Goal: Task Accomplishment & Management: Manage account settings

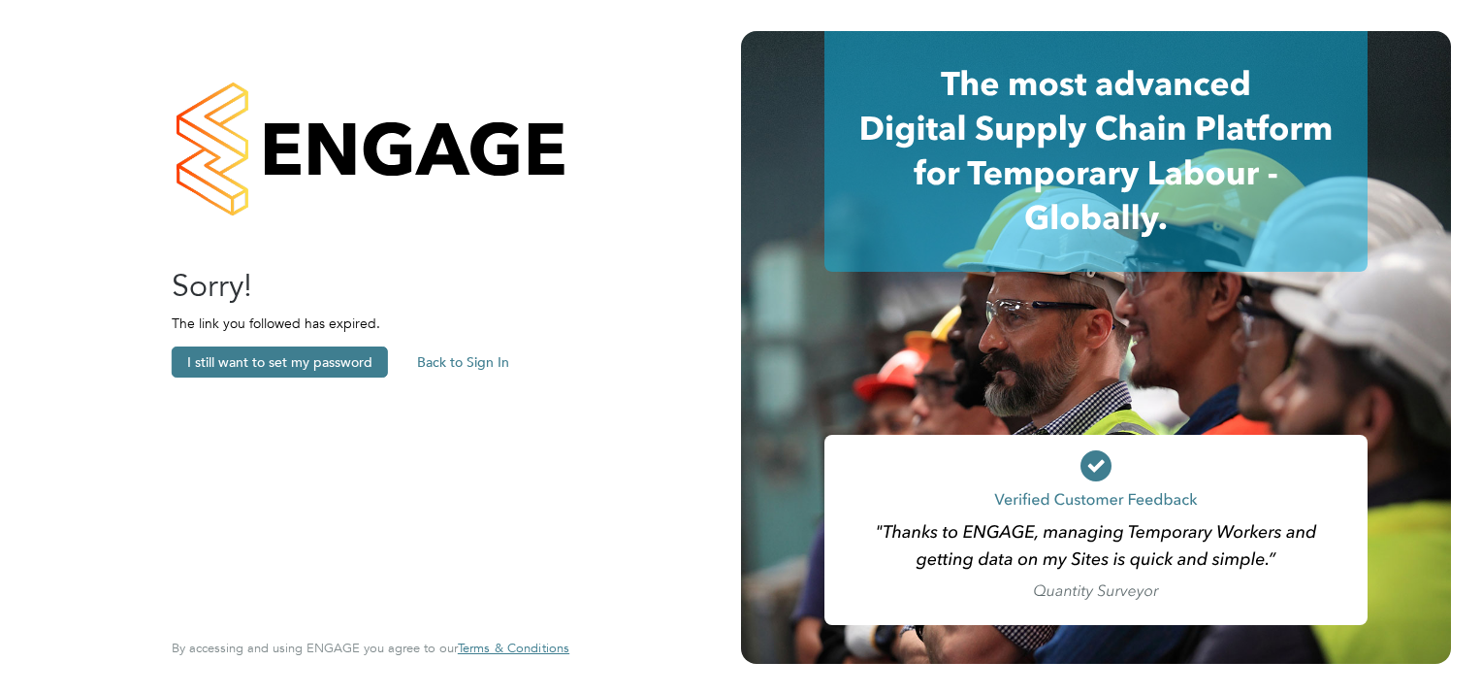
click at [461, 365] on button "Back to Sign In" at bounding box center [463, 361] width 123 height 31
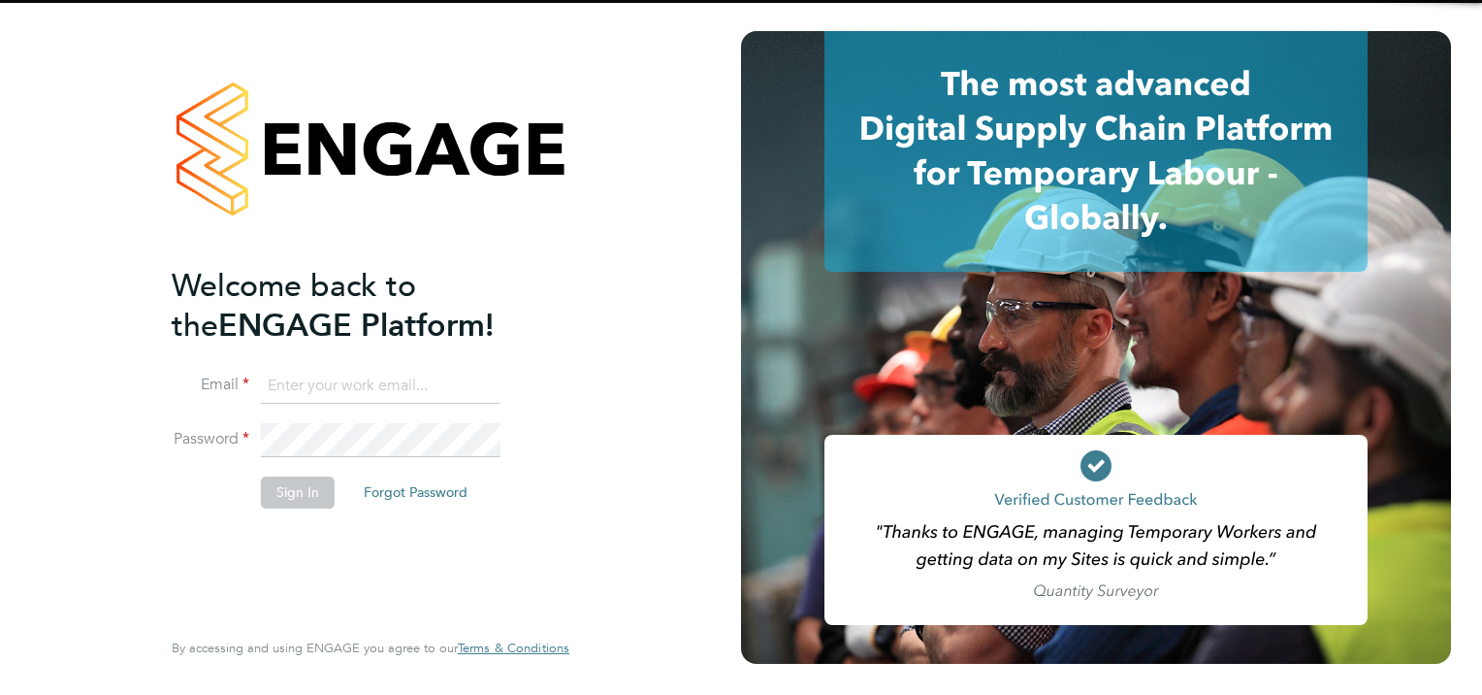
type input "simon.woodcock@vgcgroup.co.uk"
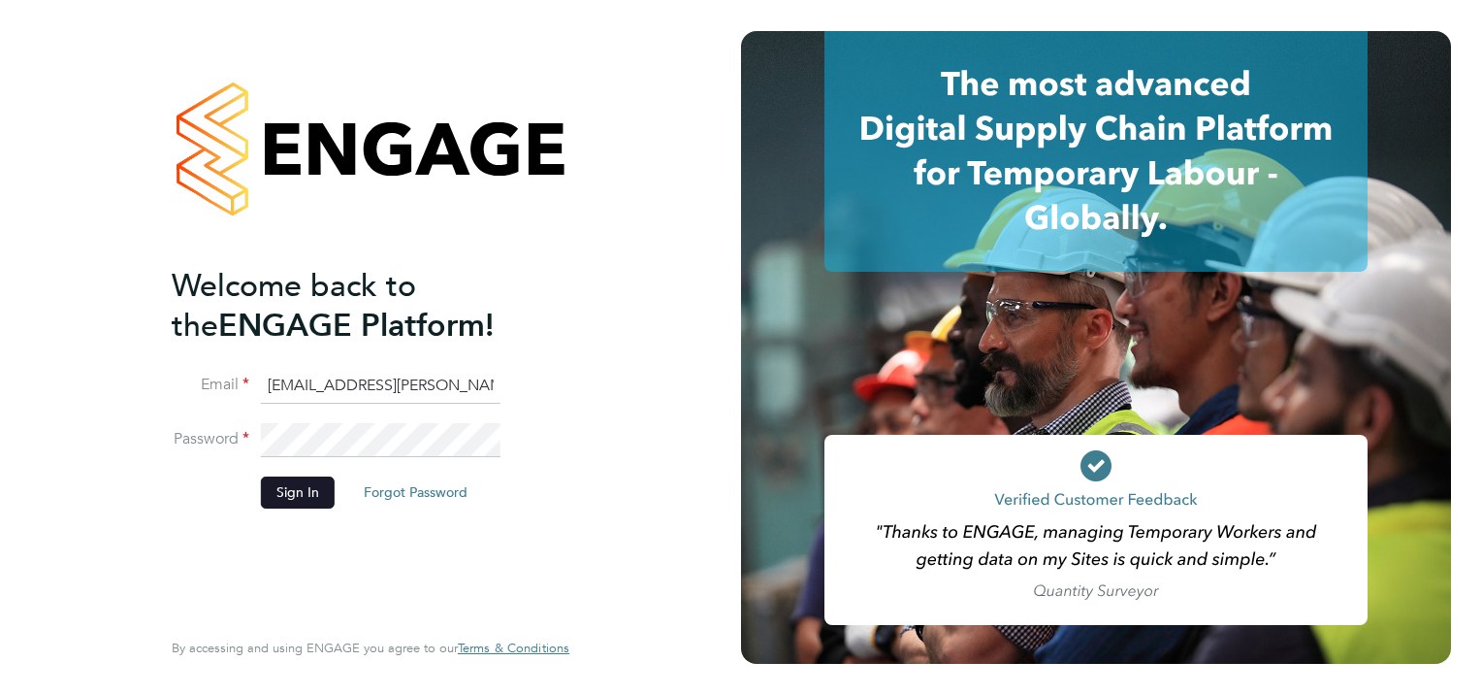
click at [281, 483] on button "Sign In" at bounding box center [298, 491] width 74 height 31
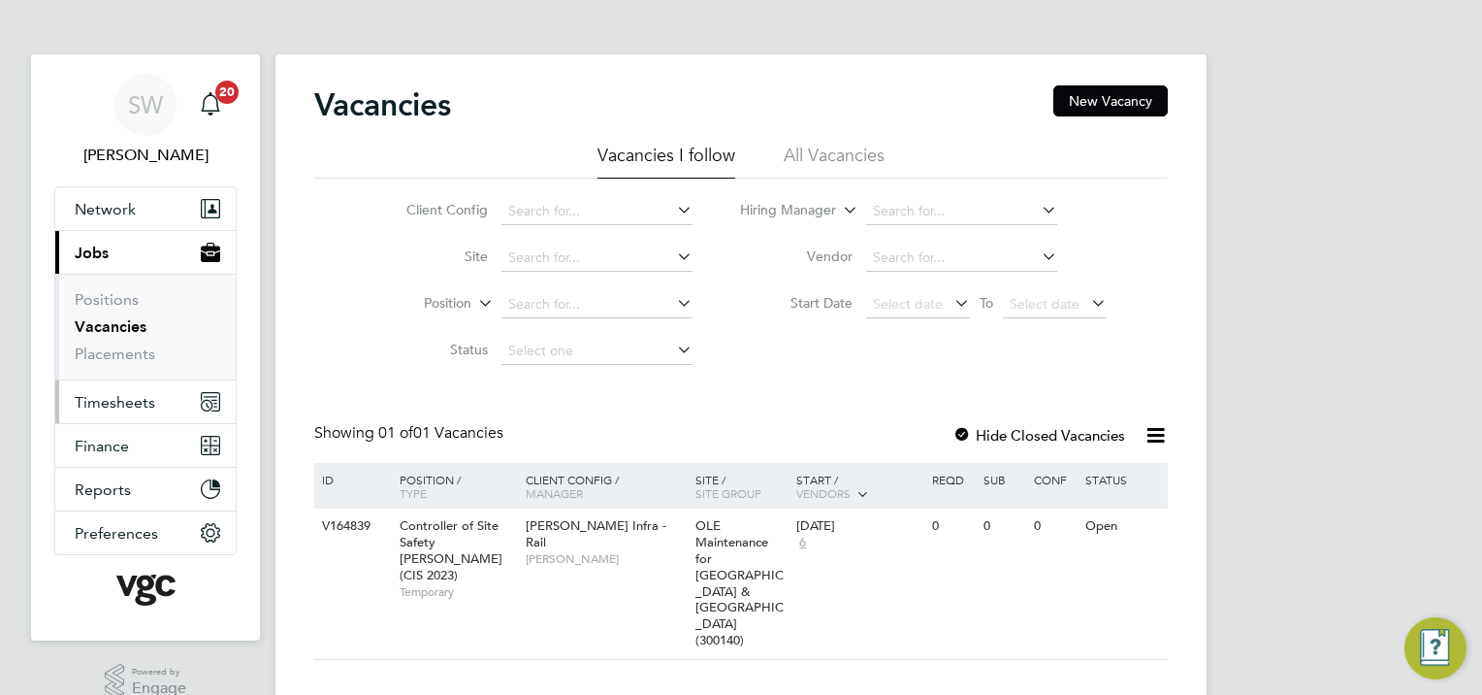
click at [115, 394] on span "Timesheets" at bounding box center [115, 402] width 81 height 18
click at [116, 404] on span "Timesheets" at bounding box center [115, 402] width 81 height 18
click at [153, 404] on button "Timesheets" at bounding box center [145, 401] width 180 height 43
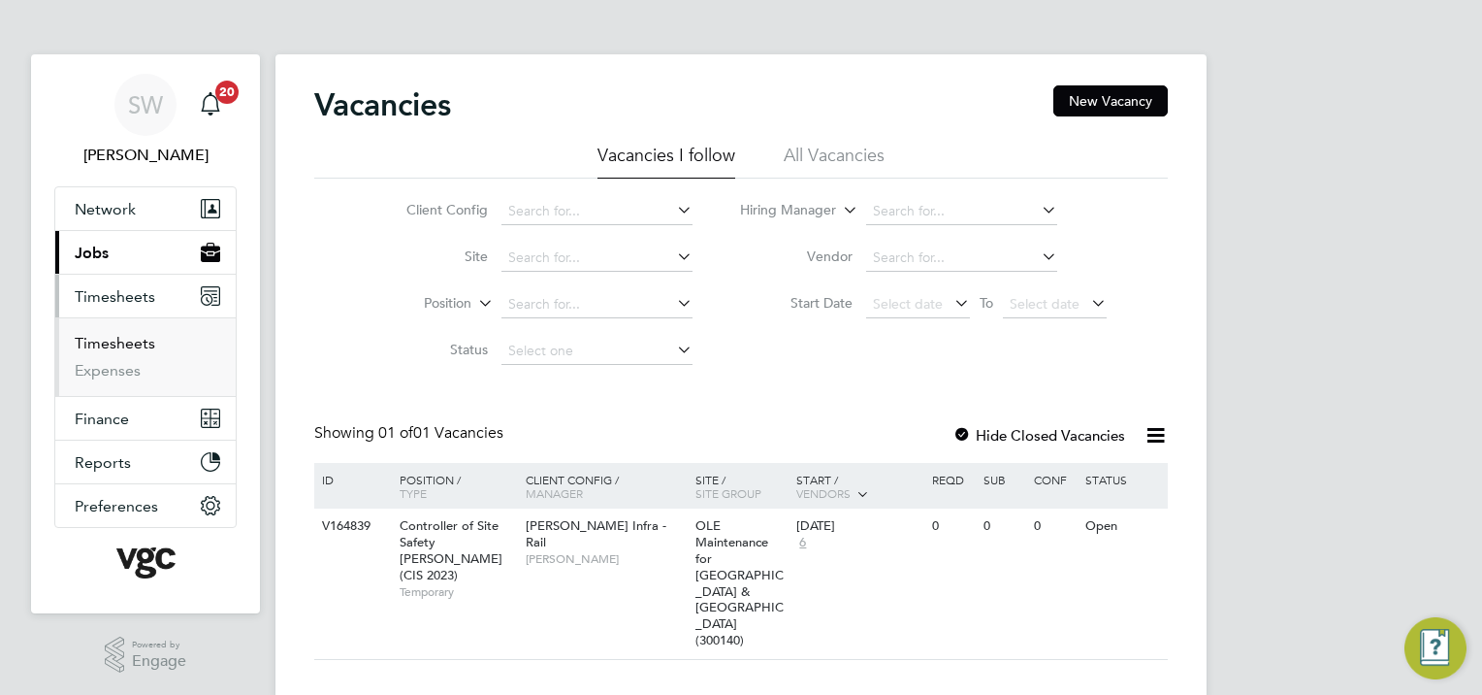
click at [132, 342] on link "Timesheets" at bounding box center [115, 343] width 81 height 18
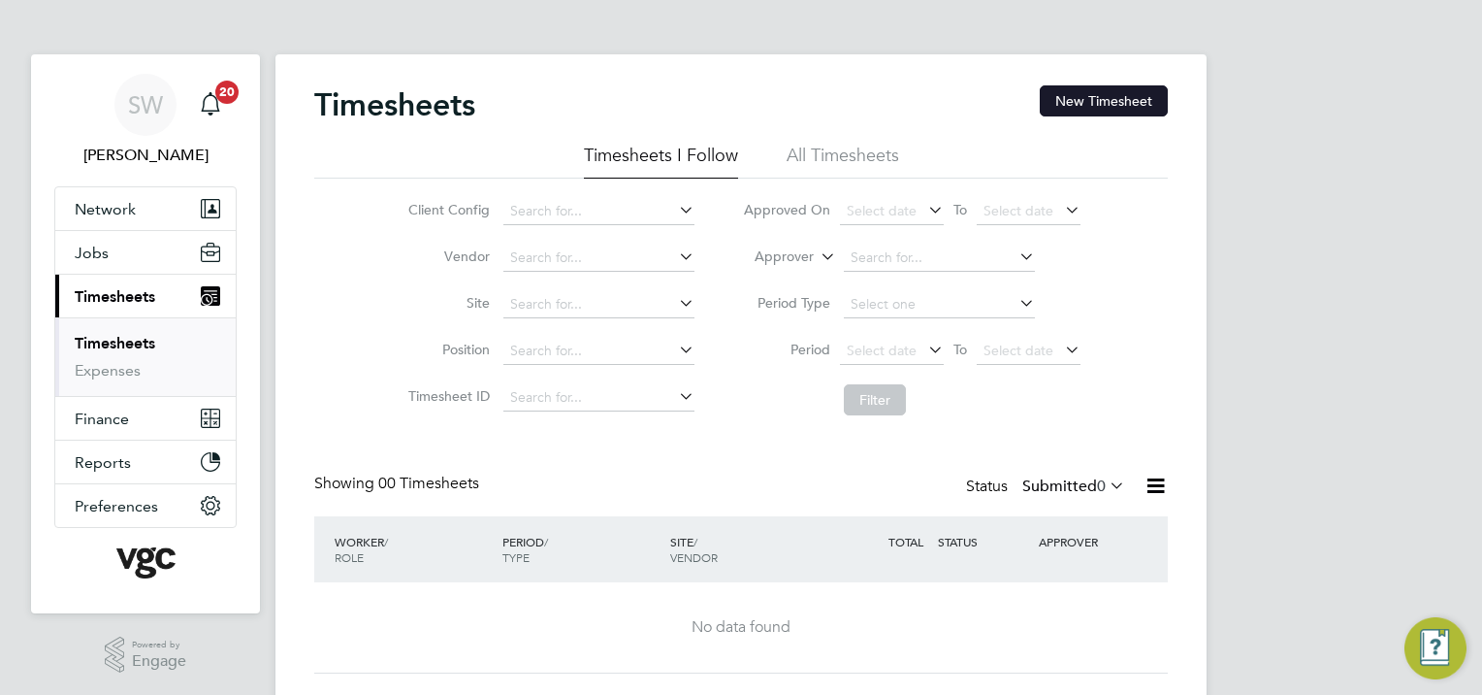
click at [1078, 112] on button "New Timesheet" at bounding box center [1104, 100] width 128 height 31
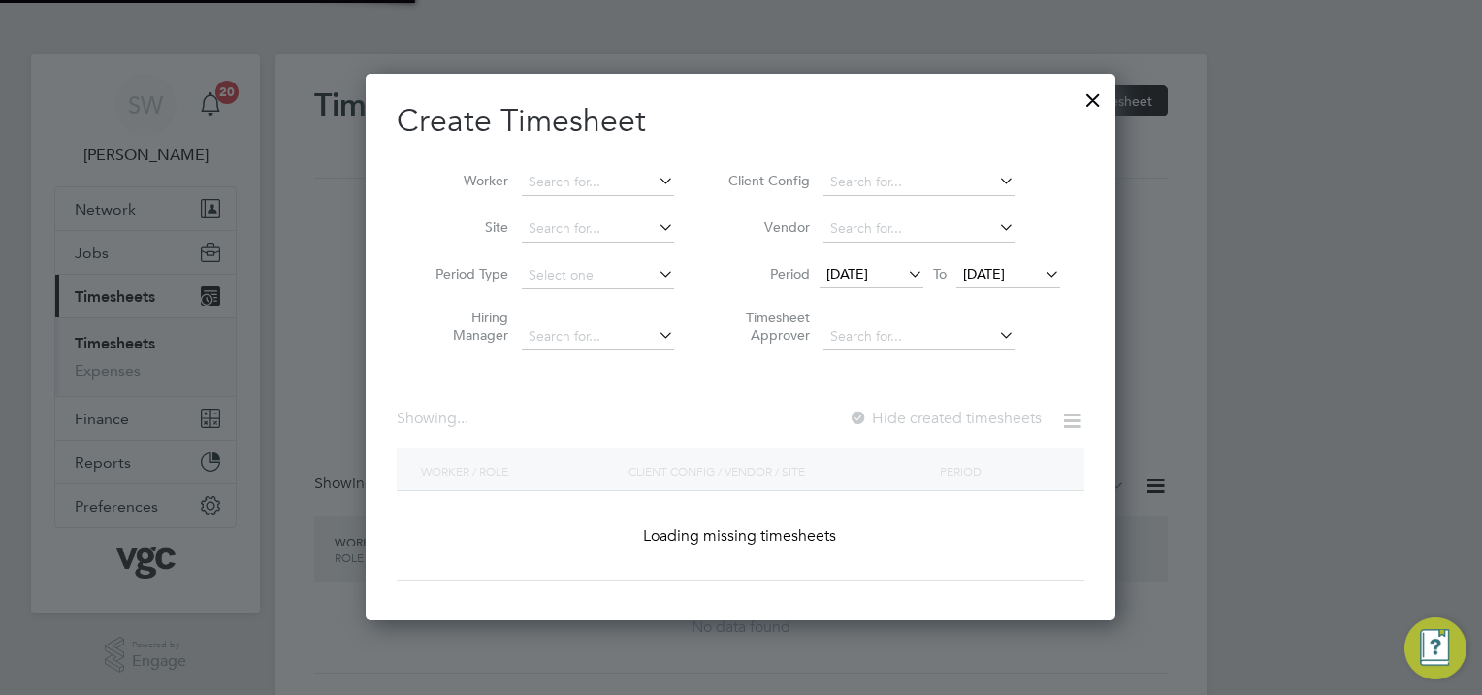
scroll to position [4020, 751]
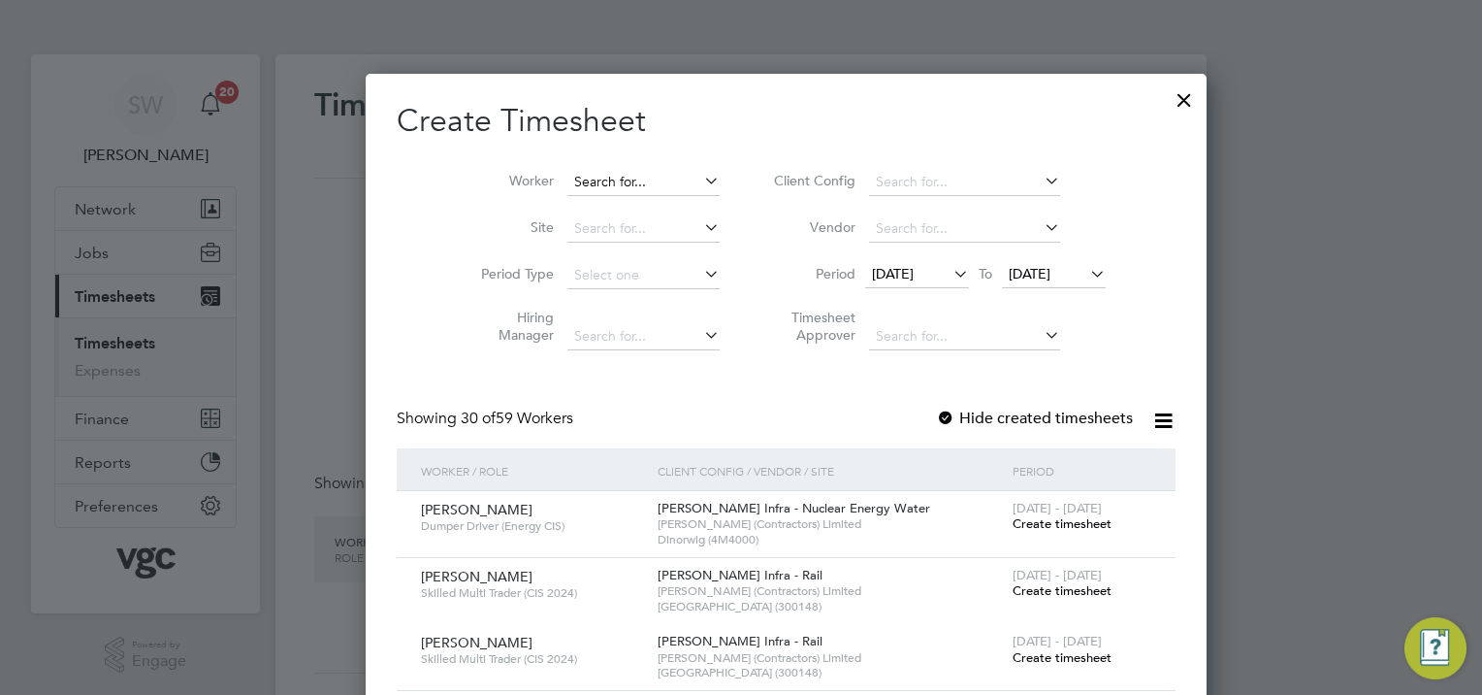
click at [609, 177] on input at bounding box center [643, 182] width 152 height 27
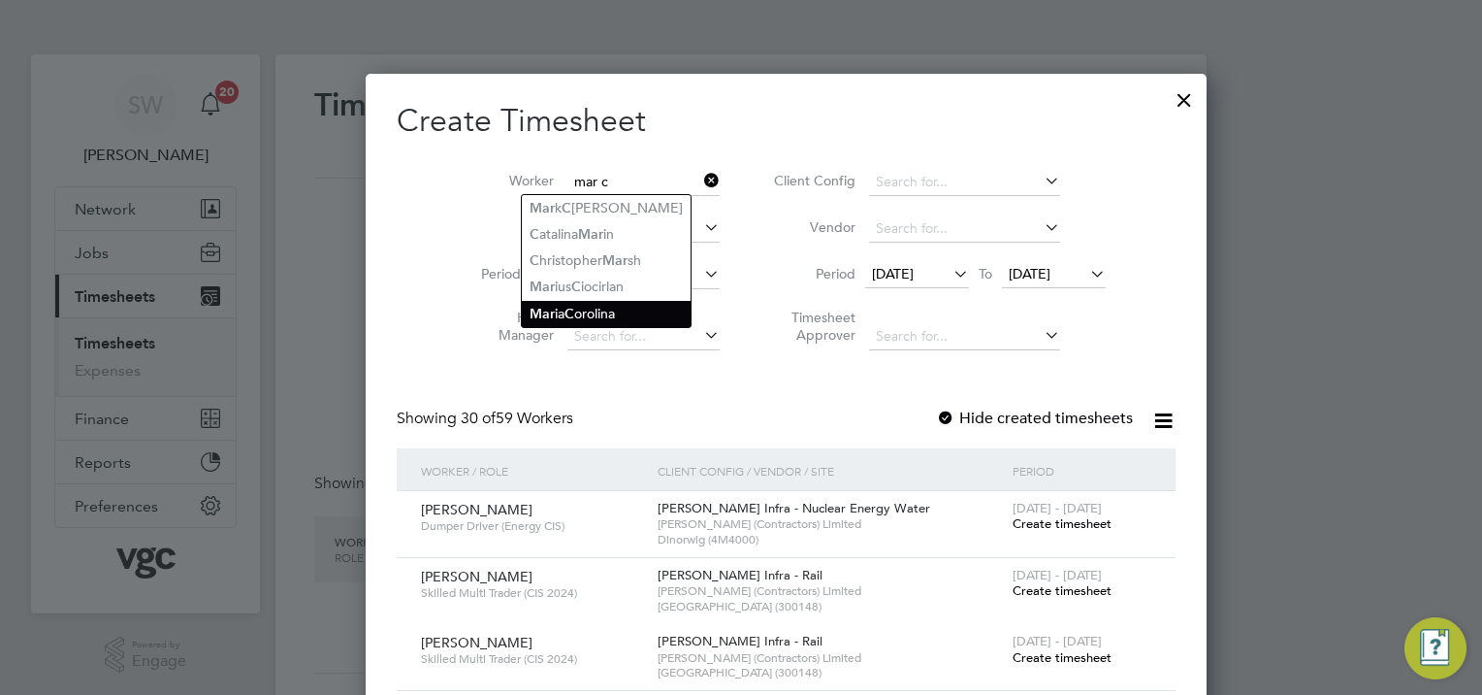
click at [616, 308] on li "Mar ia C orolina" at bounding box center [606, 314] width 169 height 26
type input "[PERSON_NAME]"
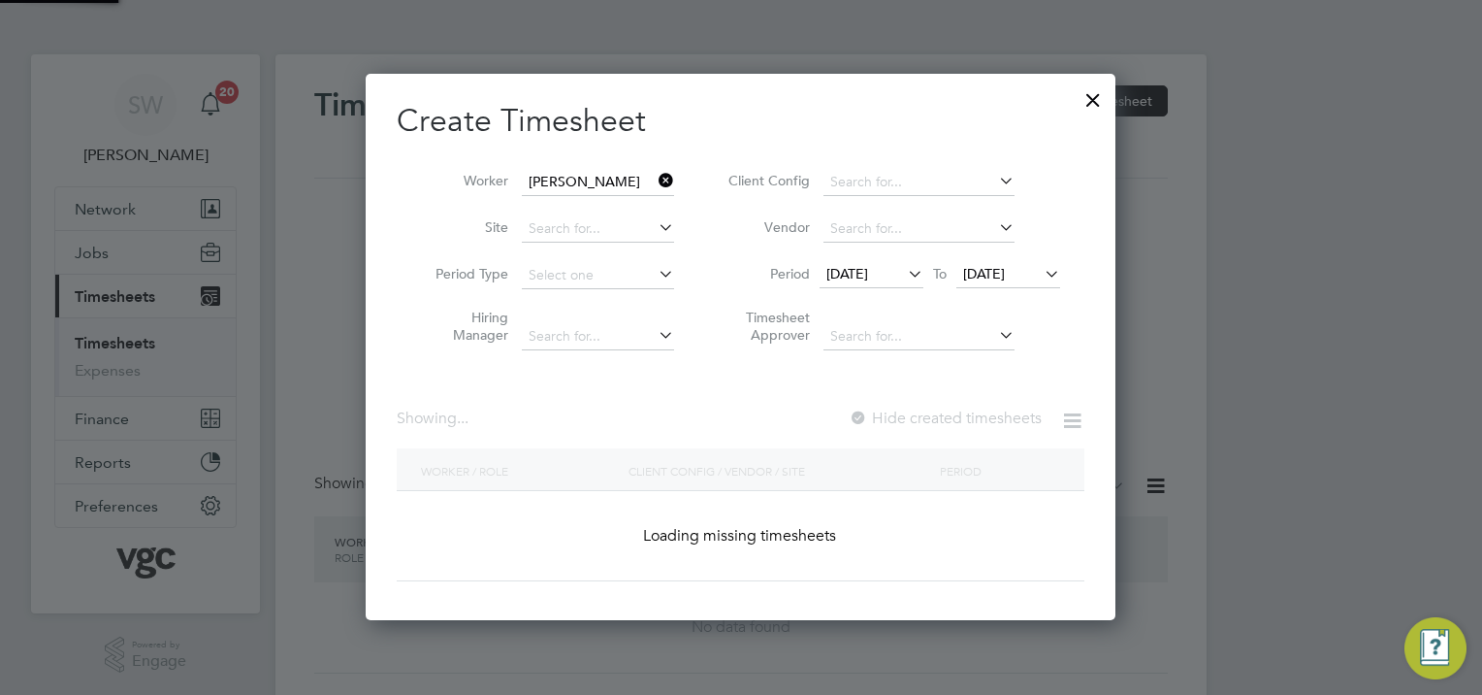
scroll to position [522, 751]
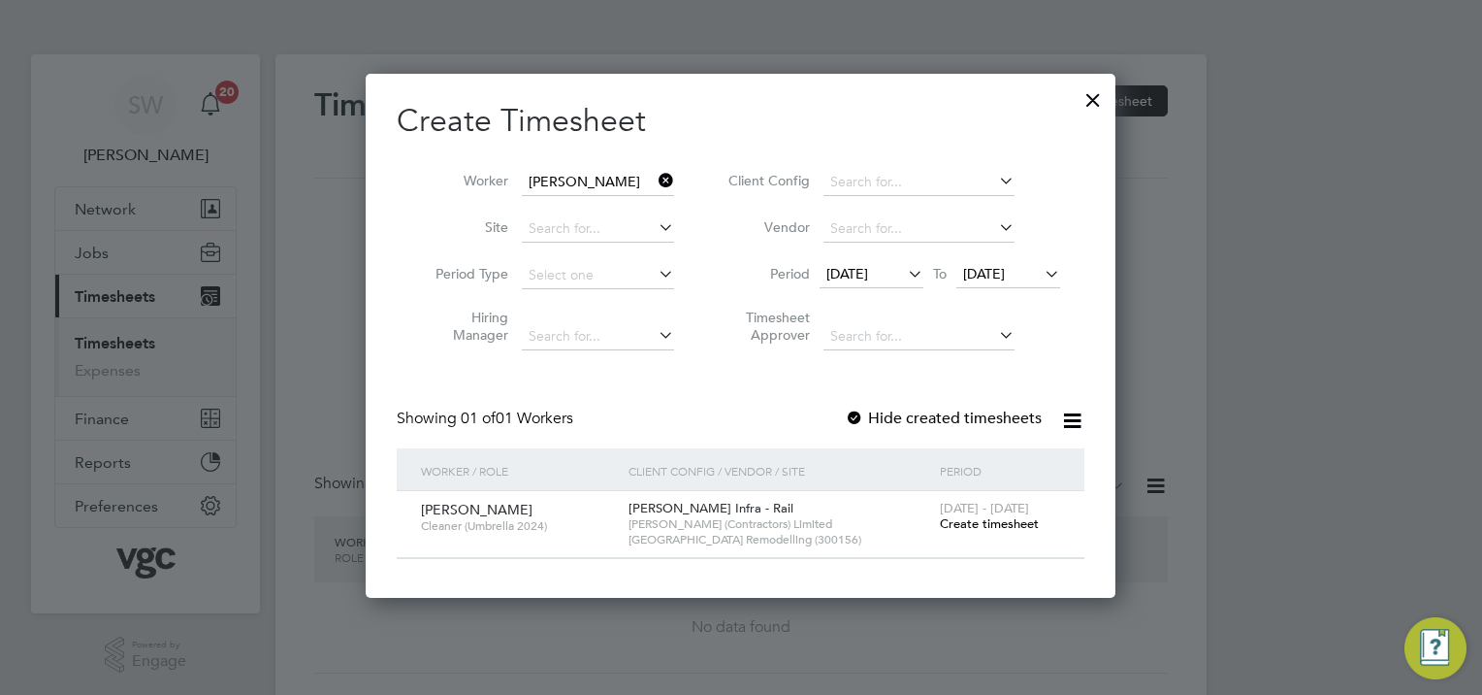
click at [973, 518] on span "Create timesheet" at bounding box center [989, 523] width 99 height 16
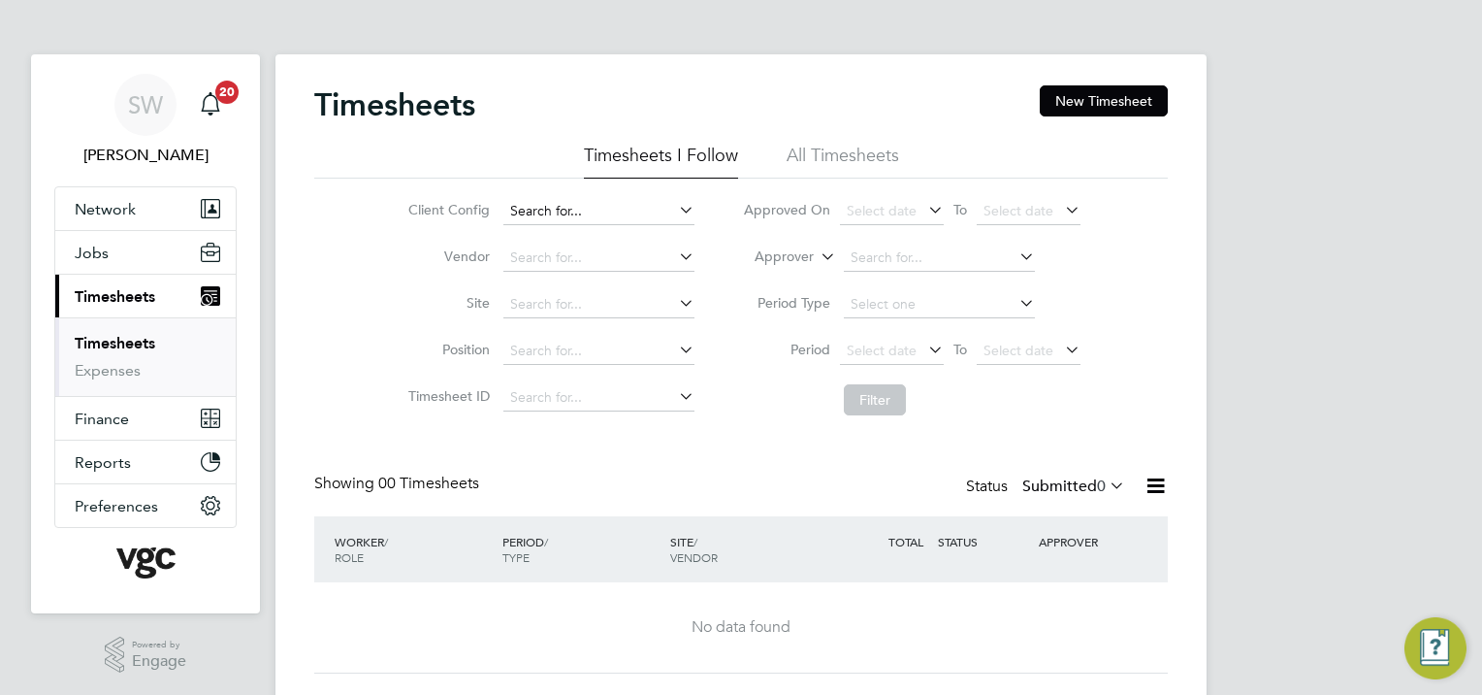
click at [585, 203] on input at bounding box center [598, 211] width 191 height 27
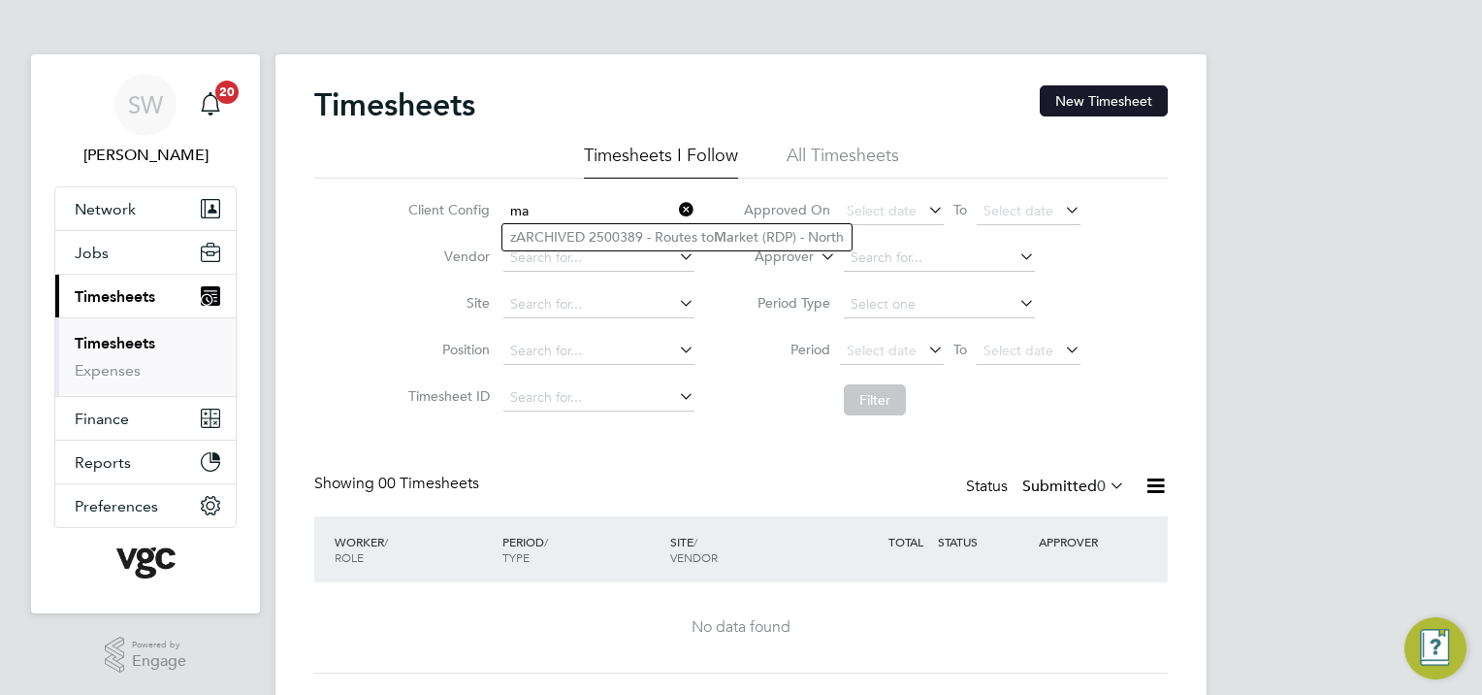
type input "ma"
click at [1082, 106] on button "New Timesheet" at bounding box center [1104, 100] width 128 height 31
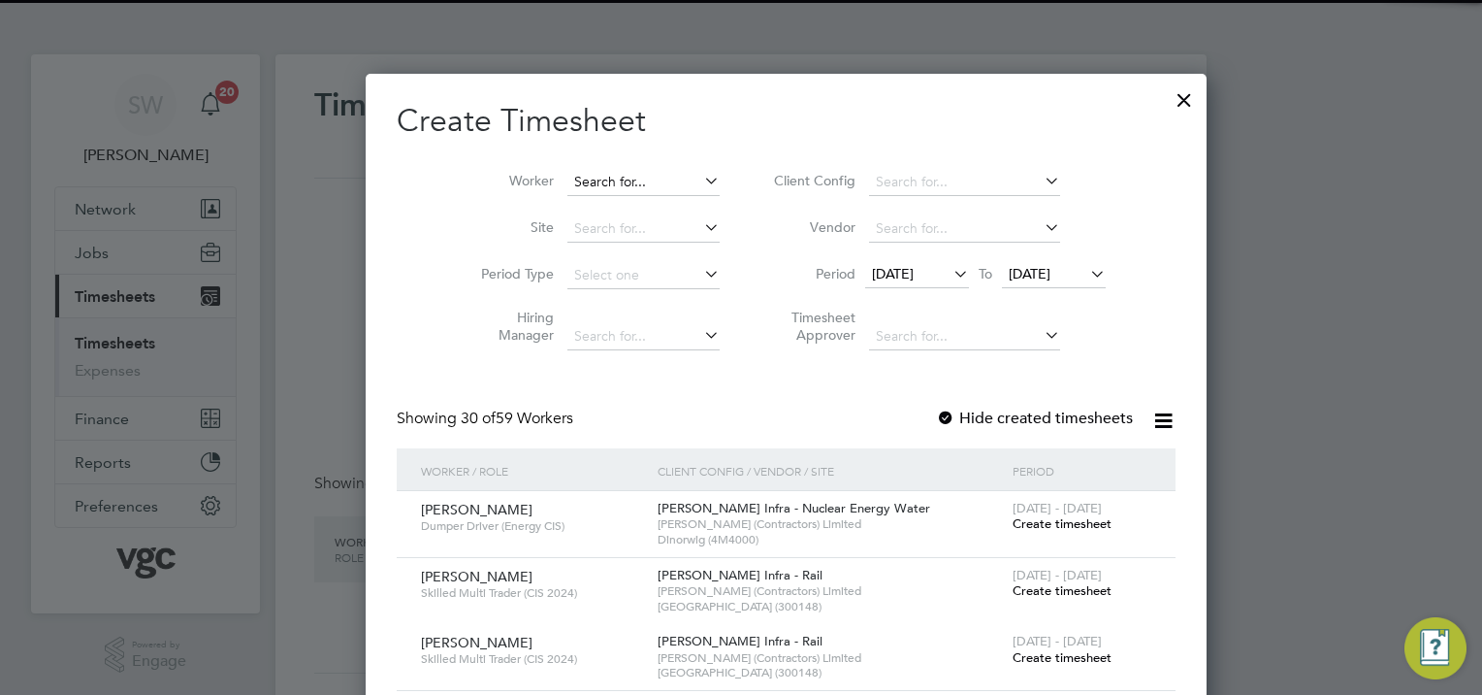
scroll to position [4020, 751]
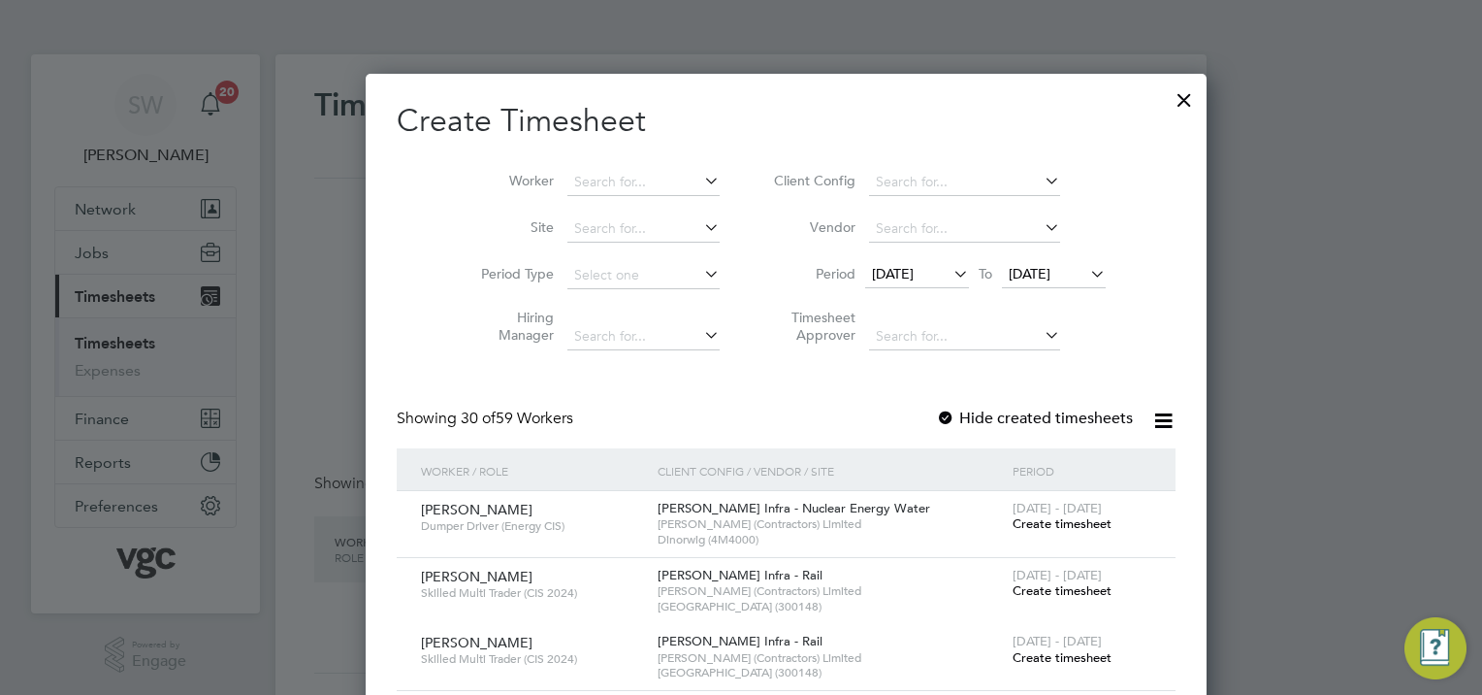
click at [591, 166] on li "Worker" at bounding box center [593, 182] width 302 height 47
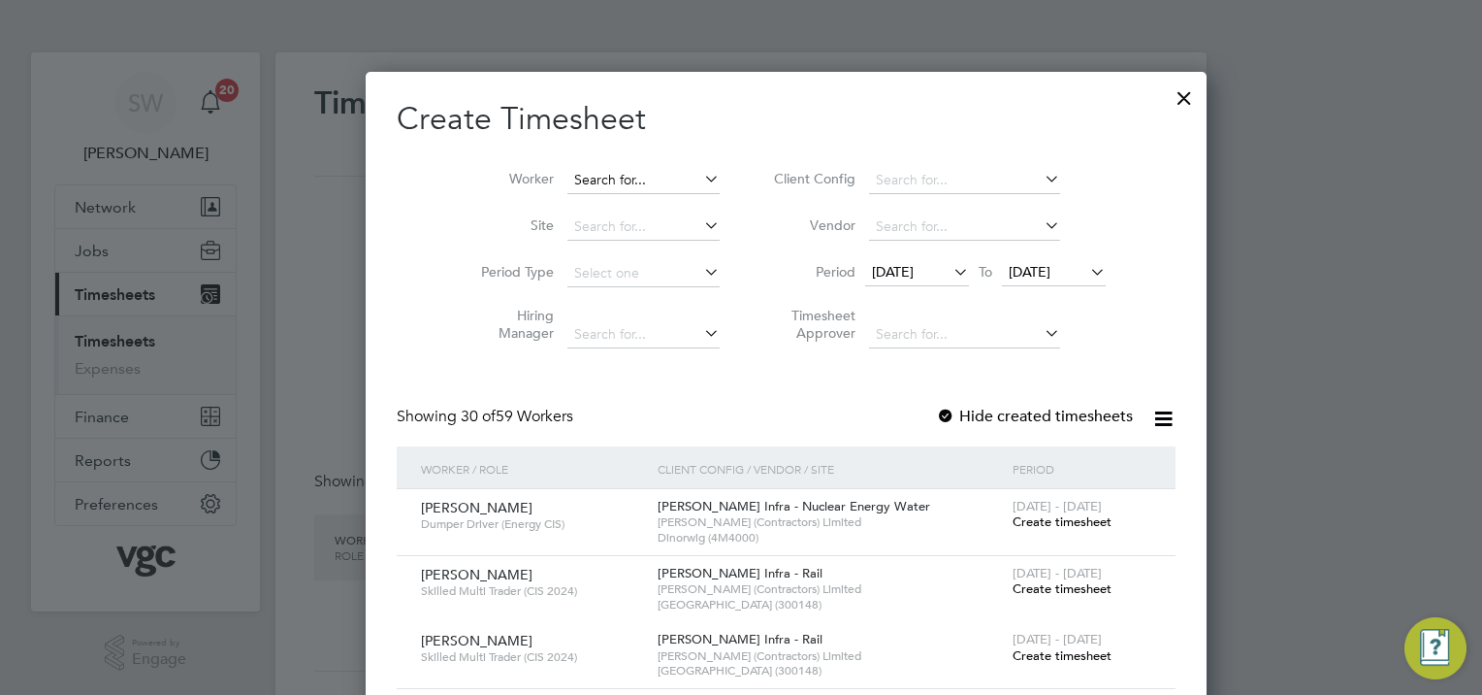
scroll to position [0, 0]
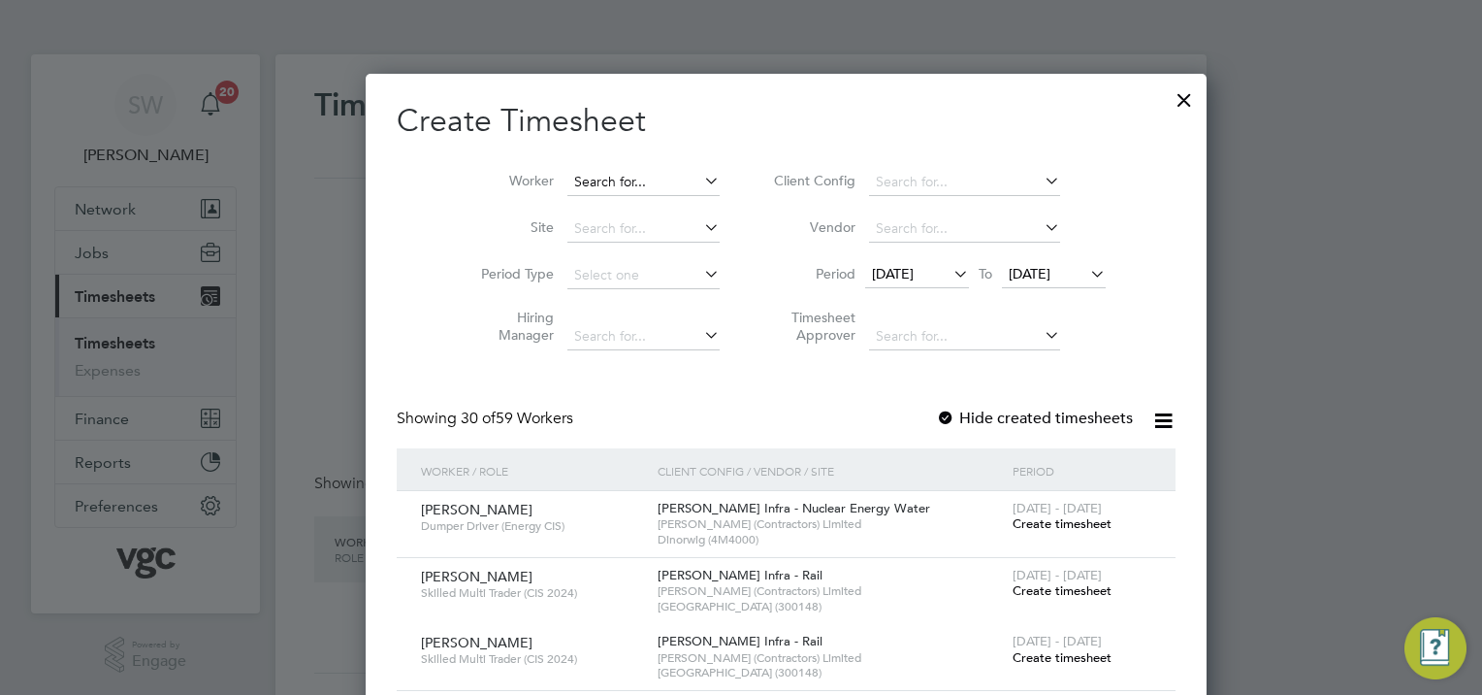
click at [567, 171] on input at bounding box center [643, 182] width 152 height 27
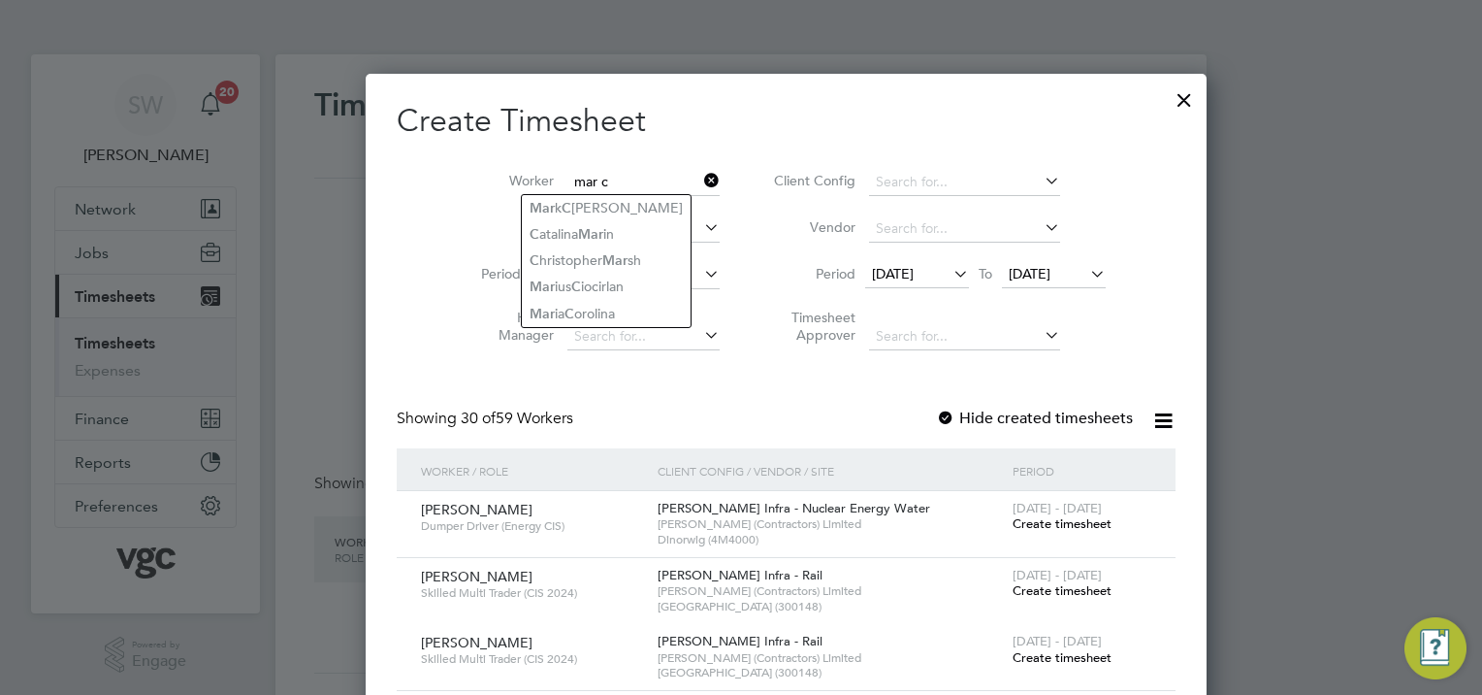
type input "mar c"
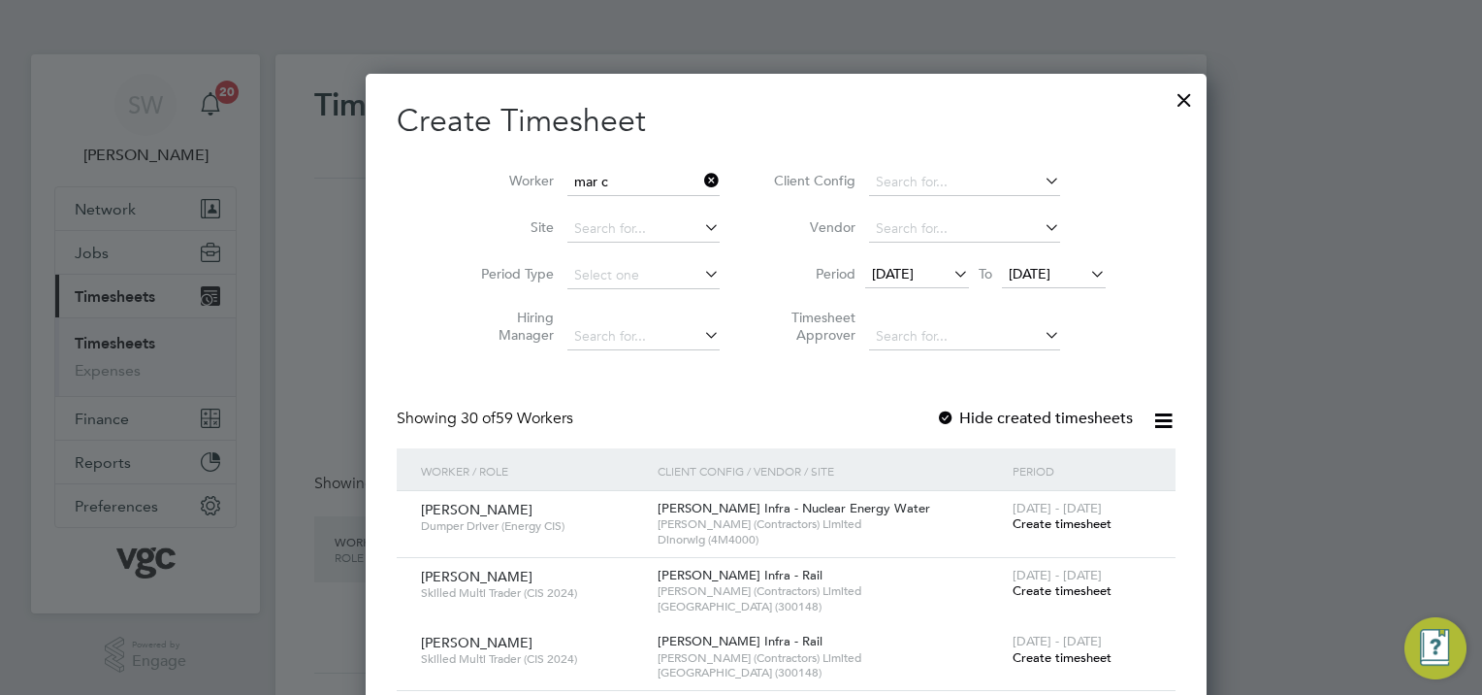
click at [1009, 271] on span "[DATE]" at bounding box center [1030, 273] width 42 height 17
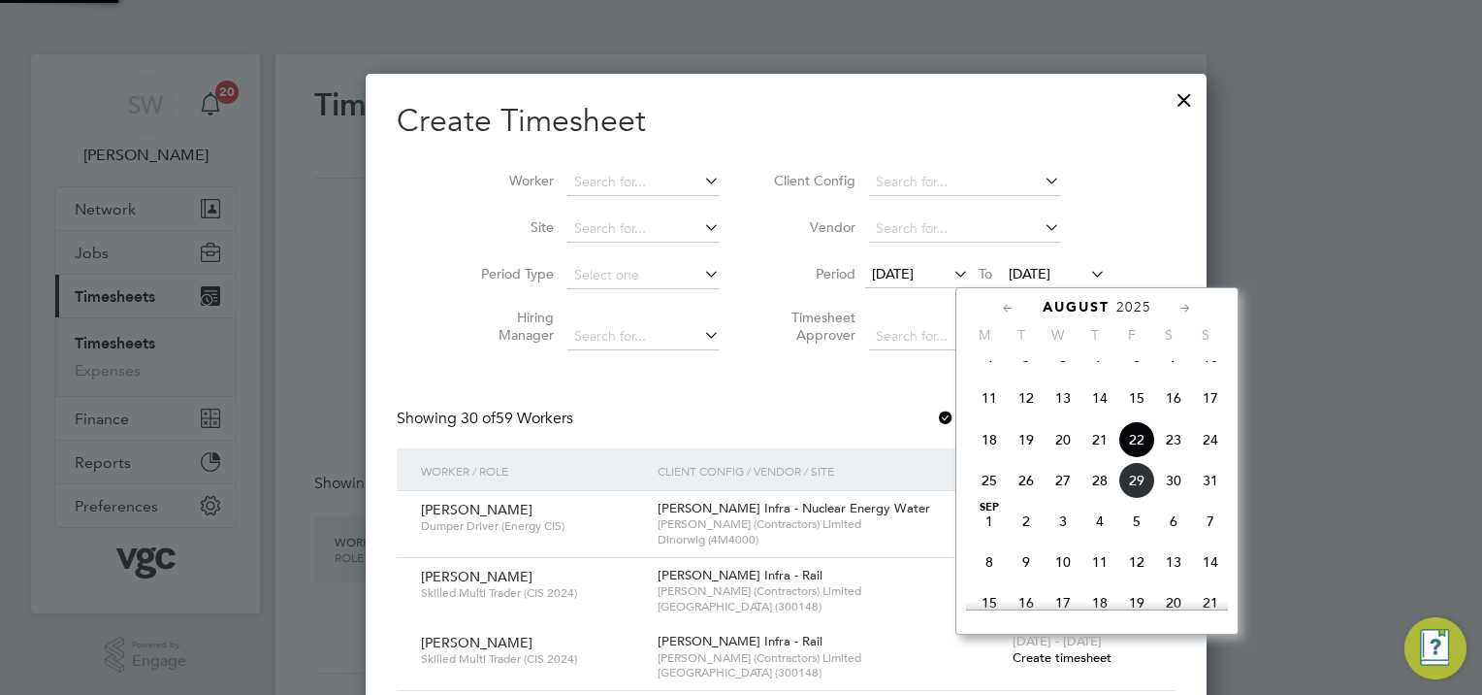
scroll to position [4020, 751]
click at [567, 169] on input at bounding box center [643, 182] width 152 height 27
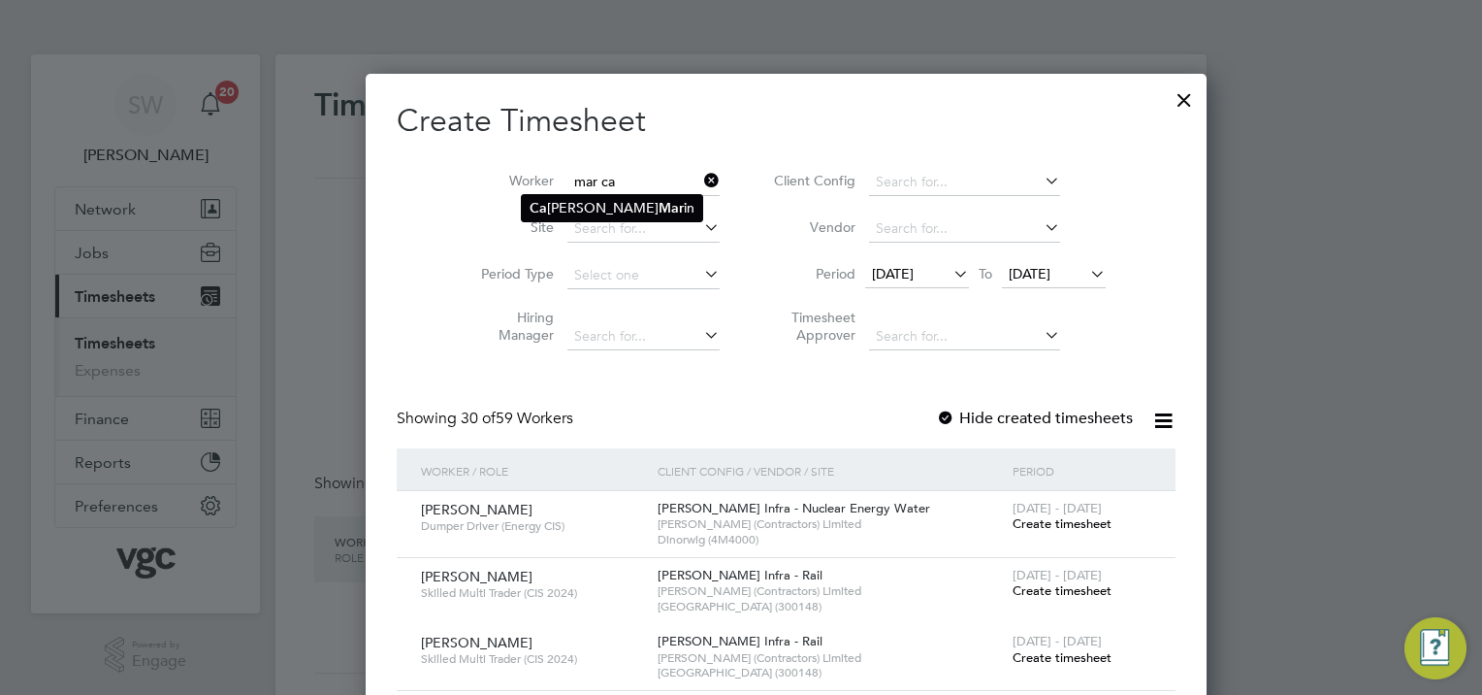
click at [549, 204] on li "Ca [PERSON_NAME] Mar in" at bounding box center [612, 208] width 180 height 26
type input "[PERSON_NAME]"
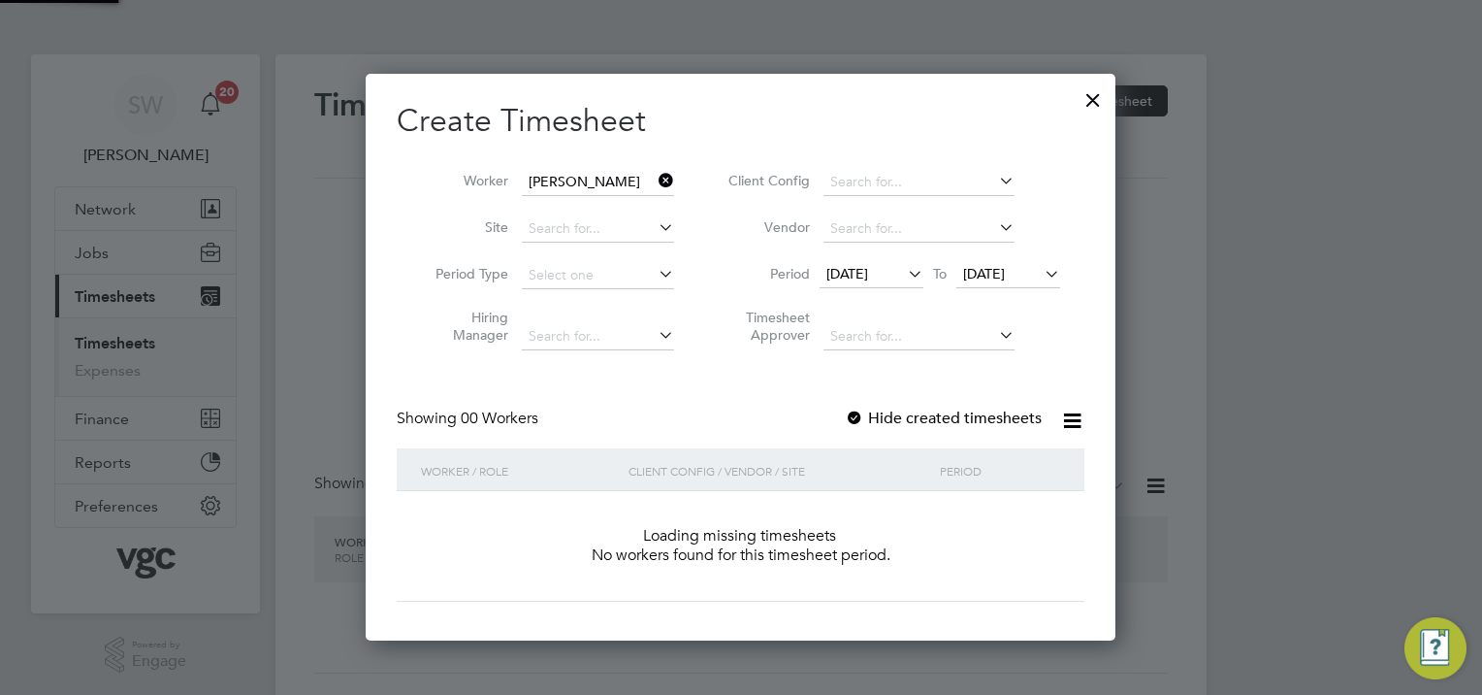
scroll to position [546, 751]
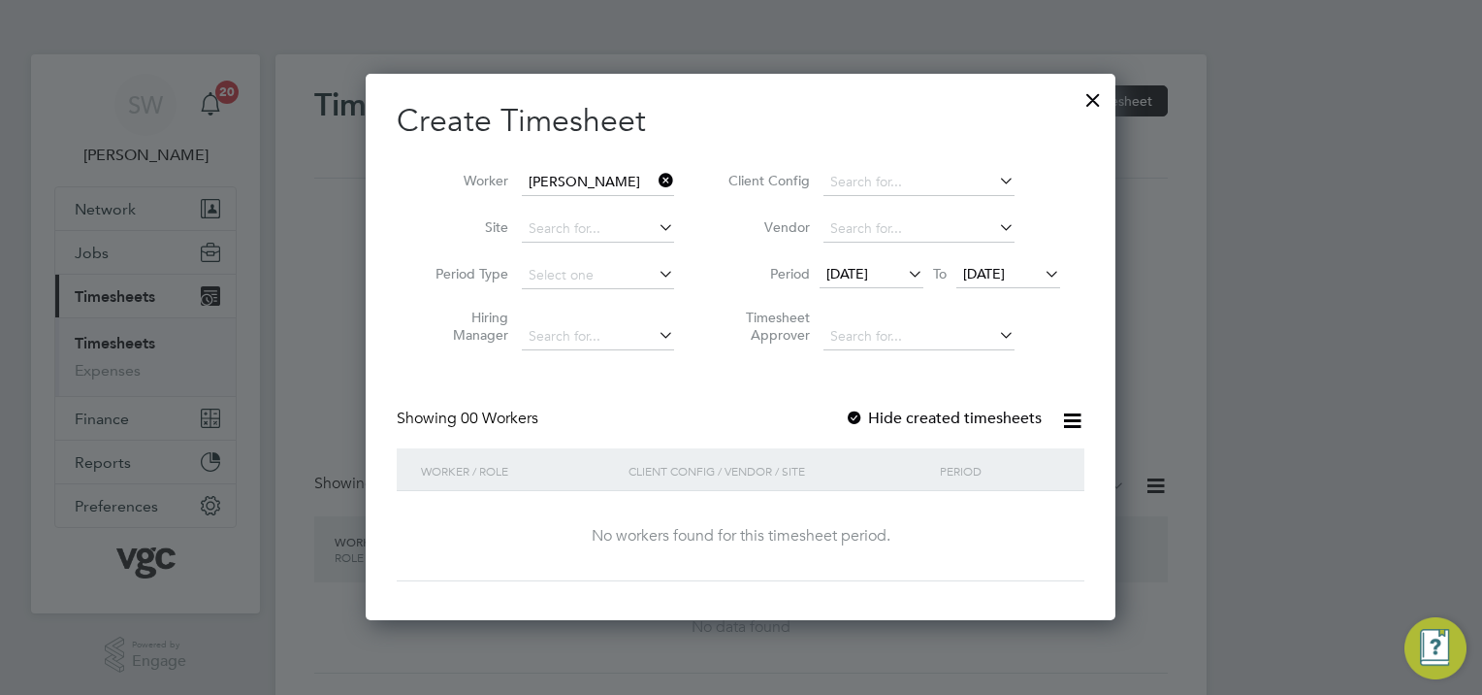
click at [1005, 267] on span "[DATE]" at bounding box center [984, 273] width 42 height 17
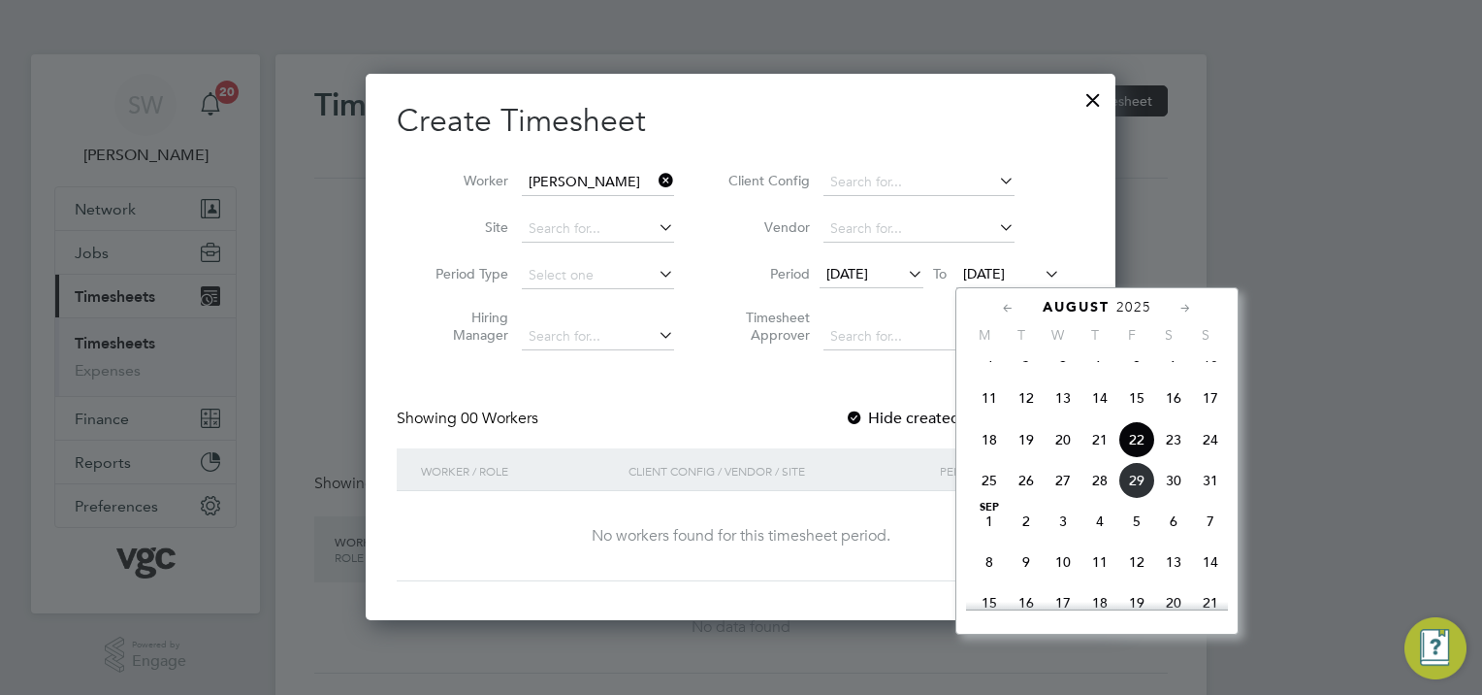
click at [1145, 499] on span "29" at bounding box center [1136, 480] width 37 height 37
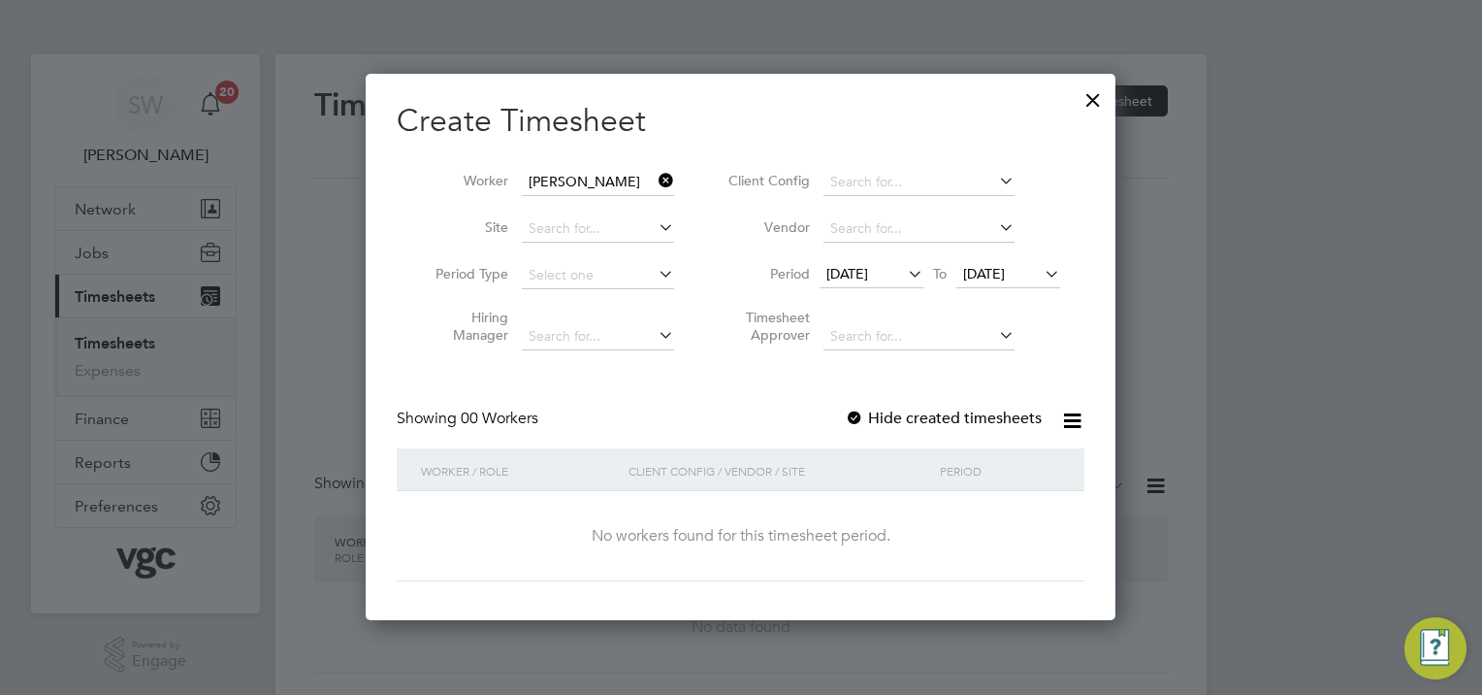
click at [655, 182] on icon at bounding box center [655, 180] width 0 height 27
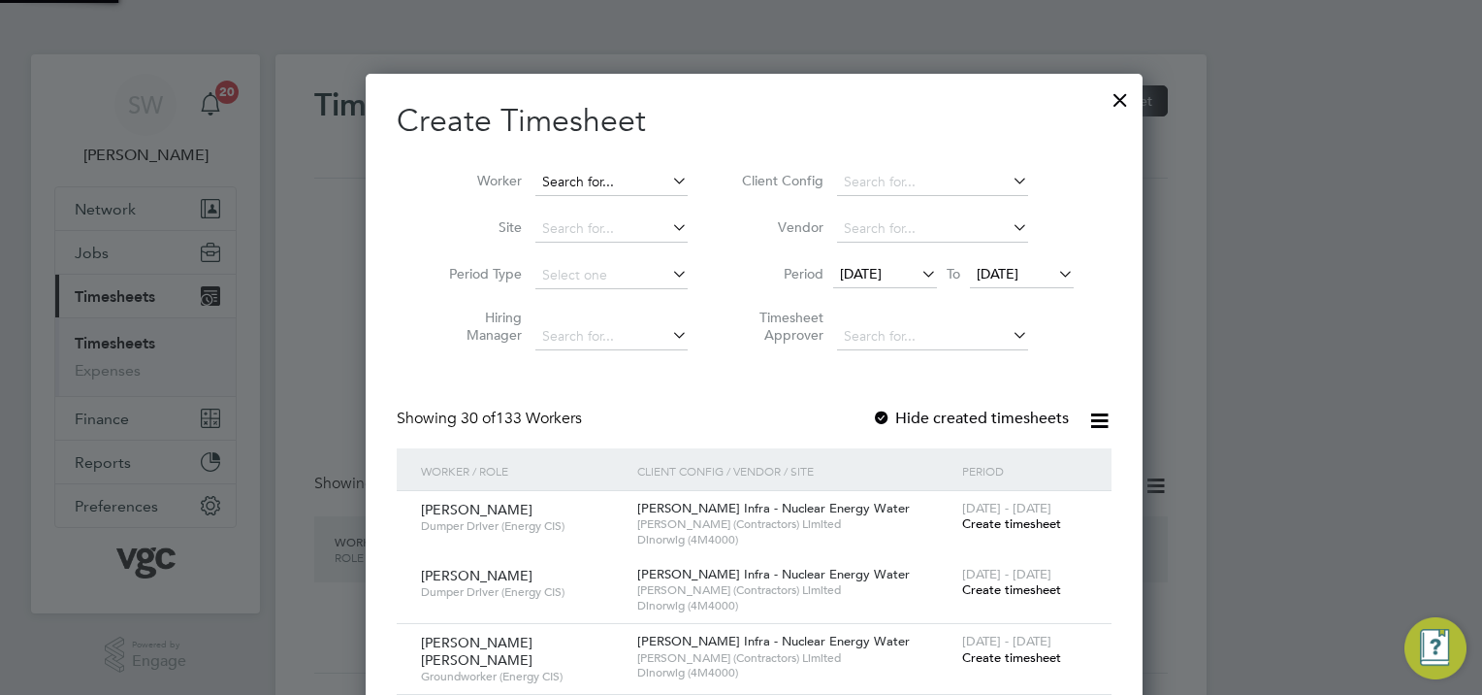
scroll to position [3386, 751]
click at [586, 181] on input at bounding box center [611, 182] width 152 height 27
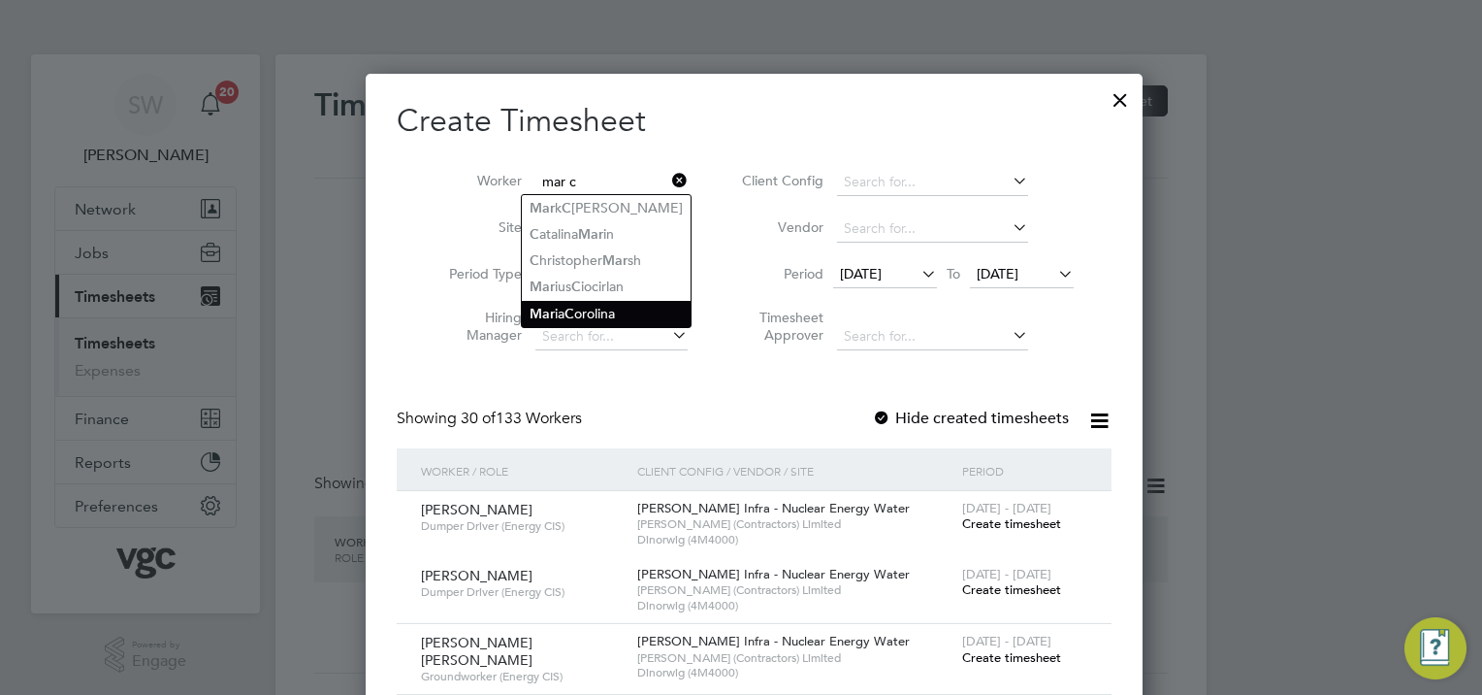
click at [581, 307] on li "Mar ia C orolina" at bounding box center [606, 314] width 169 height 26
type input "[PERSON_NAME]"
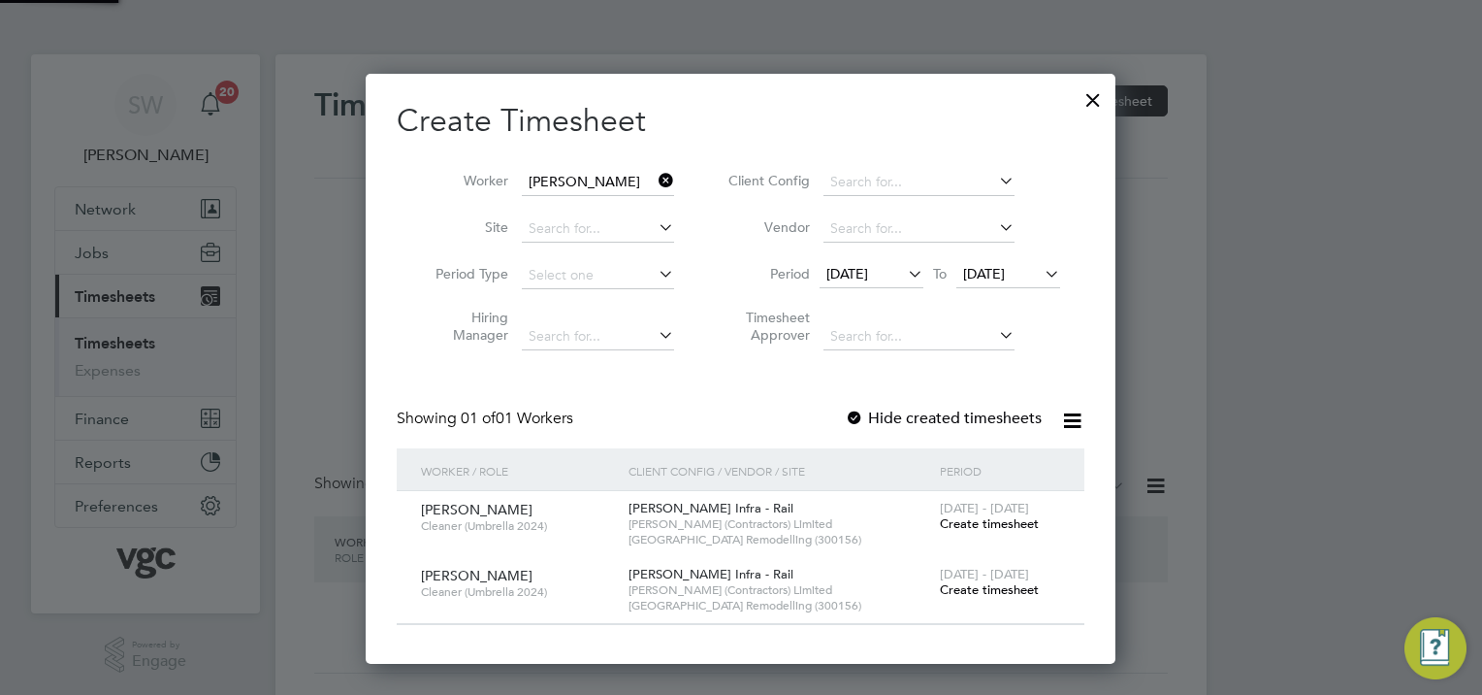
scroll to position [588, 751]
click at [969, 578] on span "[DATE] - [DATE]" at bounding box center [984, 574] width 89 height 16
click at [958, 591] on span "Create timesheet" at bounding box center [989, 589] width 99 height 16
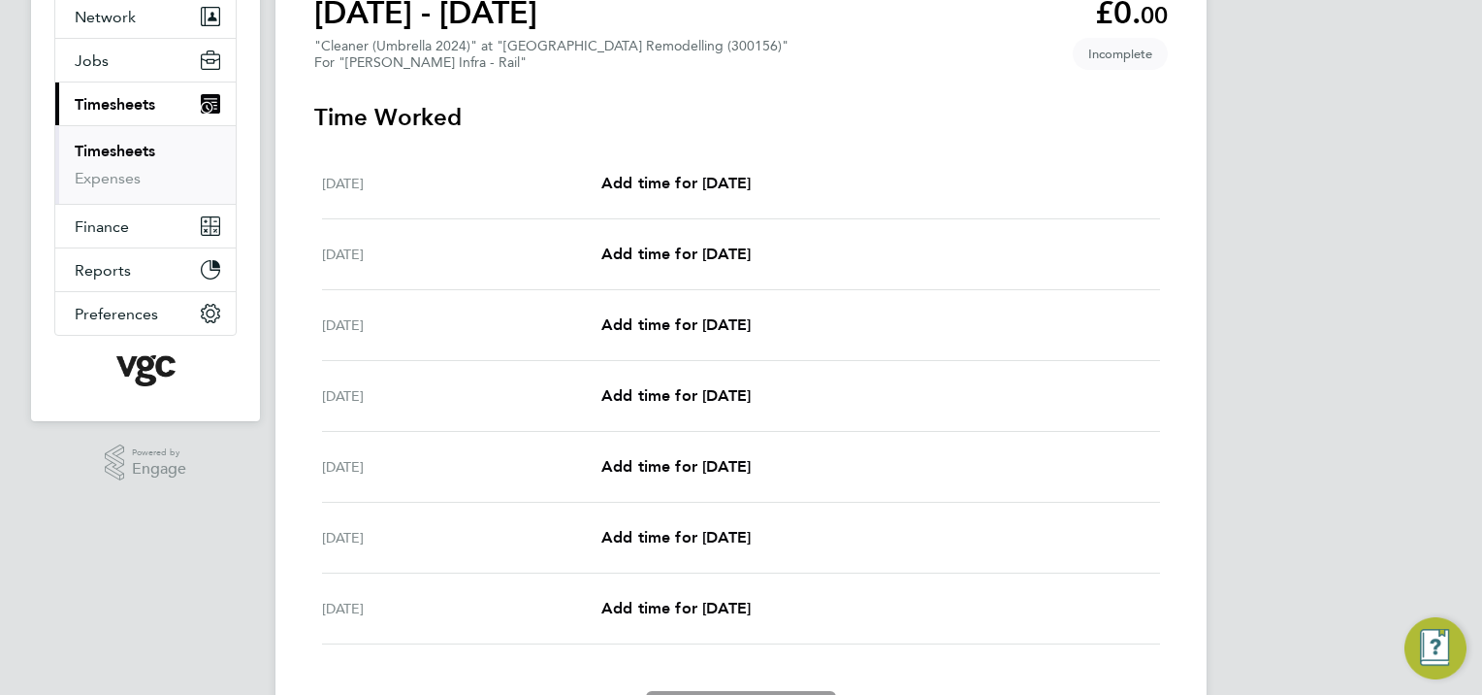
scroll to position [194, 0]
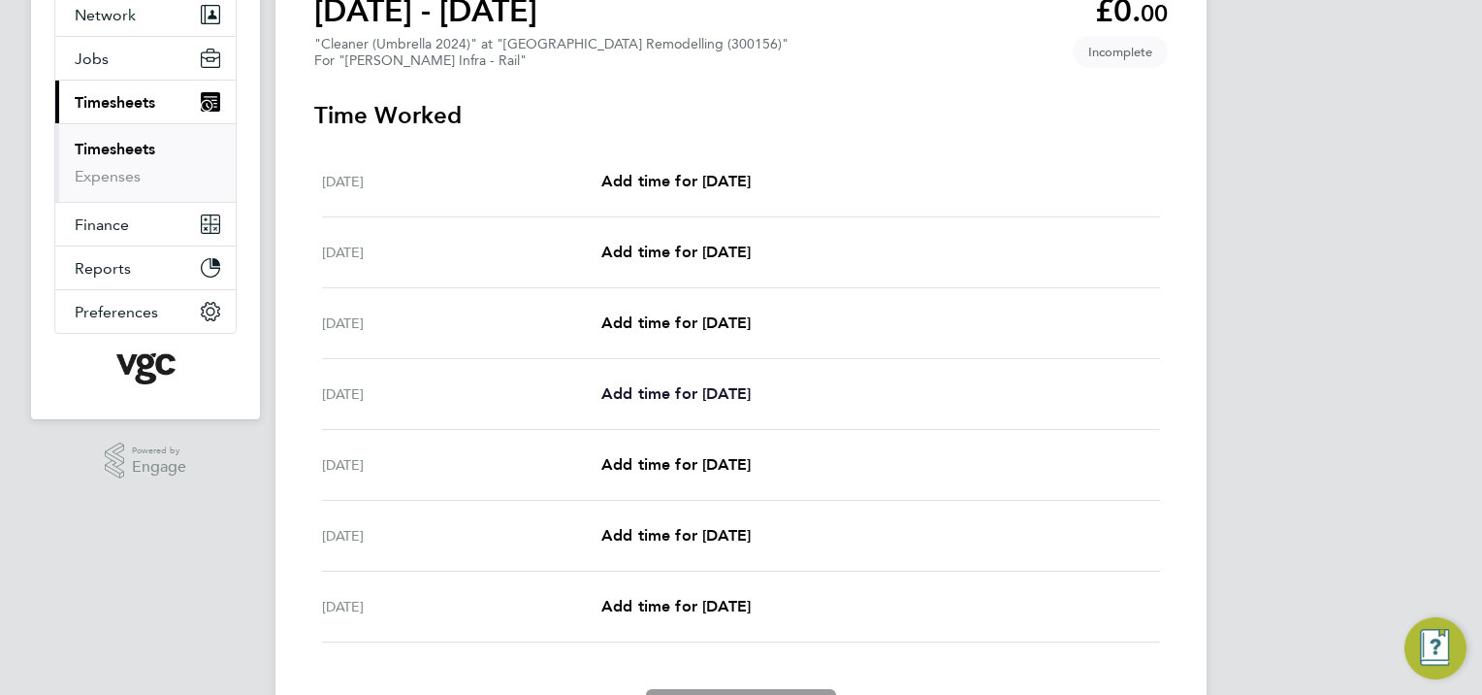
click at [642, 383] on link "Add time for [DATE]" at bounding box center [675, 393] width 149 height 23
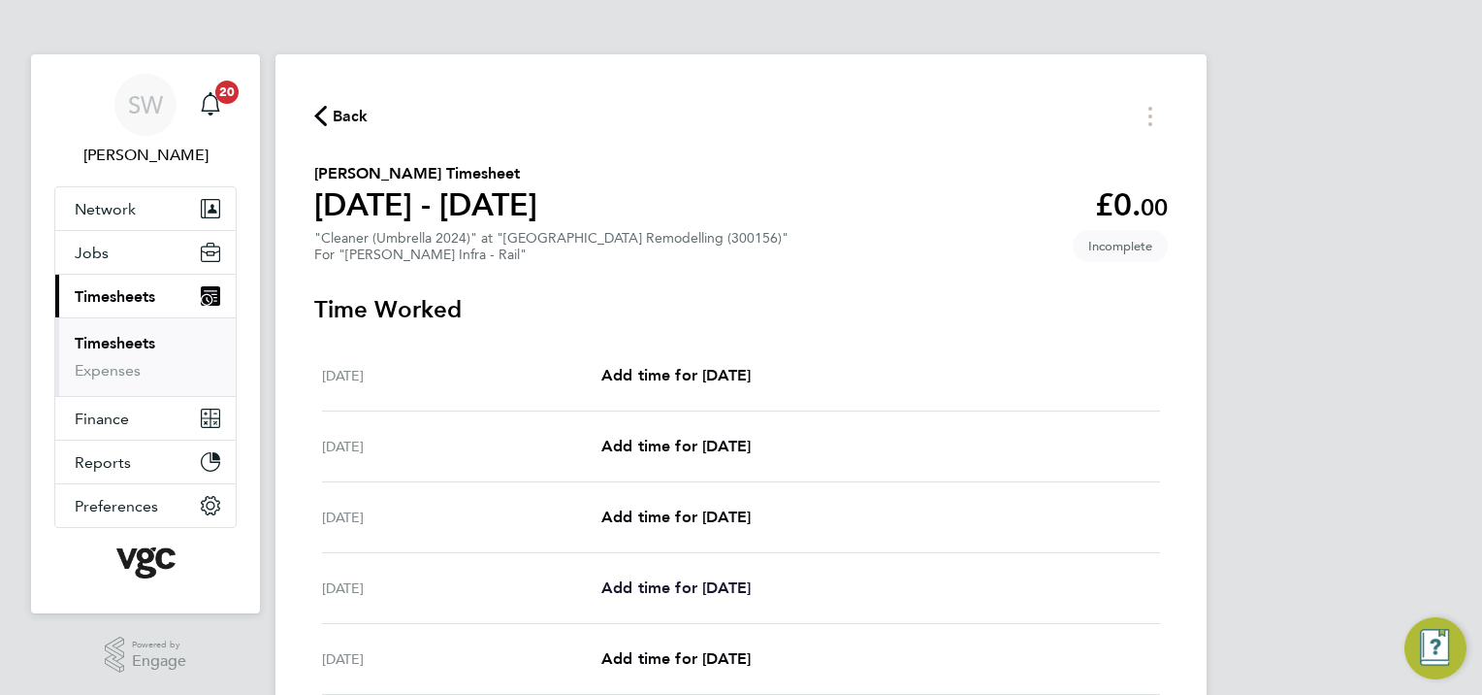
select select "30"
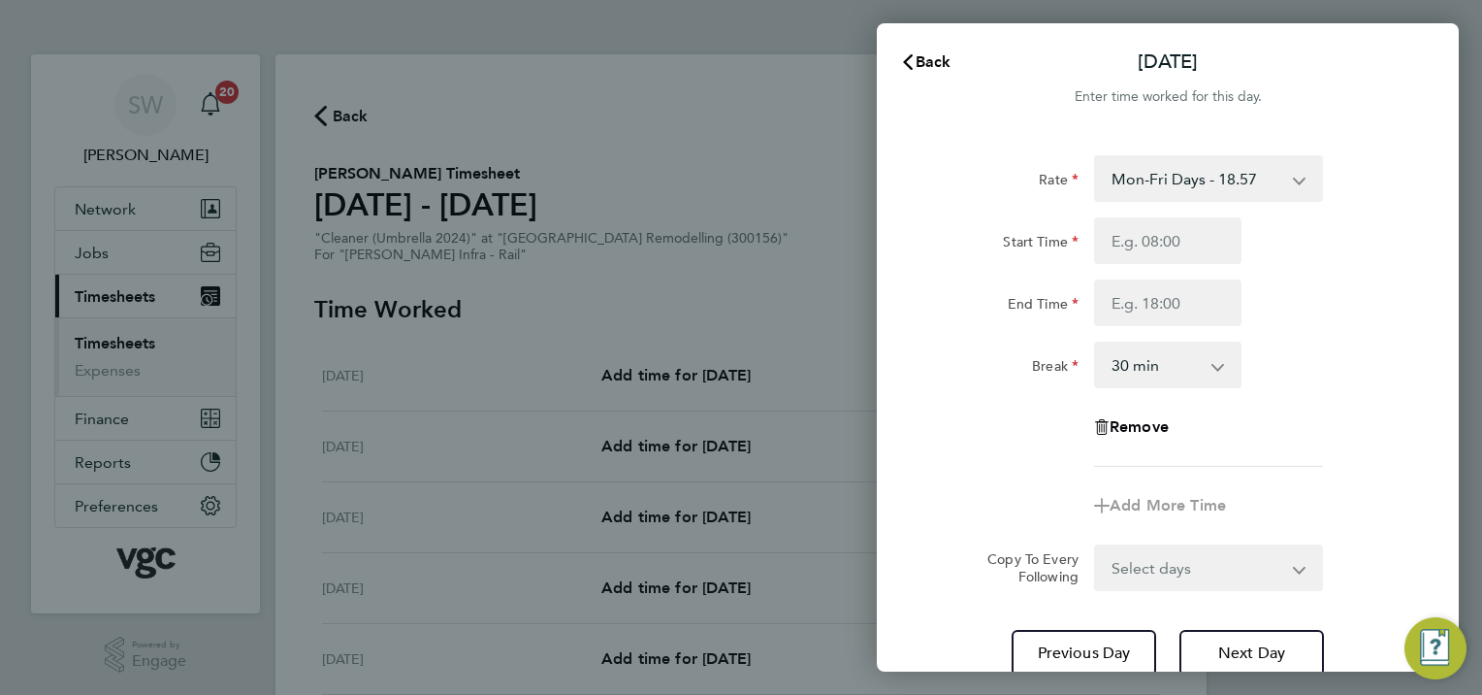
click at [1299, 178] on app-icon-cross-button at bounding box center [1309, 178] width 23 height 43
click at [1295, 178] on select "Mon-Fri Days - 18.57 Xmas / New Year - 37.15 Weekends - 24.14 Bank Hol - 27.86 …" at bounding box center [1197, 178] width 202 height 43
drag, startPoint x: 1385, startPoint y: 248, endPoint x: 1342, endPoint y: 248, distance: 42.7
click at [1383, 248] on div "Start Time" at bounding box center [1167, 240] width 489 height 47
click at [1110, 247] on input "Start Time" at bounding box center [1167, 240] width 147 height 47
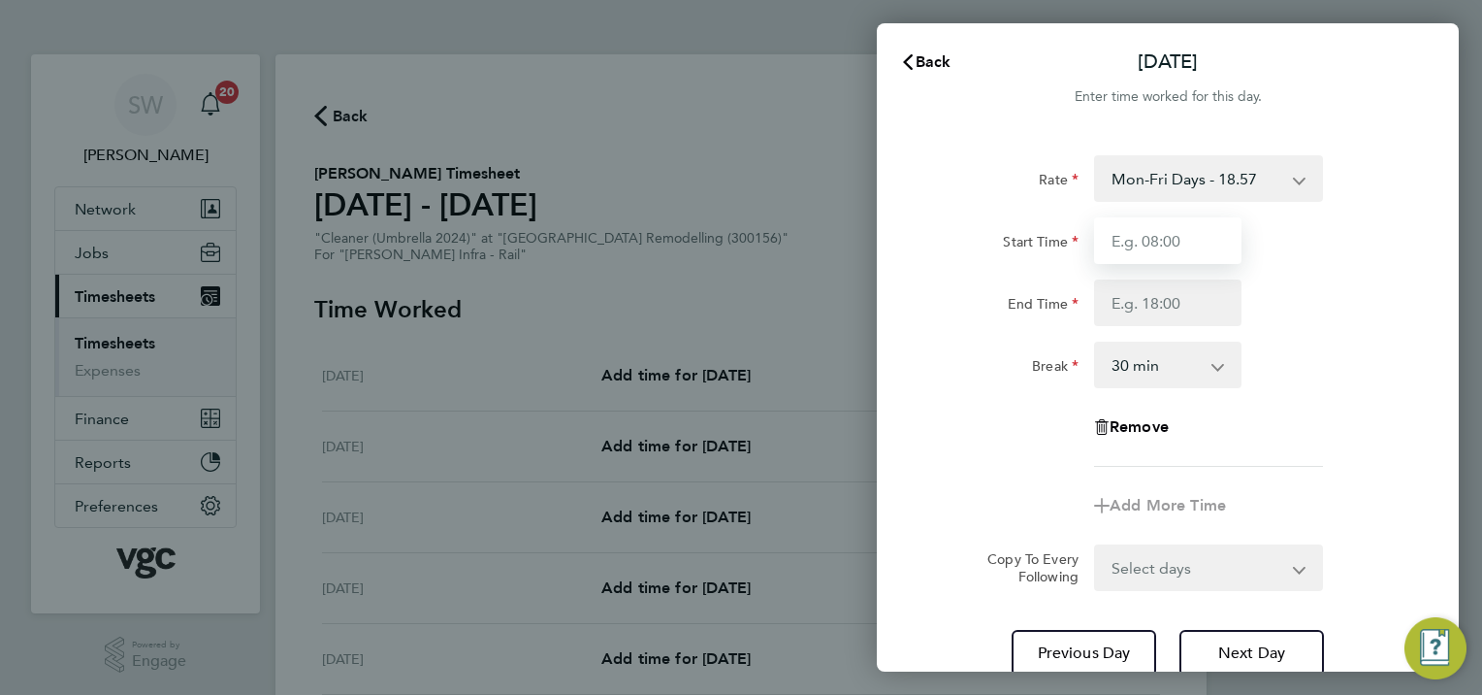
type input "07:00"
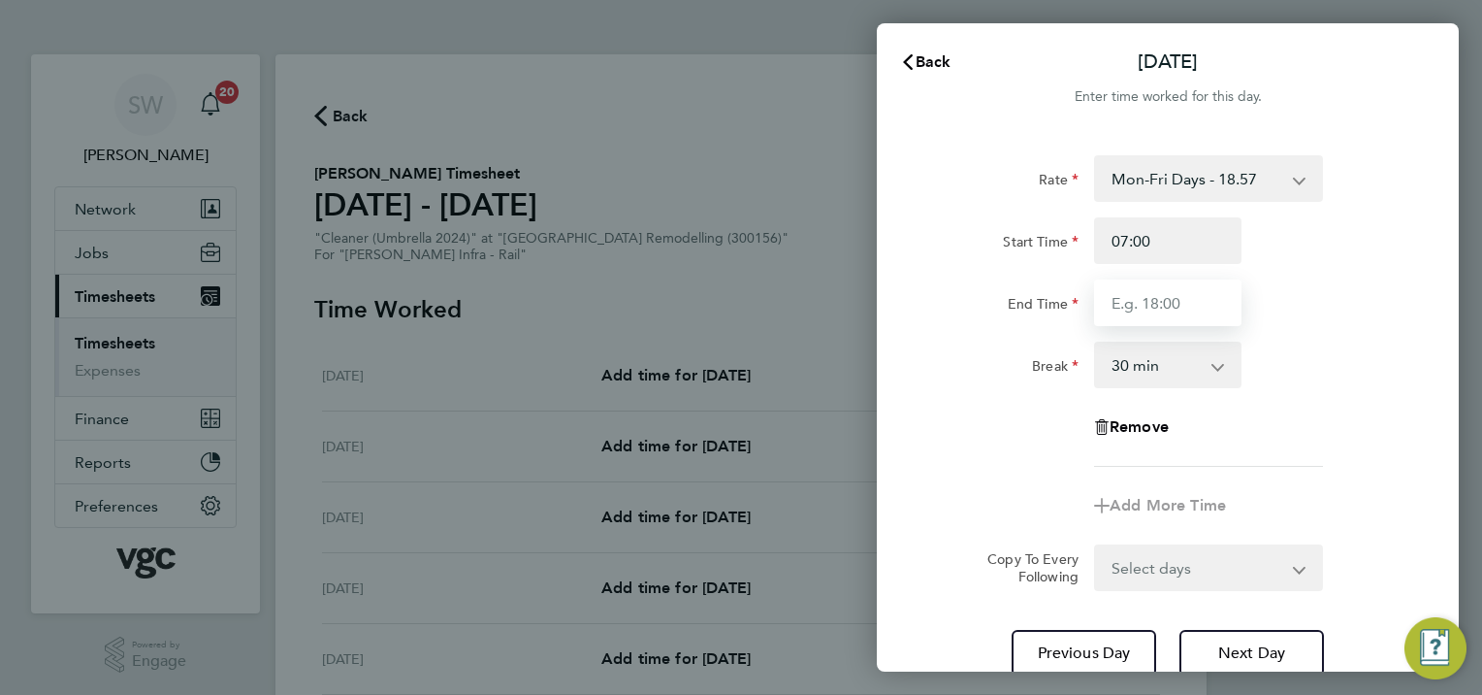
type input "17:30"
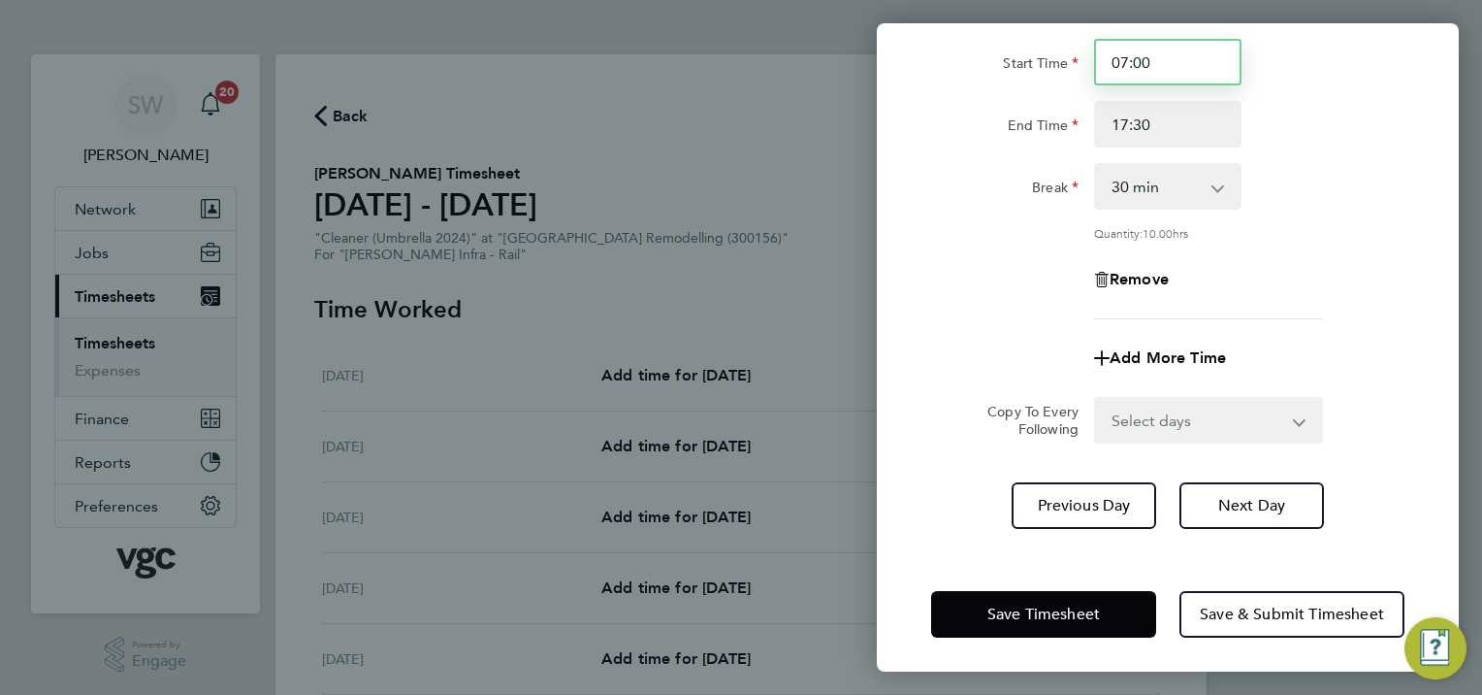
scroll to position [180, 0]
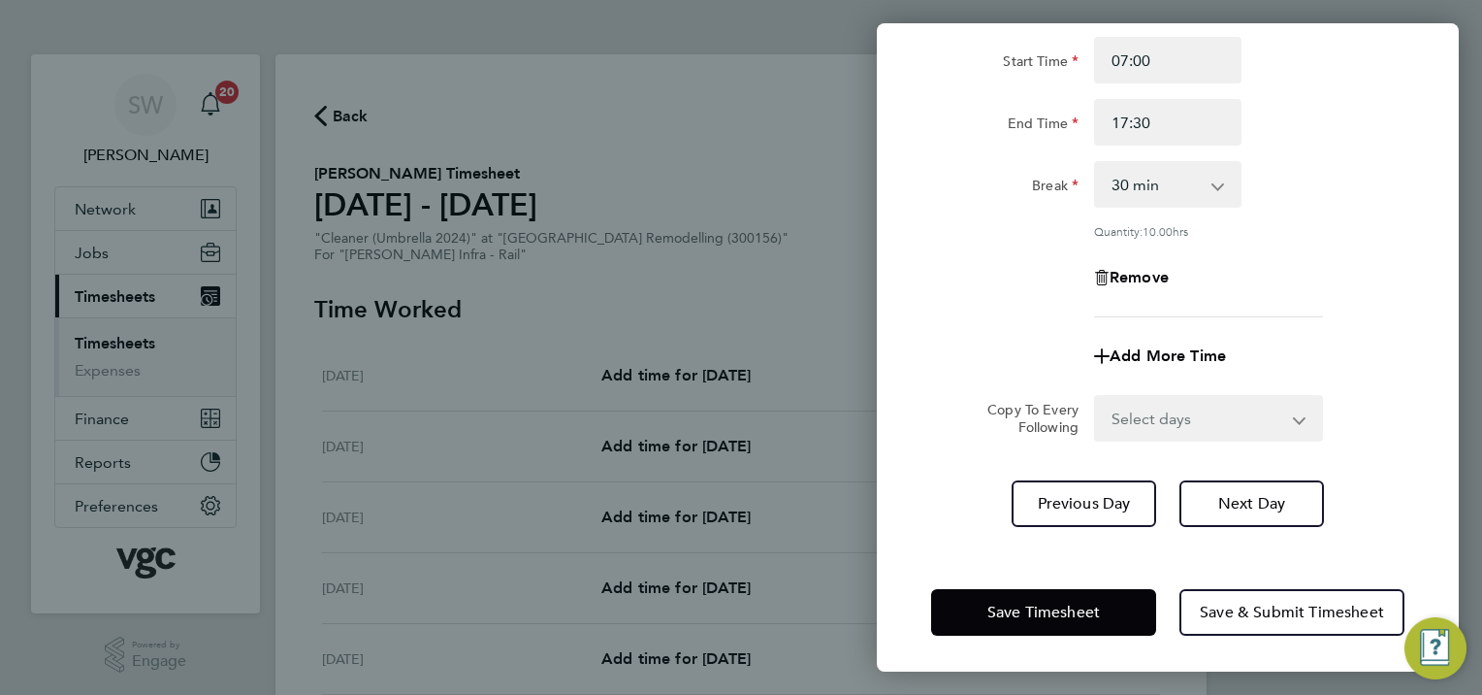
drag, startPoint x: 1296, startPoint y: 419, endPoint x: 1284, endPoint y: 418, distance: 11.7
click at [1296, 419] on select "Select days Day [DATE] [DATE] [DATE]" at bounding box center [1198, 418] width 204 height 43
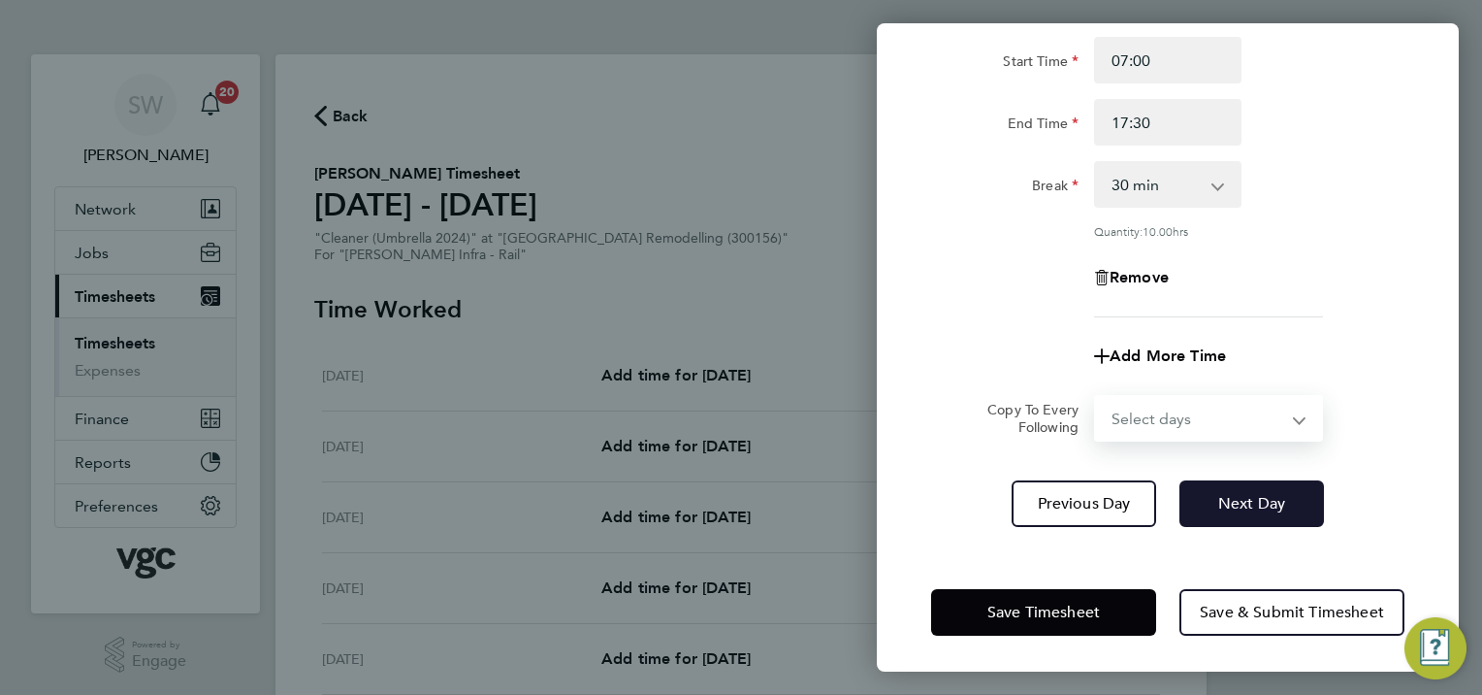
click at [1256, 480] on button "Next Day" at bounding box center [1252, 503] width 145 height 47
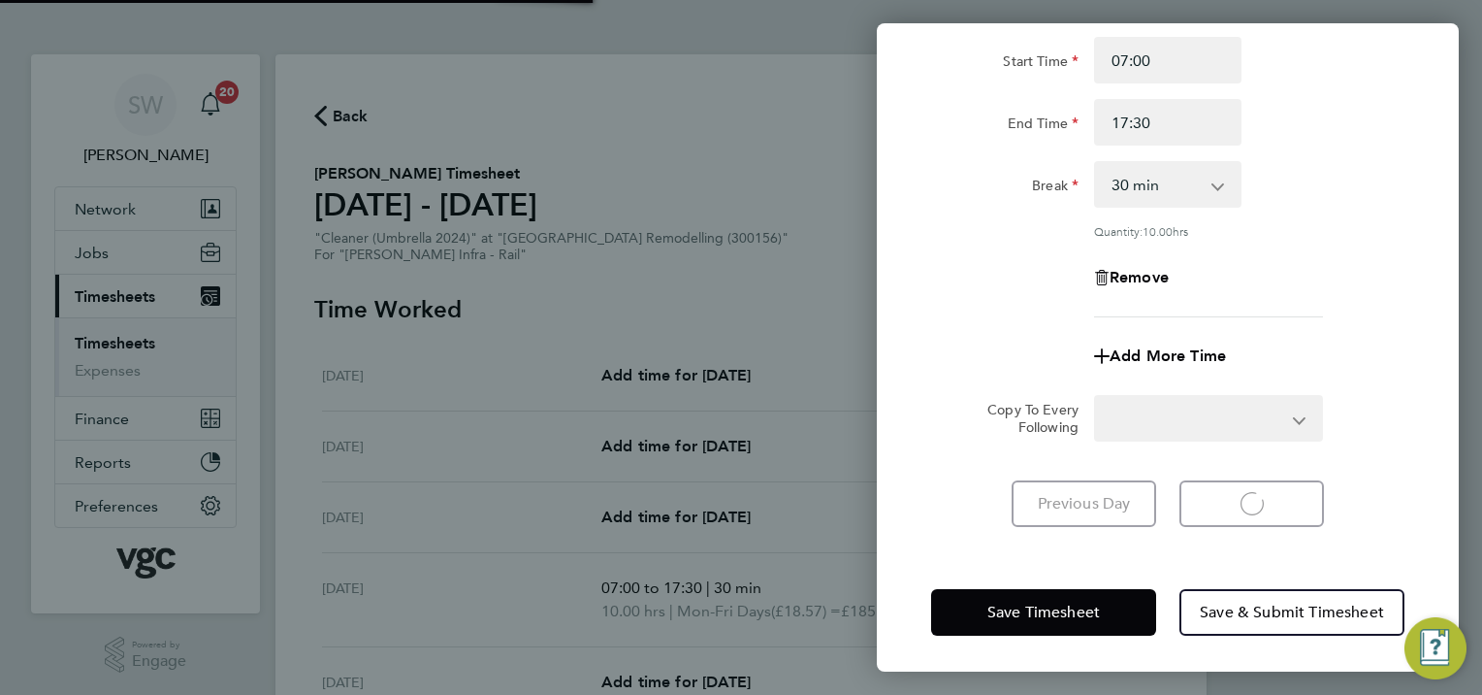
select select "30"
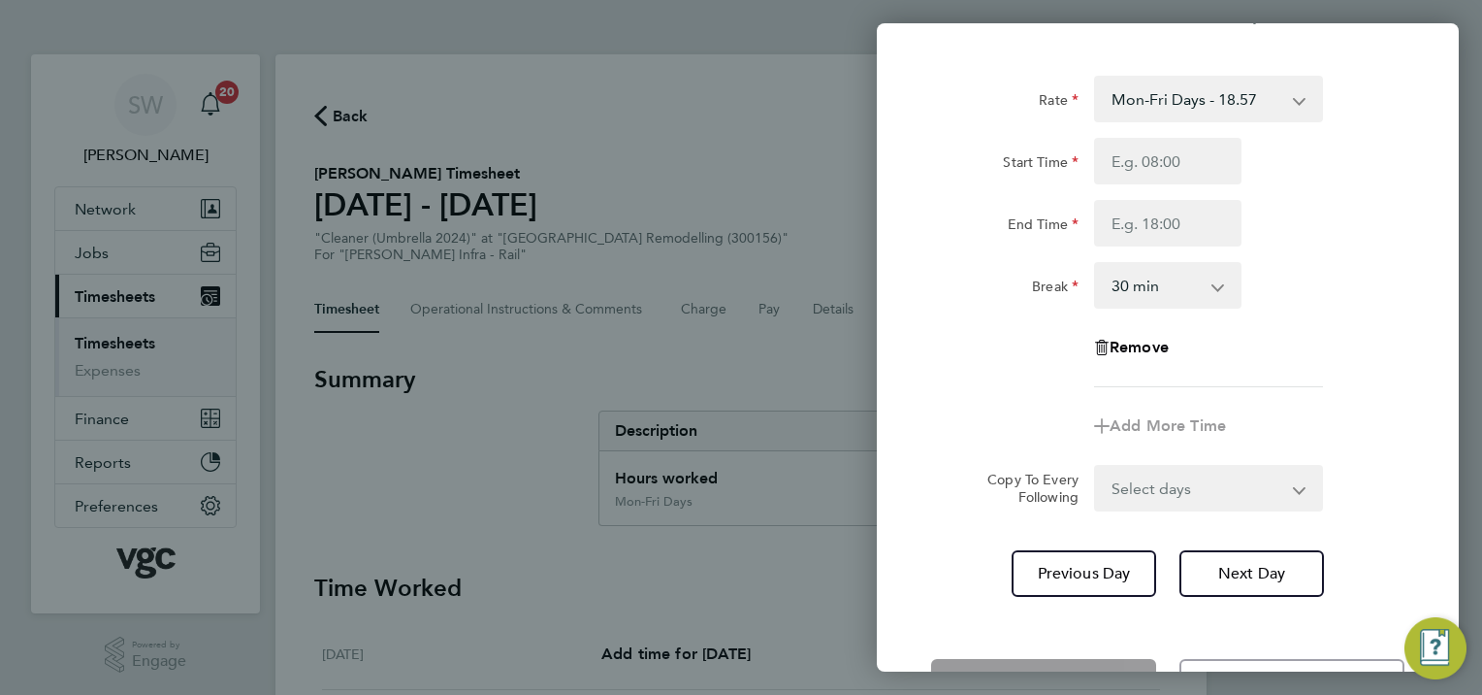
scroll to position [151, 0]
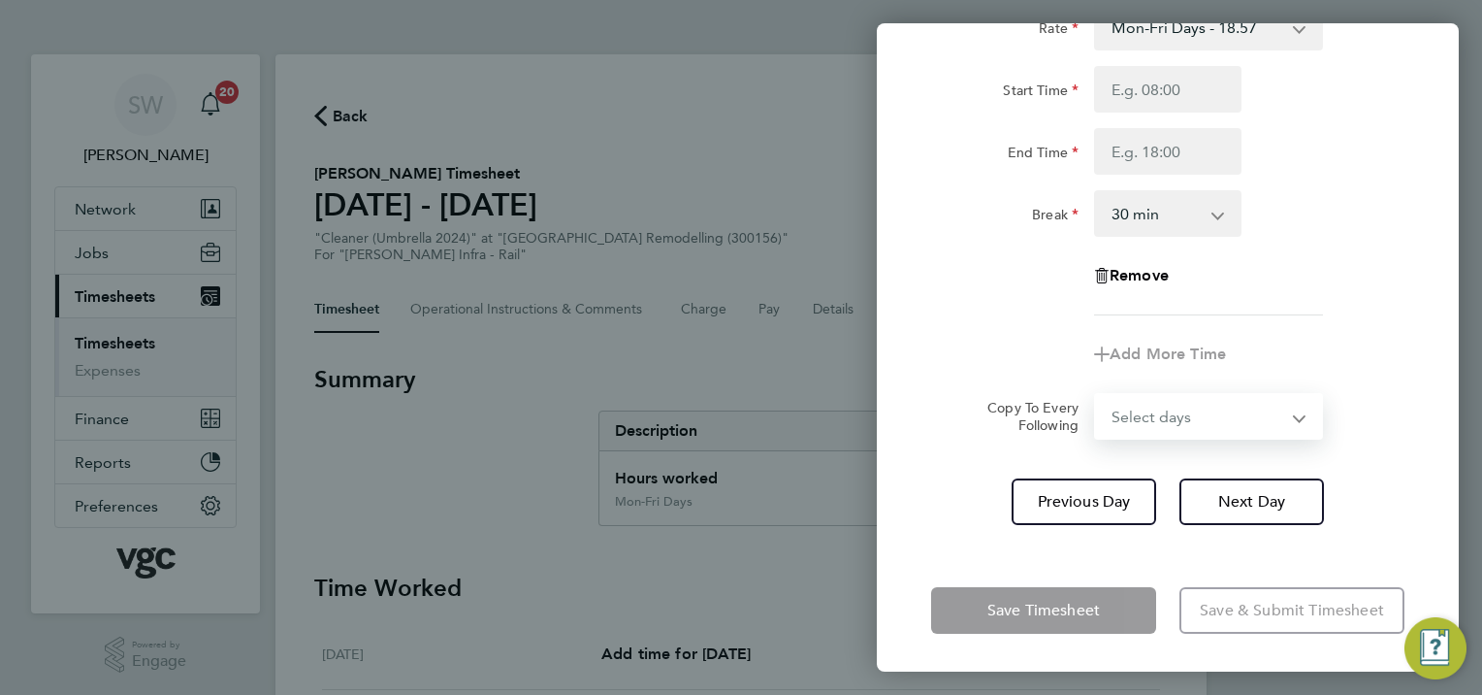
click at [1292, 415] on select "Select days Day [DATE] [DATE]" at bounding box center [1198, 416] width 204 height 43
select select "THU"
click at [1096, 395] on select "Select days Day [DATE] [DATE]" at bounding box center [1198, 416] width 204 height 43
select select "[DATE]"
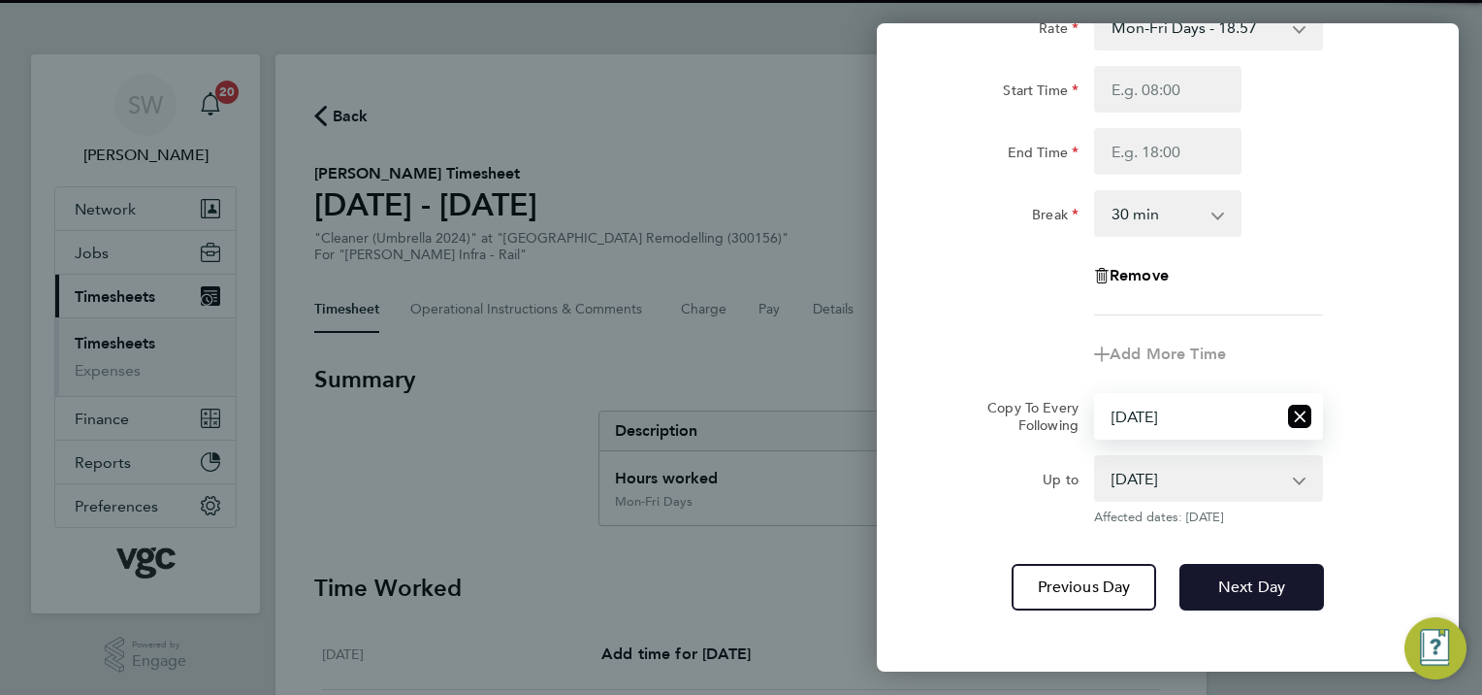
drag, startPoint x: 1261, startPoint y: 588, endPoint x: 1257, endPoint y: 577, distance: 11.4
click at [1260, 587] on span "Next Day" at bounding box center [1251, 586] width 67 height 19
select select "0: null"
select select "30"
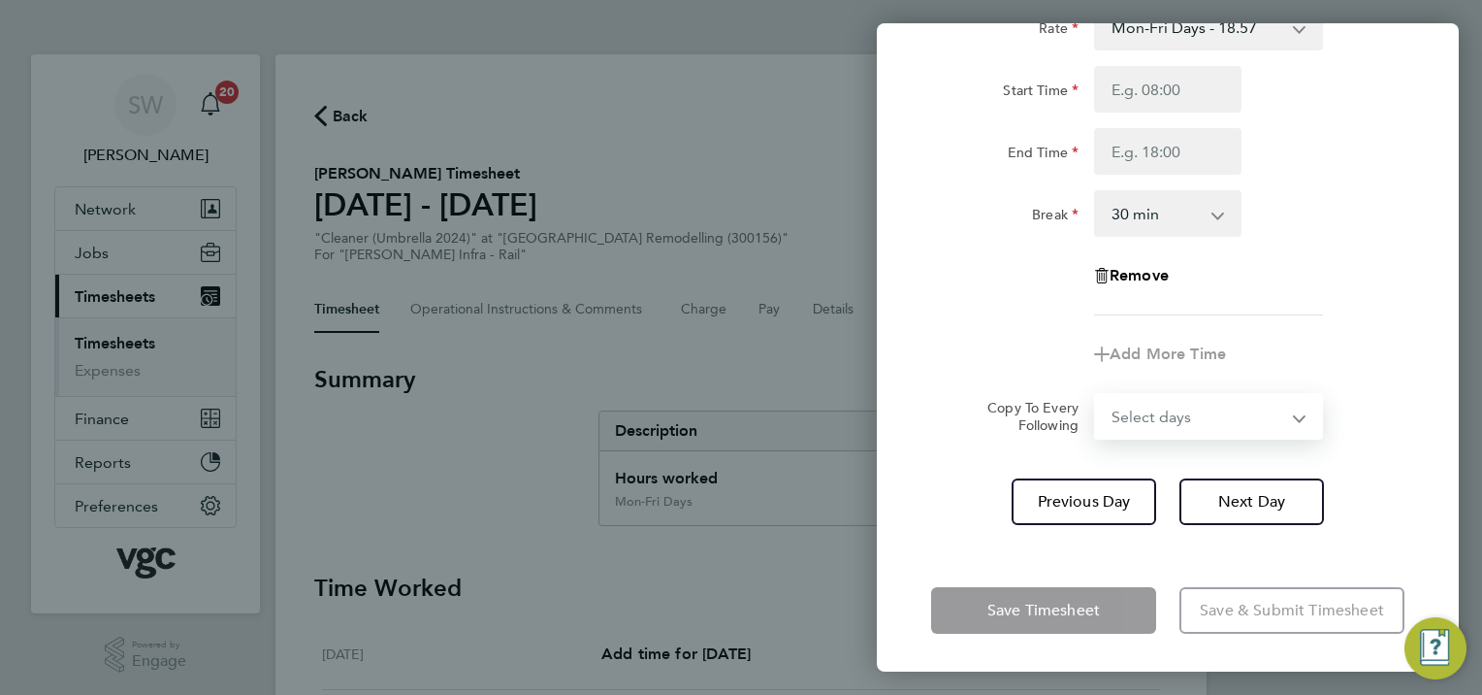
click at [1298, 415] on select "Select days [DATE]" at bounding box center [1198, 416] width 204 height 43
select select "FRI"
click at [1096, 395] on select "Select days [DATE]" at bounding box center [1198, 416] width 204 height 43
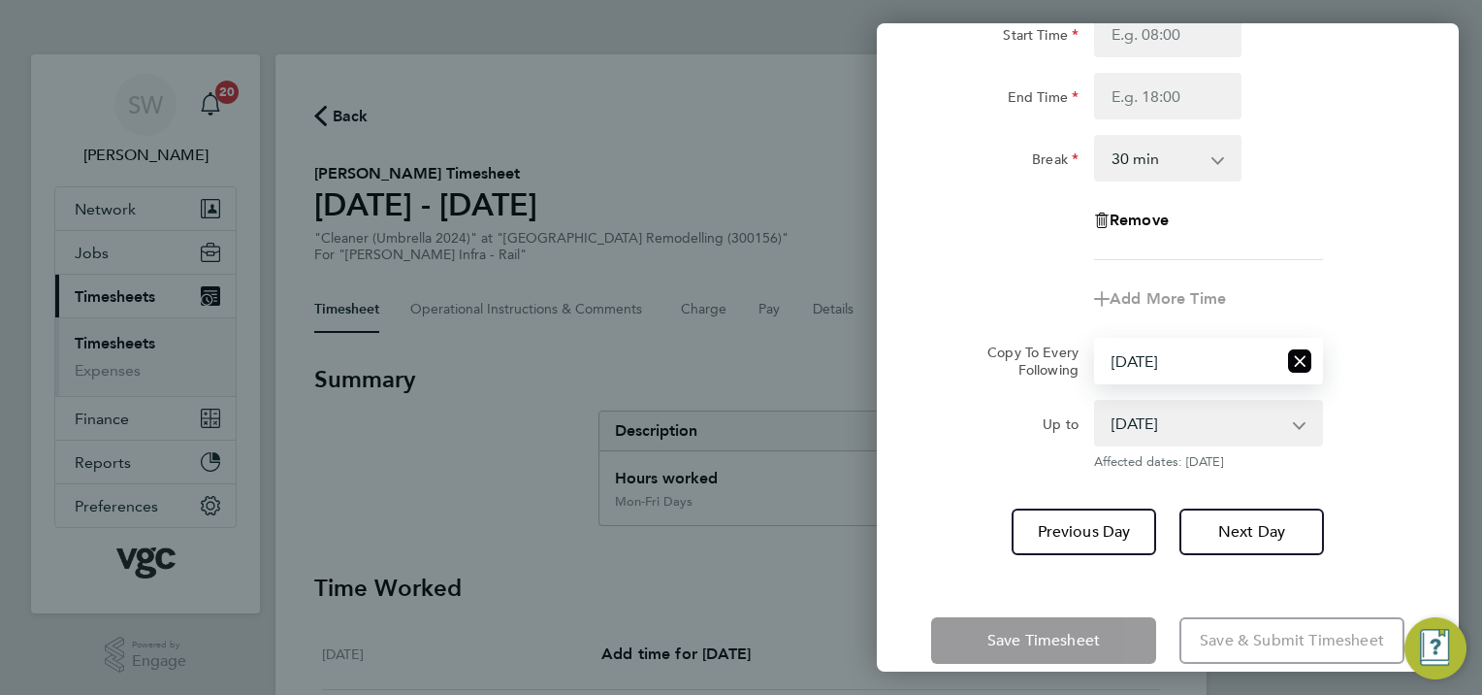
scroll to position [237, 0]
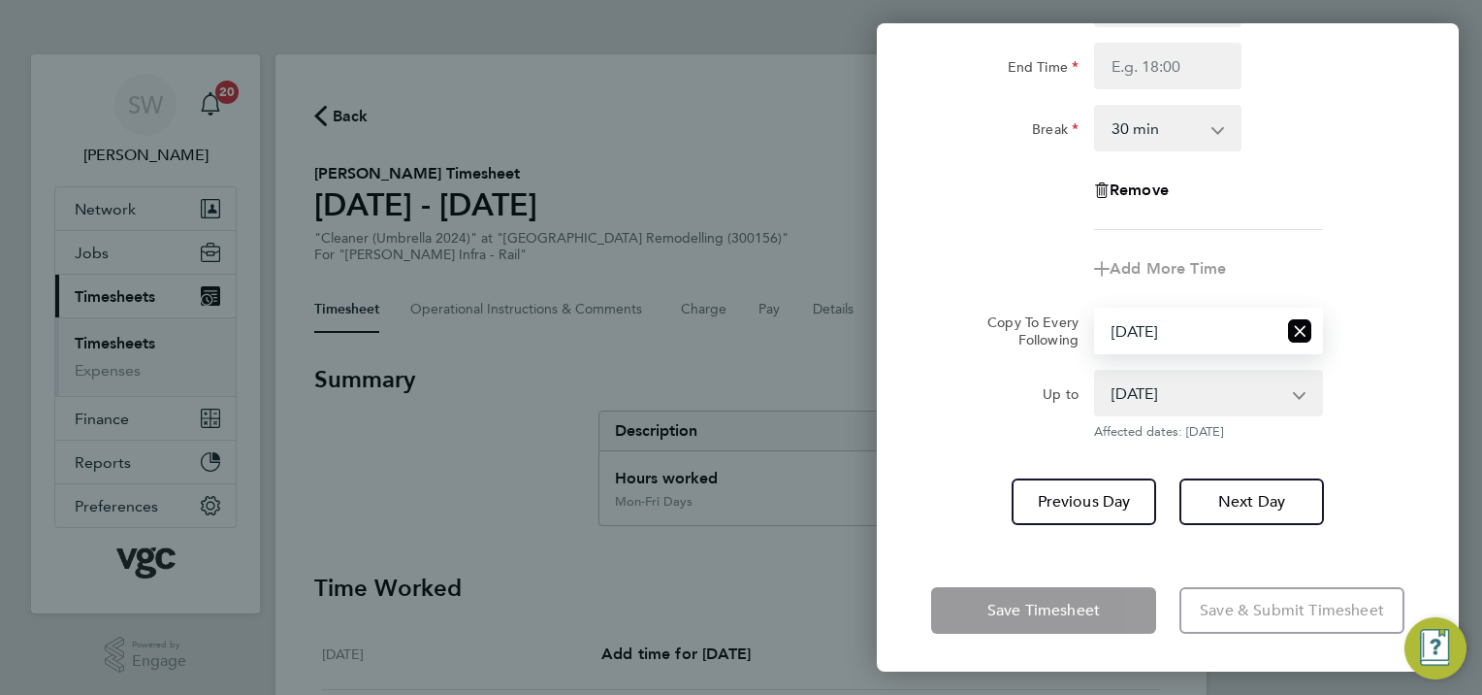
click at [1005, 601] on app-form-button "Save Timesheet" at bounding box center [1049, 610] width 237 height 47
click at [987, 597] on app-form-button "Save Timesheet" at bounding box center [1049, 610] width 237 height 47
click at [941, 515] on div "Previous Day Next Day" at bounding box center [1167, 501] width 473 height 47
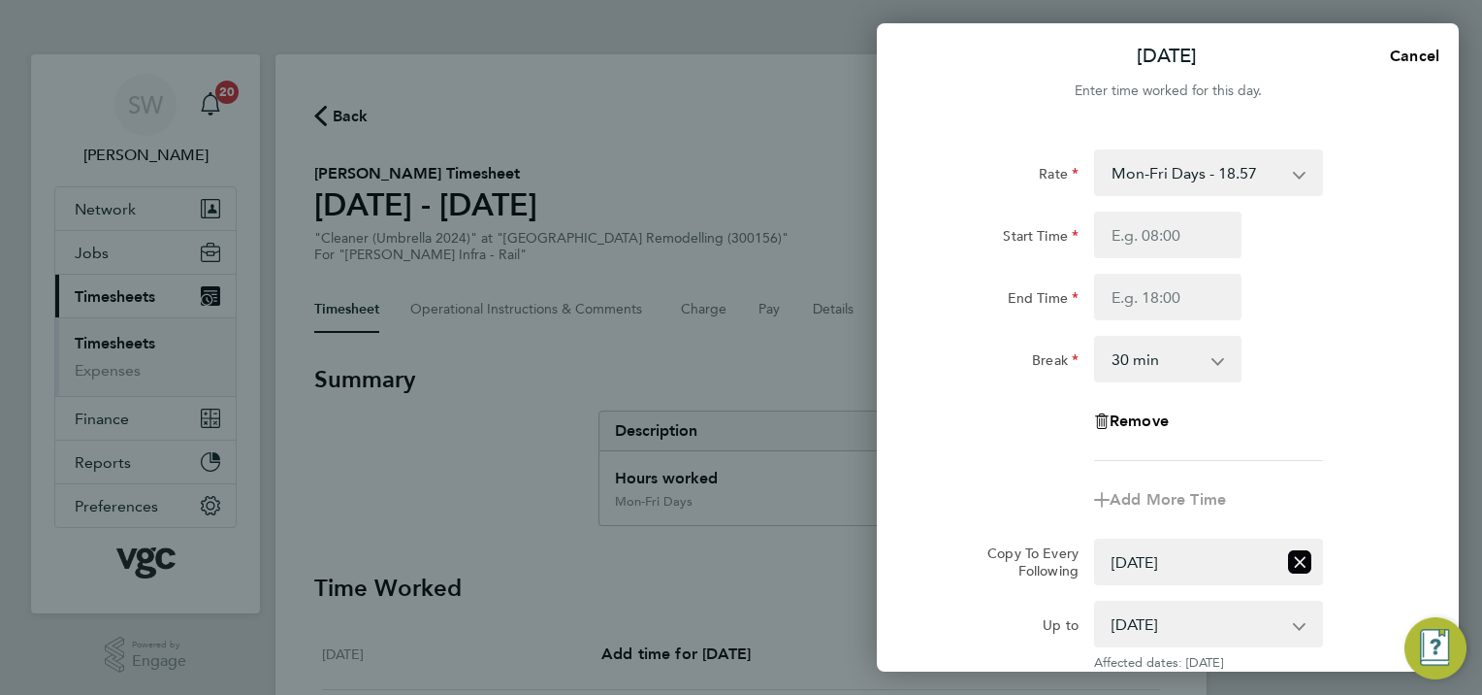
scroll to position [0, 0]
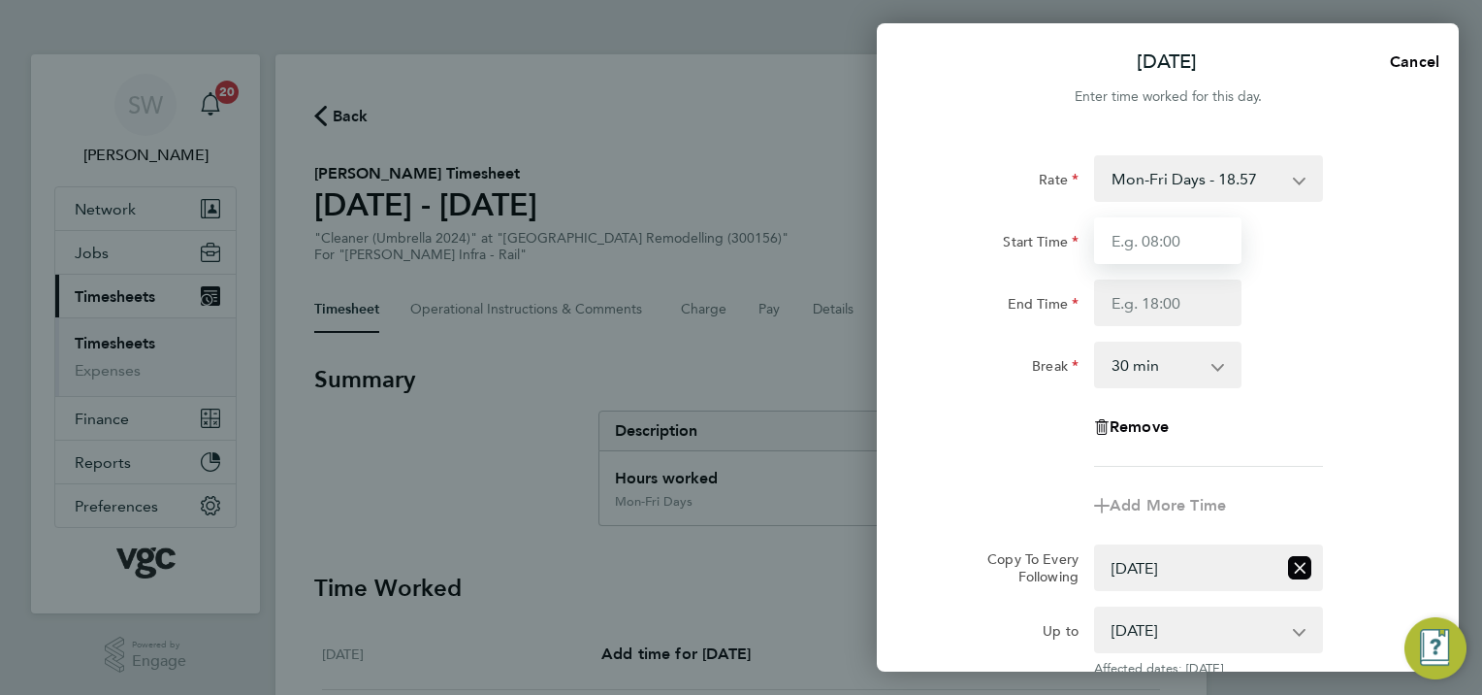
click at [1133, 239] on input "Start Time" at bounding box center [1167, 240] width 147 height 47
type input "07:00"
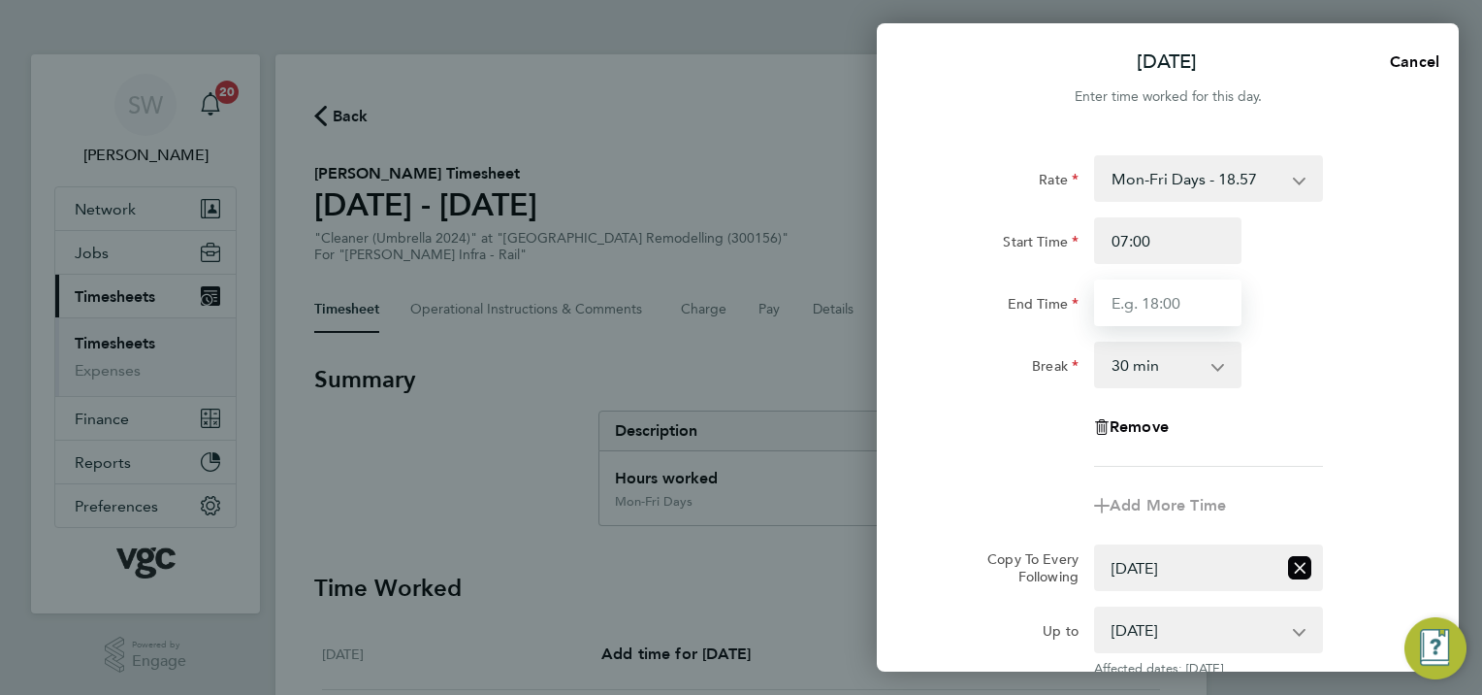
click at [1141, 303] on input "End Time" at bounding box center [1167, 302] width 147 height 47
type input "17:30"
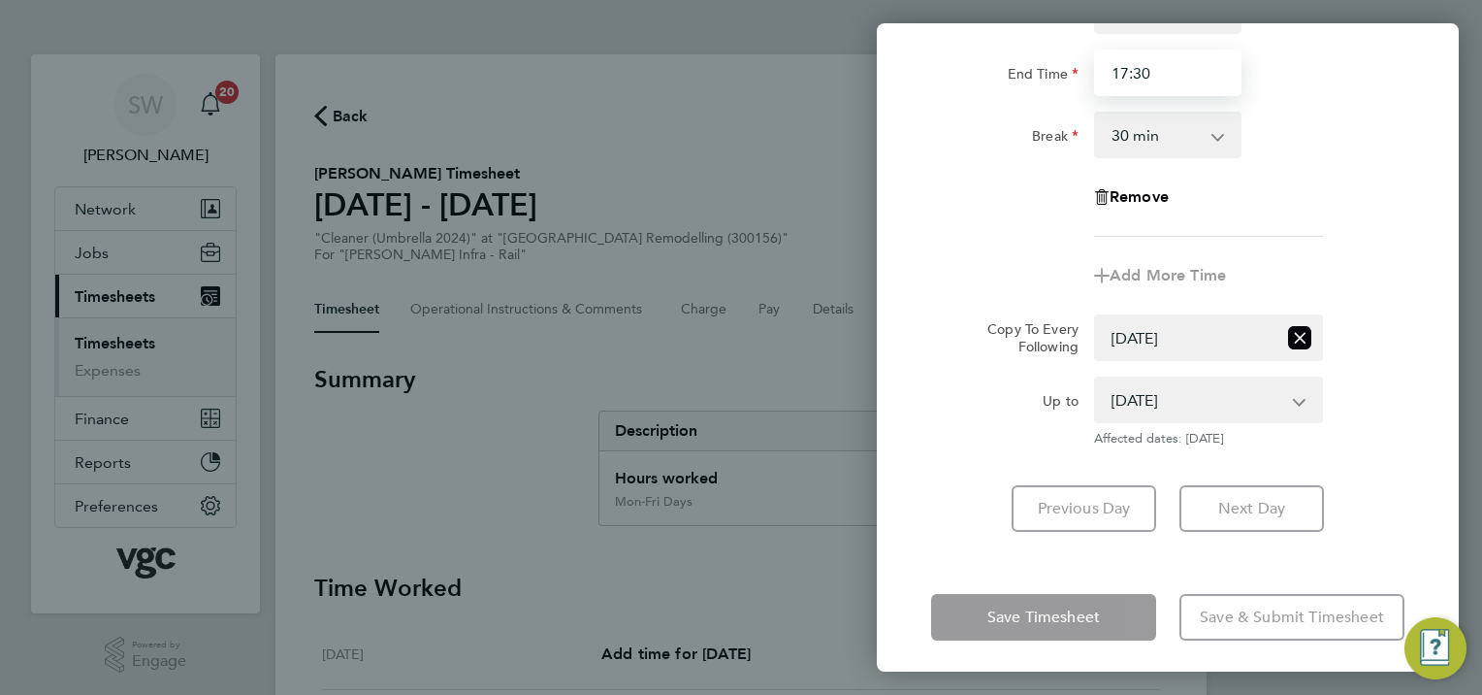
scroll to position [237, 0]
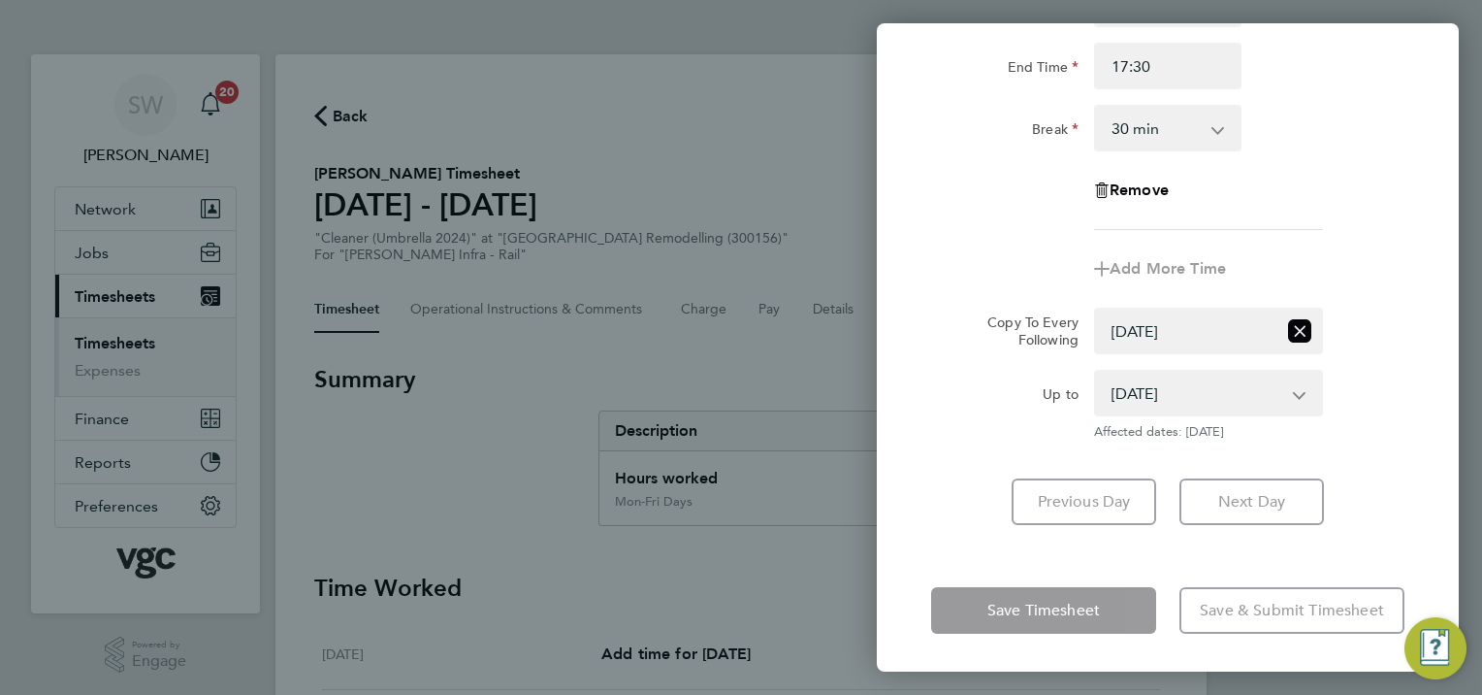
click at [1019, 623] on app-form-button "Save Timesheet" at bounding box center [1049, 610] width 237 height 47
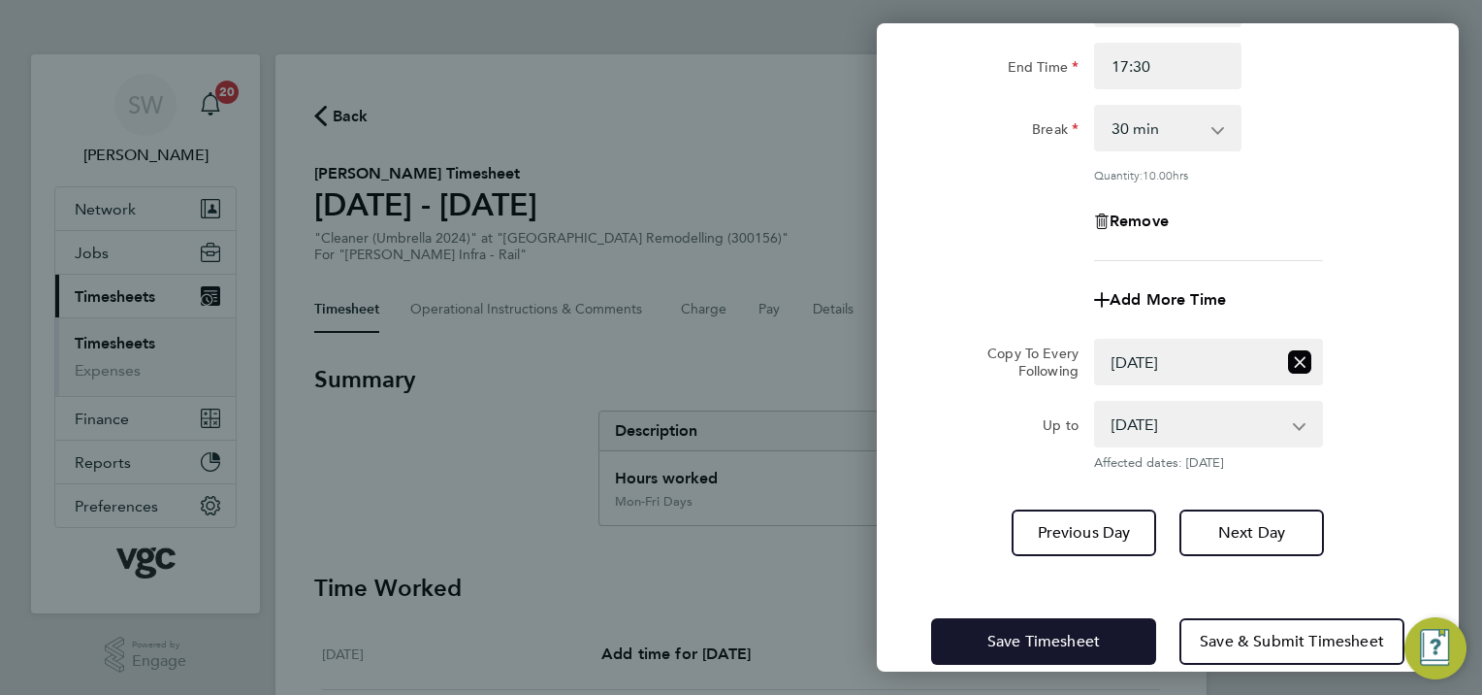
click at [1003, 644] on span "Save Timesheet" at bounding box center [1043, 640] width 113 height 19
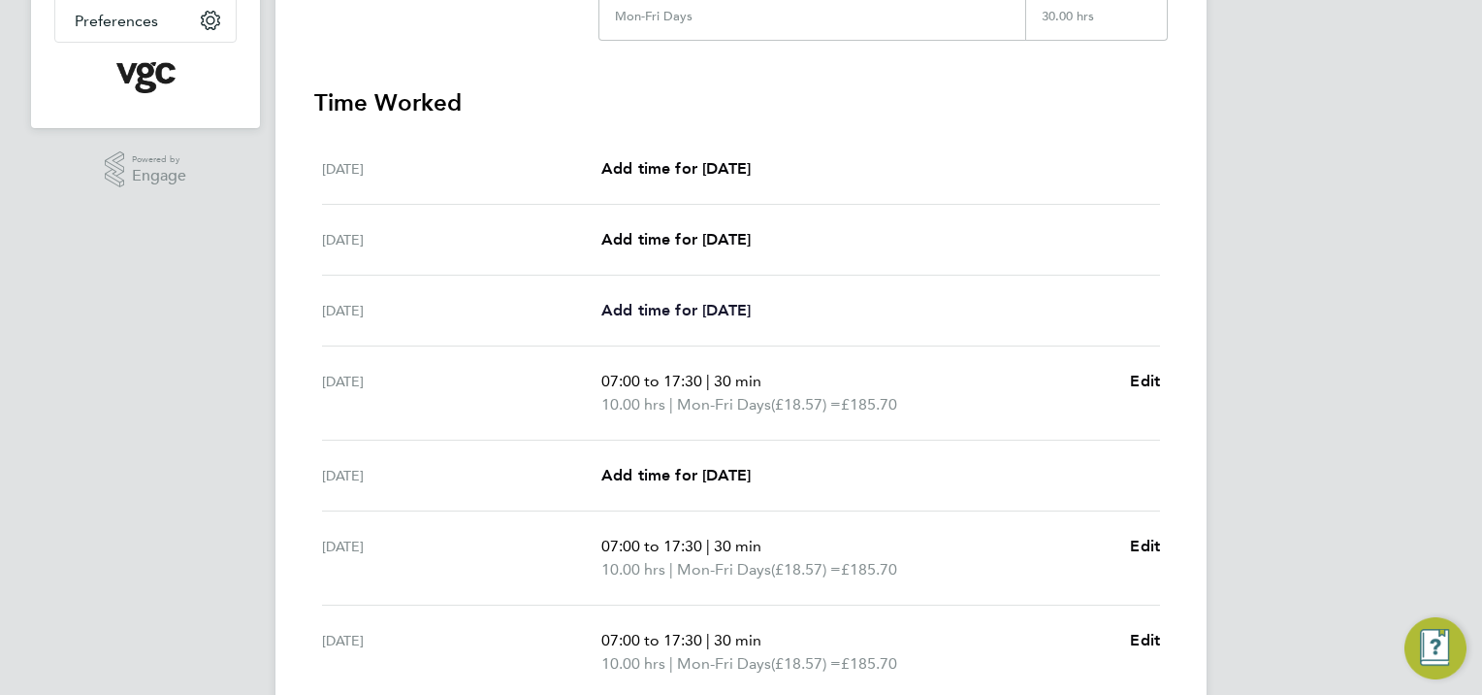
scroll to position [582, 0]
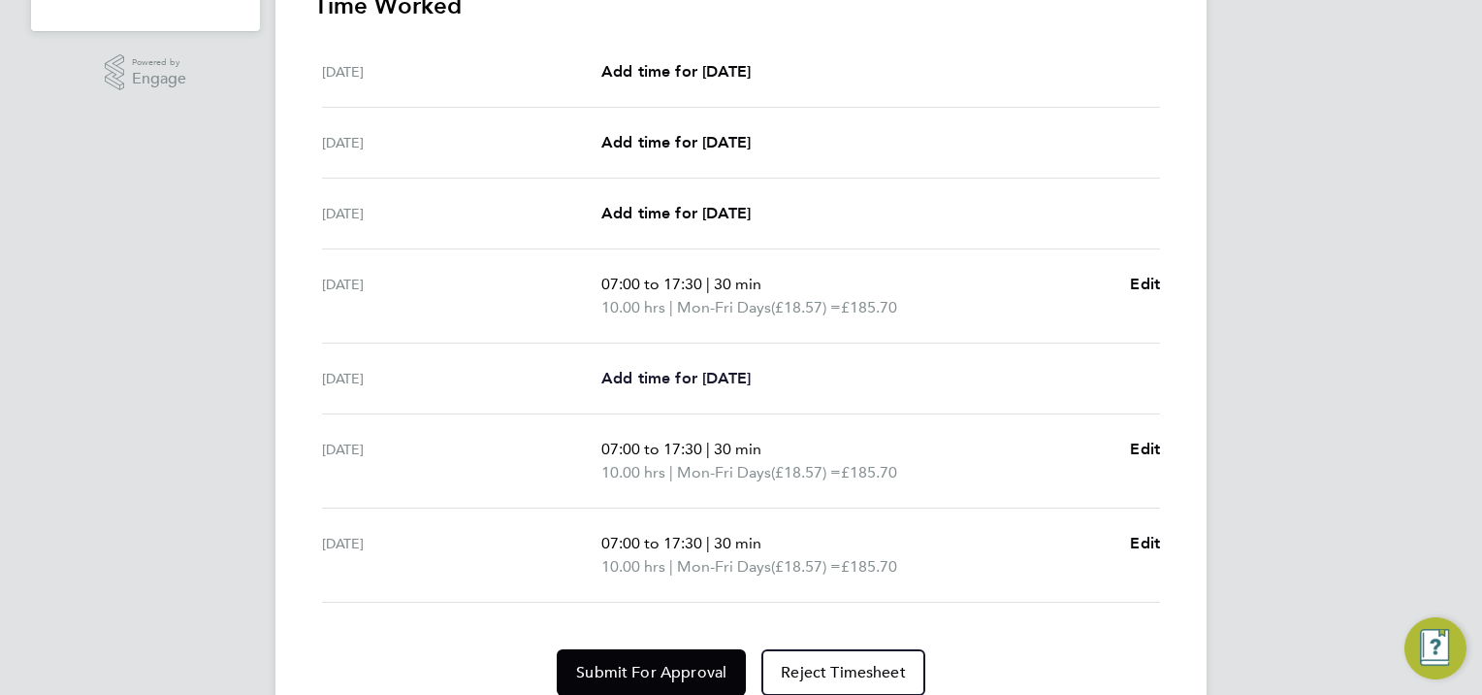
click at [725, 378] on span "Add time for [DATE]" at bounding box center [675, 378] width 149 height 18
select select "30"
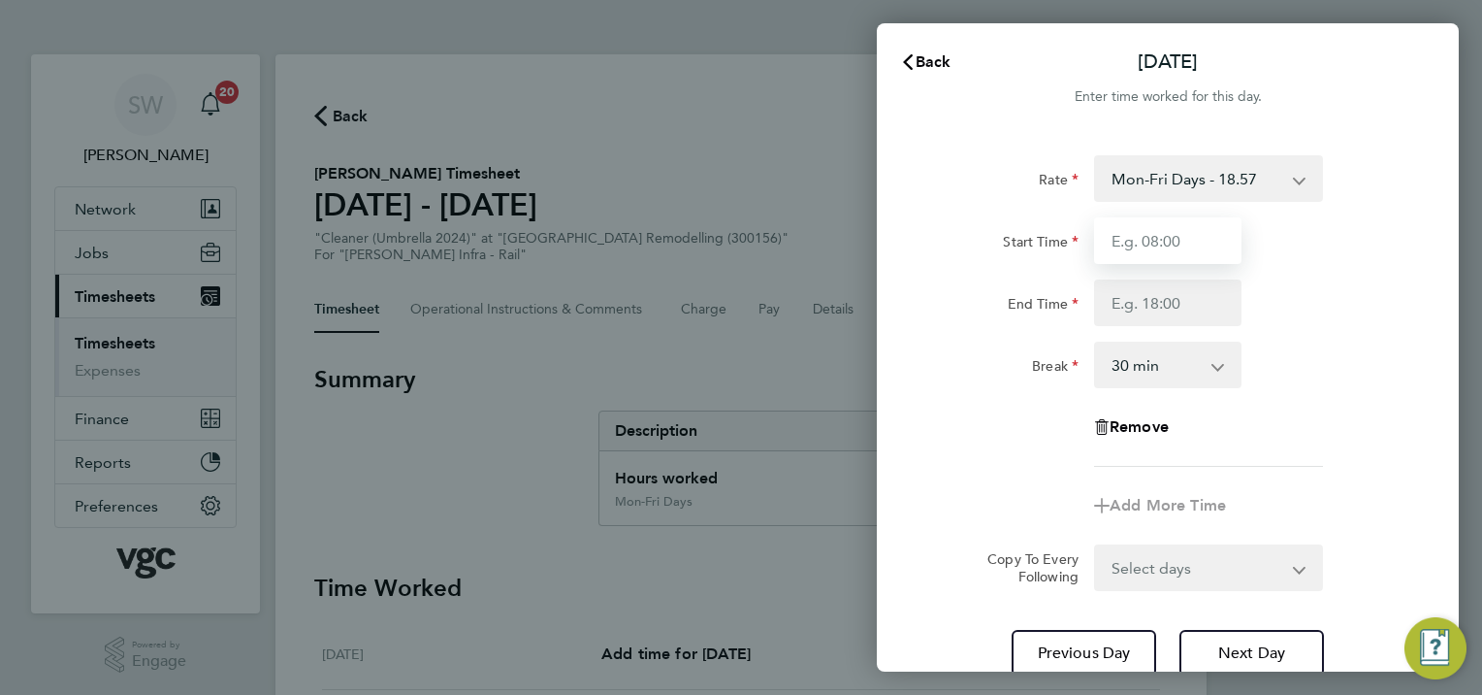
click at [1166, 244] on input "Start Time" at bounding box center [1167, 240] width 147 height 47
type input "07:00"
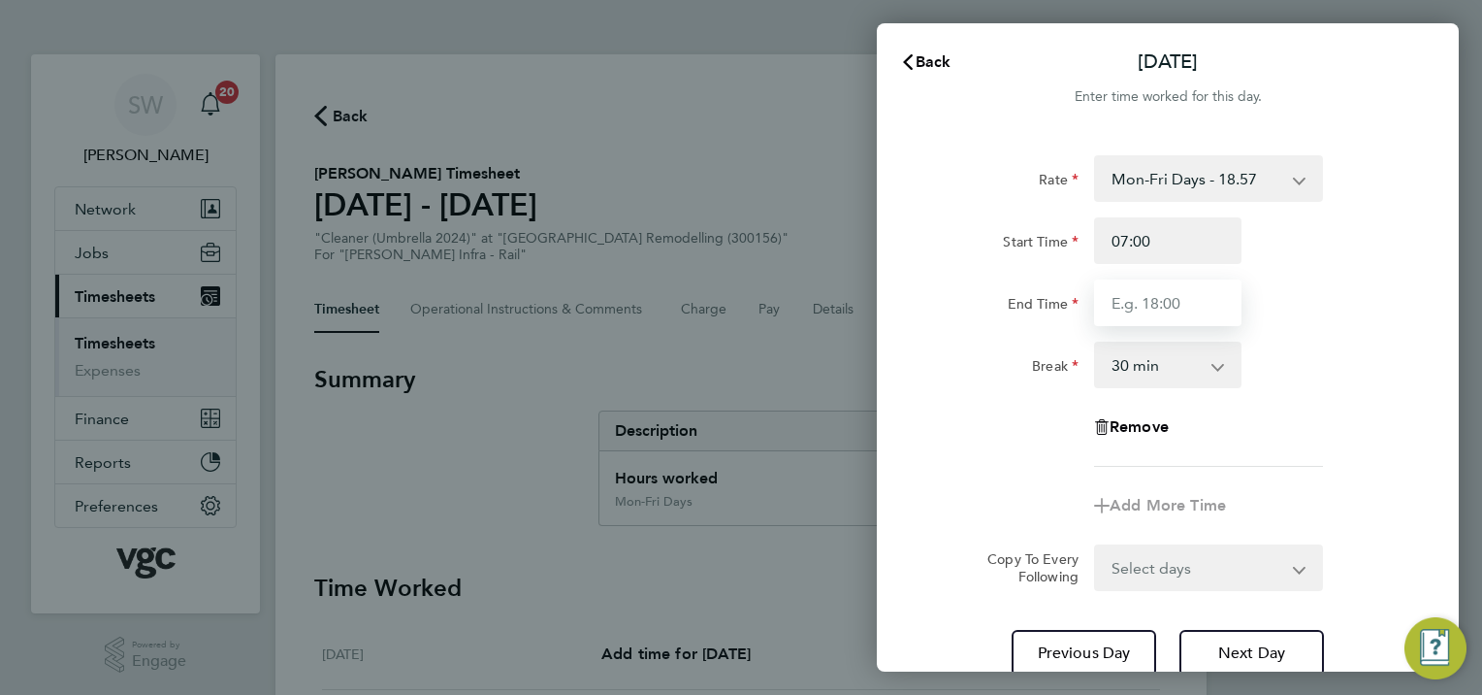
type input "17:30"
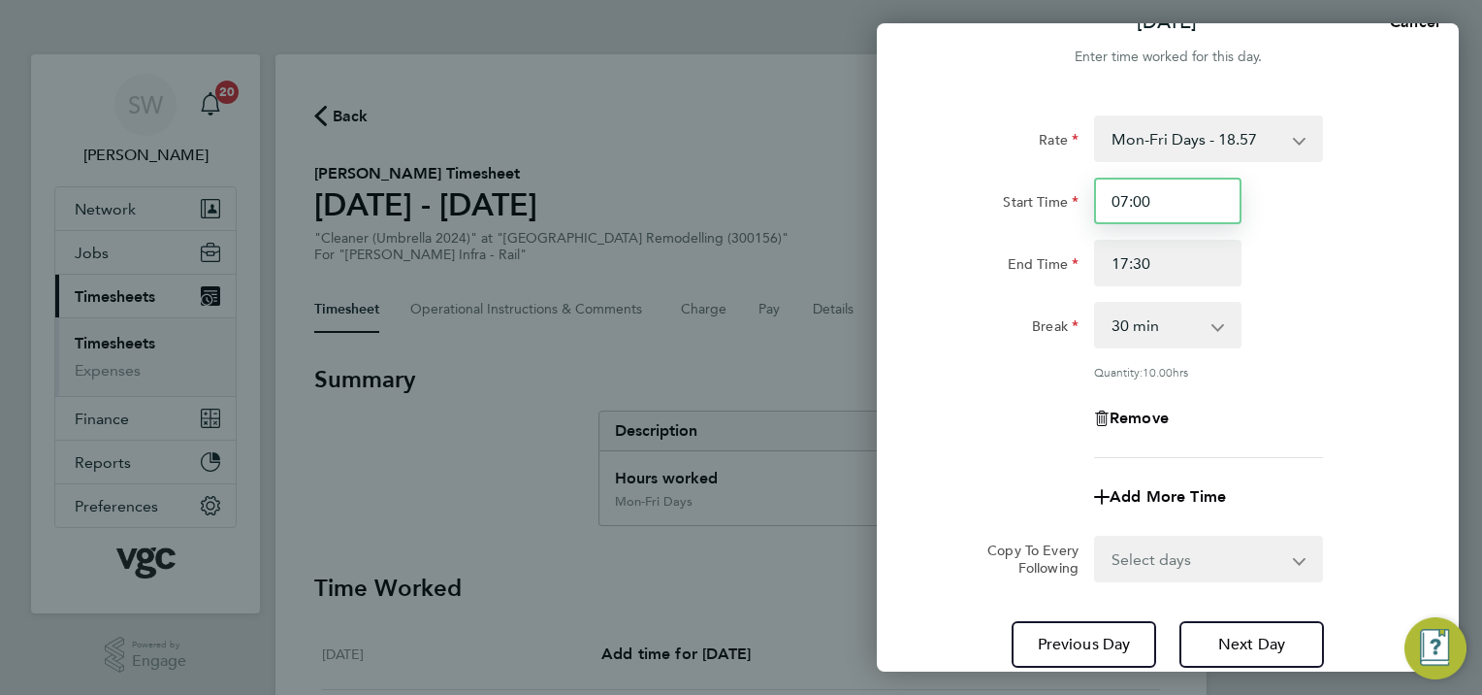
scroll to position [180, 0]
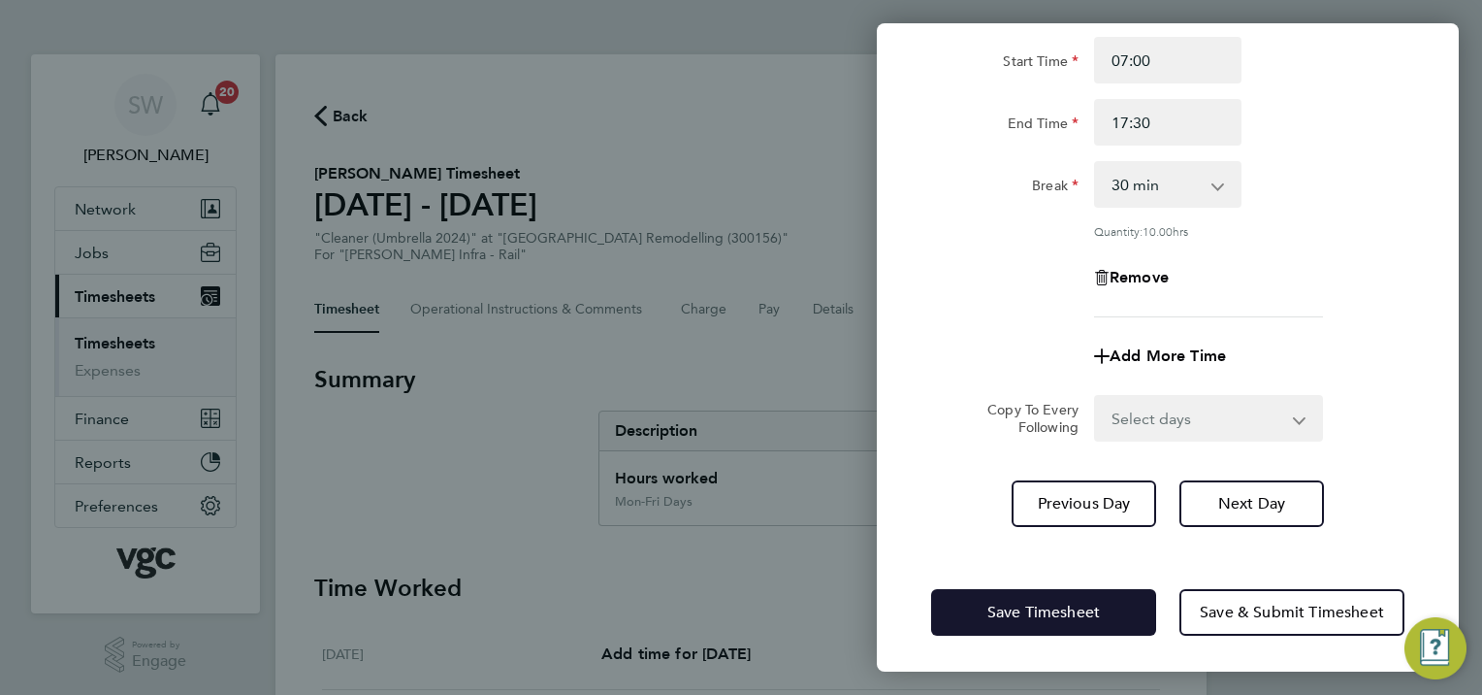
click at [954, 613] on button "Save Timesheet" at bounding box center [1043, 612] width 225 height 47
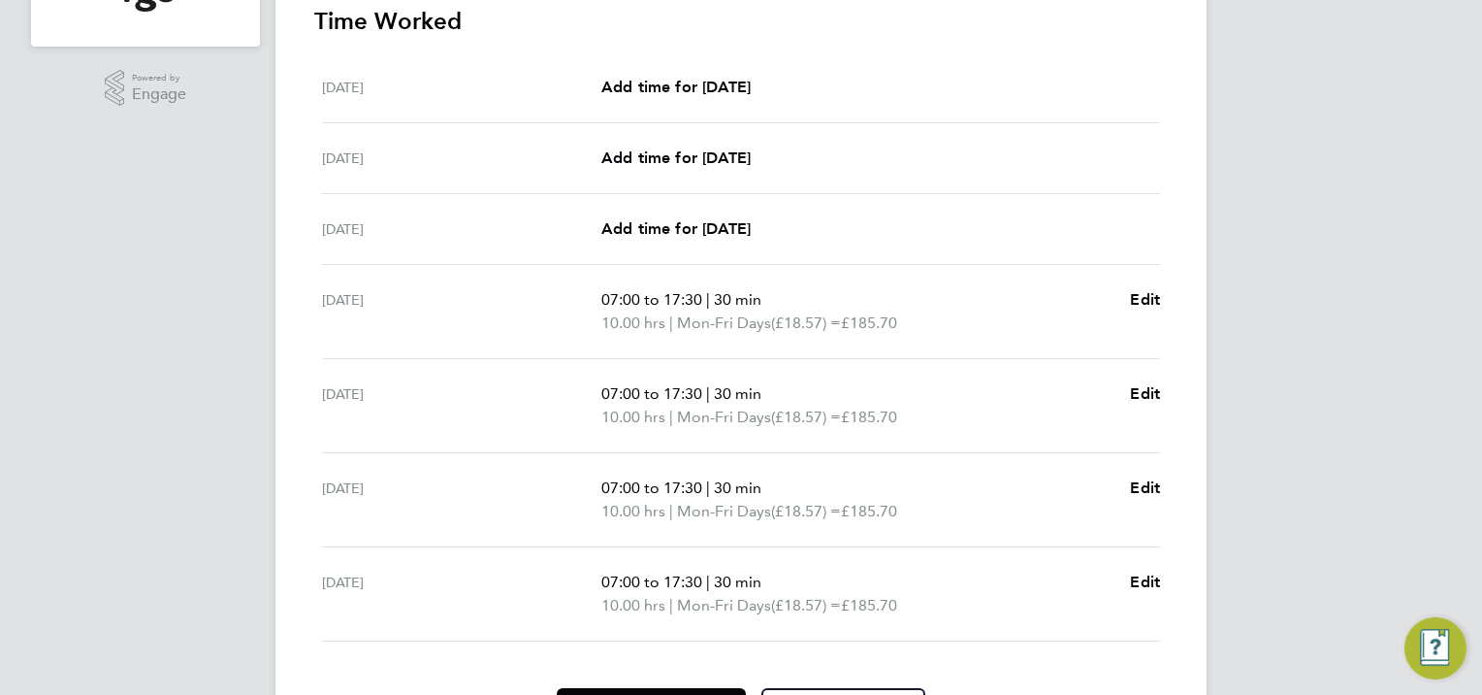
scroll to position [681, 0]
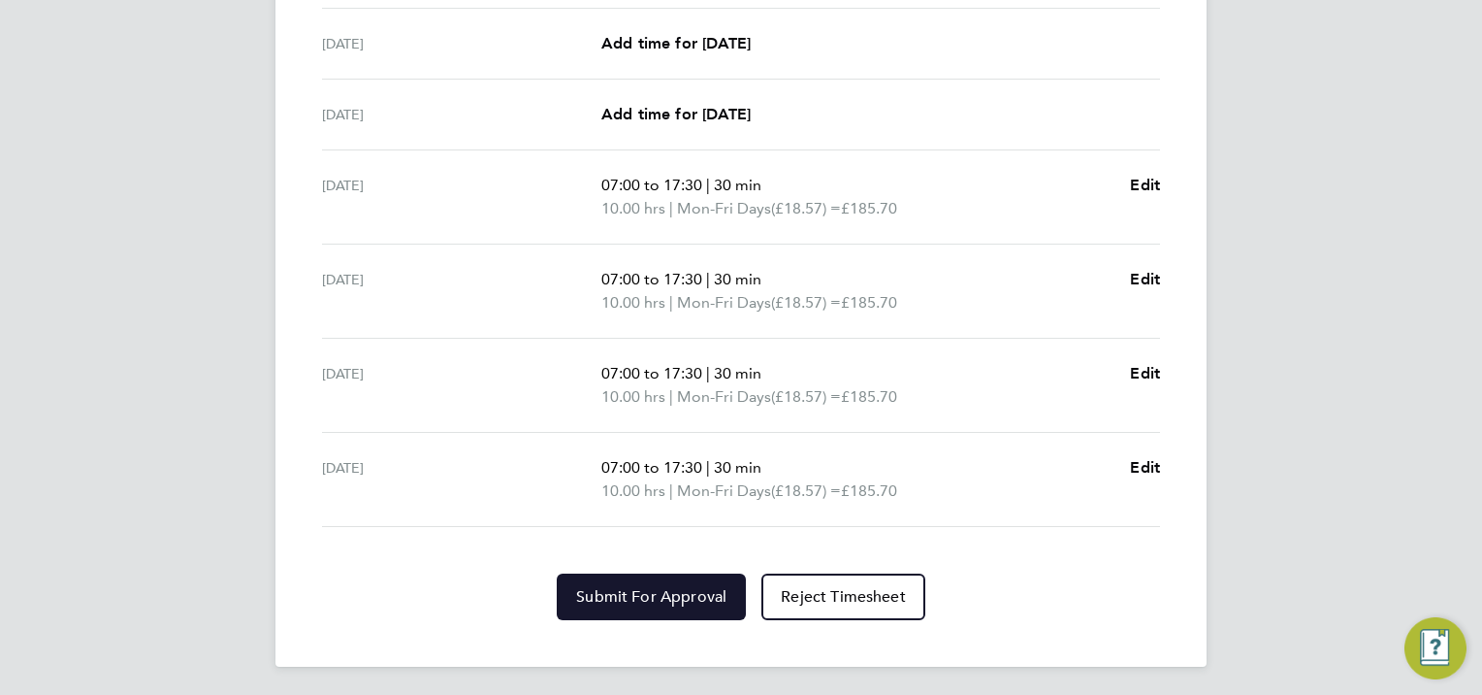
click at [615, 582] on button "Submit For Approval" at bounding box center [651, 596] width 189 height 47
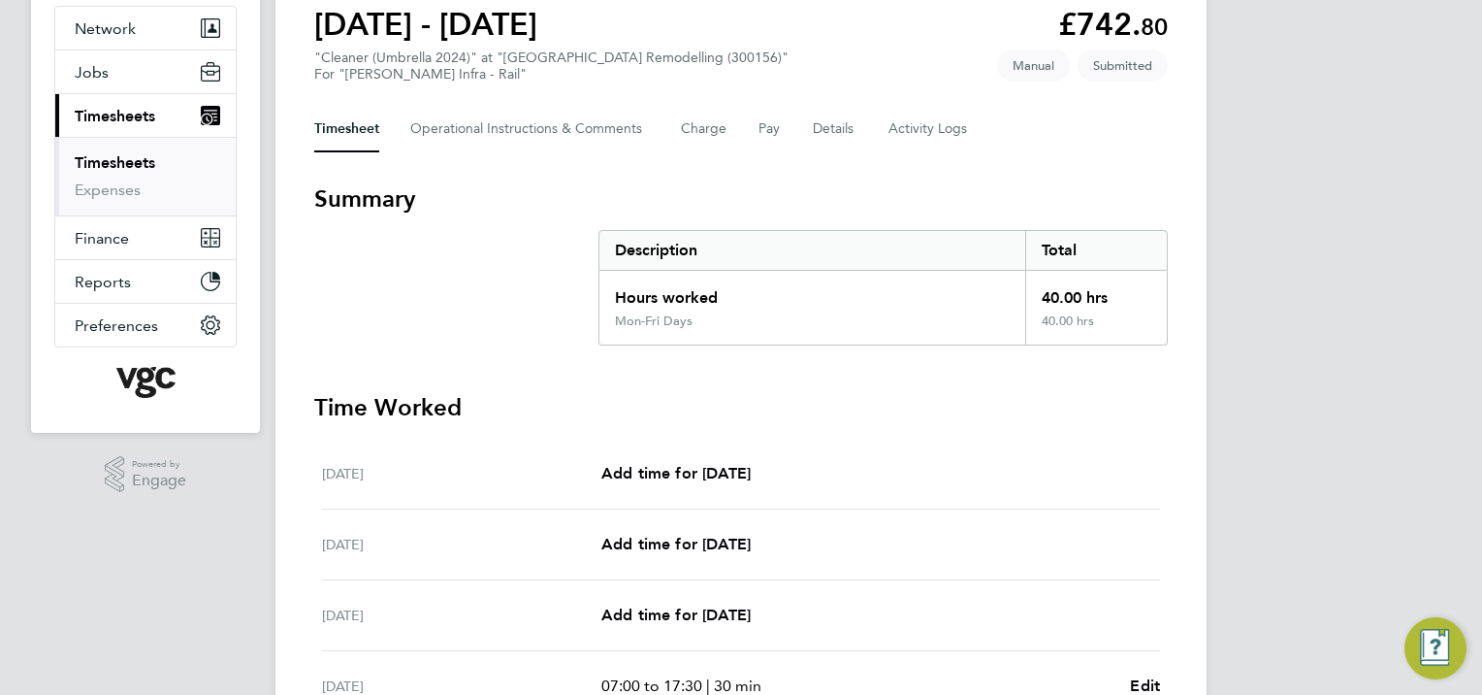
scroll to position [0, 0]
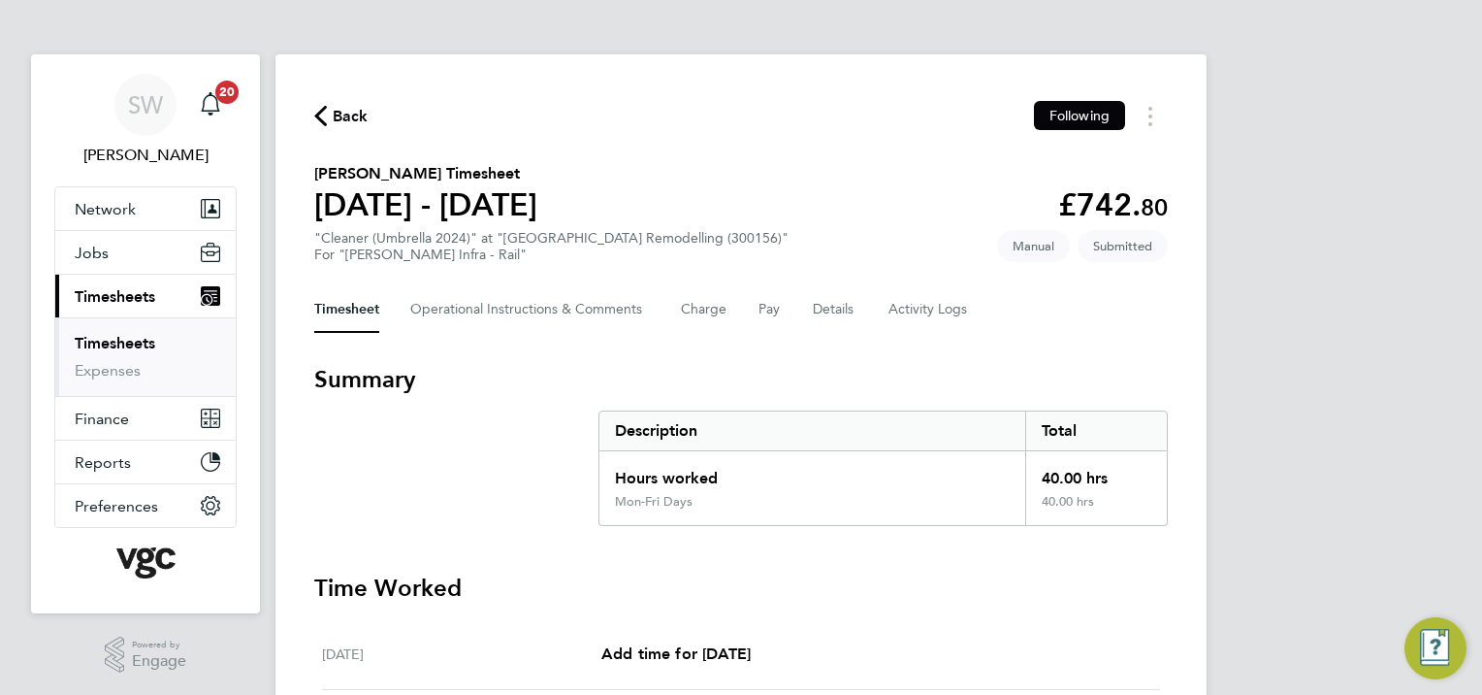
click at [109, 342] on link "Timesheets" at bounding box center [115, 343] width 81 height 18
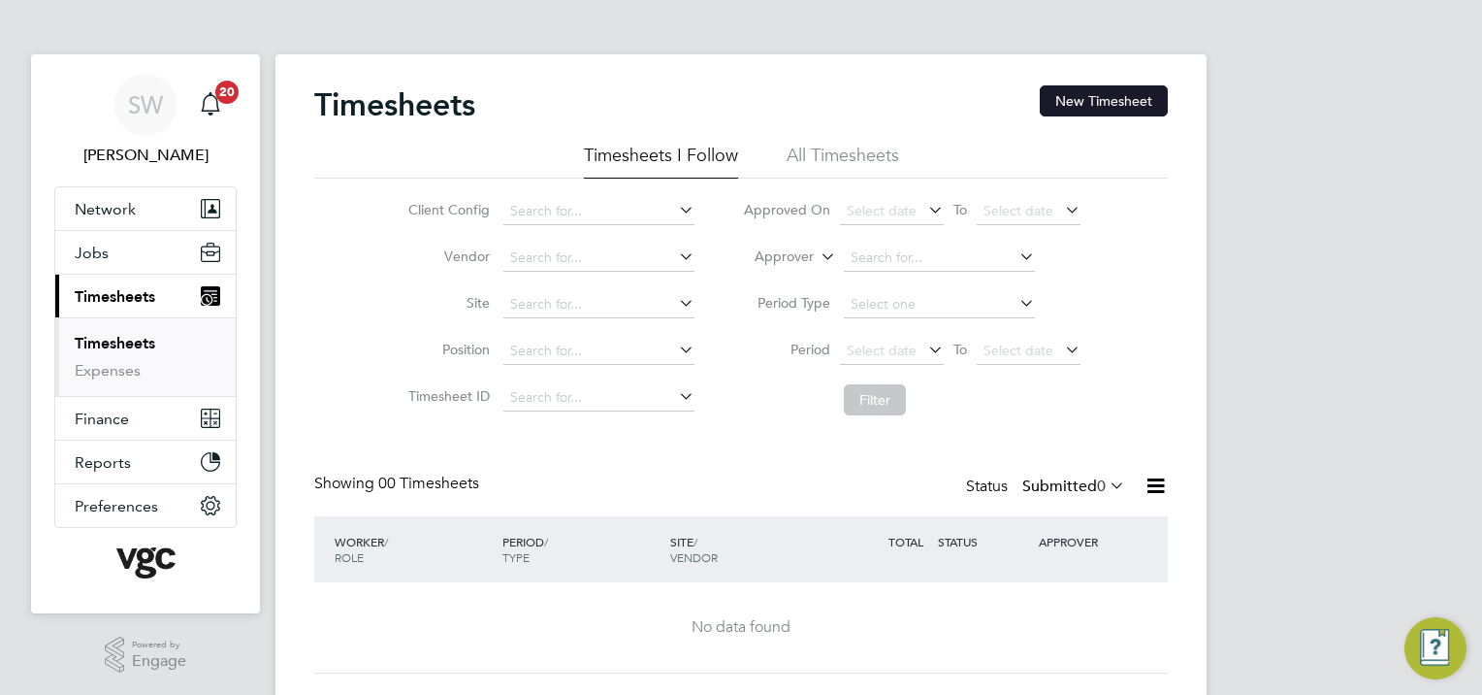
drag, startPoint x: 1102, startPoint y: 93, endPoint x: 1071, endPoint y: 98, distance: 31.4
click at [1098, 93] on button "New Timesheet" at bounding box center [1104, 100] width 128 height 31
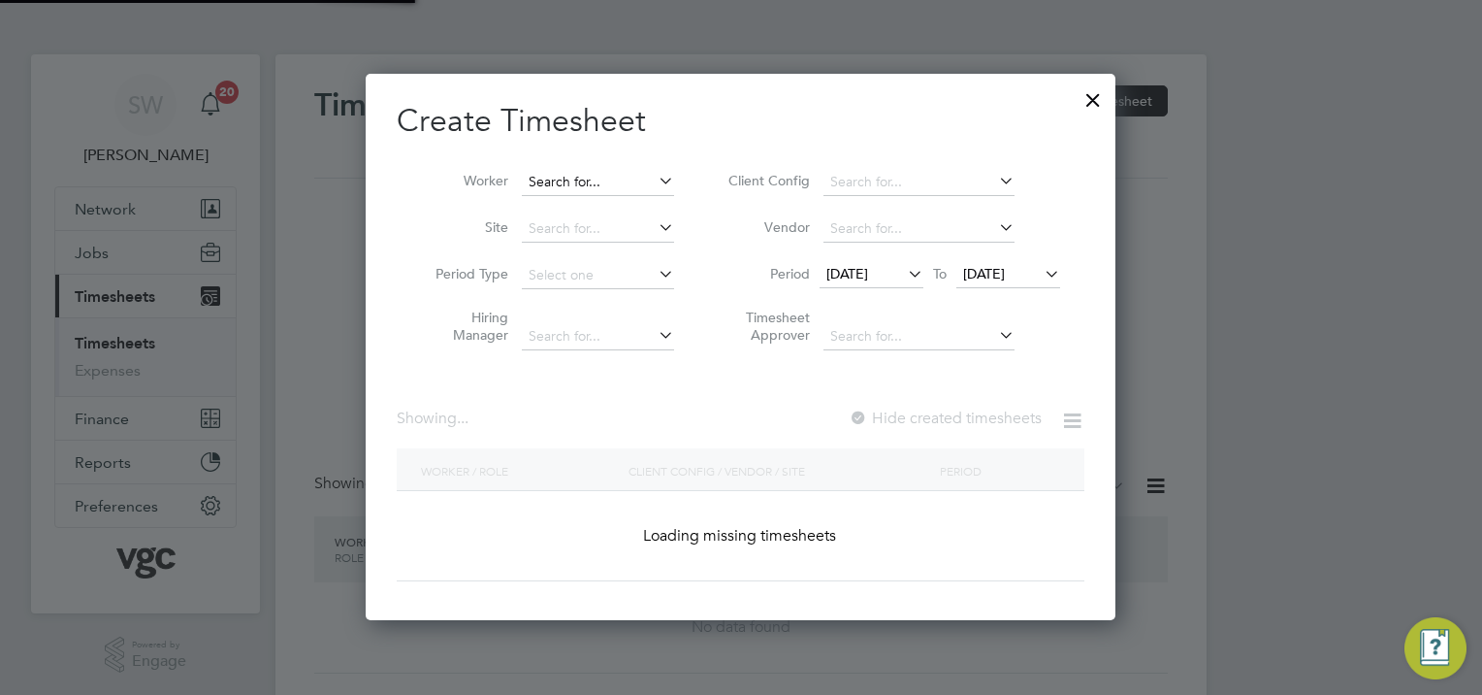
scroll to position [4020, 751]
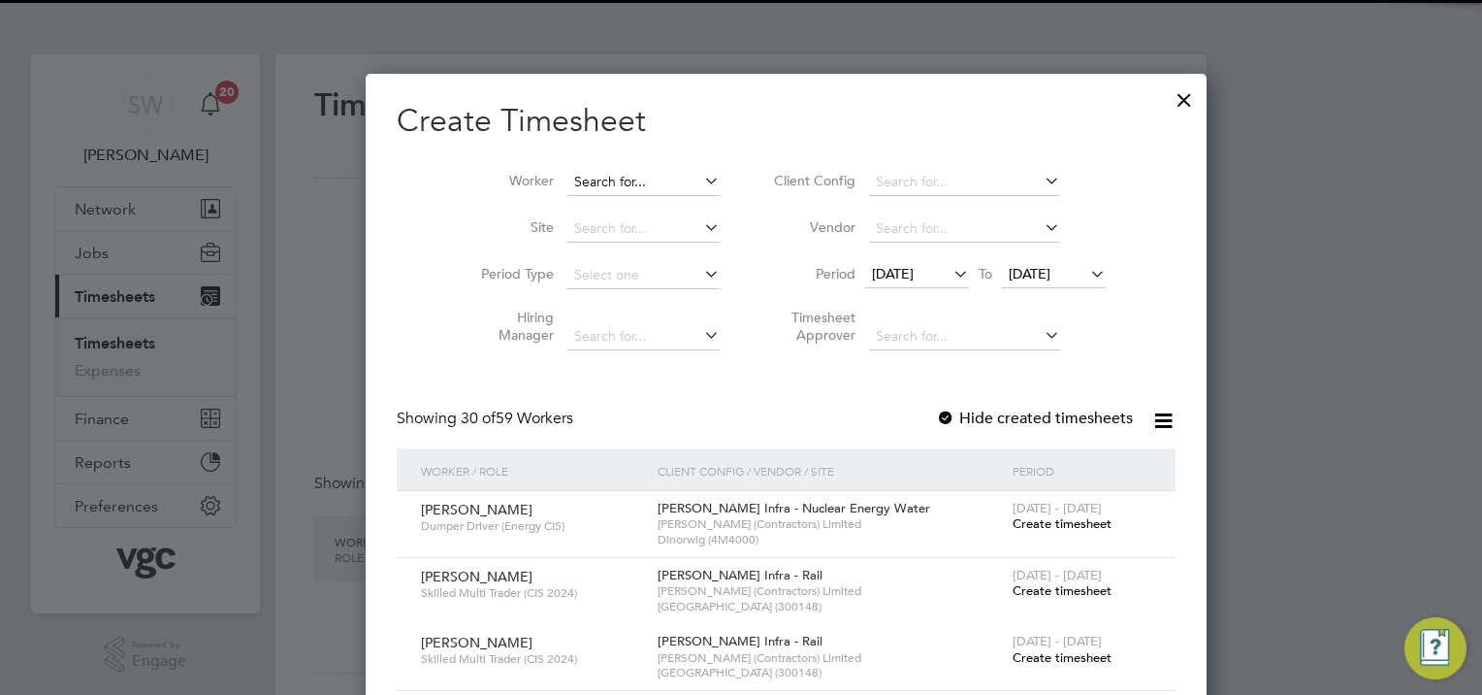
click at [567, 171] on input at bounding box center [643, 182] width 152 height 27
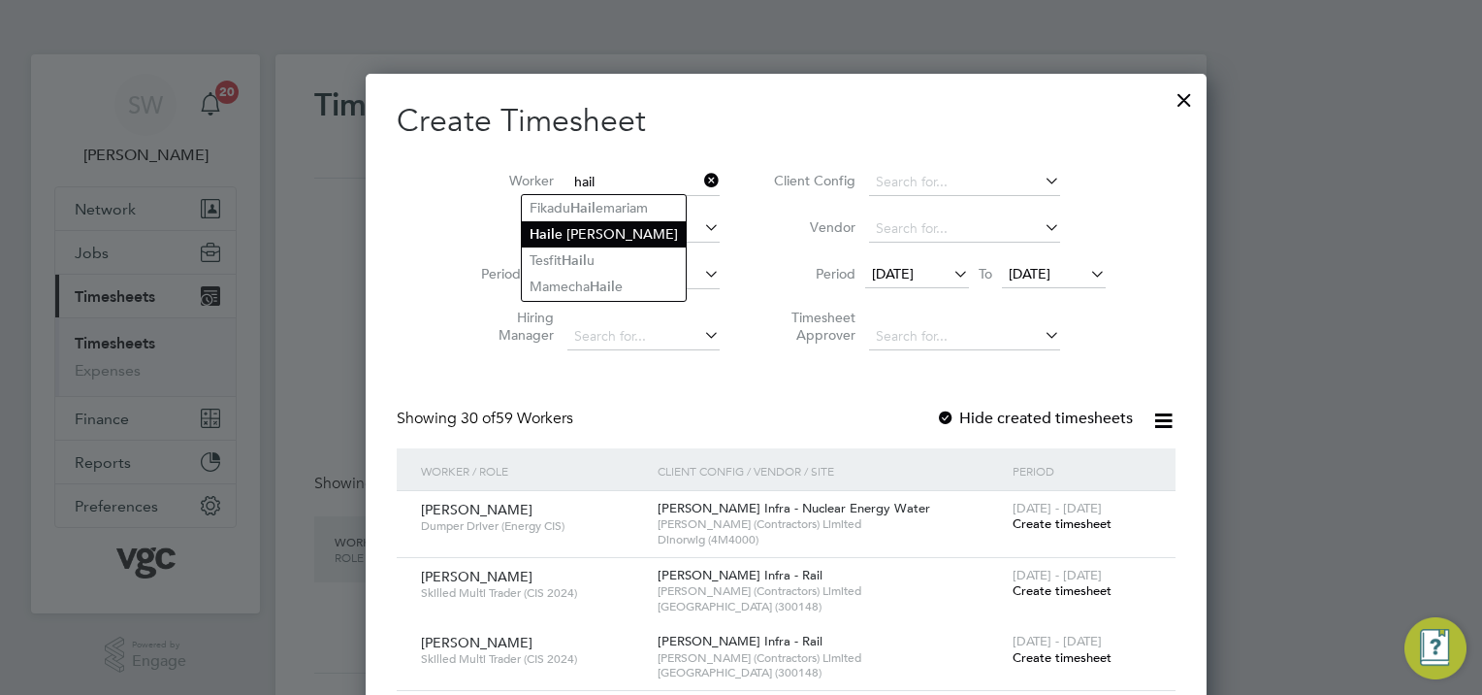
click at [558, 237] on li "Hail e [PERSON_NAME]" at bounding box center [604, 234] width 164 height 26
type input "[PERSON_NAME]"
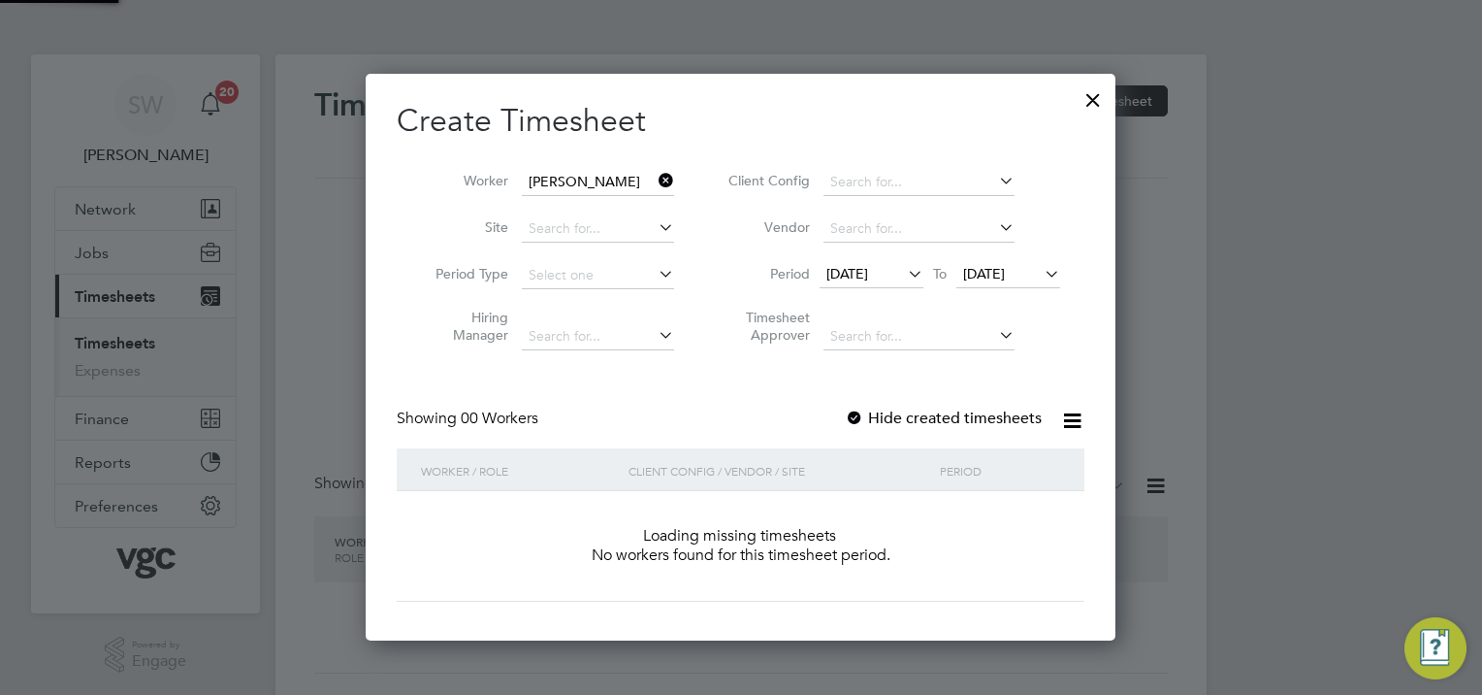
scroll to position [546, 751]
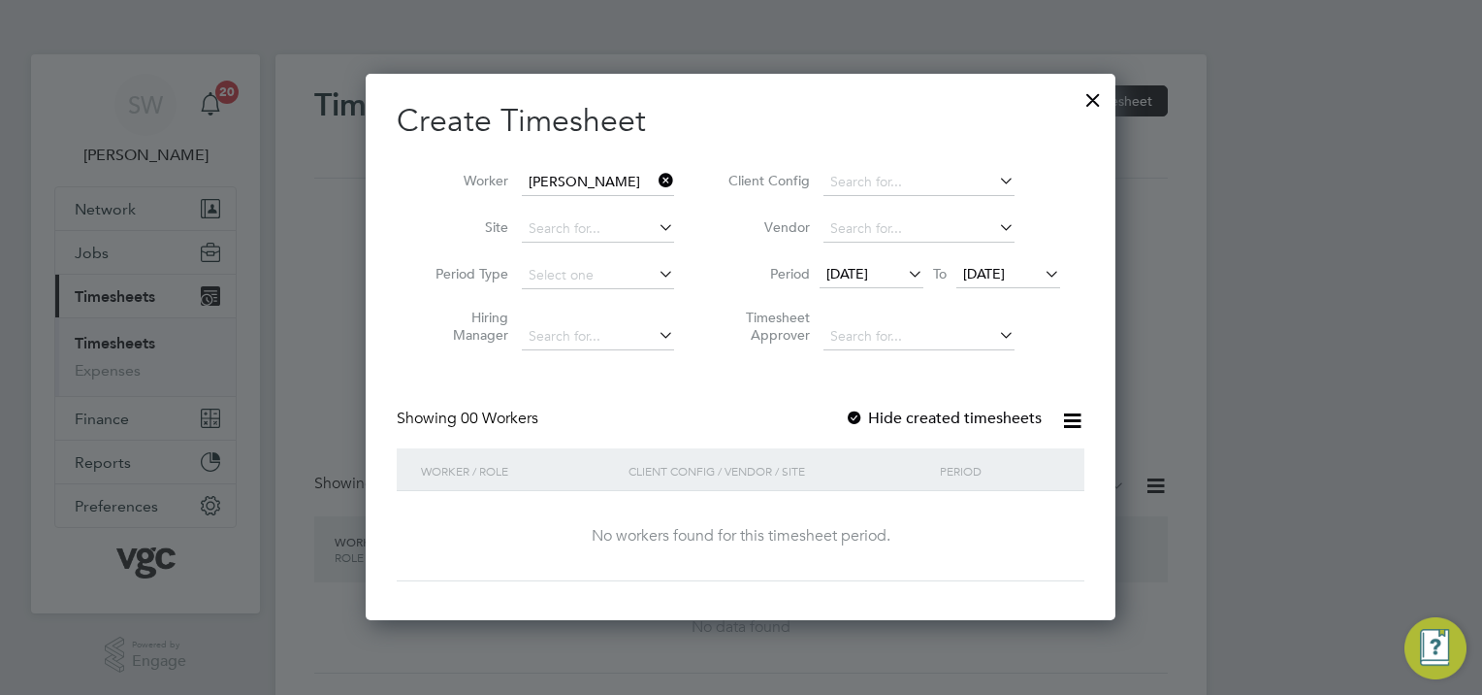
click at [1005, 275] on span "[DATE]" at bounding box center [984, 273] width 42 height 17
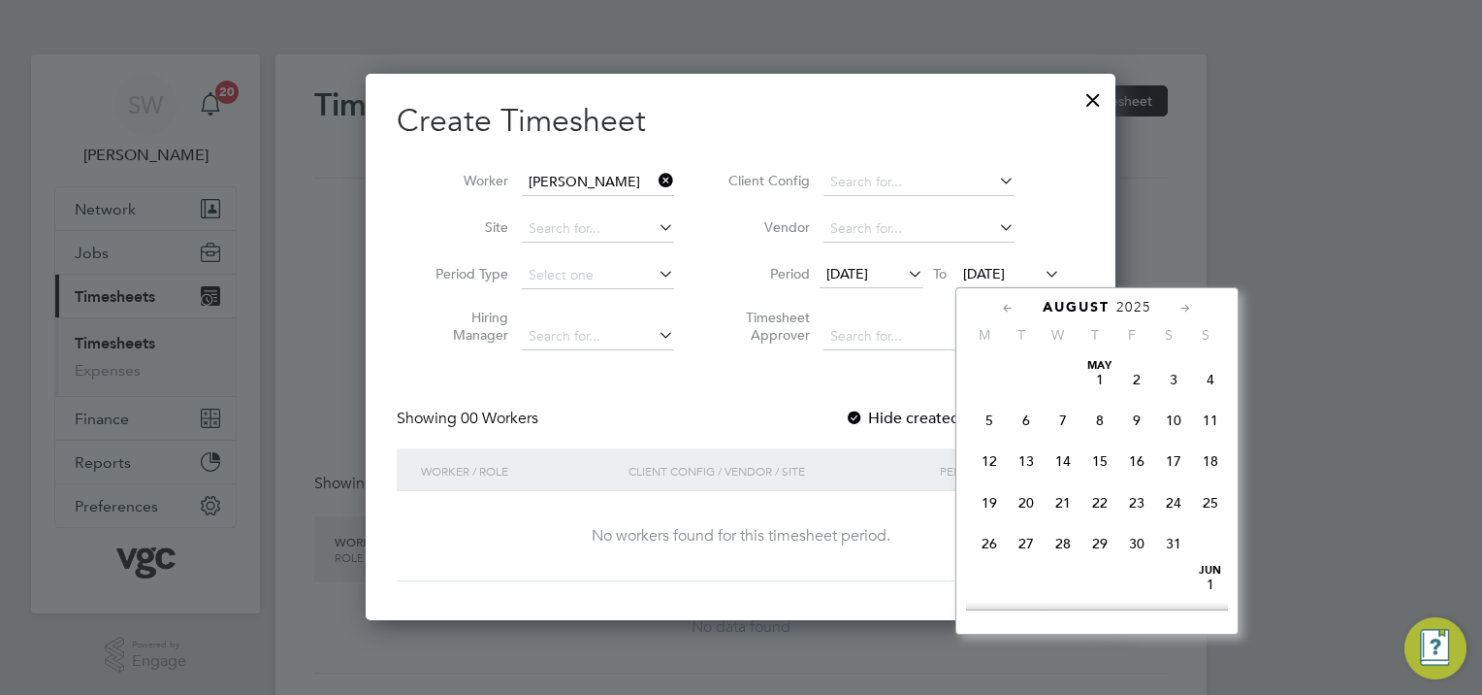
scroll to position [718, 0]
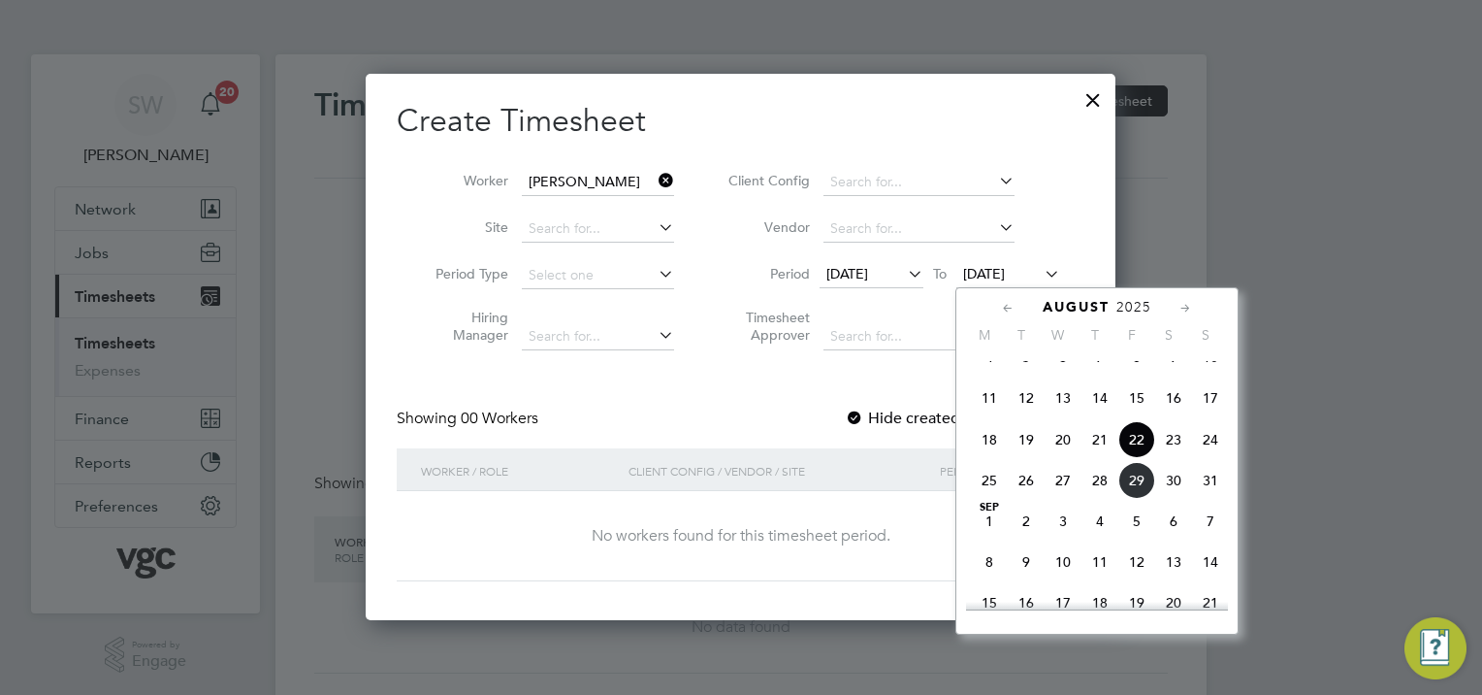
drag, startPoint x: 1142, startPoint y: 501, endPoint x: 1128, endPoint y: 487, distance: 19.2
click at [1140, 499] on span "29" at bounding box center [1136, 480] width 37 height 37
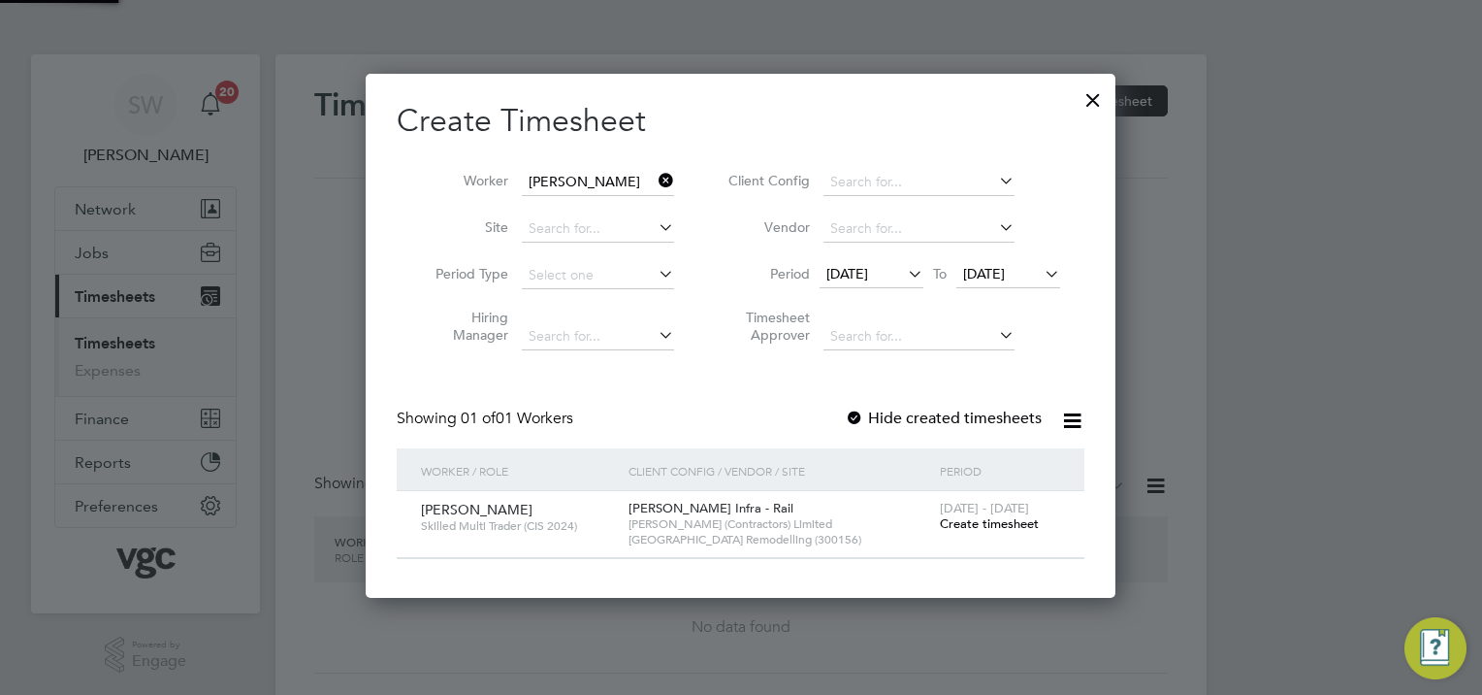
scroll to position [522, 751]
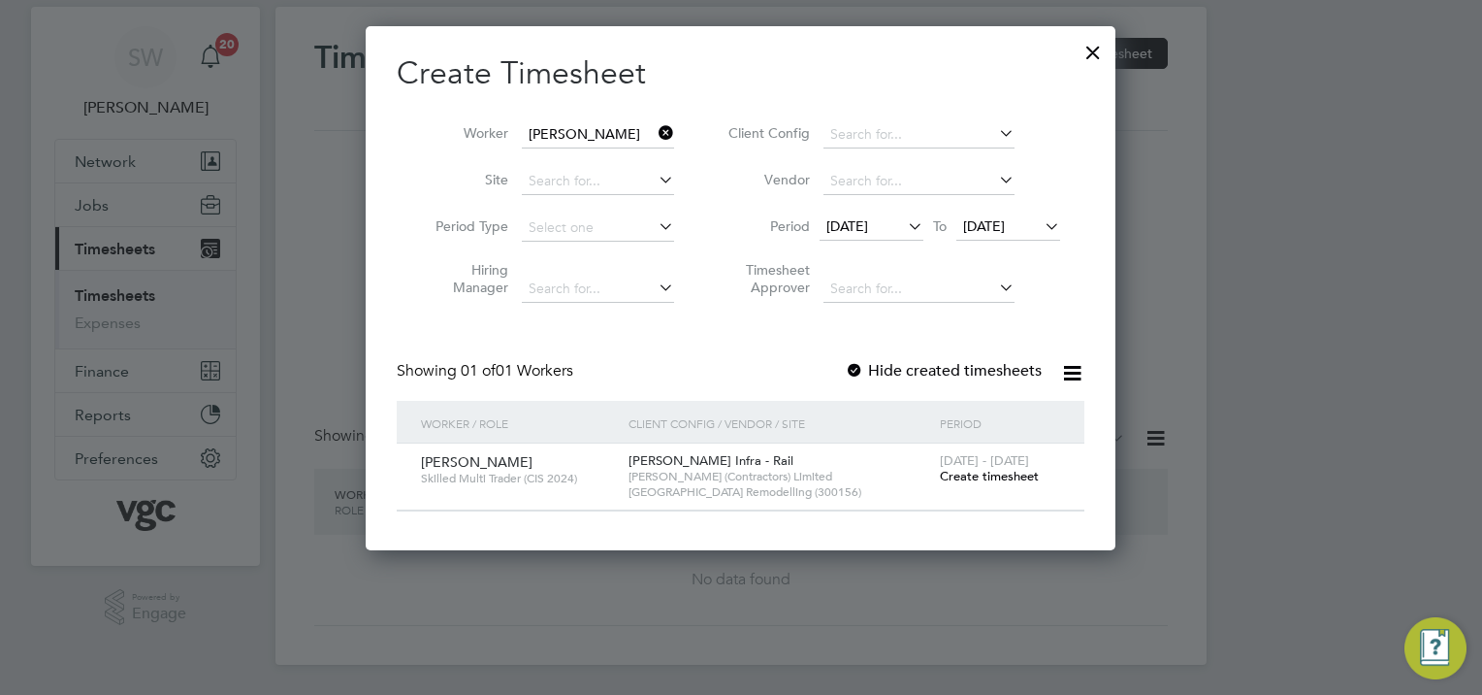
click at [983, 470] on span "Create timesheet" at bounding box center [989, 476] width 99 height 16
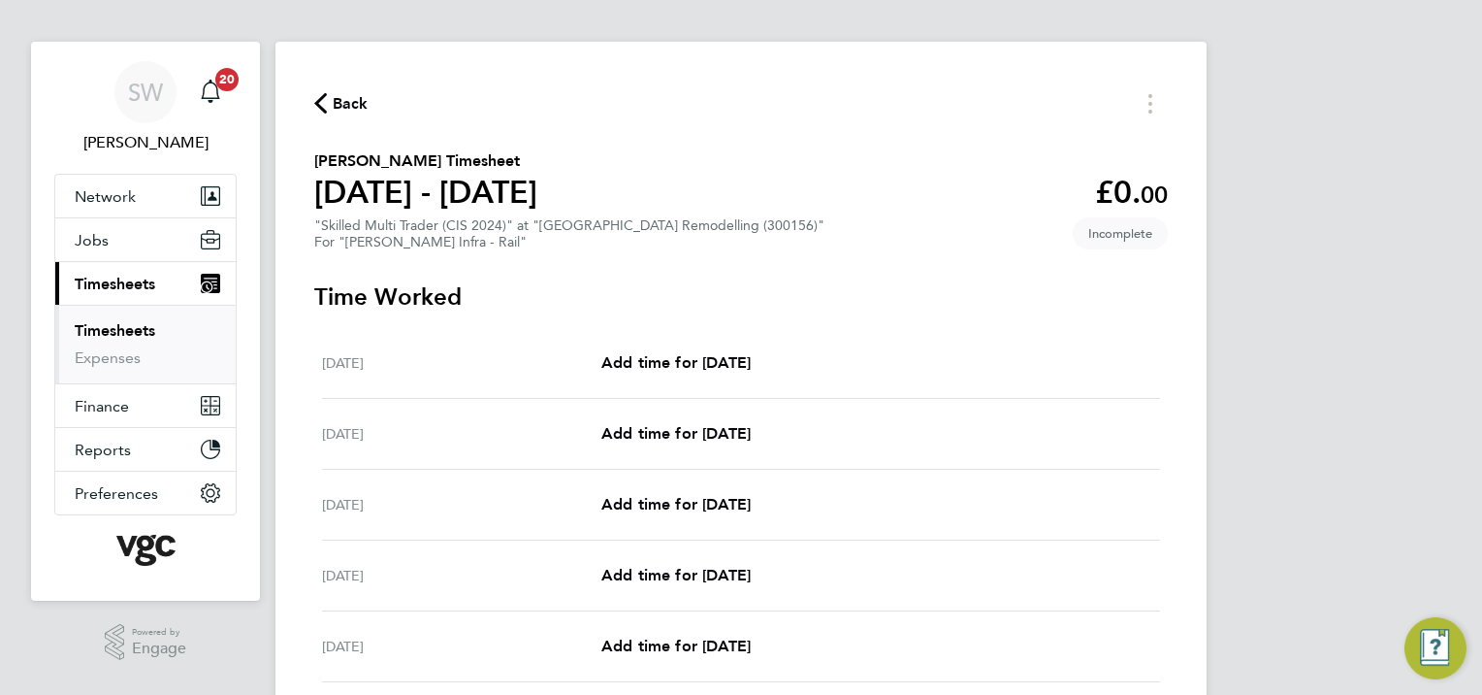
scroll to position [194, 0]
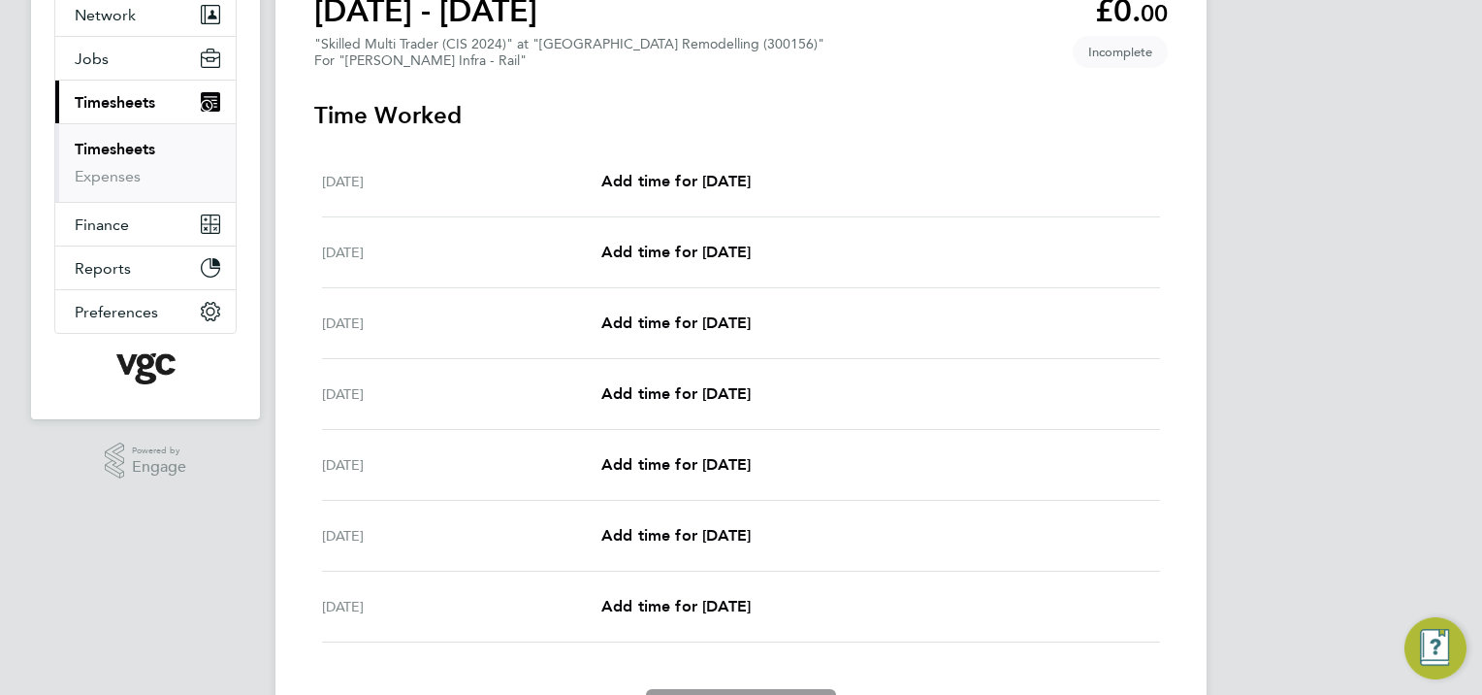
click at [669, 380] on div "[DATE] Add time for [DATE] Add time for [DATE]" at bounding box center [741, 394] width 838 height 71
click at [671, 393] on span "Add time for [DATE]" at bounding box center [675, 393] width 149 height 18
select select "30"
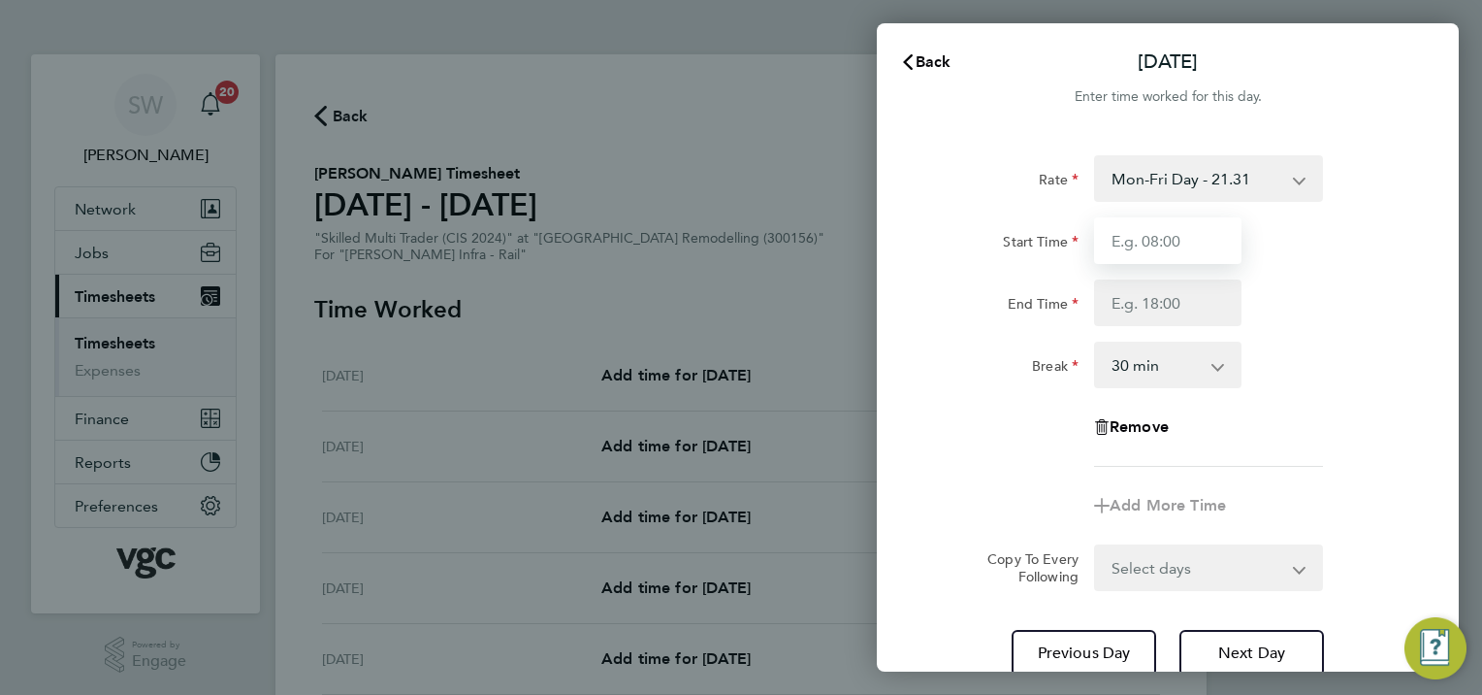
click at [1156, 247] on input "Start Time" at bounding box center [1167, 240] width 147 height 47
type input "07:00"
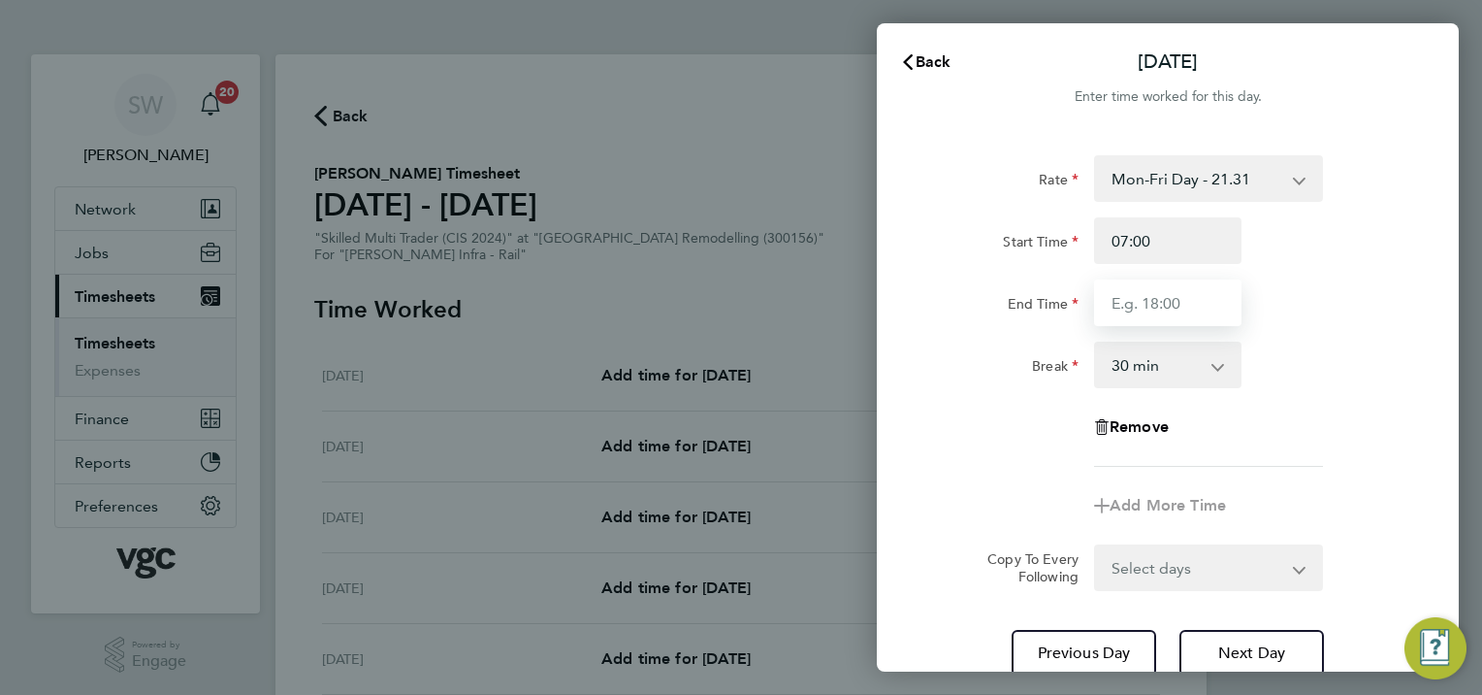
type input "17:30"
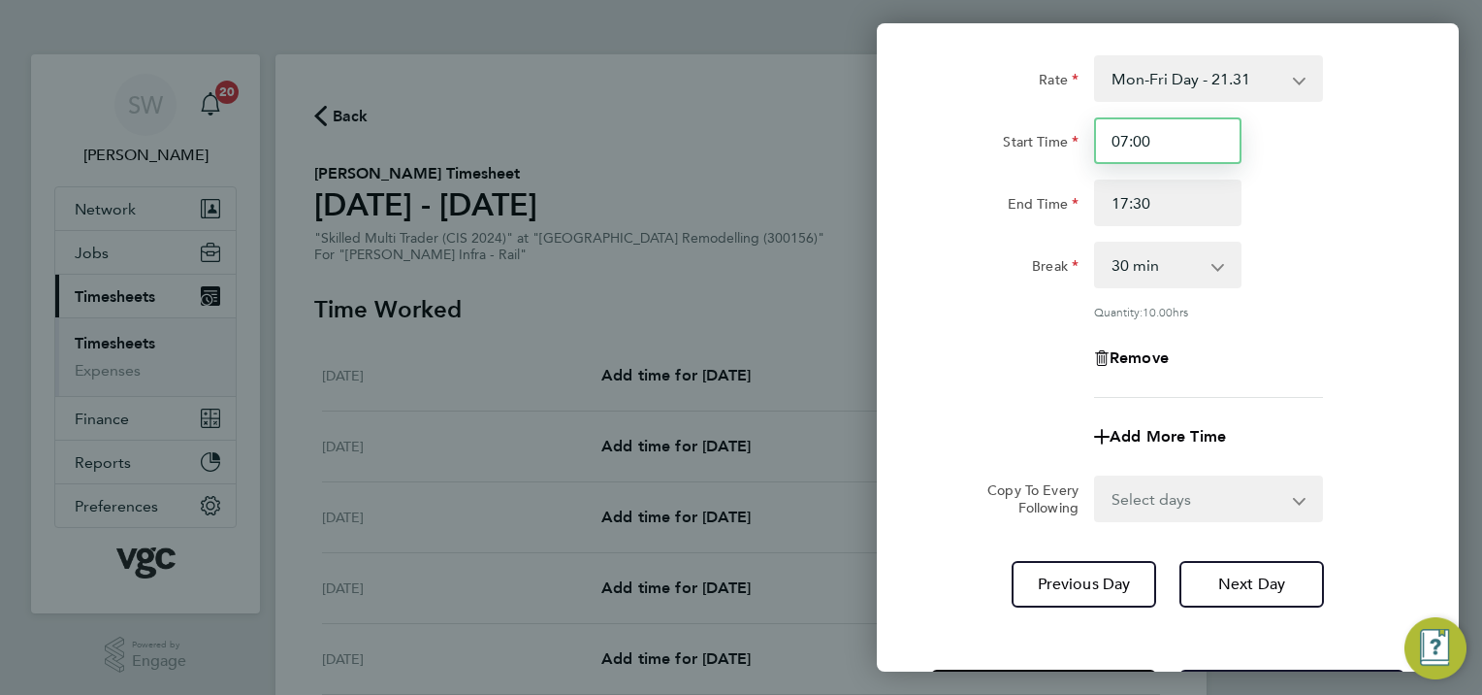
scroll to position [180, 0]
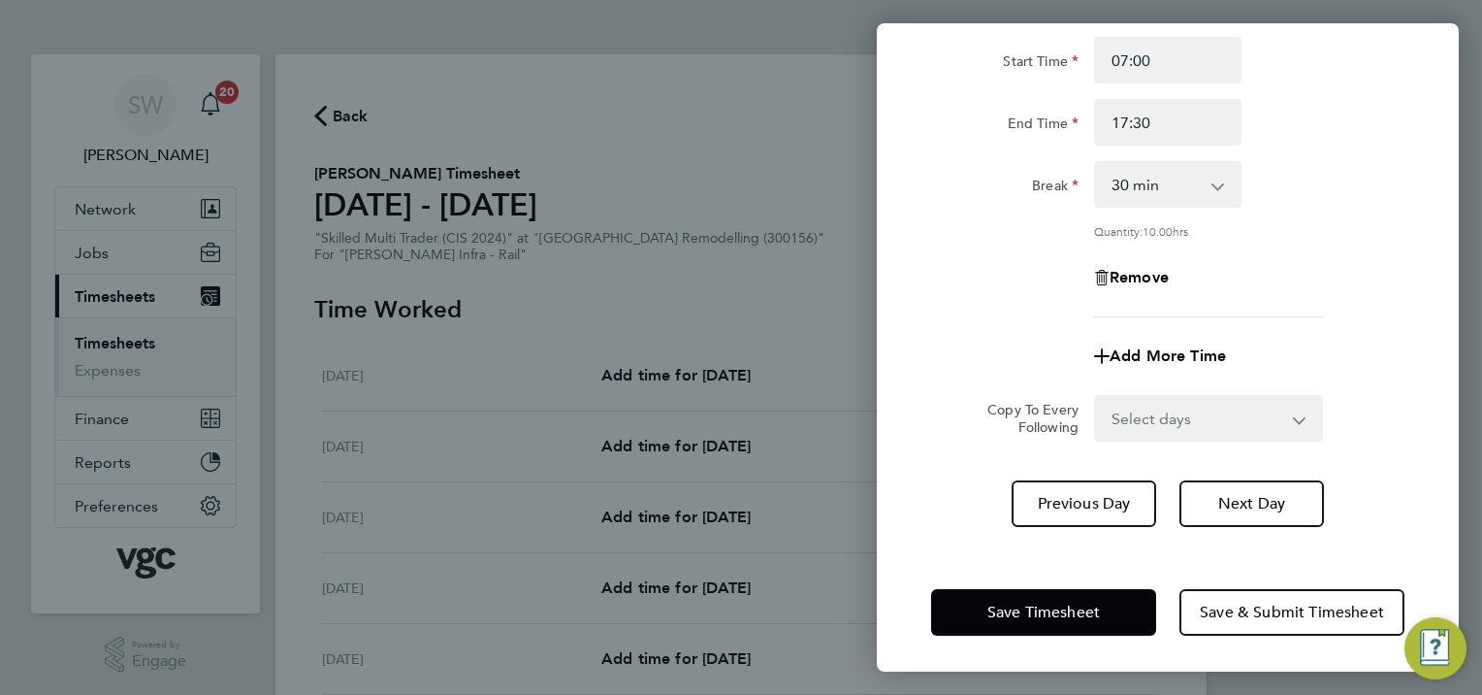
click at [1290, 414] on select "Select days Day [DATE] [DATE] [DATE]" at bounding box center [1198, 418] width 204 height 43
select select "WED"
click at [1096, 397] on select "Select days Day [DATE] [DATE] [DATE]" at bounding box center [1198, 418] width 204 height 43
select select "[DATE]"
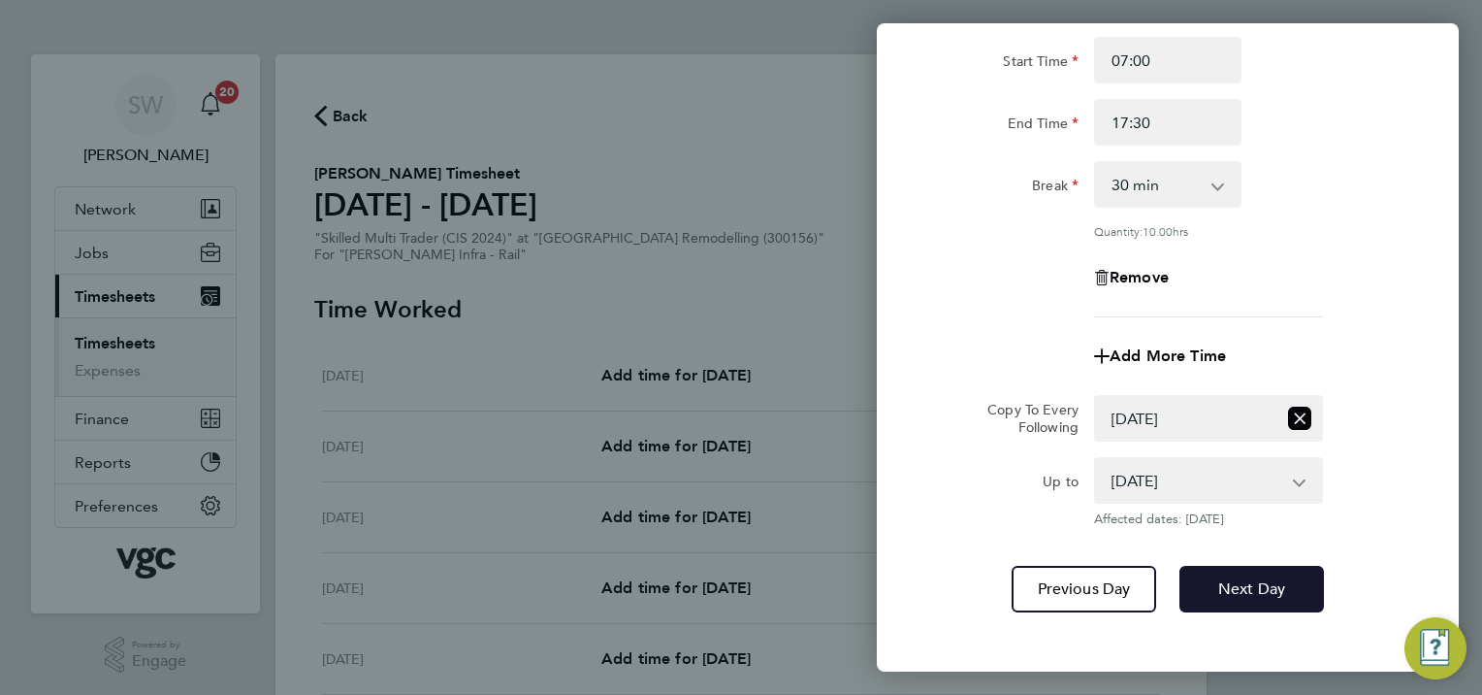
drag, startPoint x: 1238, startPoint y: 574, endPoint x: 1247, endPoint y: 552, distance: 24.3
click at [1238, 574] on button "Next Day" at bounding box center [1252, 589] width 145 height 47
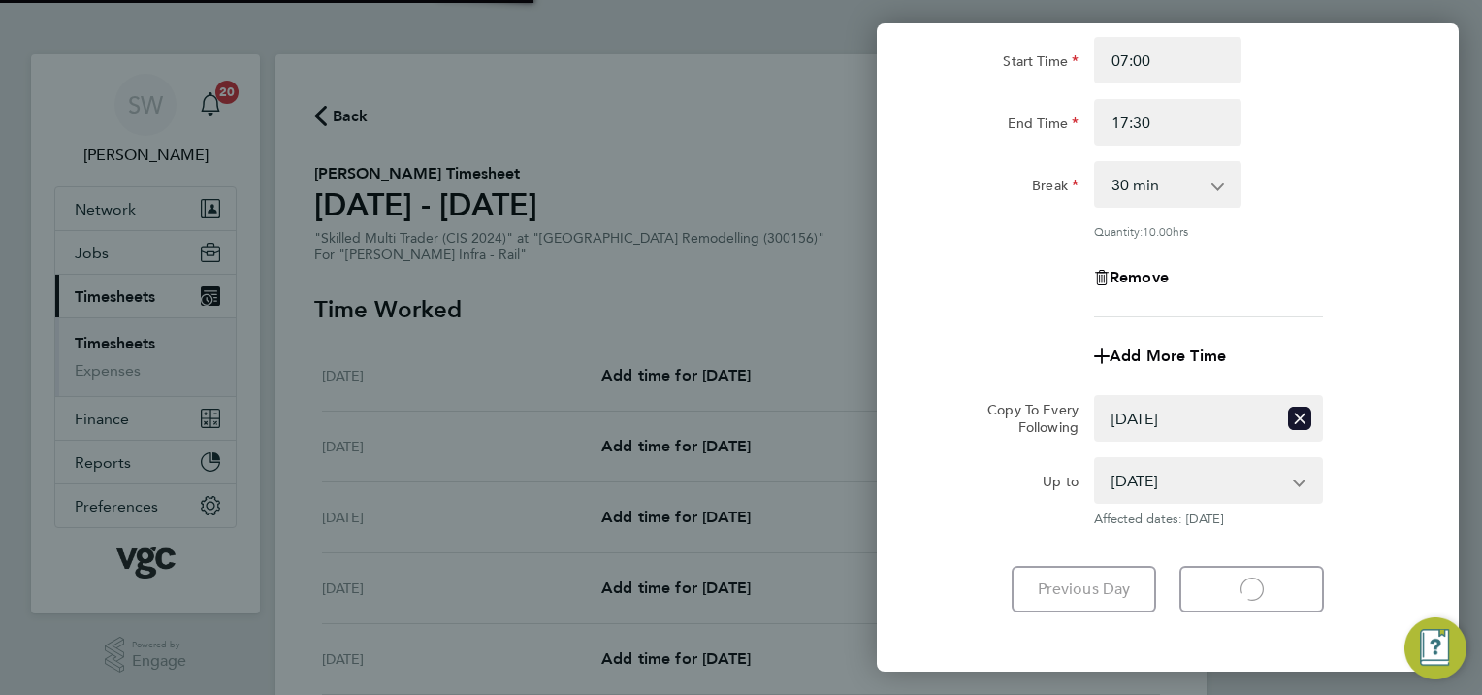
select select "30"
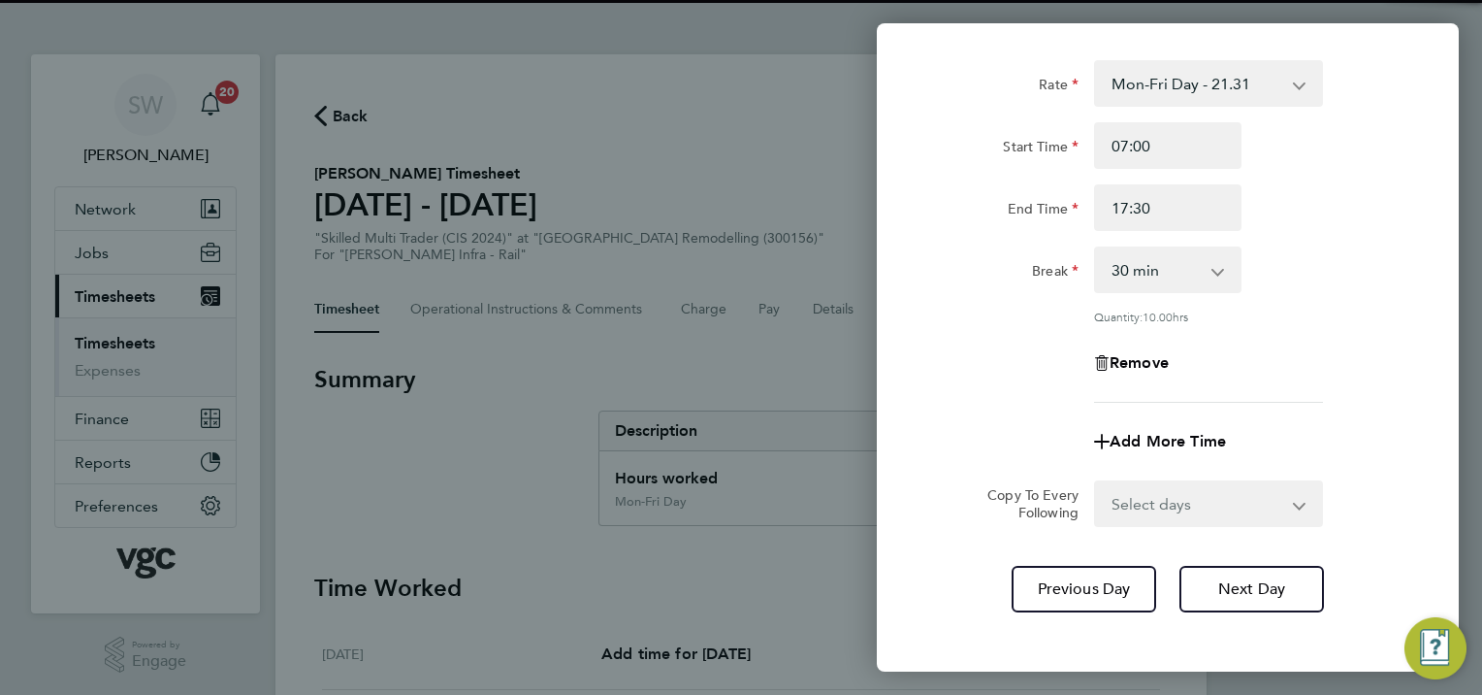
scroll to position [180, 0]
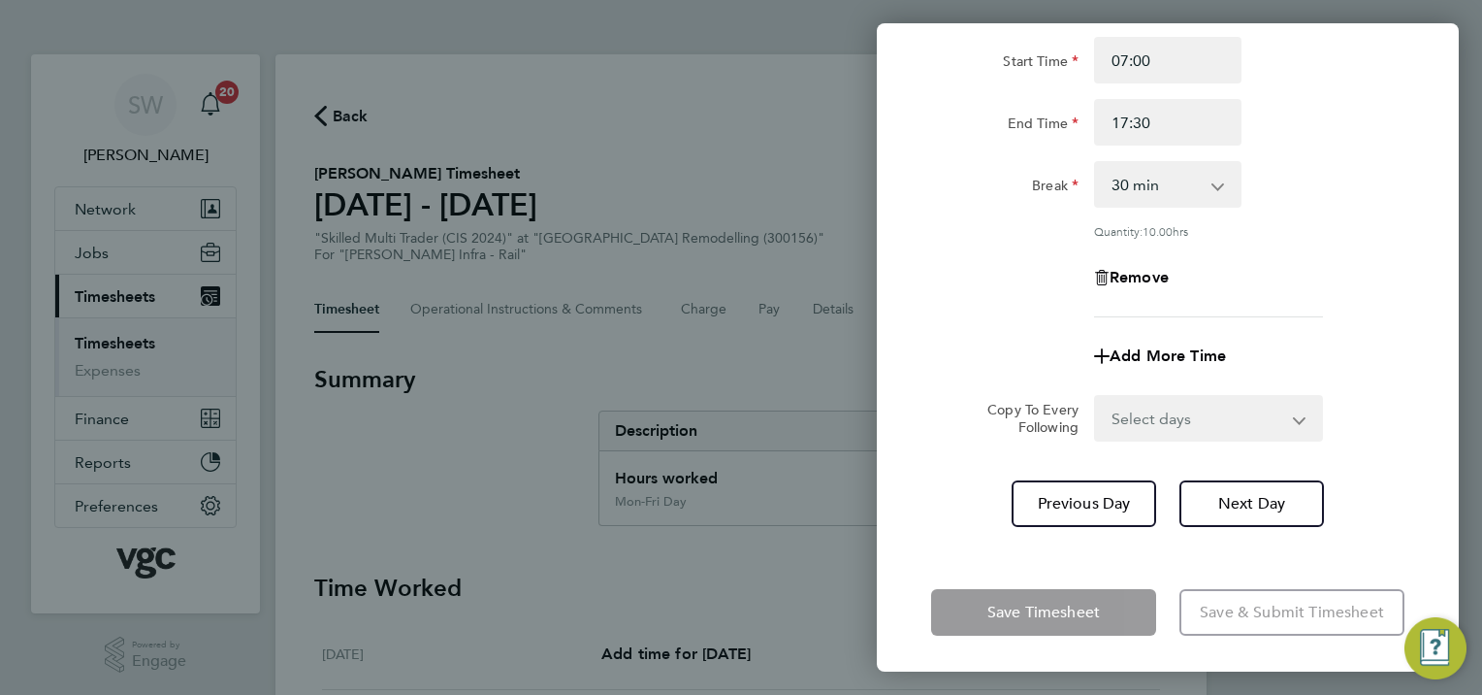
click at [1303, 421] on app-icon-cross-button at bounding box center [1311, 418] width 23 height 43
click at [1286, 415] on select "Select days Day [DATE] [DATE]" at bounding box center [1198, 418] width 204 height 43
select select "THU"
click at [1096, 397] on select "Select days Day [DATE] [DATE]" at bounding box center [1198, 418] width 204 height 43
select select "[DATE]"
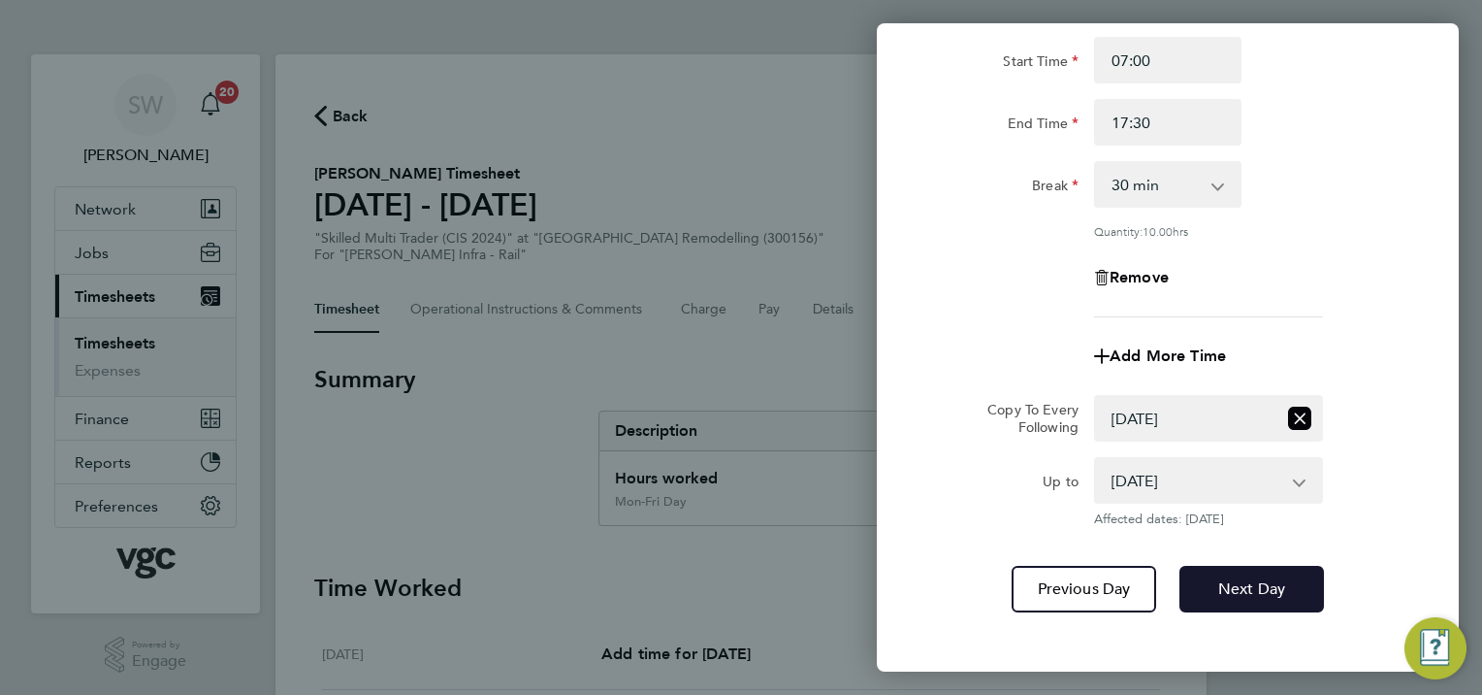
drag, startPoint x: 1234, startPoint y: 585, endPoint x: 1247, endPoint y: 507, distance: 78.8
click at [1234, 585] on span "Next Day" at bounding box center [1251, 588] width 67 height 19
select select "0: null"
select select "30"
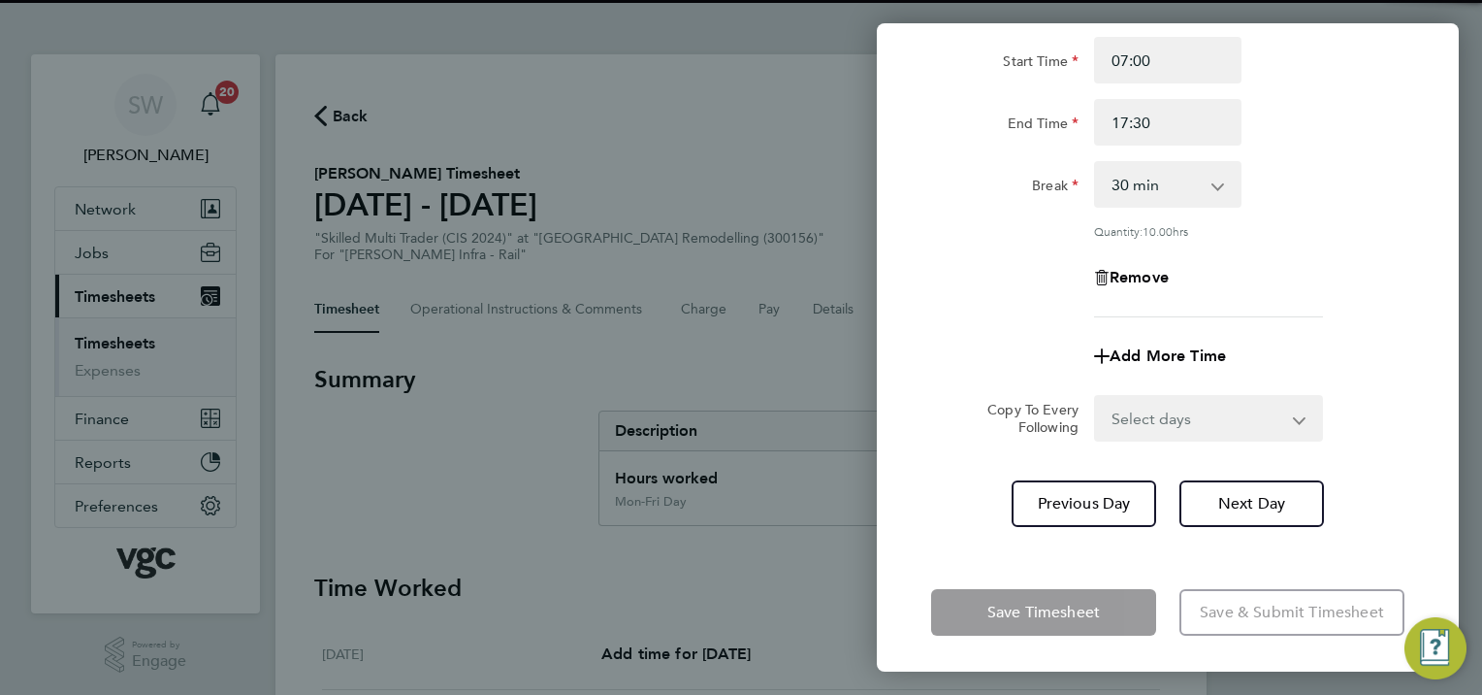
click at [1292, 419] on select "Select days [DATE]" at bounding box center [1198, 418] width 204 height 43
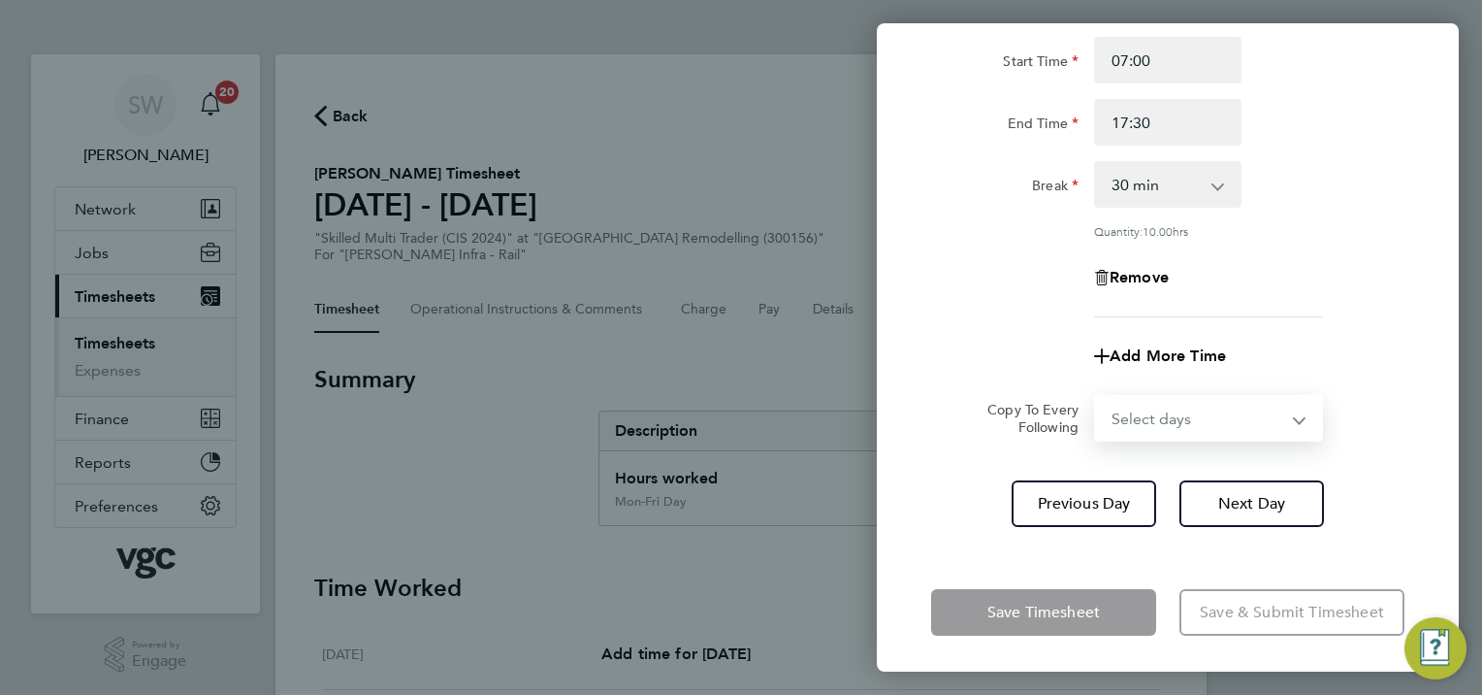
select select "FRI"
click at [1096, 397] on select "Select days [DATE]" at bounding box center [1198, 418] width 204 height 43
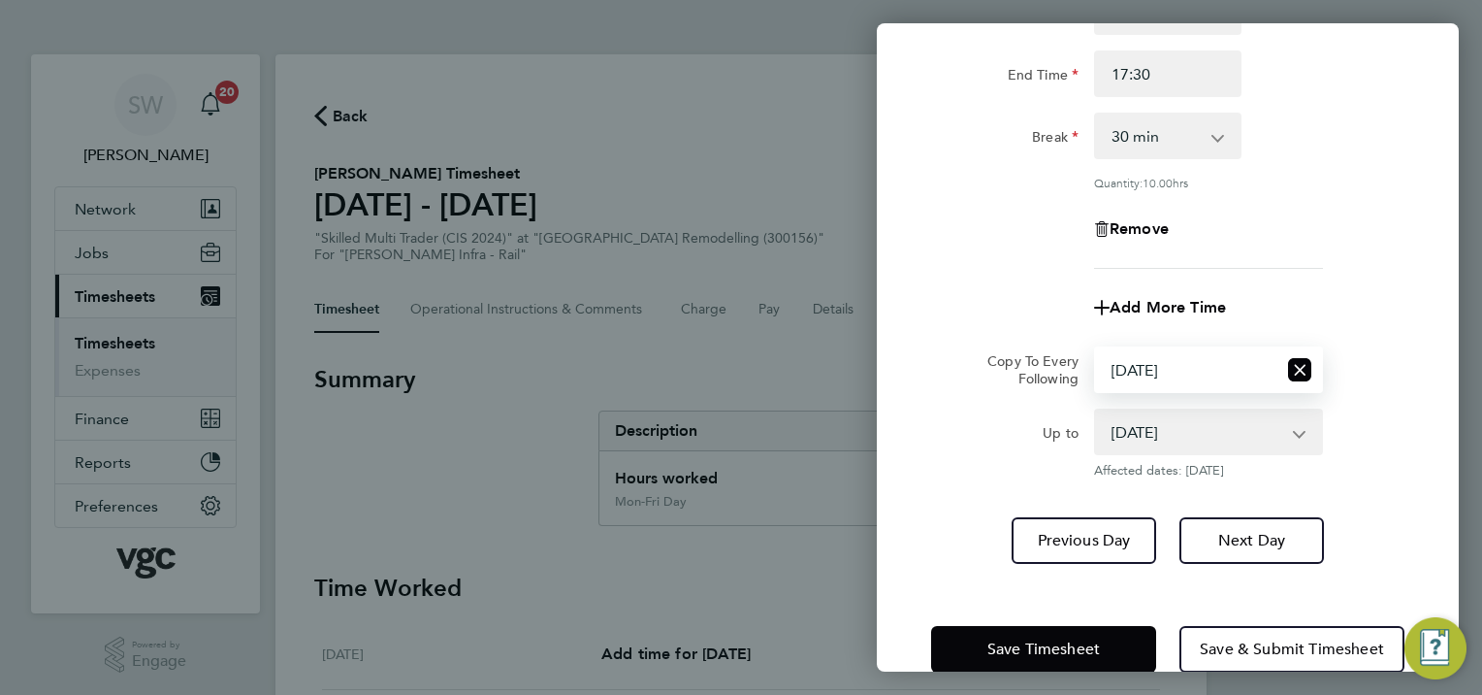
scroll to position [266, 0]
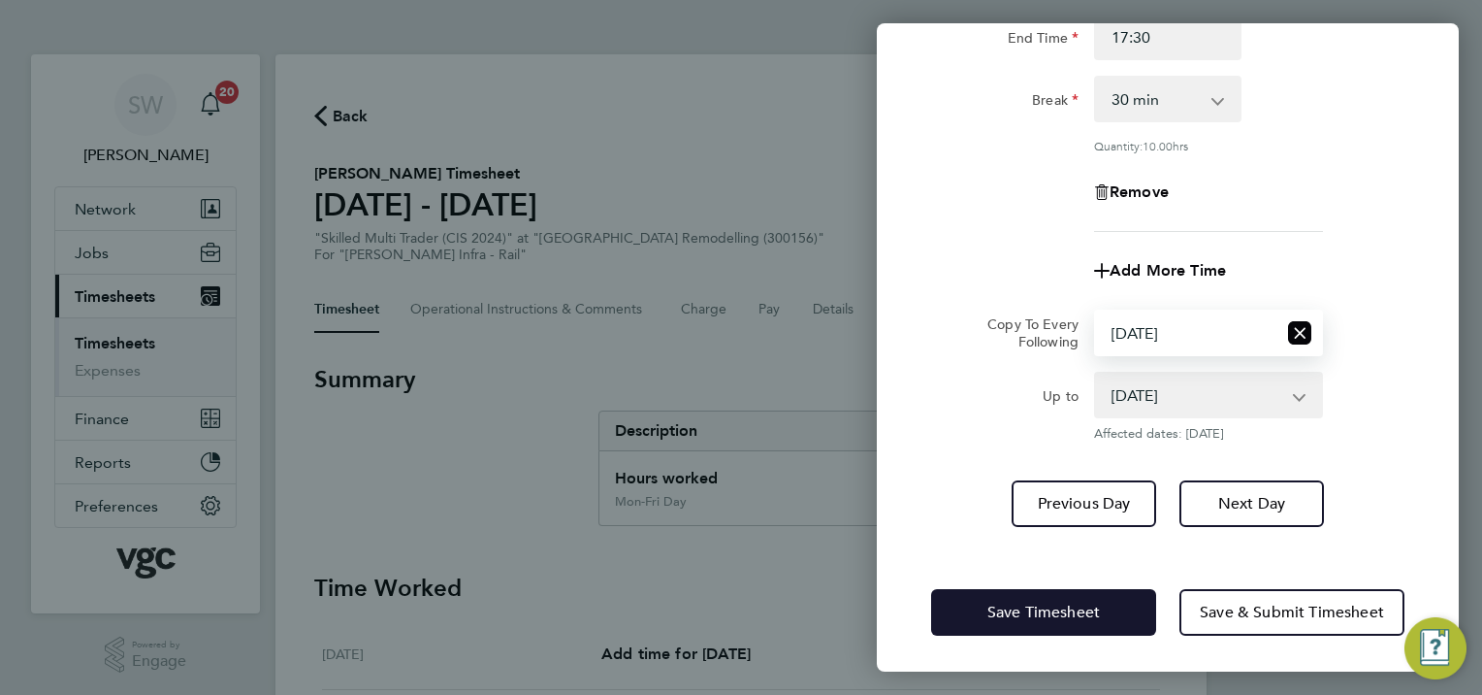
click at [1029, 617] on button "Save Timesheet" at bounding box center [1043, 612] width 225 height 47
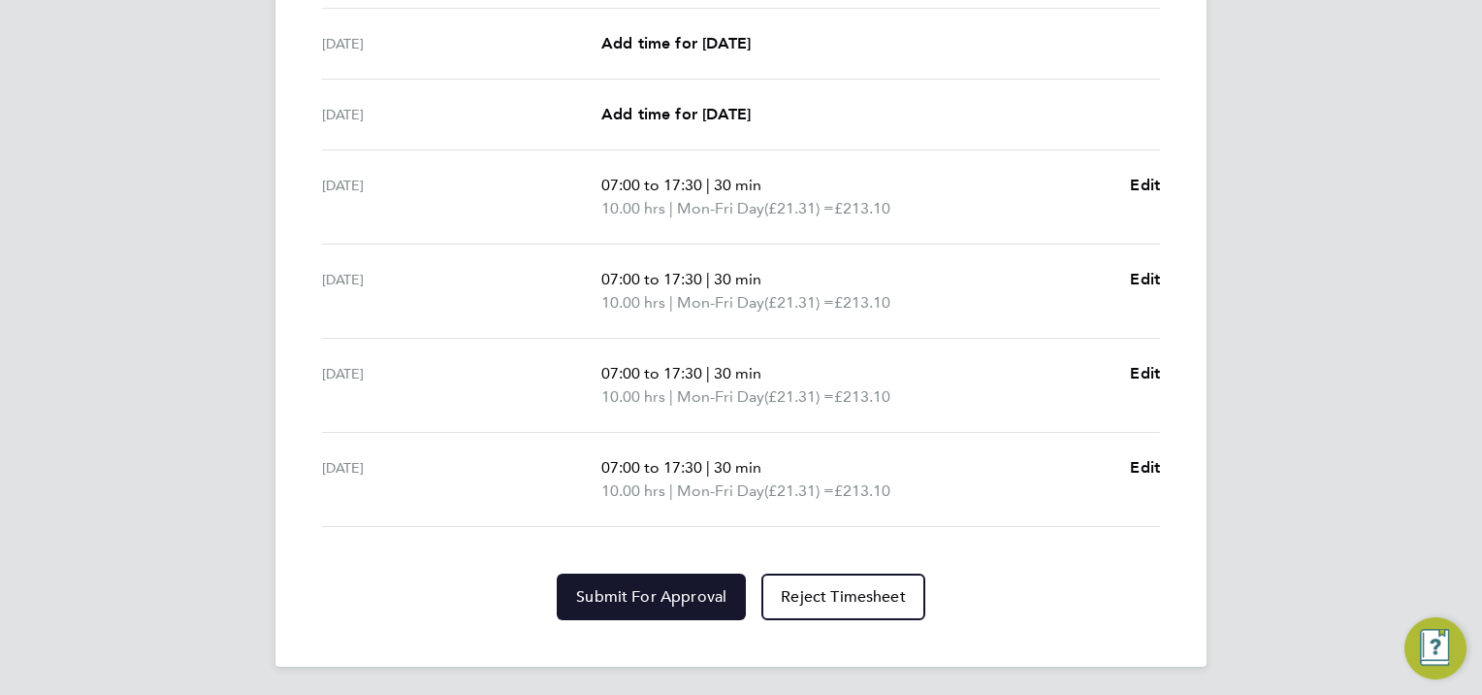
click at [622, 601] on span "Submit For Approval" at bounding box center [651, 596] width 150 height 19
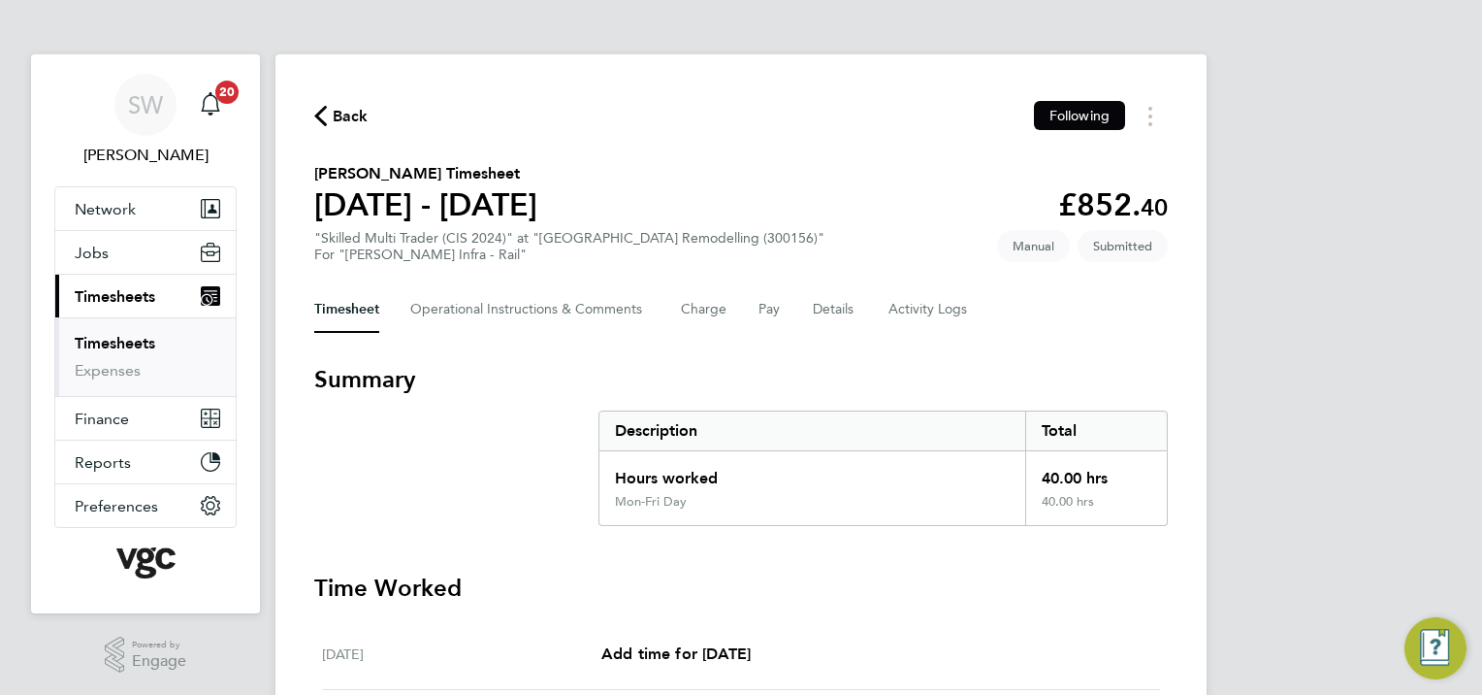
drag, startPoint x: 126, startPoint y: 347, endPoint x: 159, endPoint y: 345, distance: 33.0
click at [126, 346] on link "Timesheets" at bounding box center [115, 343] width 81 height 18
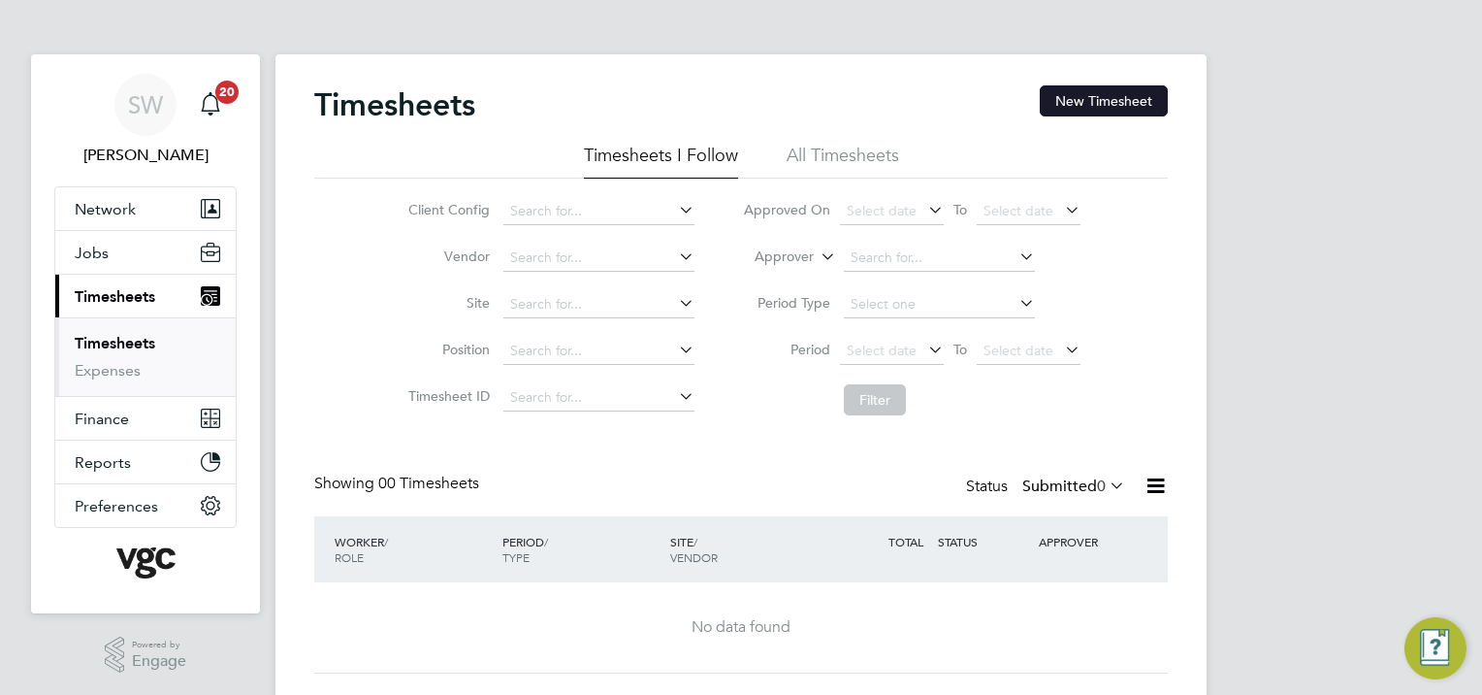
click at [1076, 101] on button "New Timesheet" at bounding box center [1104, 100] width 128 height 31
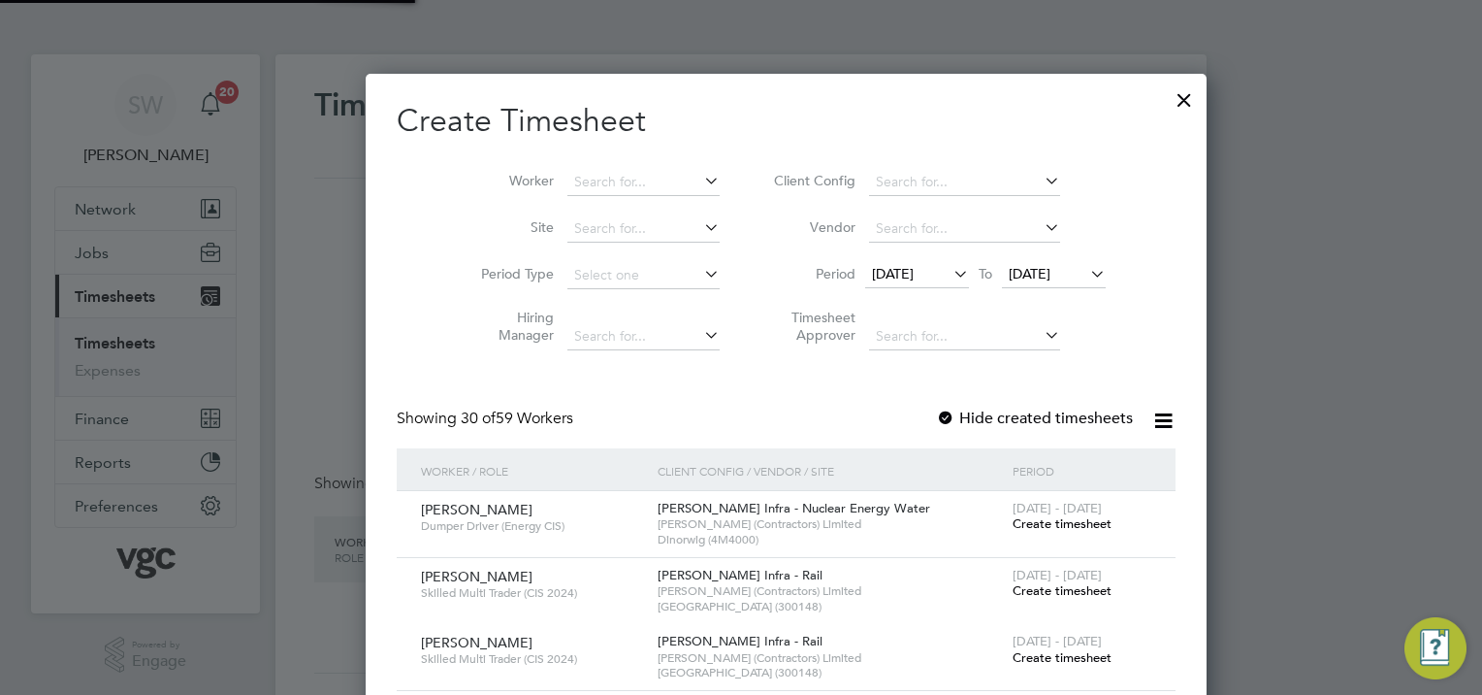
scroll to position [10, 10]
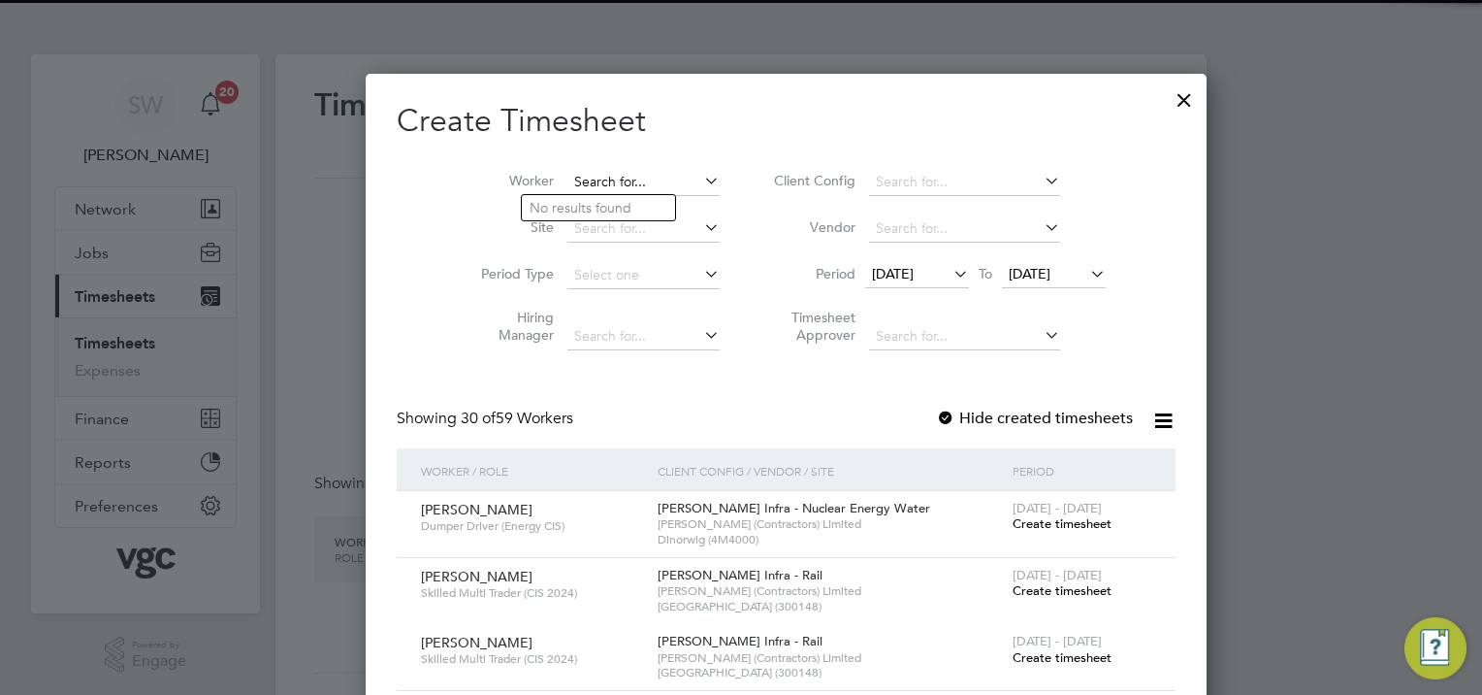
click at [567, 172] on input at bounding box center [643, 182] width 152 height 27
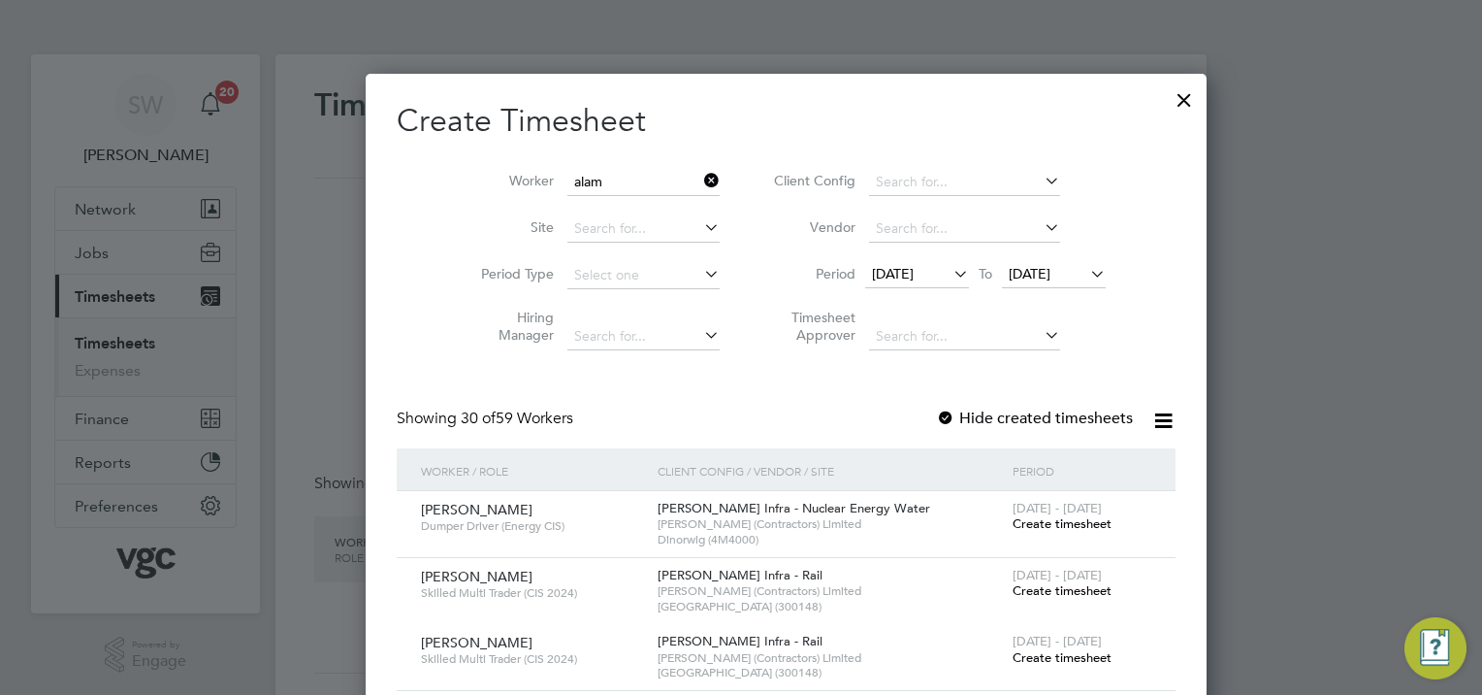
click at [556, 255] on b "Alam" at bounding box center [546, 260] width 33 height 16
type input "[PERSON_NAME]"
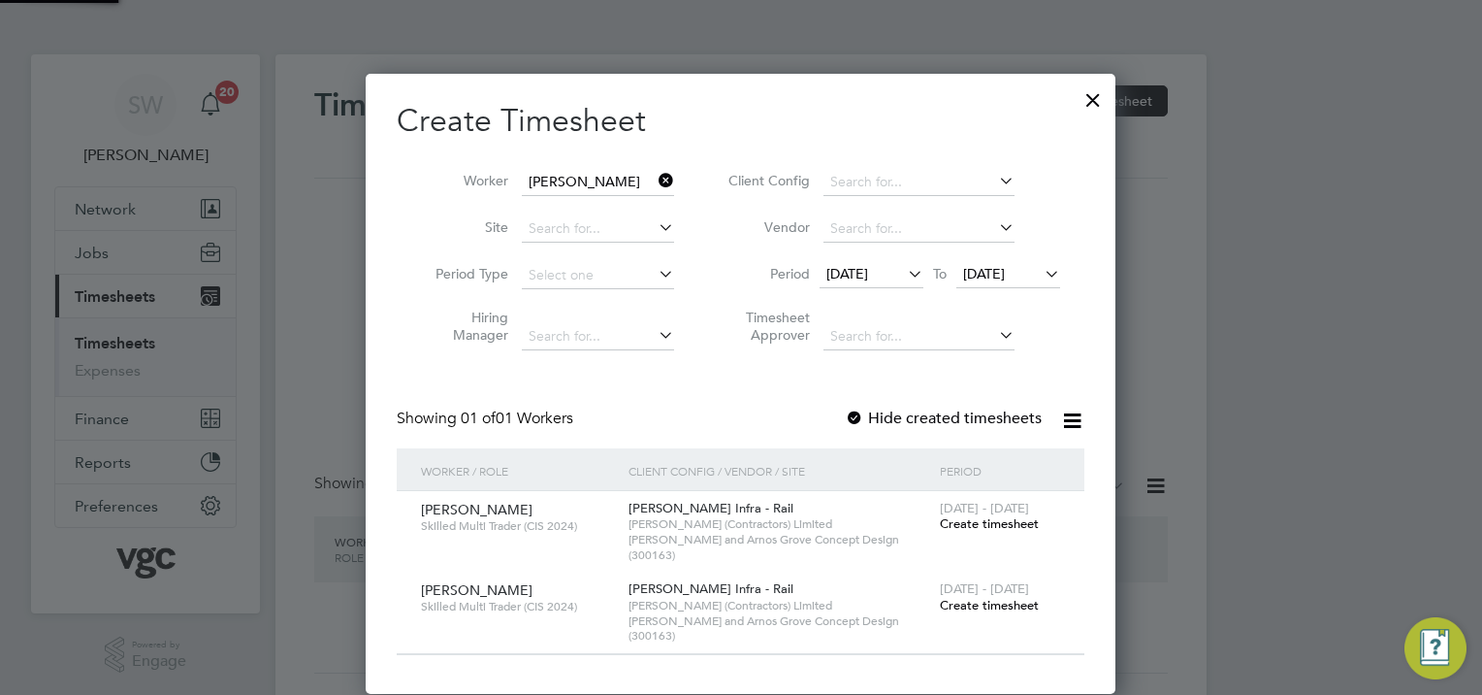
scroll to position [588, 751]
click at [1005, 269] on span "[DATE]" at bounding box center [984, 273] width 42 height 17
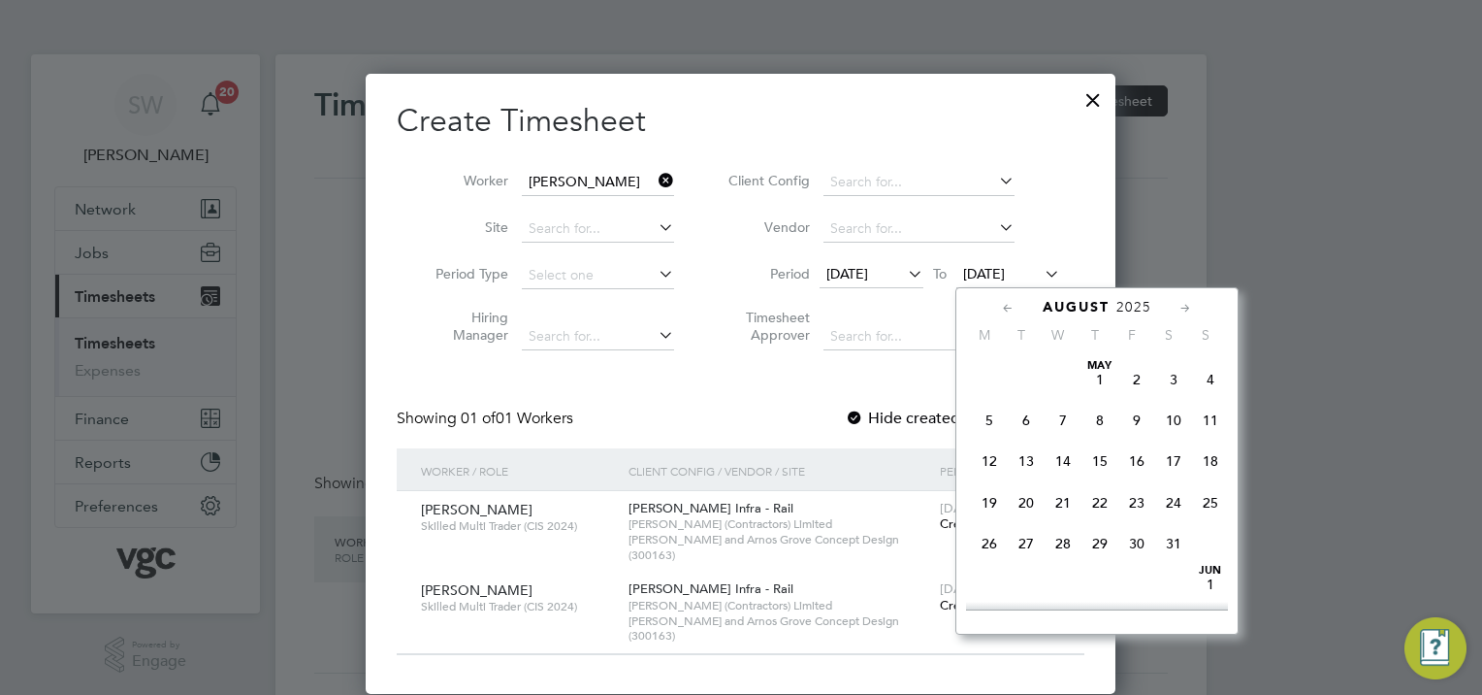
scroll to position [718, 0]
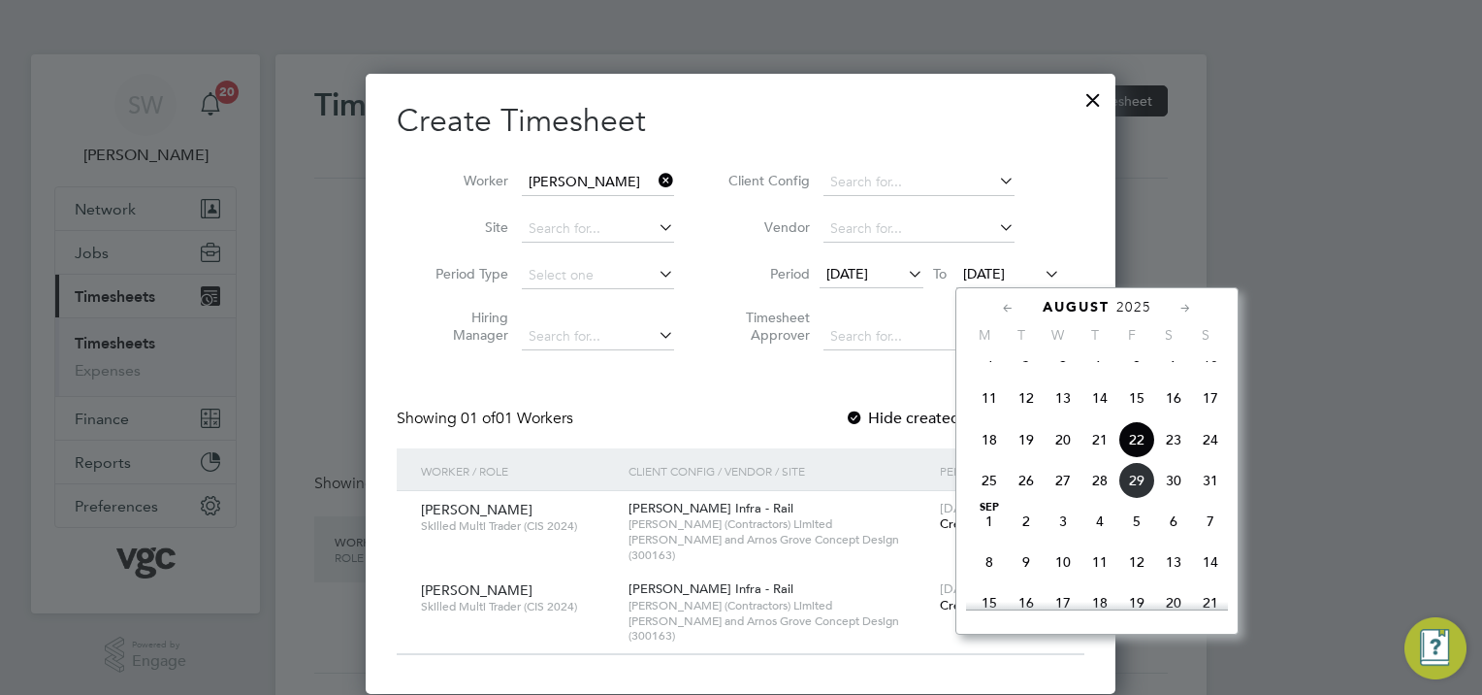
click at [1142, 499] on span "29" at bounding box center [1136, 480] width 37 height 37
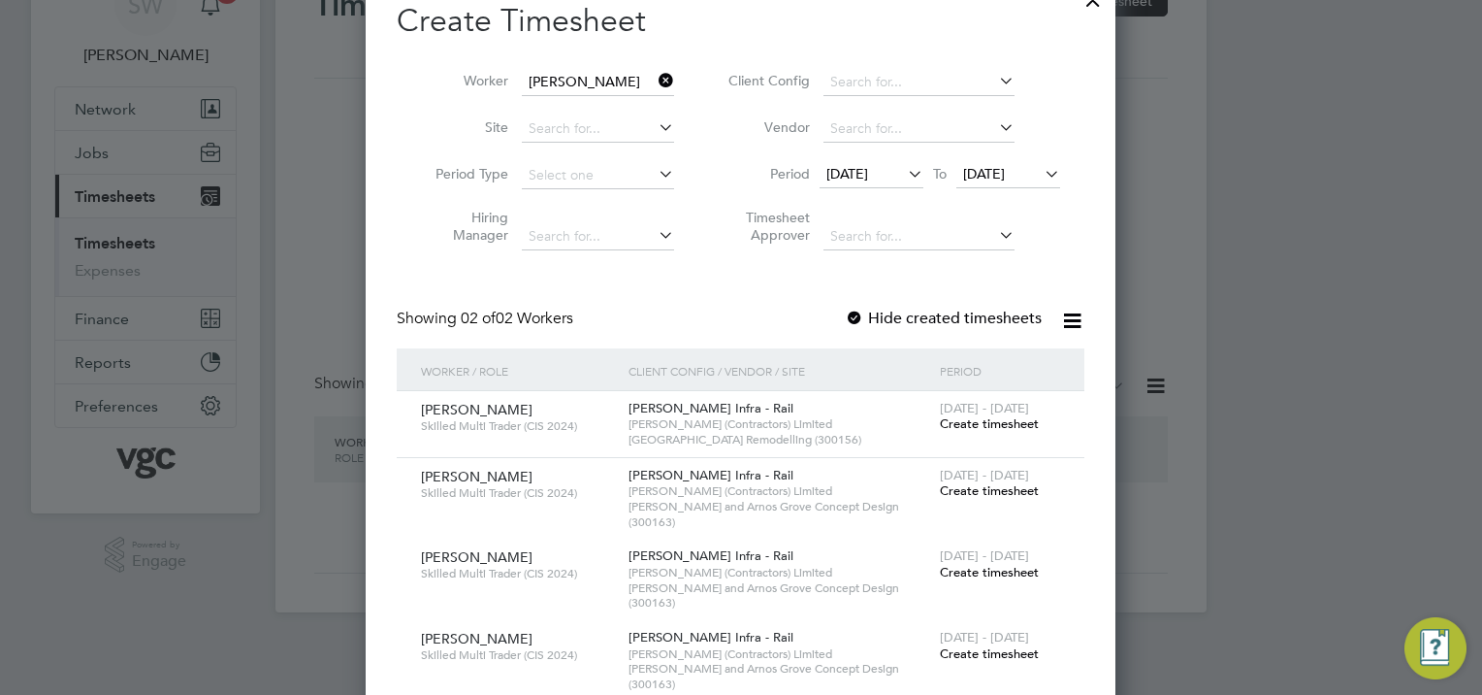
click at [1003, 423] on span "Create timesheet" at bounding box center [989, 423] width 99 height 16
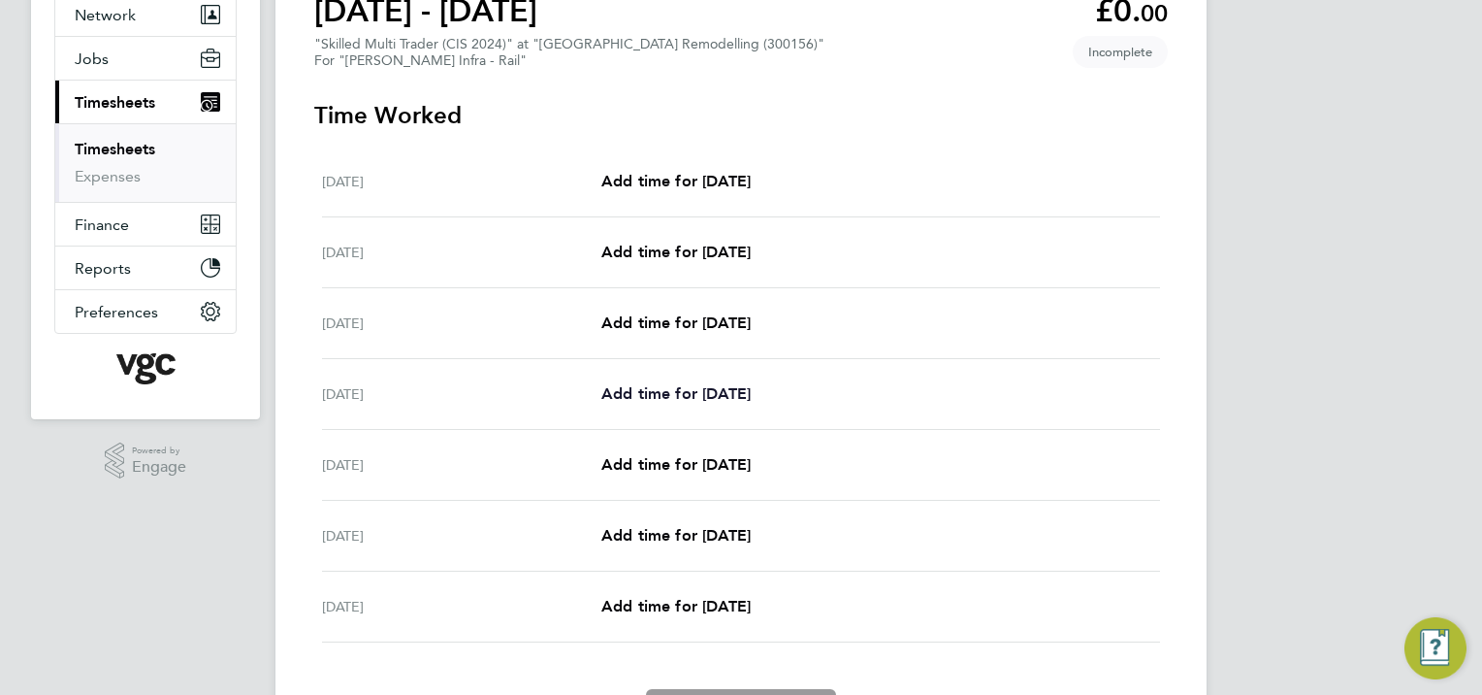
click at [667, 390] on span "Add time for [DATE]" at bounding box center [675, 393] width 149 height 18
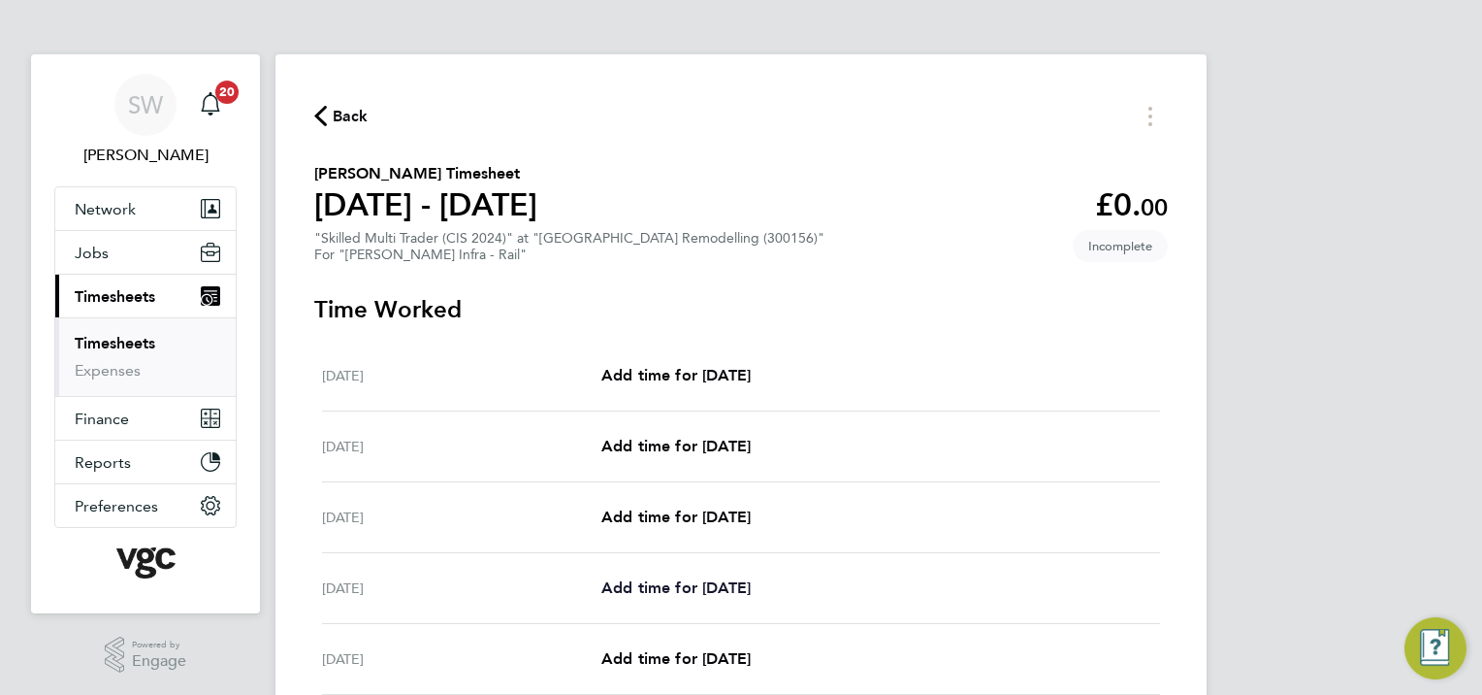
select select "30"
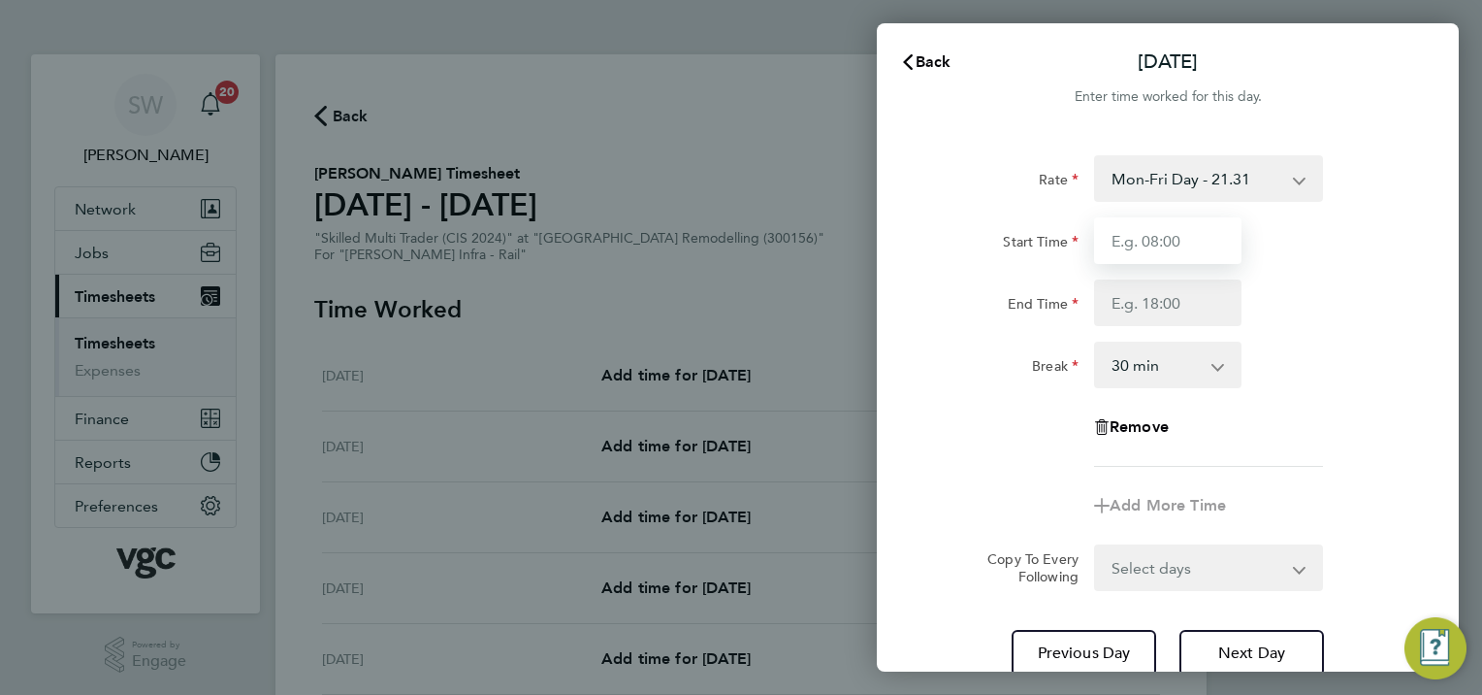
click at [1136, 248] on input "Start Time" at bounding box center [1167, 240] width 147 height 47
type input "07:00"
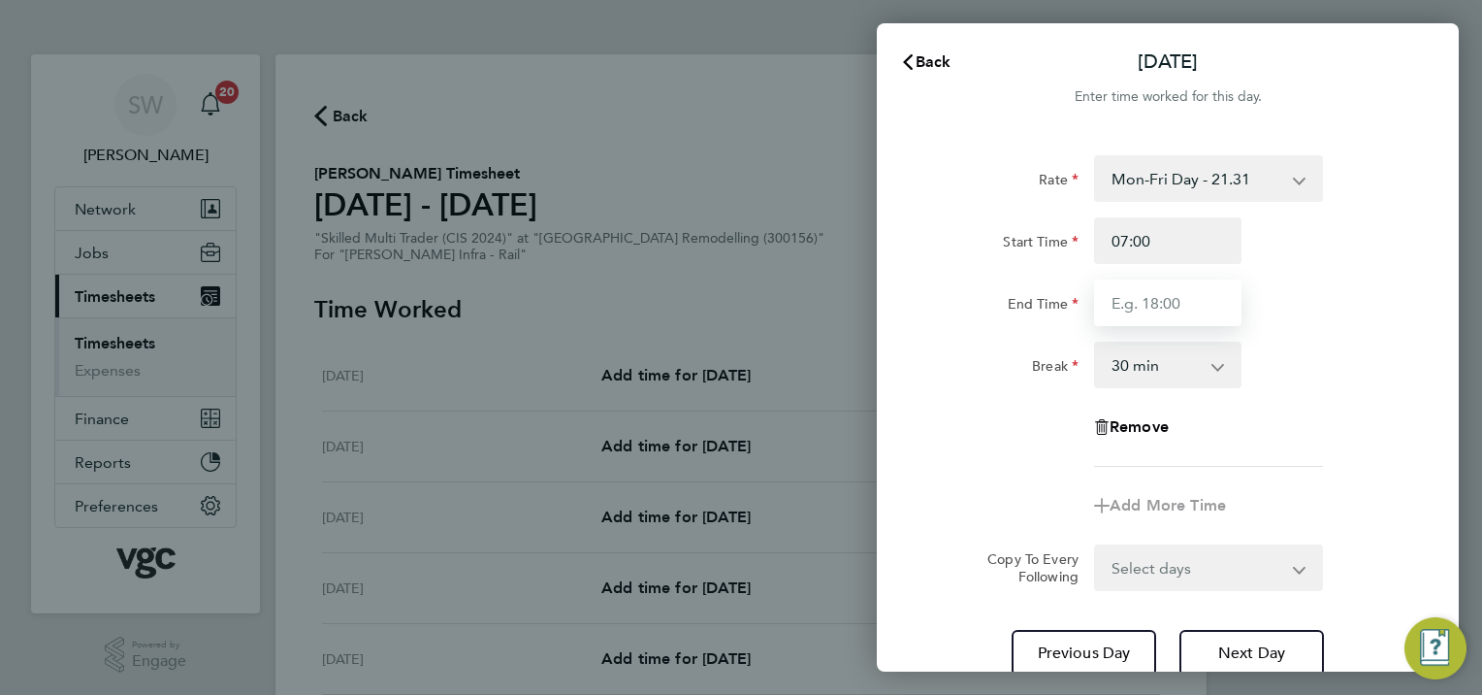
type input "17:30"
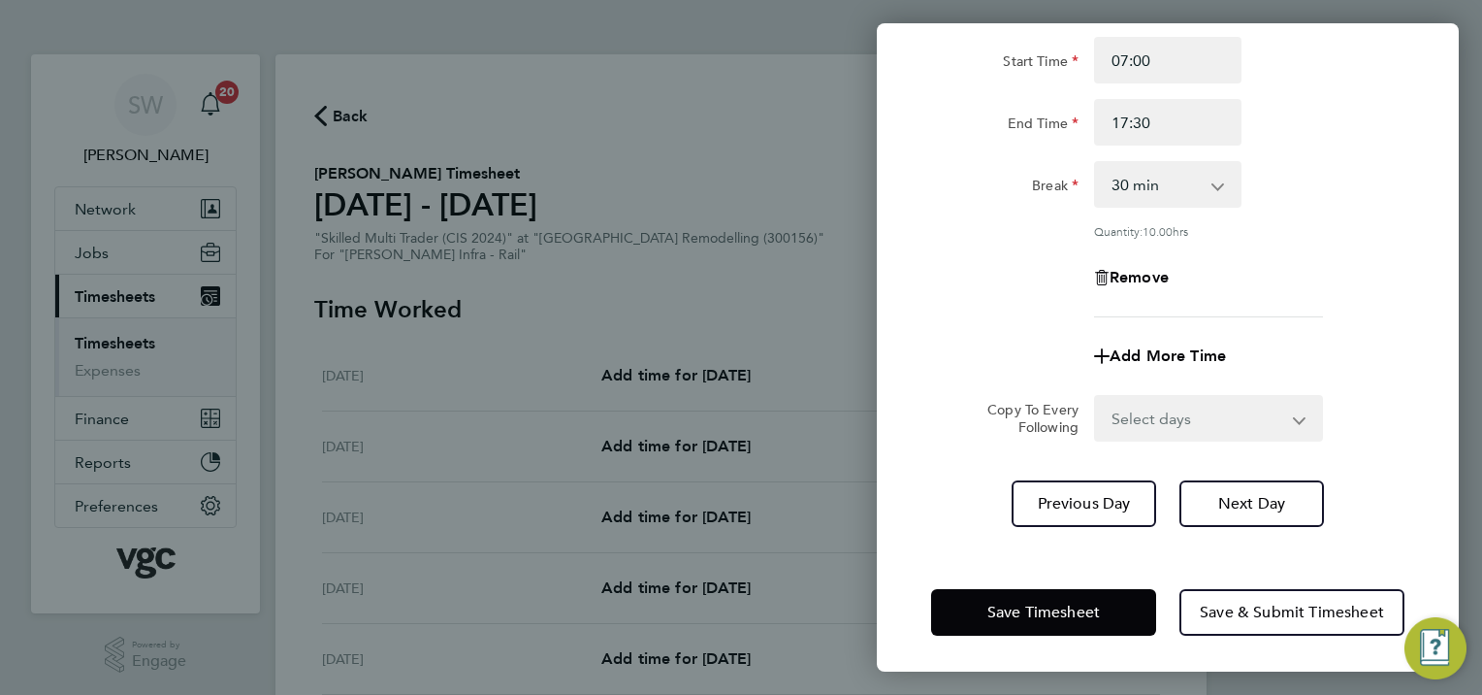
click at [1292, 418] on select "Select days Day [DATE] [DATE] [DATE]" at bounding box center [1198, 418] width 204 height 43
select select "WED"
click at [1096, 397] on select "Select days Day [DATE] [DATE] [DATE]" at bounding box center [1198, 418] width 204 height 43
select select "[DATE]"
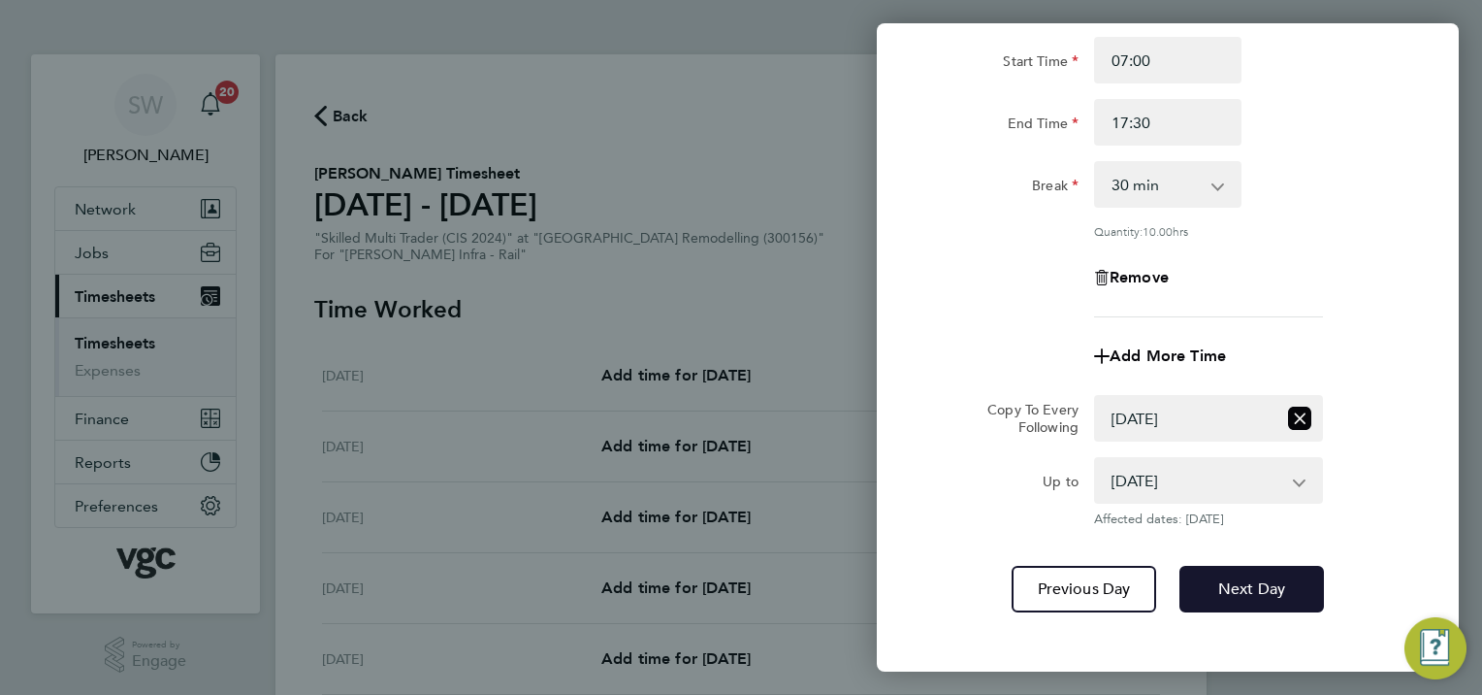
drag, startPoint x: 1260, startPoint y: 589, endPoint x: 1277, endPoint y: 508, distance: 82.2
click at [1259, 589] on span "Next Day" at bounding box center [1251, 588] width 67 height 19
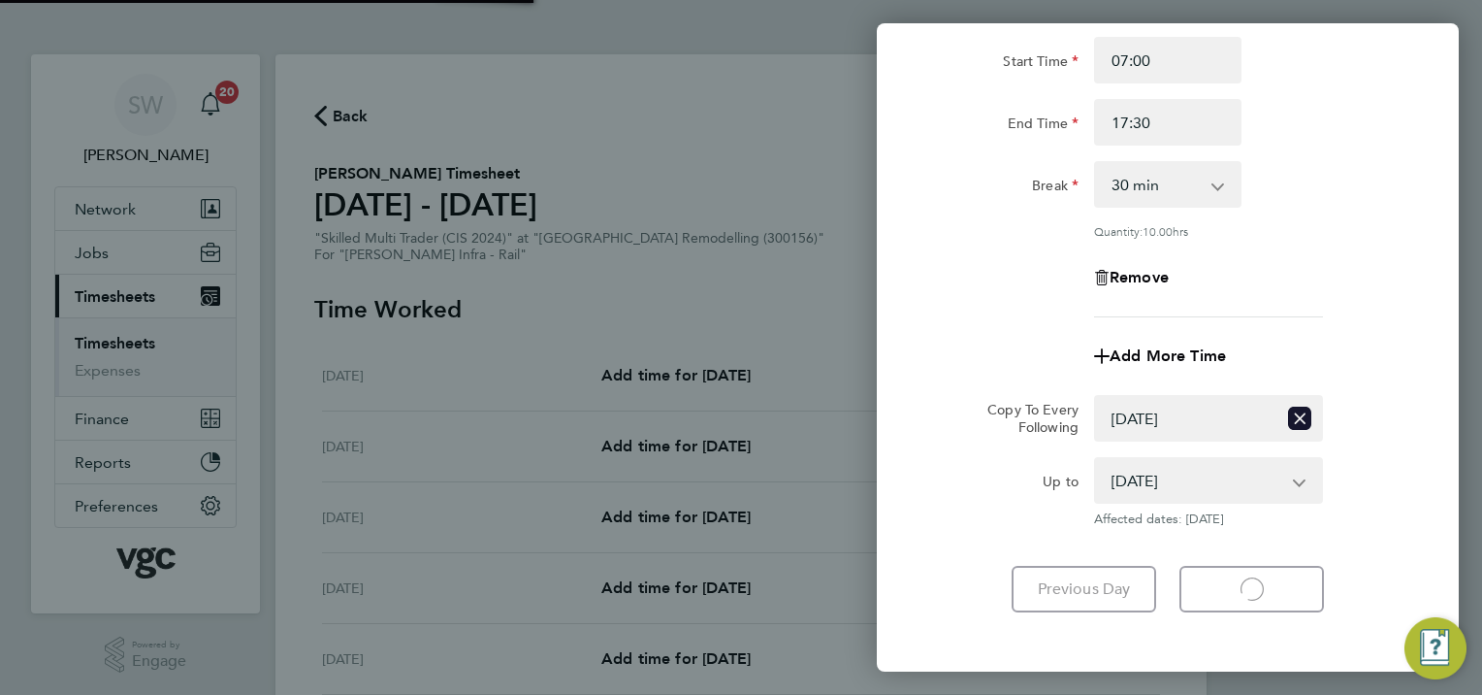
select select "30"
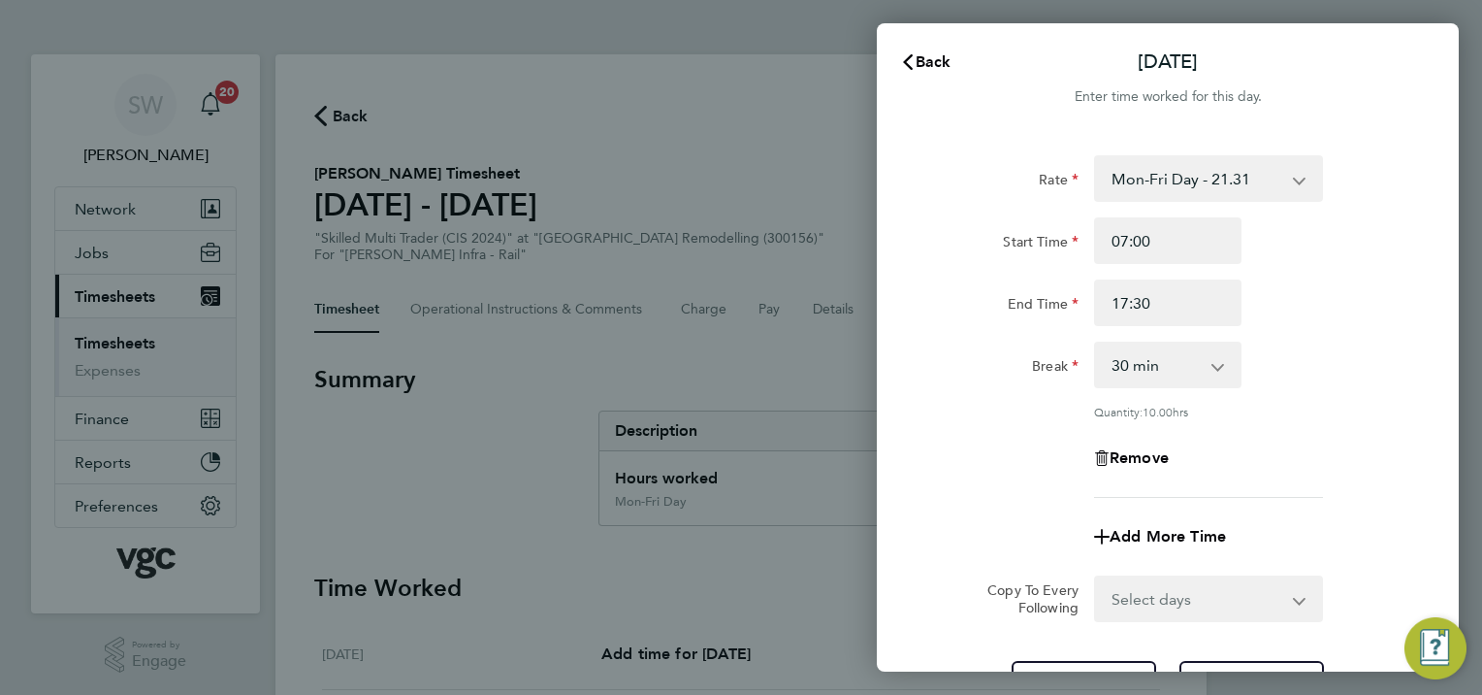
click at [1298, 593] on select "Select days Day [DATE] [DATE]" at bounding box center [1198, 598] width 204 height 43
select select "THU"
click at [1096, 577] on select "Select days Day [DATE] [DATE]" at bounding box center [1198, 598] width 204 height 43
select select "[DATE]"
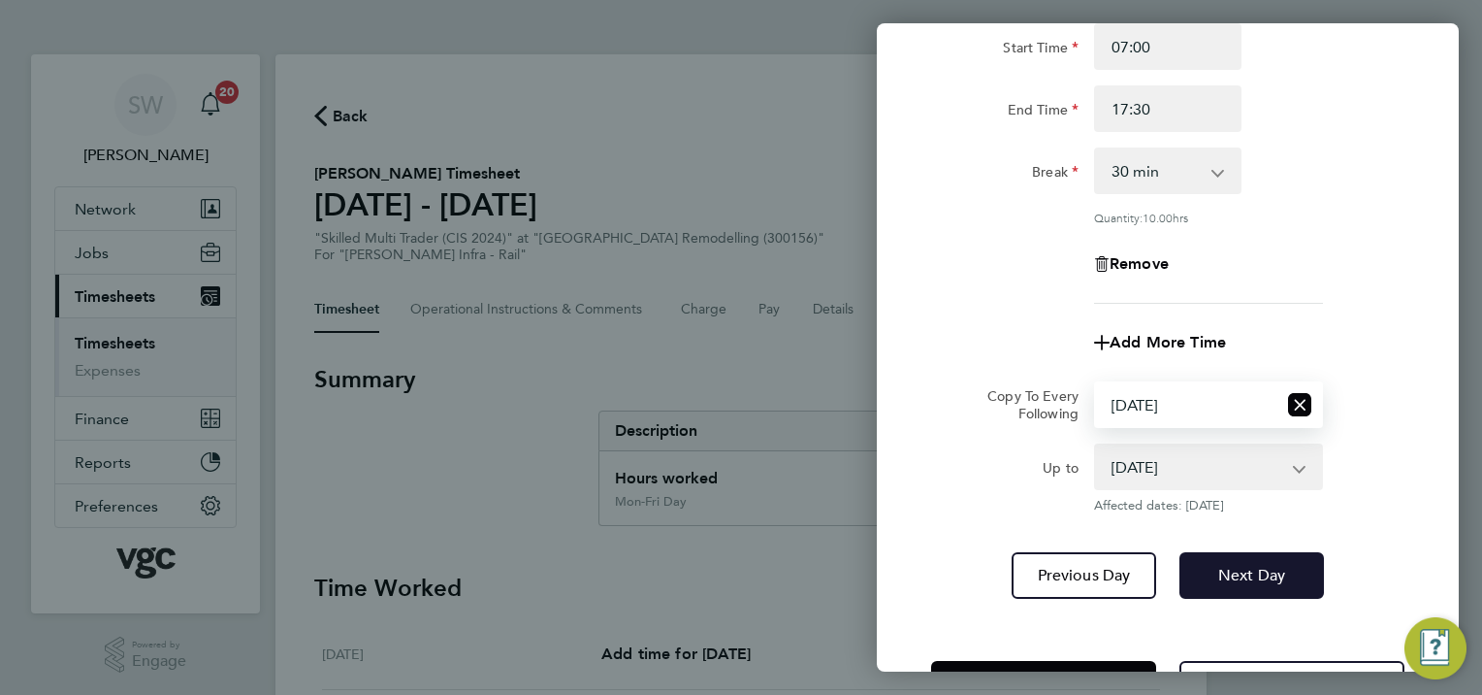
click at [1288, 590] on button "Next Day" at bounding box center [1252, 575] width 145 height 47
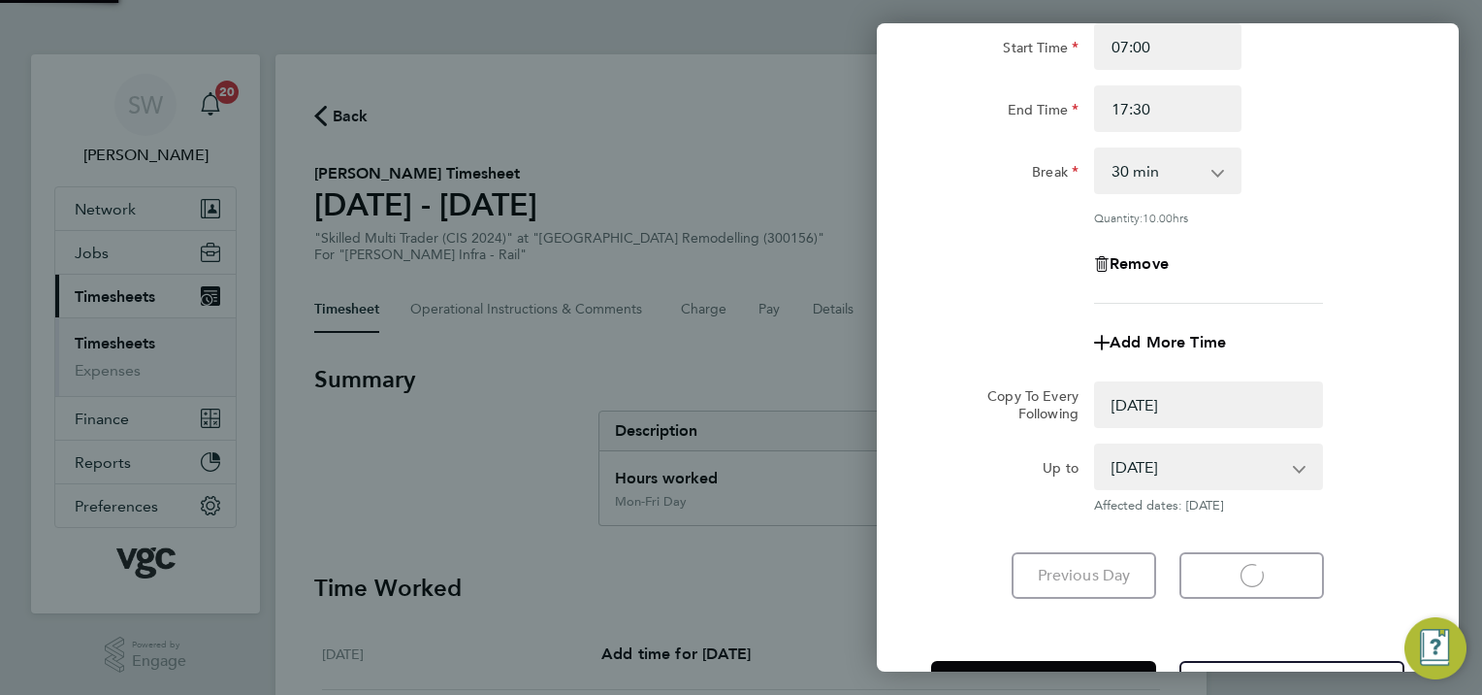
select select "0: null"
select select "30"
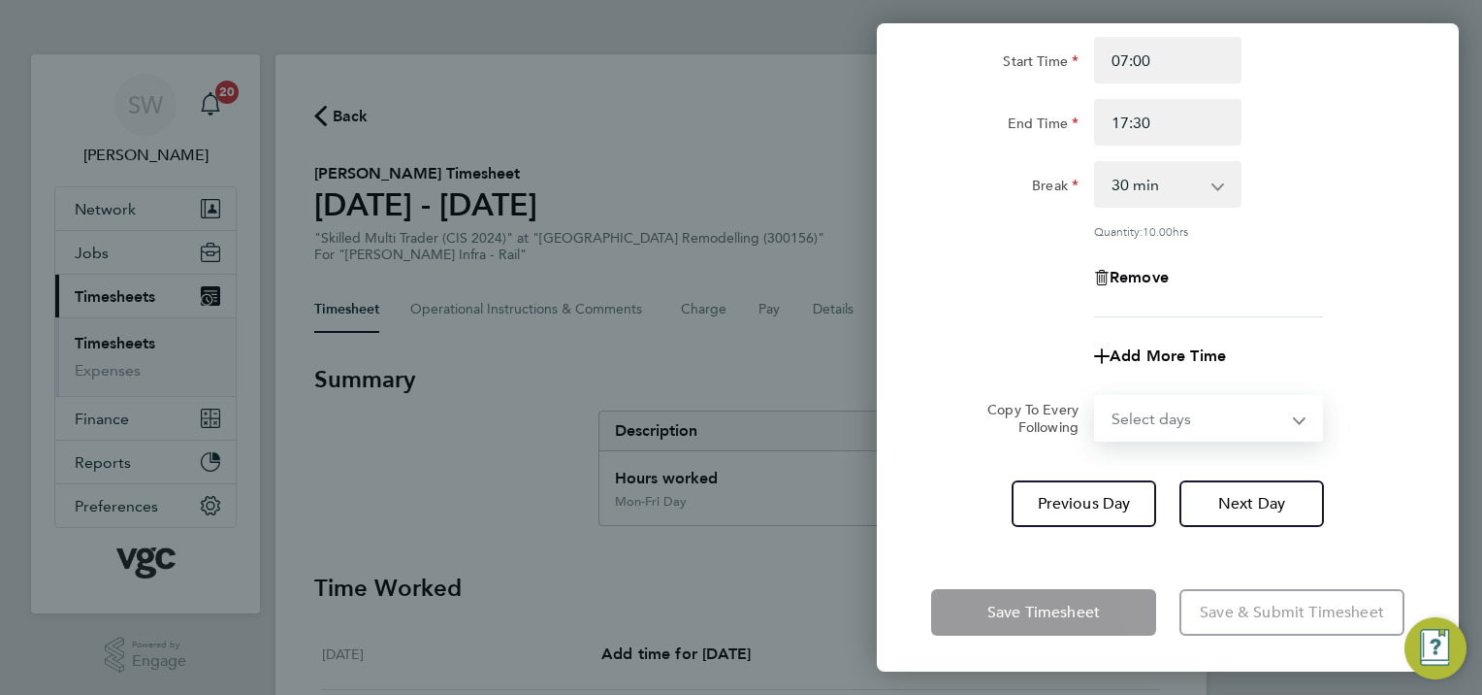
click at [1292, 414] on select "Select days [DATE]" at bounding box center [1198, 418] width 204 height 43
select select "FRI"
click at [1096, 397] on select "Select days [DATE]" at bounding box center [1198, 418] width 204 height 43
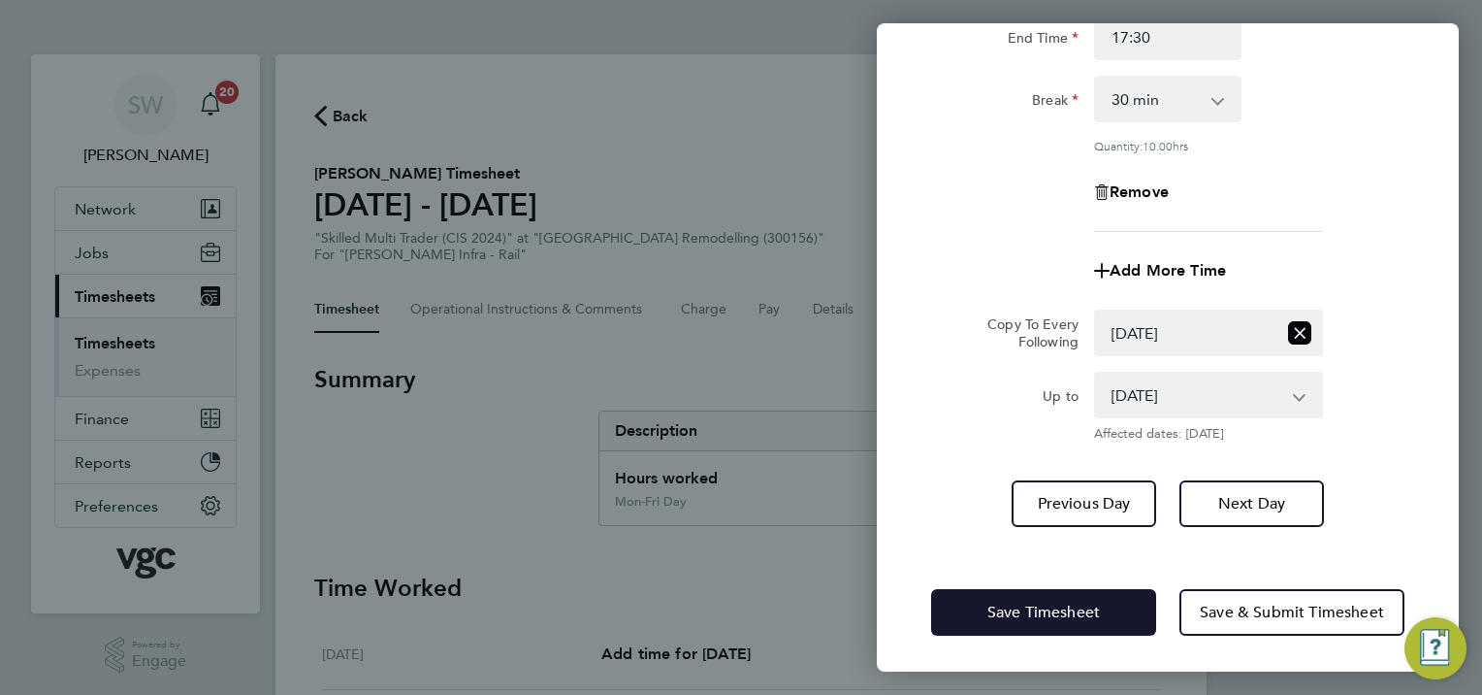
drag, startPoint x: 1013, startPoint y: 602, endPoint x: 1013, endPoint y: 574, distance: 28.1
click at [1013, 602] on span "Save Timesheet" at bounding box center [1043, 611] width 113 height 19
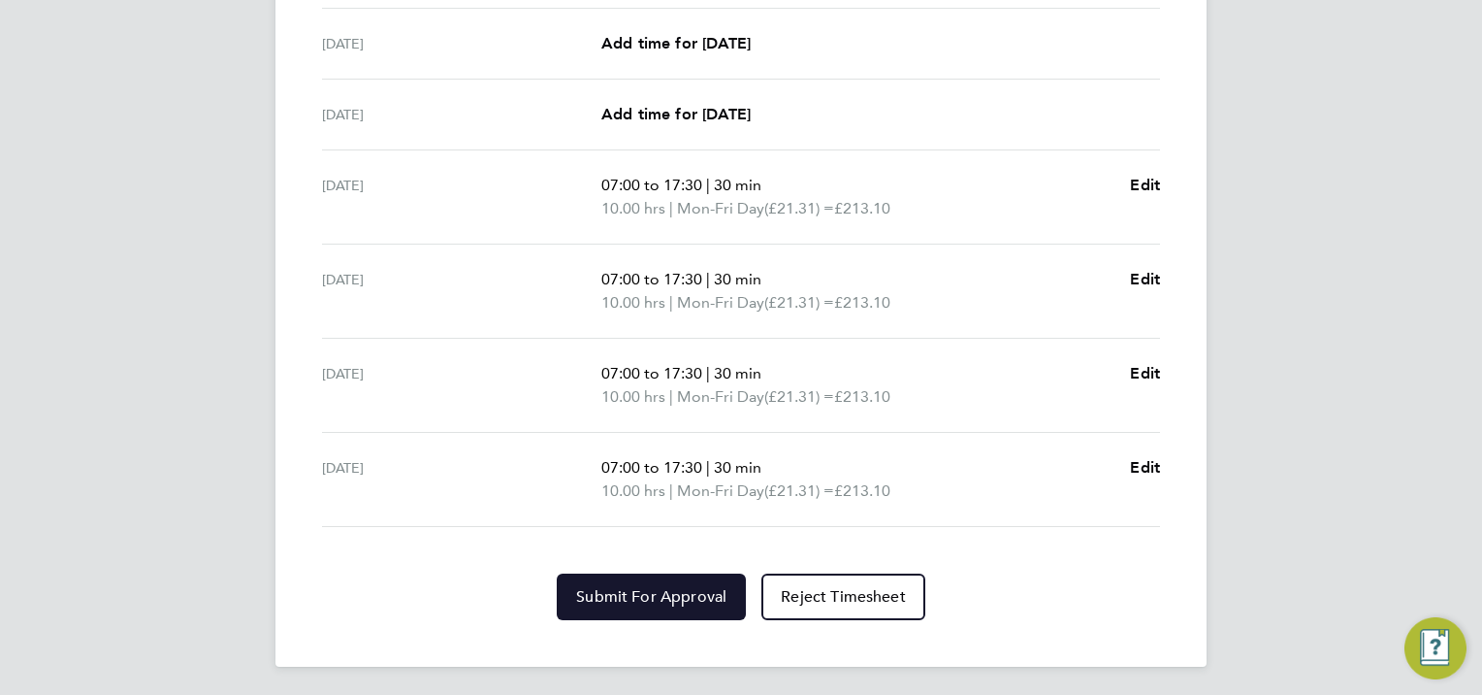
click at [648, 604] on button "Submit For Approval" at bounding box center [651, 596] width 189 height 47
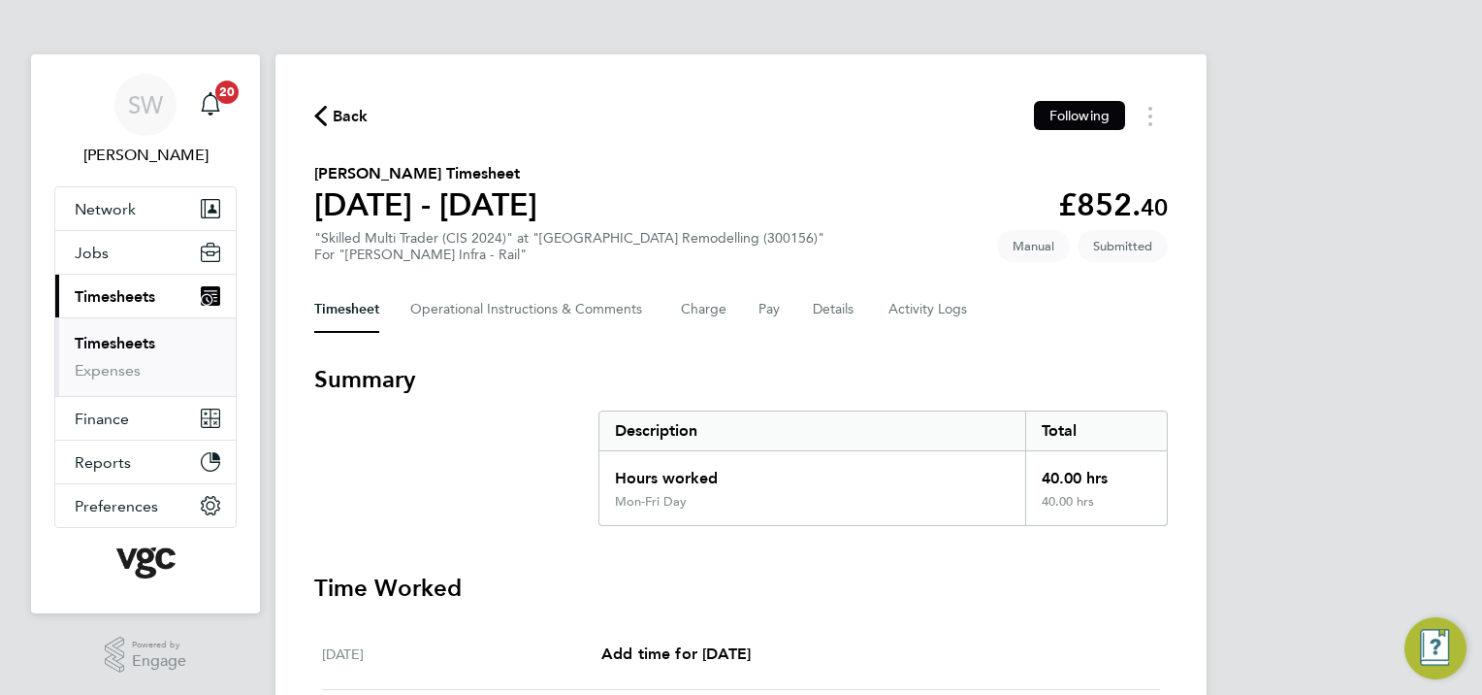
click at [113, 342] on link "Timesheets" at bounding box center [115, 343] width 81 height 18
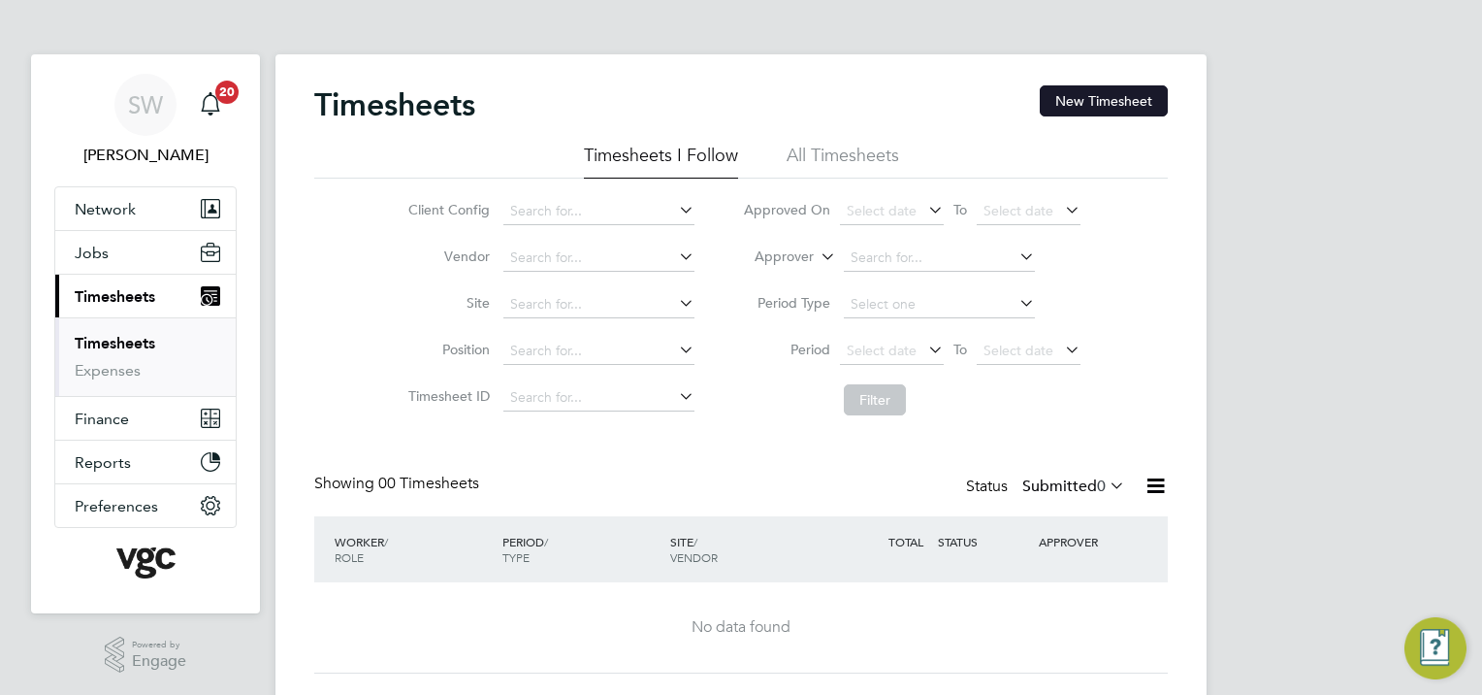
click at [1087, 93] on button "New Timesheet" at bounding box center [1104, 100] width 128 height 31
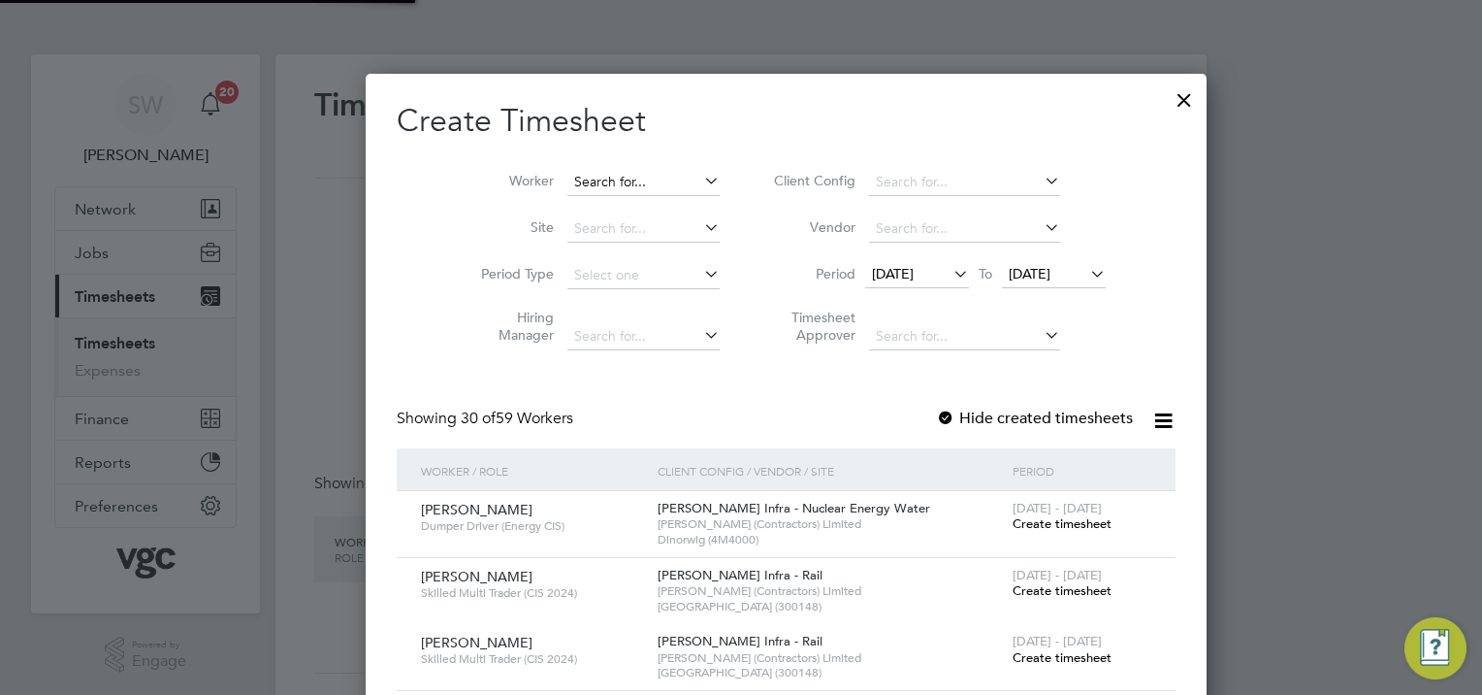
scroll to position [10, 10]
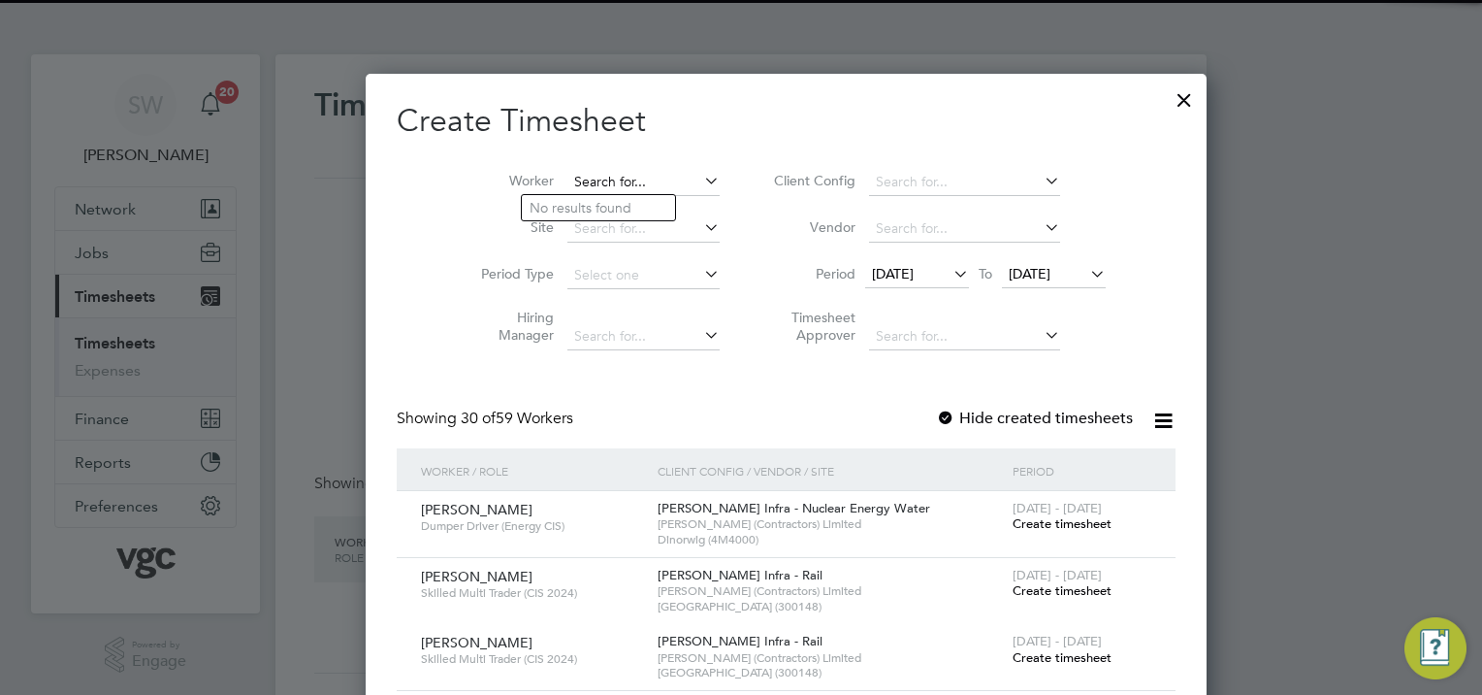
click at [567, 175] on input at bounding box center [643, 182] width 152 height 27
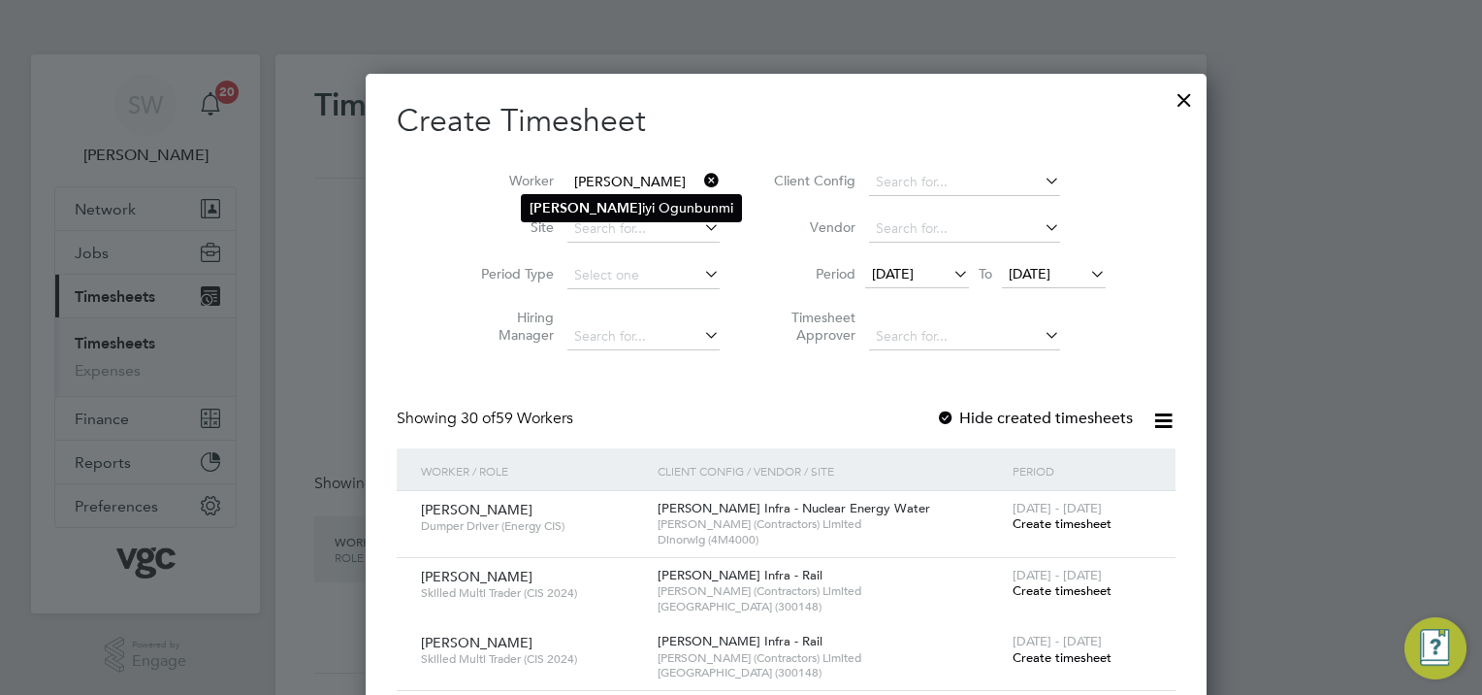
click at [571, 201] on li "[PERSON_NAME] iyi Ogunbunmi" at bounding box center [631, 208] width 219 height 26
type input "[PERSON_NAME]"
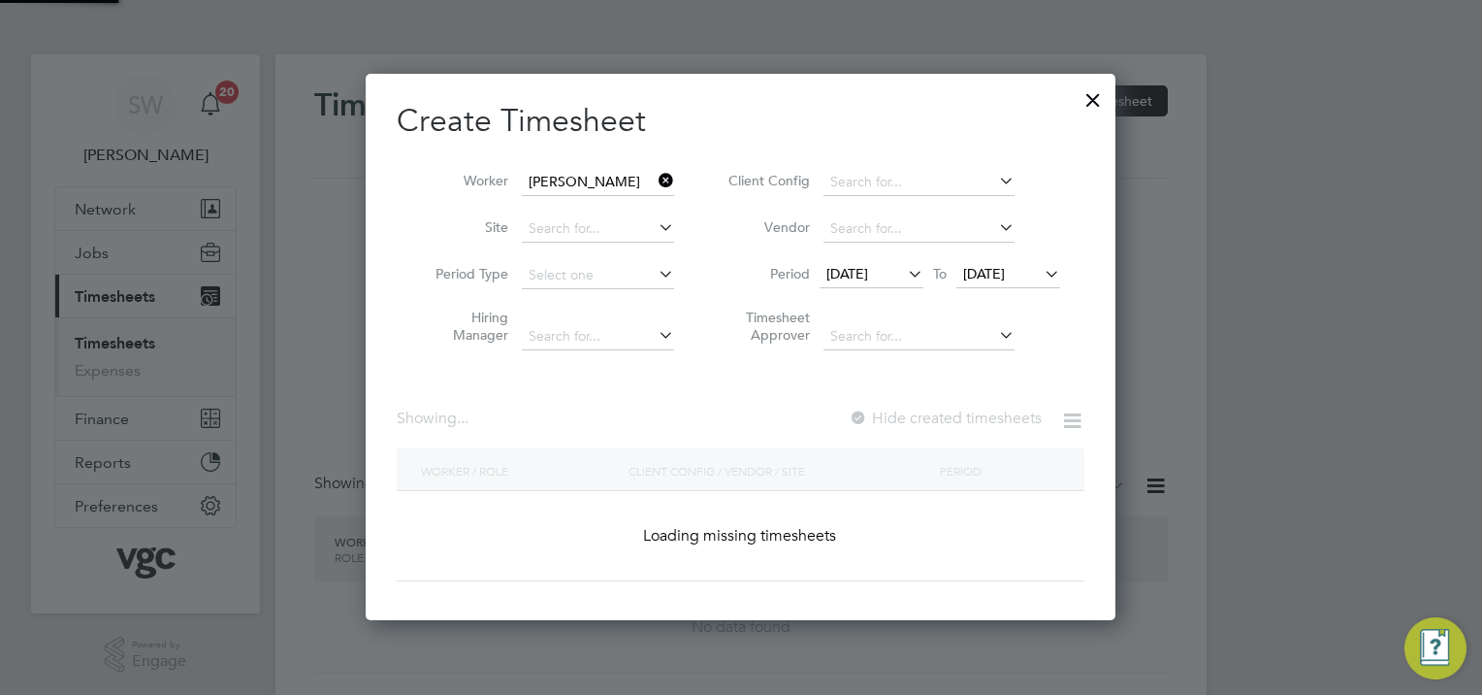
scroll to position [588, 751]
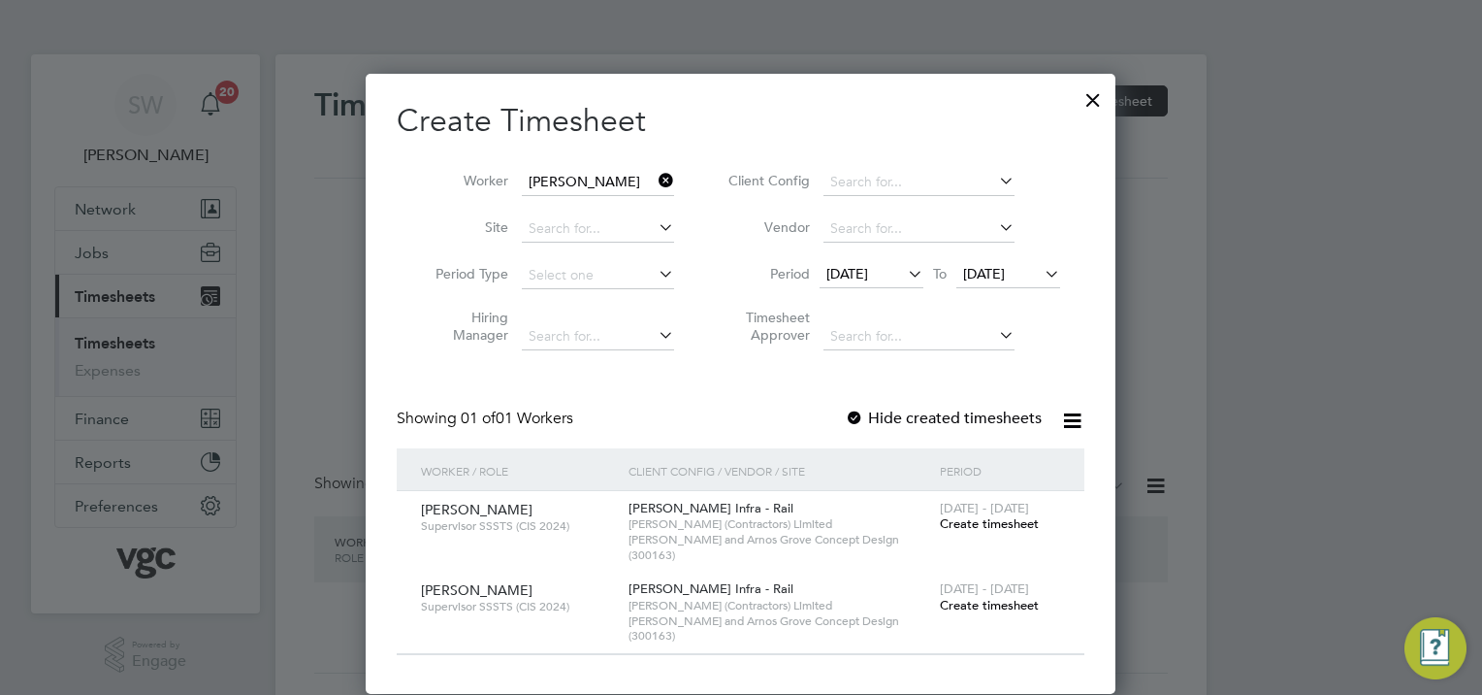
click at [1005, 275] on span "[DATE]" at bounding box center [984, 273] width 42 height 17
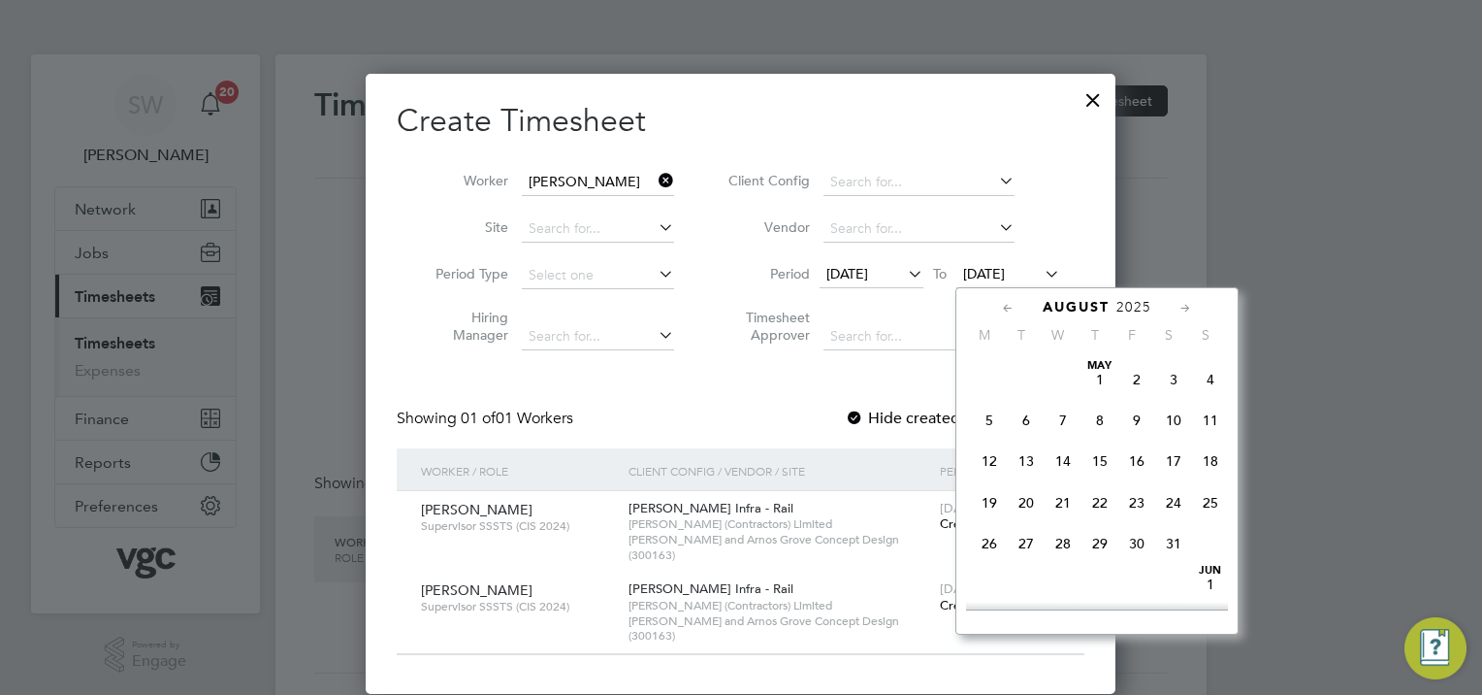
scroll to position [718, 0]
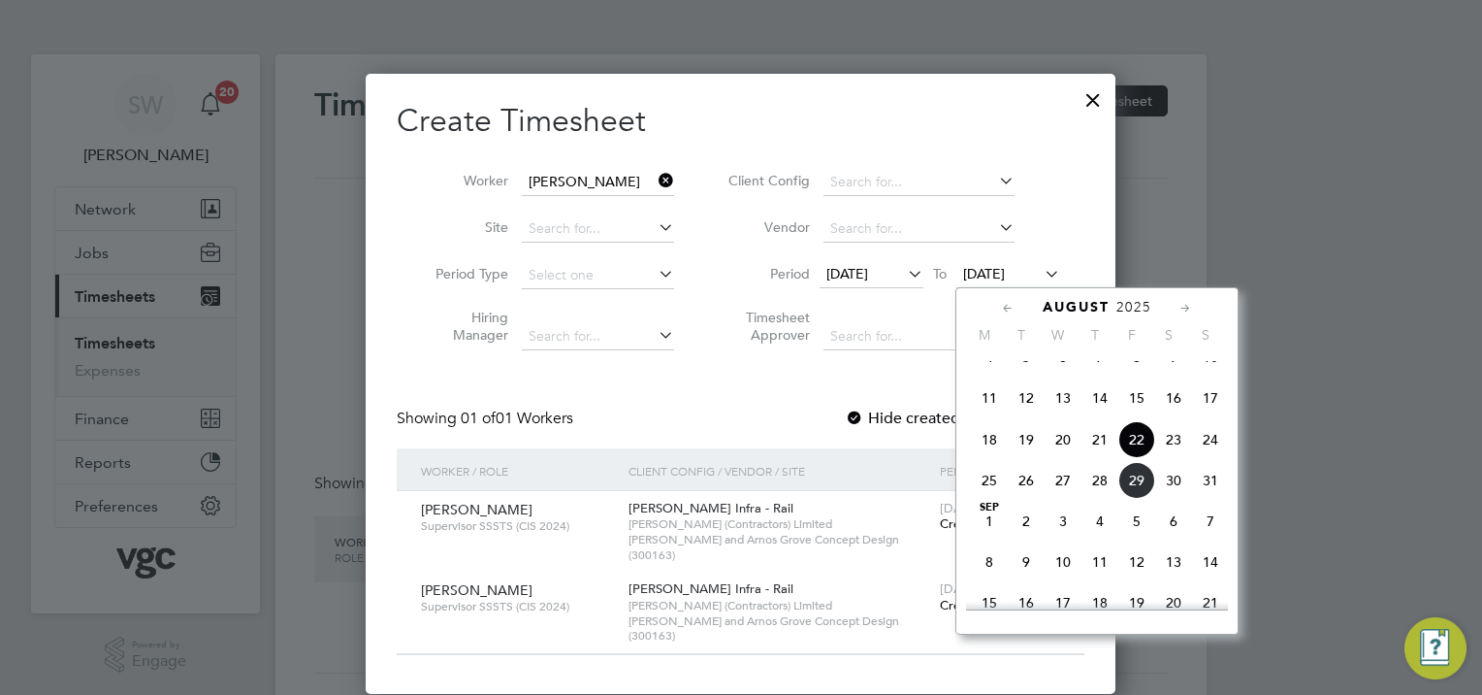
click at [1133, 494] on span "29" at bounding box center [1136, 480] width 37 height 37
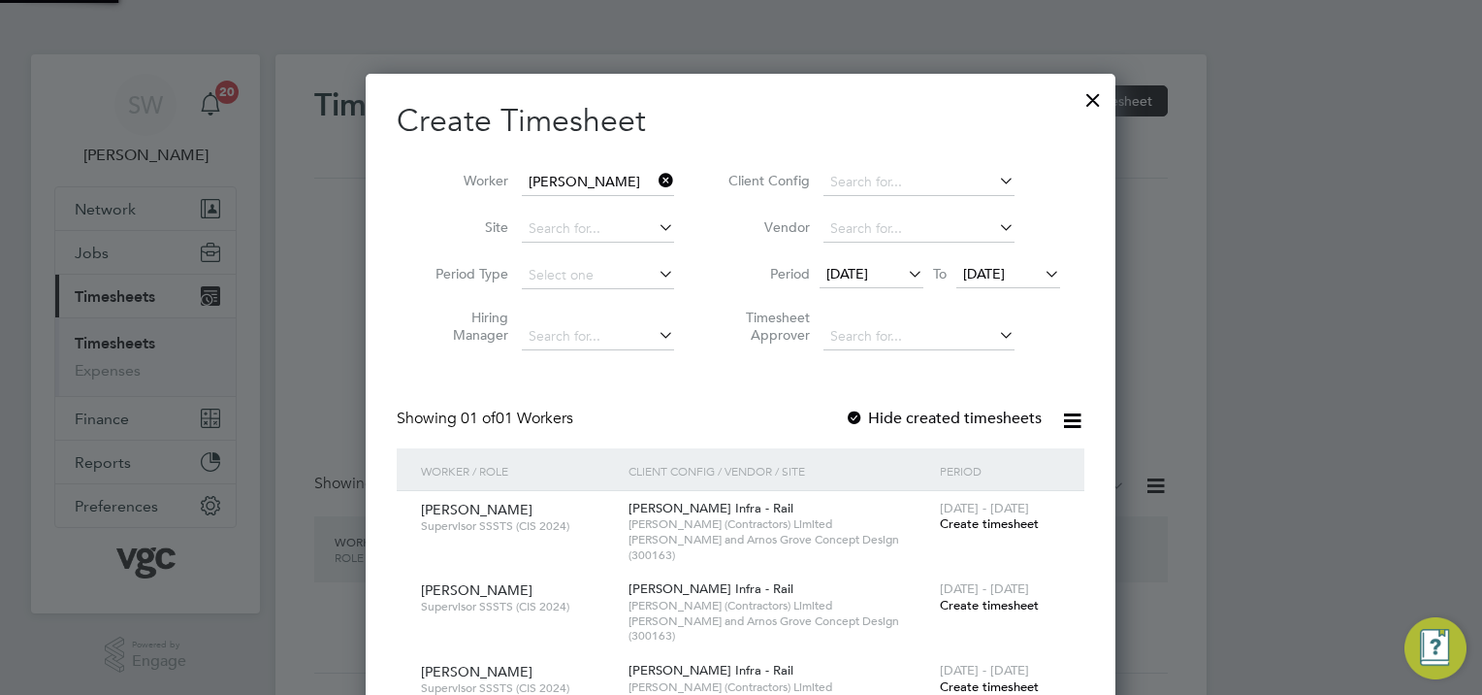
scroll to position [9, 10]
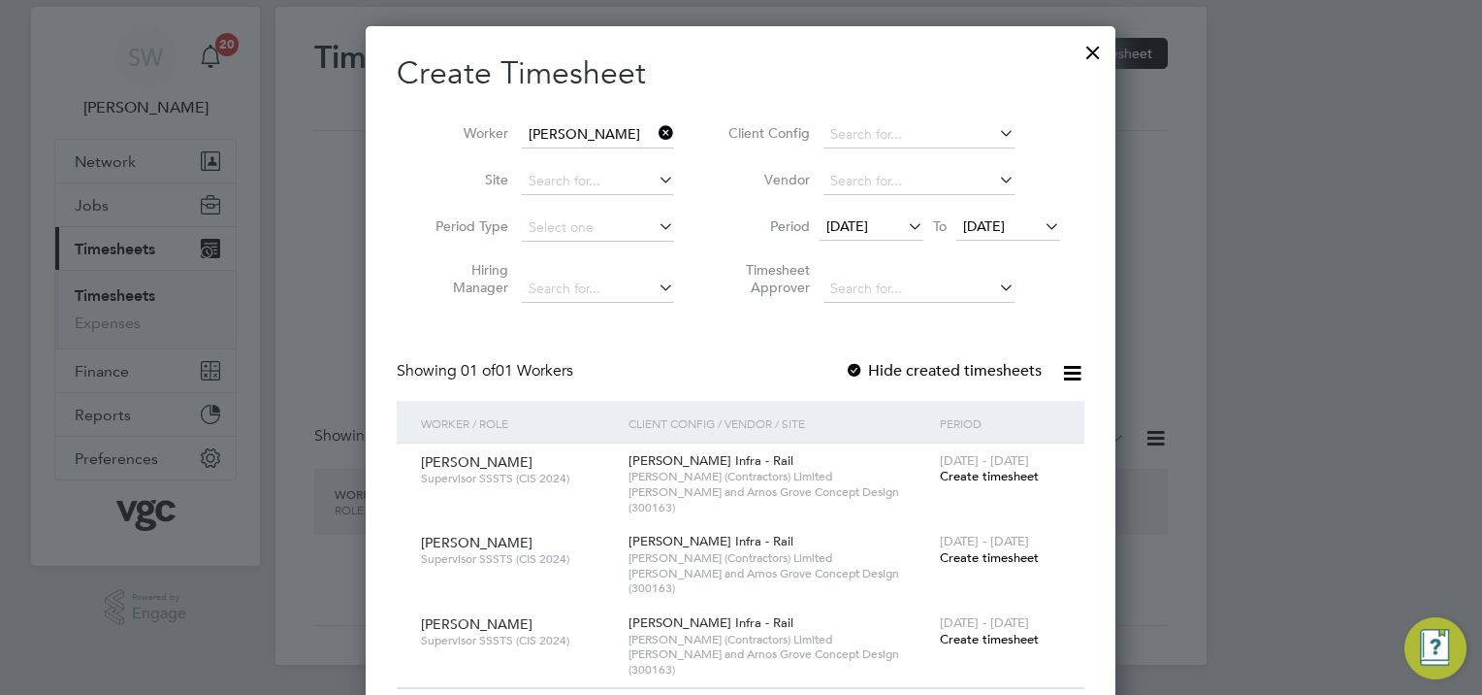
click at [982, 630] on span "Create timesheet" at bounding box center [989, 638] width 99 height 16
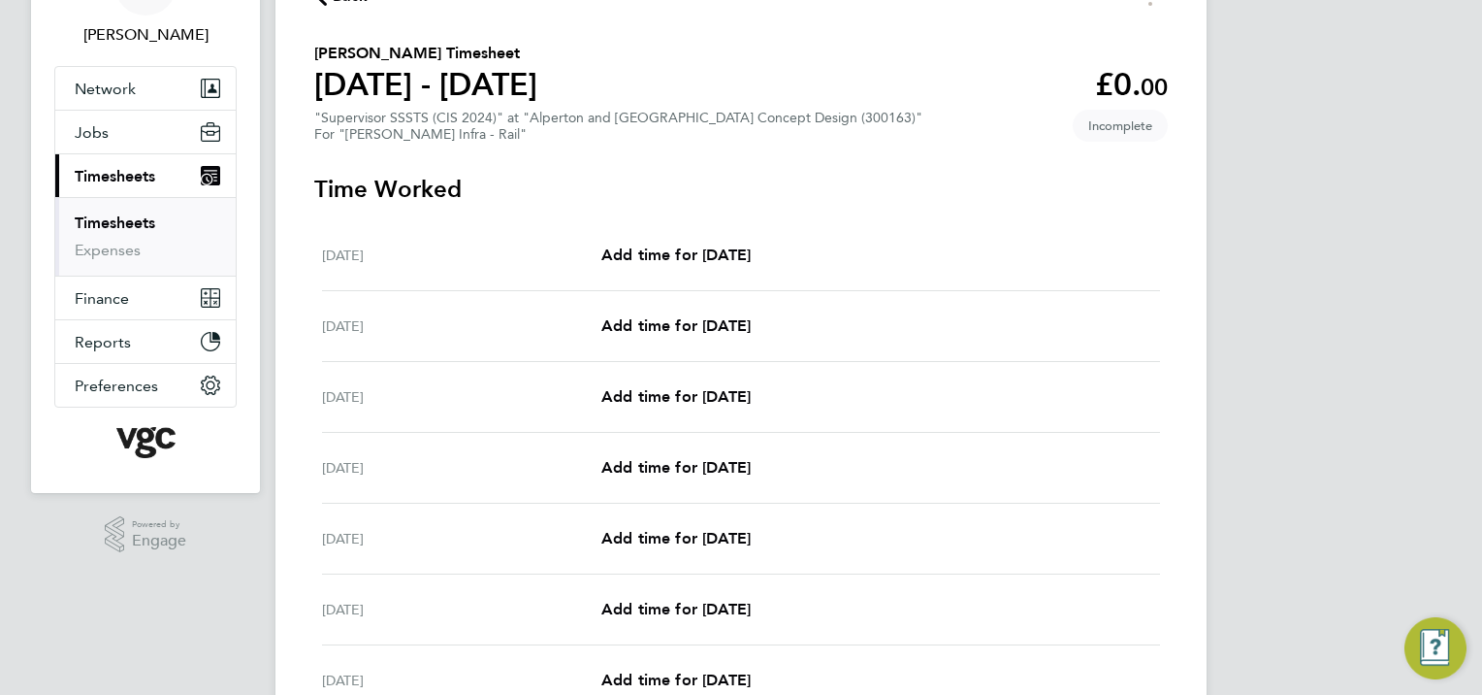
scroll to position [291, 0]
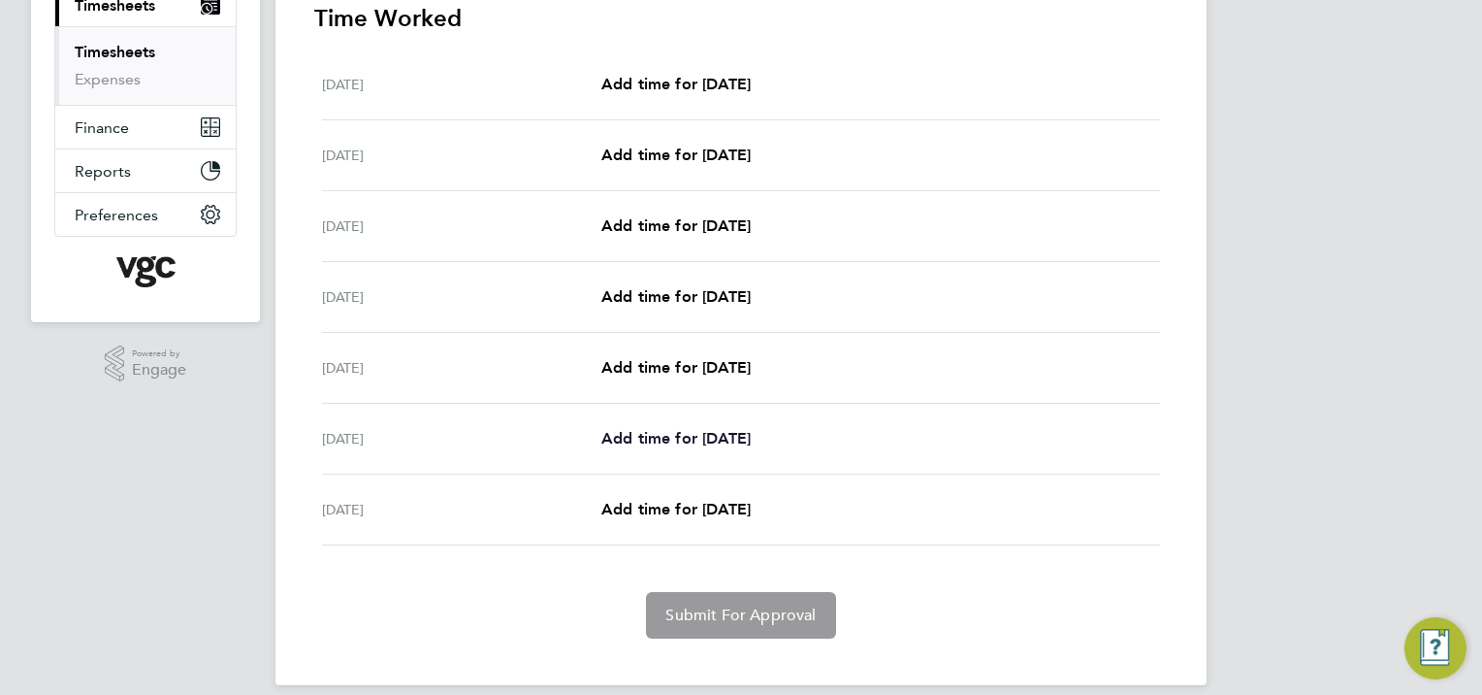
click at [653, 431] on span "Add time for [DATE]" at bounding box center [675, 438] width 149 height 18
select select "30"
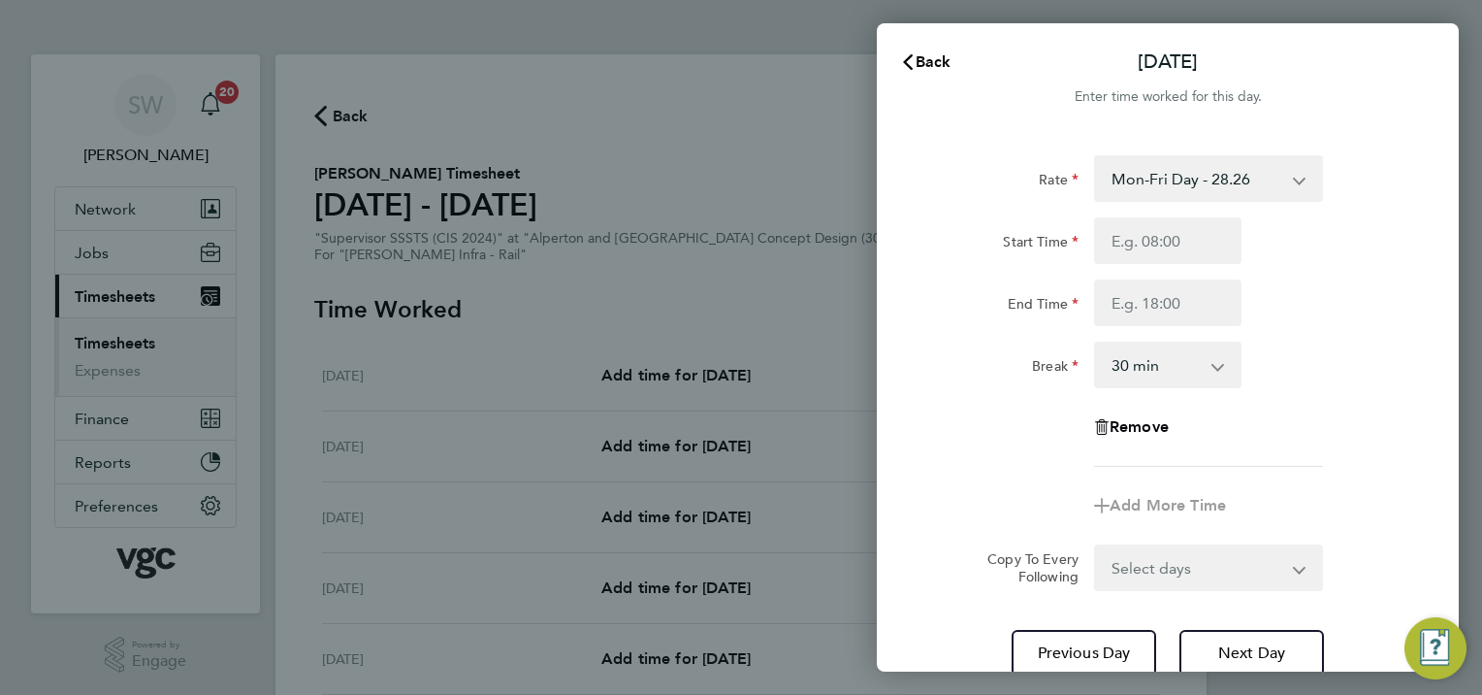
click at [1286, 175] on select "Mon-Fri Day - 28.26 Bank Hol - 42.39 Xmas / [GEOGRAPHIC_DATA] - 56.51 Mon-Thurs…" at bounding box center [1197, 178] width 202 height 43
select select "30"
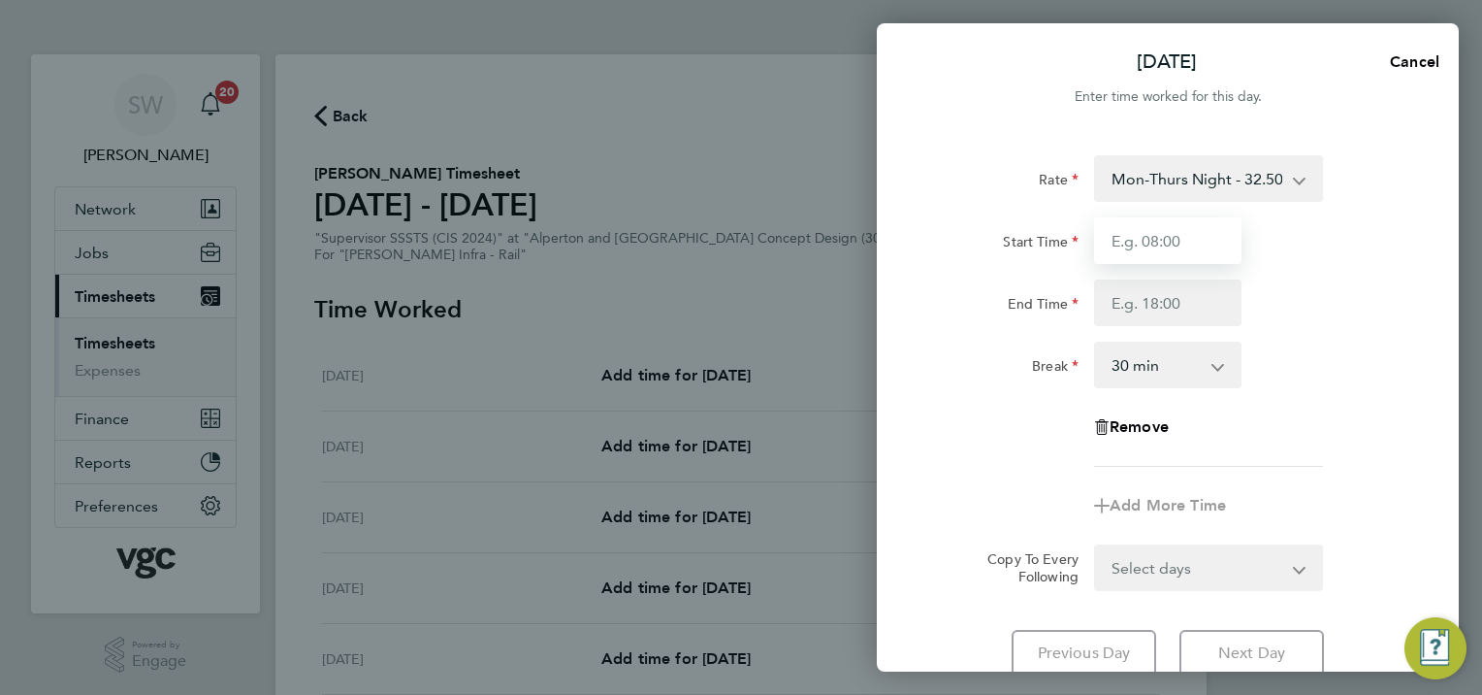
click at [1121, 224] on input "Start Time" at bounding box center [1167, 240] width 147 height 47
type input "20:00"
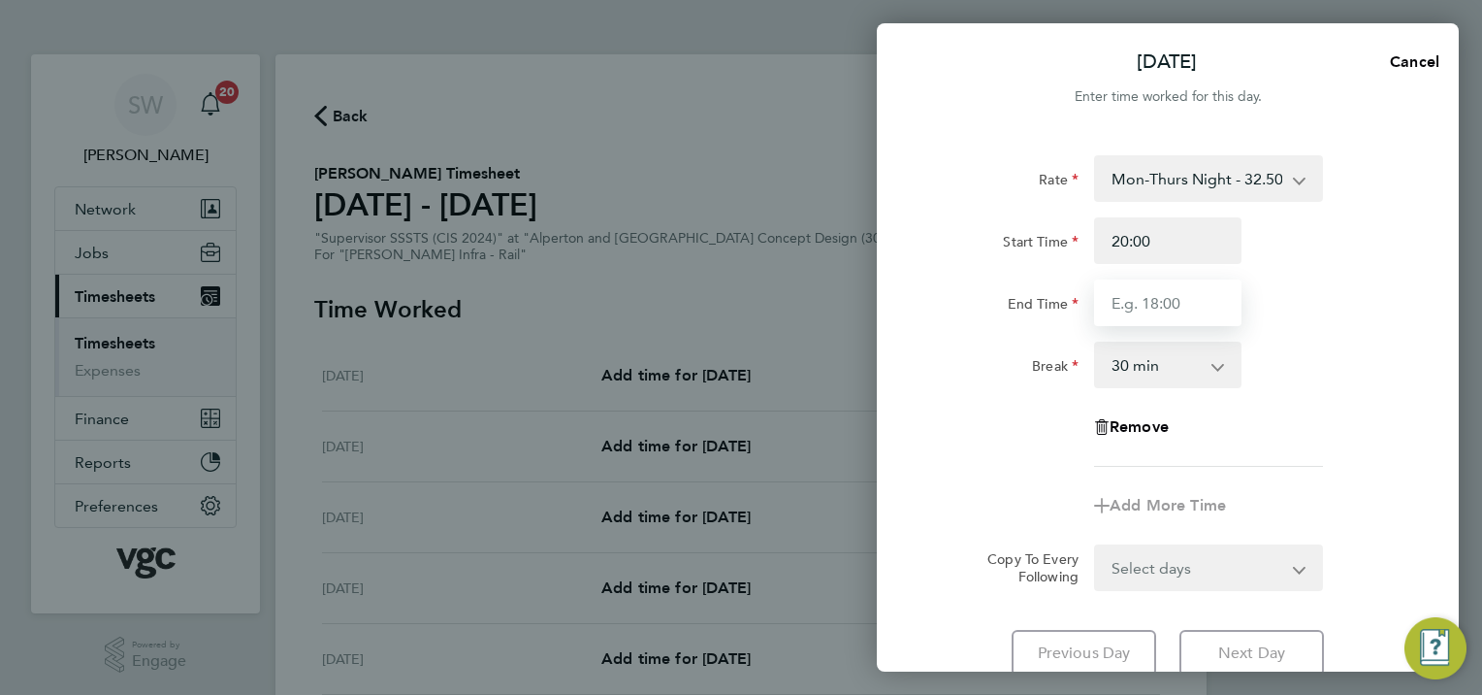
click at [1134, 308] on input "End Time" at bounding box center [1167, 302] width 147 height 47
type input "08:30"
click at [1302, 316] on div "End Time 08:30" at bounding box center [1167, 302] width 489 height 47
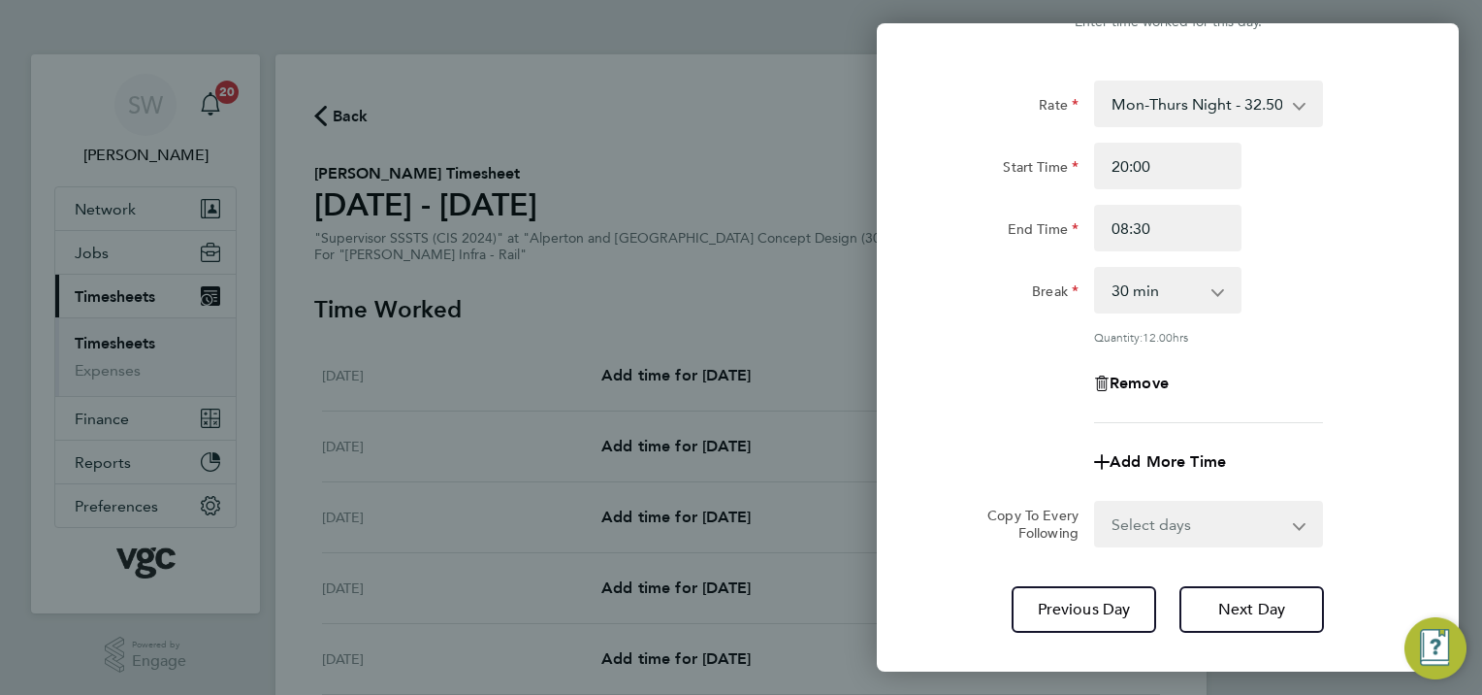
scroll to position [180, 0]
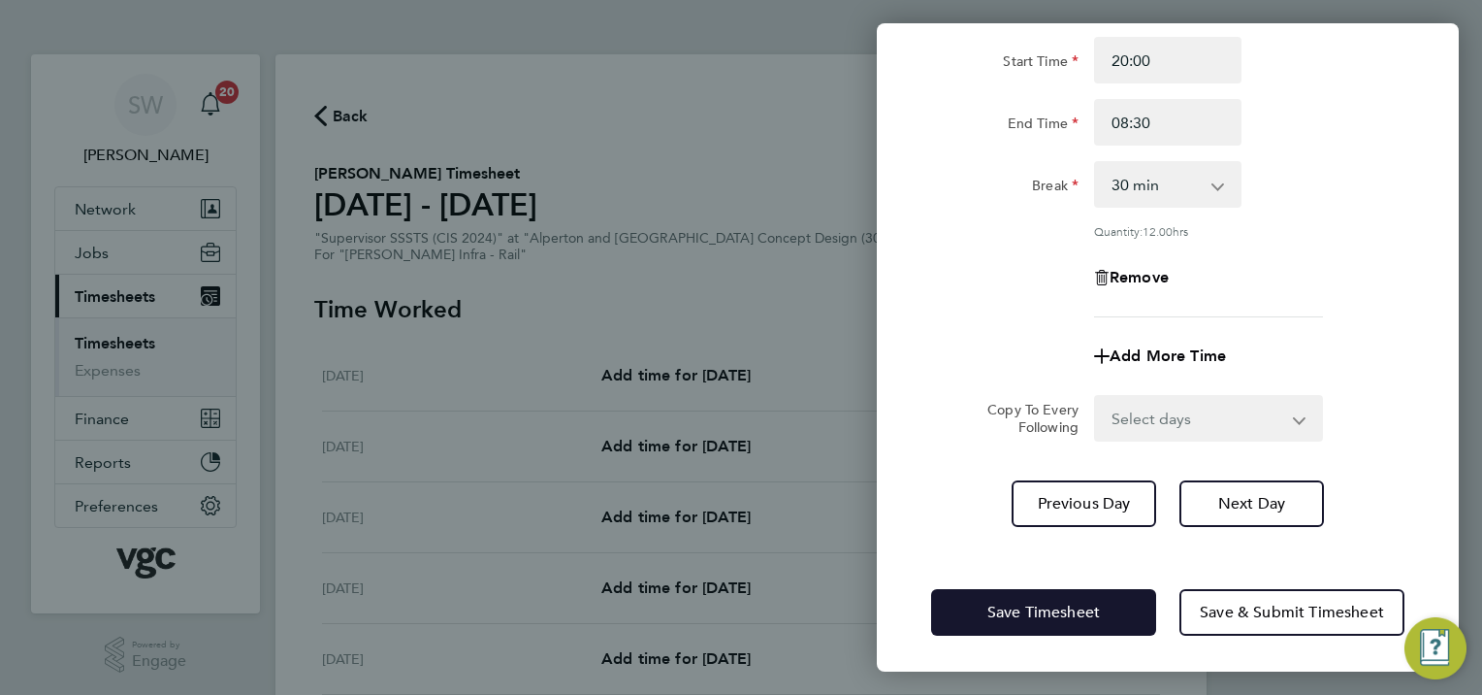
click at [989, 594] on button "Save Timesheet" at bounding box center [1043, 612] width 225 height 47
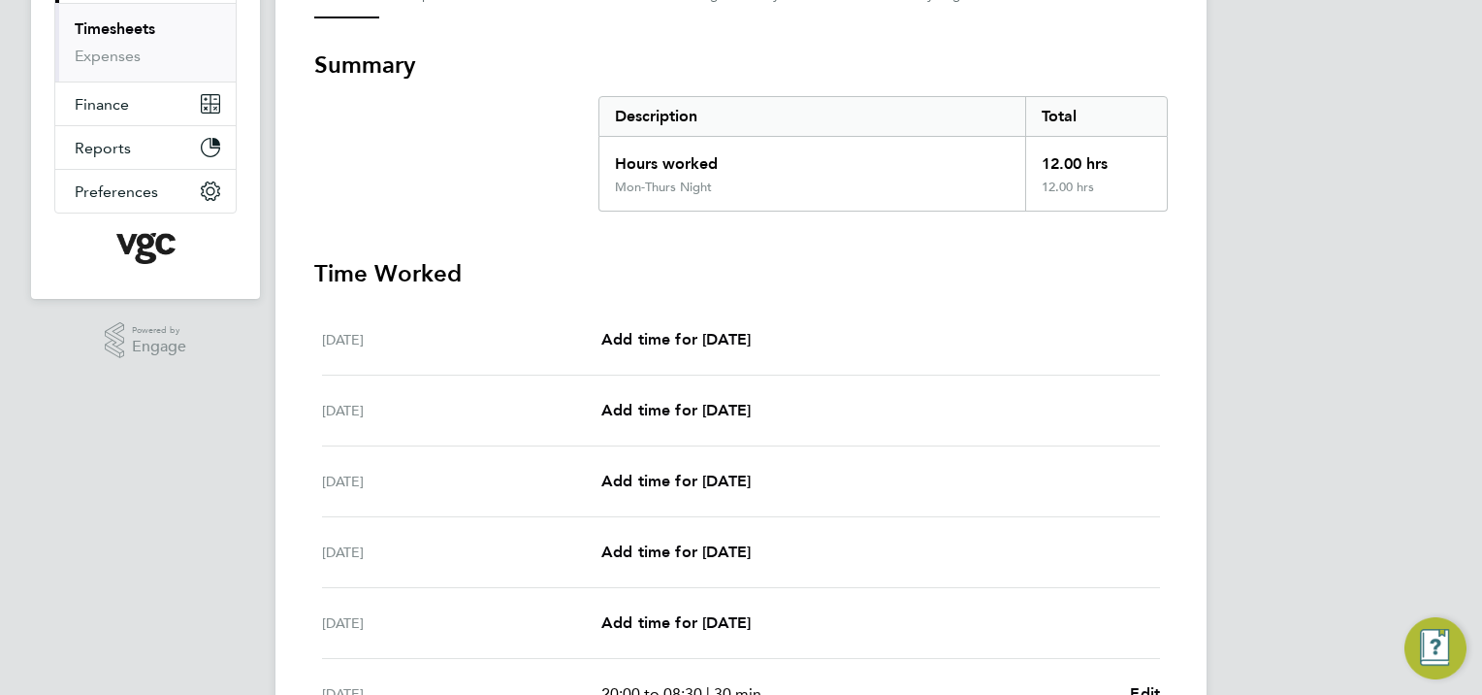
scroll to position [126, 0]
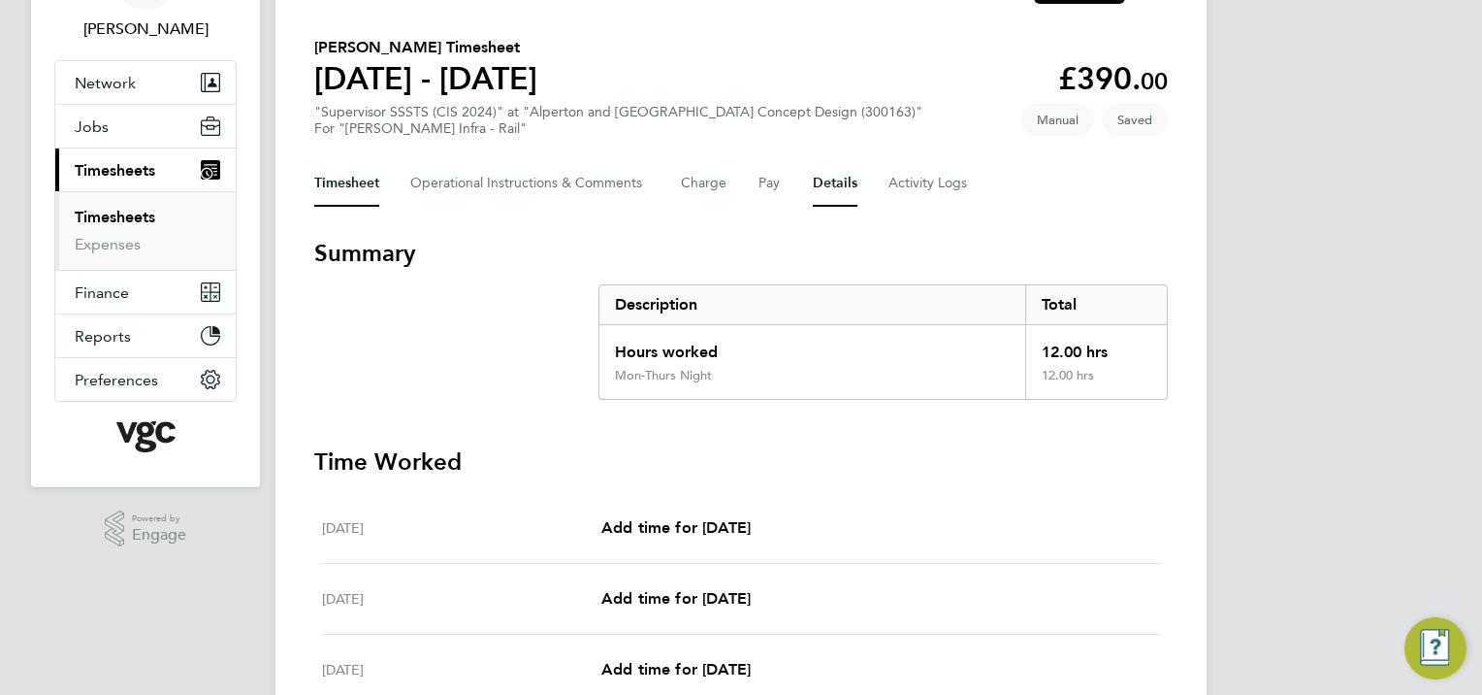
click at [830, 182] on button "Details" at bounding box center [835, 183] width 45 height 47
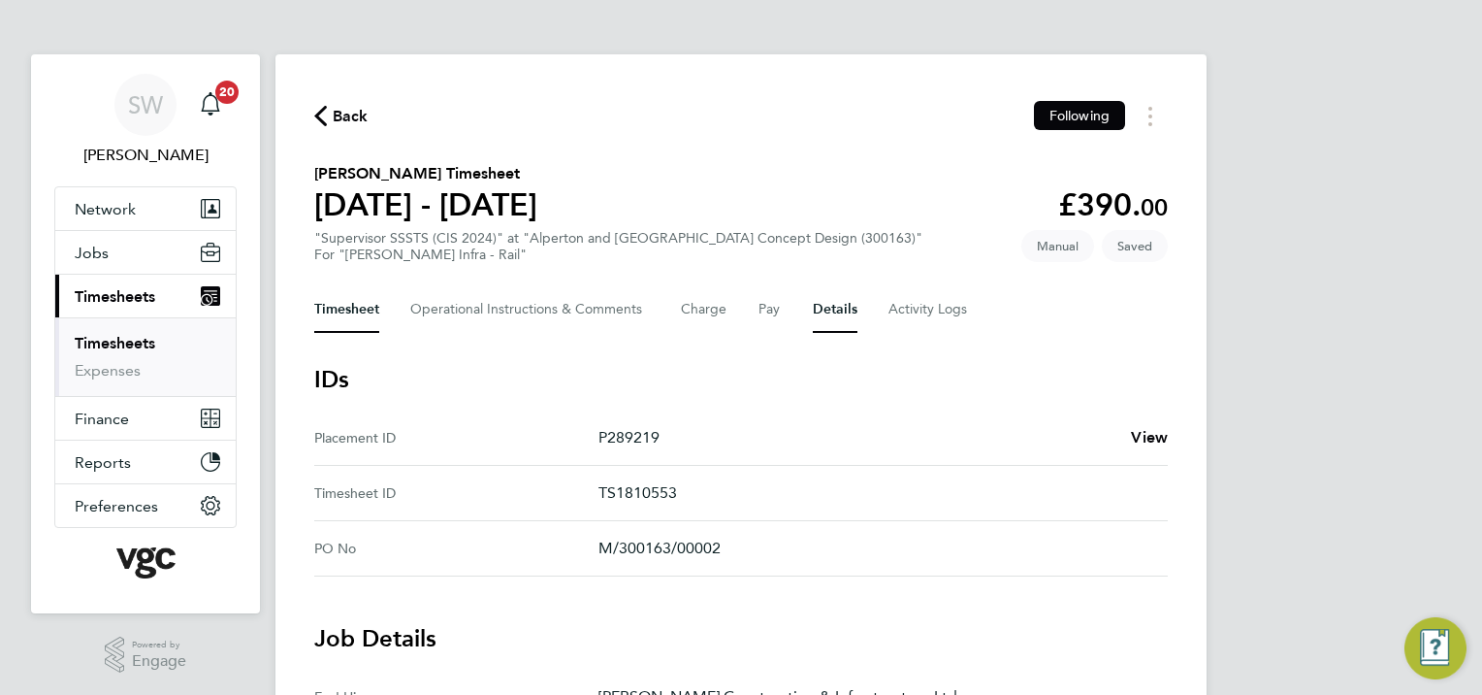
drag, startPoint x: 361, startPoint y: 307, endPoint x: 377, endPoint y: 306, distance: 16.5
click at [362, 307] on button "Timesheet" at bounding box center [346, 309] width 65 height 47
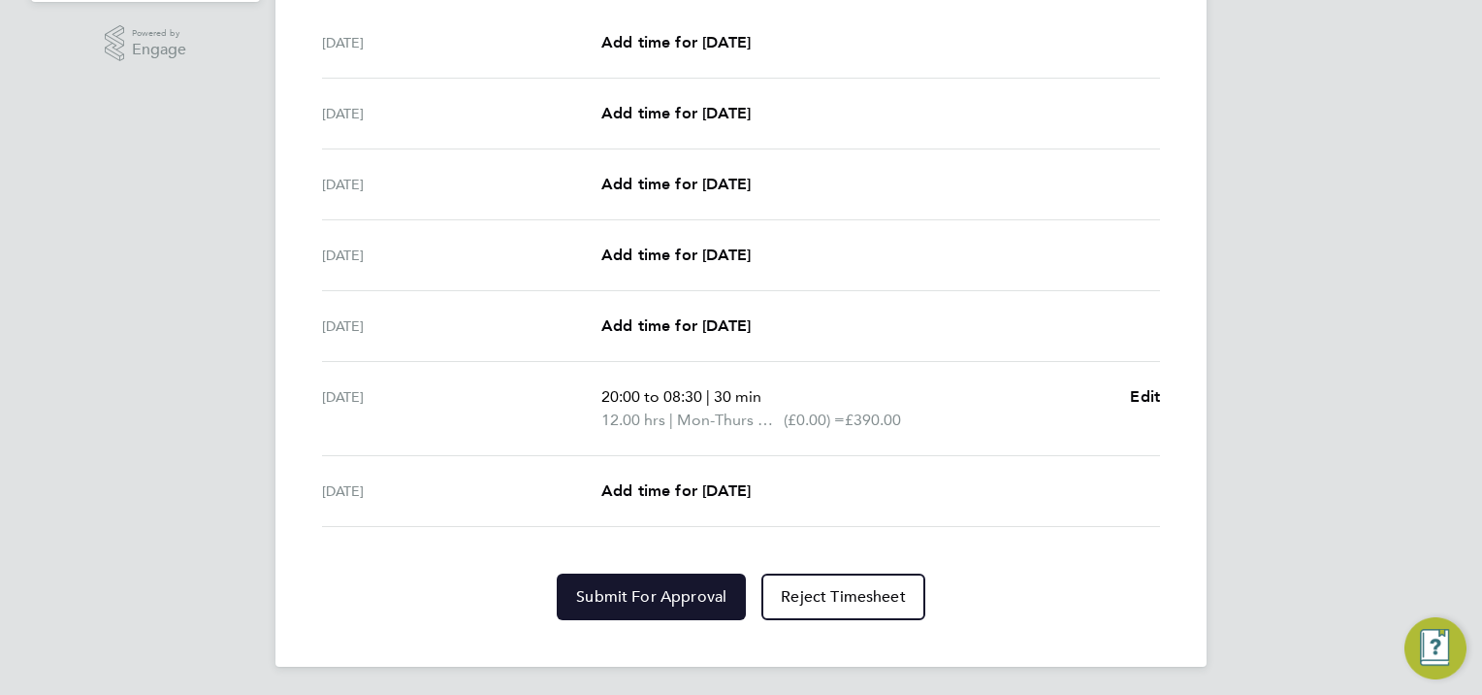
click at [609, 582] on button "Submit For Approval" at bounding box center [651, 596] width 189 height 47
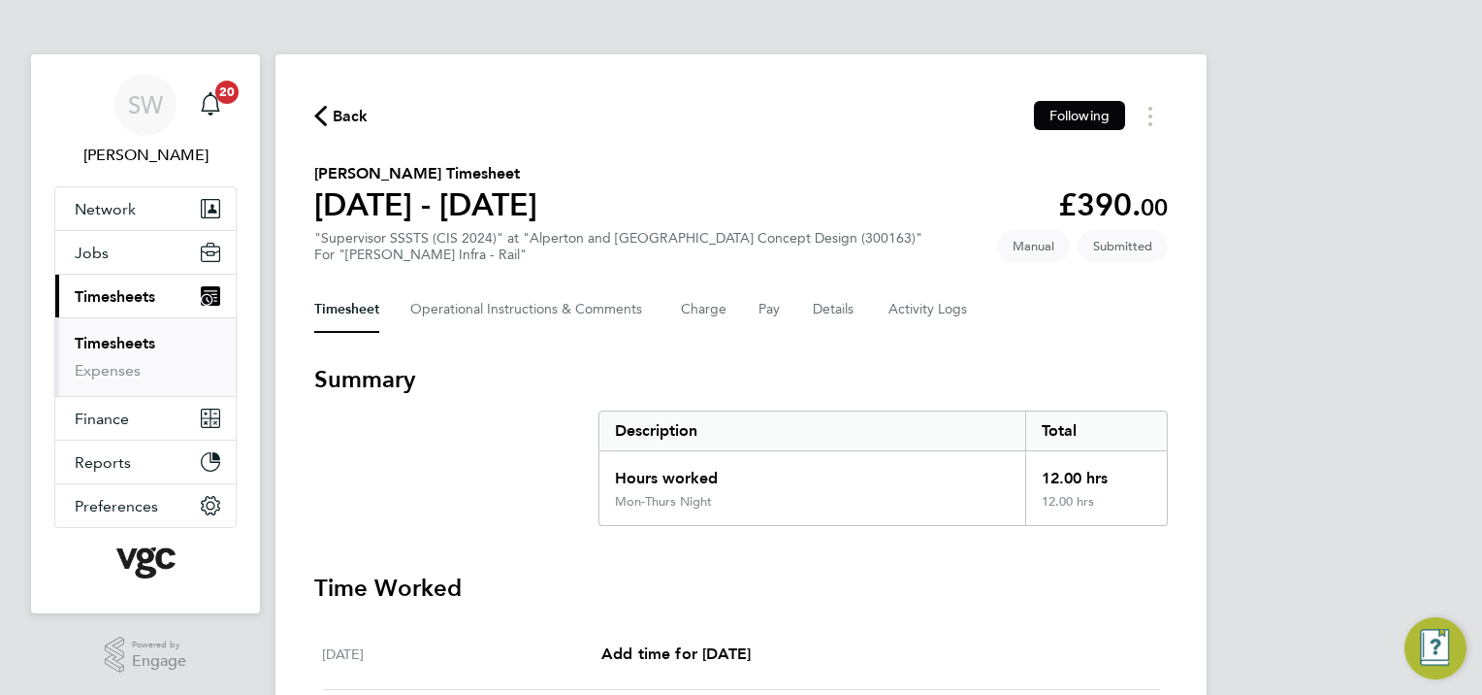
click at [125, 343] on link "Timesheets" at bounding box center [115, 343] width 81 height 18
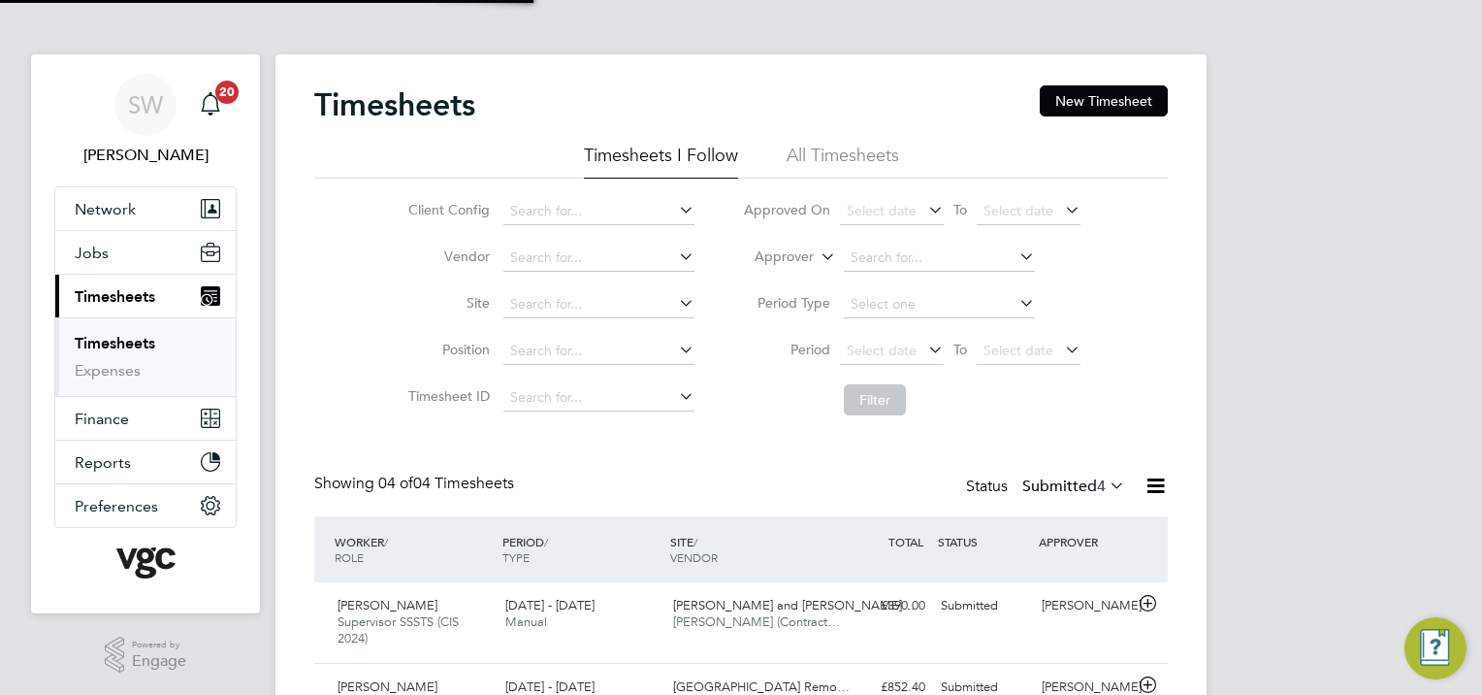
scroll to position [65, 169]
drag, startPoint x: 1102, startPoint y: 97, endPoint x: 1083, endPoint y: 103, distance: 20.3
click at [1102, 97] on button "New Timesheet" at bounding box center [1104, 100] width 128 height 31
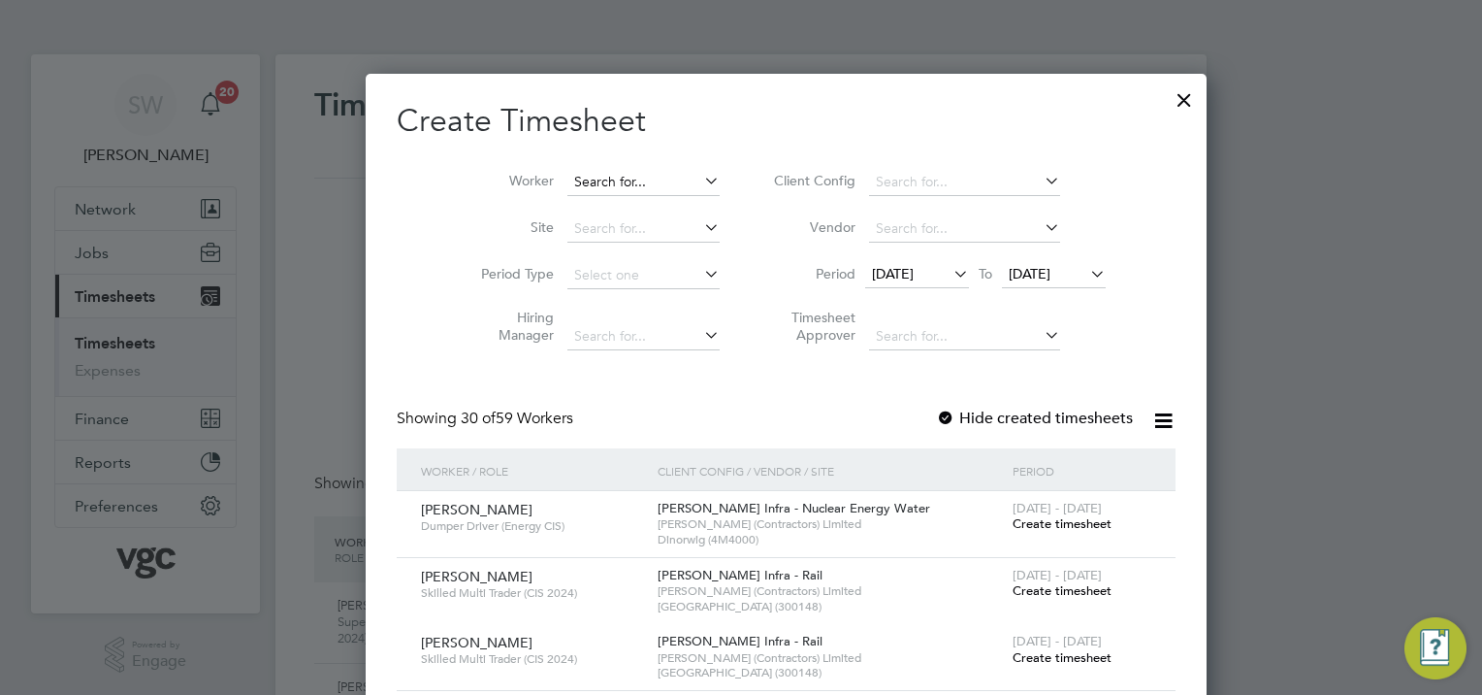
click at [567, 180] on input at bounding box center [643, 182] width 152 height 27
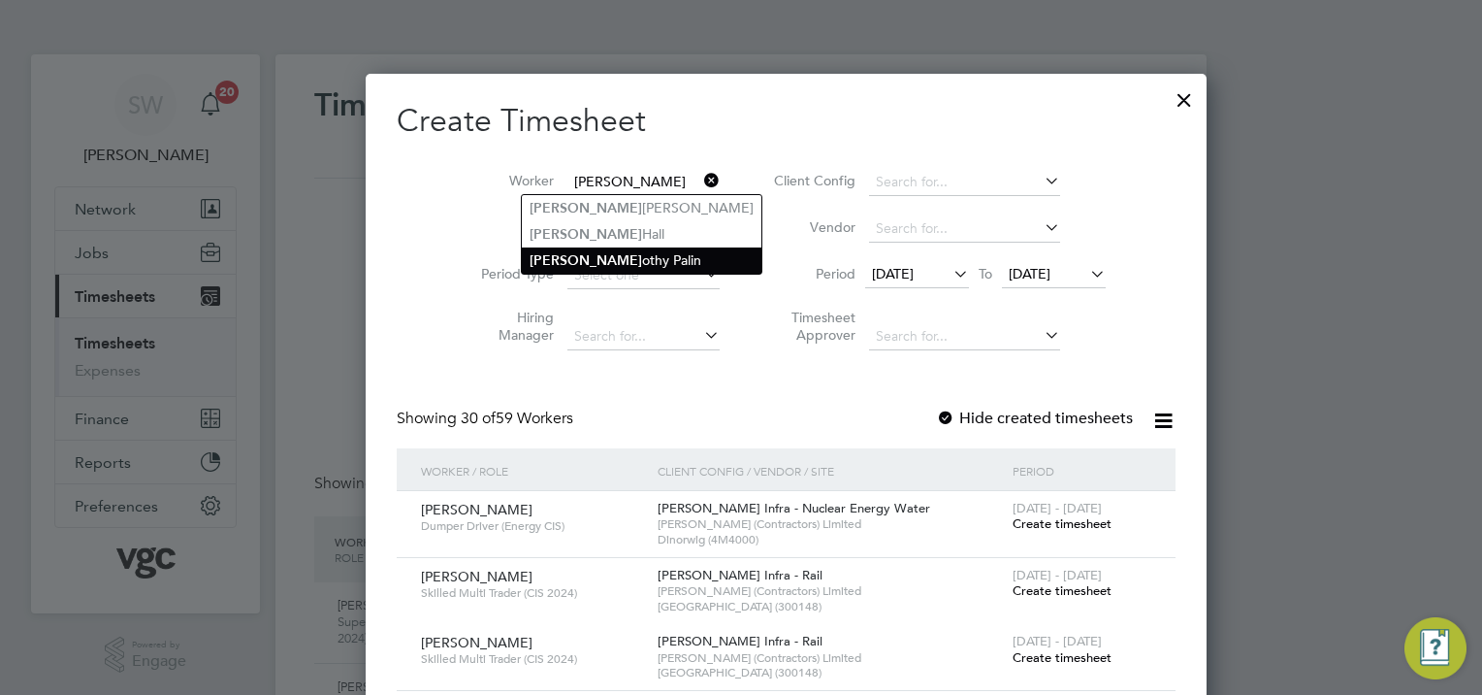
click at [606, 258] on li "[PERSON_NAME] Palin" at bounding box center [642, 260] width 240 height 26
type input "[PERSON_NAME]"
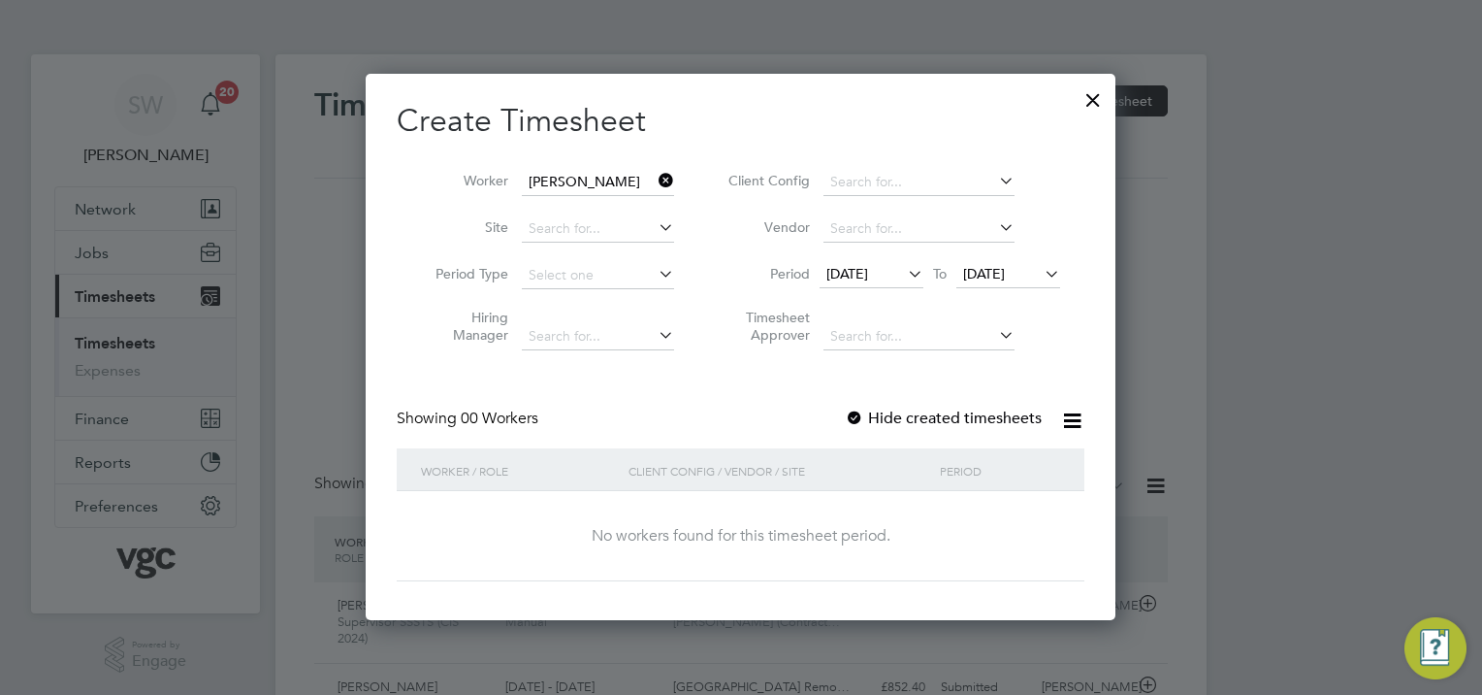
click at [1005, 277] on span "[DATE]" at bounding box center [984, 273] width 42 height 17
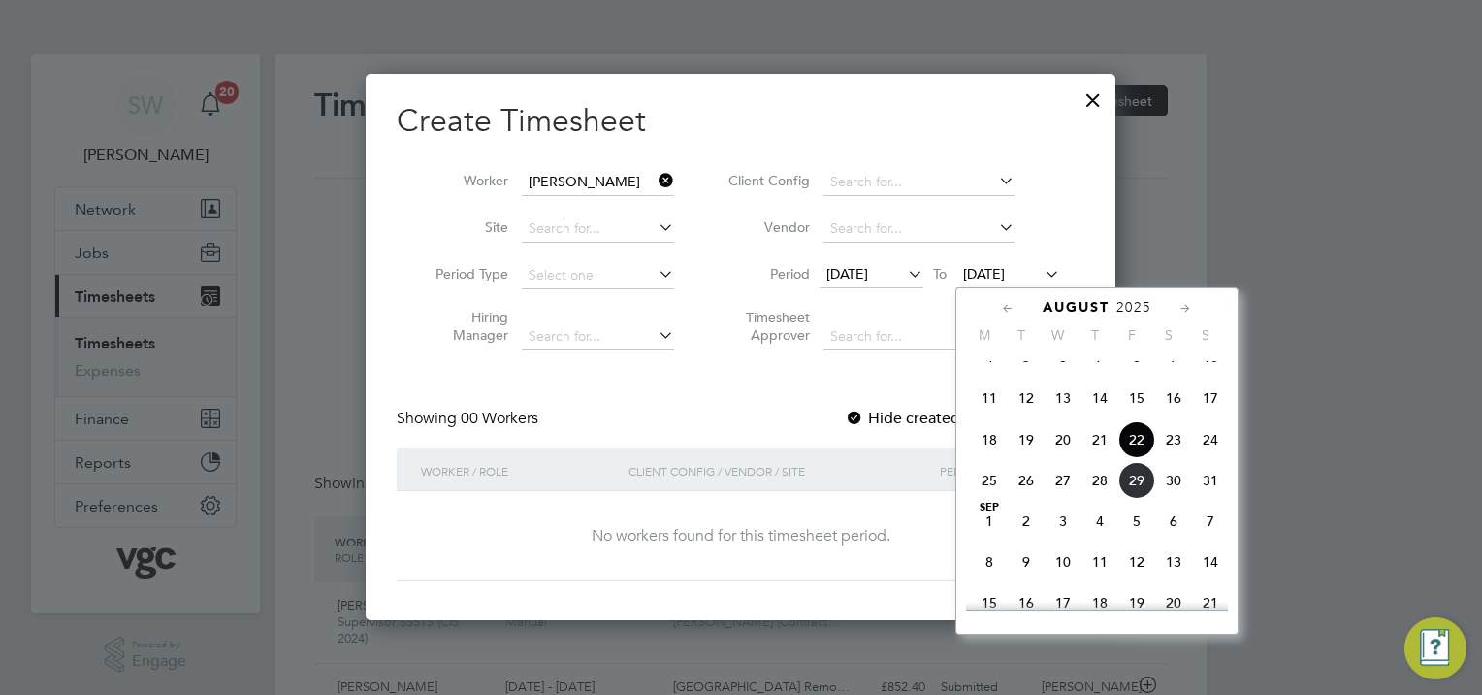
click at [1135, 493] on span "29" at bounding box center [1136, 480] width 37 height 37
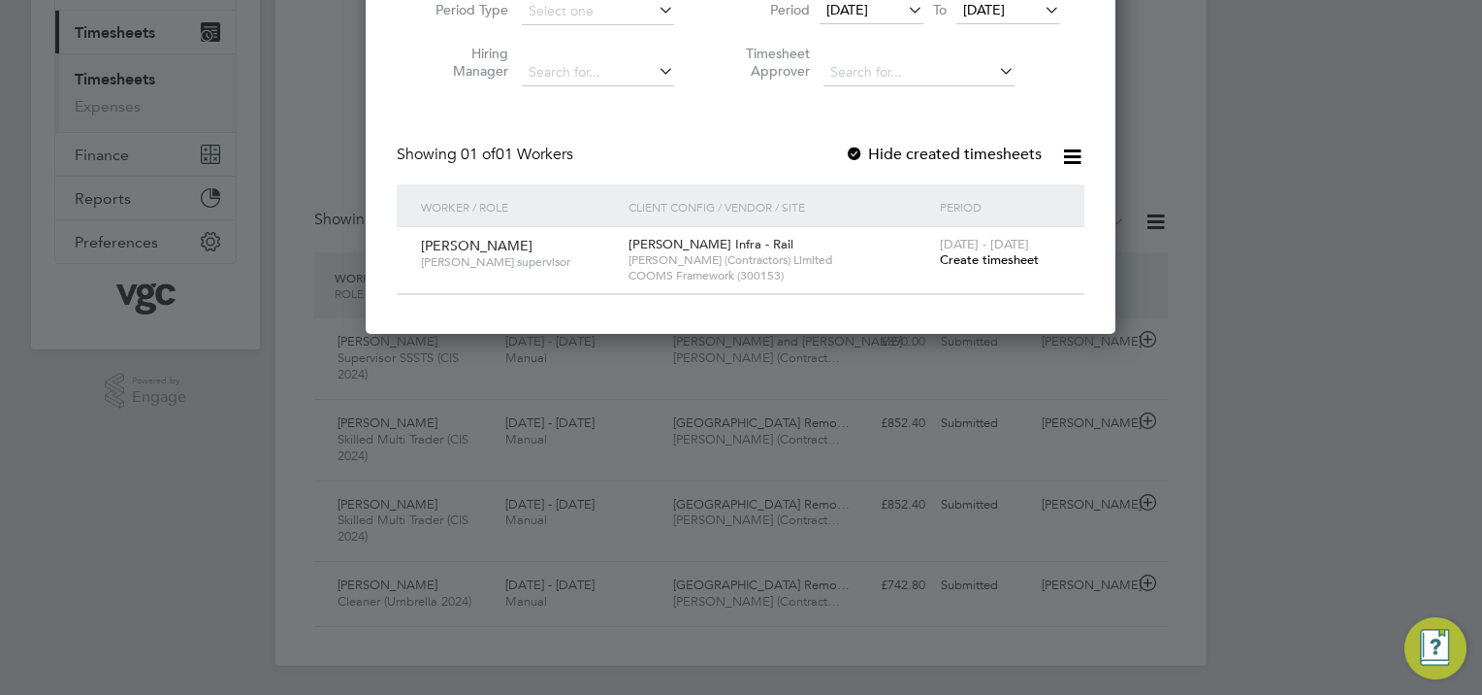
click at [997, 253] on span "Create timesheet" at bounding box center [989, 259] width 99 height 16
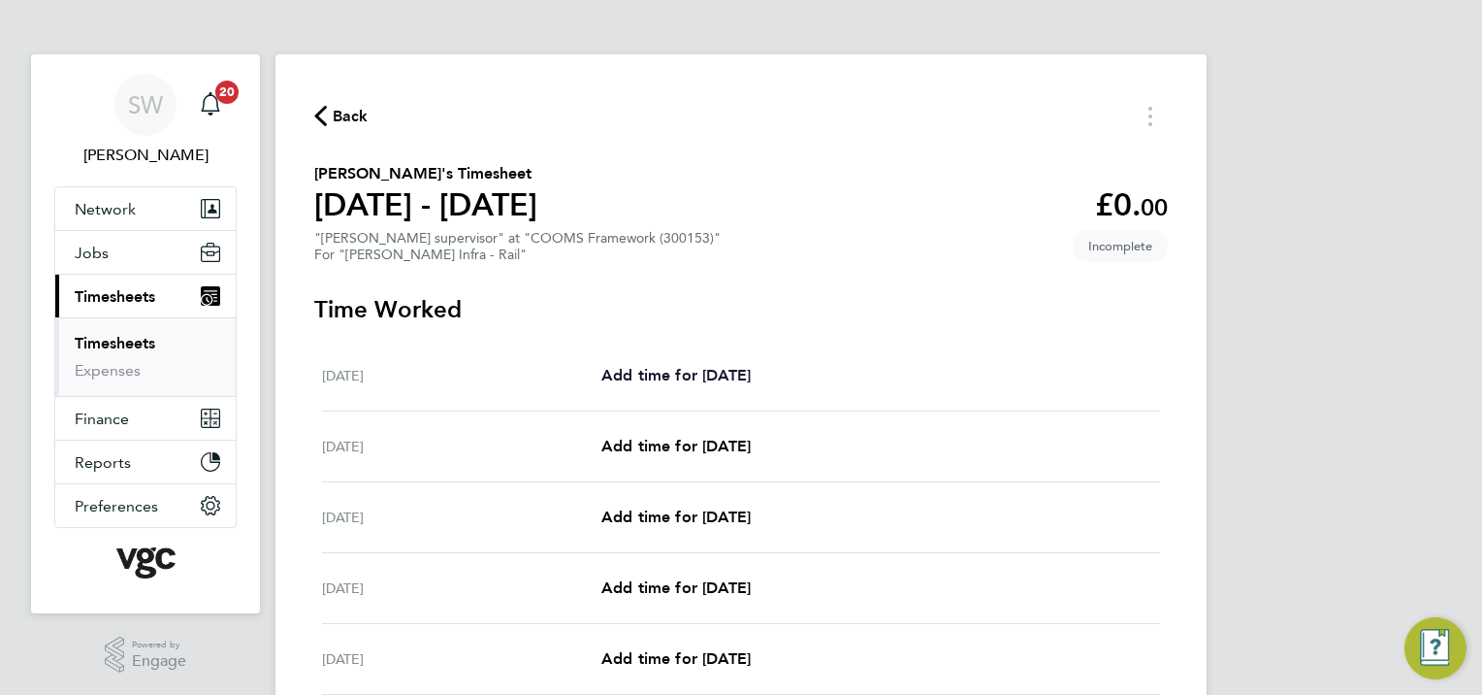
click at [683, 379] on span "Add time for [DATE]" at bounding box center [675, 375] width 149 height 18
select select "30"
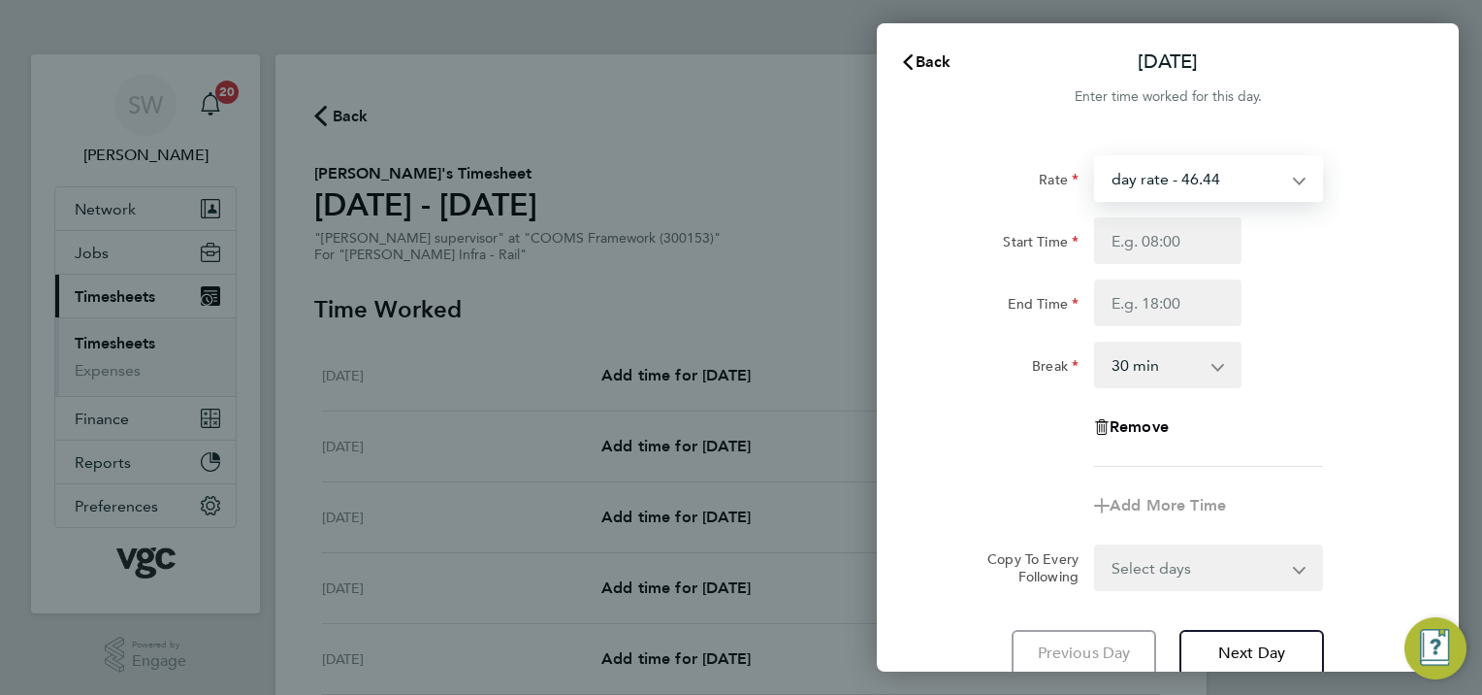
click at [1296, 177] on select "day rate - 46.44 nights - 48.60 weekends - 54.00 xmas bonus - 450.00 xmas doubl…" at bounding box center [1197, 178] width 202 height 43
select select "30"
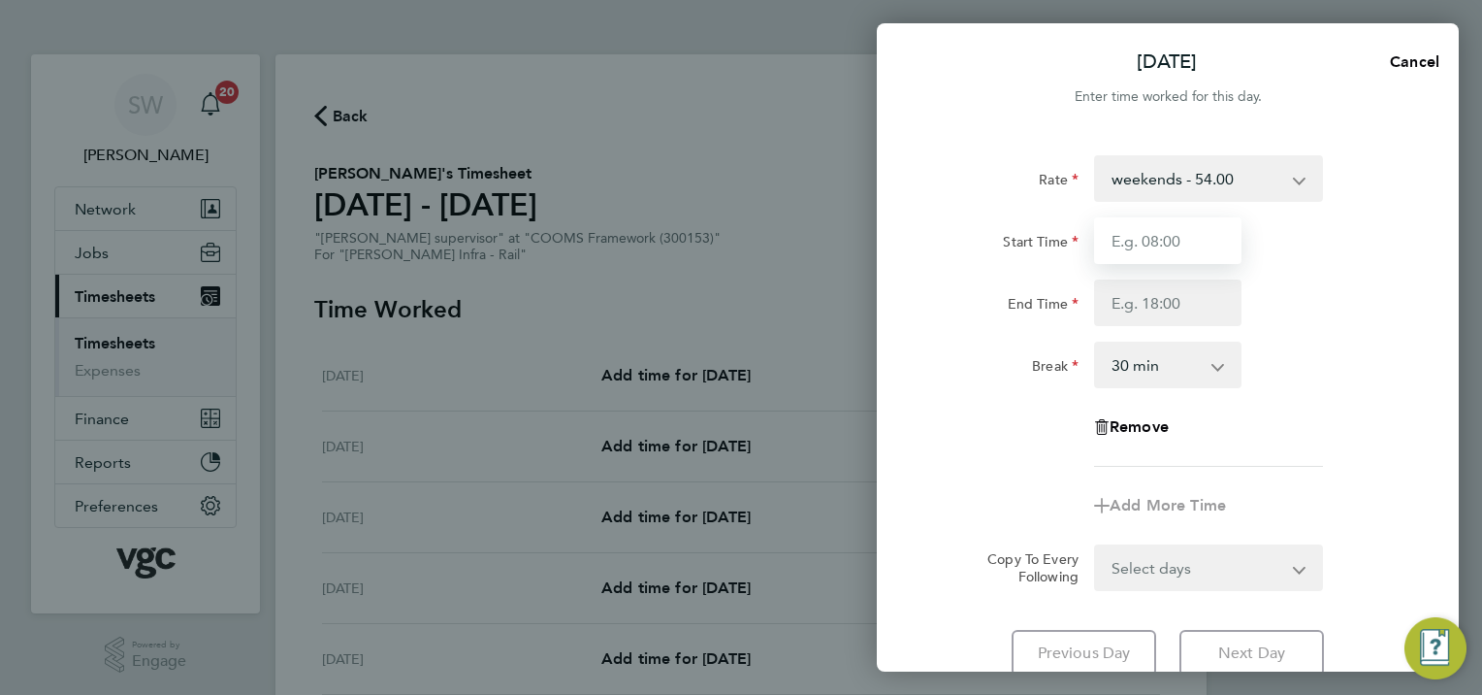
click at [1130, 244] on input "Start Time" at bounding box center [1167, 240] width 147 height 47
type input "20:00"
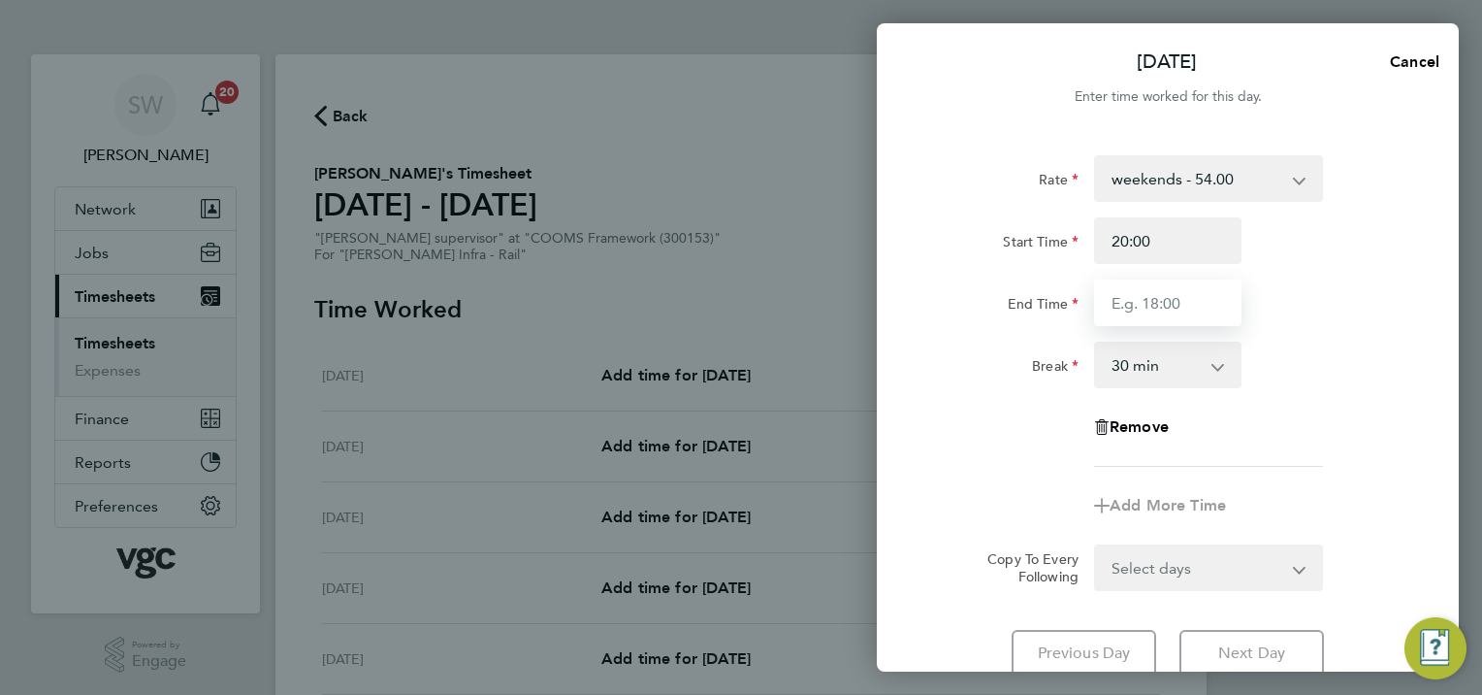
type input "08:30"
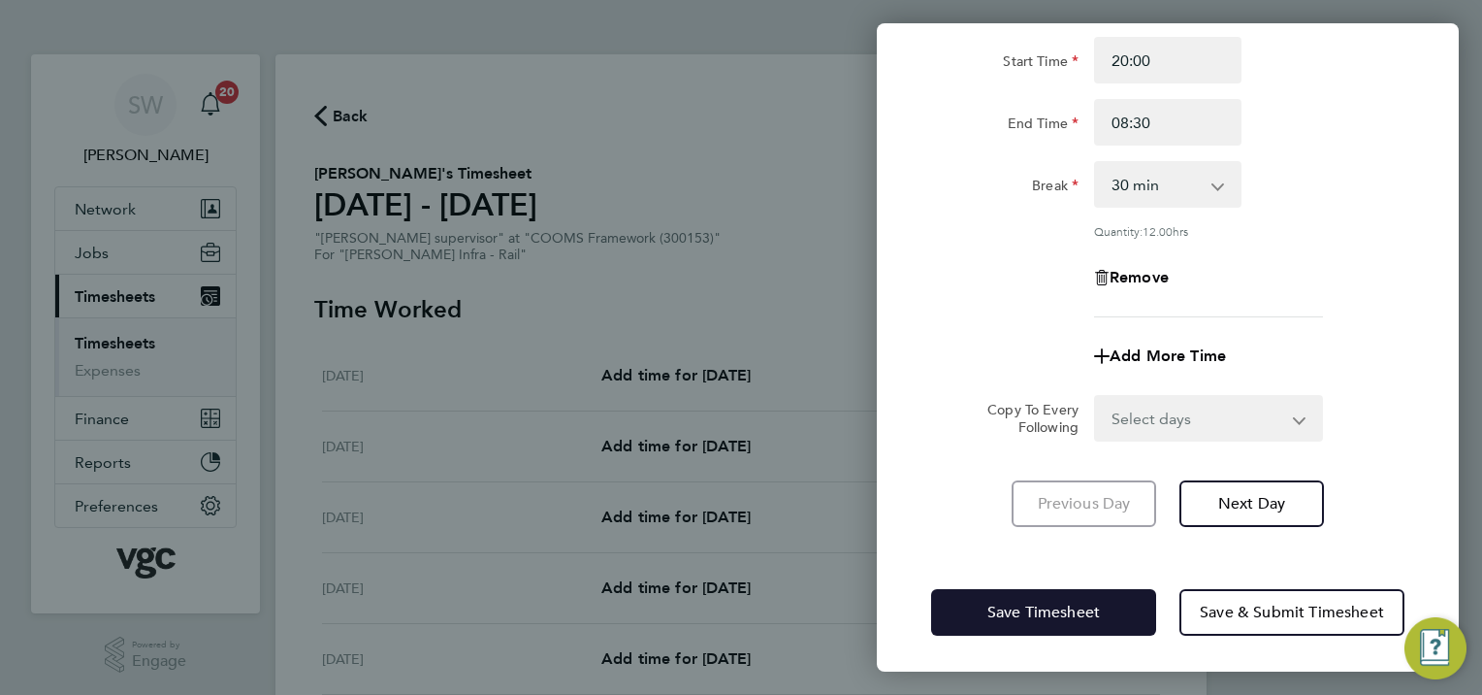
drag, startPoint x: 1035, startPoint y: 613, endPoint x: 939, endPoint y: 526, distance: 129.8
click at [1032, 611] on span "Save Timesheet" at bounding box center [1043, 611] width 113 height 19
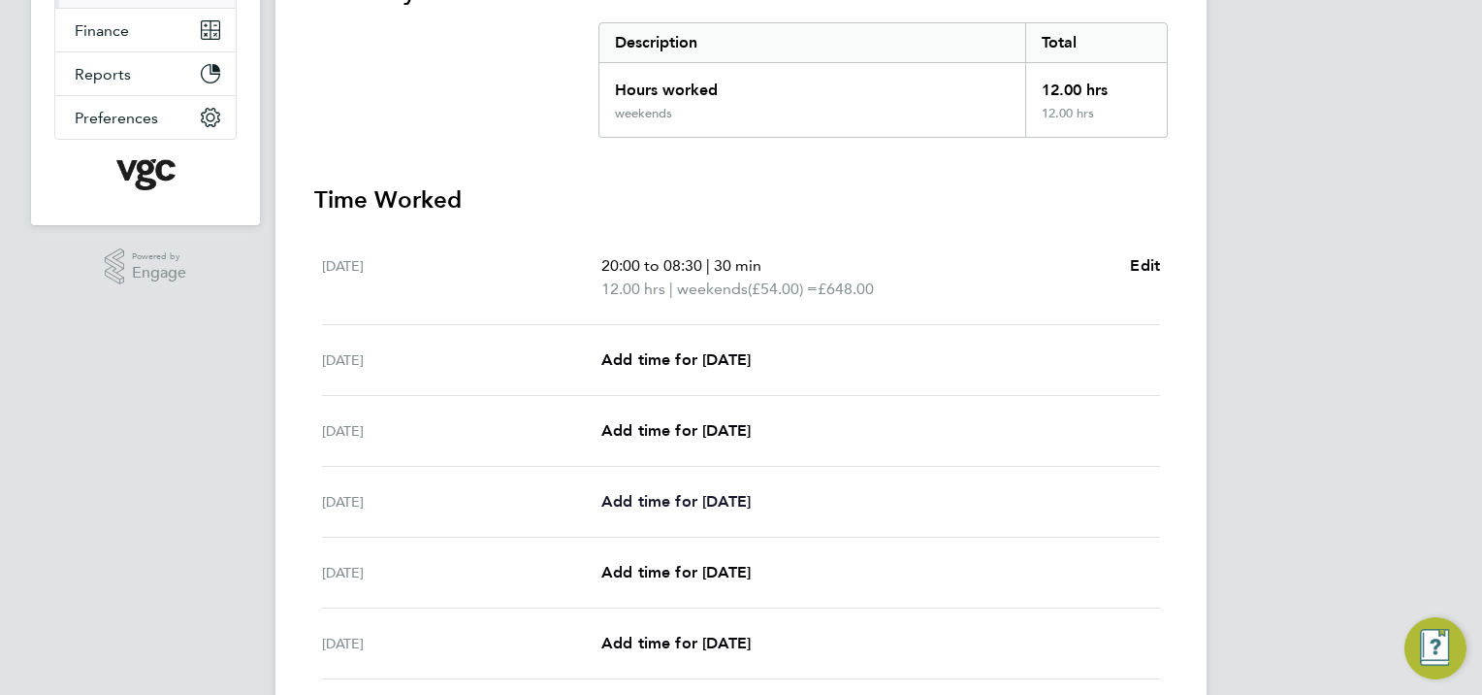
click at [656, 504] on span "Add time for [DATE]" at bounding box center [675, 501] width 149 height 18
select select "30"
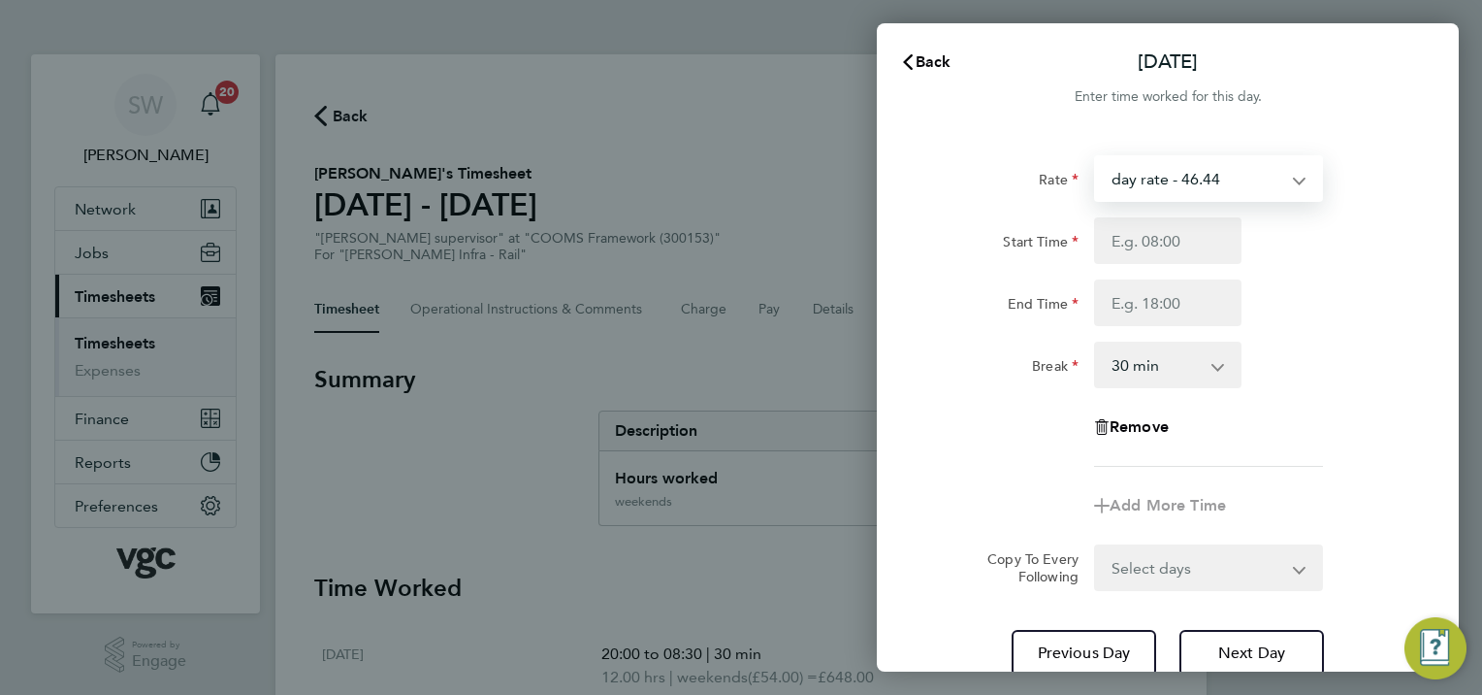
click at [1285, 173] on select "day rate - 46.44 nights - 48.60 weekends - 54.00 xmas bonus - 450.00 xmas doubl…" at bounding box center [1197, 178] width 202 height 43
select select "30"
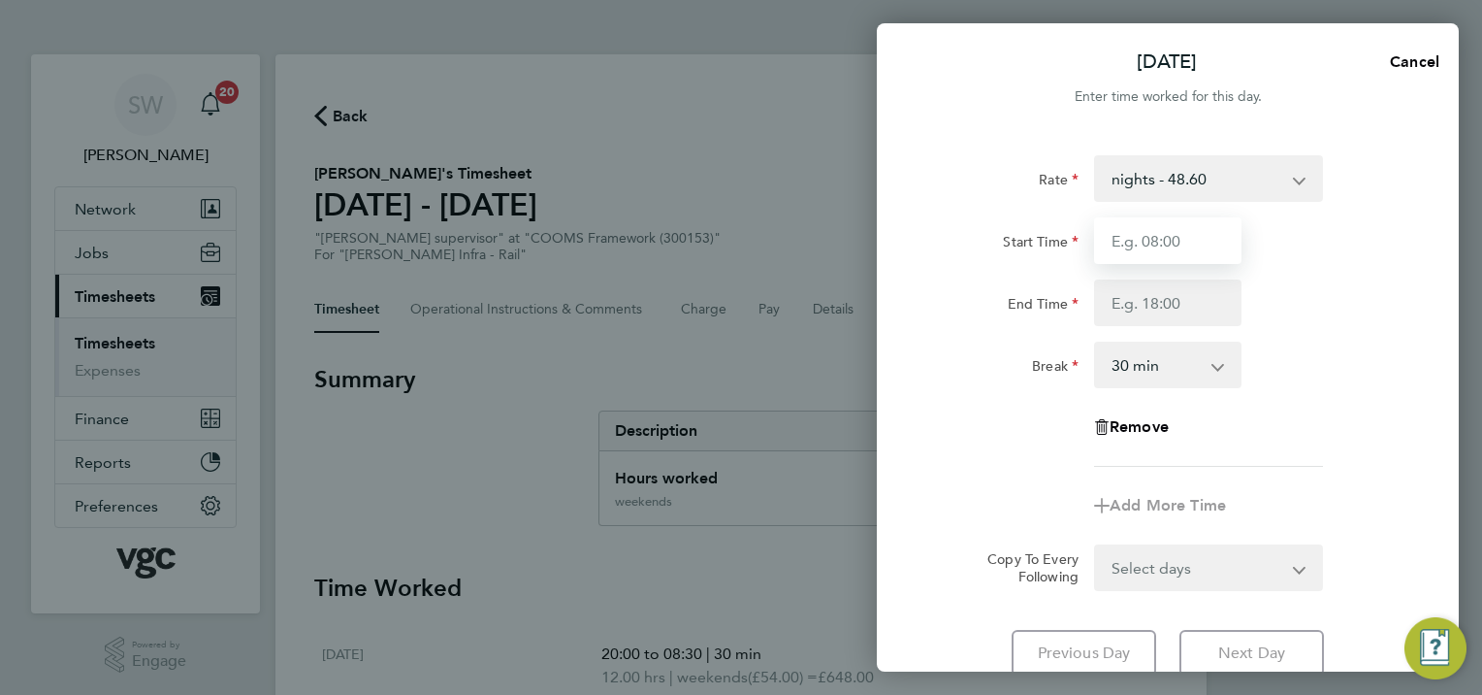
drag, startPoint x: 1262, startPoint y: 198, endPoint x: 1148, endPoint y: 244, distance: 122.7
click at [1148, 244] on input "Start Time" at bounding box center [1167, 240] width 147 height 47
type input "20:00"
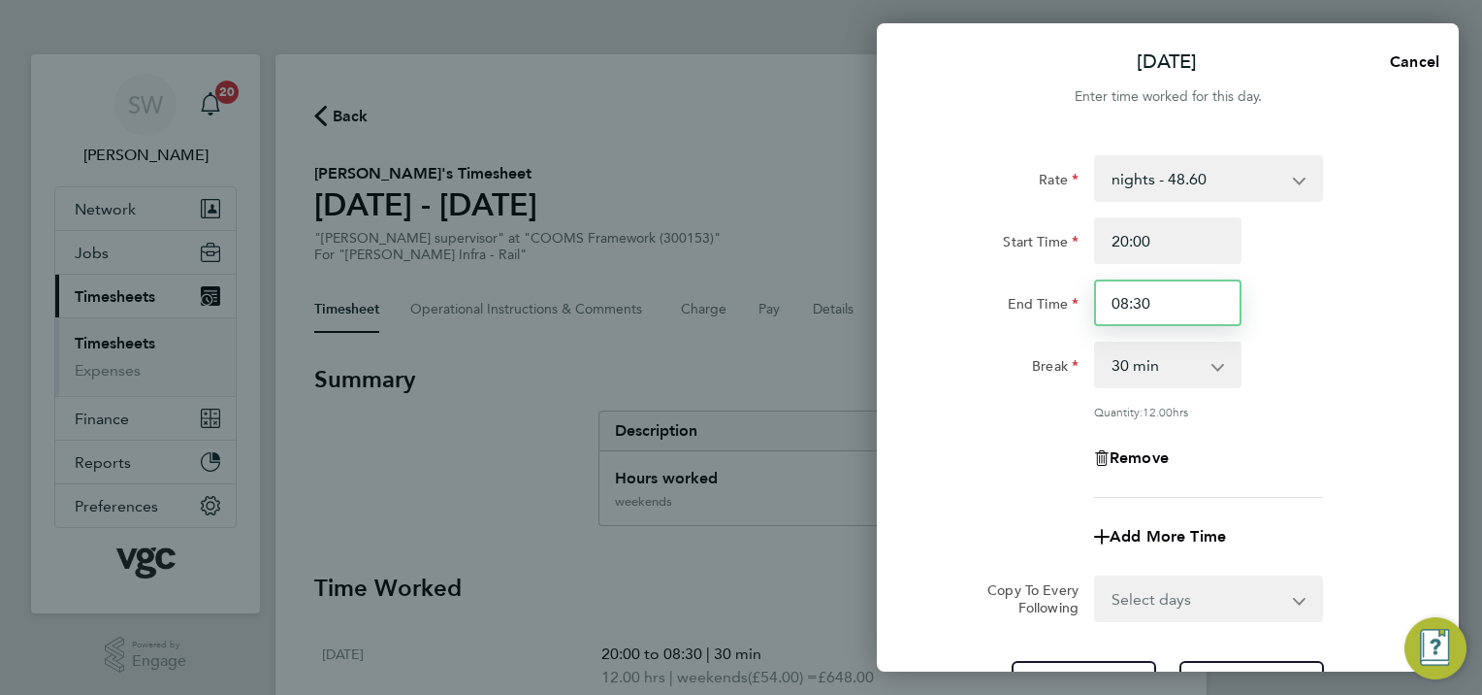
click at [1128, 303] on input "08:30" at bounding box center [1167, 302] width 147 height 47
type input "06:30"
click at [1300, 263] on div "Start Time 20:00 End Time 06:30" at bounding box center [1167, 271] width 489 height 109
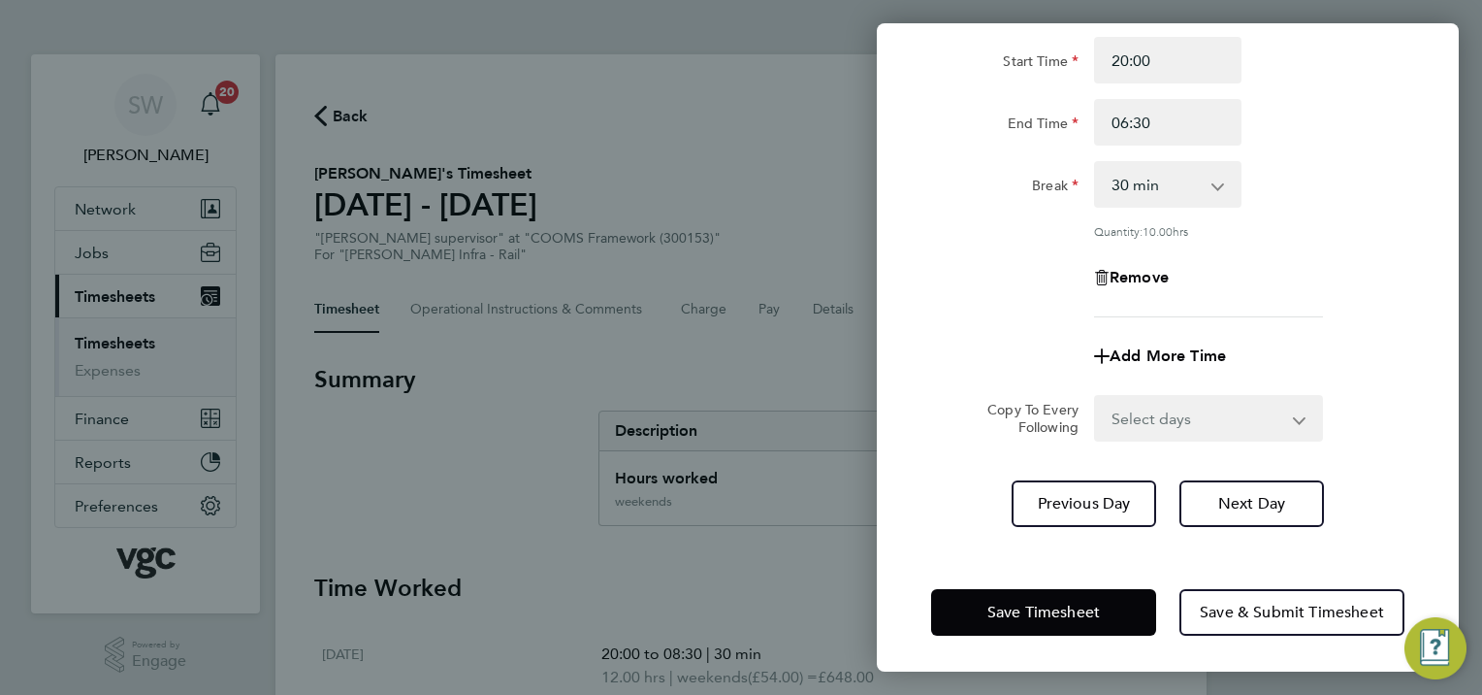
click at [1291, 422] on select "Select days Day [DATE] [DATE] [DATE]" at bounding box center [1198, 418] width 204 height 43
select select "WED"
click at [1096, 397] on select "Select days Day [DATE] [DATE] [DATE]" at bounding box center [1198, 418] width 204 height 43
select select "[DATE]"
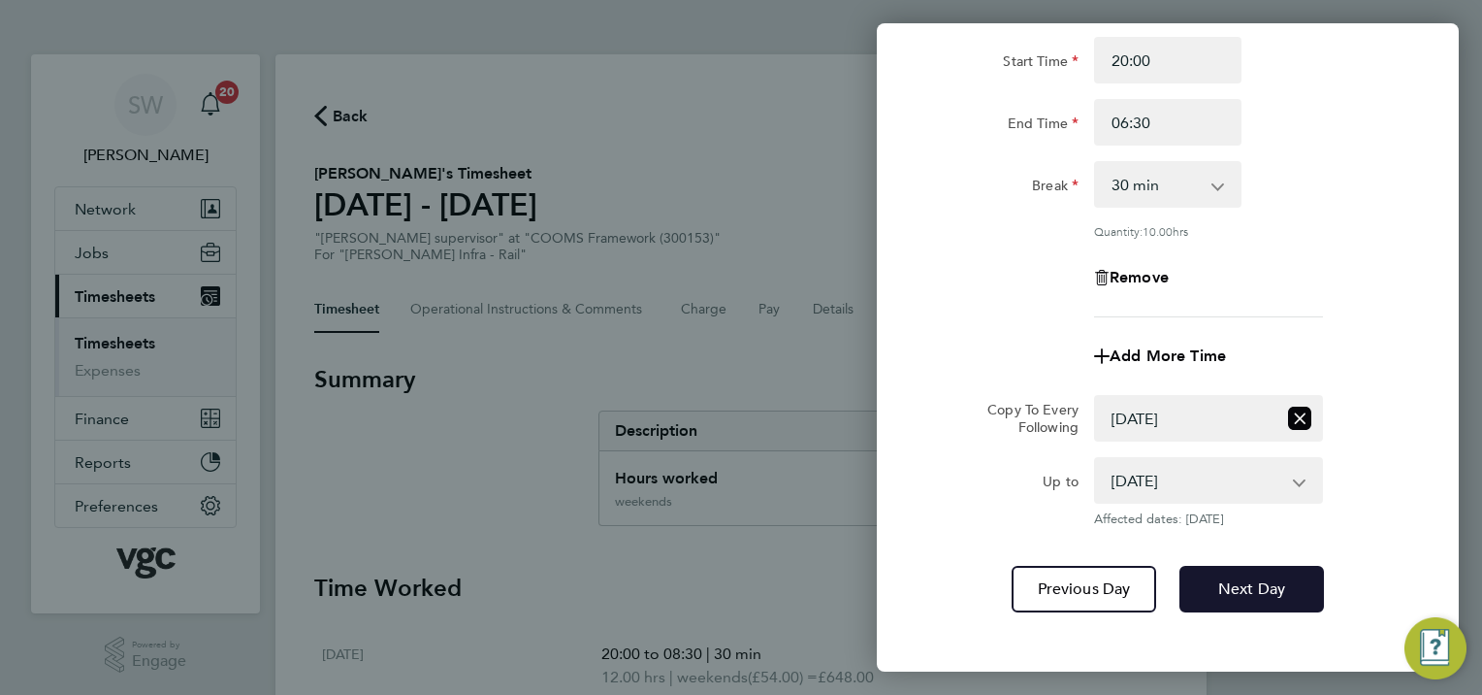
click at [1240, 601] on button "Next Day" at bounding box center [1252, 589] width 145 height 47
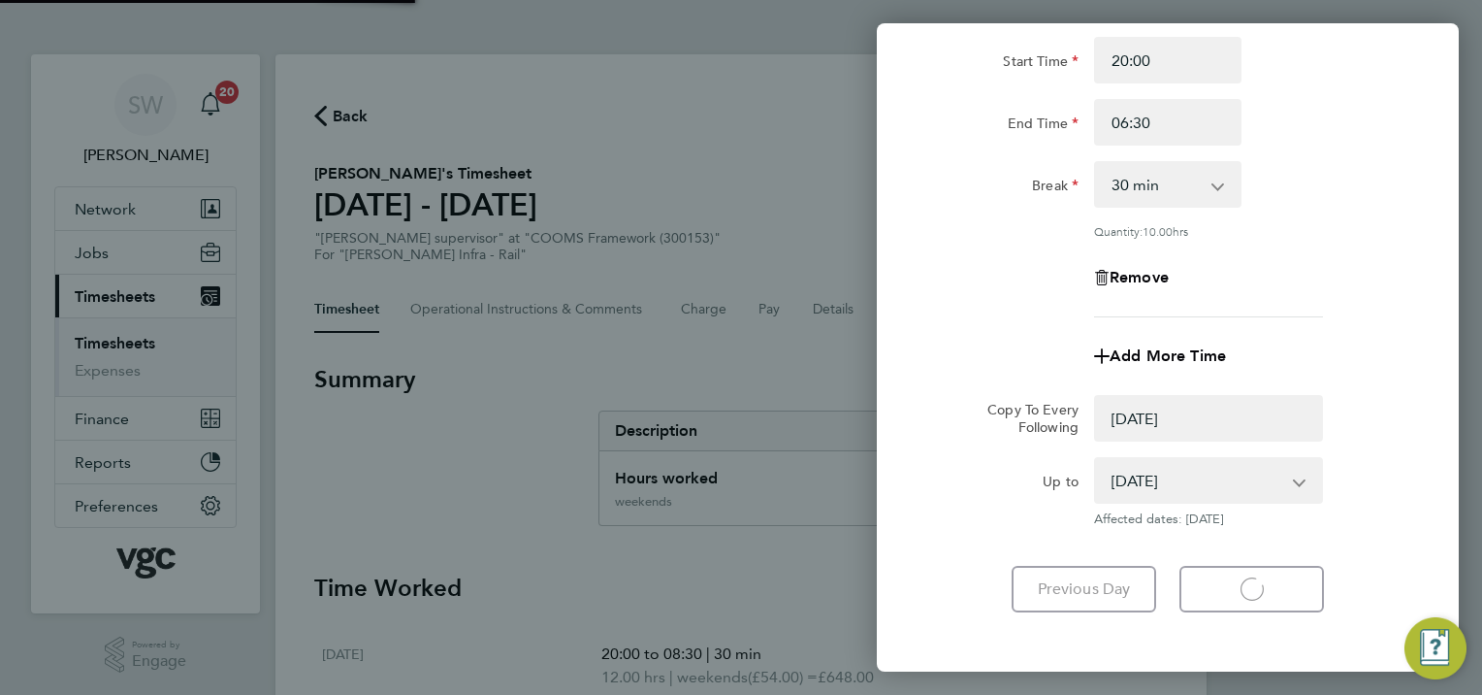
select select "0: null"
select select "30"
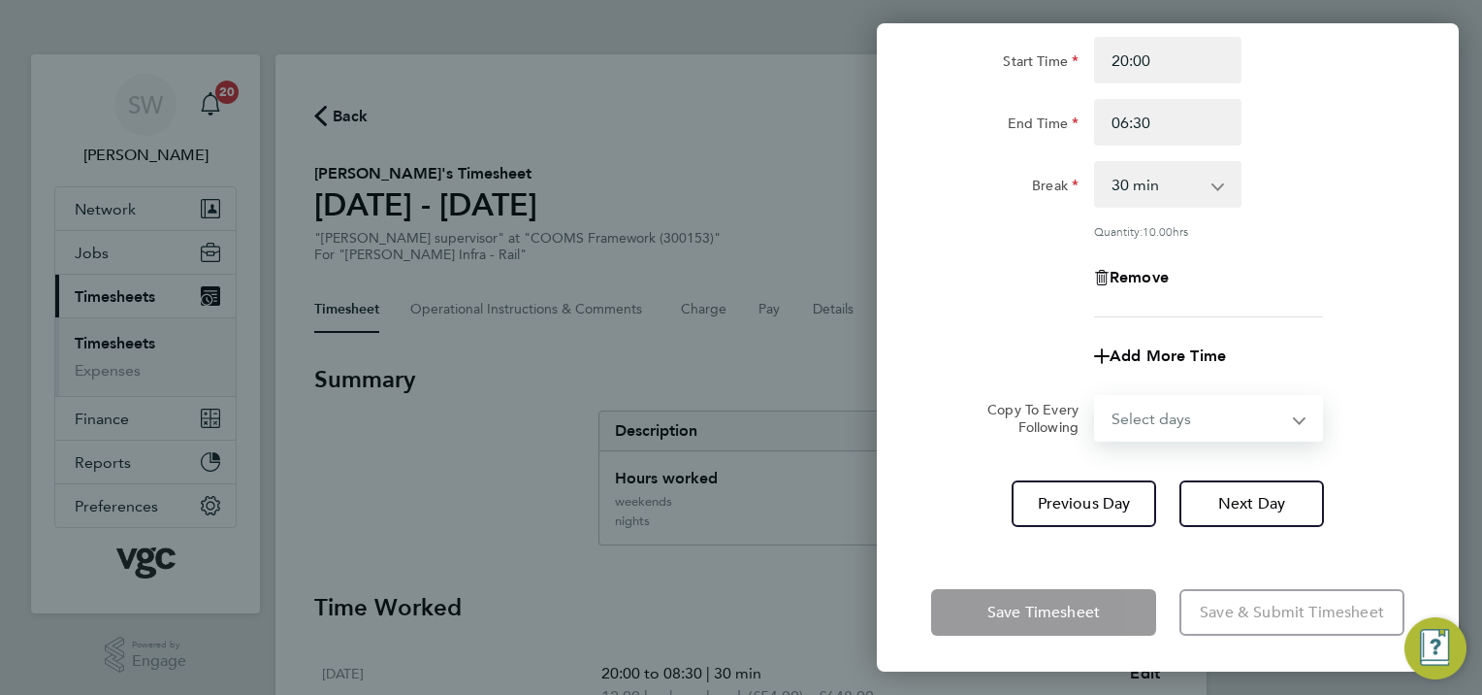
click at [1291, 418] on select "Select days Day [DATE] [DATE]" at bounding box center [1198, 418] width 204 height 43
select select "THU"
click at [1096, 397] on select "Select days Day [DATE] [DATE]" at bounding box center [1198, 418] width 204 height 43
select select "[DATE]"
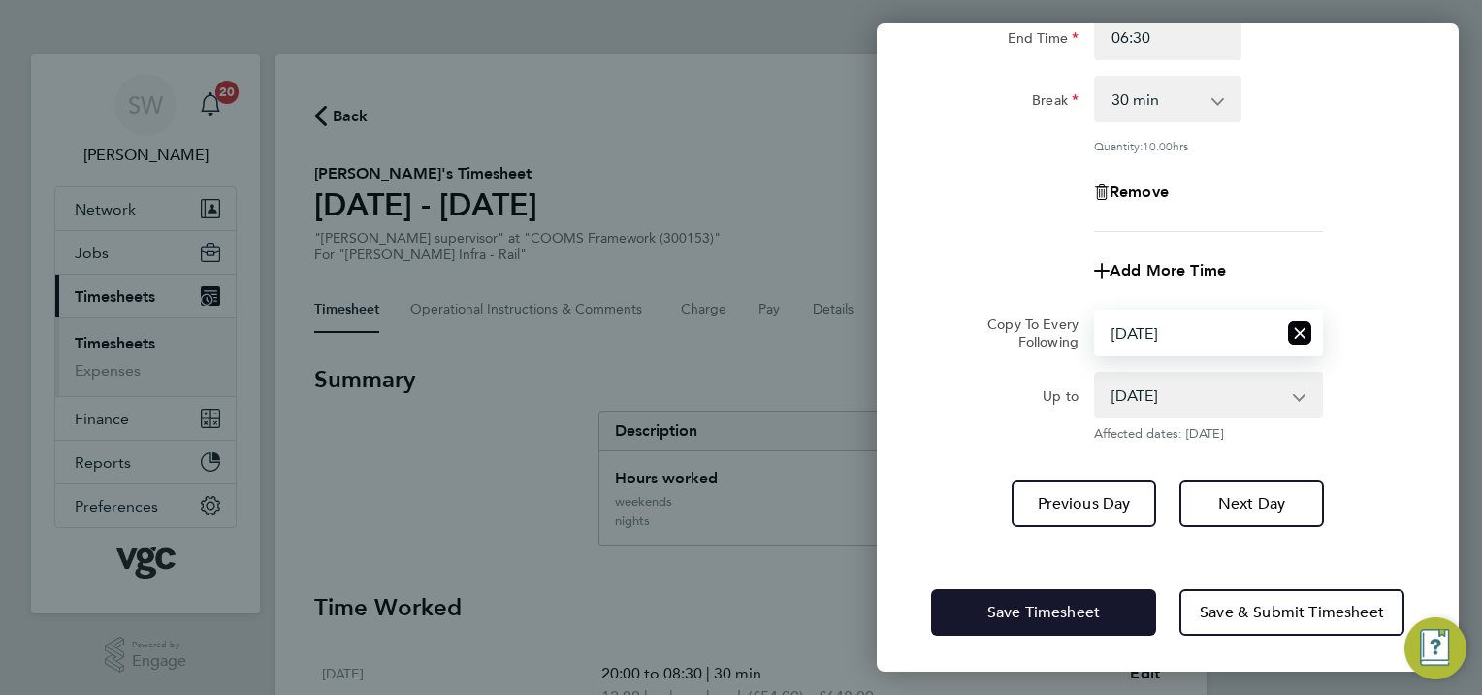
click at [1013, 608] on span "Save Timesheet" at bounding box center [1043, 611] width 113 height 19
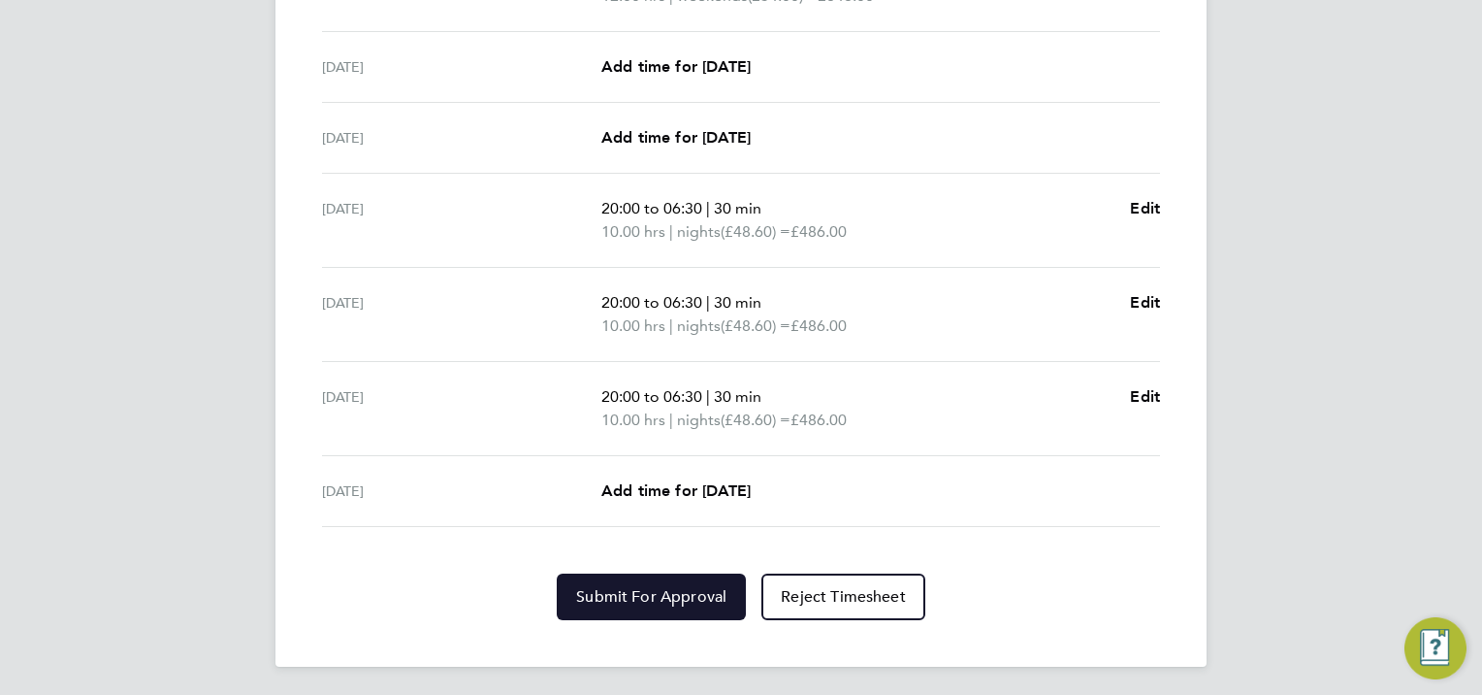
click at [657, 596] on span "Submit For Approval" at bounding box center [651, 596] width 150 height 19
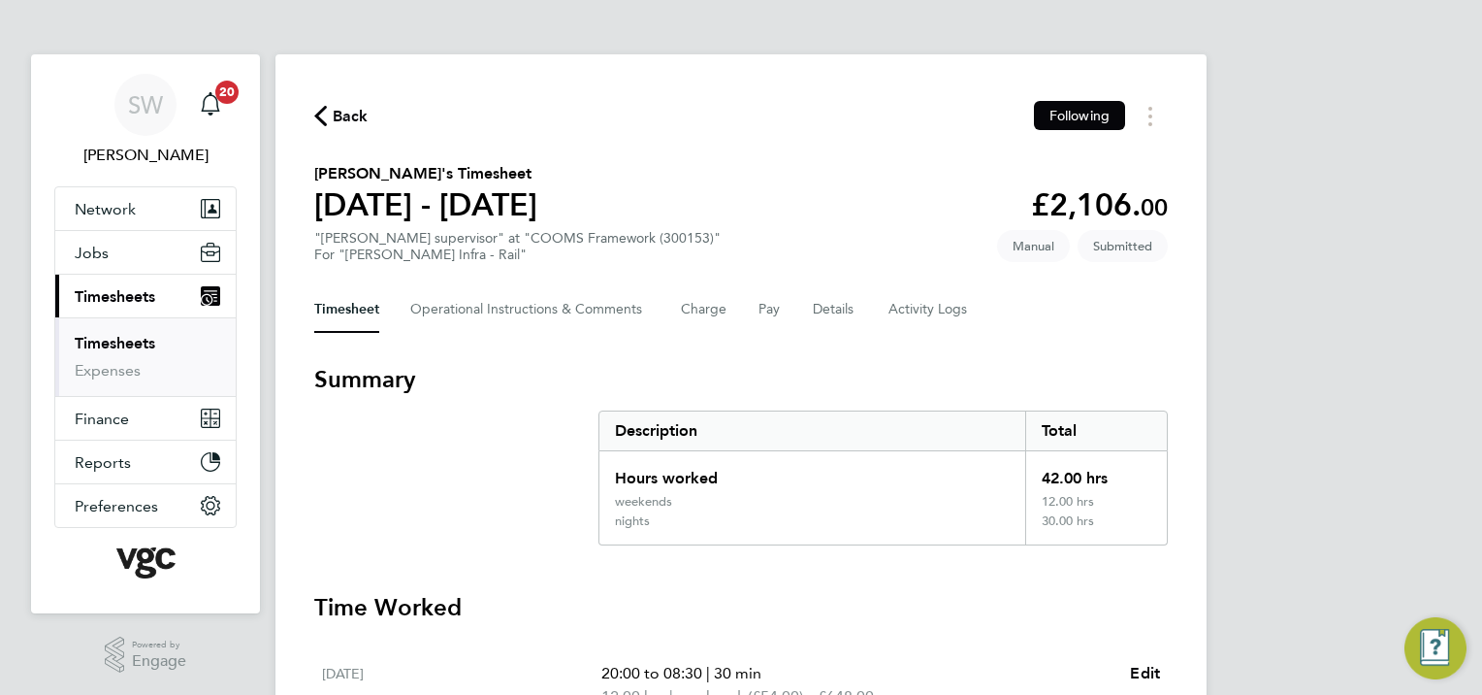
click at [120, 348] on link "Timesheets" at bounding box center [115, 343] width 81 height 18
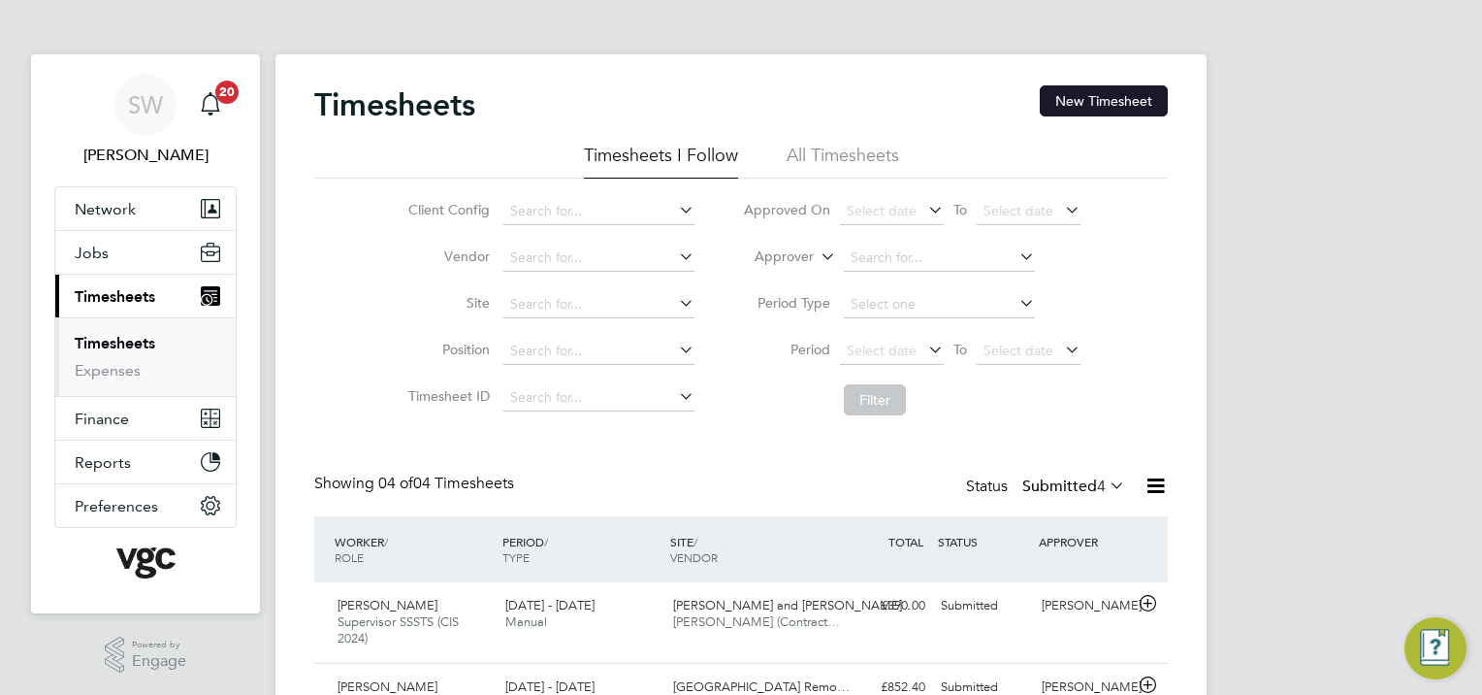
drag, startPoint x: 1090, startPoint y: 99, endPoint x: 998, endPoint y: 111, distance: 92.9
click at [1088, 99] on button "New Timesheet" at bounding box center [1104, 100] width 128 height 31
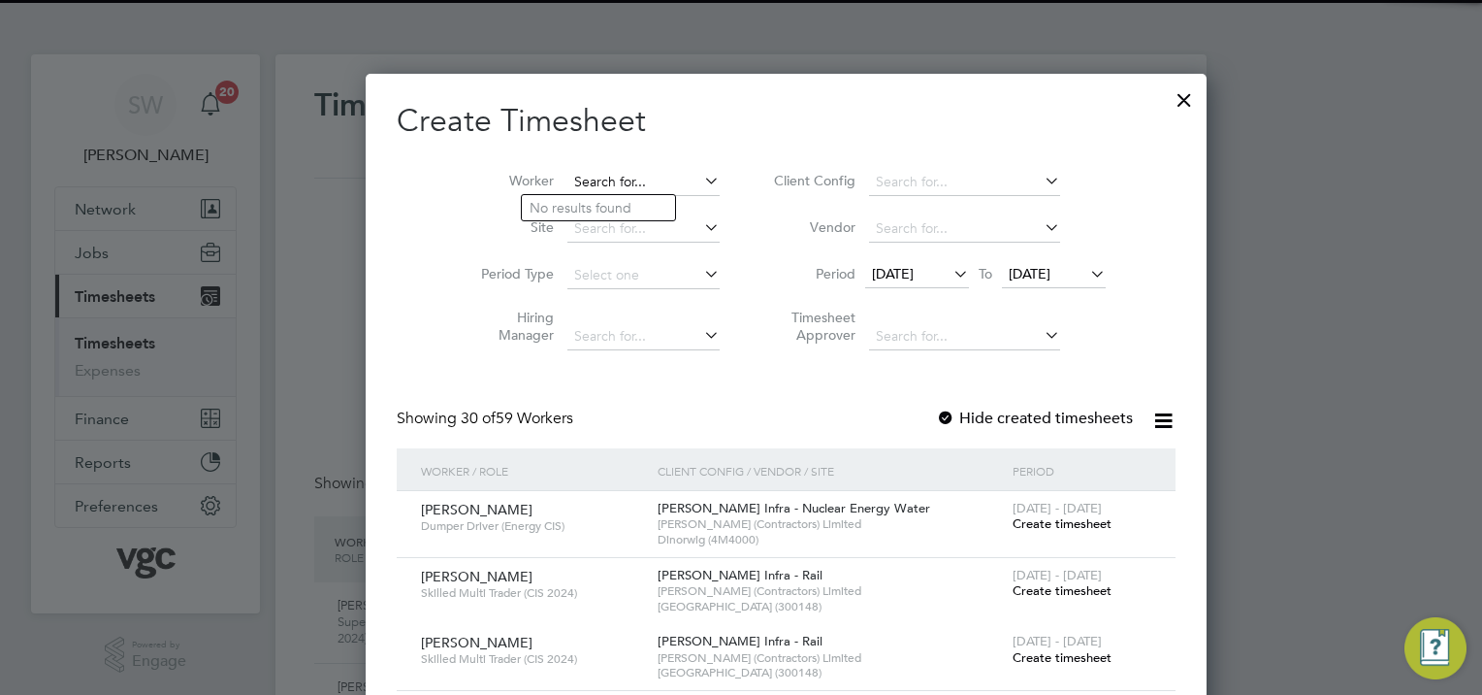
click at [585, 178] on input at bounding box center [643, 182] width 152 height 27
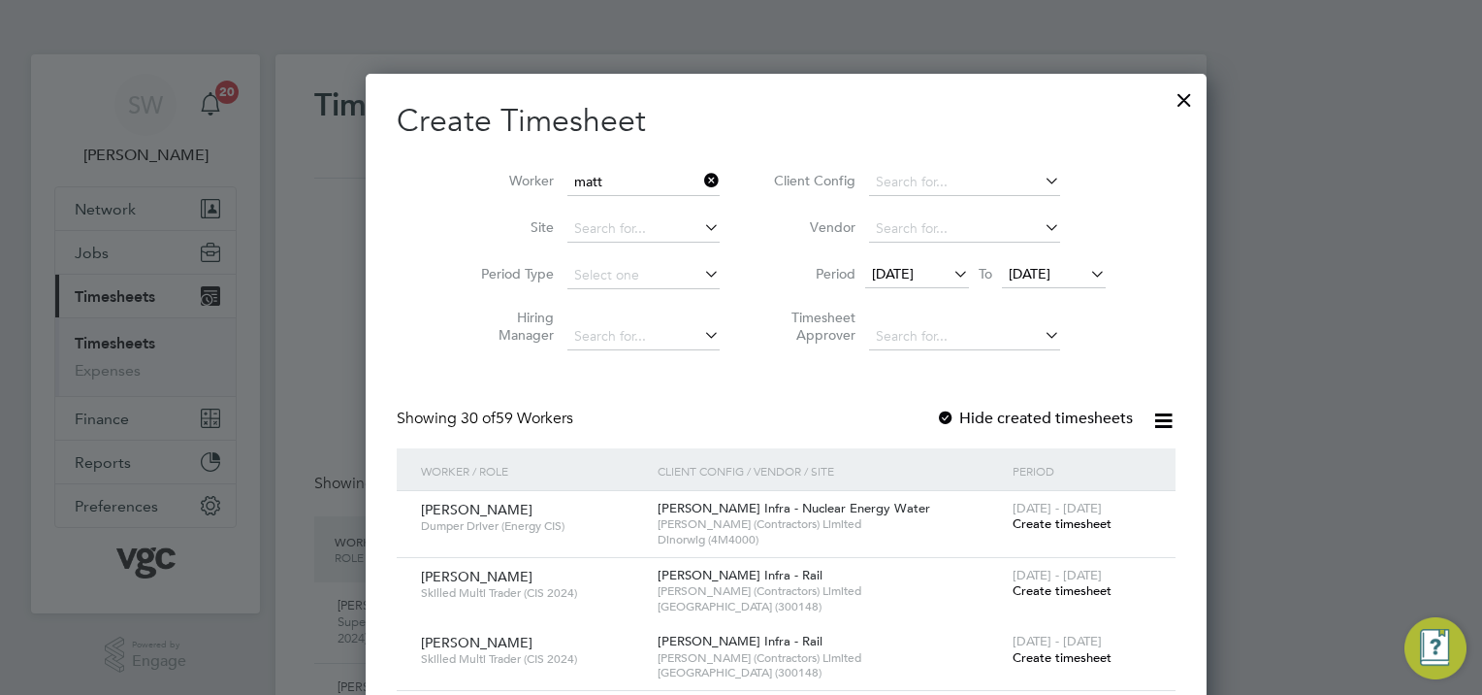
click at [563, 434] on li "[PERSON_NAME]" at bounding box center [658, 446] width 272 height 26
type input "[PERSON_NAME]"
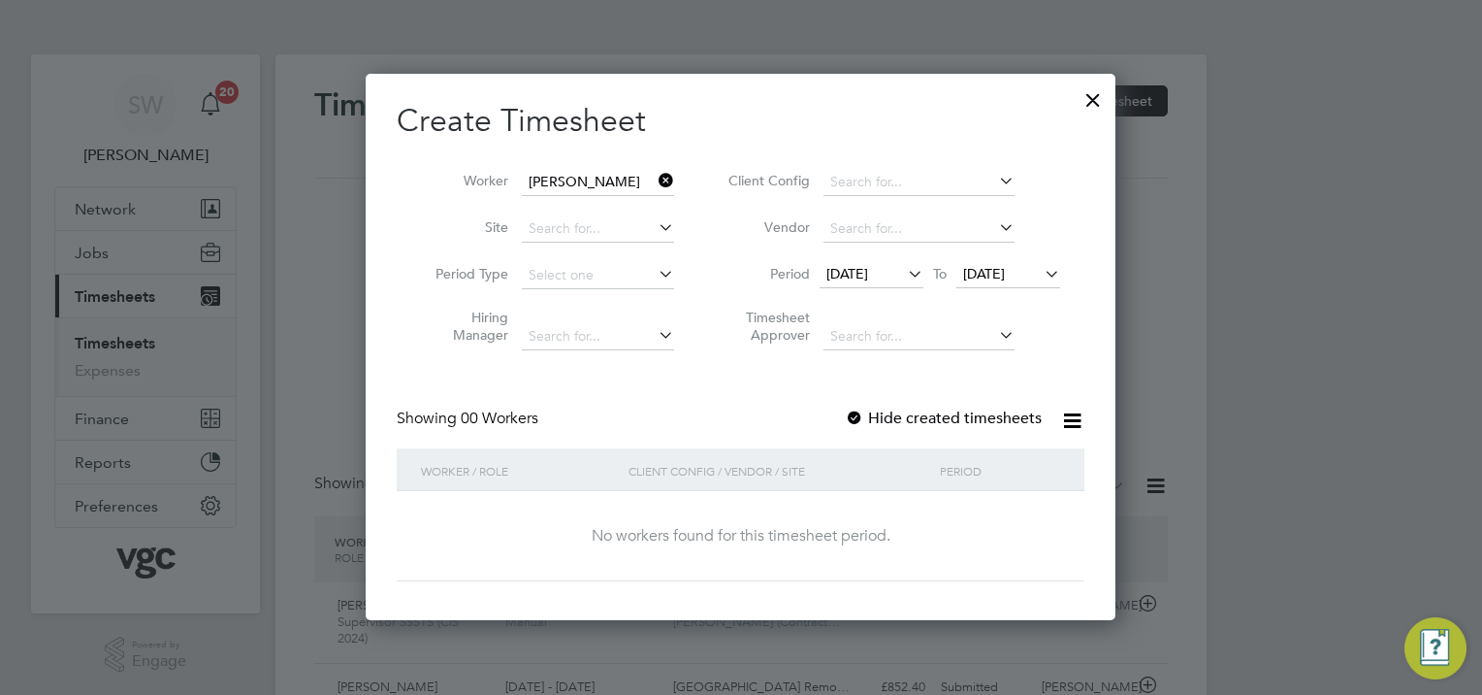
click at [1005, 272] on span "[DATE]" at bounding box center [984, 273] width 42 height 17
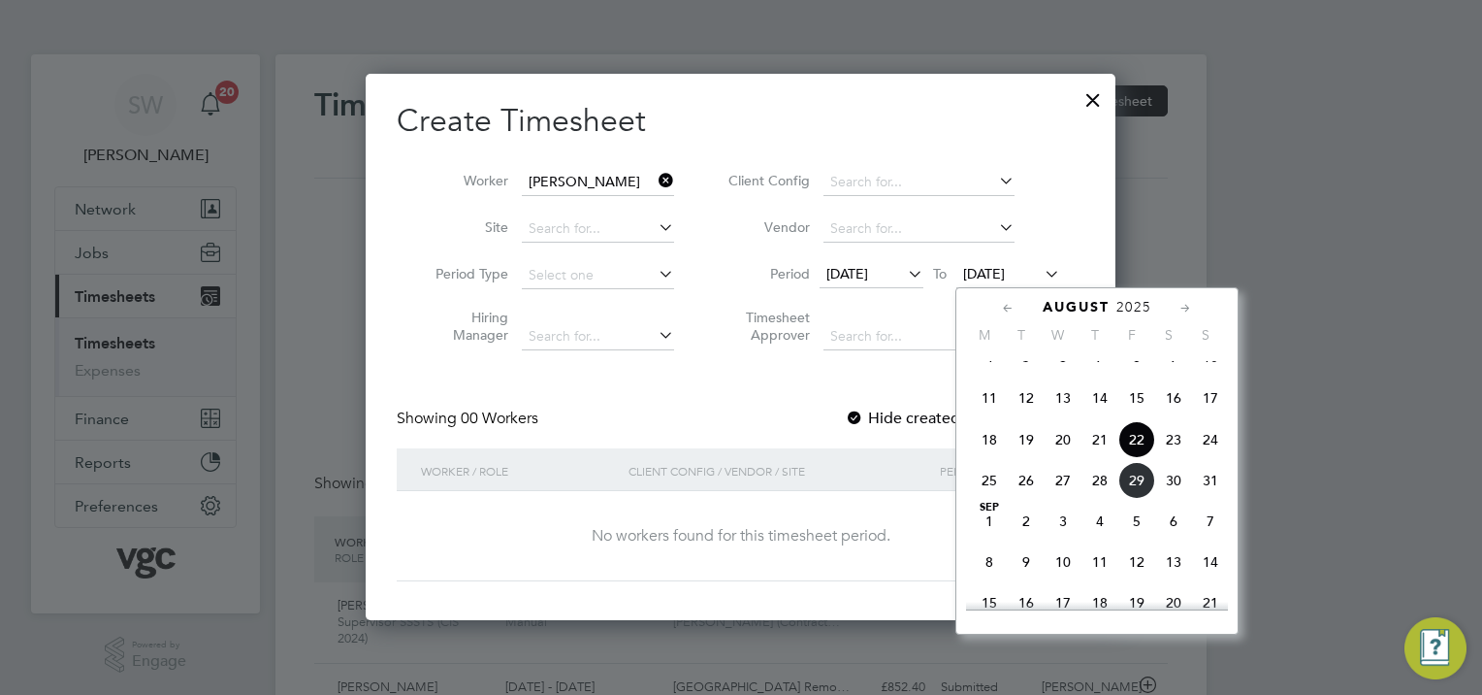
click at [1145, 499] on span "29" at bounding box center [1136, 480] width 37 height 37
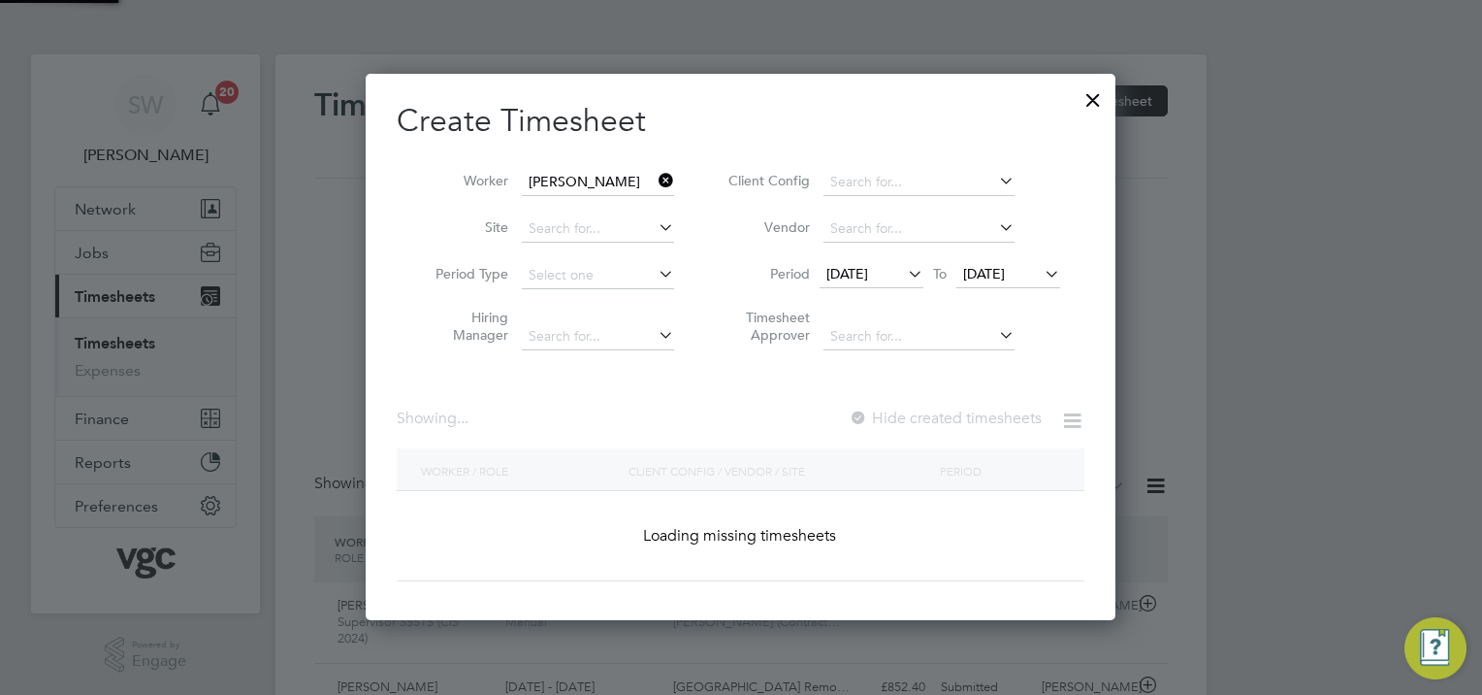
scroll to position [10, 10]
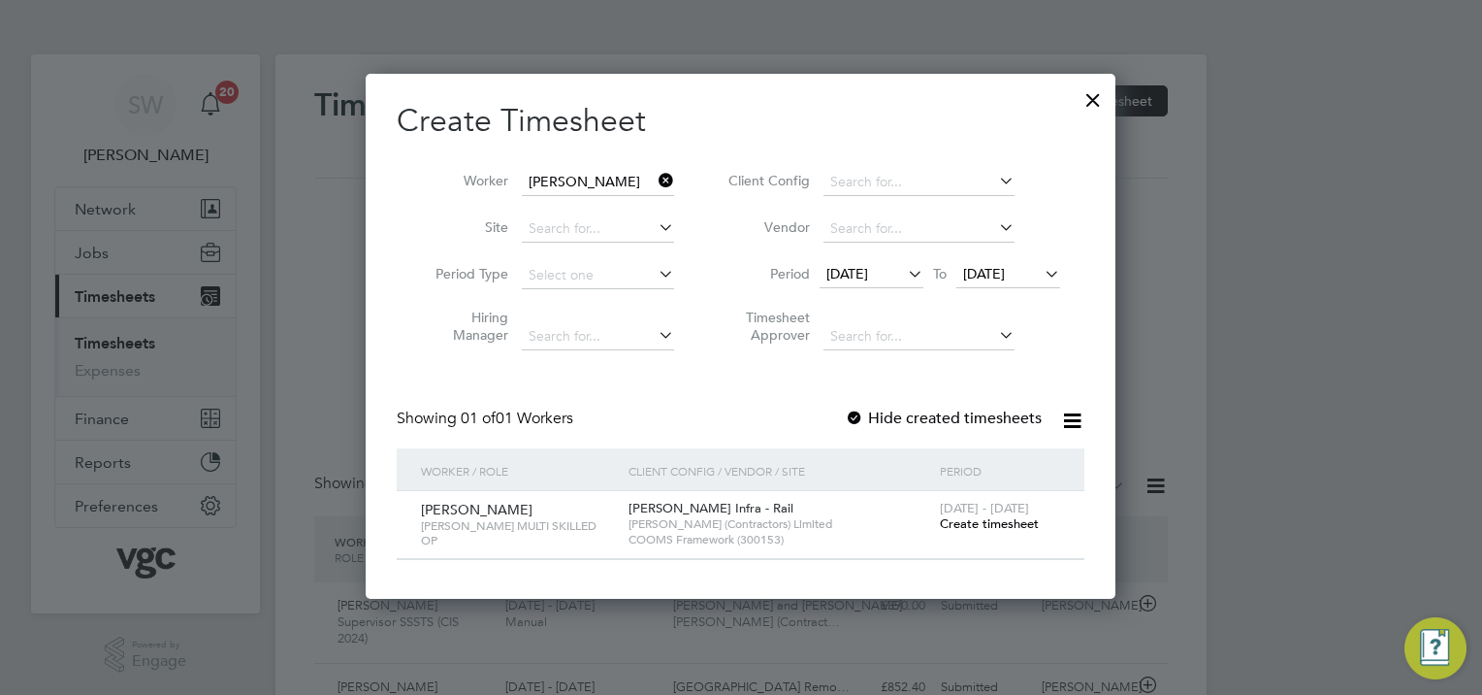
click at [989, 519] on span "Create timesheet" at bounding box center [989, 523] width 99 height 16
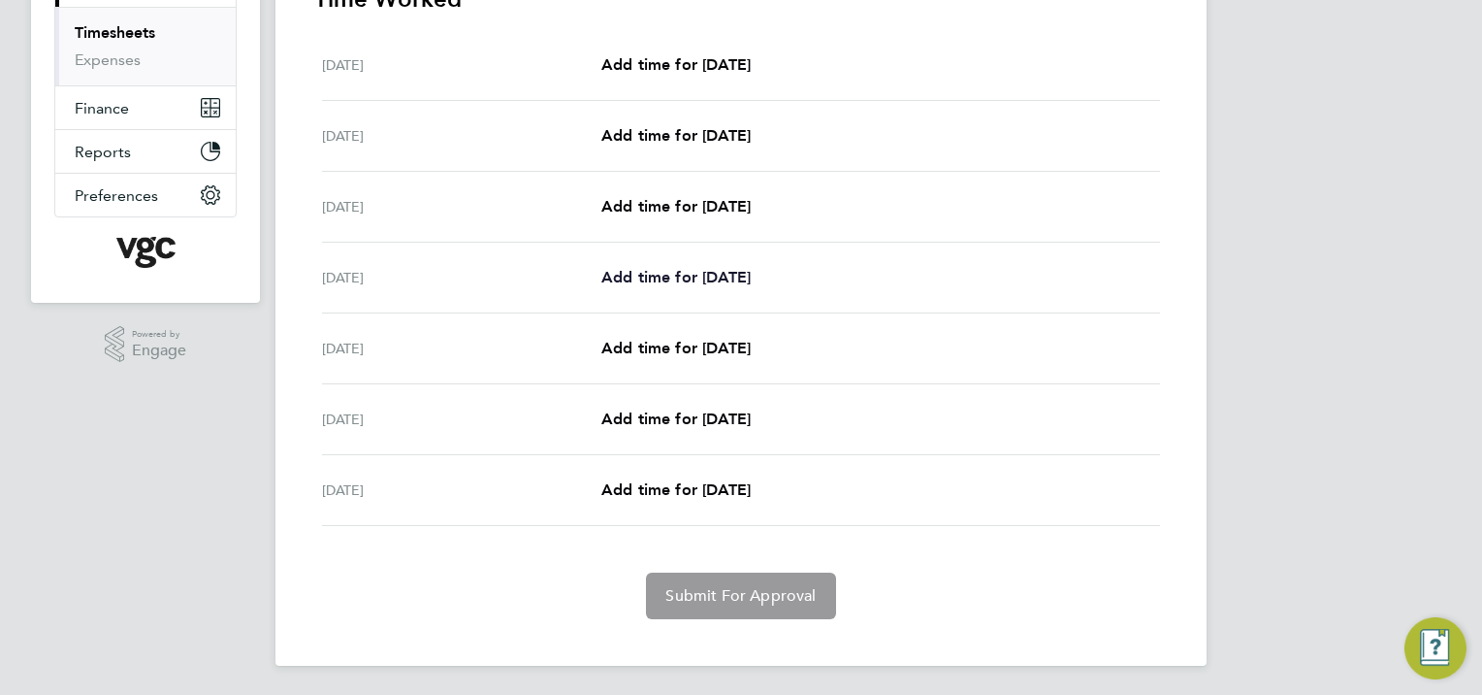
click at [664, 284] on span "Add time for [DATE]" at bounding box center [675, 277] width 149 height 18
select select "30"
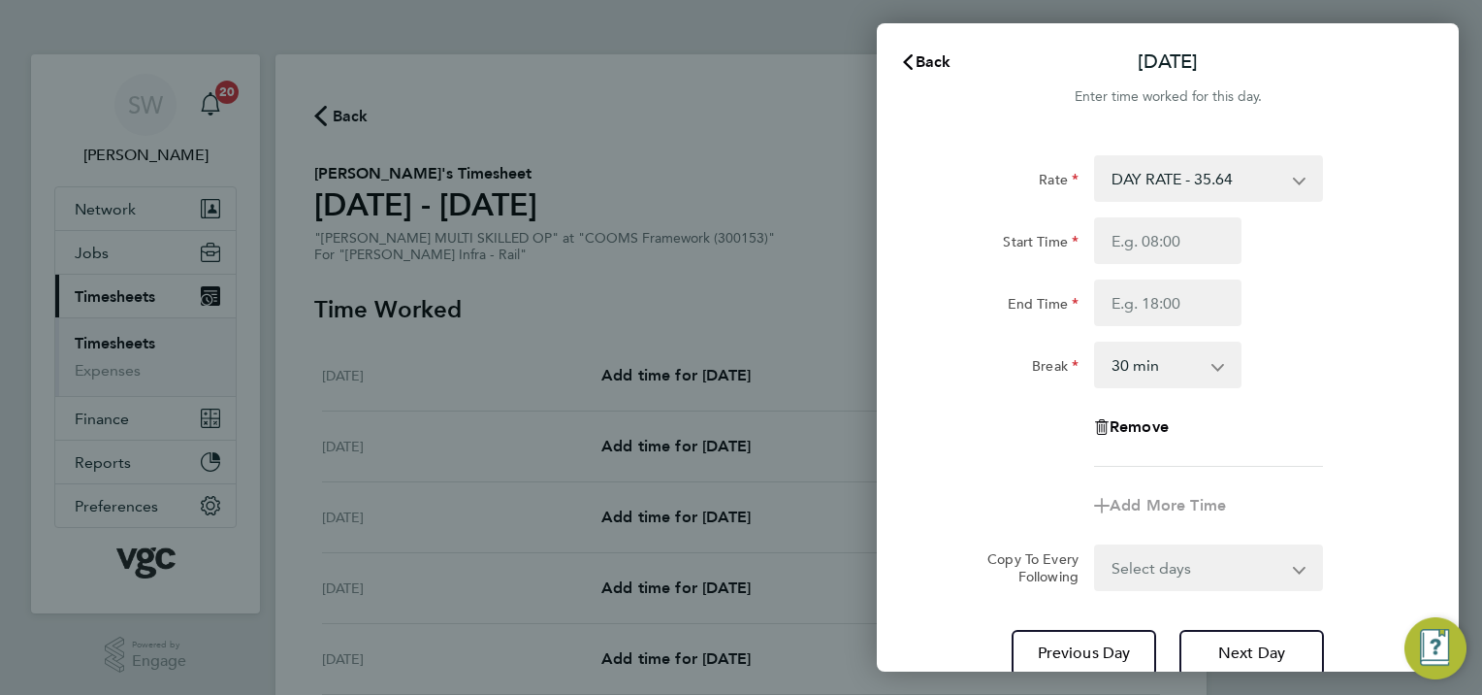
click at [1289, 178] on select "DAY RATE - 35.64 WEEKEND - 46.44 NIGHT RATE - 41.04 xmas Bonus - 450.00 xmas do…" at bounding box center [1197, 178] width 202 height 43
select select "30"
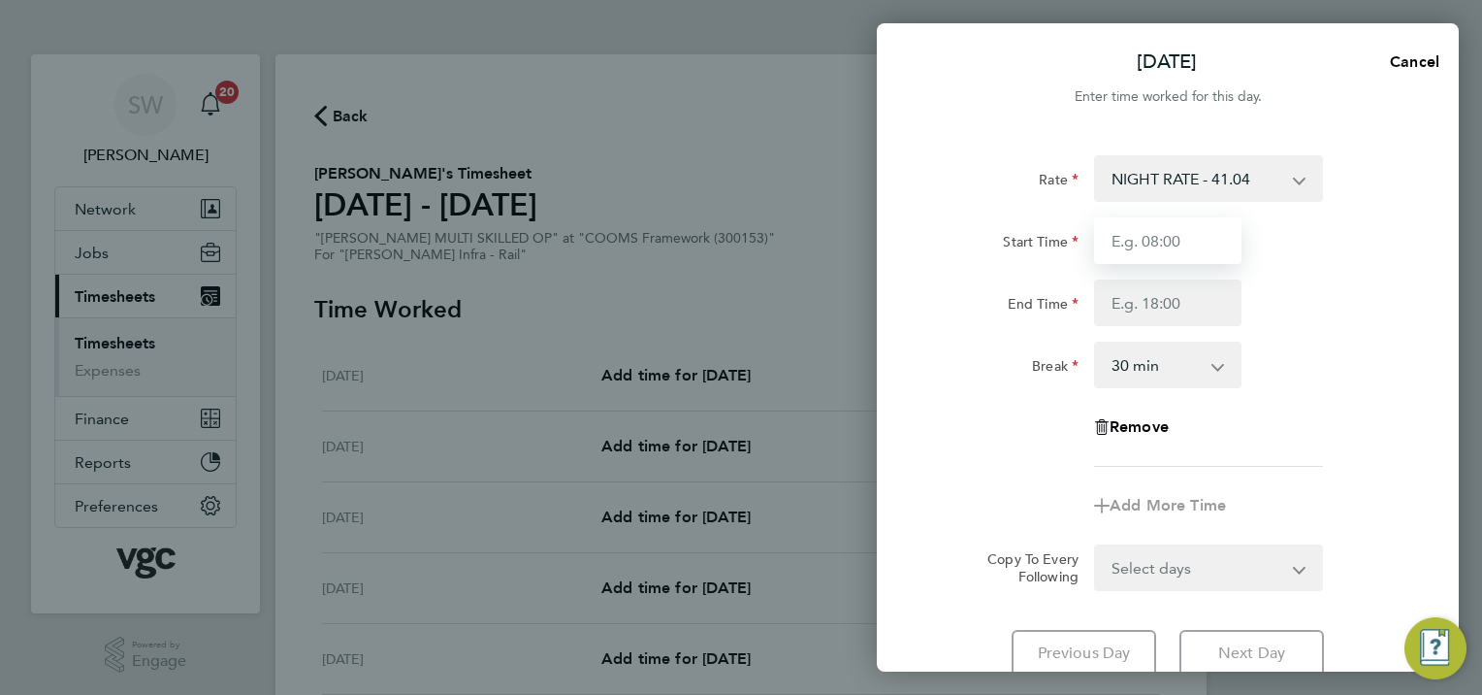
click at [1127, 240] on input "Start Time" at bounding box center [1167, 240] width 147 height 47
type input "20:00"
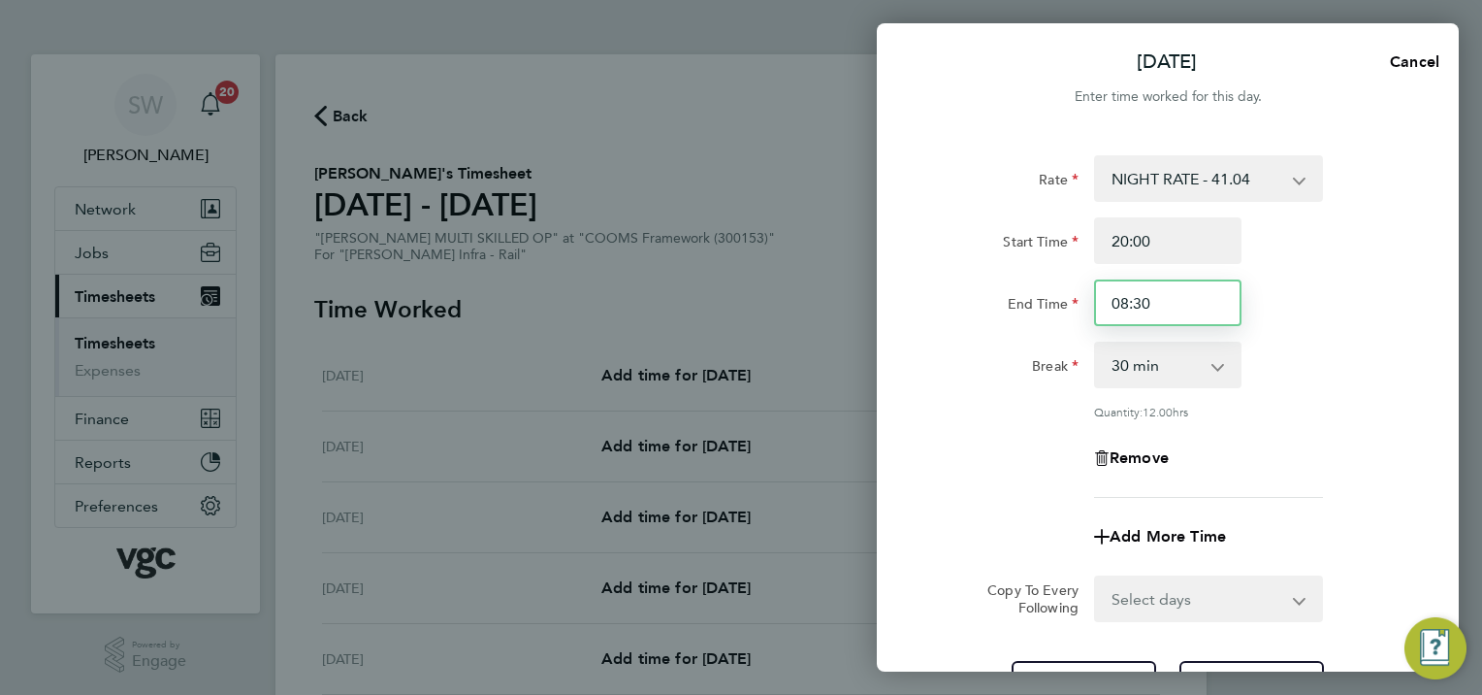
click at [1130, 305] on input "08:30" at bounding box center [1167, 302] width 147 height 47
type input "06:30"
click at [1311, 339] on div "Rate NIGHT RATE - 41.04 DAY RATE - 35.64 WEEKEND - 46.44 xmas Bonus - 450.00 xm…" at bounding box center [1167, 326] width 473 height 342
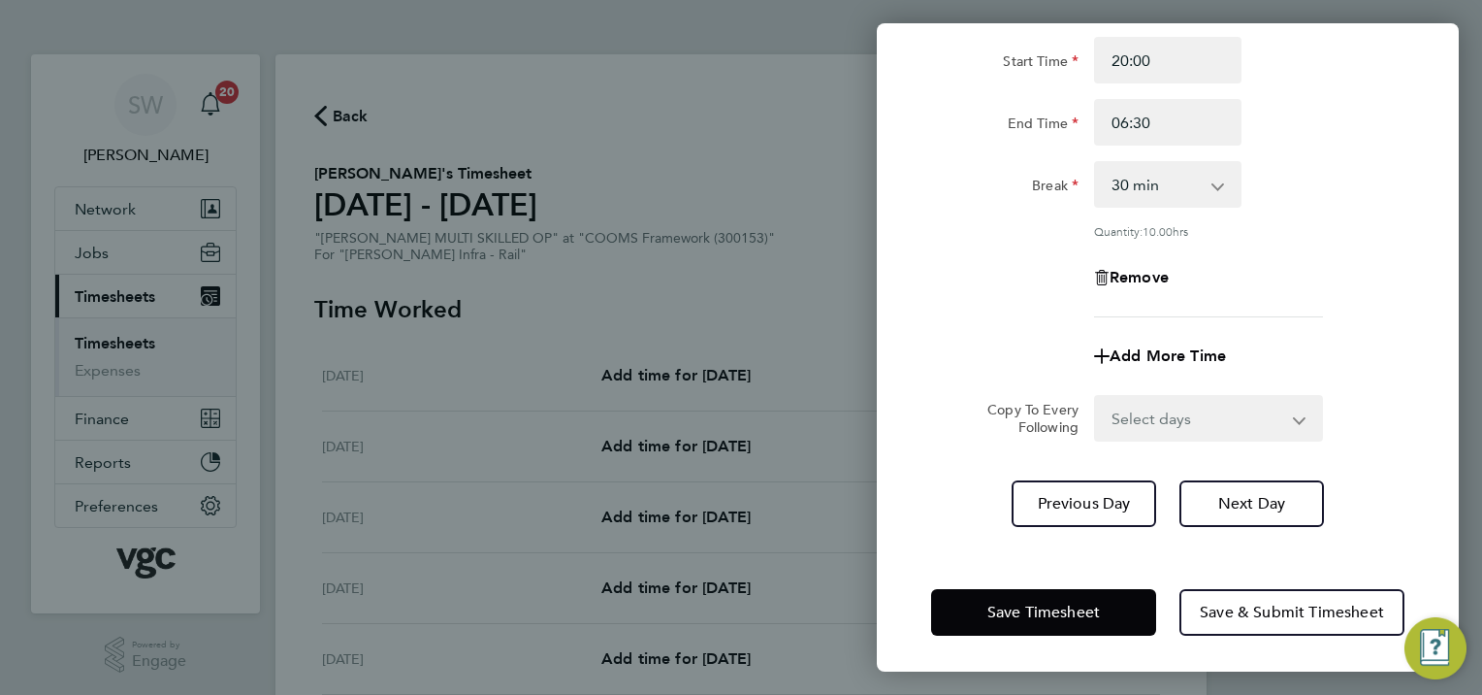
click at [1302, 422] on app-icon-cross-button at bounding box center [1311, 418] width 23 height 43
click at [1291, 415] on select "Select days Day [DATE] [DATE] [DATE]" at bounding box center [1198, 418] width 204 height 43
select select "WED"
click at [1096, 397] on select "Select days Day [DATE] [DATE] [DATE]" at bounding box center [1198, 418] width 204 height 43
select select "[DATE]"
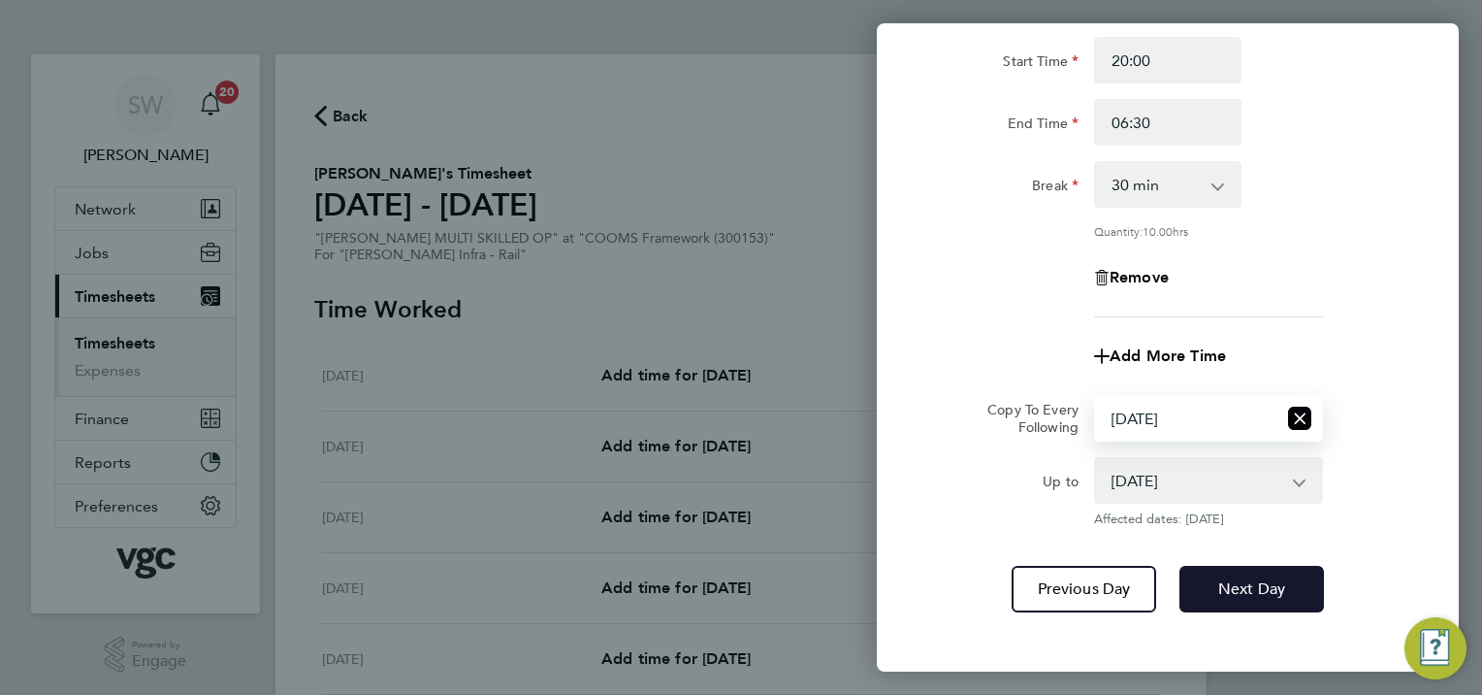
click at [1221, 588] on span "Next Day" at bounding box center [1251, 588] width 67 height 19
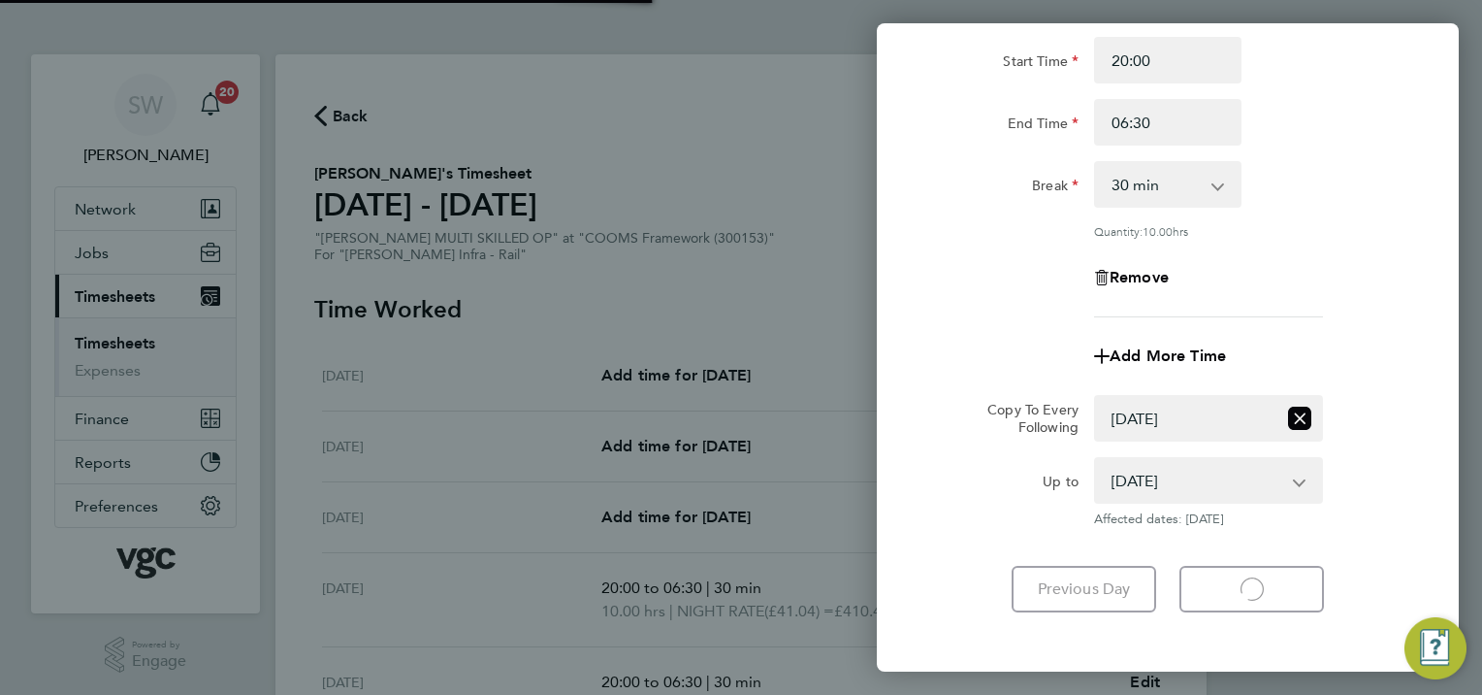
select select "30"
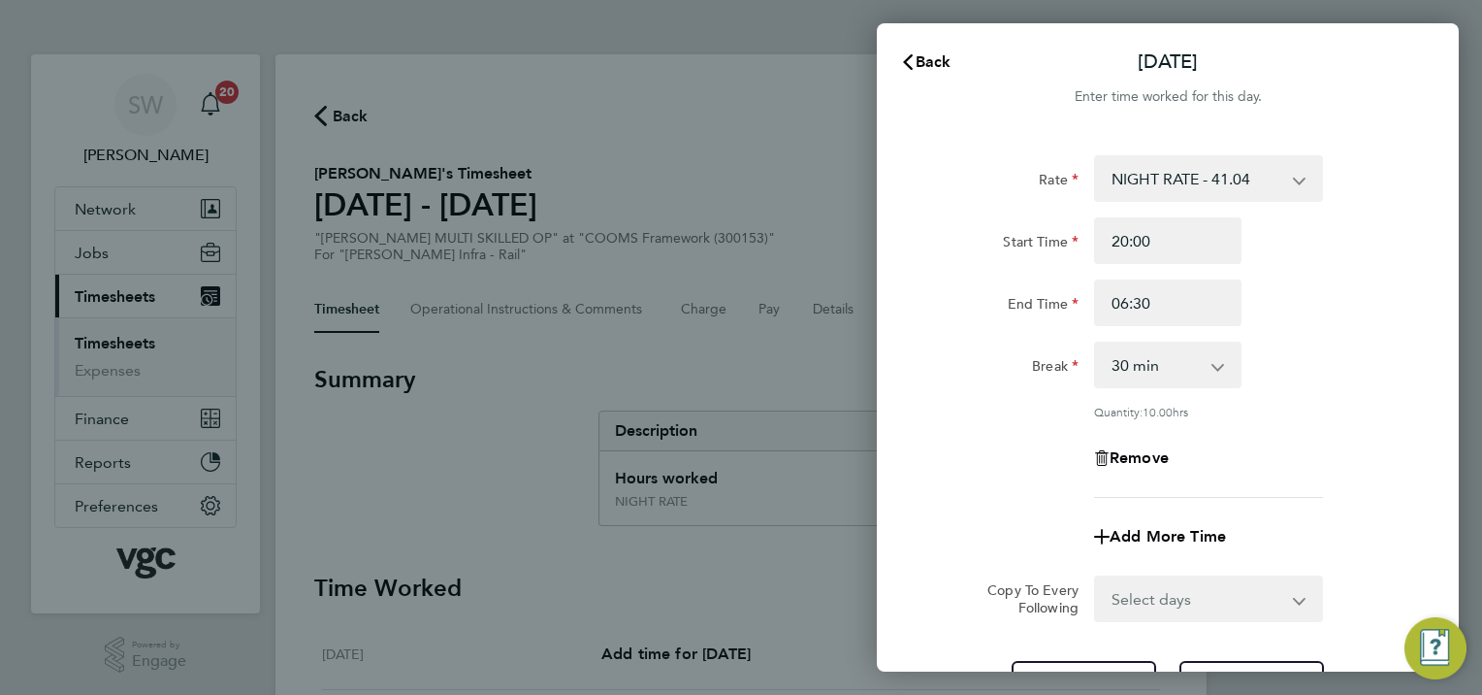
click at [1292, 591] on select "Select days Day [DATE] [DATE]" at bounding box center [1198, 598] width 204 height 43
select select "THU"
click at [1096, 577] on select "Select days Day [DATE] [DATE]" at bounding box center [1198, 598] width 204 height 43
select select "[DATE]"
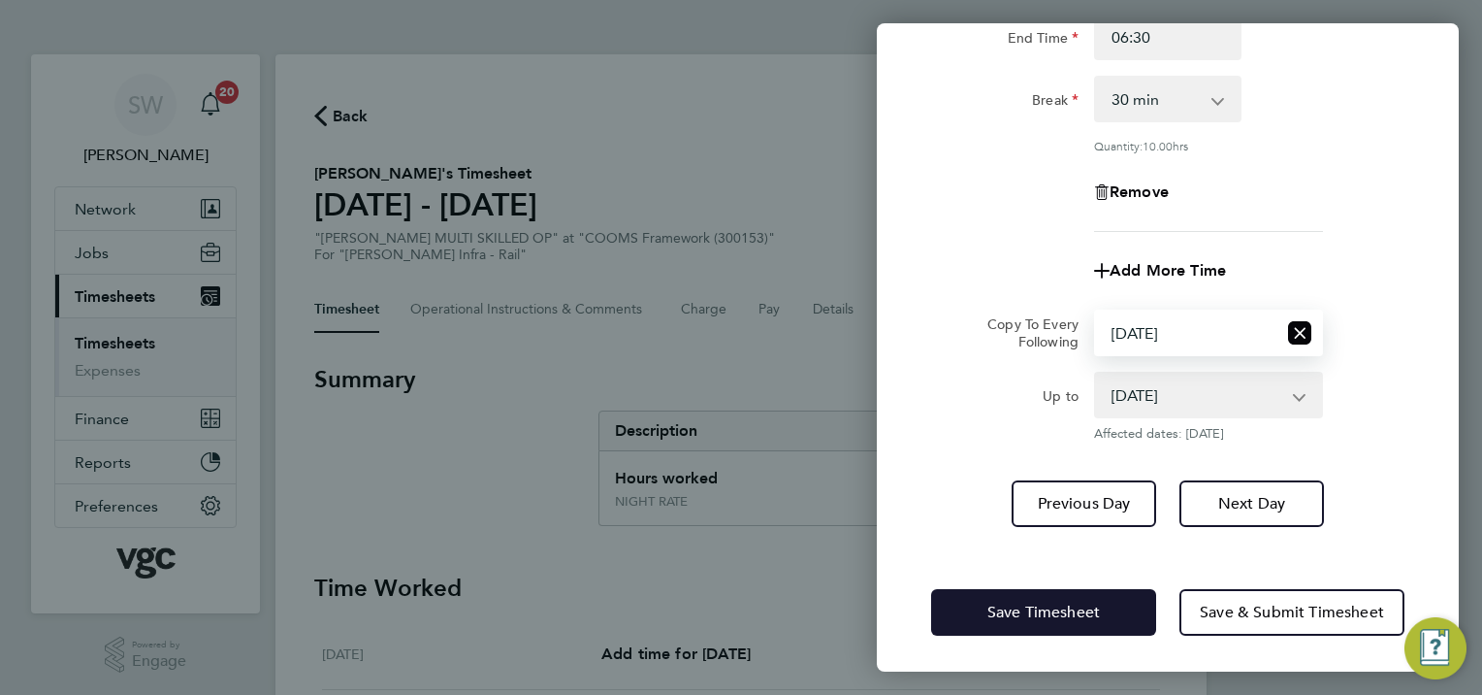
click at [1035, 615] on span "Save Timesheet" at bounding box center [1043, 611] width 113 height 19
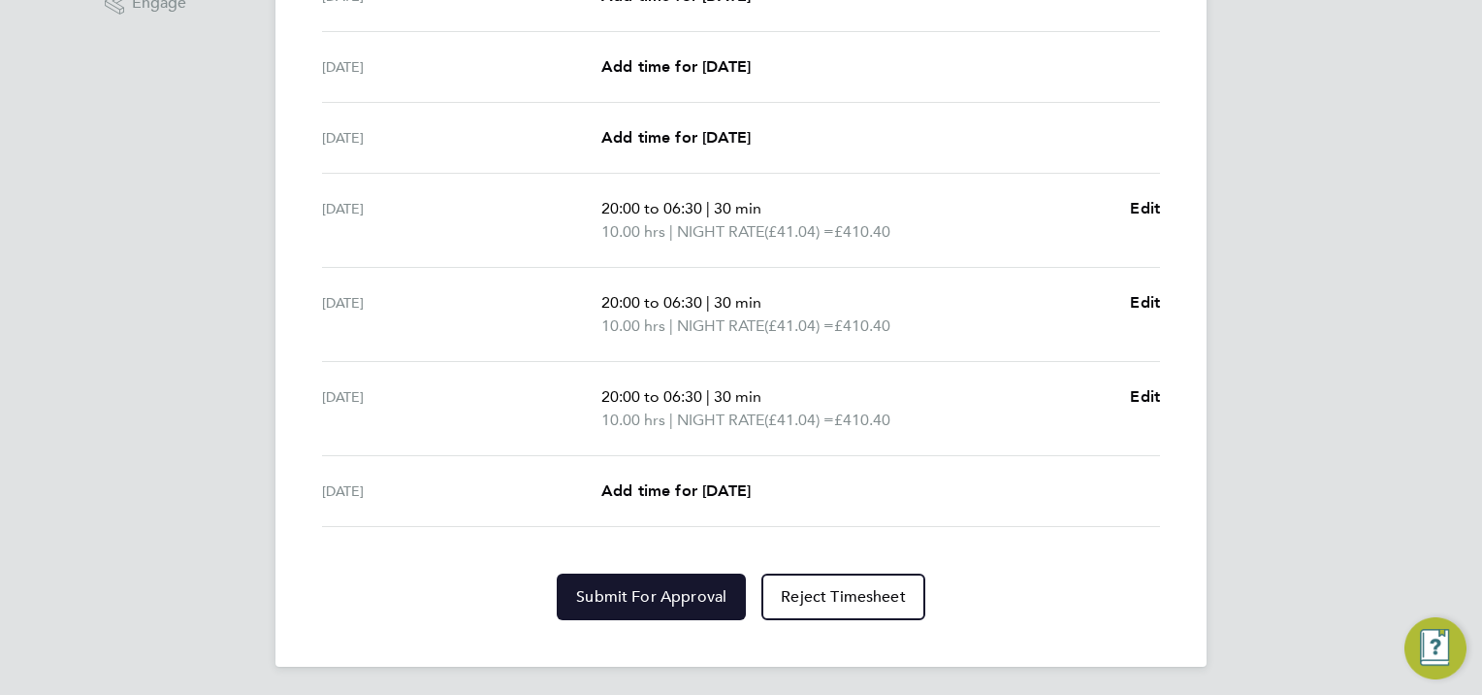
click at [638, 587] on span "Submit For Approval" at bounding box center [651, 596] width 150 height 19
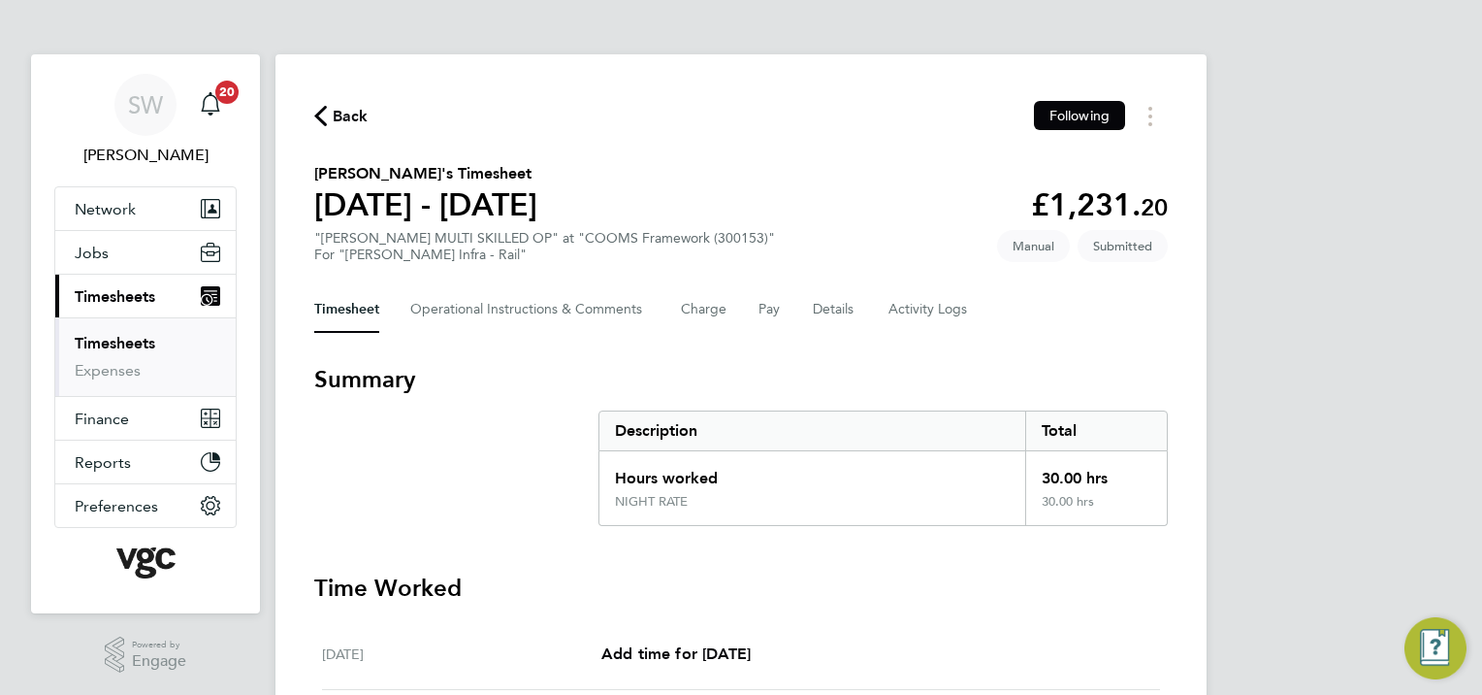
drag, startPoint x: 142, startPoint y: 349, endPoint x: 164, endPoint y: 336, distance: 26.1
click at [142, 349] on link "Timesheets" at bounding box center [115, 343] width 81 height 18
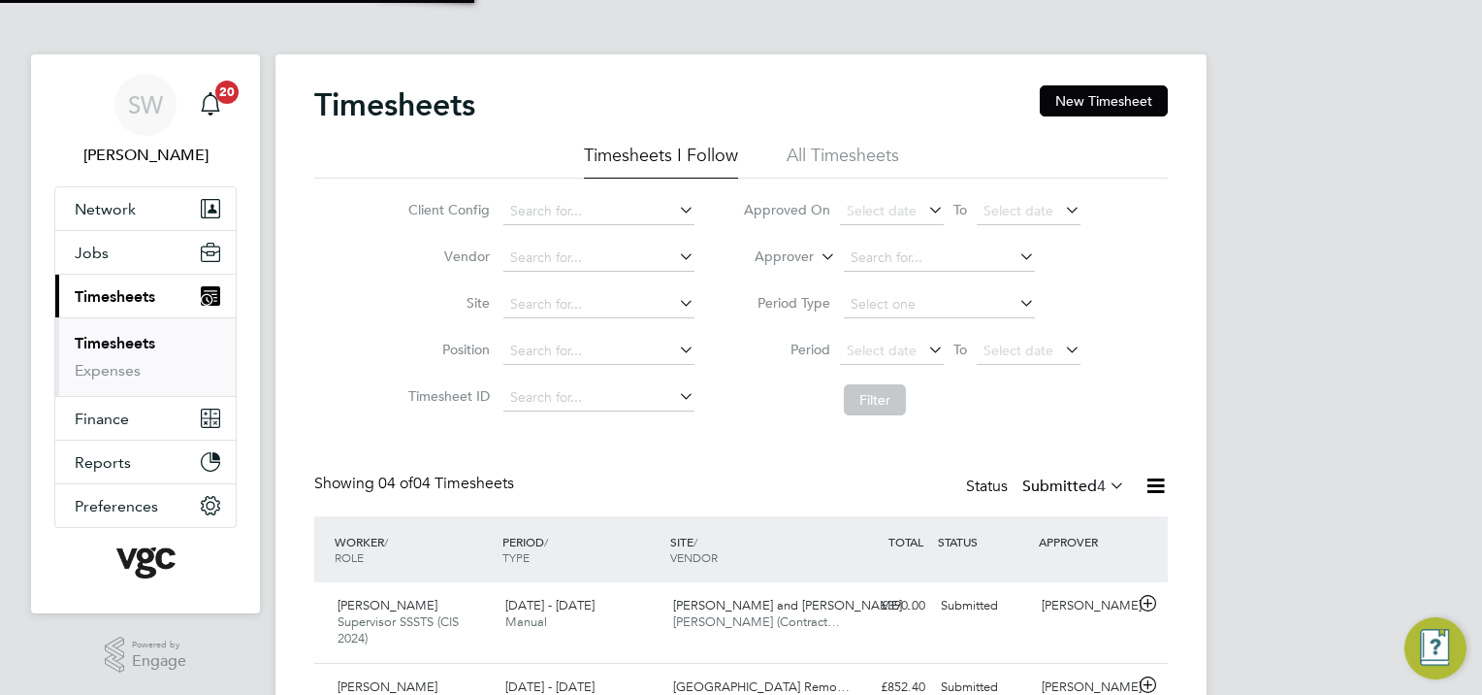
scroll to position [65, 169]
click at [1110, 95] on button "New Timesheet" at bounding box center [1104, 100] width 128 height 31
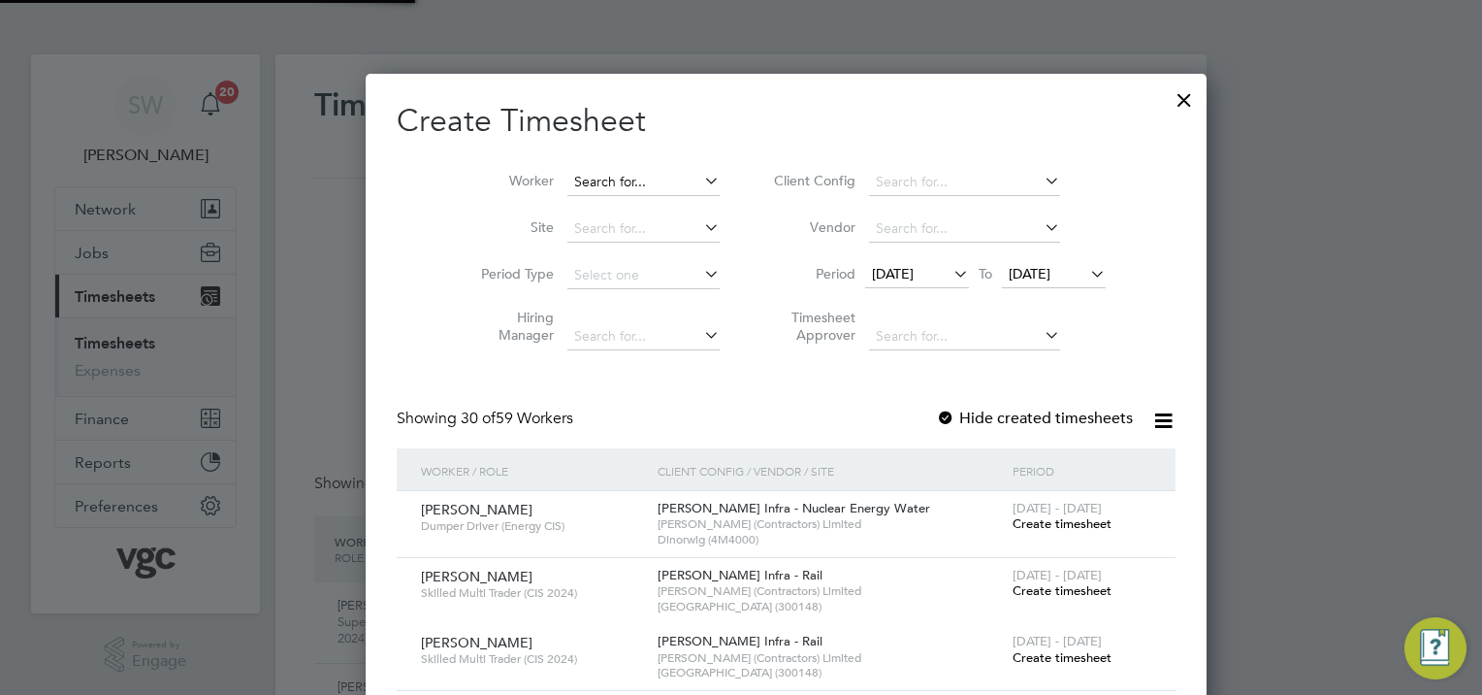
click at [599, 173] on input at bounding box center [643, 182] width 152 height 27
click at [586, 230] on li "Wie slaw Muc" at bounding box center [613, 234] width 182 height 26
type input "[PERSON_NAME] Muc"
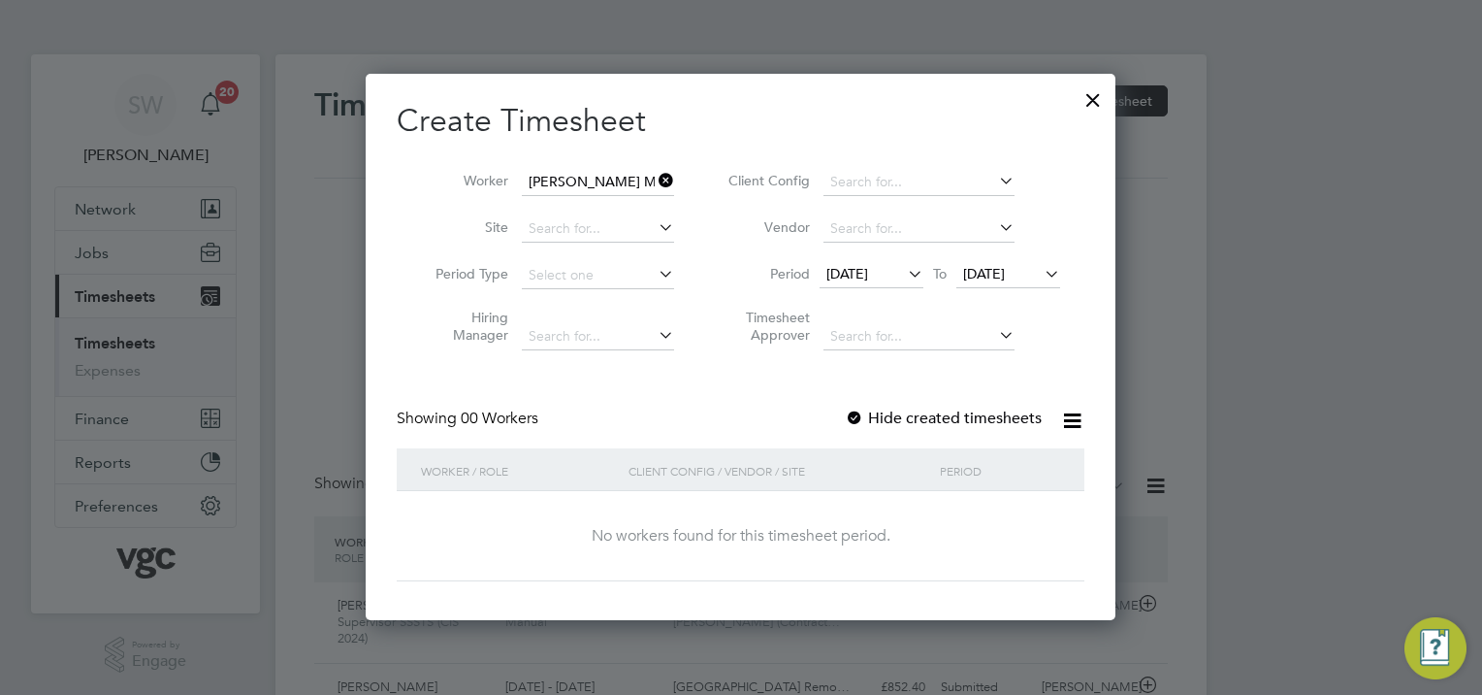
drag, startPoint x: 1026, startPoint y: 266, endPoint x: 1035, endPoint y: 260, distance: 10.5
click at [1032, 264] on span "[DATE]" at bounding box center [1008, 275] width 104 height 26
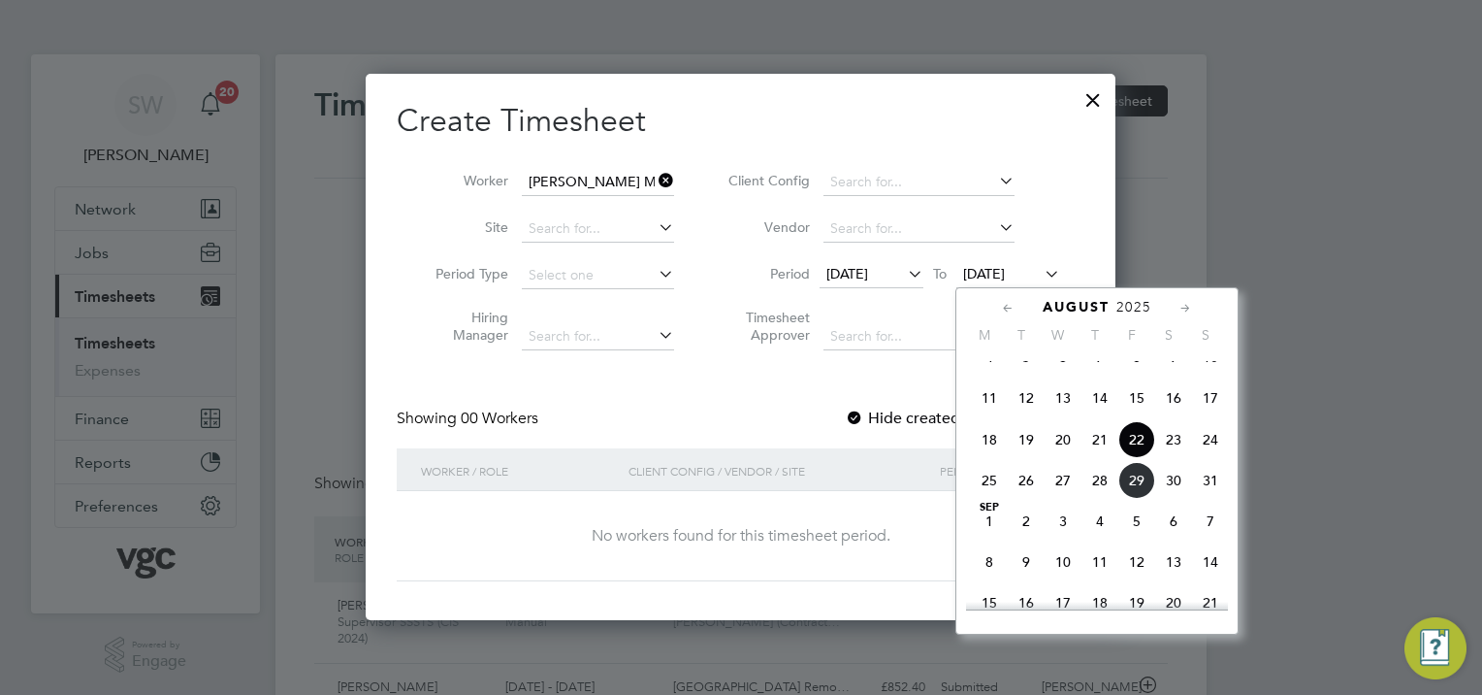
click at [1141, 499] on span "29" at bounding box center [1136, 480] width 37 height 37
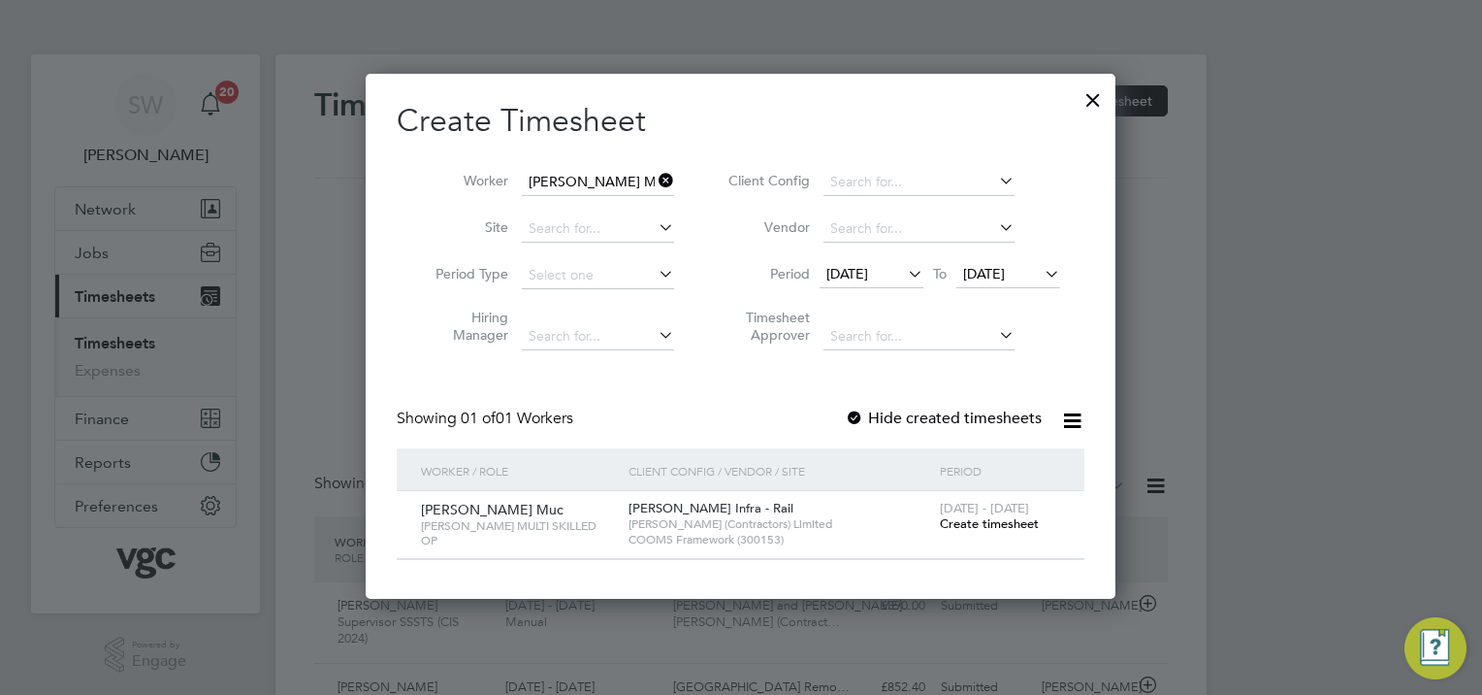
click at [981, 523] on span "Create timesheet" at bounding box center [989, 523] width 99 height 16
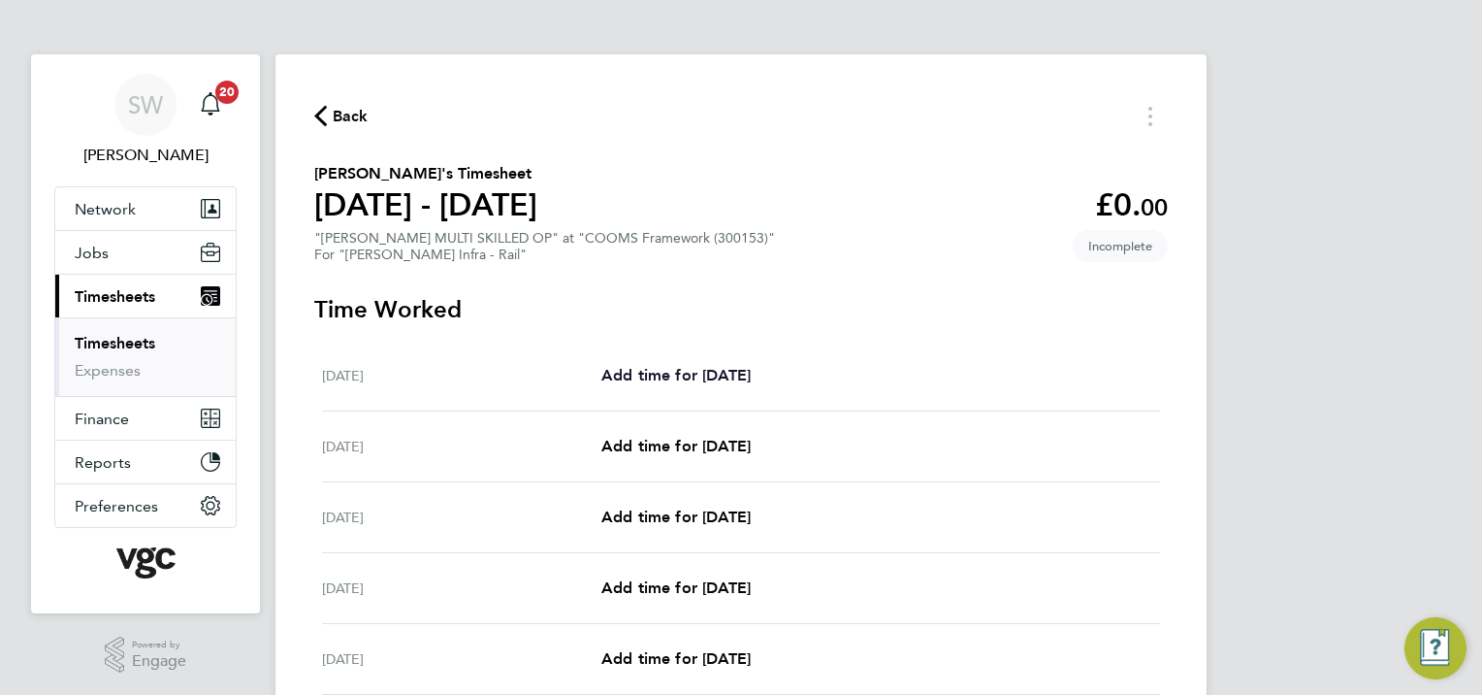
click at [679, 379] on span "Add time for [DATE]" at bounding box center [675, 375] width 149 height 18
select select "30"
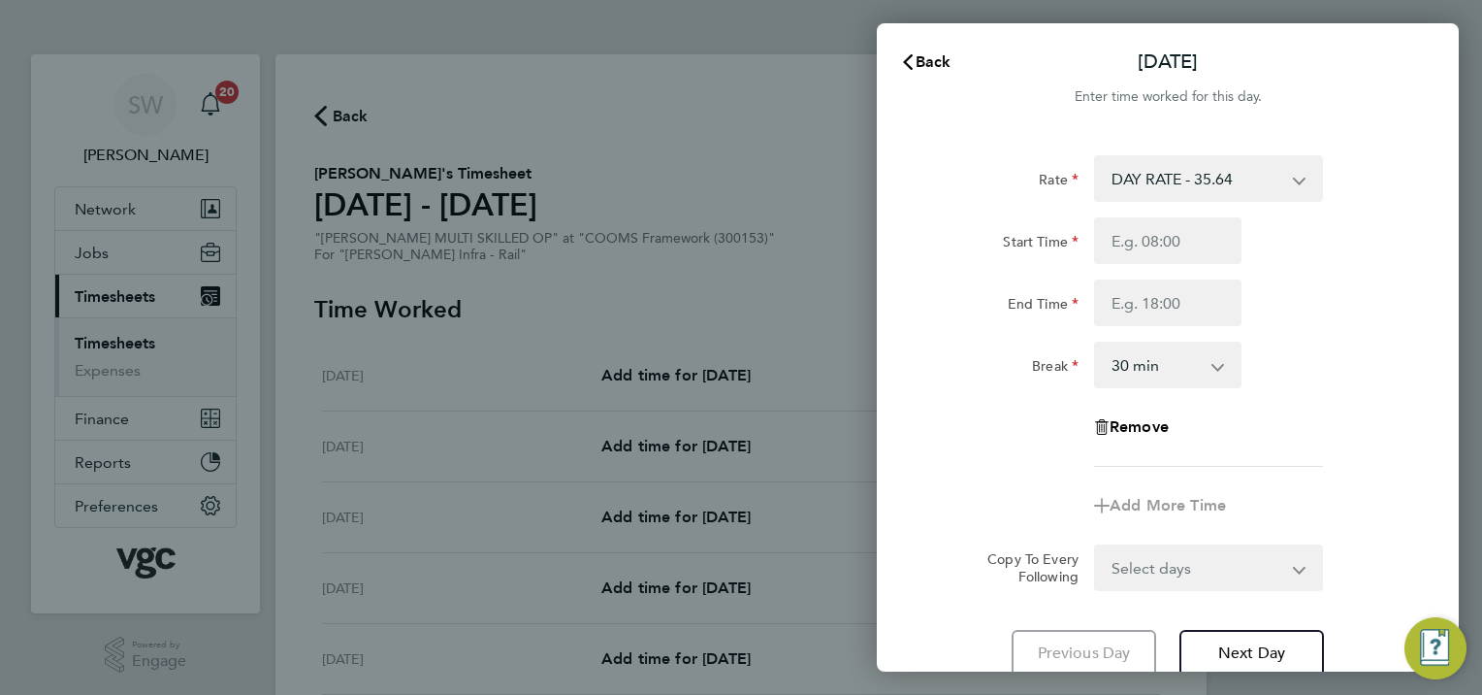
click at [1296, 181] on select "DAY RATE - 35.64 NIGHT RATE - 41.04 WEEKEND - 46.44 xmas bonus - 450.00 xmas do…" at bounding box center [1197, 178] width 202 height 43
select select "30"
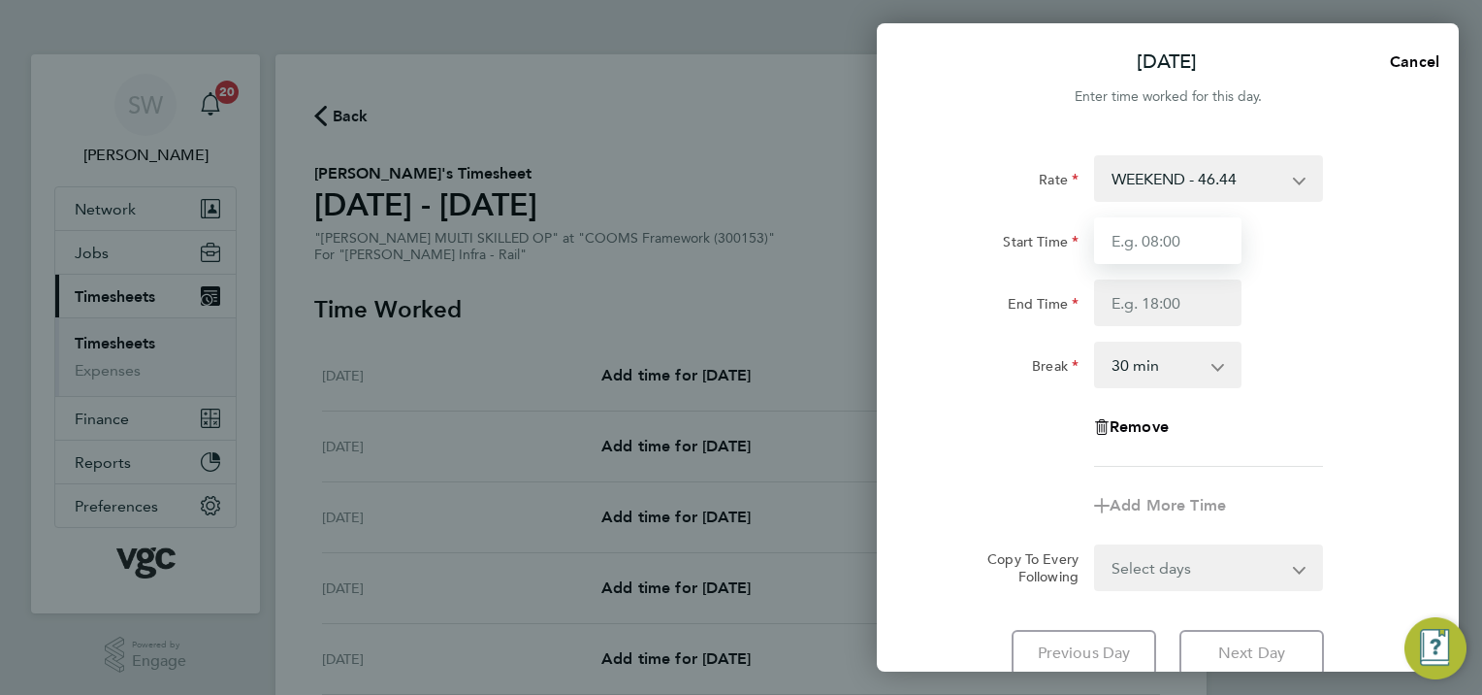
click at [1139, 237] on input "Start Time" at bounding box center [1167, 240] width 147 height 47
type input "20:00"
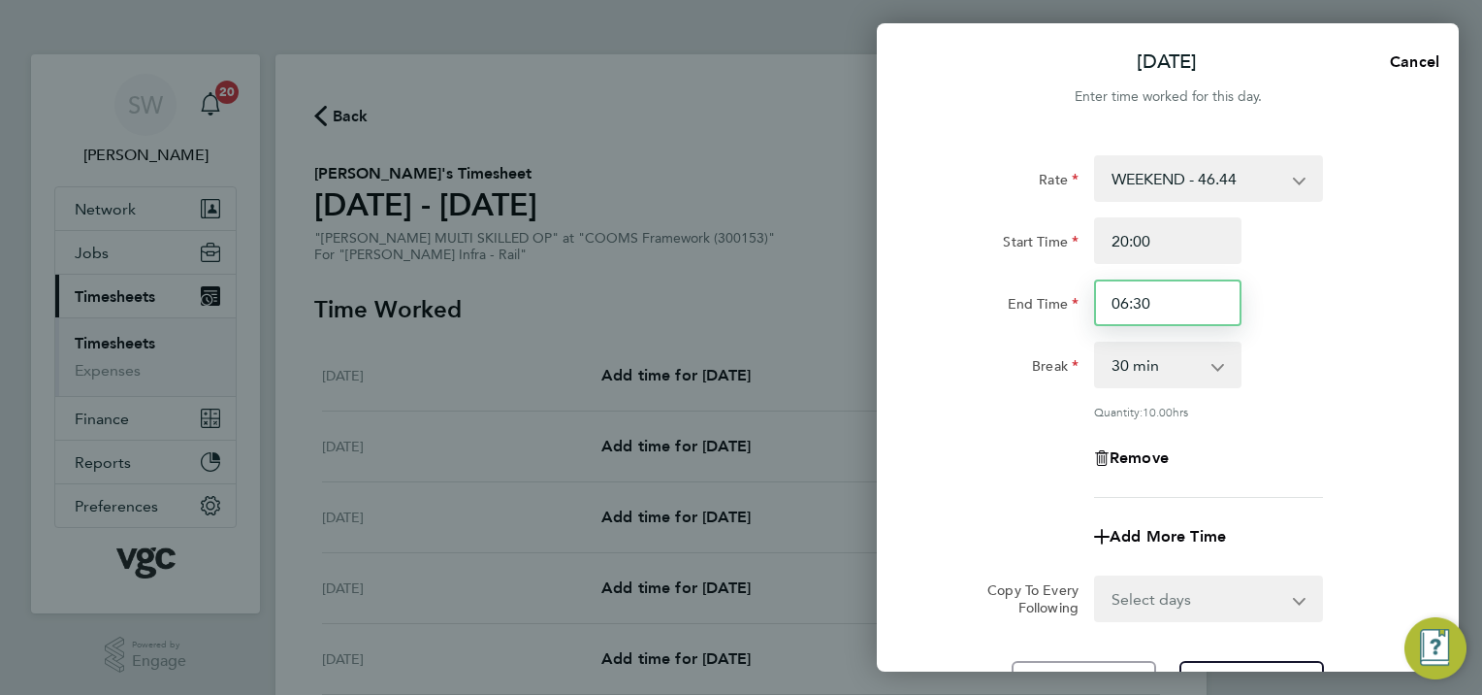
click at [1127, 298] on input "06:30" at bounding box center [1167, 302] width 147 height 47
type input "08:30"
drag, startPoint x: 1371, startPoint y: 384, endPoint x: 1360, endPoint y: 379, distance: 11.7
click at [1369, 384] on div "Break 0 min 15 min 30 min 45 min 60 min 75 min 90 min" at bounding box center [1167, 364] width 489 height 47
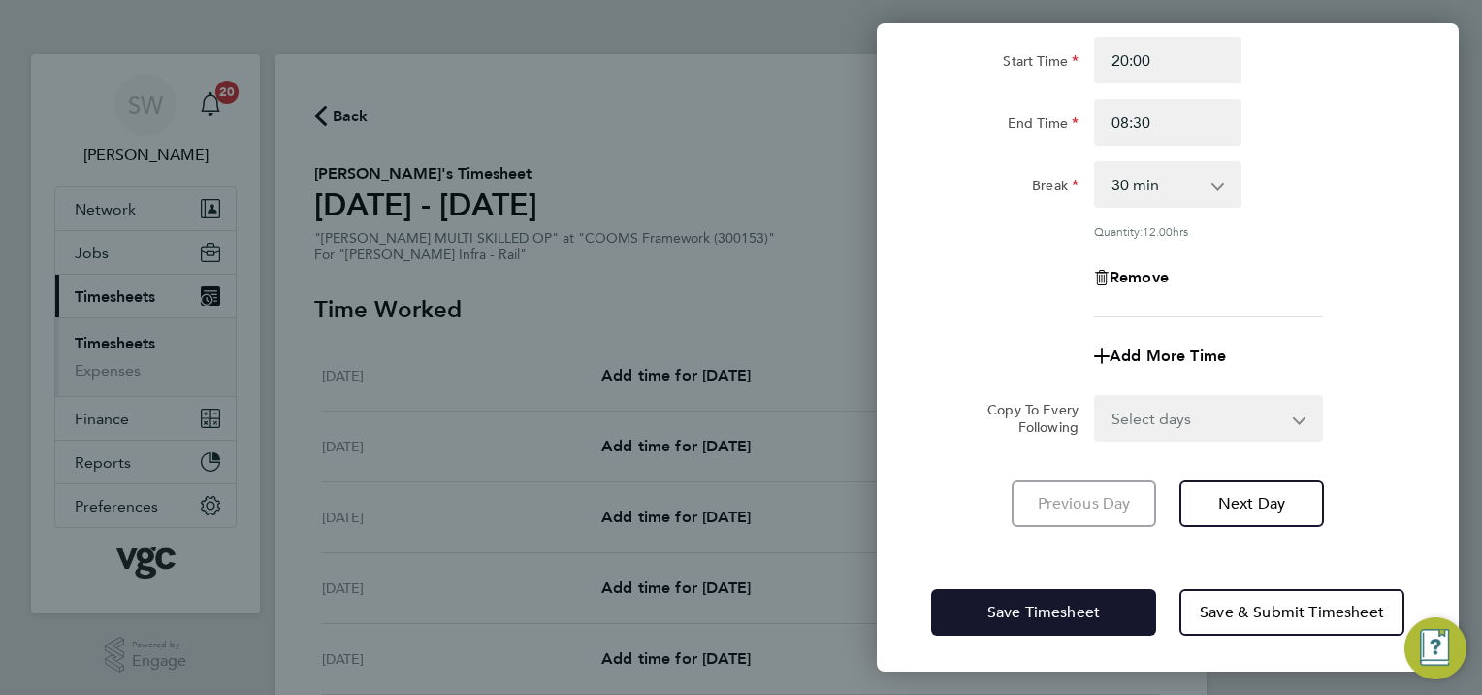
click at [1039, 604] on span "Save Timesheet" at bounding box center [1043, 611] width 113 height 19
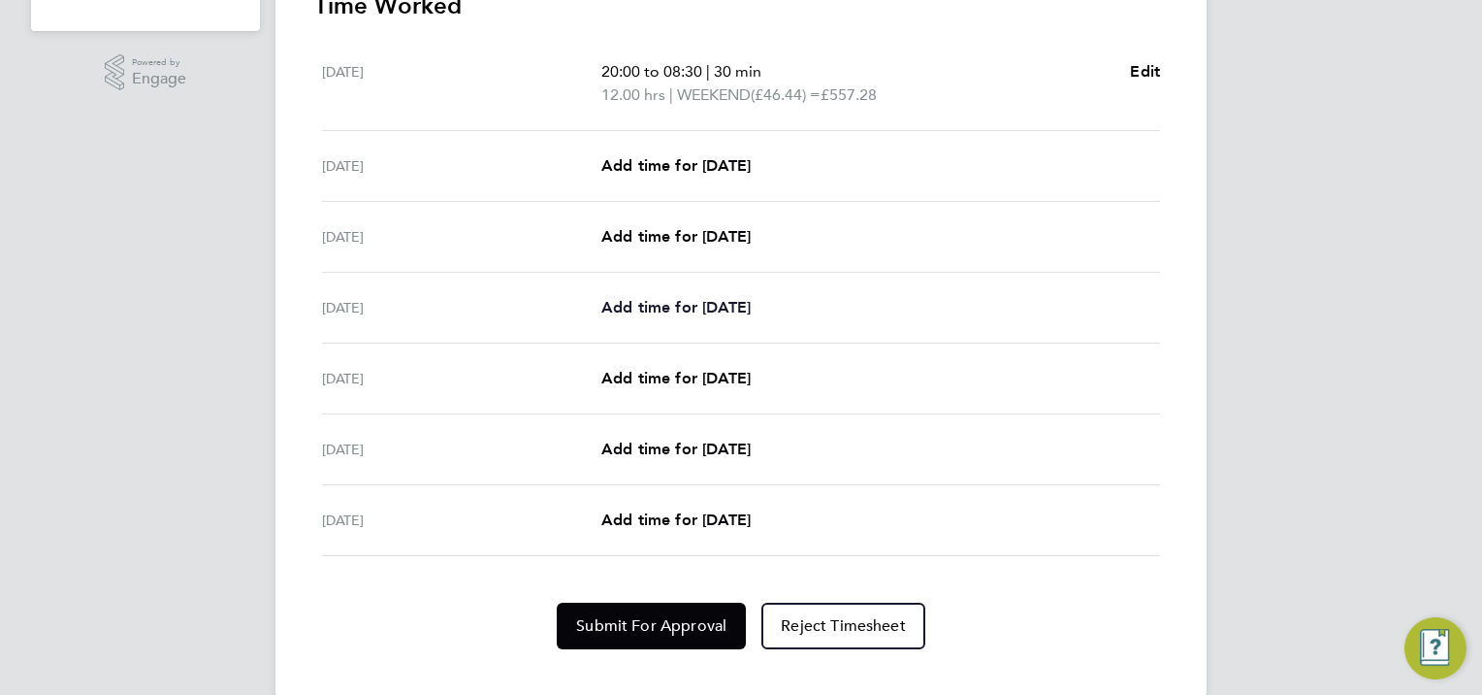
click at [667, 302] on span "Add time for [DATE]" at bounding box center [675, 307] width 149 height 18
select select "30"
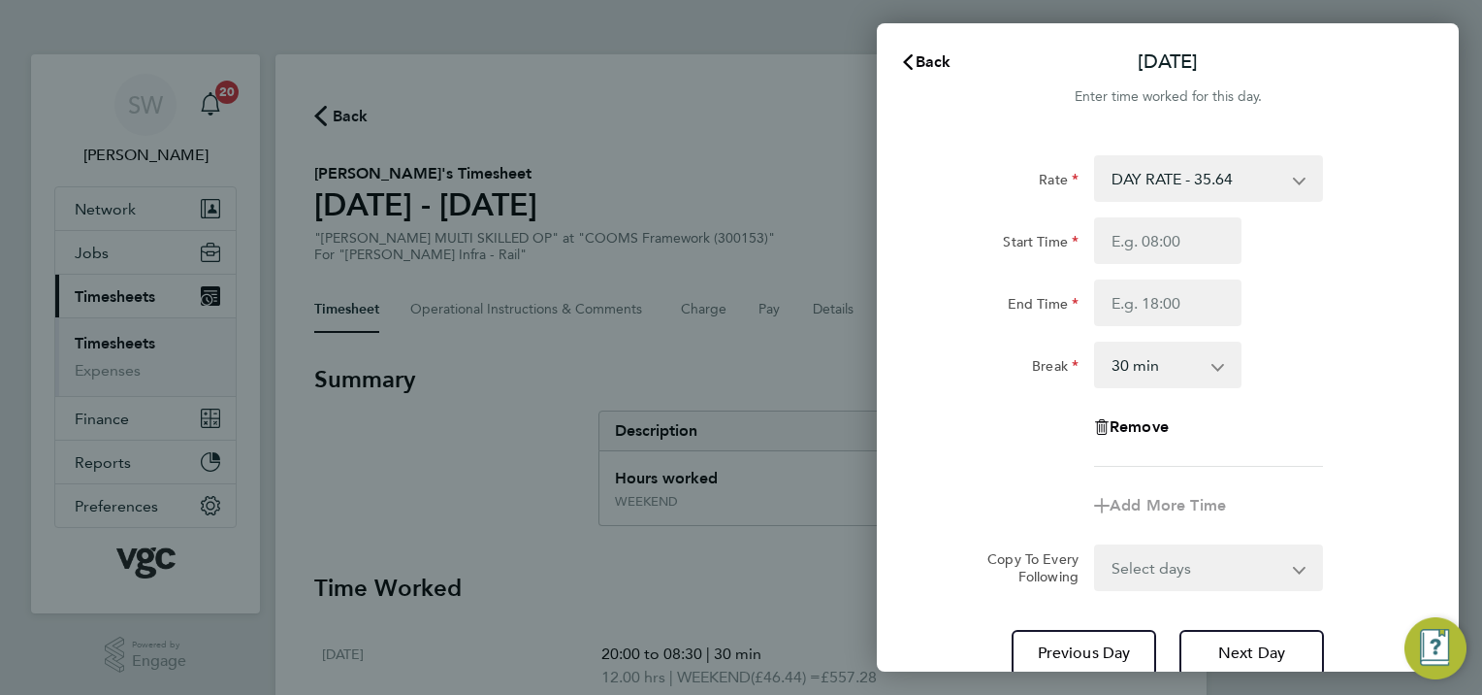
click at [1292, 178] on select "DAY RATE - 35.64 NIGHT RATE - 41.04 WEEKEND - 46.44 xmas bonus - 450.00 xmas do…" at bounding box center [1197, 178] width 202 height 43
select select "30"
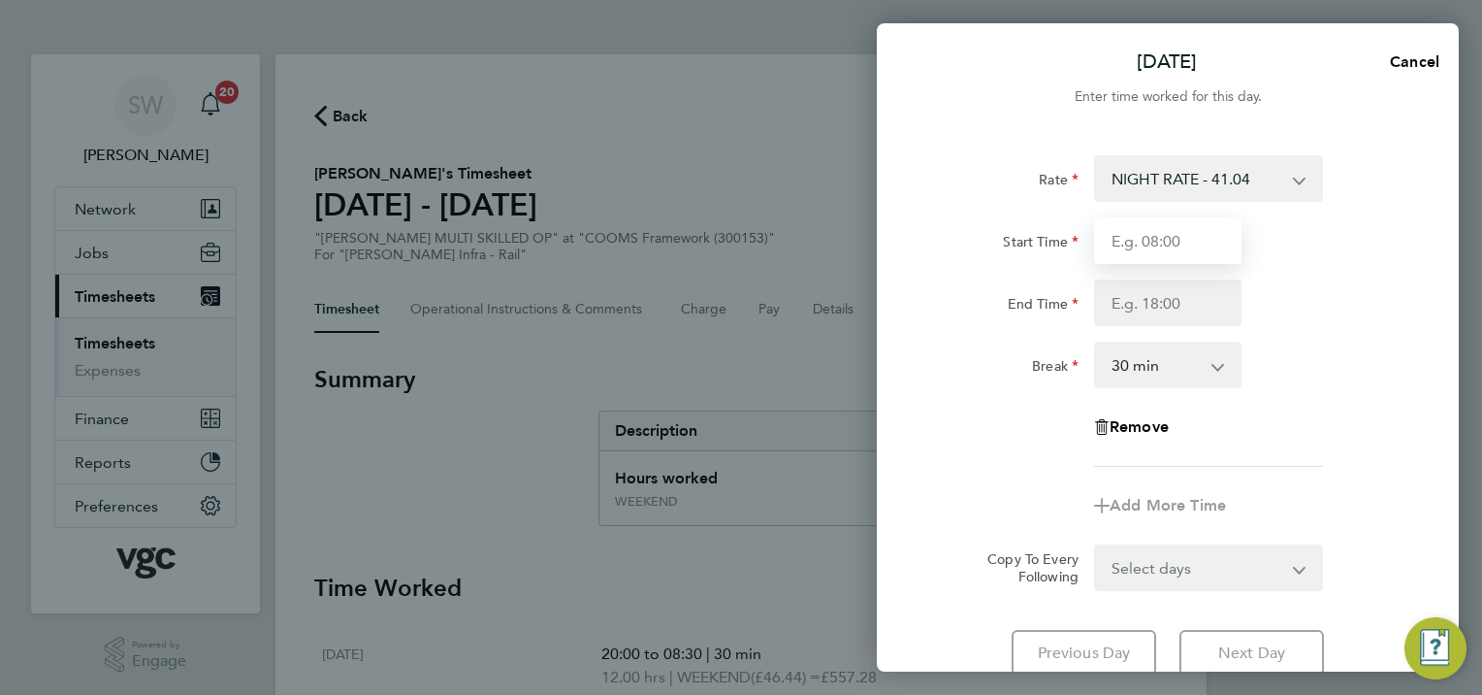
click at [1142, 232] on input "Start Time" at bounding box center [1167, 240] width 147 height 47
type input "20:00"
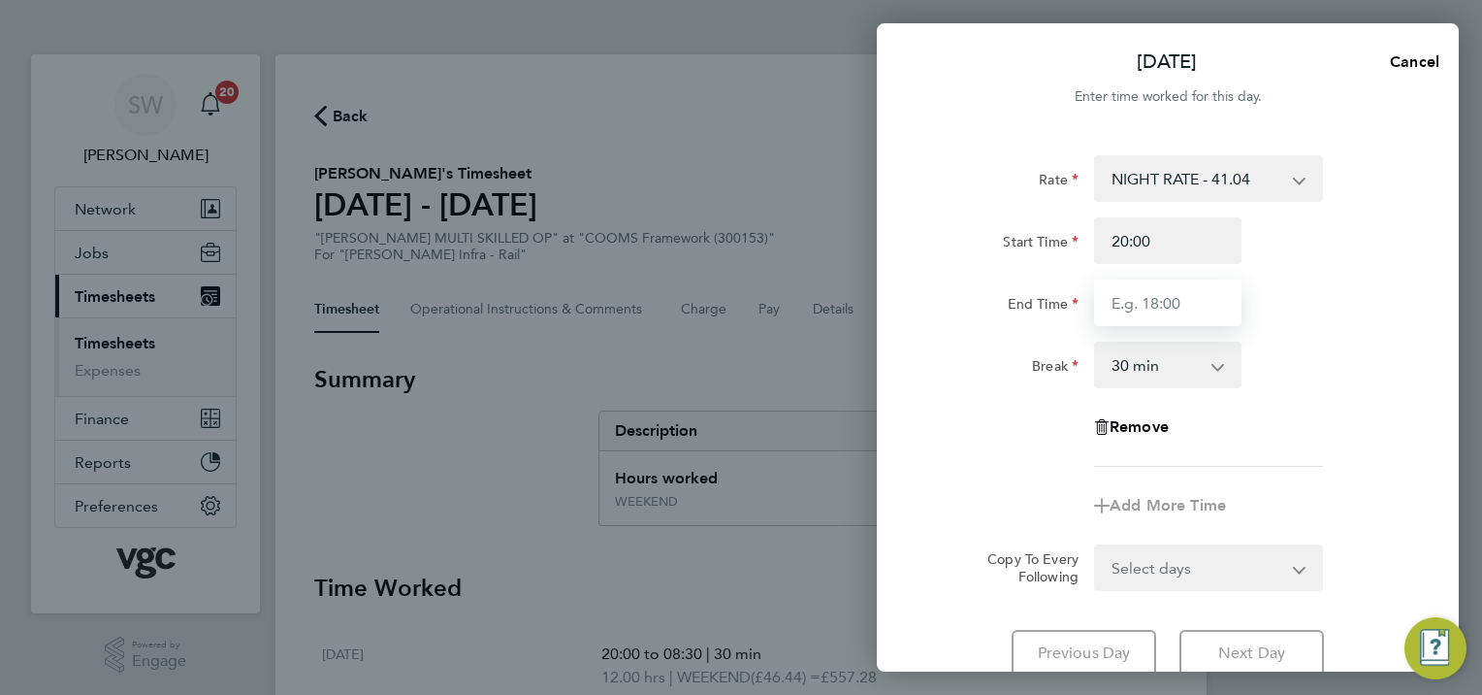
click at [1141, 301] on input "End Time" at bounding box center [1167, 302] width 147 height 47
type input "06:30"
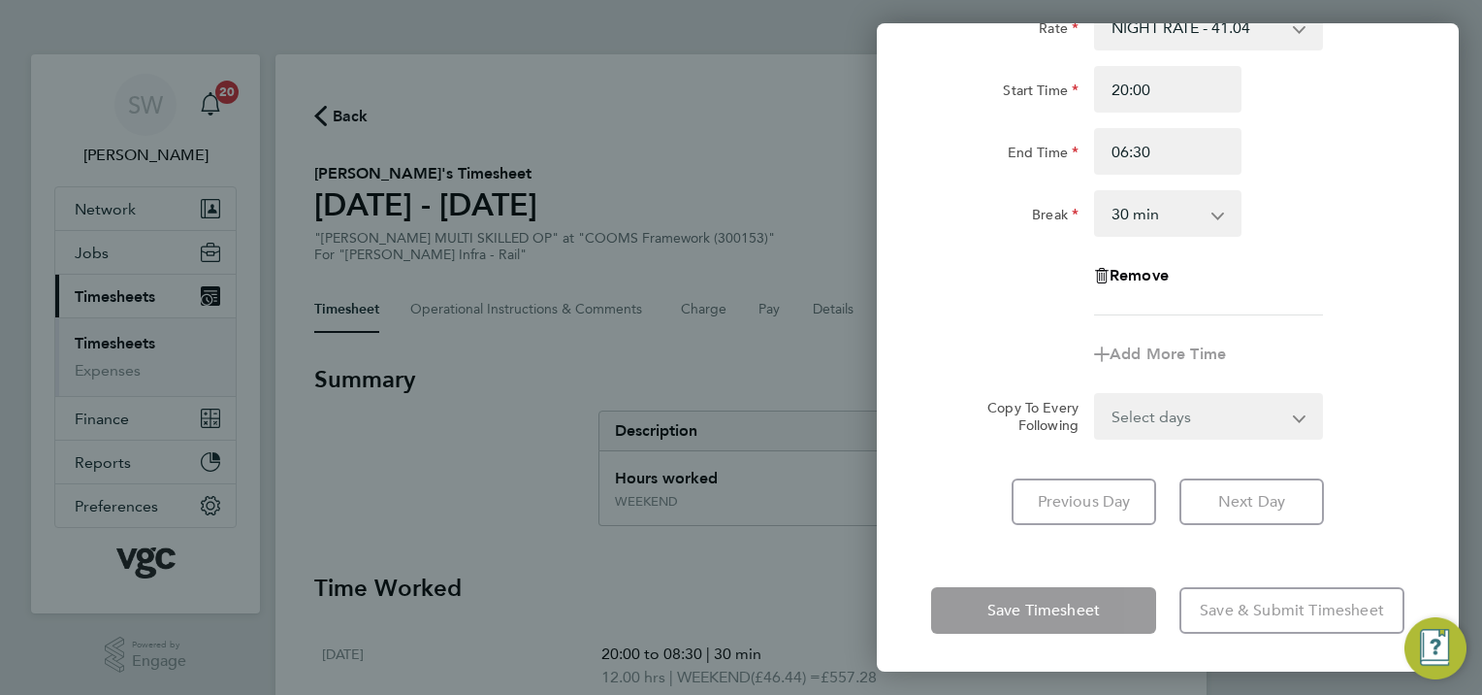
click at [1293, 415] on form "Rate NIGHT RATE - 41.04 DAY RATE - 35.64 WEEKEND - 46.44 xmas bonus - 450.00 xm…" at bounding box center [1167, 222] width 473 height 436
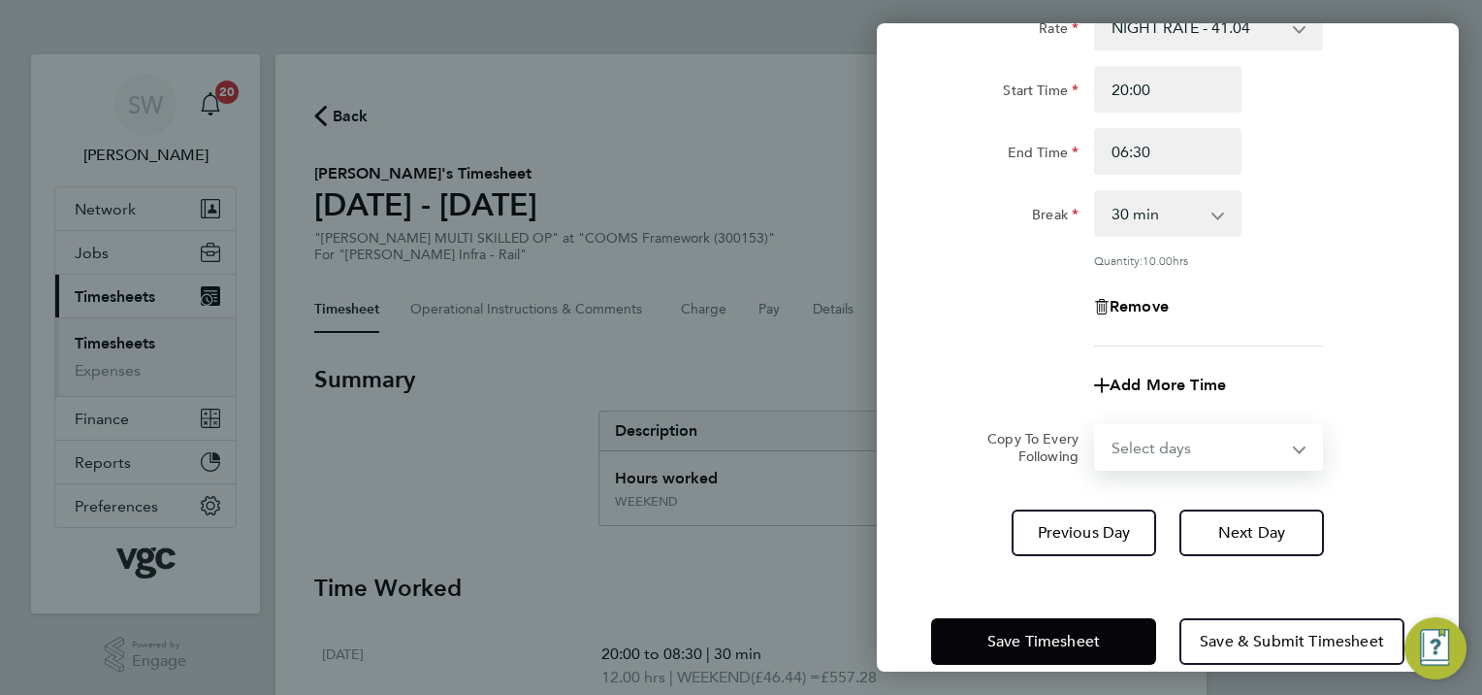
select select "WED"
click at [1096, 426] on select "Select days Day [DATE] [DATE] [DATE]" at bounding box center [1198, 447] width 204 height 43
select select "[DATE]"
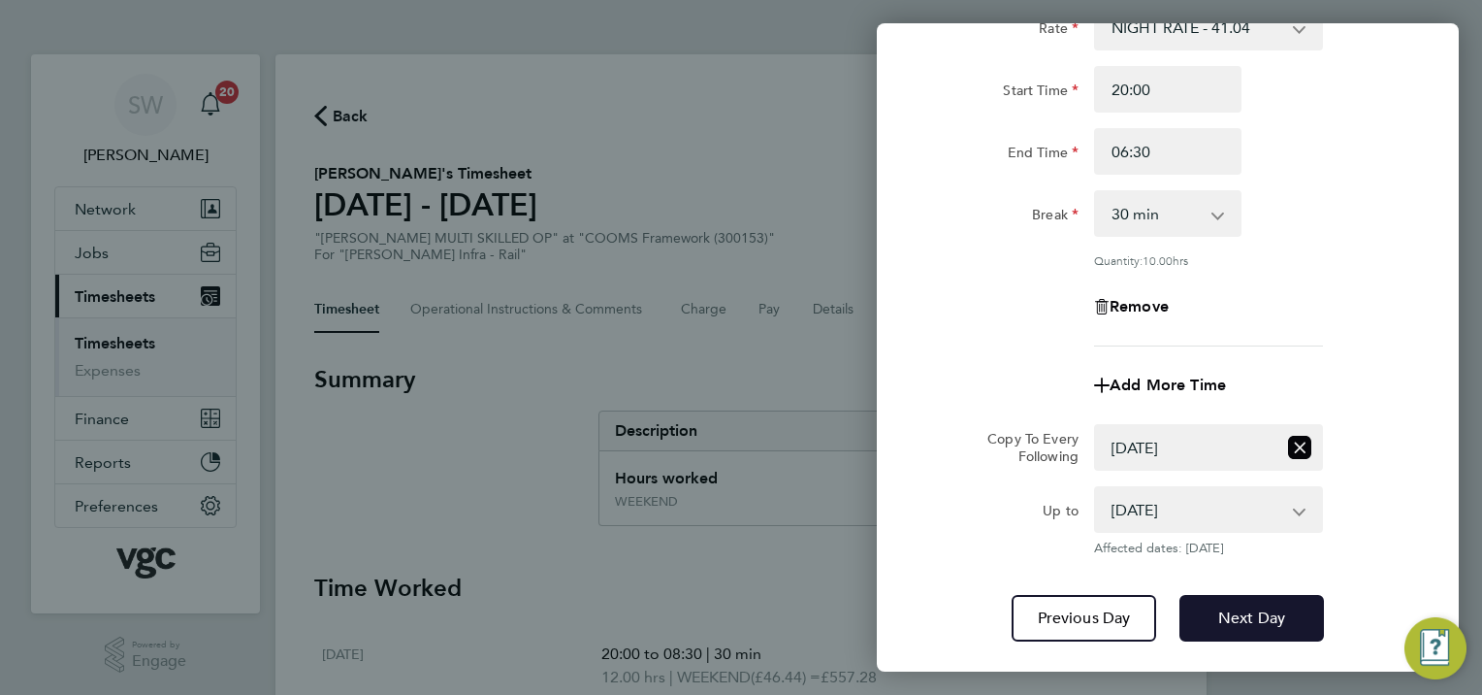
drag, startPoint x: 1244, startPoint y: 625, endPoint x: 1245, endPoint y: 601, distance: 23.3
click at [1244, 624] on span "Next Day" at bounding box center [1251, 617] width 67 height 19
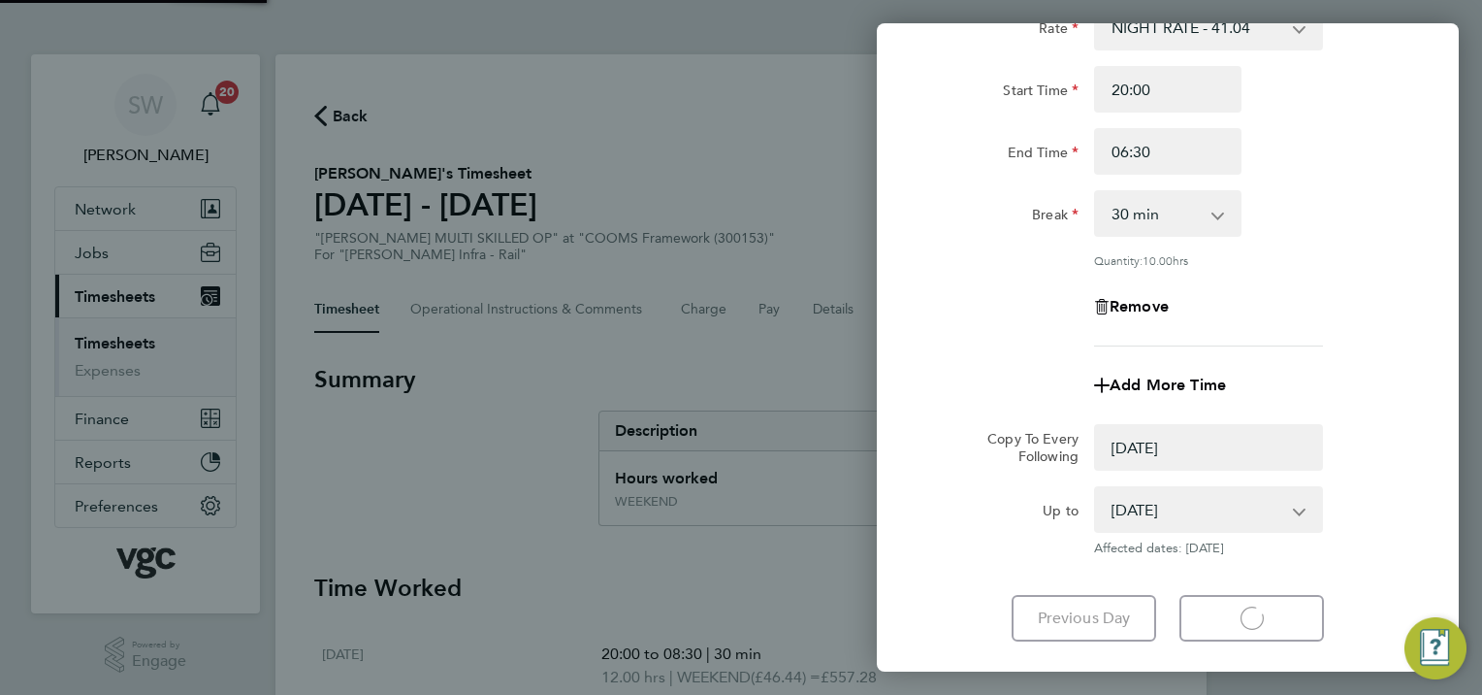
select select "0: null"
select select "30"
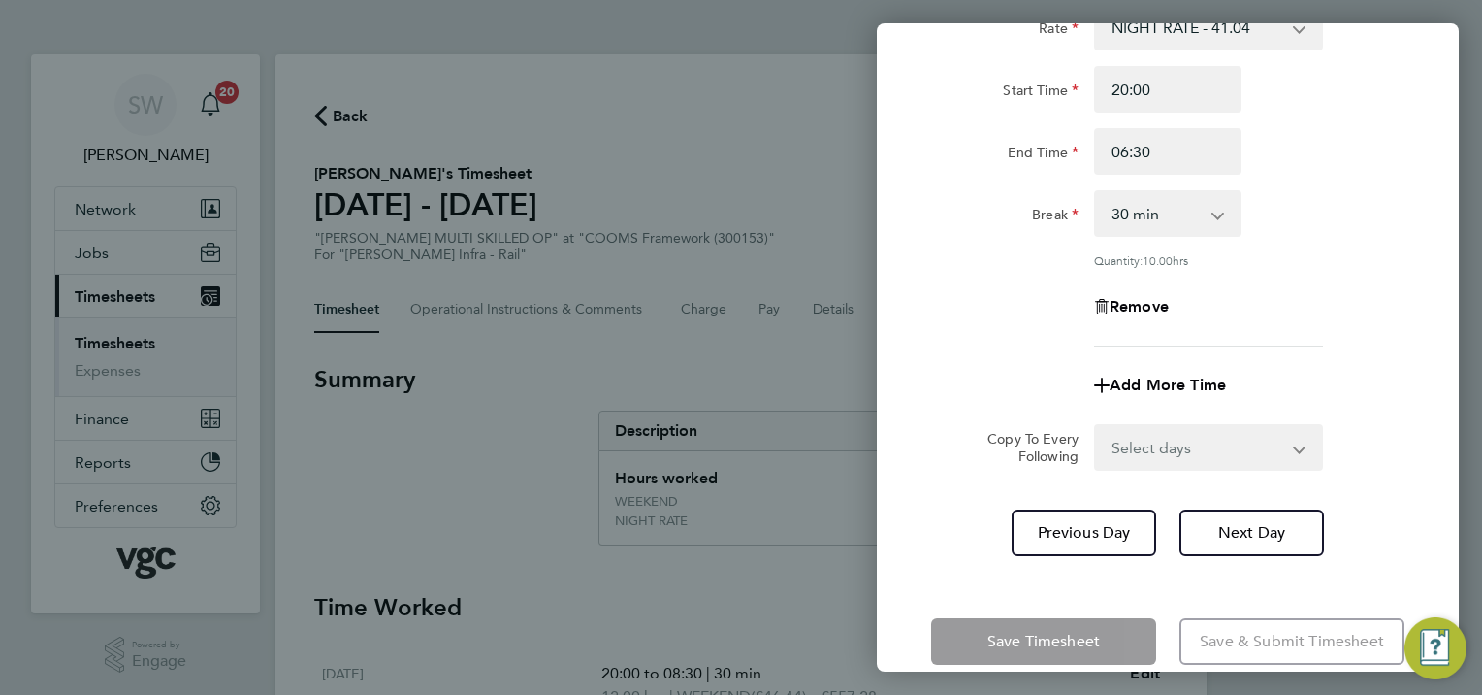
click at [1300, 451] on app-icon-cross-button at bounding box center [1311, 447] width 23 height 43
click at [1296, 448] on select "Select days Day [DATE] [DATE]" at bounding box center [1198, 447] width 204 height 43
select select "THU"
click at [1096, 426] on select "Select days Day [DATE] [DATE]" at bounding box center [1198, 447] width 204 height 43
select select "[DATE]"
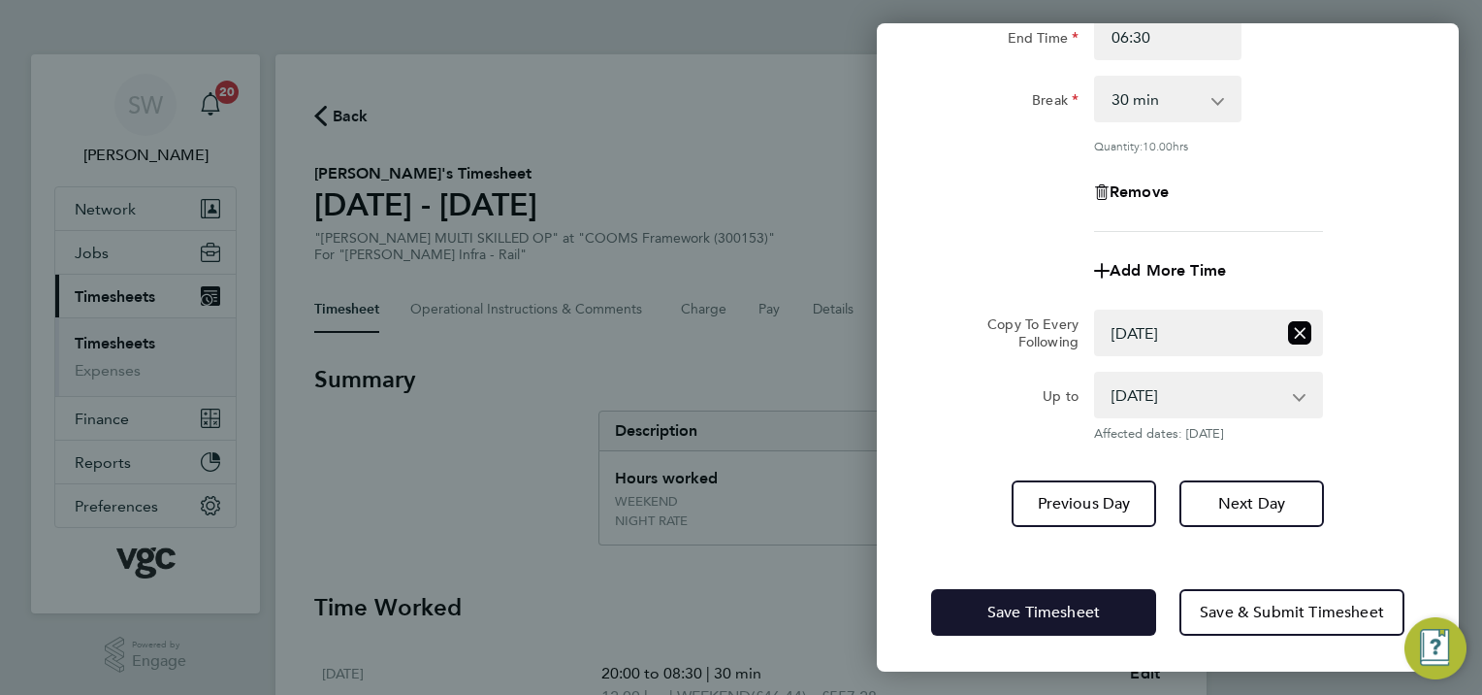
click at [1011, 589] on button "Save Timesheet" at bounding box center [1043, 612] width 225 height 47
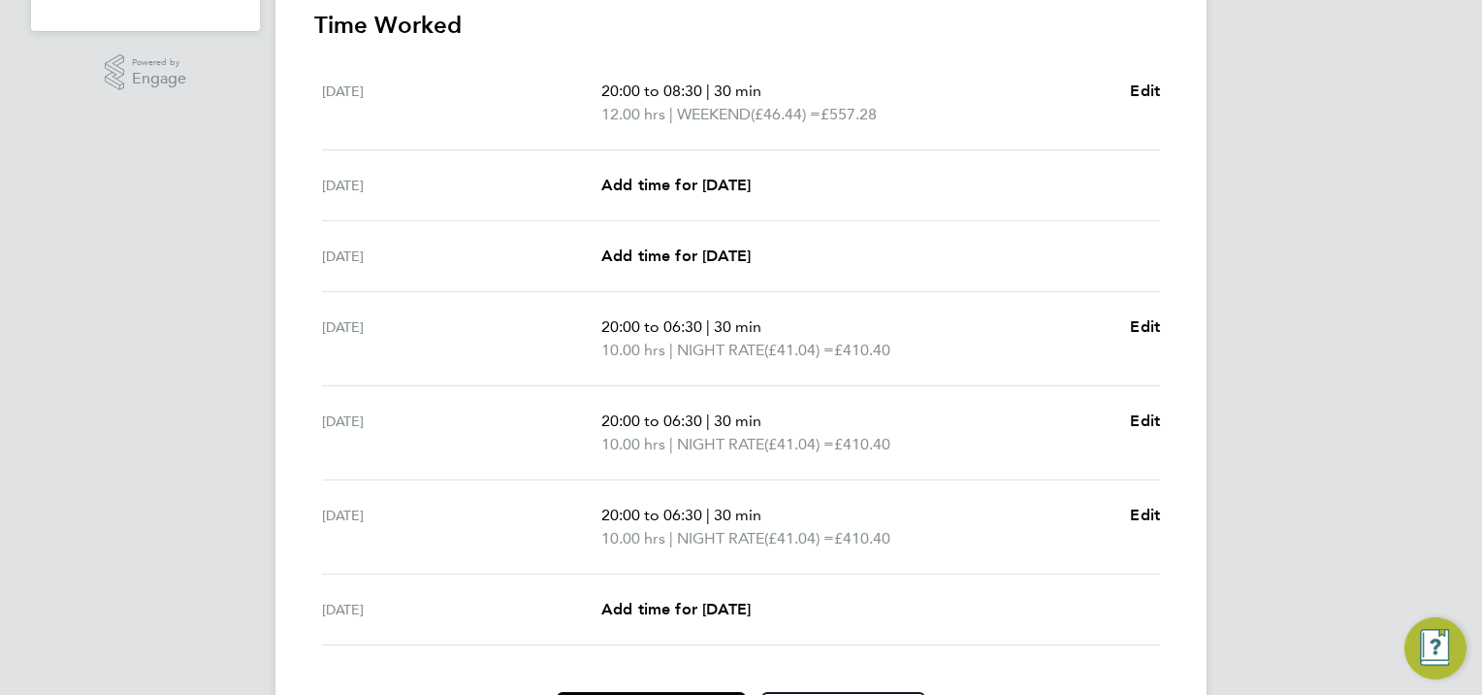
click at [683, 623] on div "[DATE] Add time for [DATE] Add time for [DATE]" at bounding box center [741, 609] width 838 height 71
click at [702, 613] on span "Add time for [DATE]" at bounding box center [675, 608] width 149 height 18
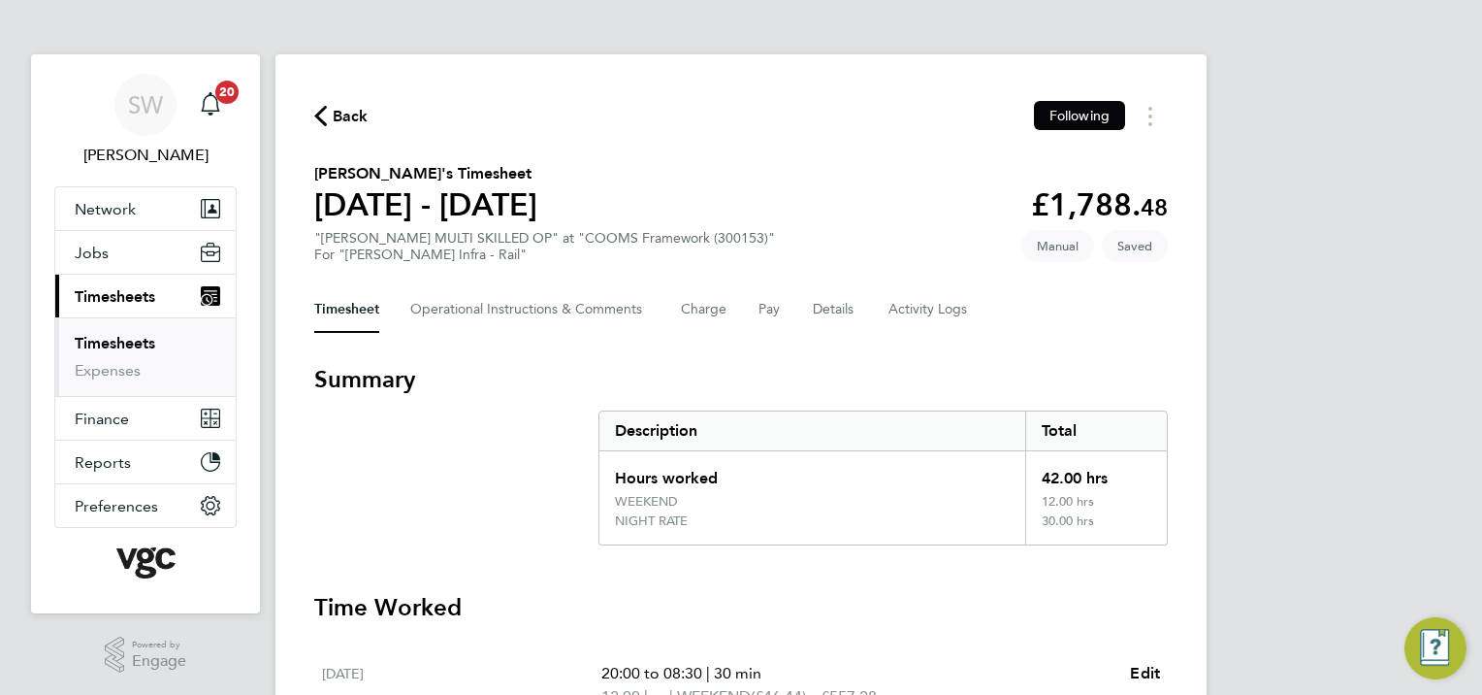
select select "30"
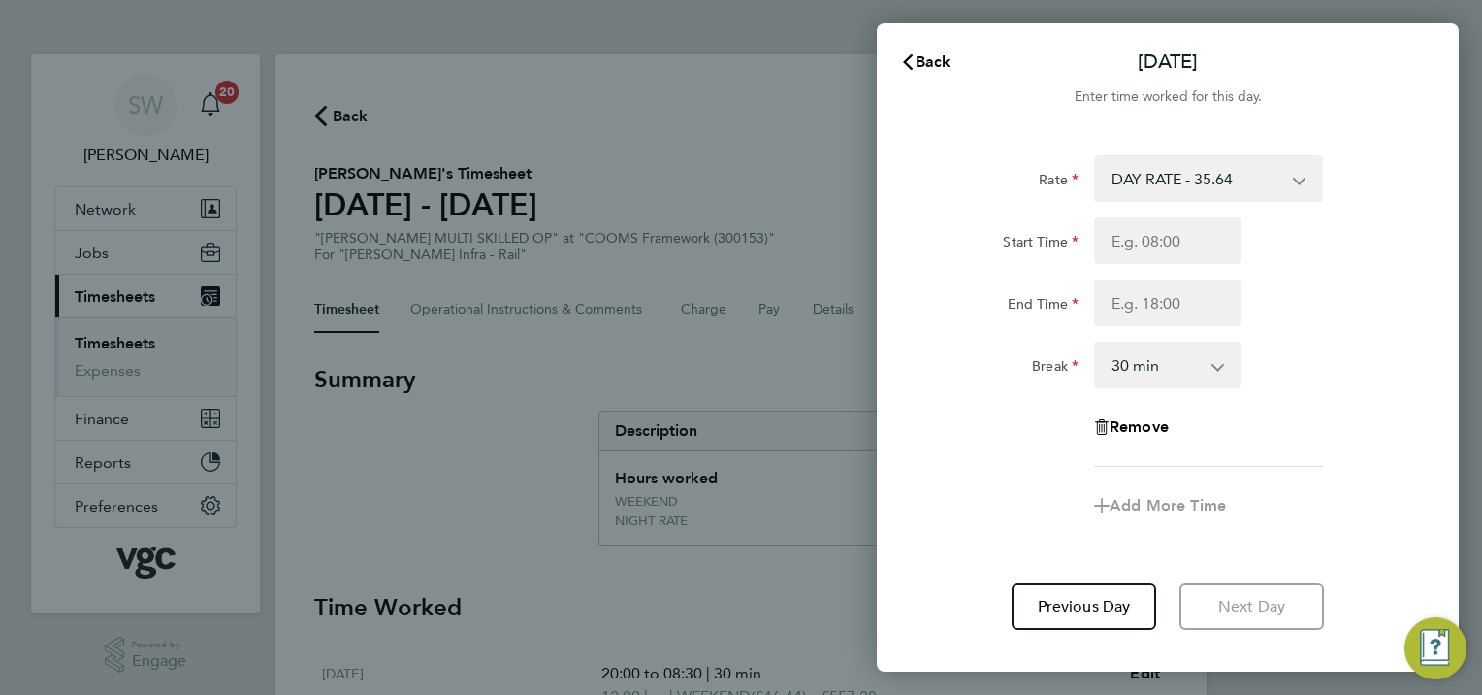
click at [1291, 178] on select "DAY RATE - 35.64 NIGHT RATE - 41.04 WEEKEND - 46.44 xmas bonus - 450.00 xmas do…" at bounding box center [1197, 178] width 202 height 43
select select "30"
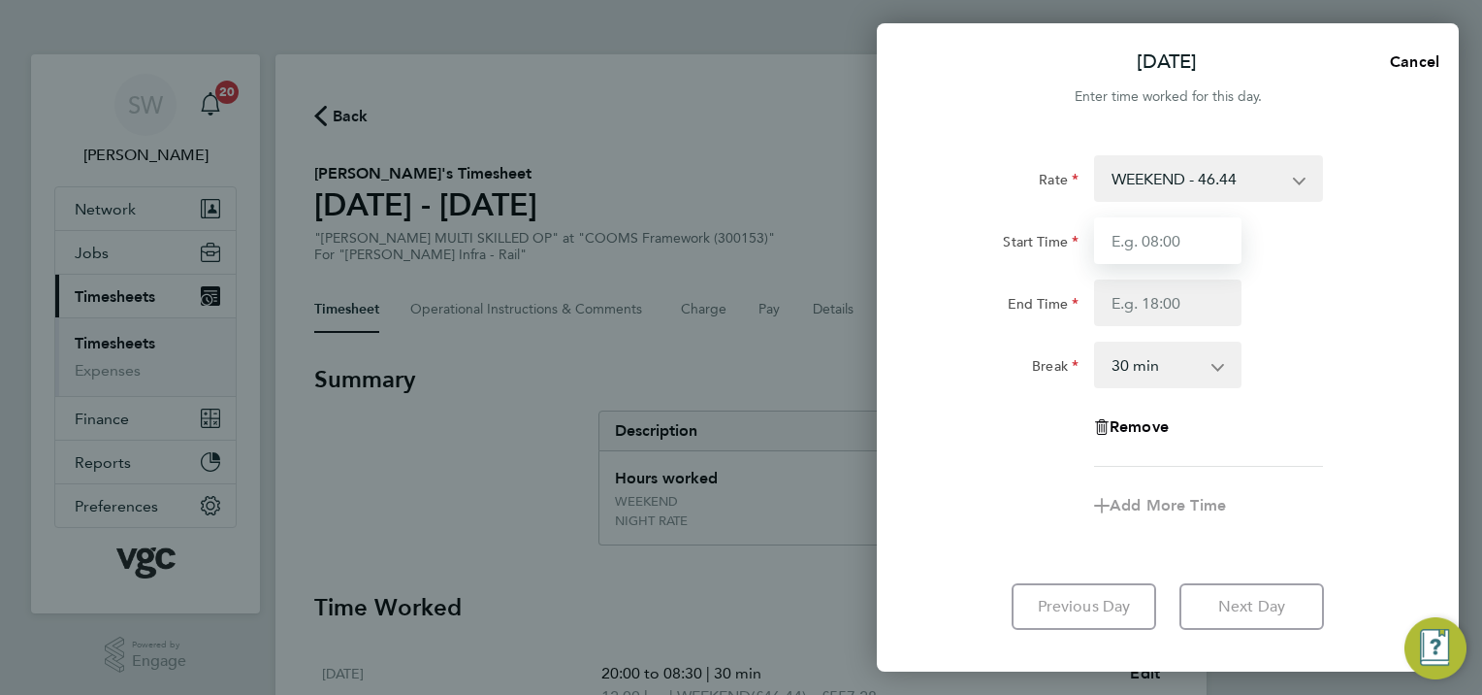
click at [1138, 241] on input "Start Time" at bounding box center [1167, 240] width 147 height 47
type input "20:00"
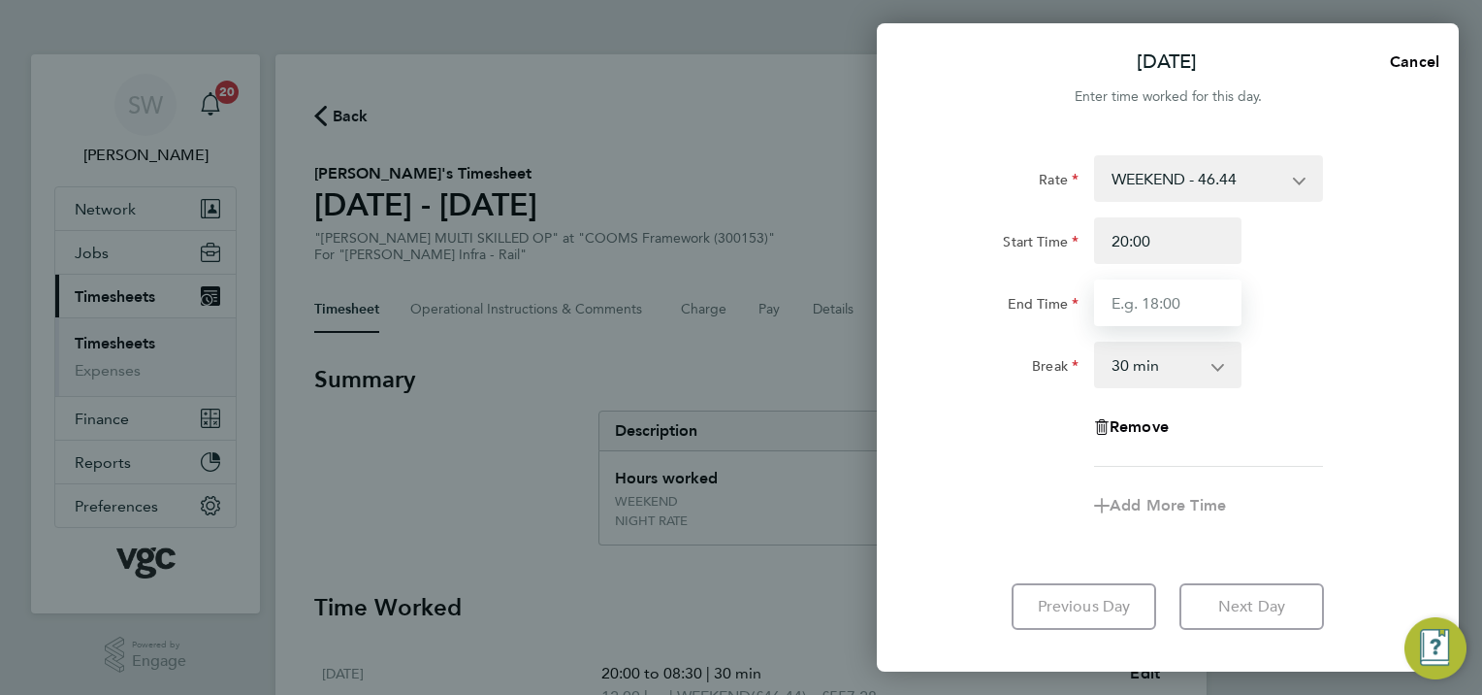
type input "06:30"
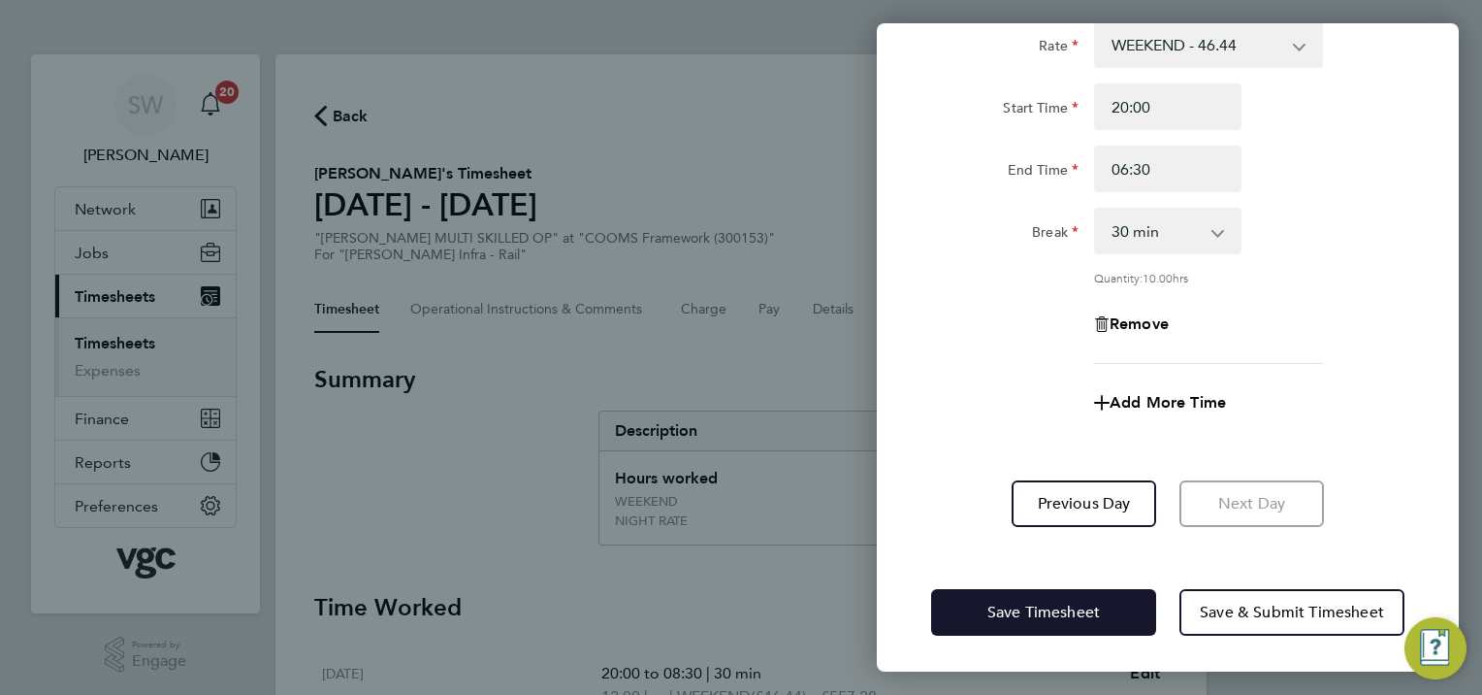
click at [976, 619] on button "Save Timesheet" at bounding box center [1043, 612] width 225 height 47
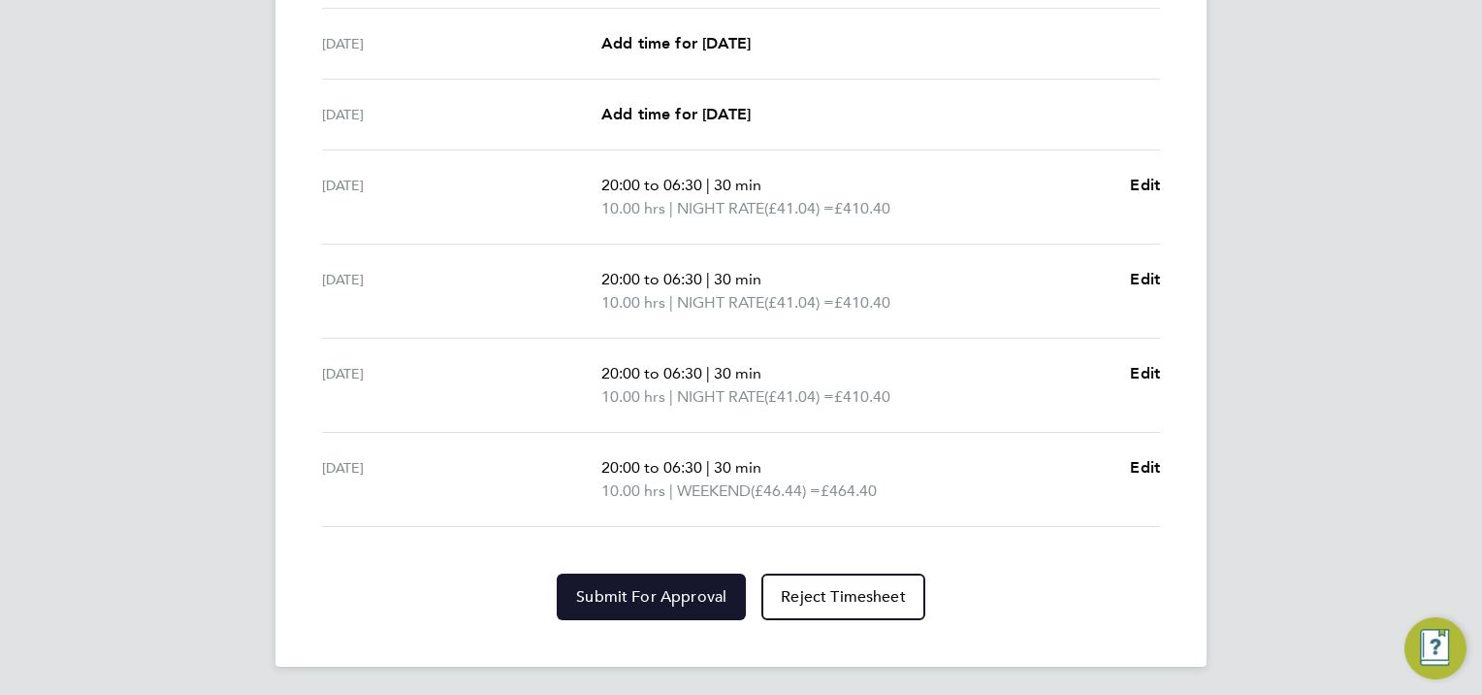
click at [629, 600] on button "Submit For Approval" at bounding box center [651, 596] width 189 height 47
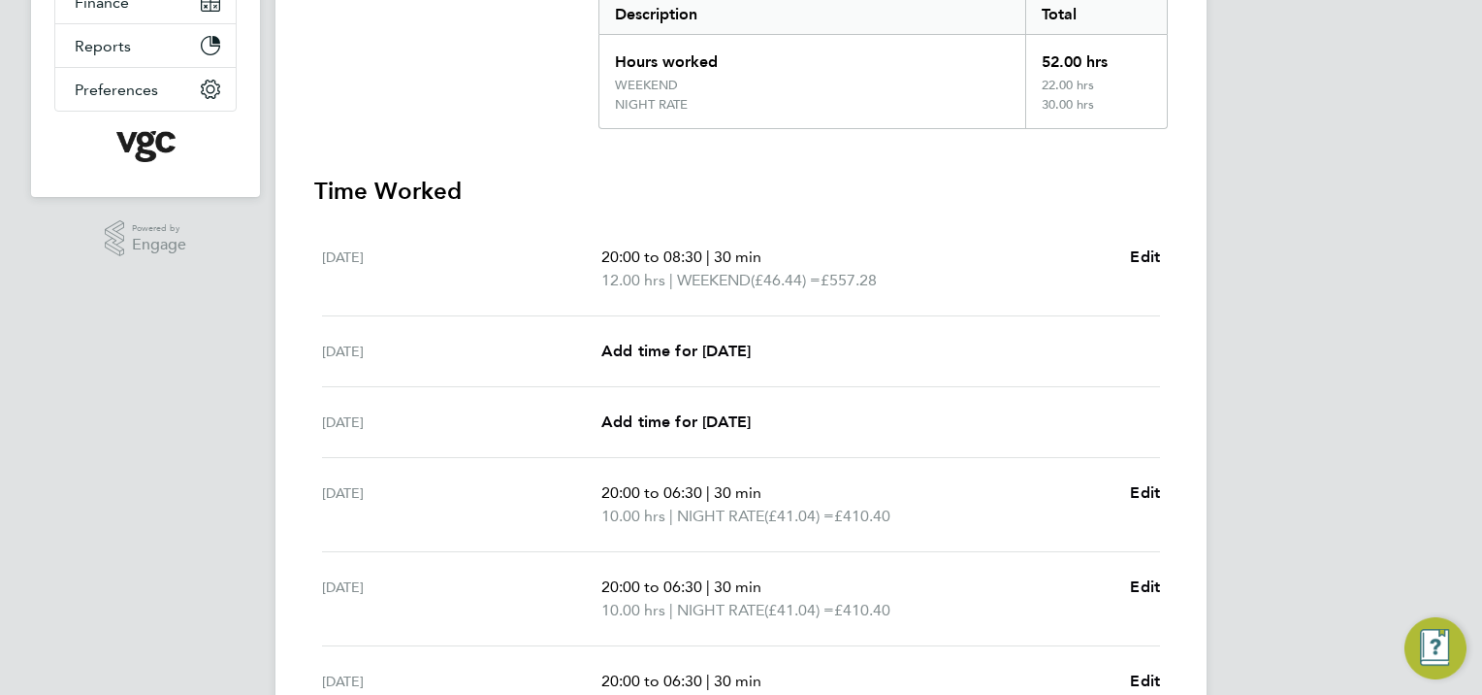
scroll to position [141, 0]
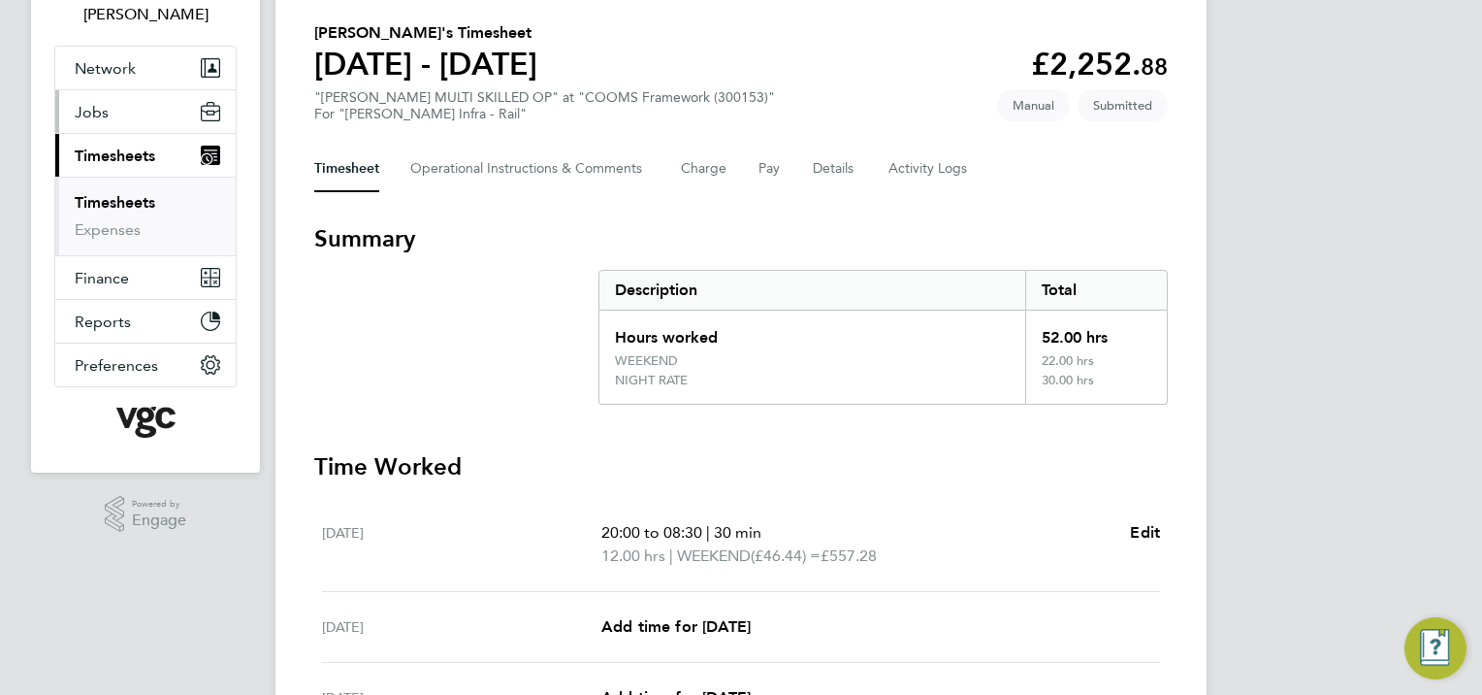
click at [101, 103] on span "Jobs" at bounding box center [92, 112] width 34 height 18
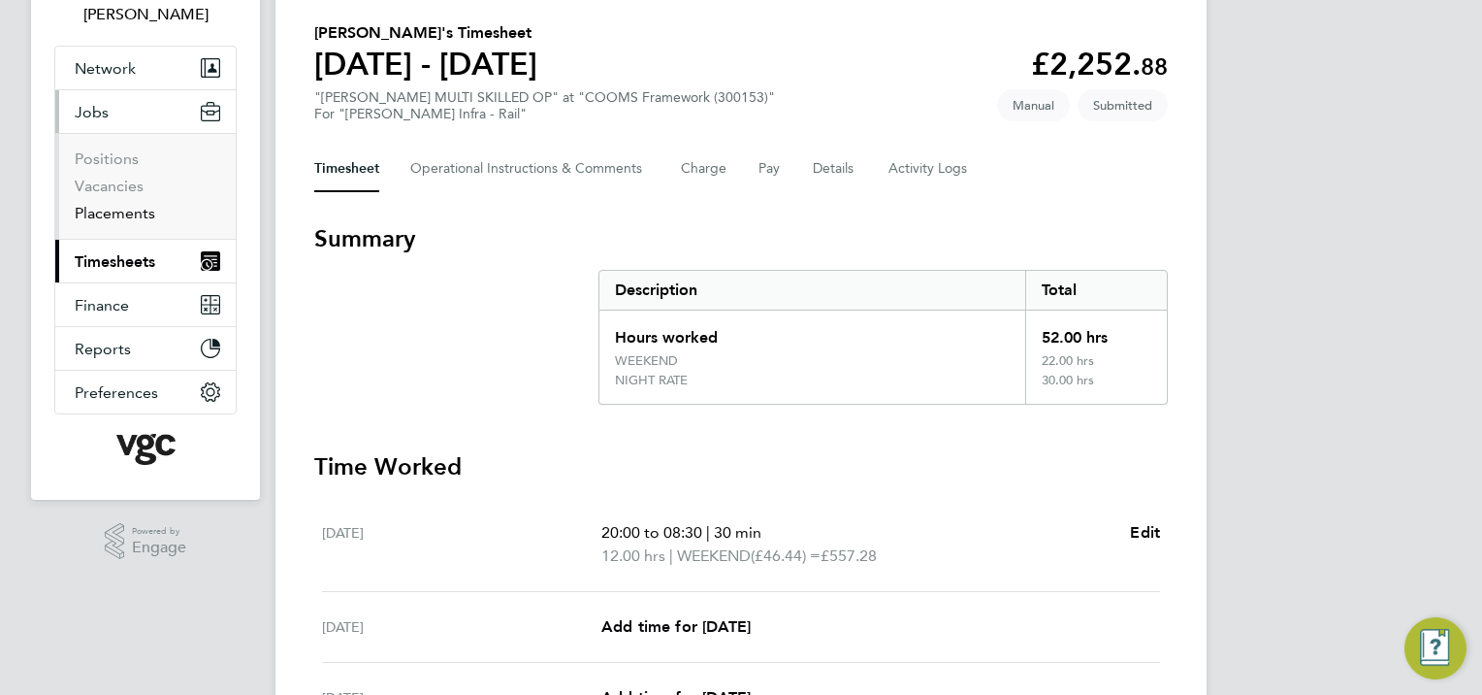
click at [130, 211] on link "Placements" at bounding box center [115, 213] width 81 height 18
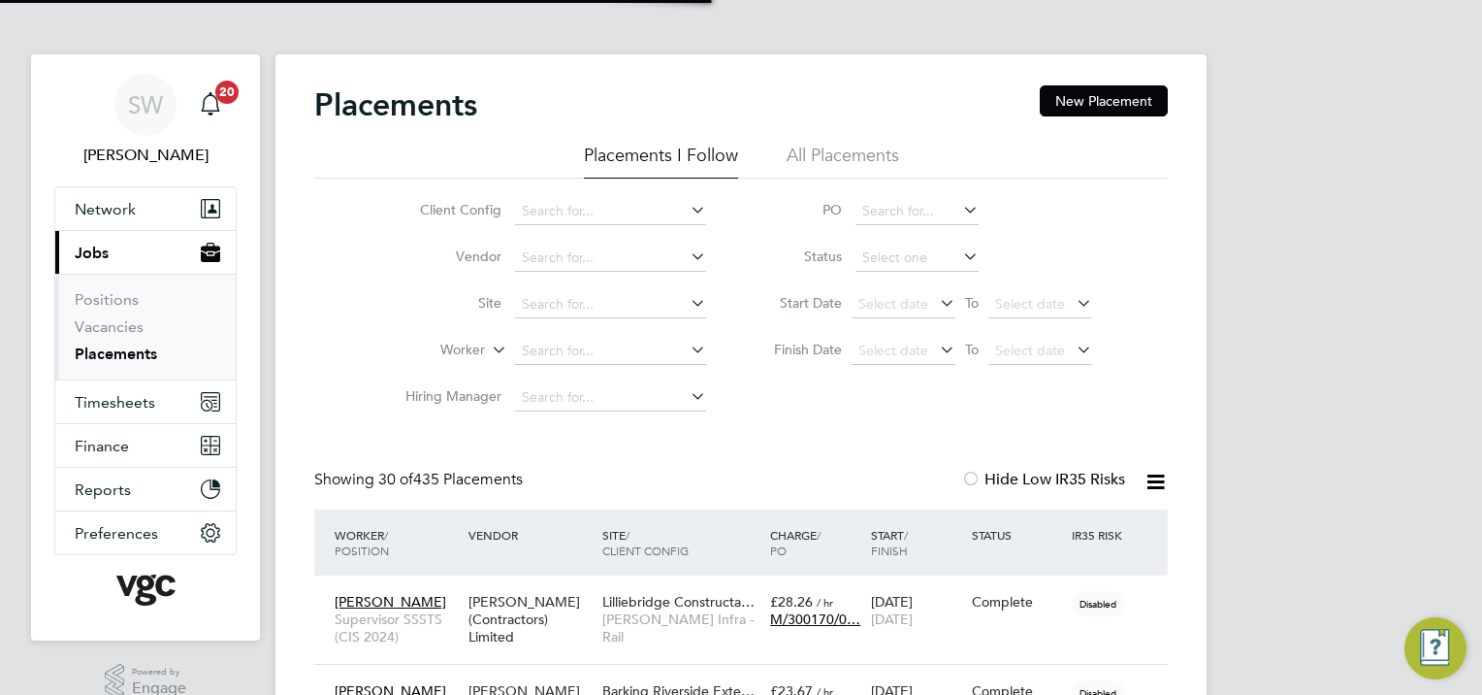
scroll to position [55, 169]
click at [109, 395] on span "Timesheets" at bounding box center [115, 402] width 81 height 18
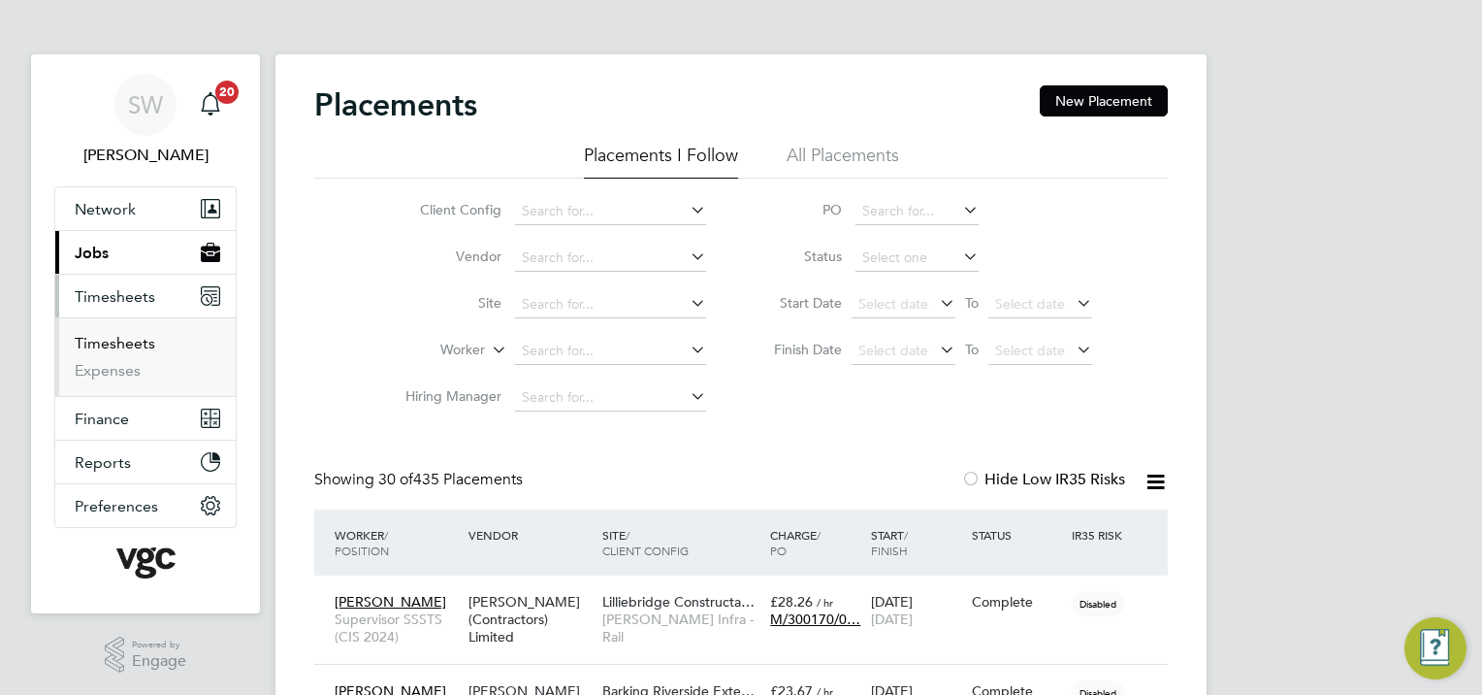
click at [105, 339] on link "Timesheets" at bounding box center [115, 343] width 81 height 18
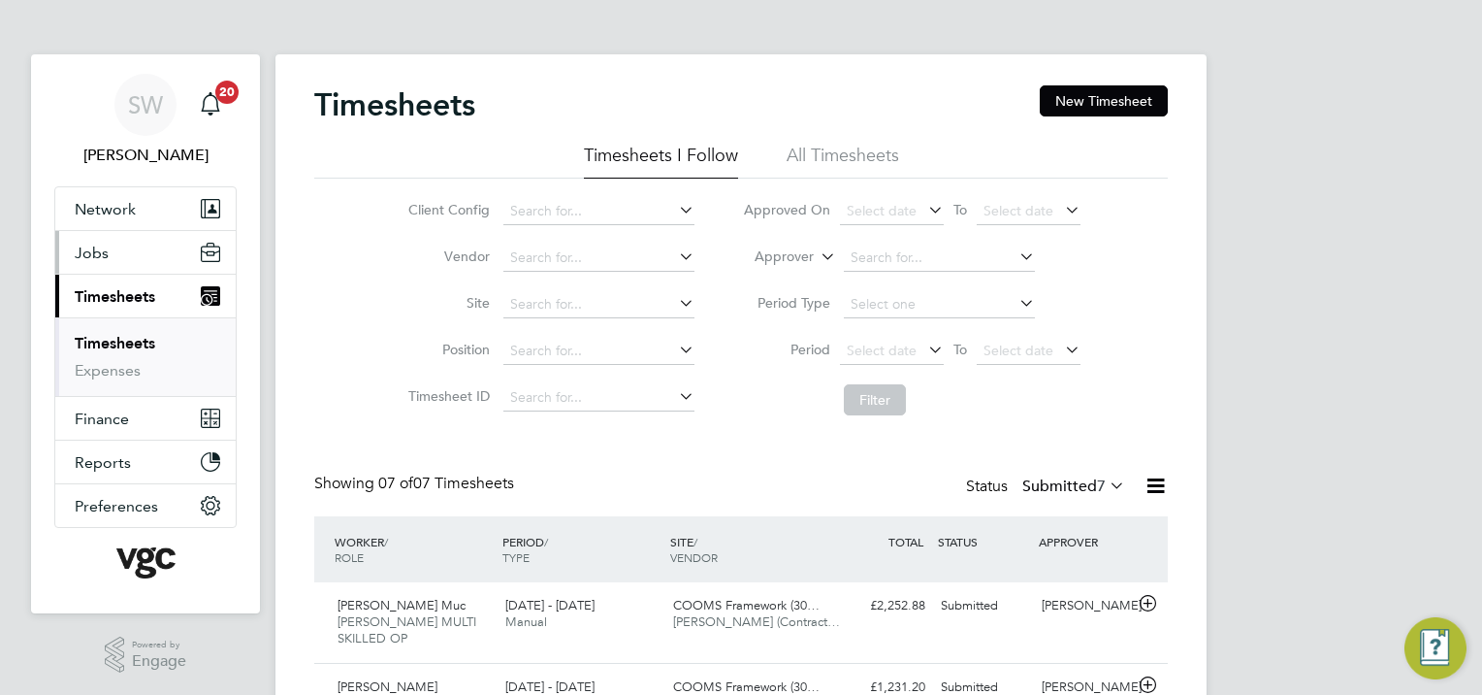
click at [101, 249] on span "Jobs" at bounding box center [92, 252] width 34 height 18
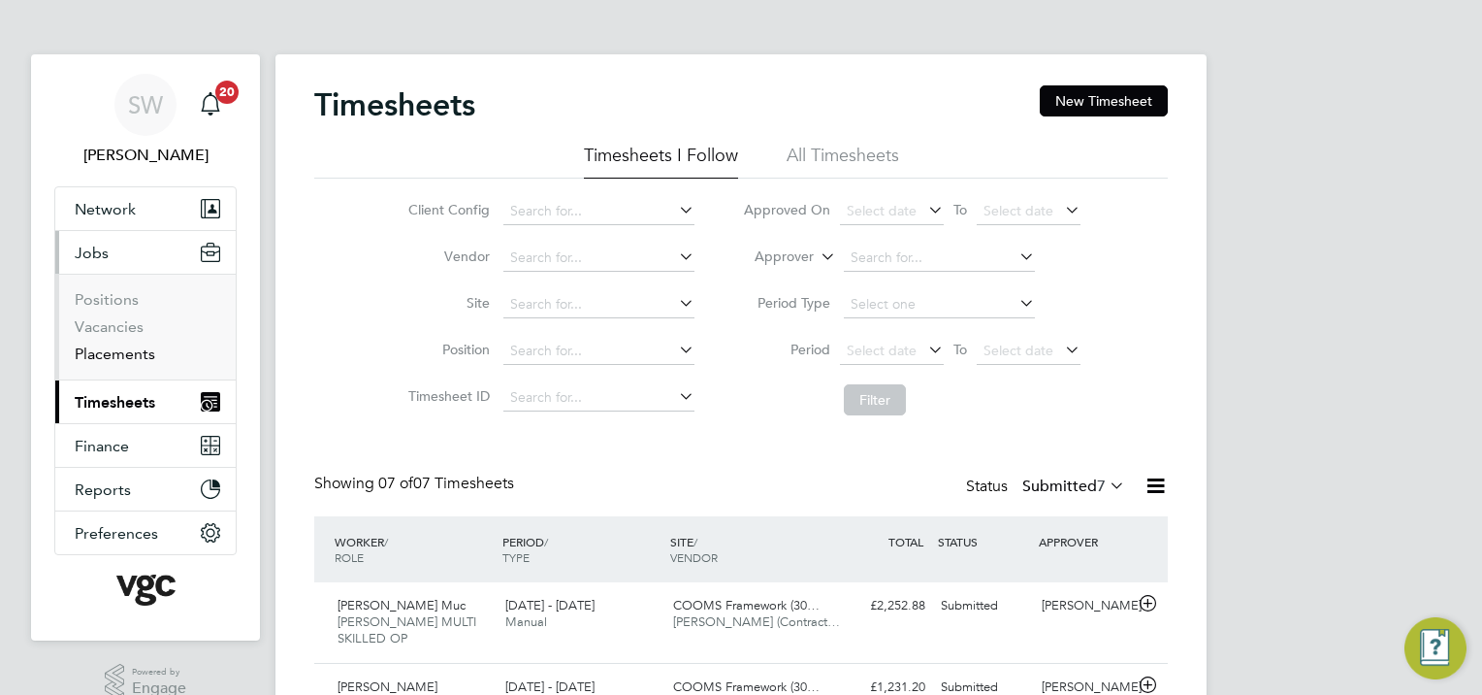
click at [124, 359] on link "Placements" at bounding box center [115, 353] width 81 height 18
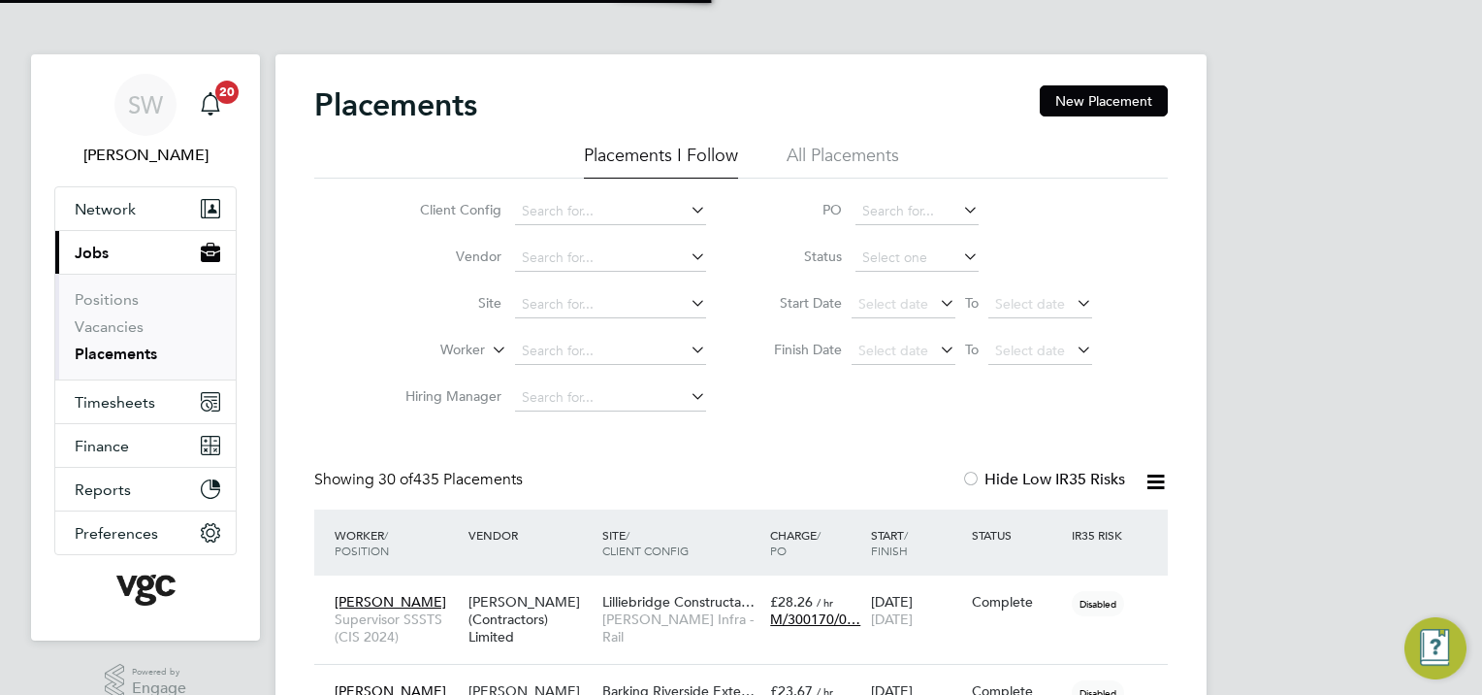
scroll to position [55, 169]
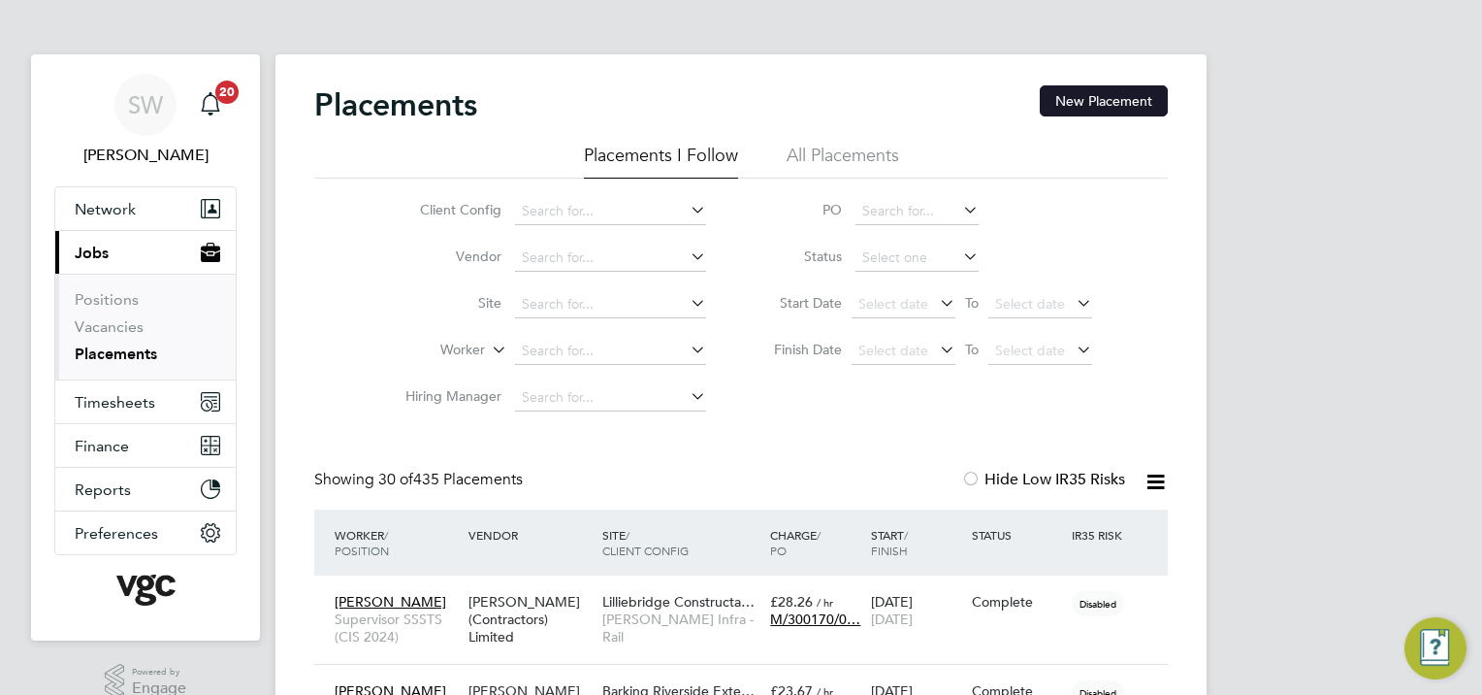
click at [1050, 95] on button "New Placement" at bounding box center [1104, 100] width 128 height 31
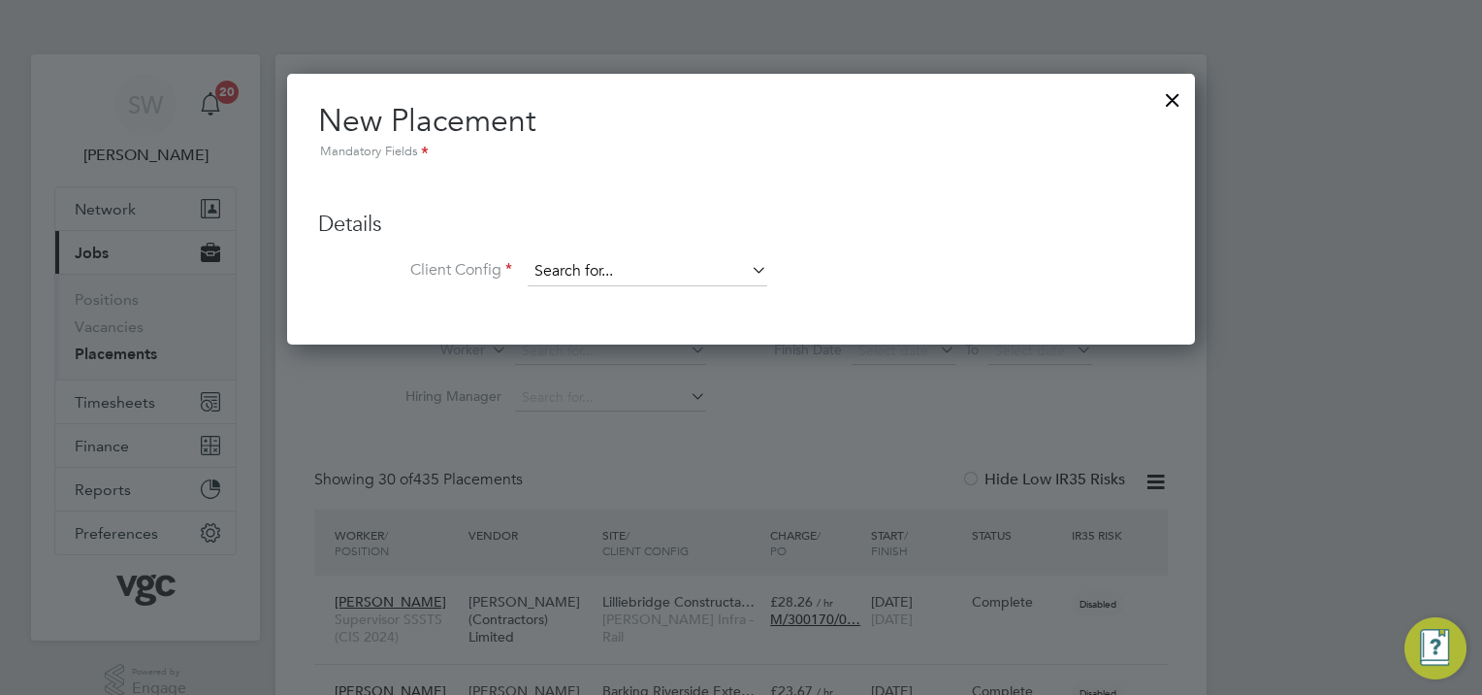
click at [568, 268] on input at bounding box center [648, 271] width 240 height 29
type input "l"
click at [577, 297] on li "[PERSON_NAME] Infra - Rail" at bounding box center [648, 298] width 241 height 26
type input "[PERSON_NAME] Infra - Rail"
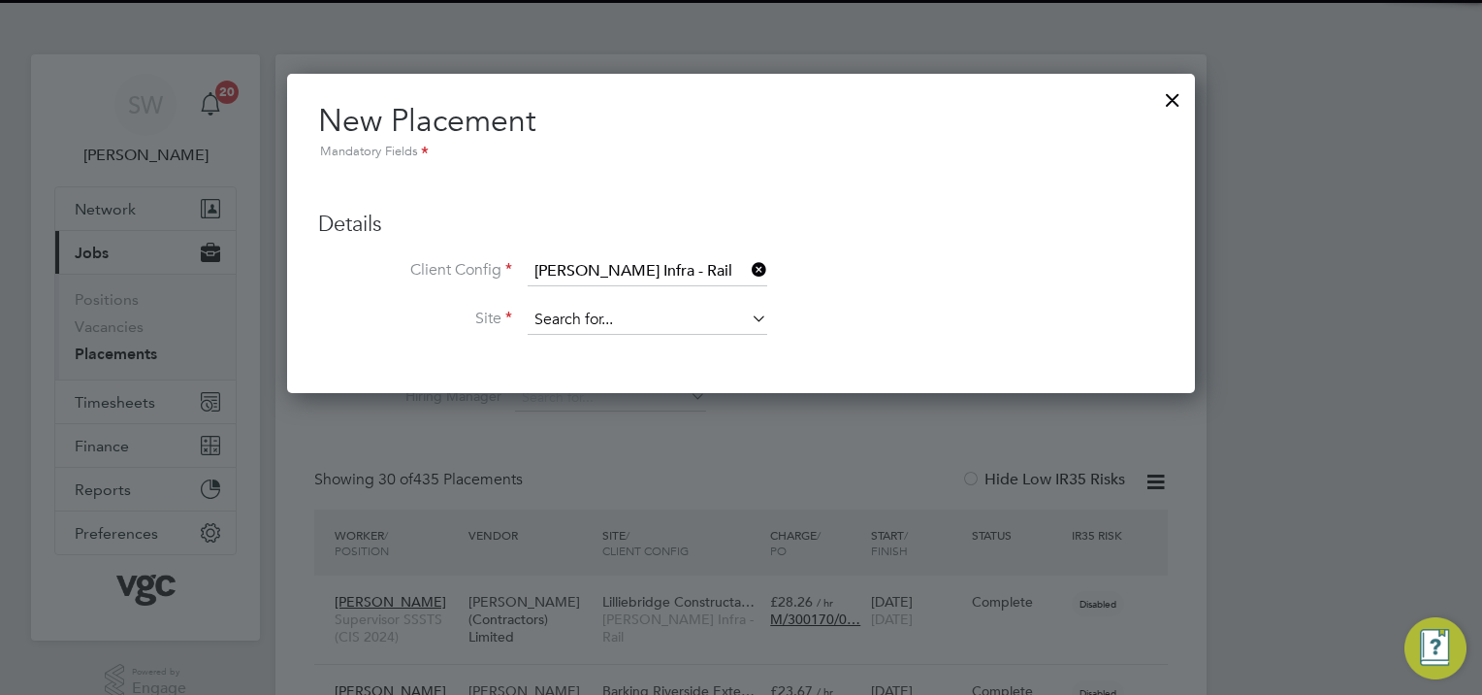
click at [563, 318] on input at bounding box center [648, 320] width 240 height 29
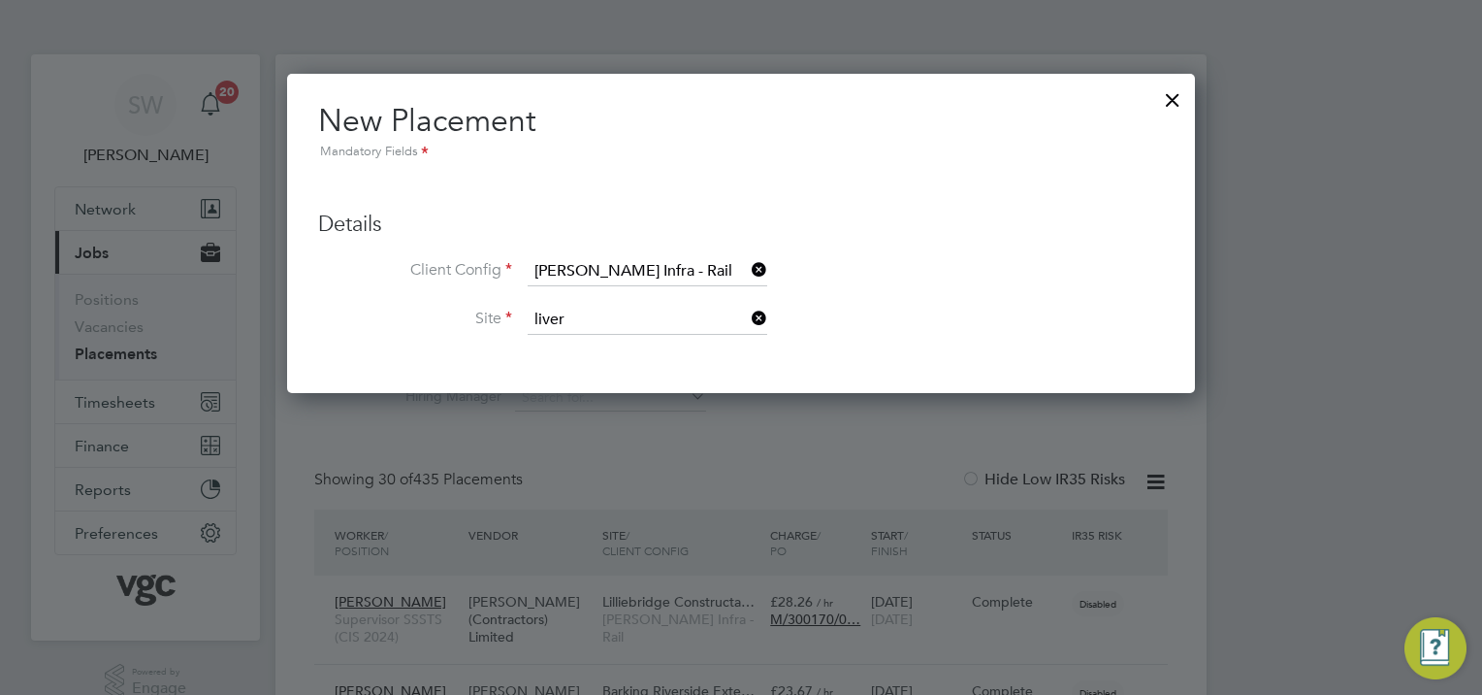
click at [605, 346] on li "Liver pool Street Roof Renewal (300402)" at bounding box center [689, 346] width 323 height 26
type input "Liverpool Street Roof Renewal (300402)"
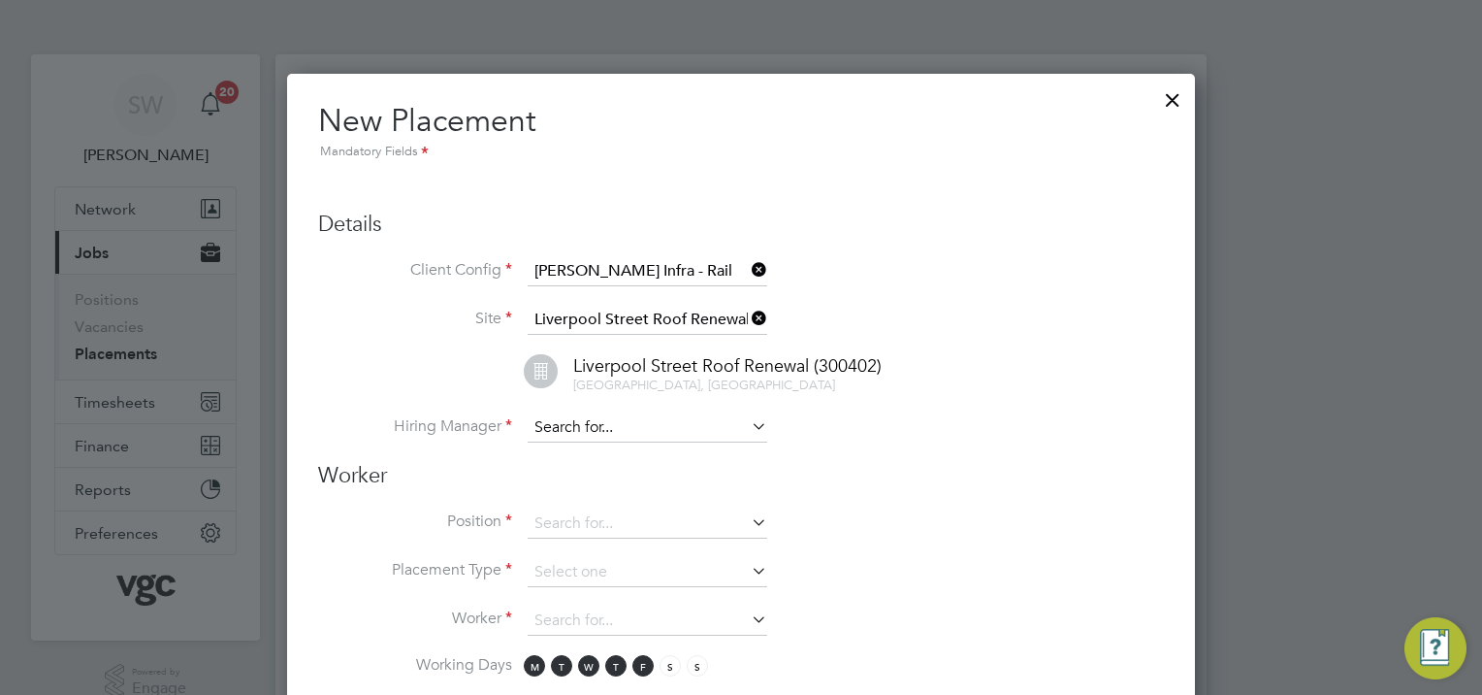
click at [574, 425] on input at bounding box center [648, 427] width 240 height 29
click at [582, 446] on li "[PERSON_NAME]" at bounding box center [648, 452] width 241 height 26
type input "[PERSON_NAME]"
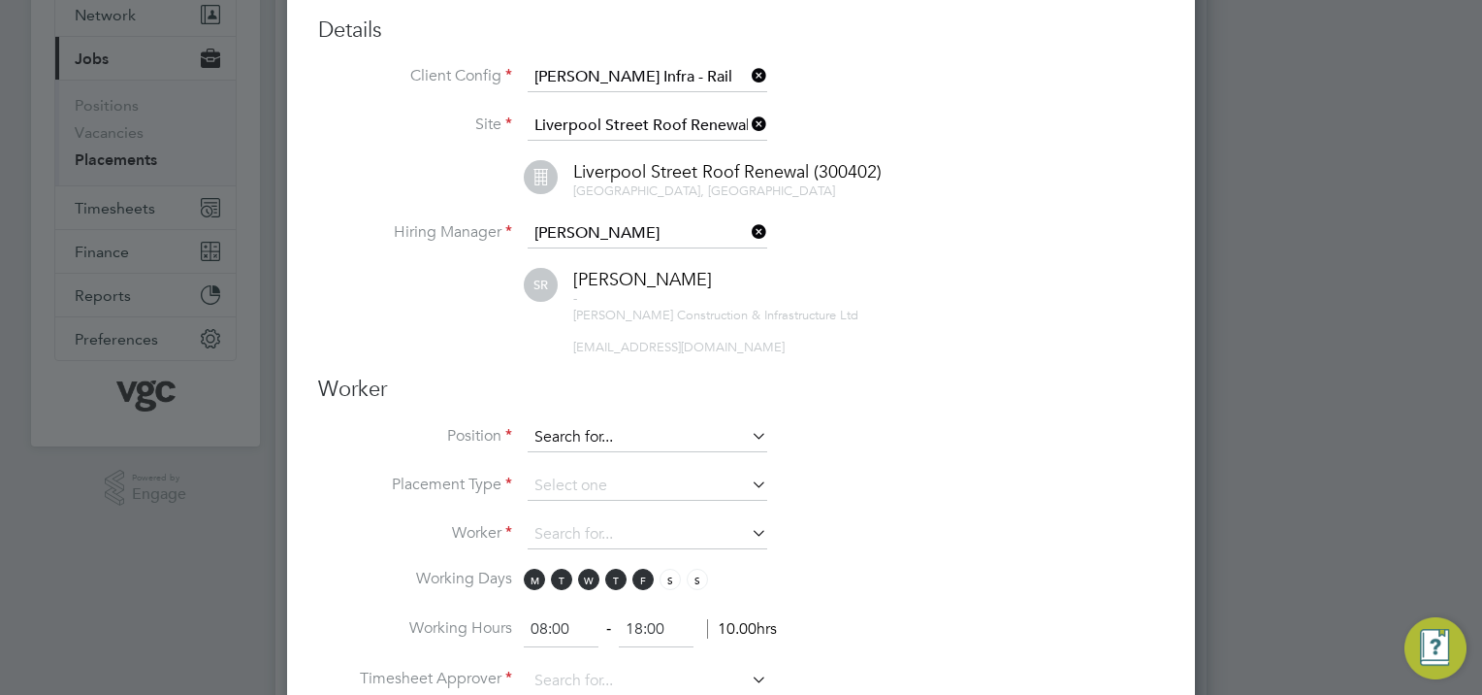
click at [580, 432] on input at bounding box center [648, 437] width 240 height 29
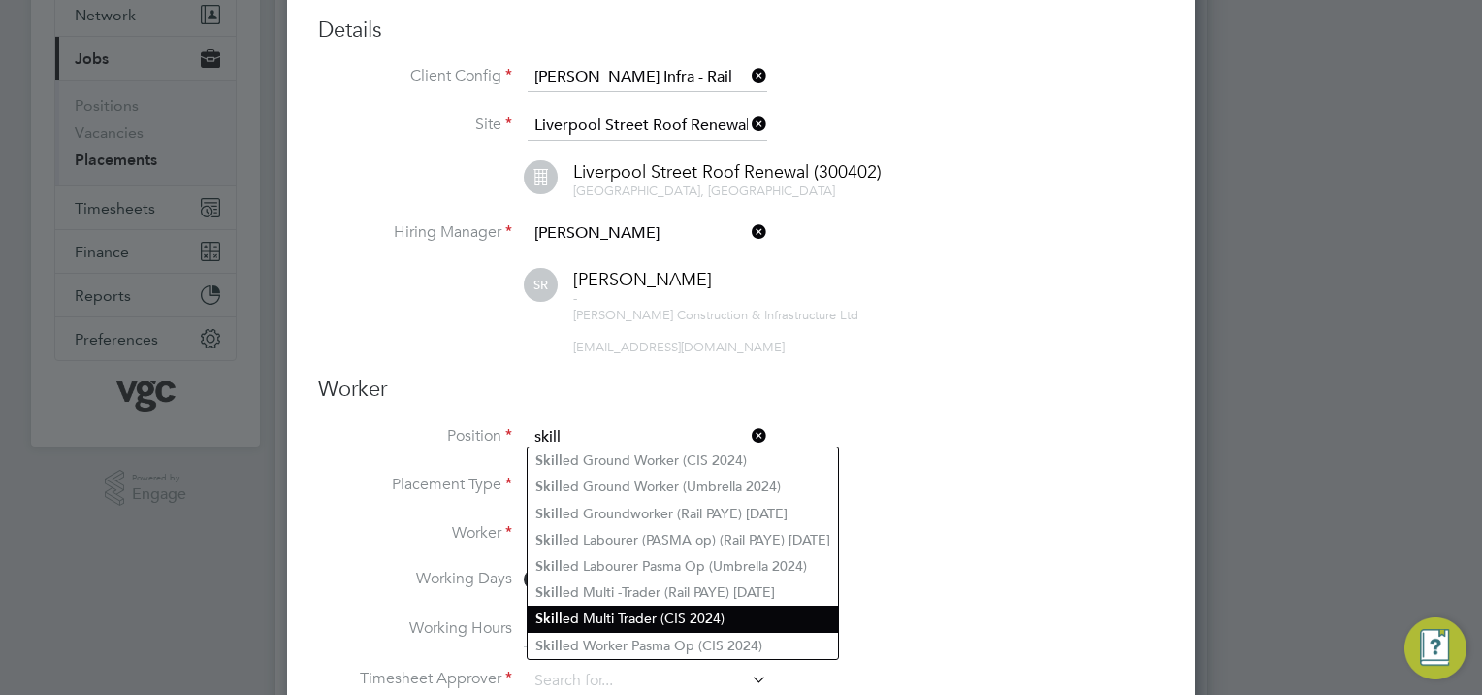
click at [638, 617] on li "Skill ed Multi Trader (CIS 2024)" at bounding box center [683, 618] width 310 height 26
type input "Skilled Multi Trader (CIS 2024)"
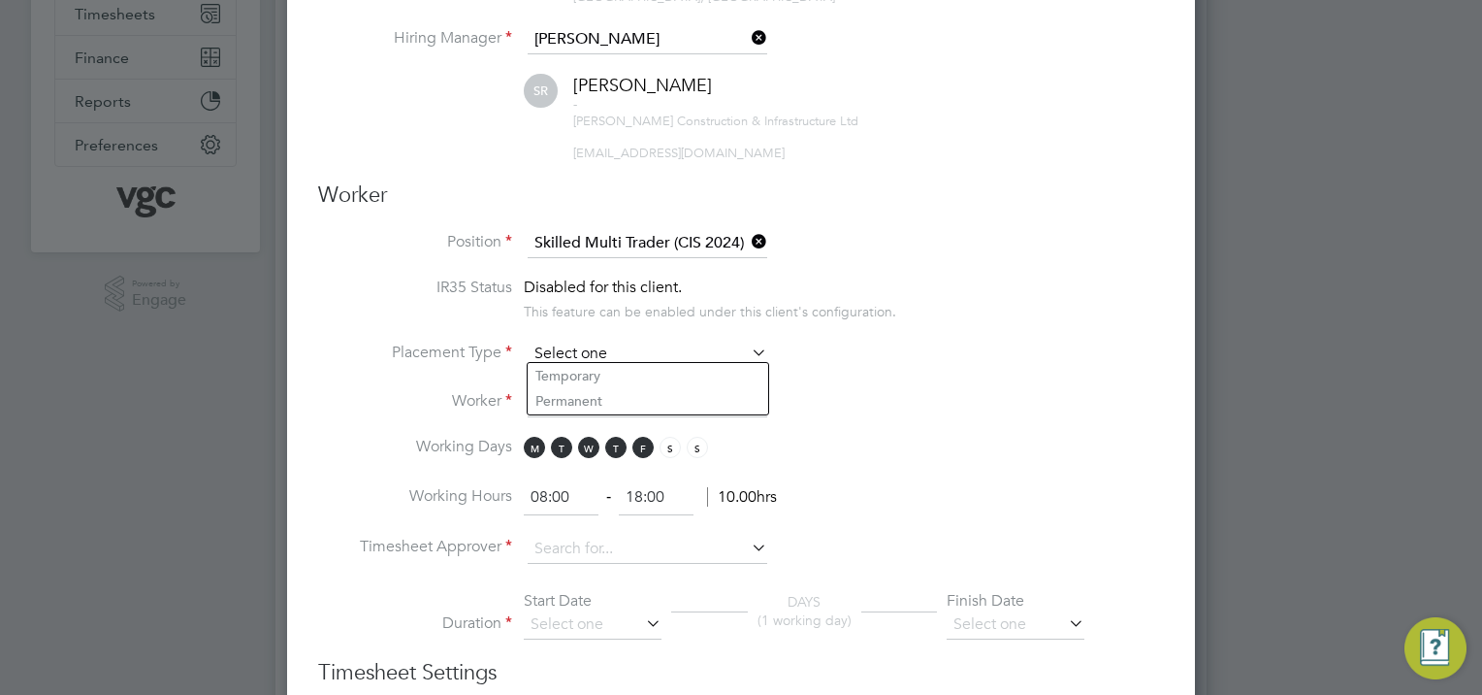
click at [568, 341] on input at bounding box center [648, 353] width 240 height 29
click at [571, 366] on li "Temporary" at bounding box center [648, 375] width 241 height 25
type input "Temporary"
click at [561, 396] on input at bounding box center [648, 402] width 240 height 29
click at [549, 388] on input at bounding box center [648, 402] width 240 height 29
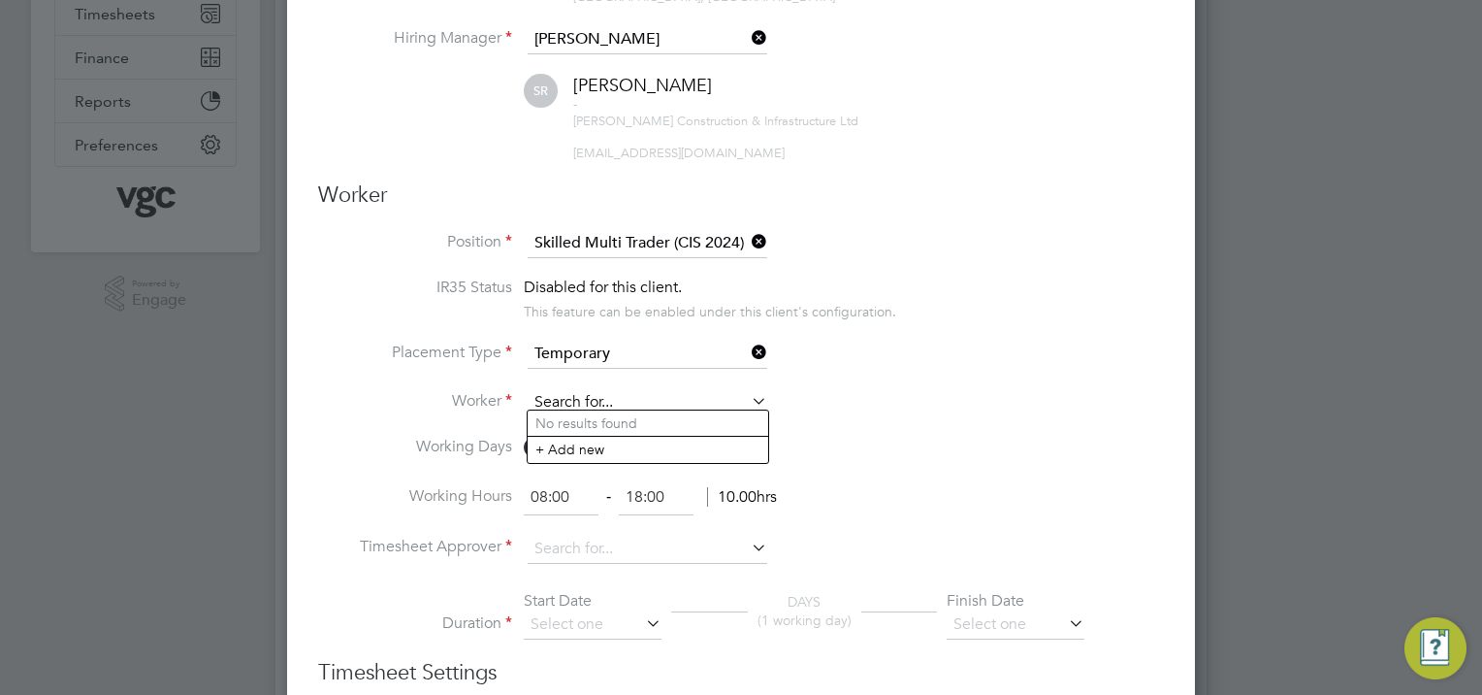
paste input "[PERSON_NAME]"
type input "[PERSON_NAME]"
click at [817, 417] on li "Worker [PERSON_NAME]" at bounding box center [741, 412] width 846 height 48
click at [611, 398] on input at bounding box center [648, 402] width 240 height 29
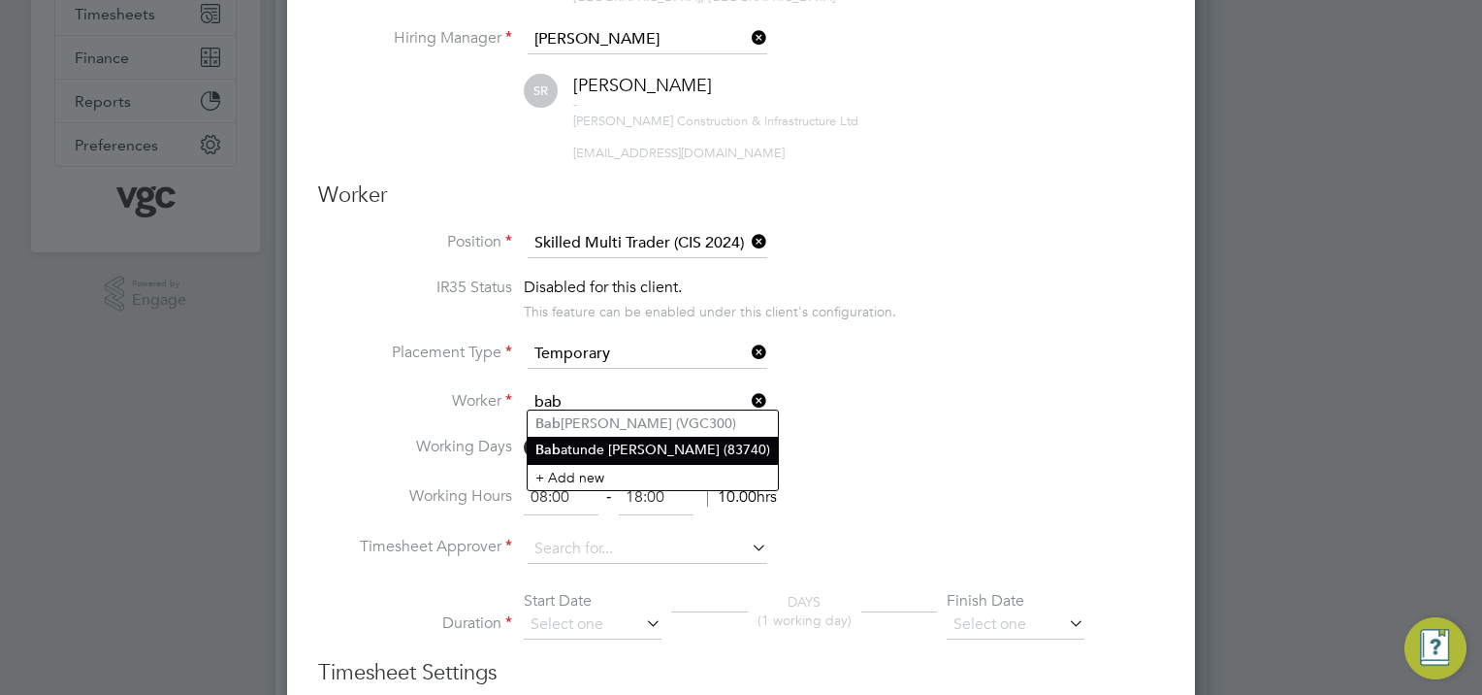
click at [609, 443] on li "Bab atunde [PERSON_NAME] (83740)" at bounding box center [653, 449] width 250 height 26
type input "[PERSON_NAME] [PERSON_NAME] (83740)"
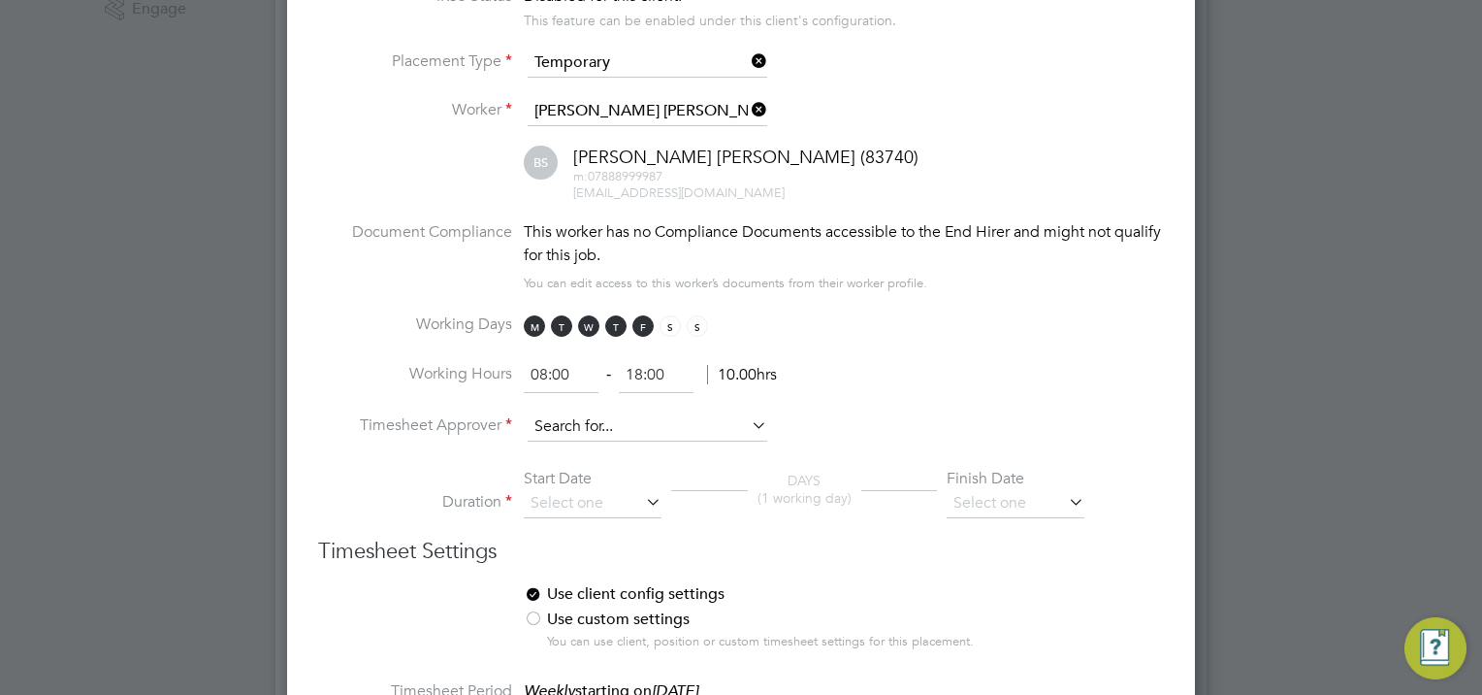
click at [582, 417] on input at bounding box center [648, 426] width 240 height 29
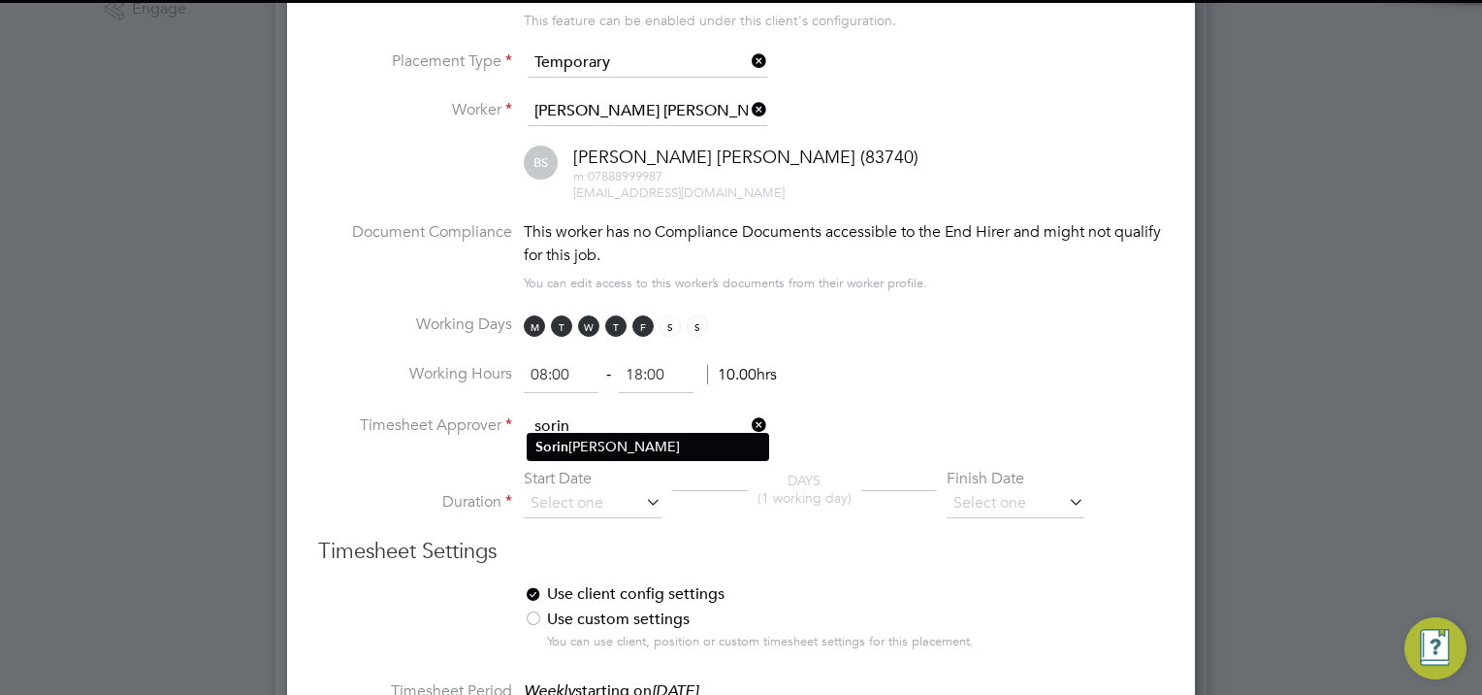
click at [594, 442] on li "[PERSON_NAME]" at bounding box center [648, 447] width 241 height 26
type input "[PERSON_NAME]"
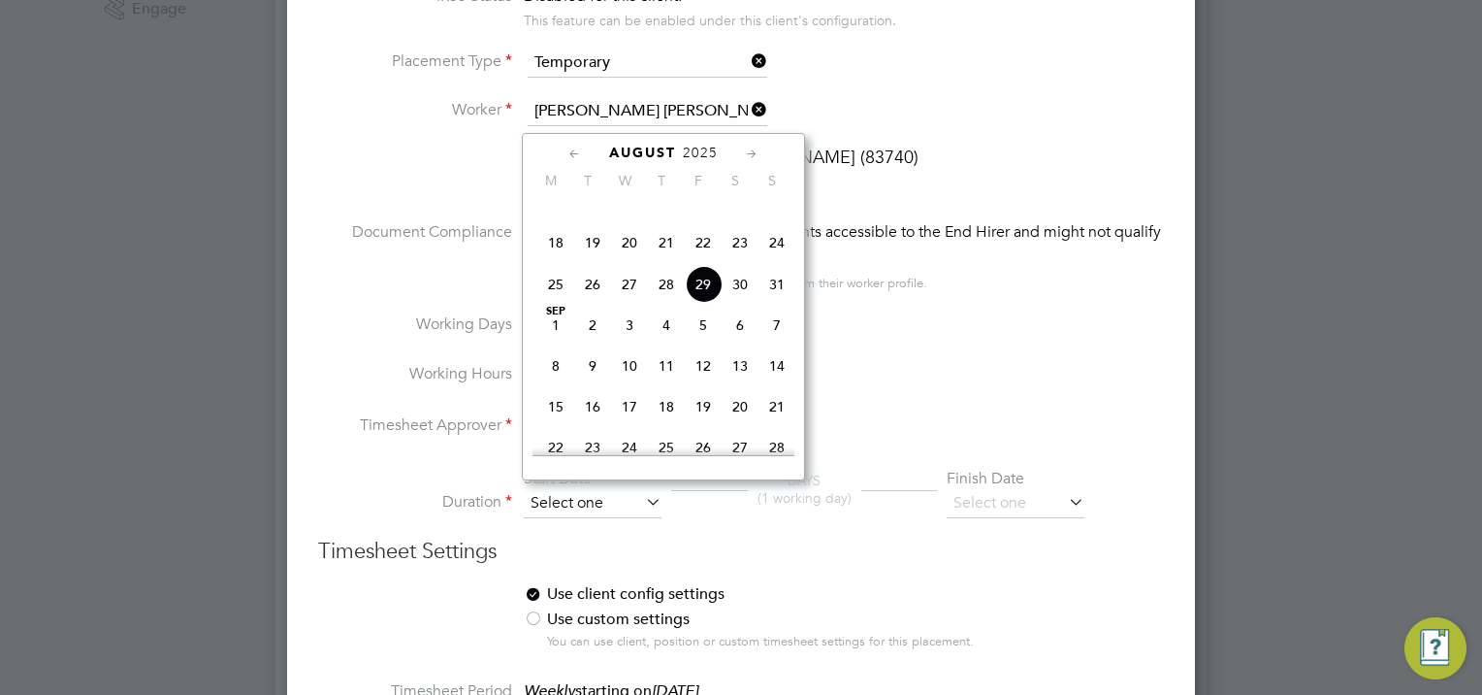
click at [572, 494] on input at bounding box center [593, 503] width 138 height 29
click at [625, 300] on span "27" at bounding box center [629, 284] width 37 height 37
type input "[DATE]"
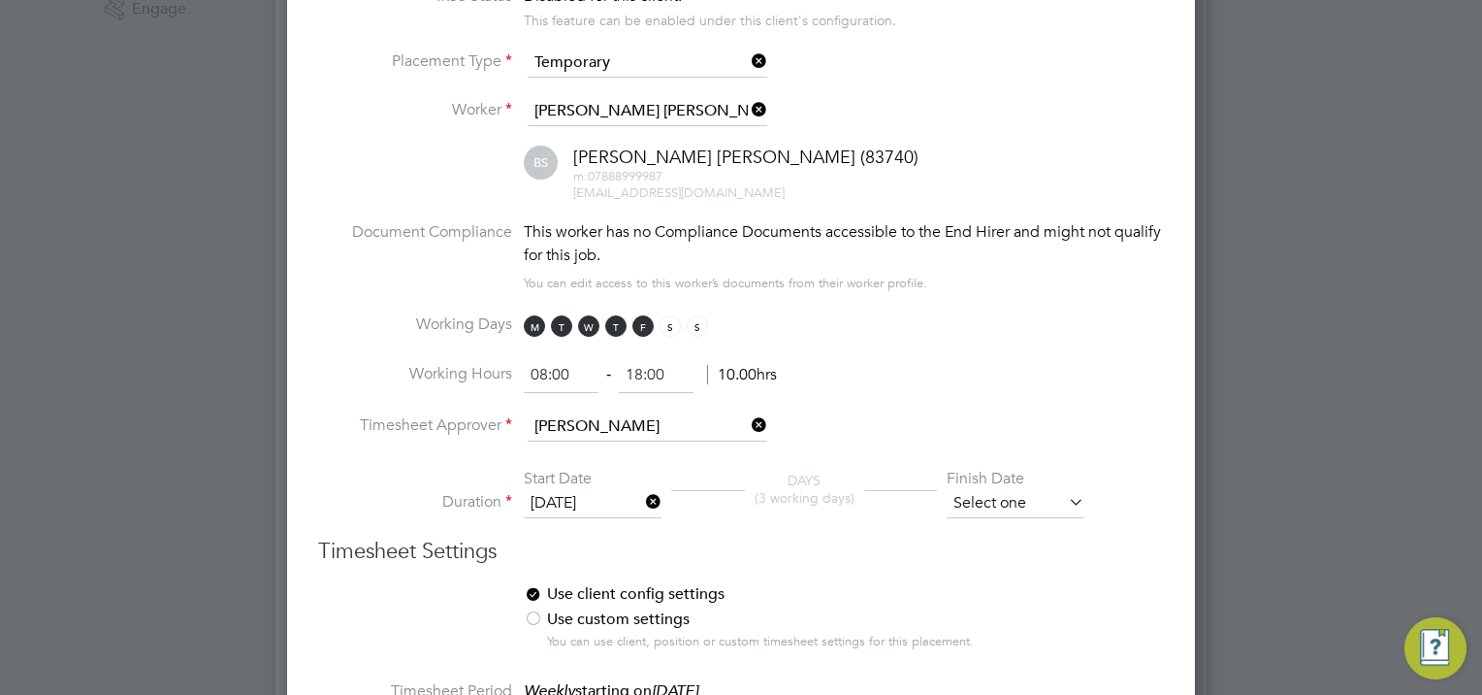
click at [983, 489] on input at bounding box center [1016, 503] width 138 height 29
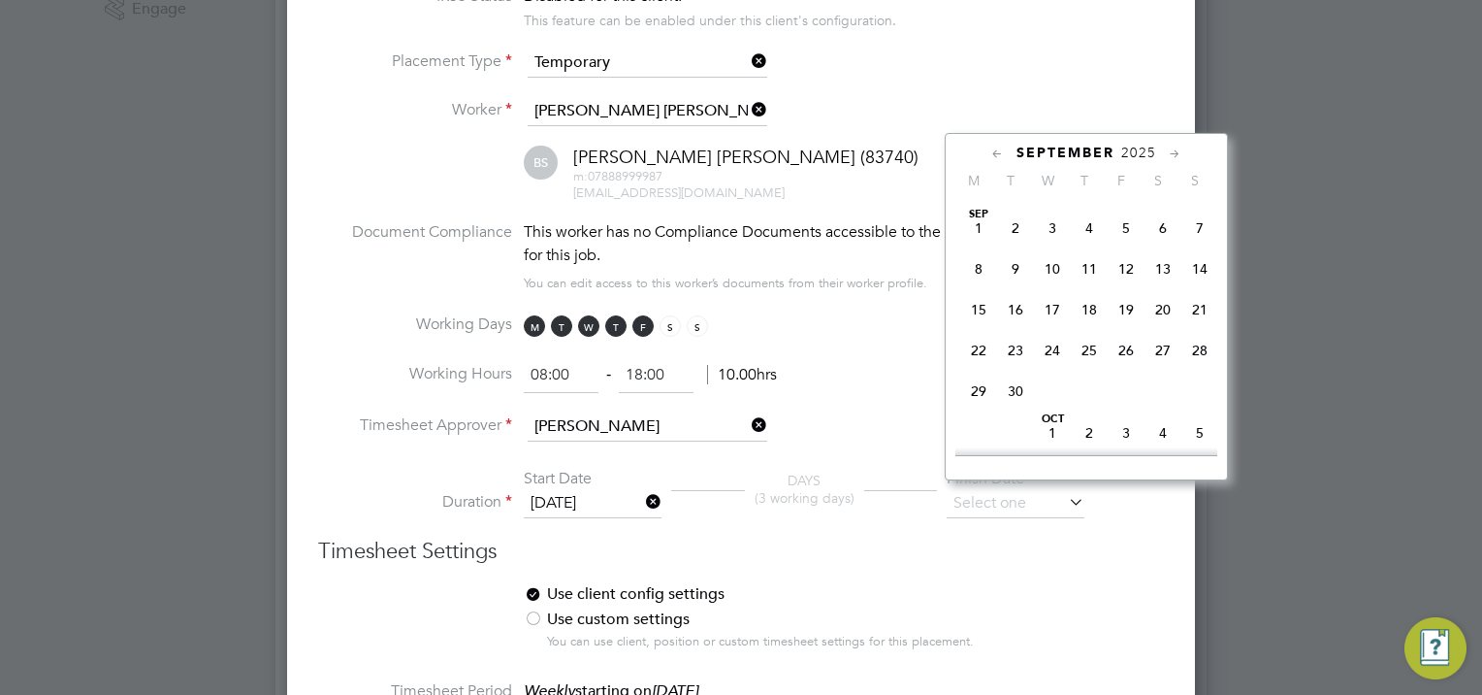
click at [1091, 328] on span "18" at bounding box center [1089, 309] width 37 height 37
type input "[DATE]"
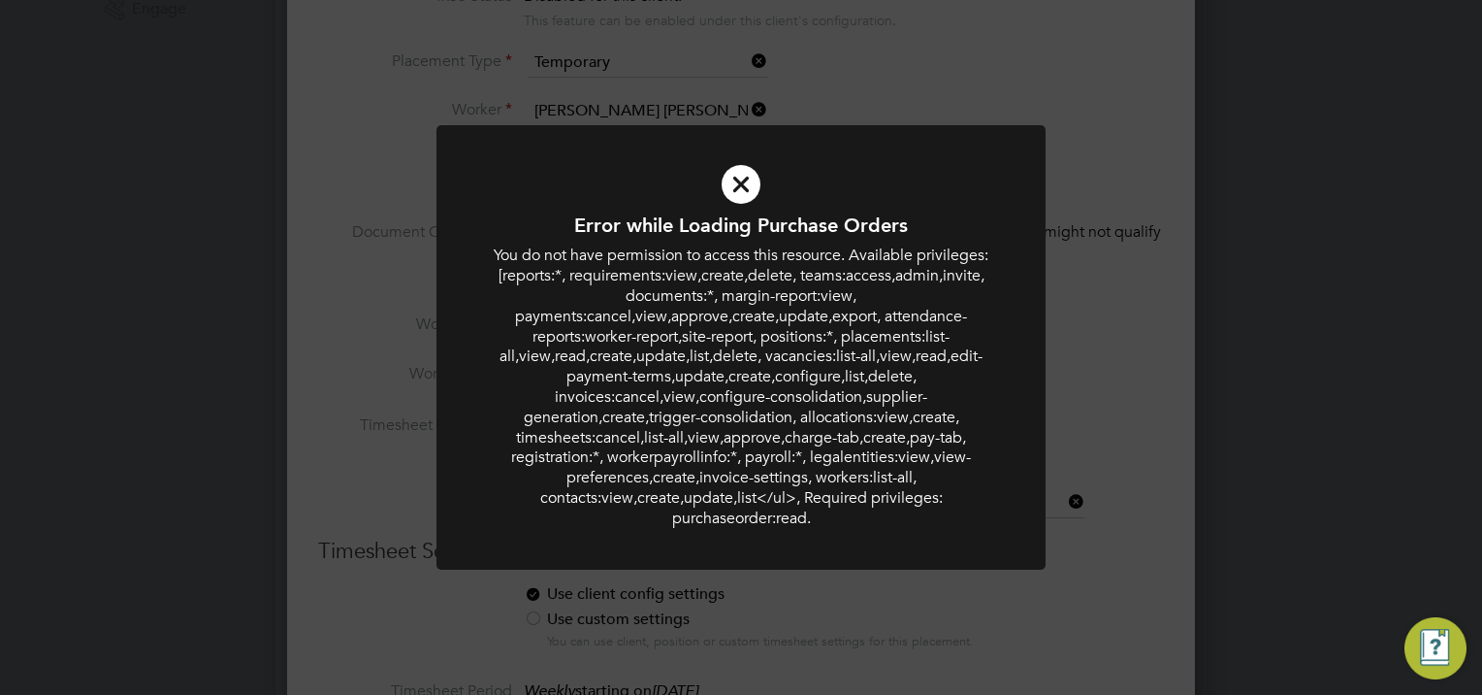
click at [1075, 291] on div "Error while Loading Purchase Orders You do not have permission to access this r…" at bounding box center [741, 347] width 1482 height 695
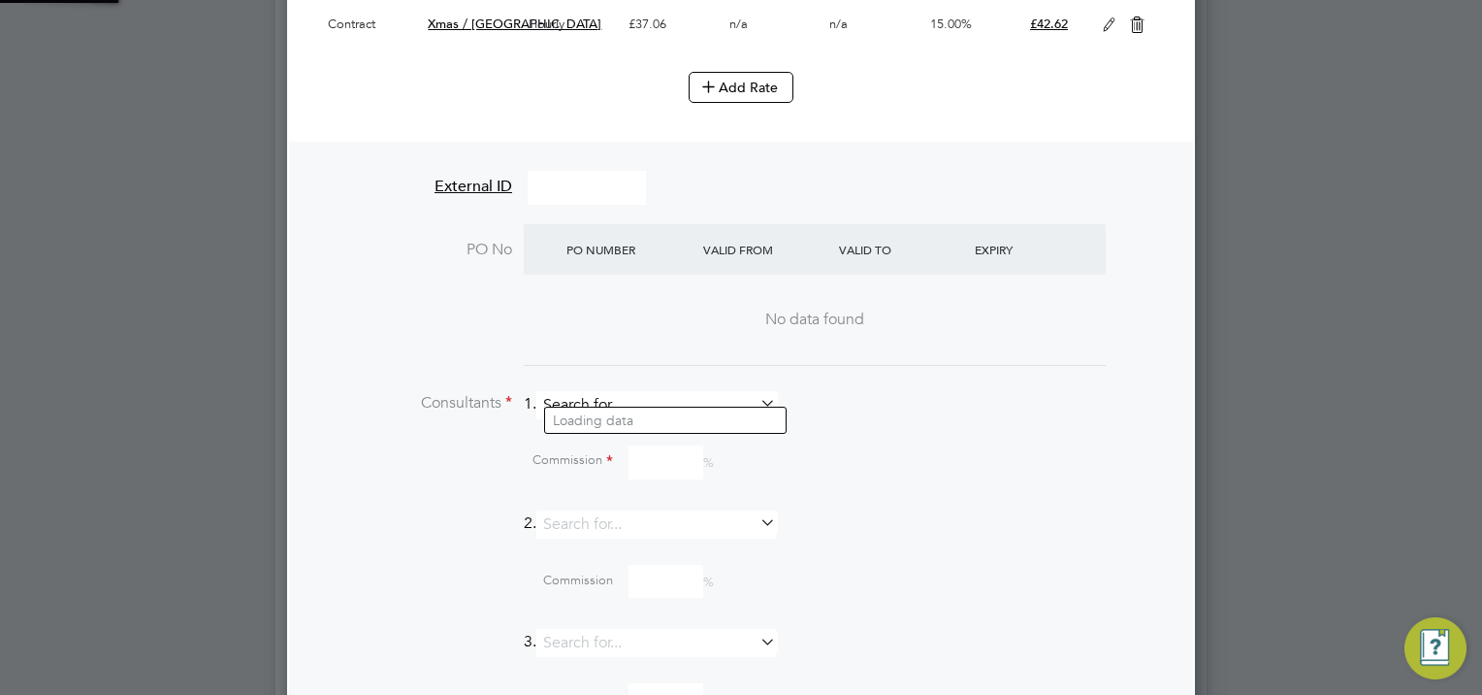
click at [590, 393] on input at bounding box center [656, 405] width 240 height 28
click at [634, 420] on li "[PERSON_NAME]" at bounding box center [665, 420] width 241 height 26
type input "[PERSON_NAME]"
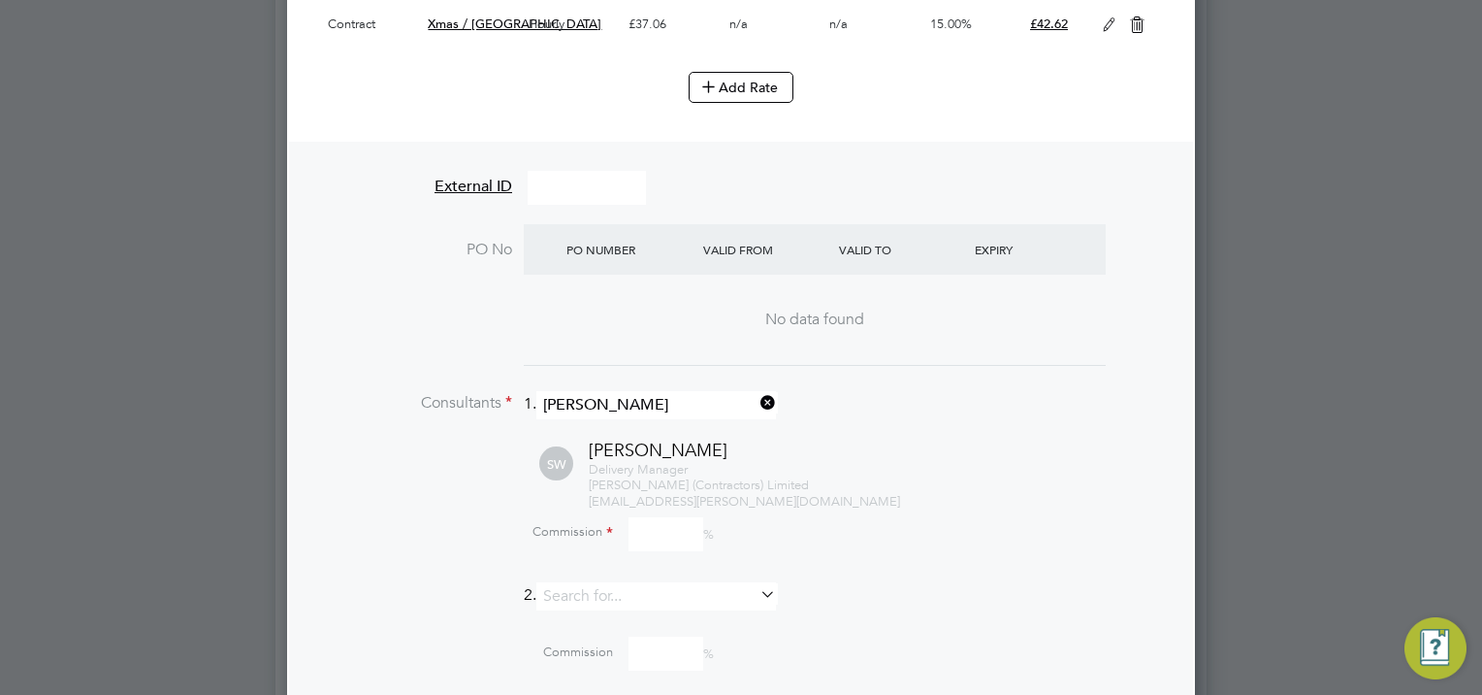
click at [646, 517] on input at bounding box center [666, 534] width 75 height 34
type input "0"
drag, startPoint x: 866, startPoint y: 458, endPoint x: 865, endPoint y: 447, distance: 10.7
click at [868, 462] on div "Delivery Manager [PERSON_NAME] (Contractors) Limited [EMAIL_ADDRESS][PERSON_NAM…" at bounding box center [876, 486] width 575 height 49
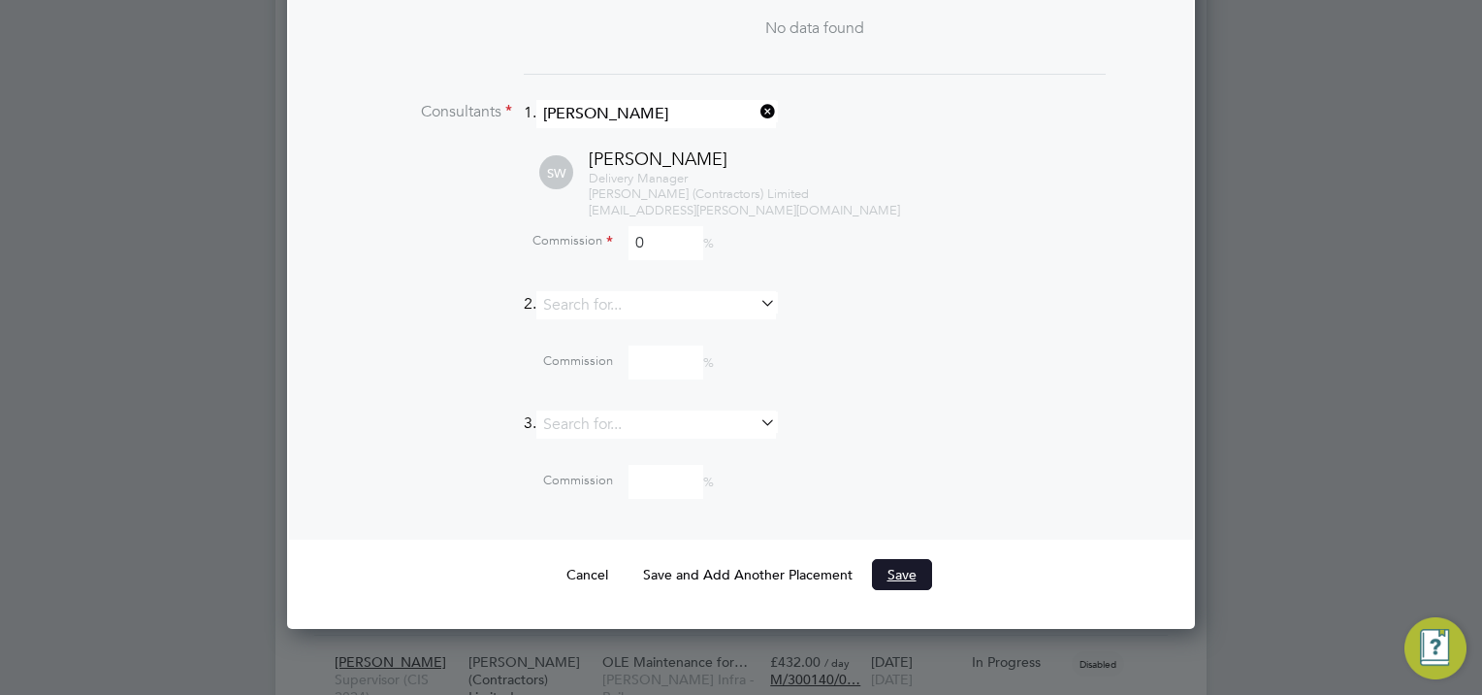
click at [885, 559] on button "Save" at bounding box center [902, 574] width 60 height 31
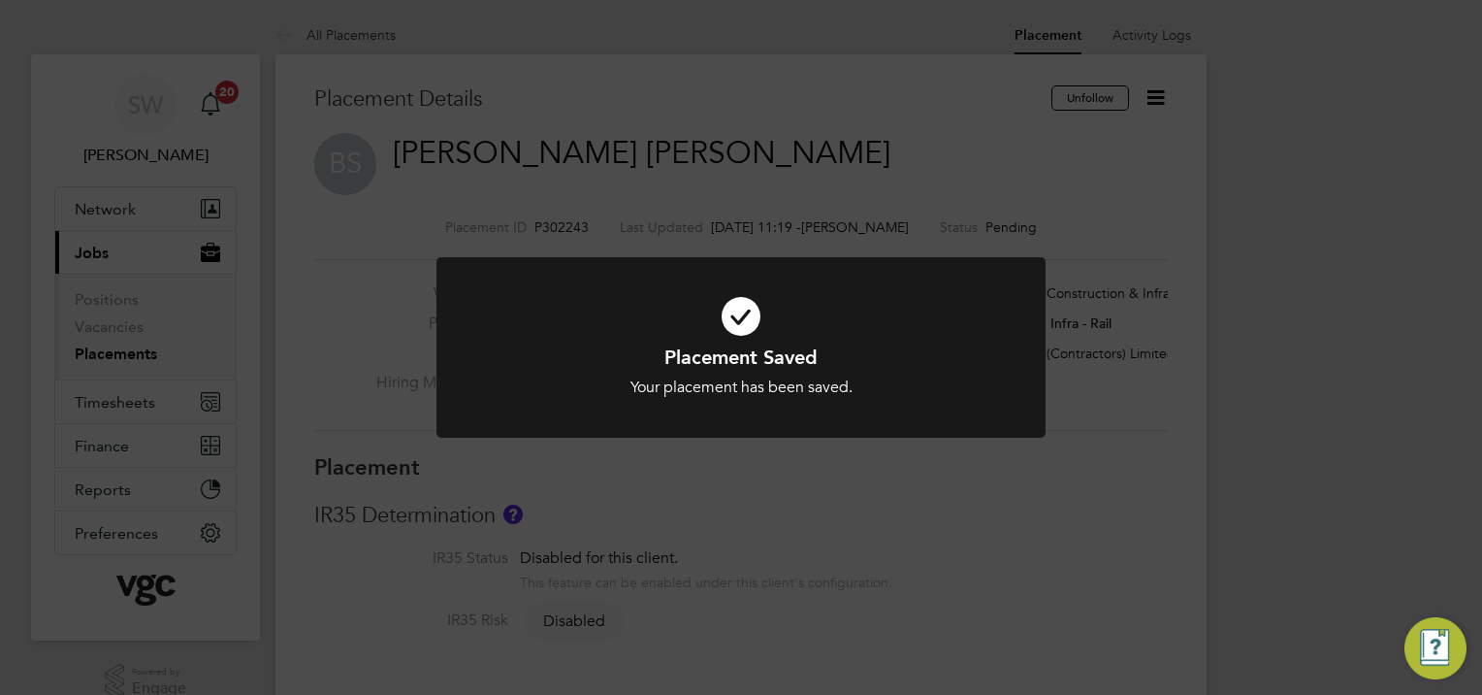
click at [1129, 157] on div "Placement Saved Your placement has been saved. Cancel Okay" at bounding box center [741, 347] width 1482 height 695
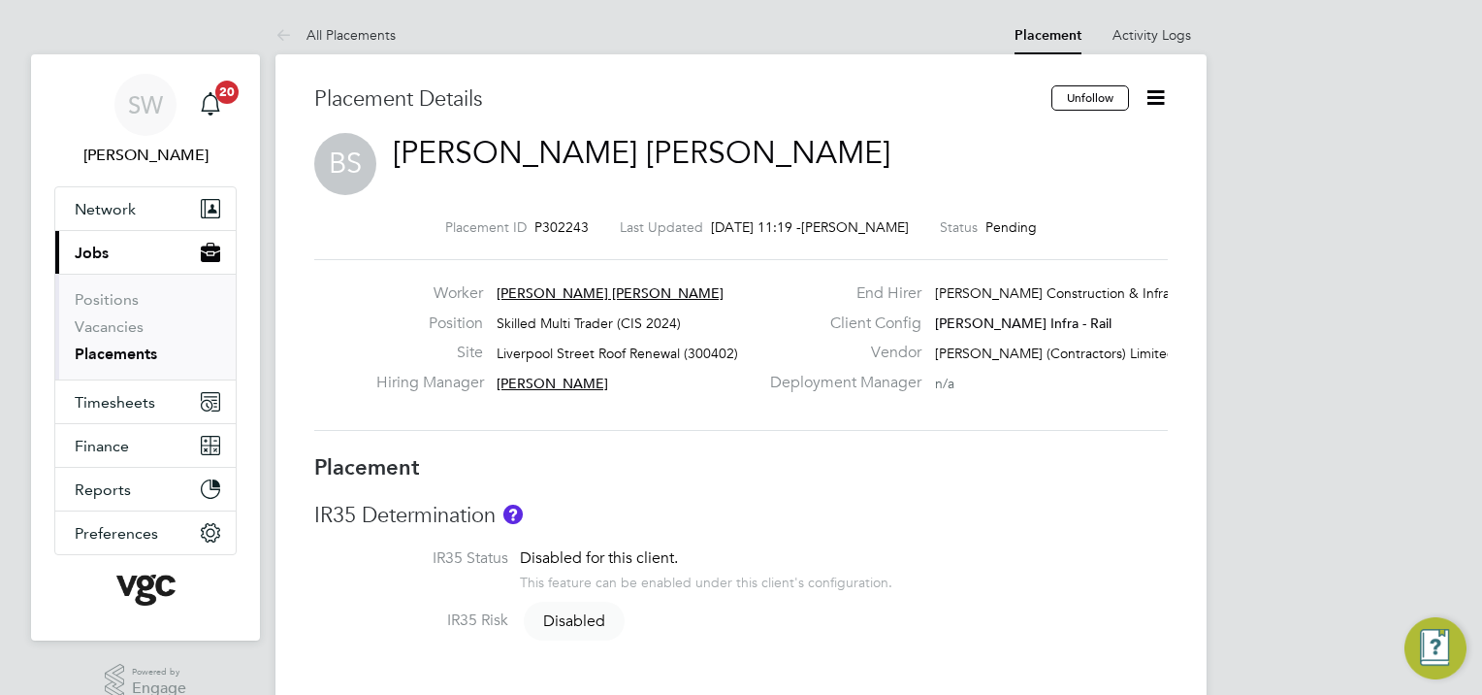
click at [1156, 91] on icon at bounding box center [1156, 97] width 24 height 24
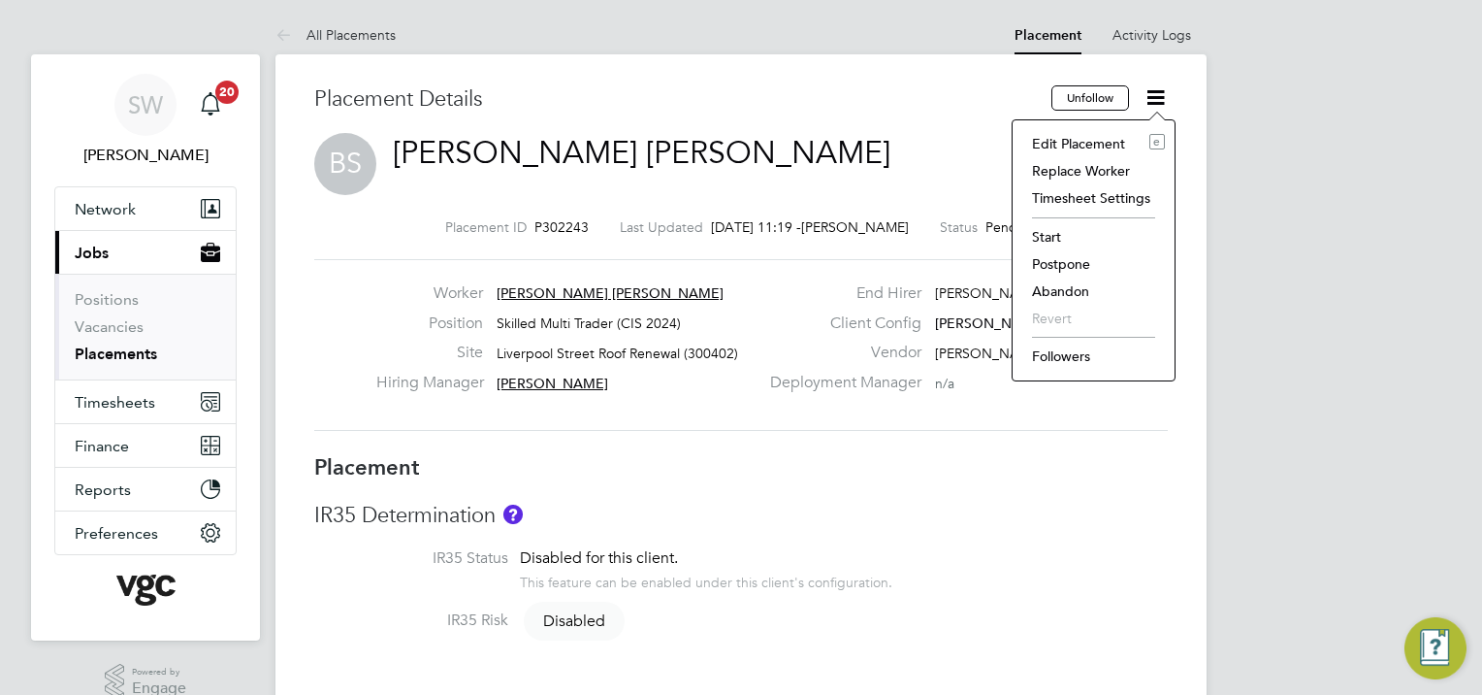
click at [1045, 230] on li "Start" at bounding box center [1093, 236] width 143 height 27
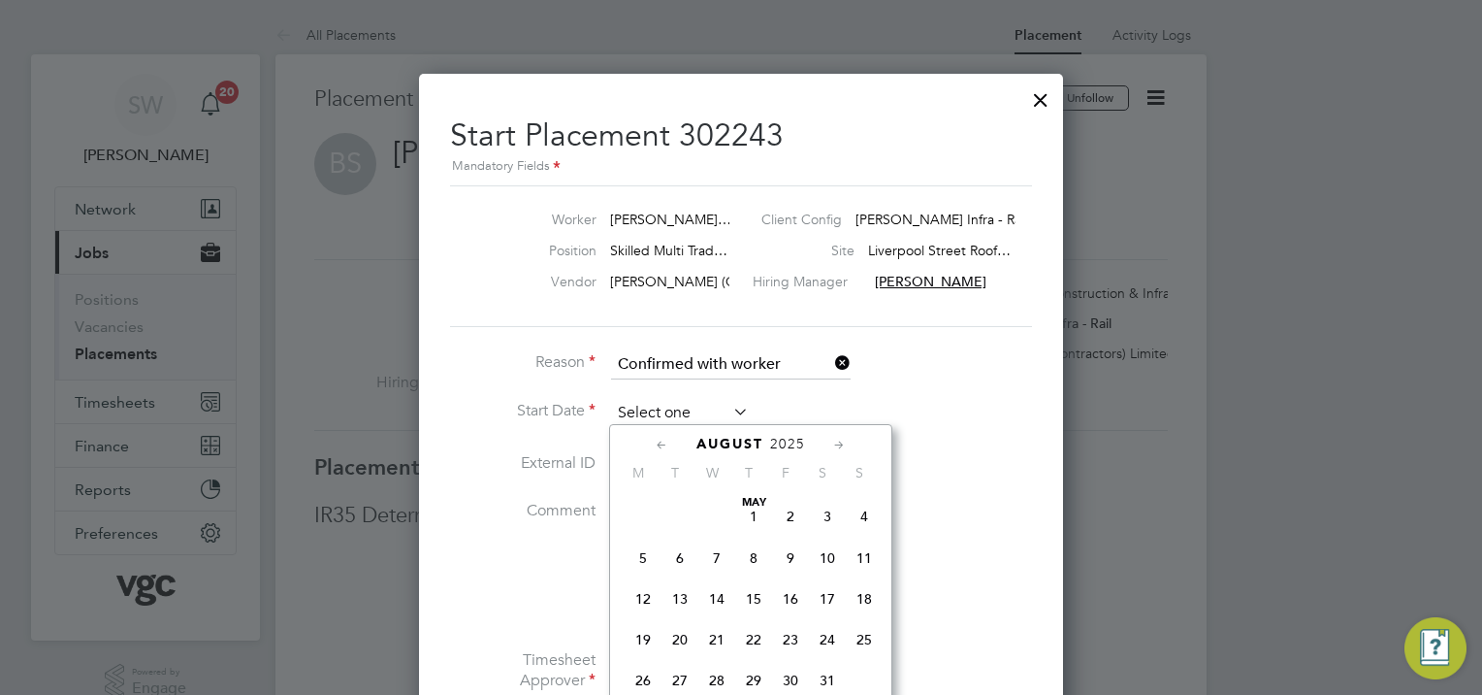
click at [680, 406] on input at bounding box center [680, 413] width 138 height 29
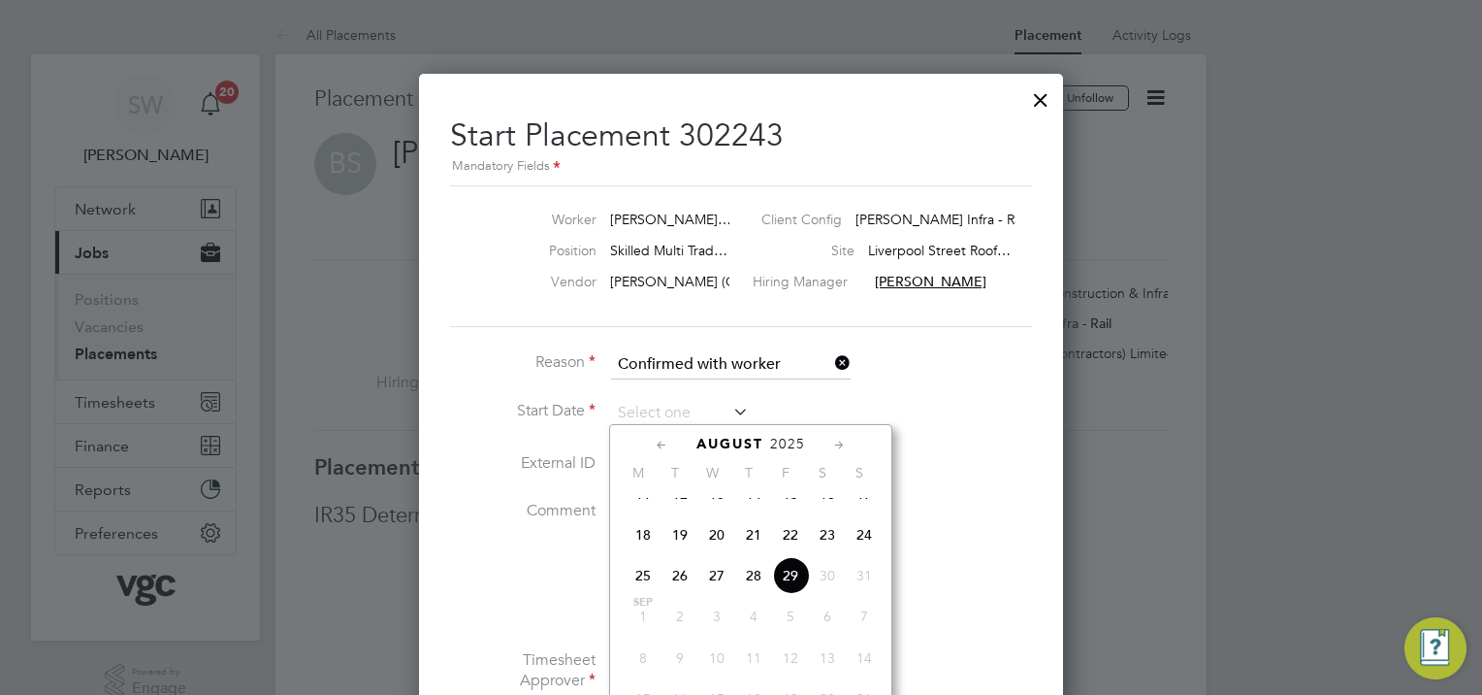
drag, startPoint x: 718, startPoint y: 595, endPoint x: 779, endPoint y: 507, distance: 106.6
click at [717, 594] on span "27" at bounding box center [716, 575] width 37 height 37
type input "[DATE]"
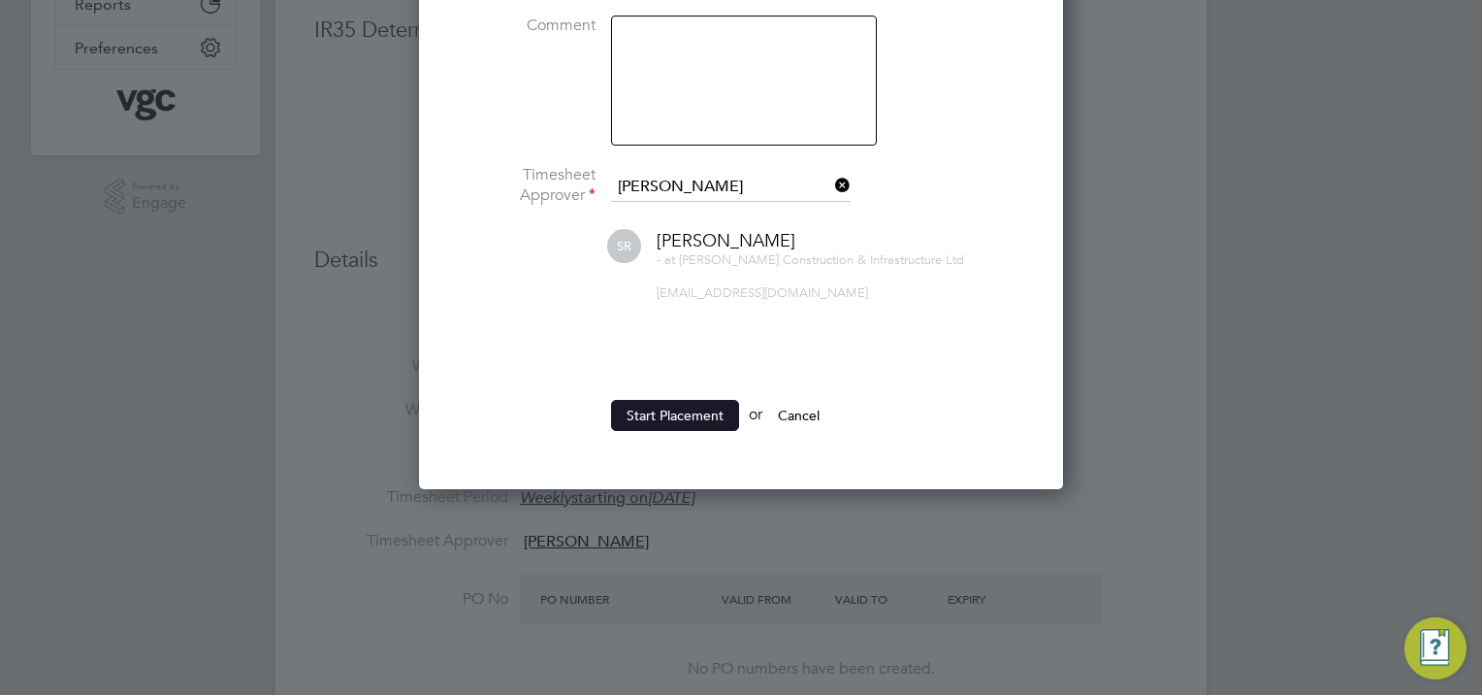
click at [663, 416] on button "Start Placement" at bounding box center [675, 415] width 128 height 31
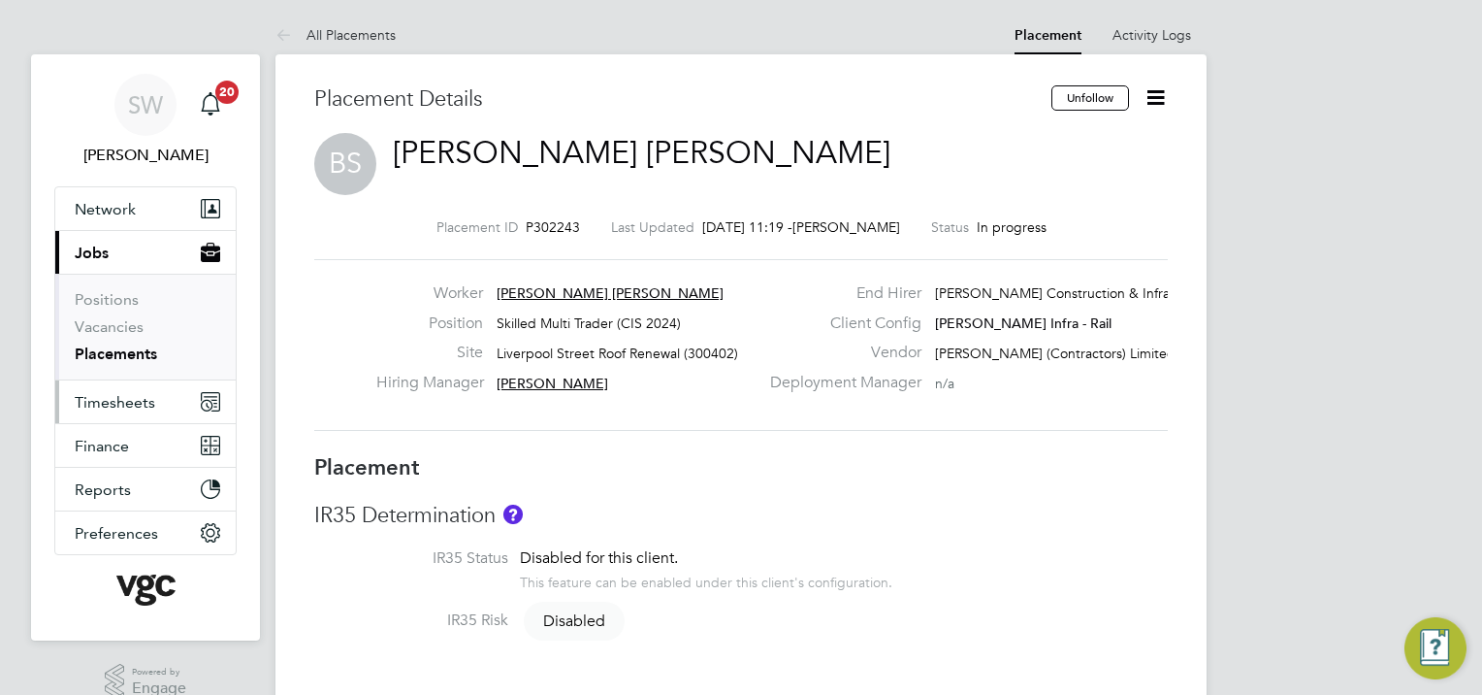
click at [134, 404] on span "Timesheets" at bounding box center [115, 402] width 81 height 18
click at [128, 408] on span "Timesheets" at bounding box center [115, 402] width 81 height 18
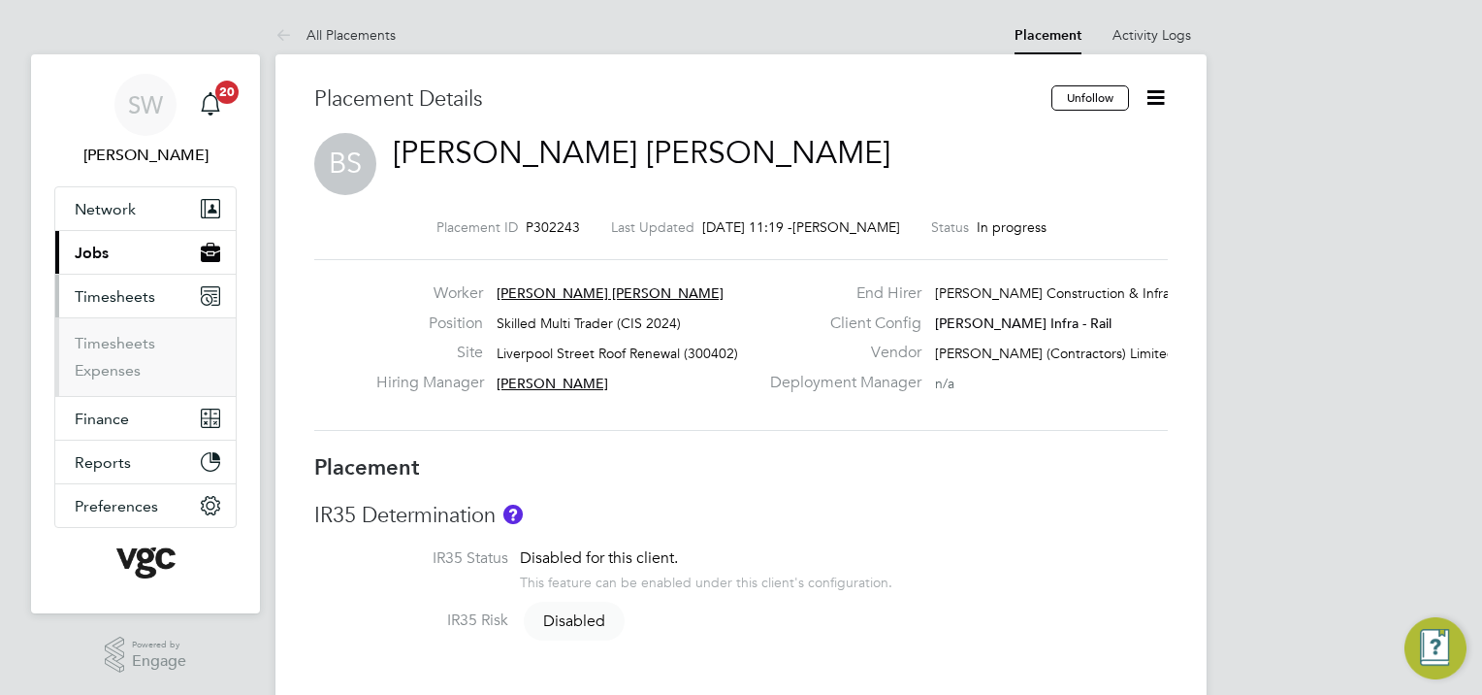
click at [126, 352] on li "Timesheets" at bounding box center [147, 347] width 145 height 27
click at [132, 341] on link "Timesheets" at bounding box center [115, 343] width 81 height 18
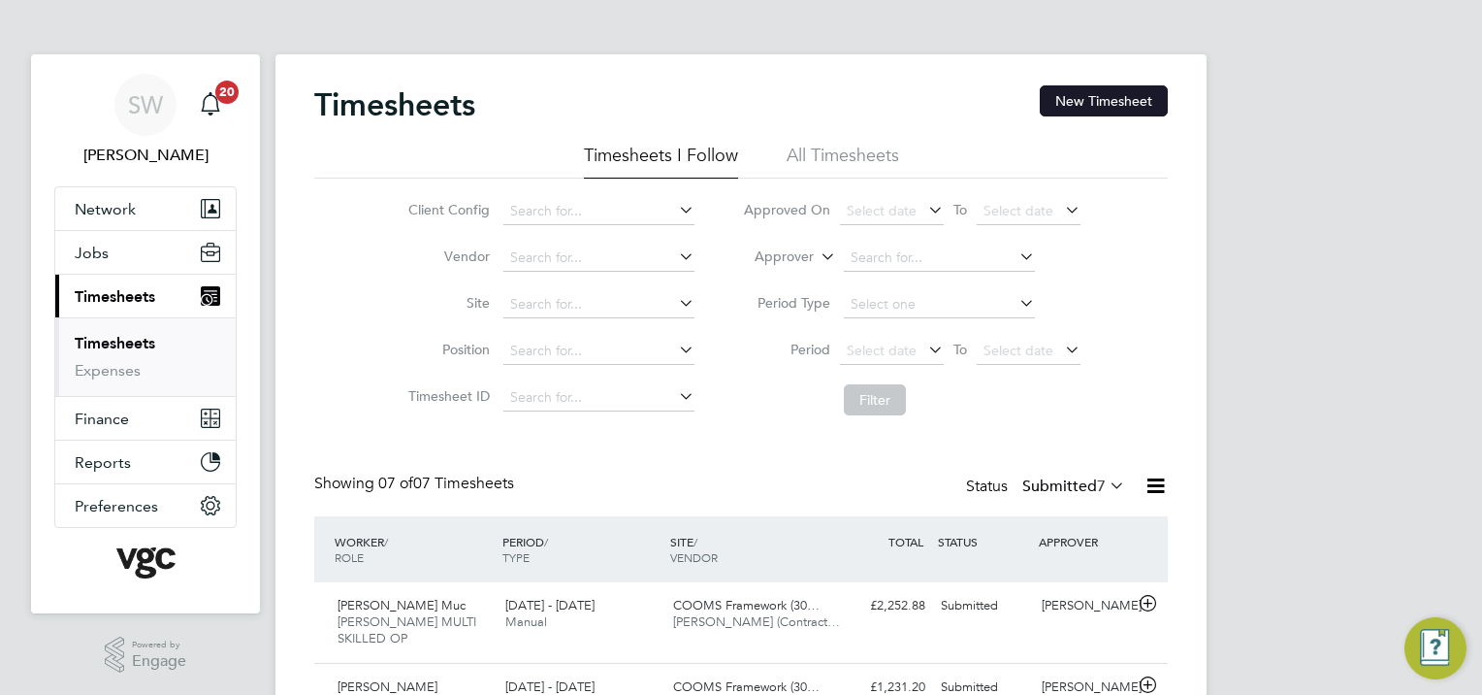
click at [1105, 109] on button "New Timesheet" at bounding box center [1104, 100] width 128 height 31
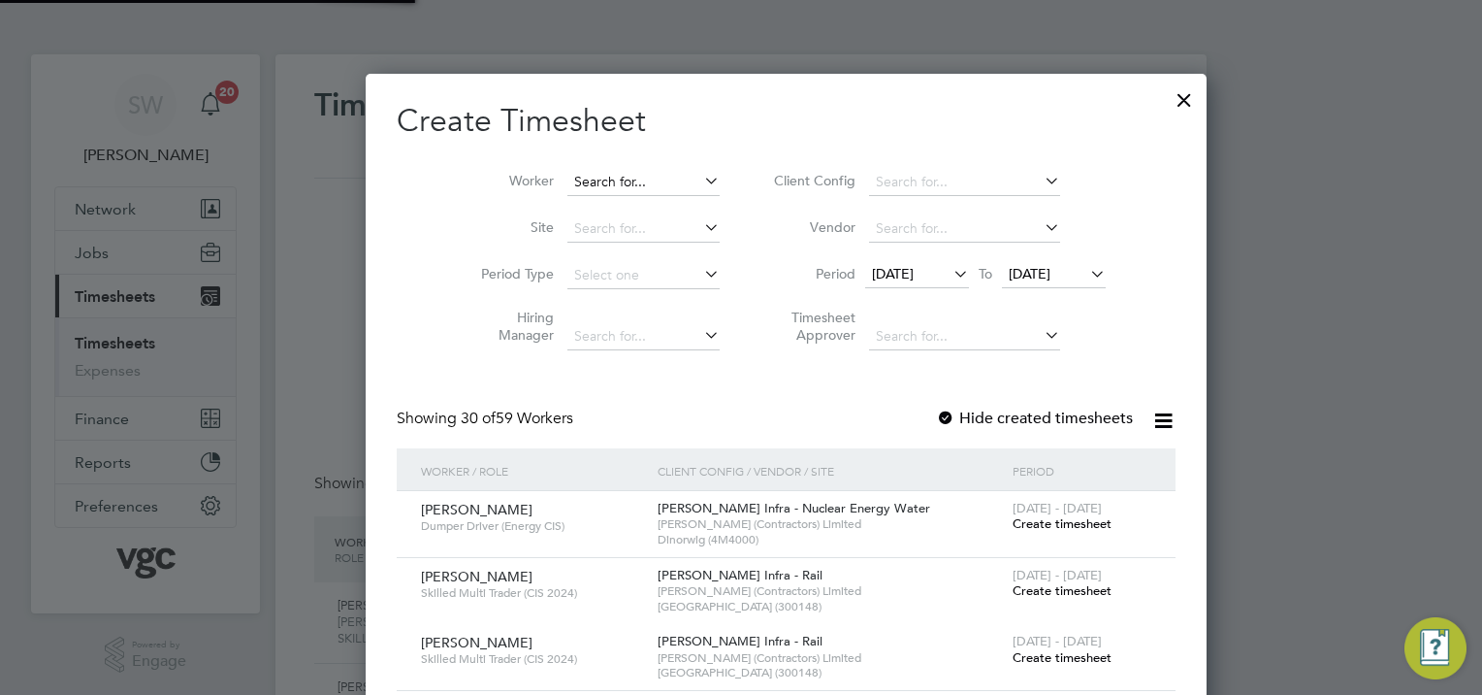
click at [567, 176] on input at bounding box center [643, 182] width 152 height 27
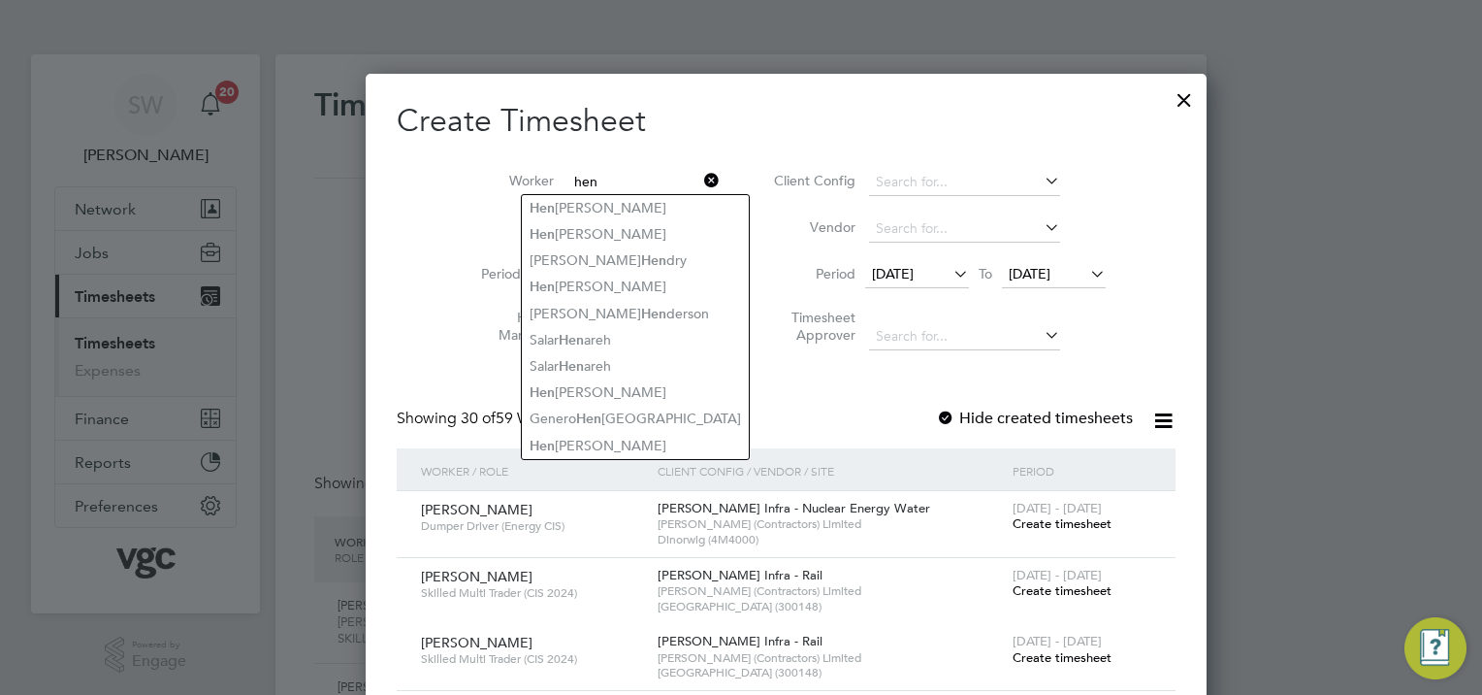
type input "hen"
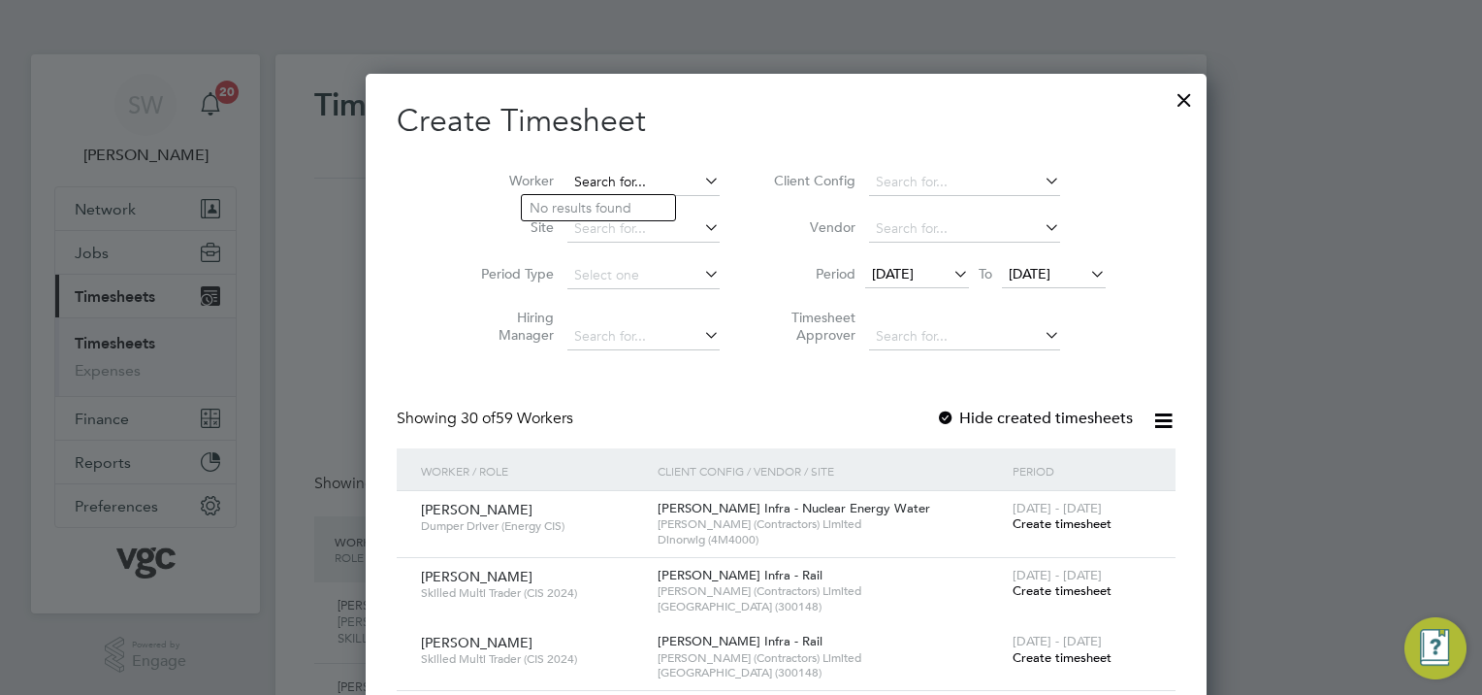
click at [570, 185] on input at bounding box center [643, 182] width 152 height 27
click at [594, 247] on li "[PERSON_NAME]" at bounding box center [598, 260] width 153 height 26
type input "[PERSON_NAME]"
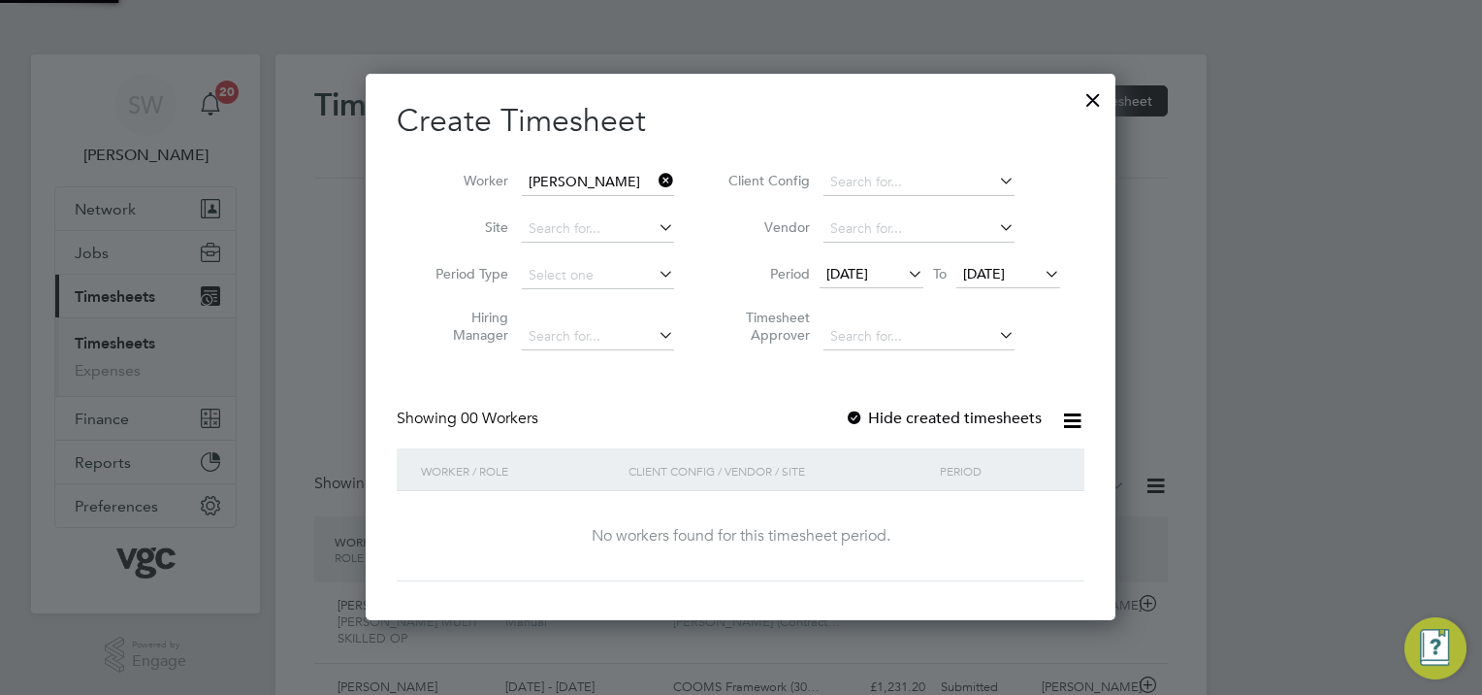
scroll to position [546, 751]
click at [1005, 268] on span "[DATE]" at bounding box center [984, 273] width 42 height 17
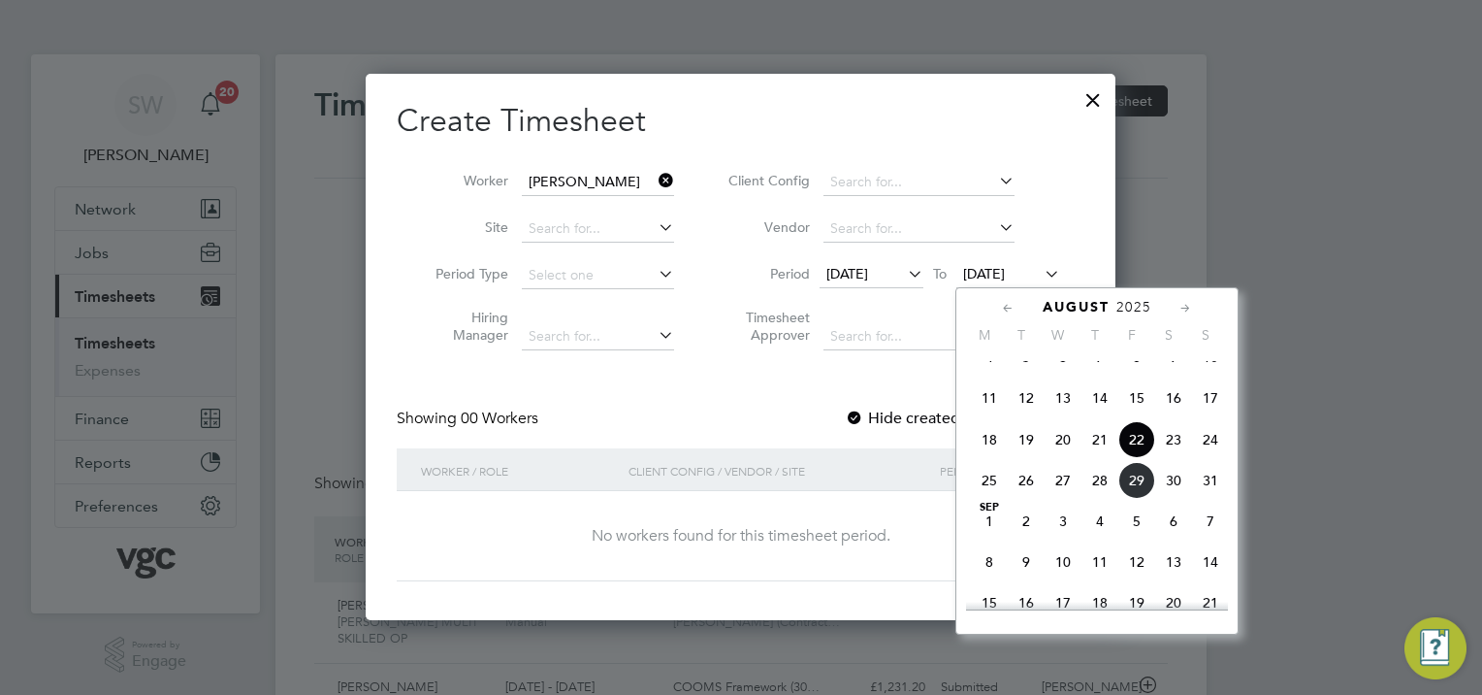
click at [1145, 499] on span "29" at bounding box center [1136, 480] width 37 height 37
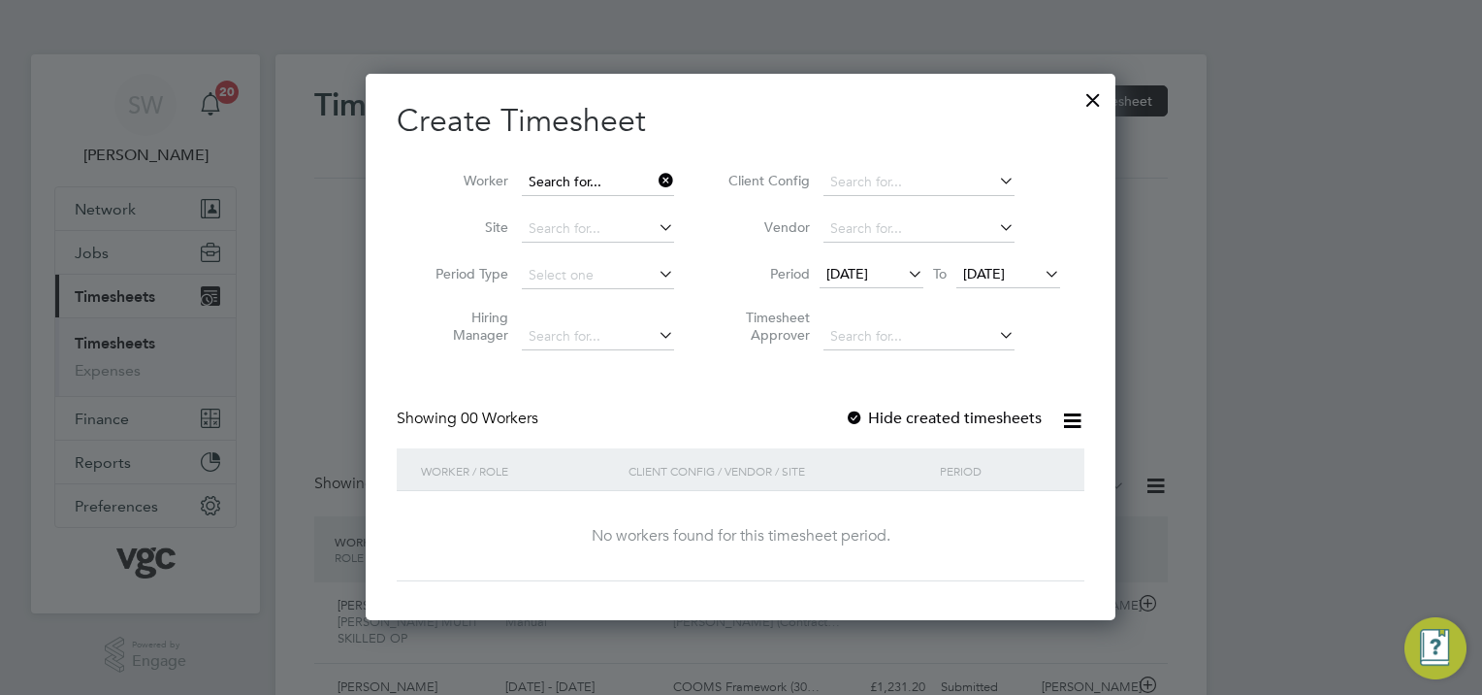
scroll to position [546, 751]
click at [640, 171] on input at bounding box center [598, 182] width 152 height 27
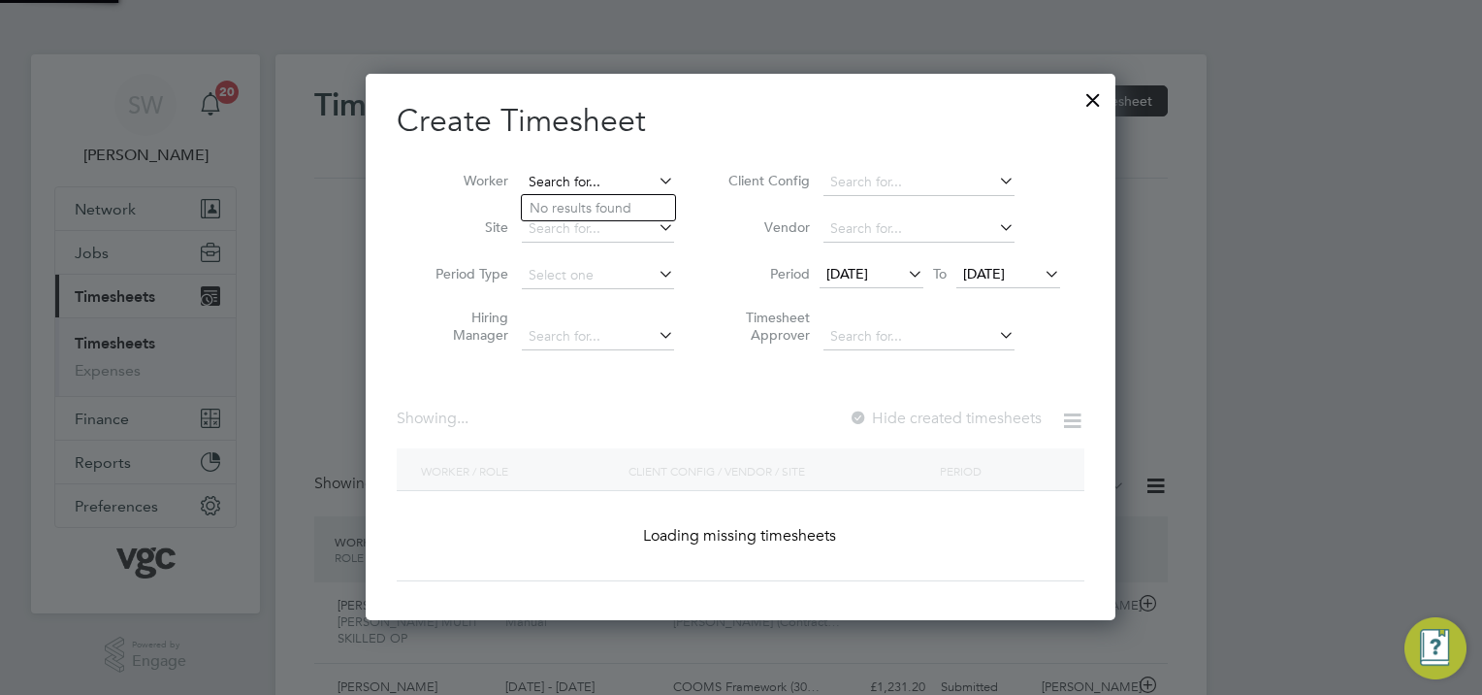
scroll to position [3517, 751]
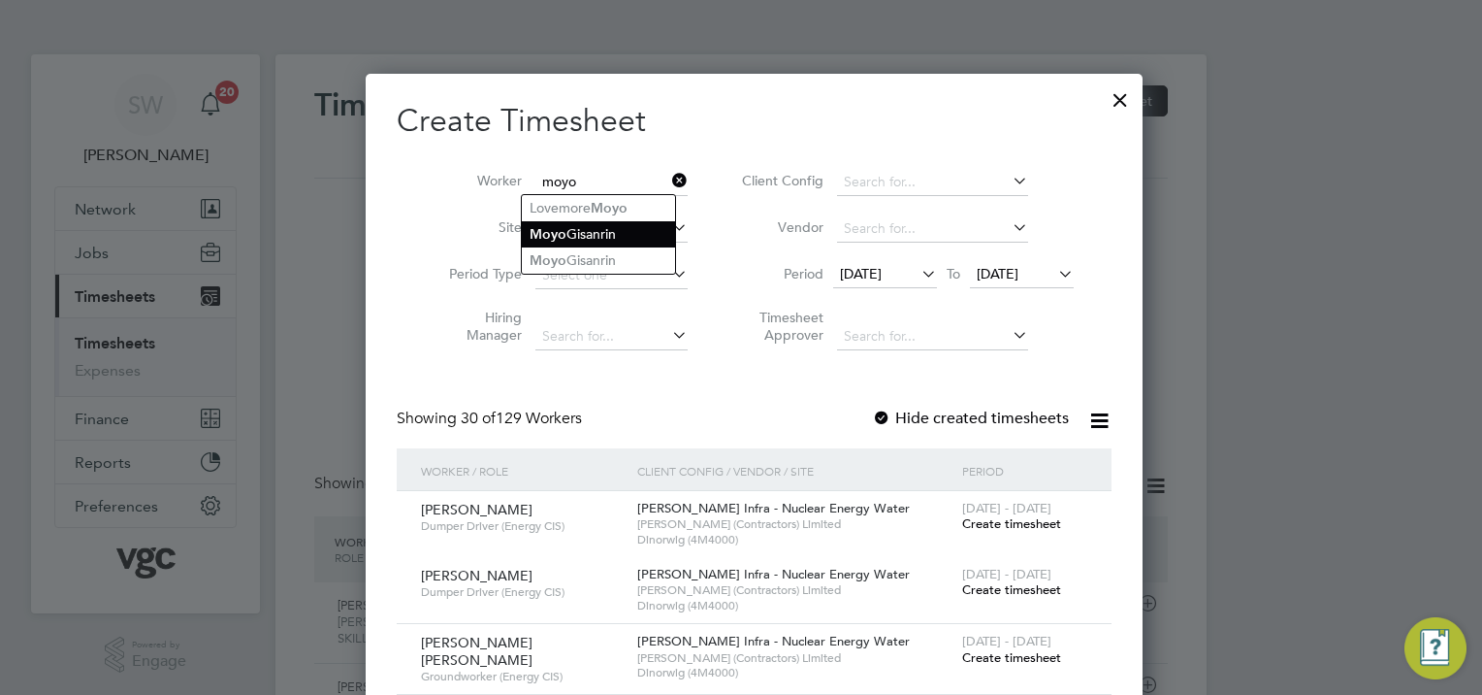
click at [592, 226] on li "[PERSON_NAME]" at bounding box center [598, 234] width 153 height 26
type input "[PERSON_NAME]"
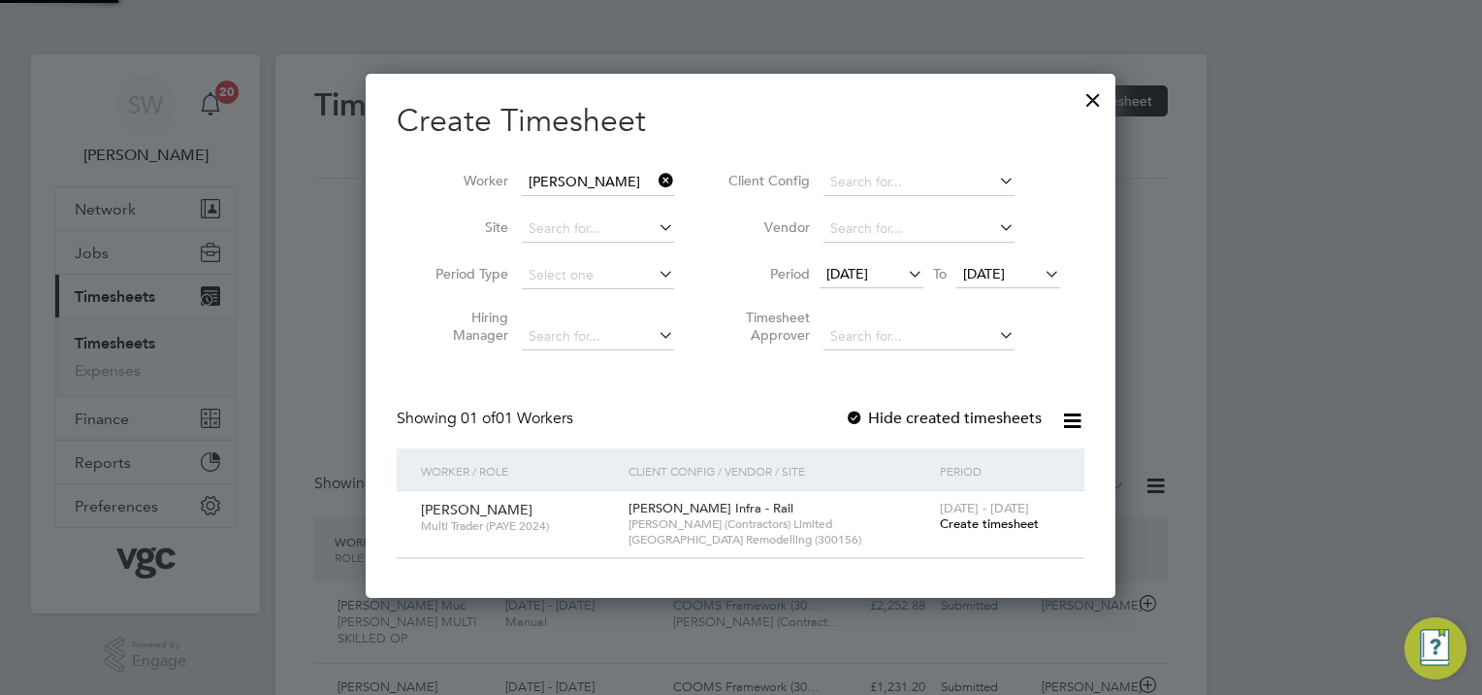
scroll to position [9, 10]
click at [979, 517] on span "Create timesheet" at bounding box center [989, 523] width 99 height 16
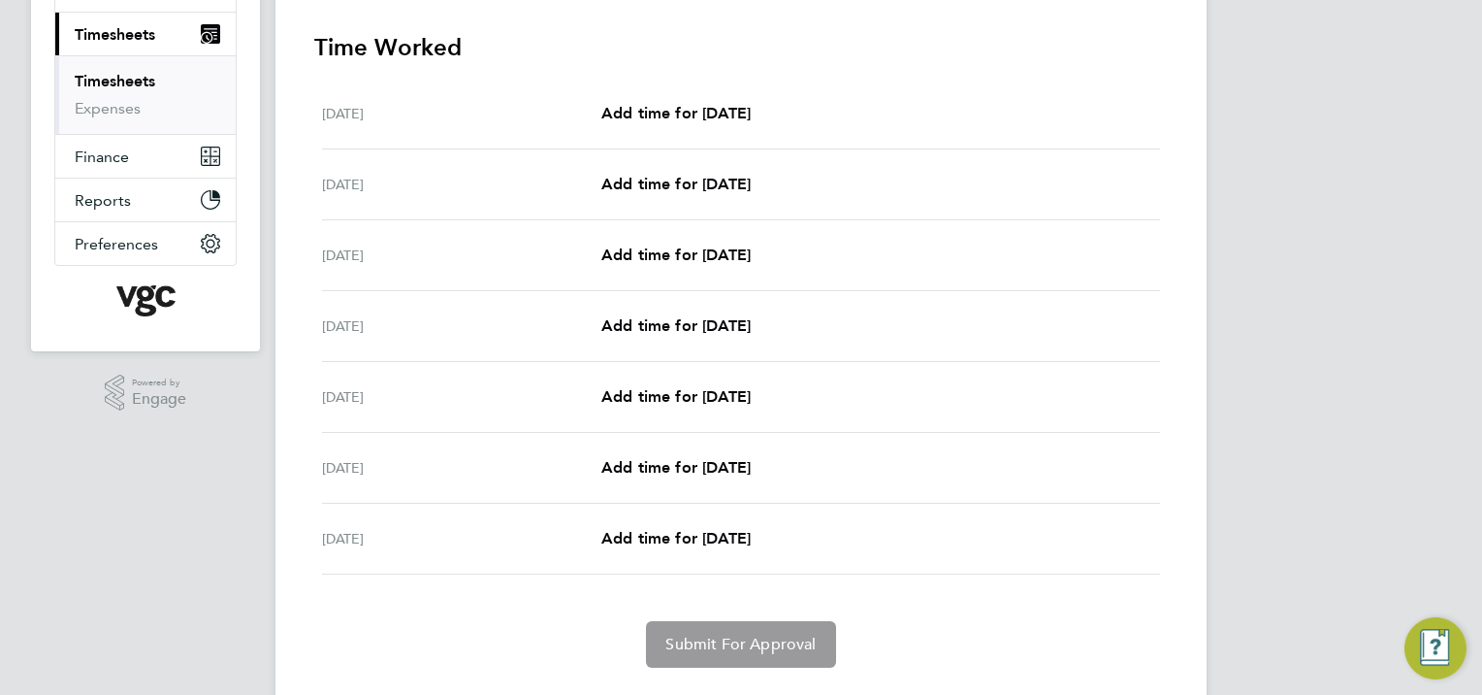
scroll to position [291, 0]
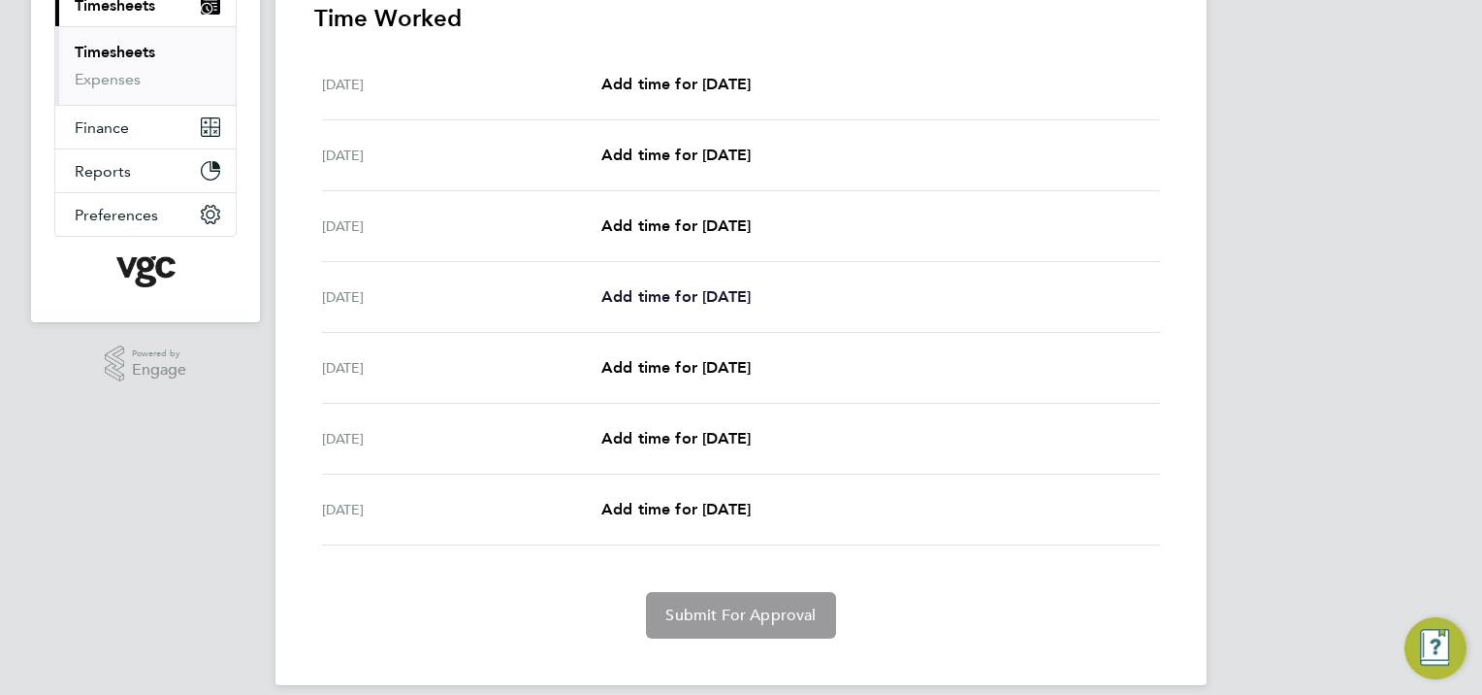
click at [627, 307] on link "Add time for [DATE]" at bounding box center [675, 296] width 149 height 23
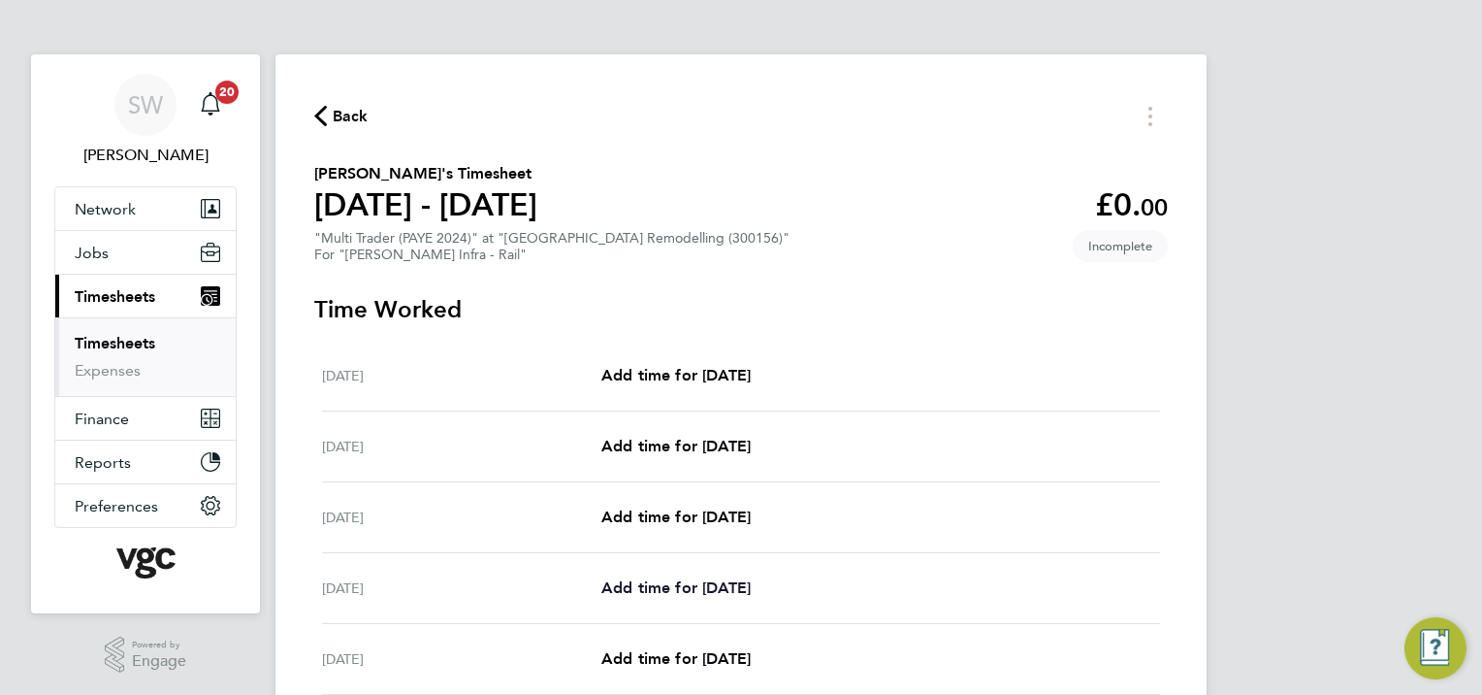
select select "30"
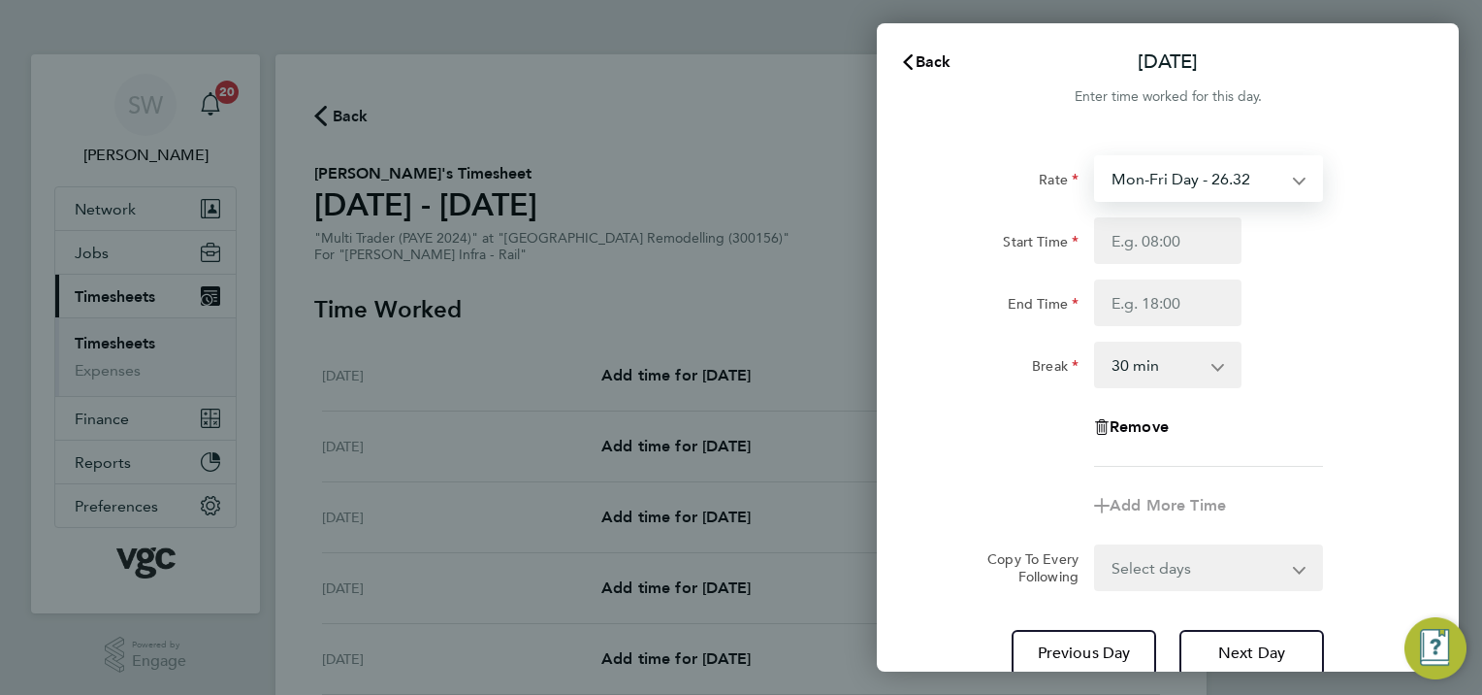
click at [1294, 179] on select "Mon-Fri Day - 26.32 Xmas / [GEOGRAPHIC_DATA] - 52.64 Weekend - 34.21 Bank Hol -…" at bounding box center [1197, 178] width 202 height 43
select select "30"
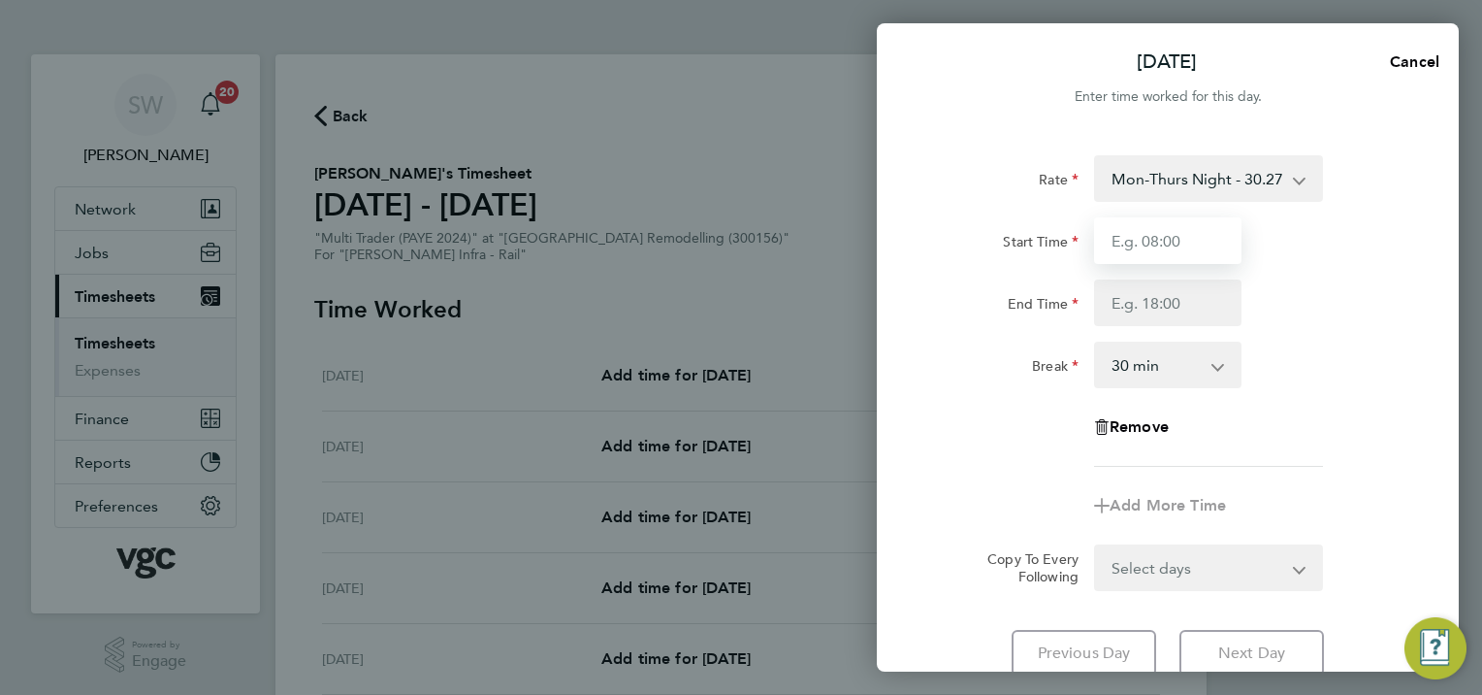
click at [1127, 238] on input "Start Time" at bounding box center [1167, 240] width 147 height 47
type input "20:00"
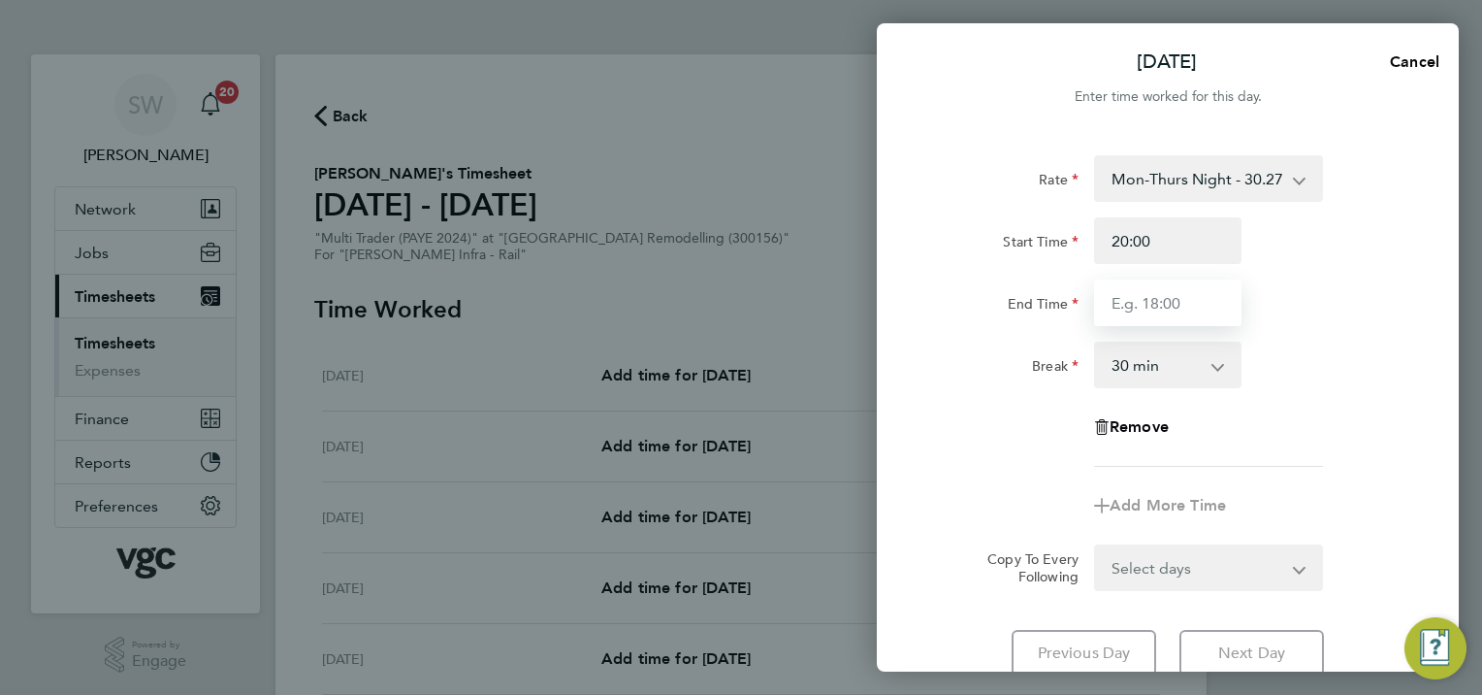
click at [1128, 297] on input "End Time" at bounding box center [1167, 302] width 147 height 47
type input "06:30"
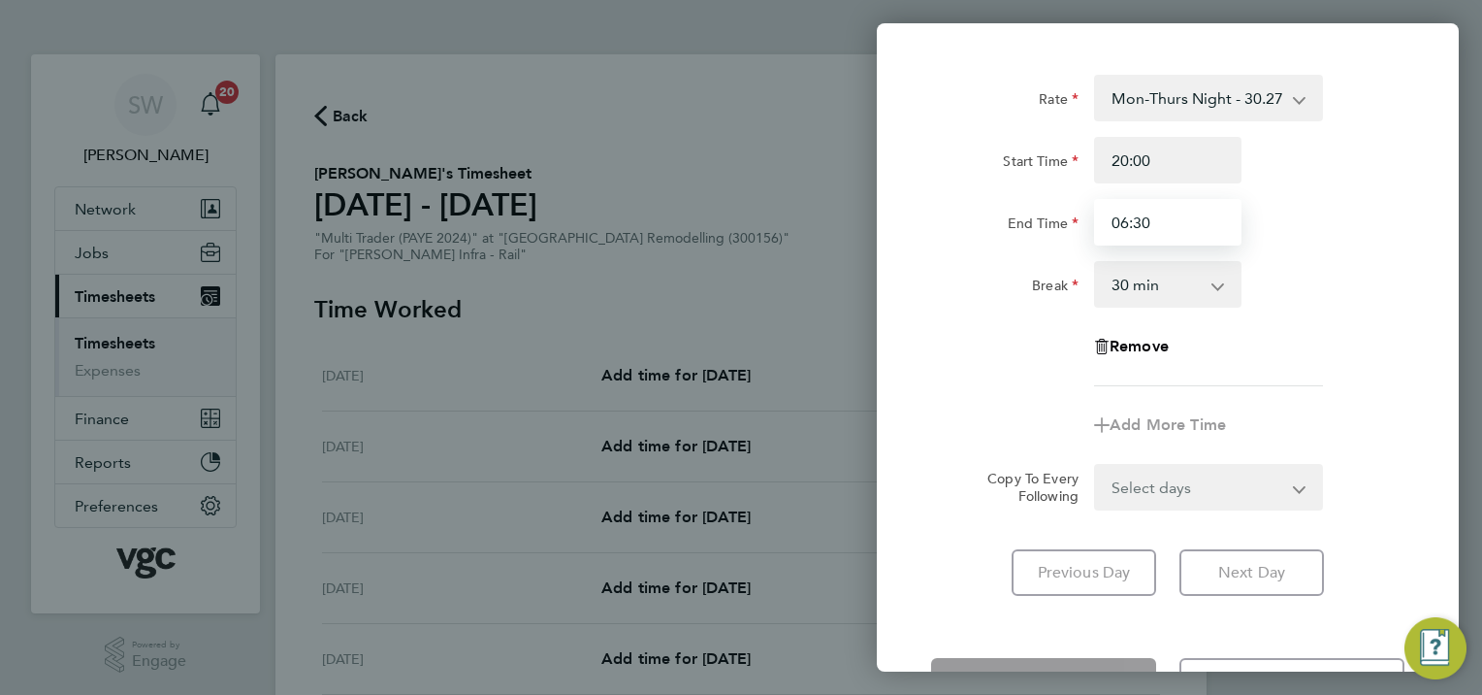
scroll to position [151, 0]
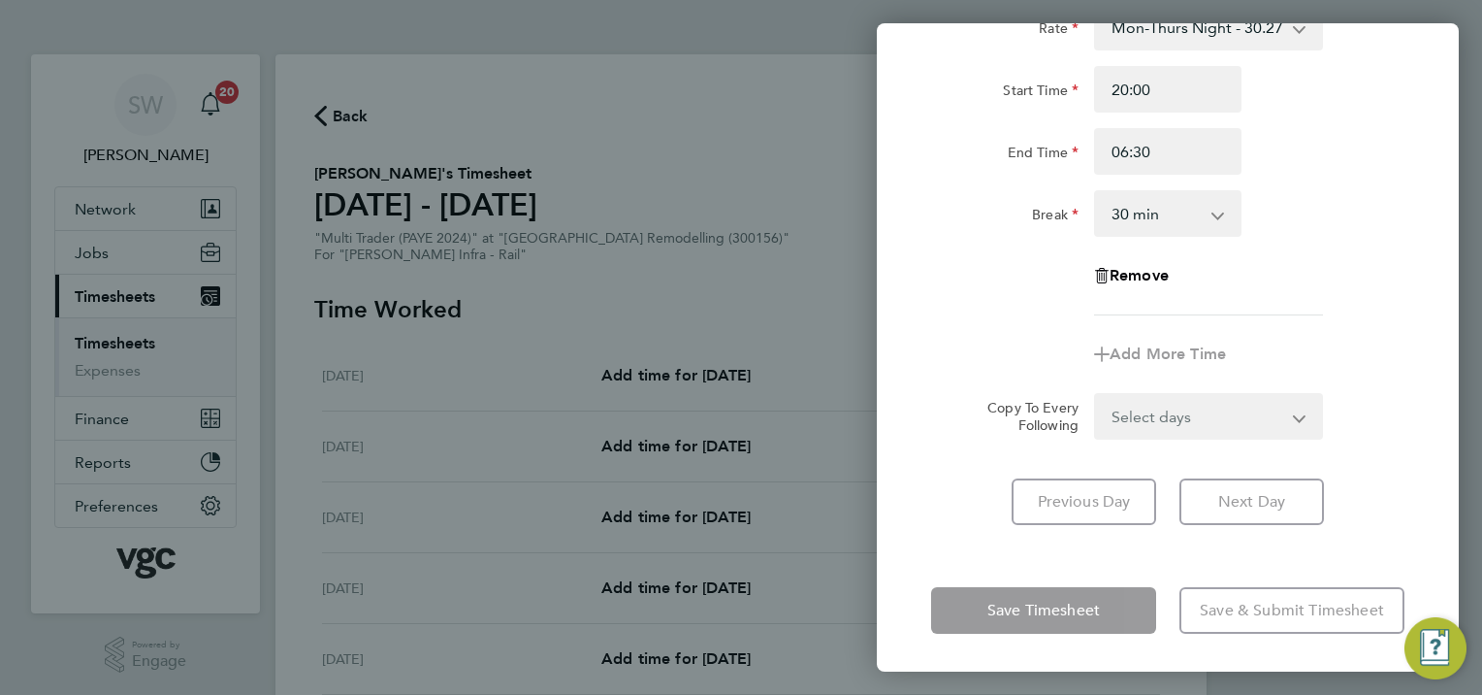
click at [1285, 410] on form "Rate Mon-Thurs Night - 30.27 Mon-Fri Day - 26.32 Xmas / [GEOGRAPHIC_DATA] - 52.…" at bounding box center [1167, 222] width 473 height 436
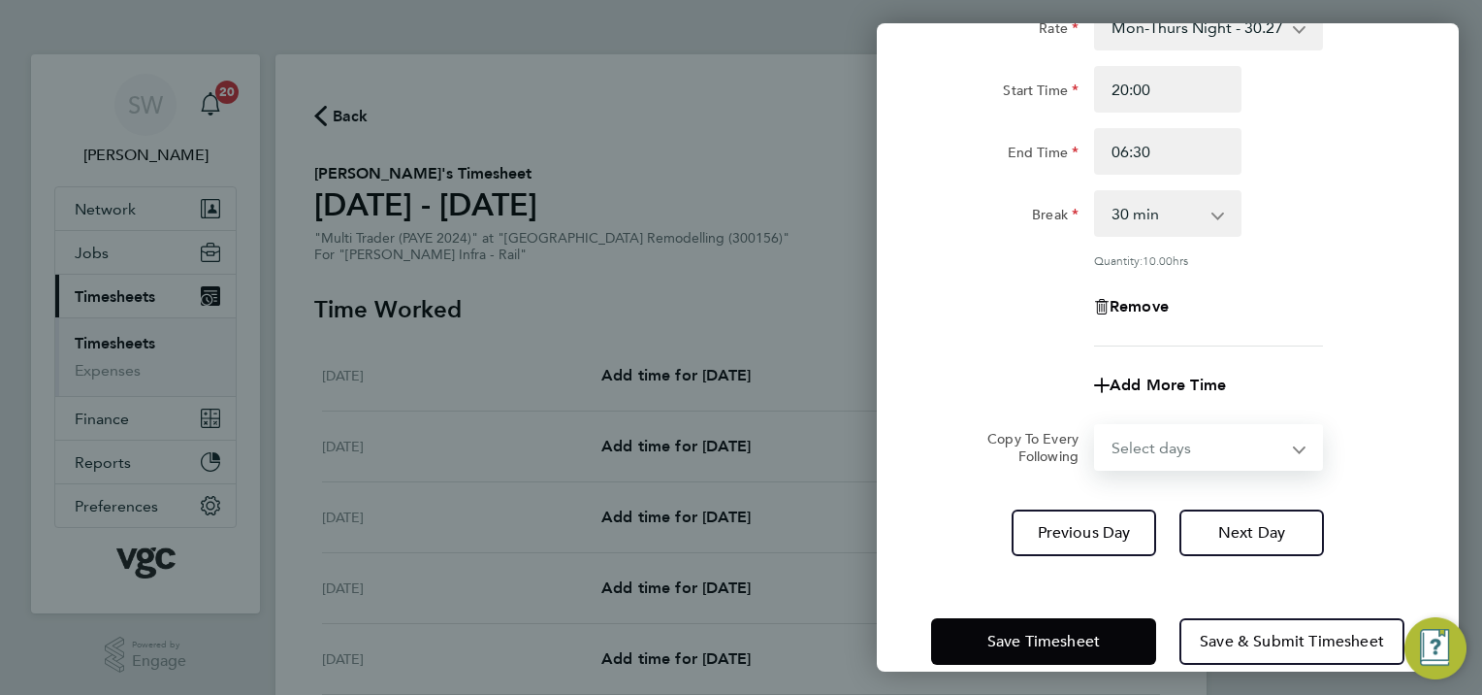
select select "WED"
click at [1096, 426] on select "Select days Day [DATE] [DATE] [DATE]" at bounding box center [1198, 447] width 204 height 43
select select "[DATE]"
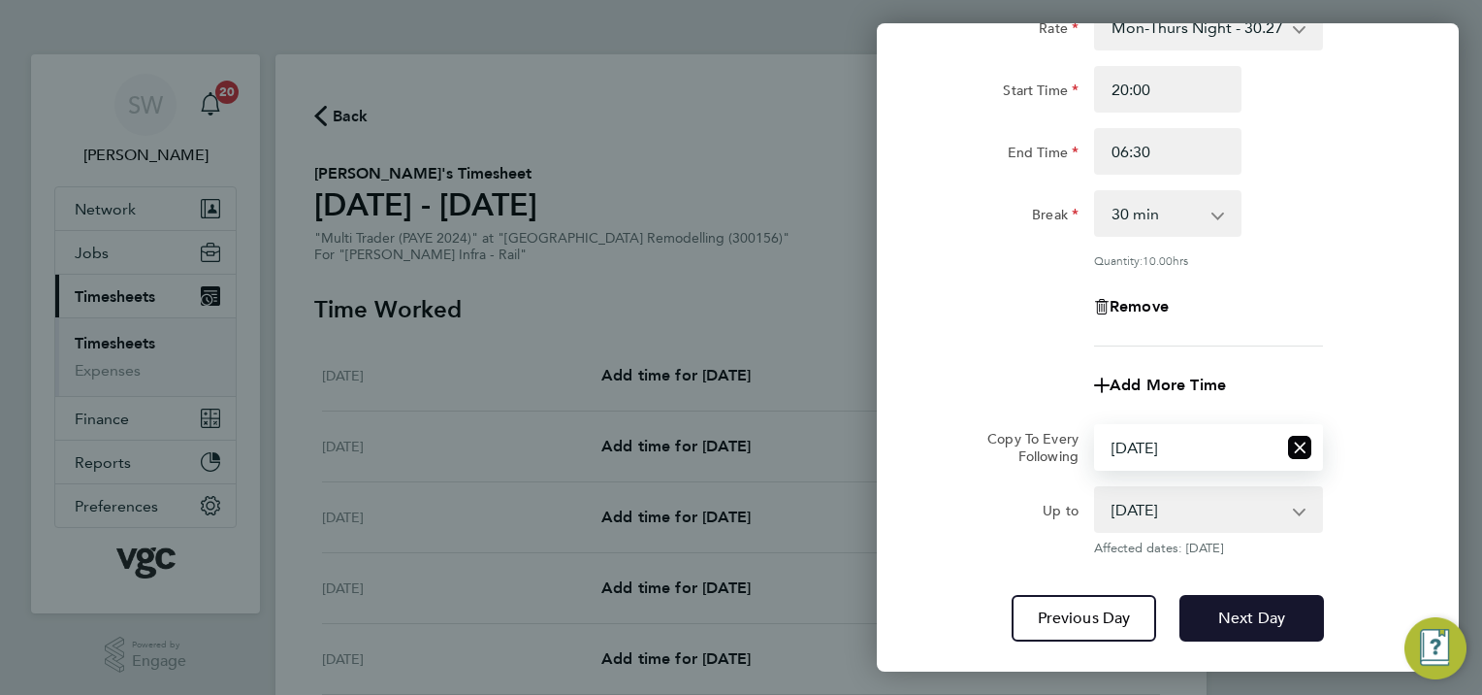
click at [1253, 618] on span "Next Day" at bounding box center [1251, 617] width 67 height 19
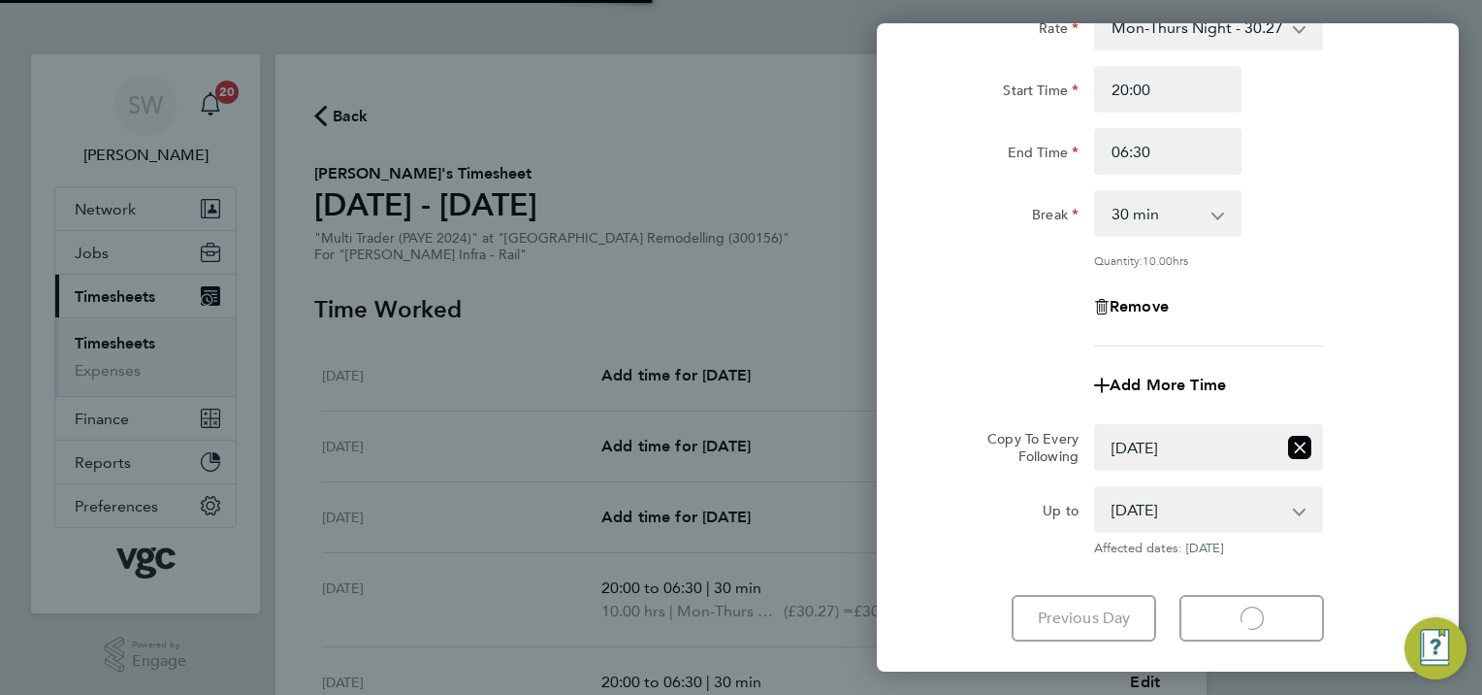
select select "30"
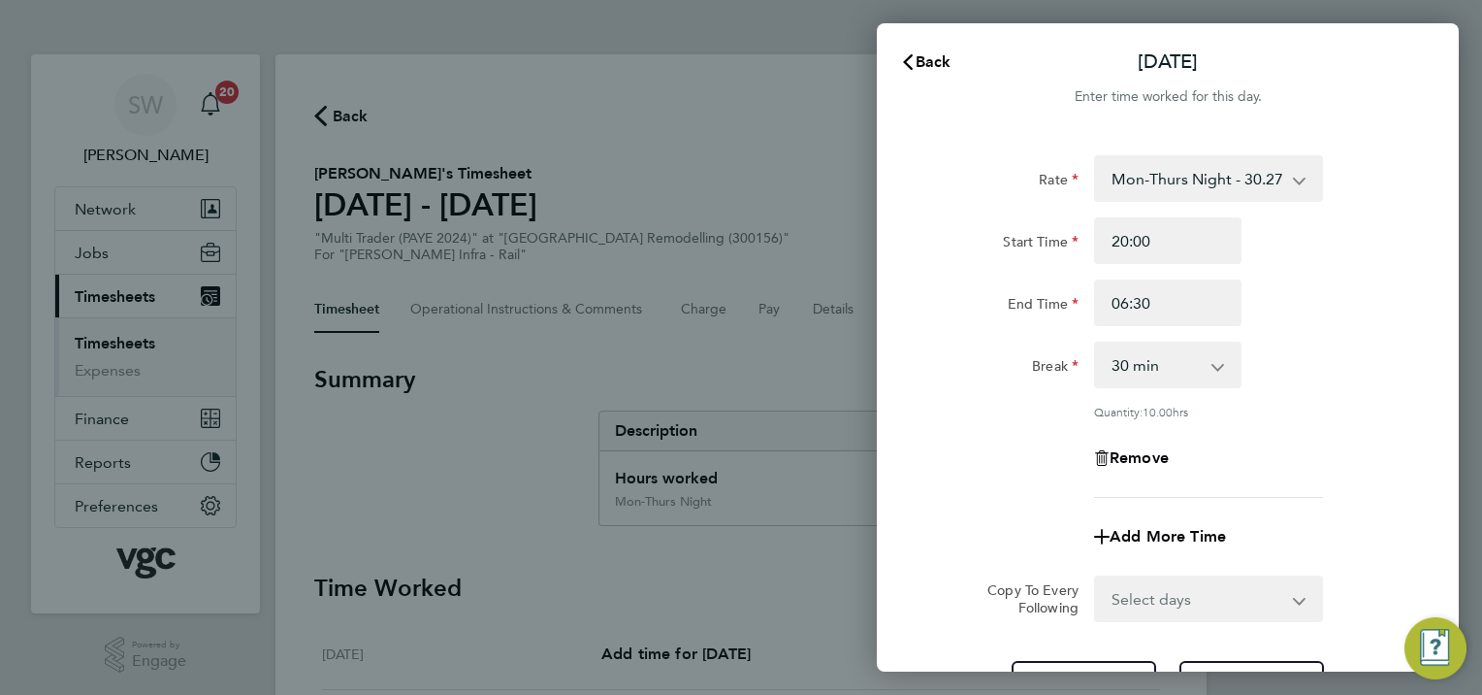
drag, startPoint x: 1294, startPoint y: 599, endPoint x: 1283, endPoint y: 594, distance: 12.2
click at [1294, 598] on select "Select days Day [DATE] [DATE]" at bounding box center [1198, 598] width 204 height 43
select select "THU"
click at [1096, 577] on select "Select days Day [DATE] [DATE]" at bounding box center [1198, 598] width 204 height 43
select select "[DATE]"
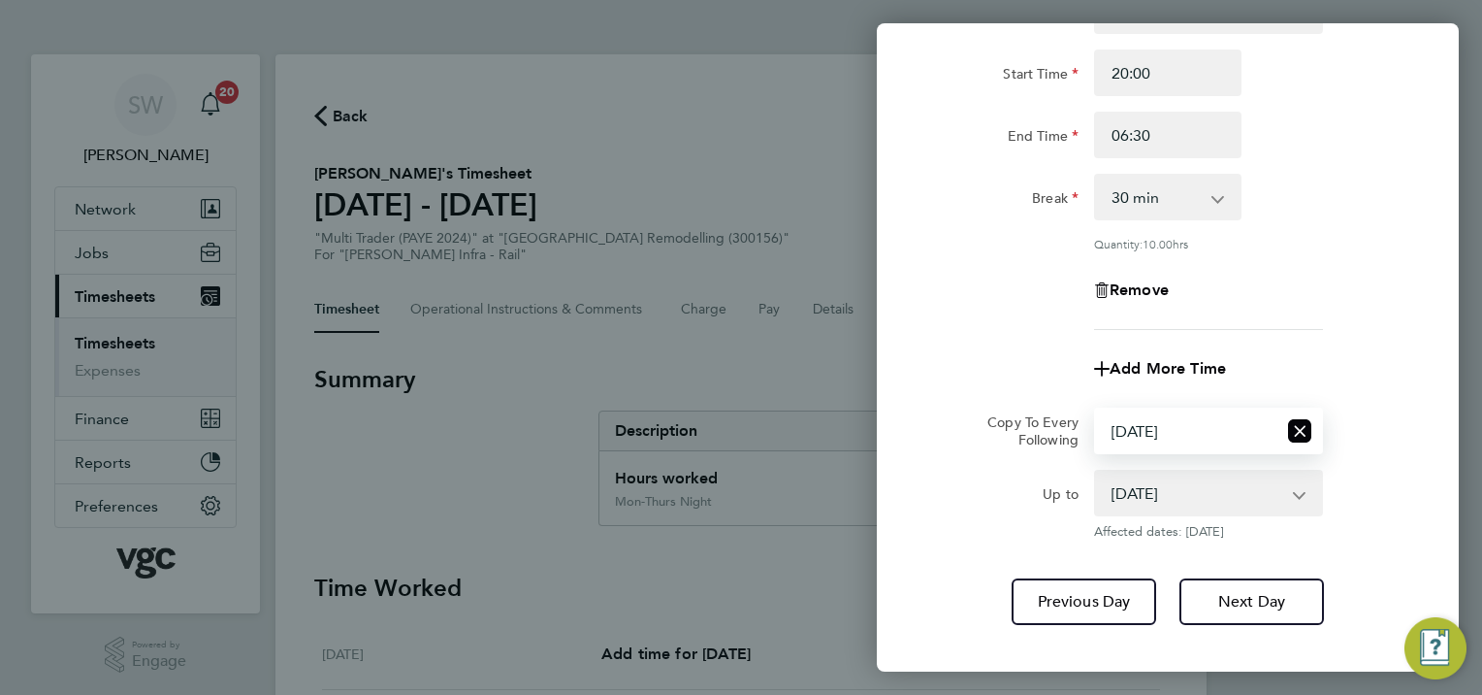
scroll to position [266, 0]
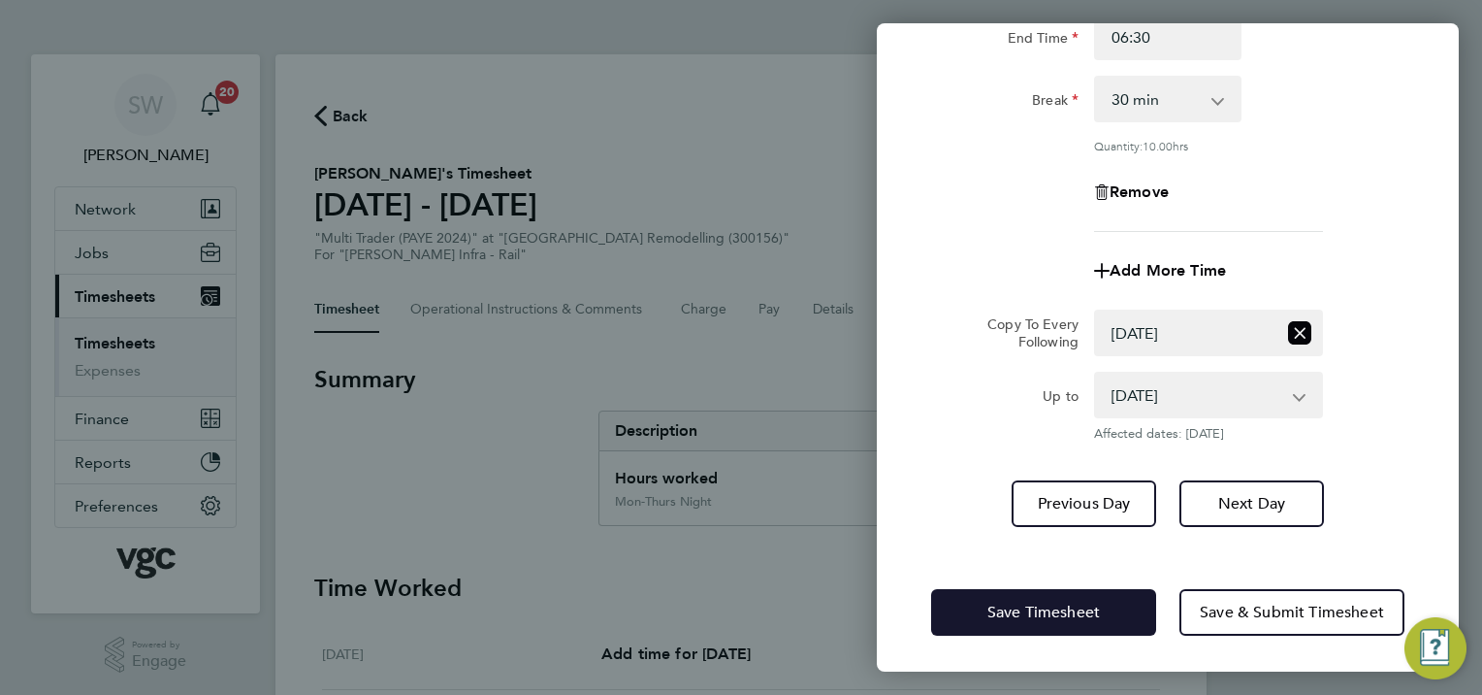
click at [1017, 602] on span "Save Timesheet" at bounding box center [1043, 611] width 113 height 19
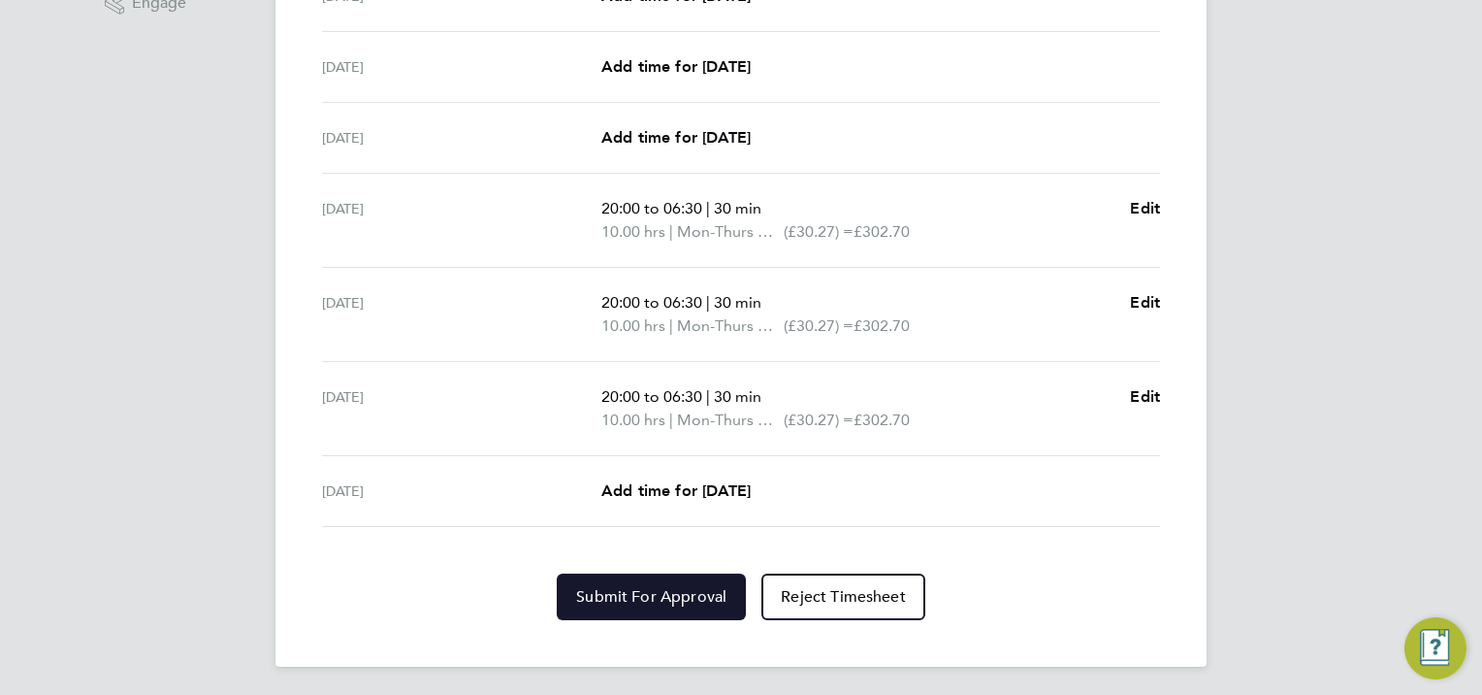
click at [617, 583] on button "Submit For Approval" at bounding box center [651, 596] width 189 height 47
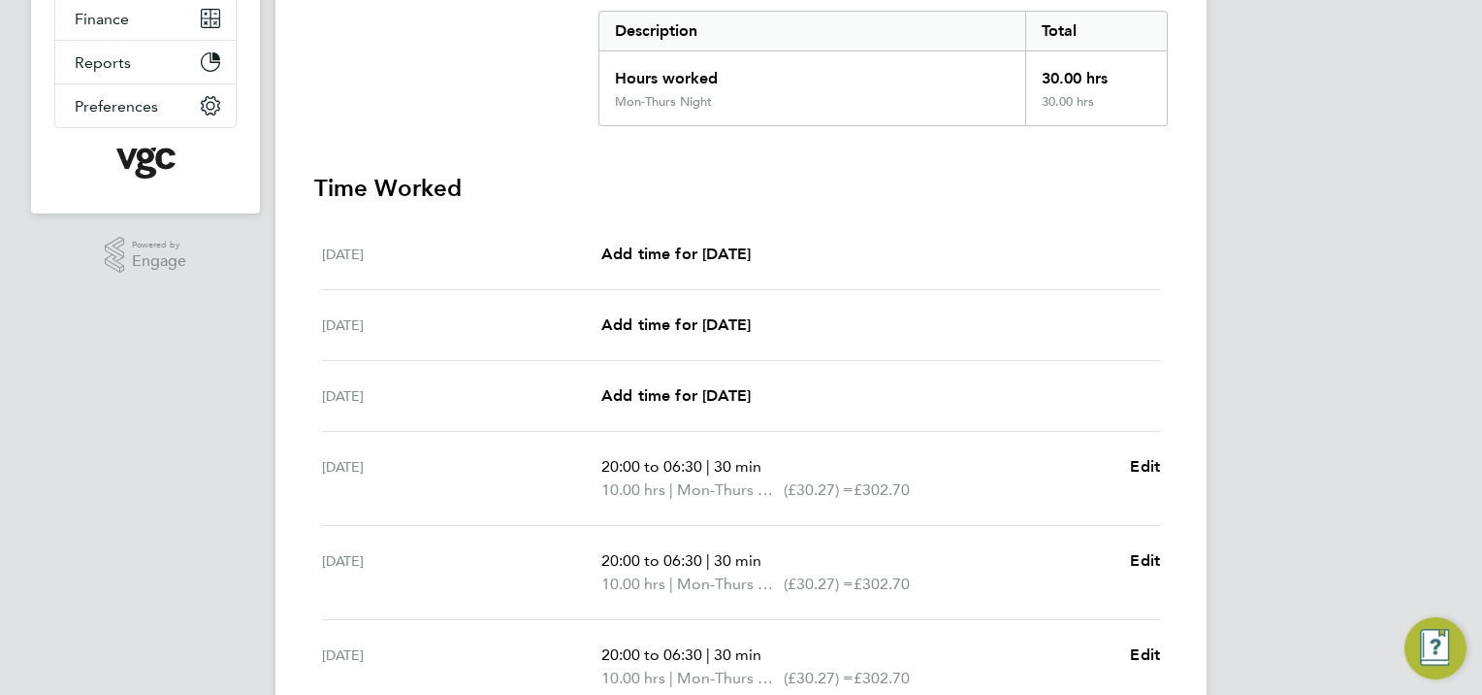
scroll to position [75, 0]
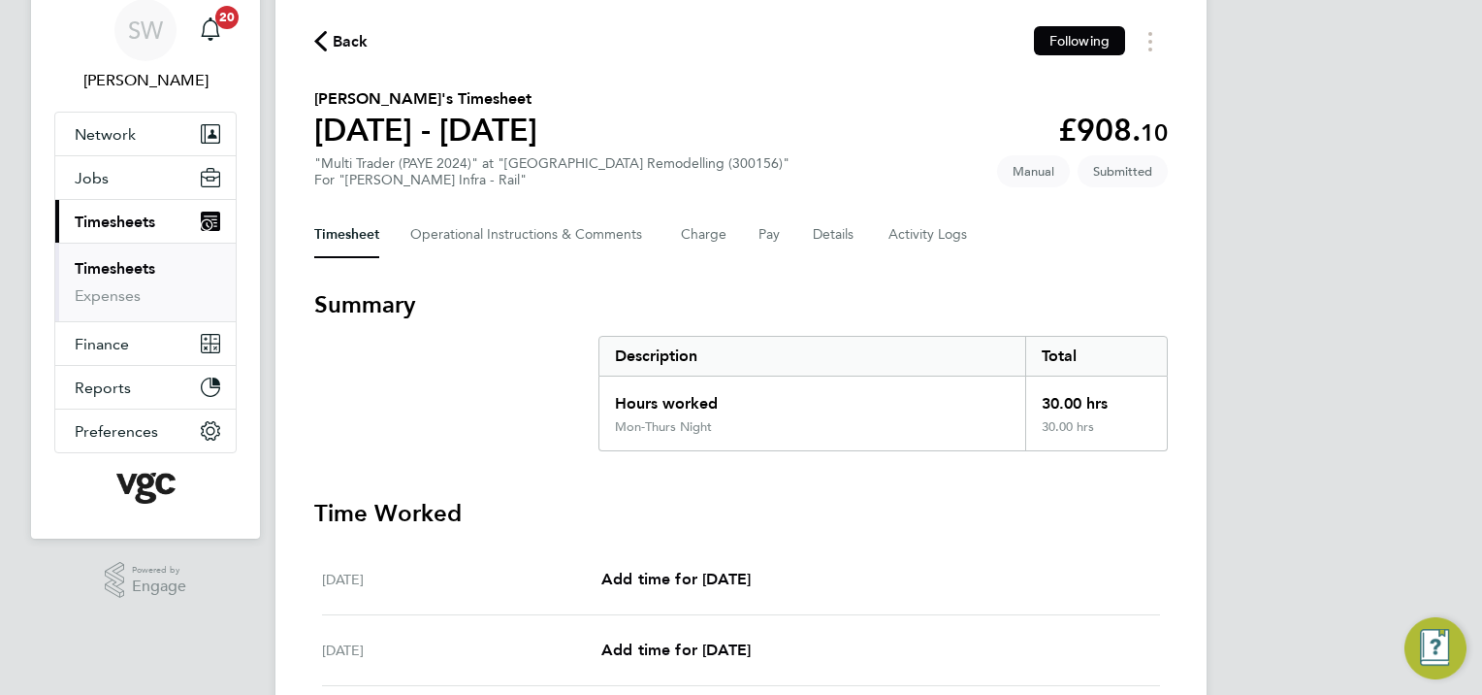
click at [141, 216] on span "Timesheets" at bounding box center [115, 221] width 81 height 18
click at [132, 216] on span "Timesheets" at bounding box center [115, 221] width 81 height 18
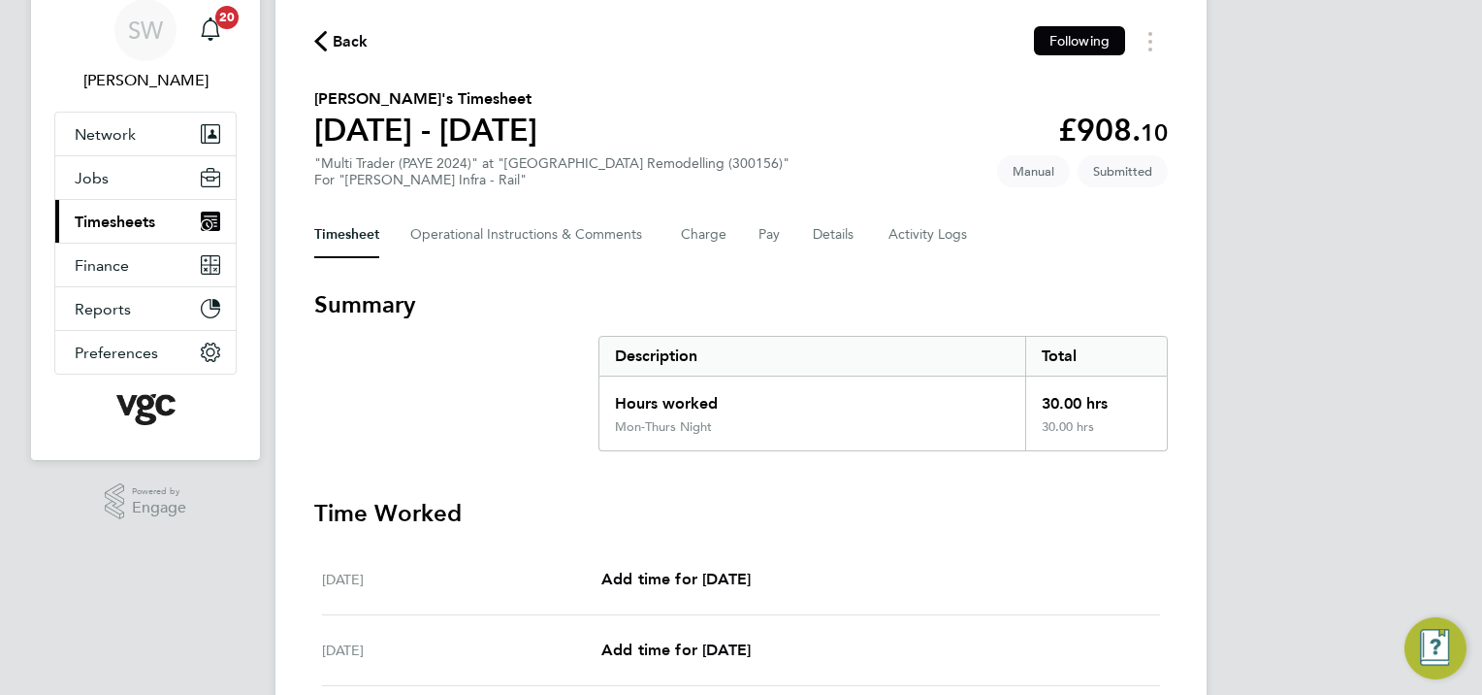
click at [129, 221] on span "Timesheets" at bounding box center [115, 221] width 81 height 18
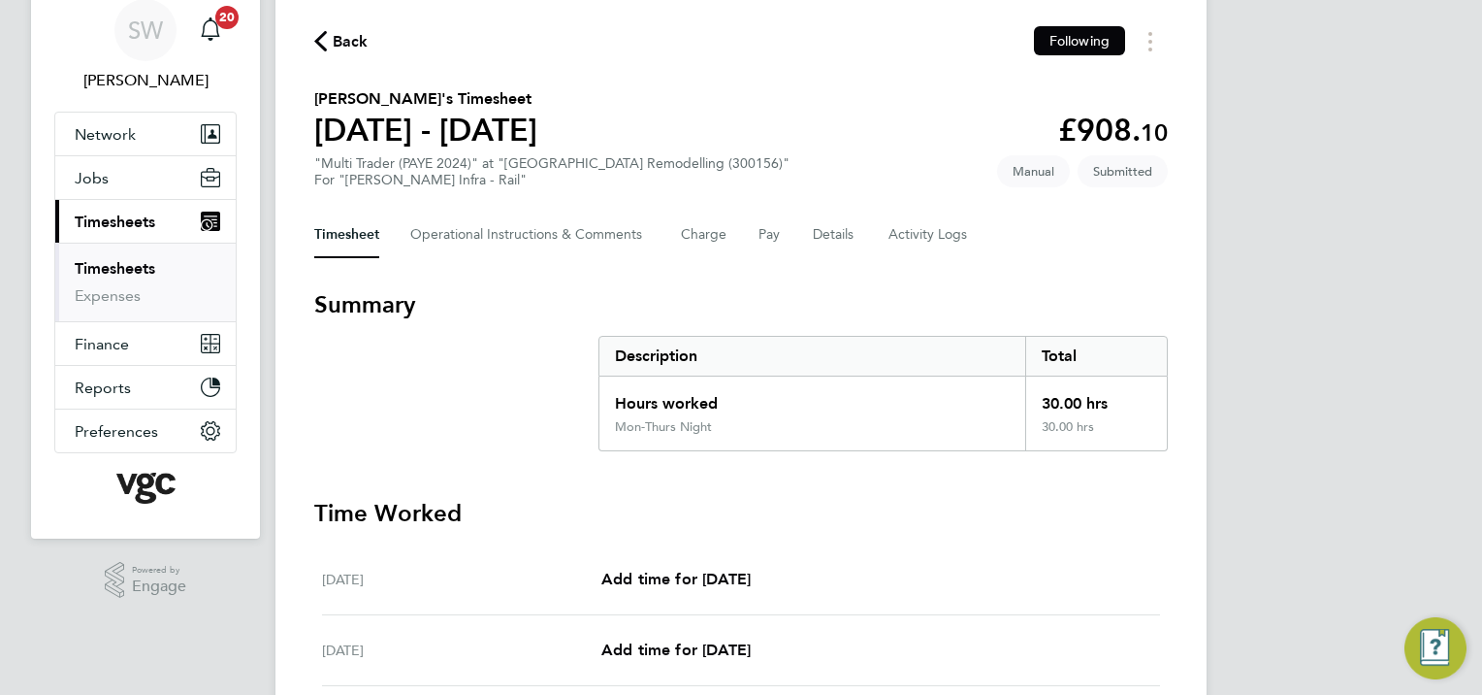
click at [113, 264] on link "Timesheets" at bounding box center [115, 268] width 81 height 18
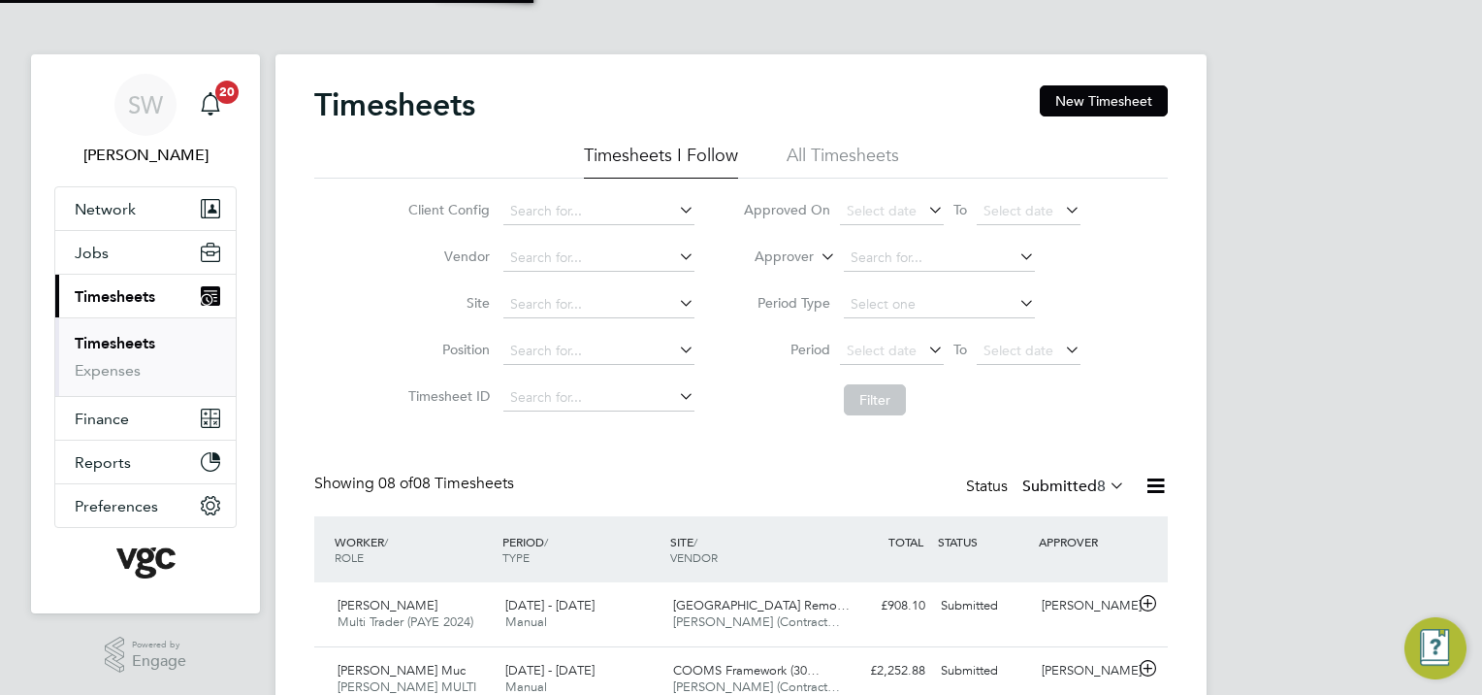
scroll to position [9, 10]
click at [1126, 99] on button "New Timesheet" at bounding box center [1104, 100] width 128 height 31
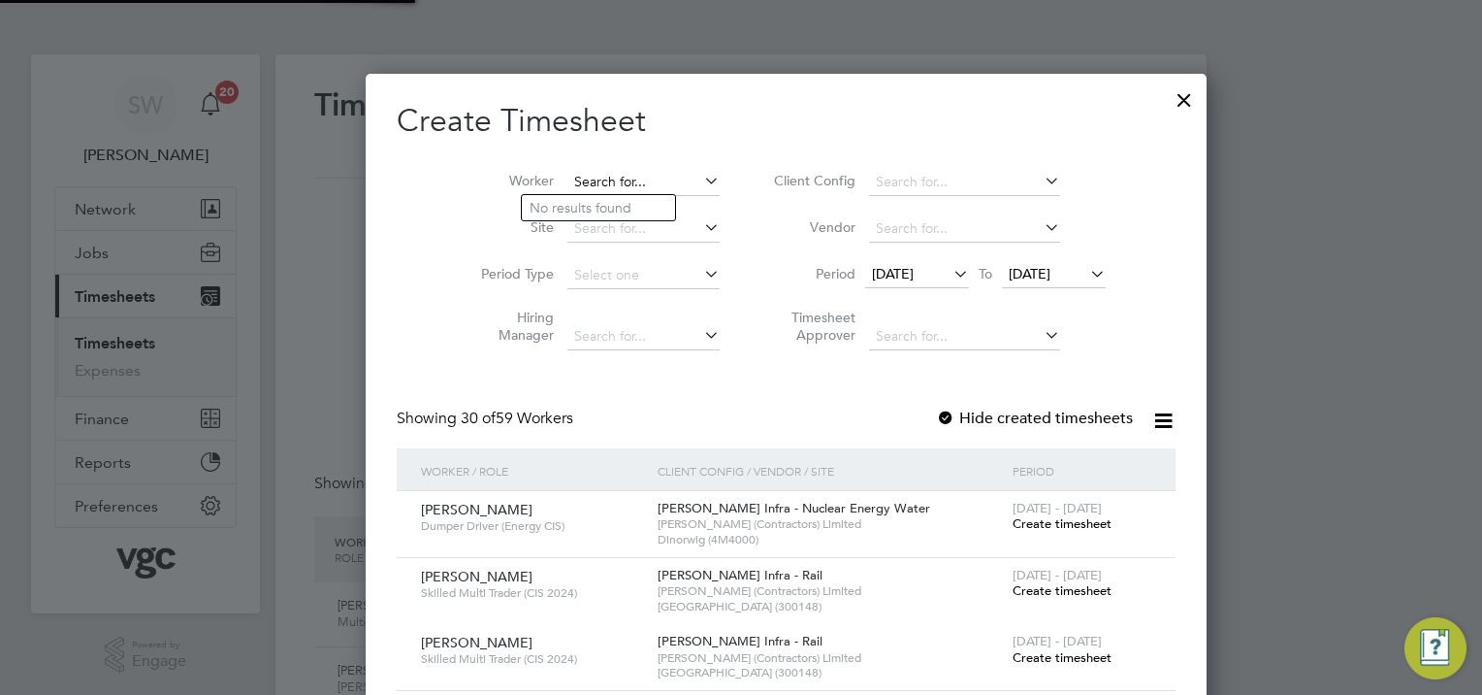
click at [585, 172] on input at bounding box center [643, 182] width 152 height 27
click at [590, 210] on li "Ner [PERSON_NAME]" at bounding box center [598, 208] width 153 height 26
type input "[PERSON_NAME]"
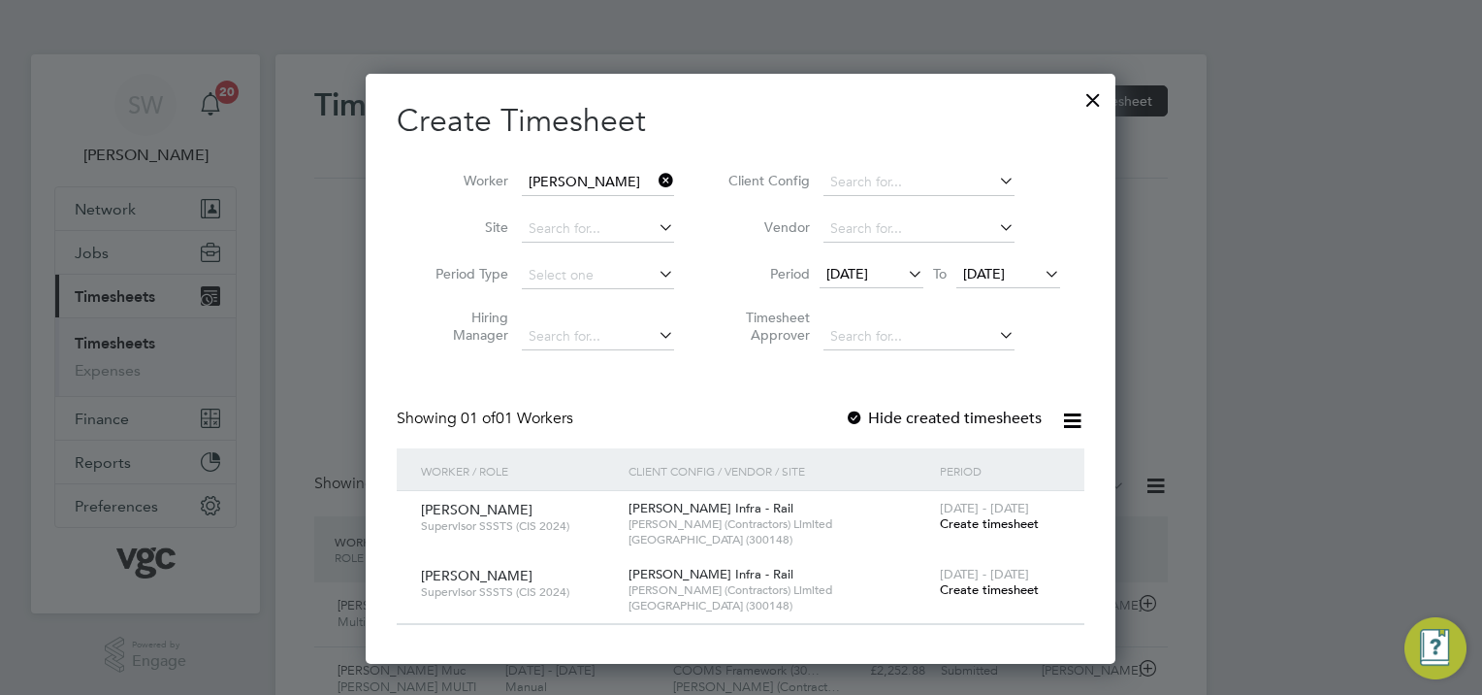
click at [1018, 285] on span "[DATE]" at bounding box center [1008, 275] width 104 height 26
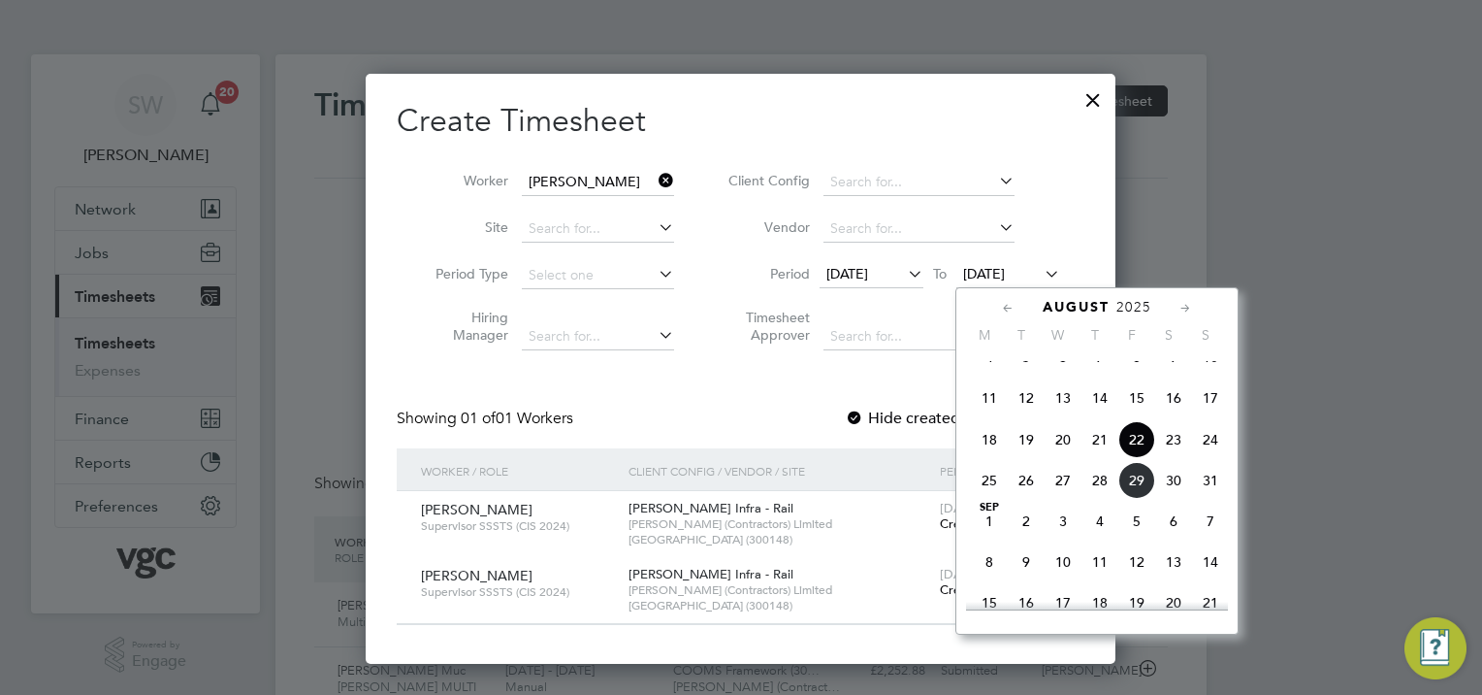
click at [1139, 498] on span "29" at bounding box center [1136, 480] width 37 height 37
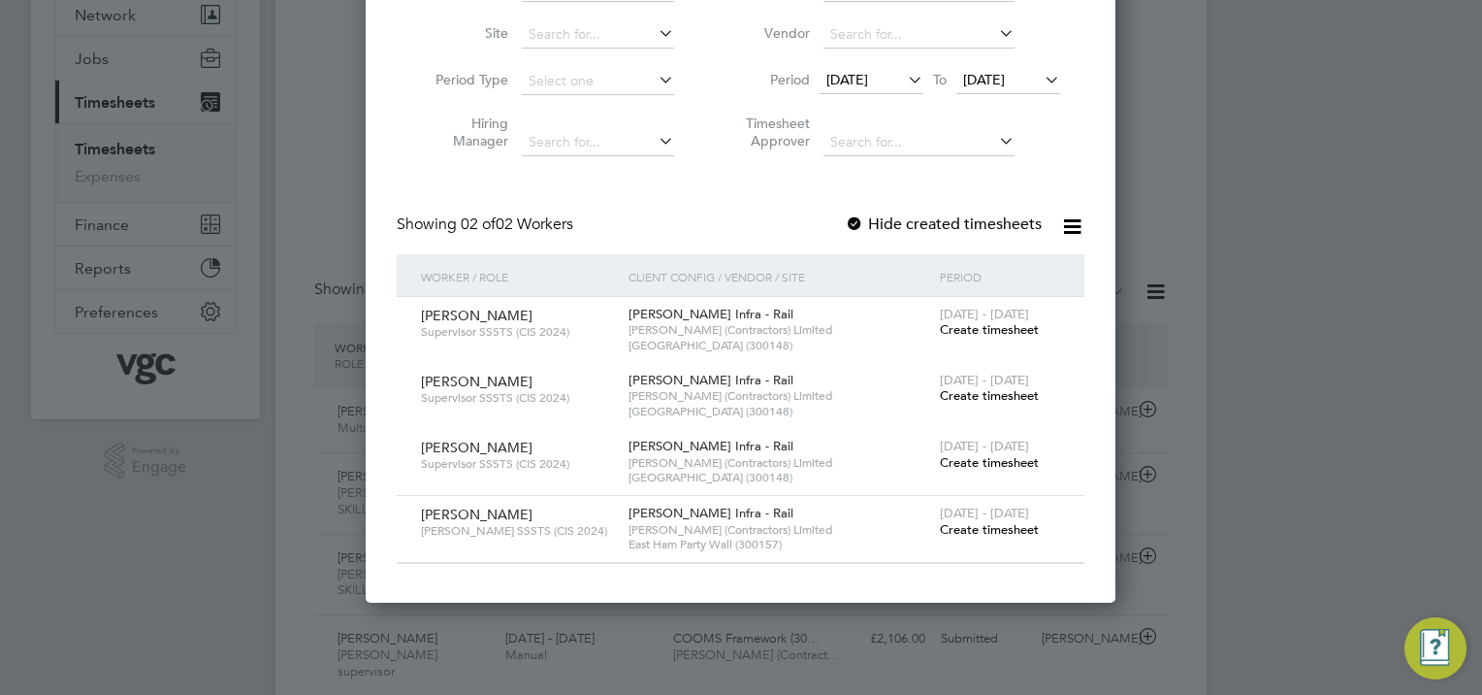
drag, startPoint x: 974, startPoint y: 530, endPoint x: 892, endPoint y: 501, distance: 86.5
click at [973, 530] on span "Create timesheet" at bounding box center [989, 529] width 99 height 16
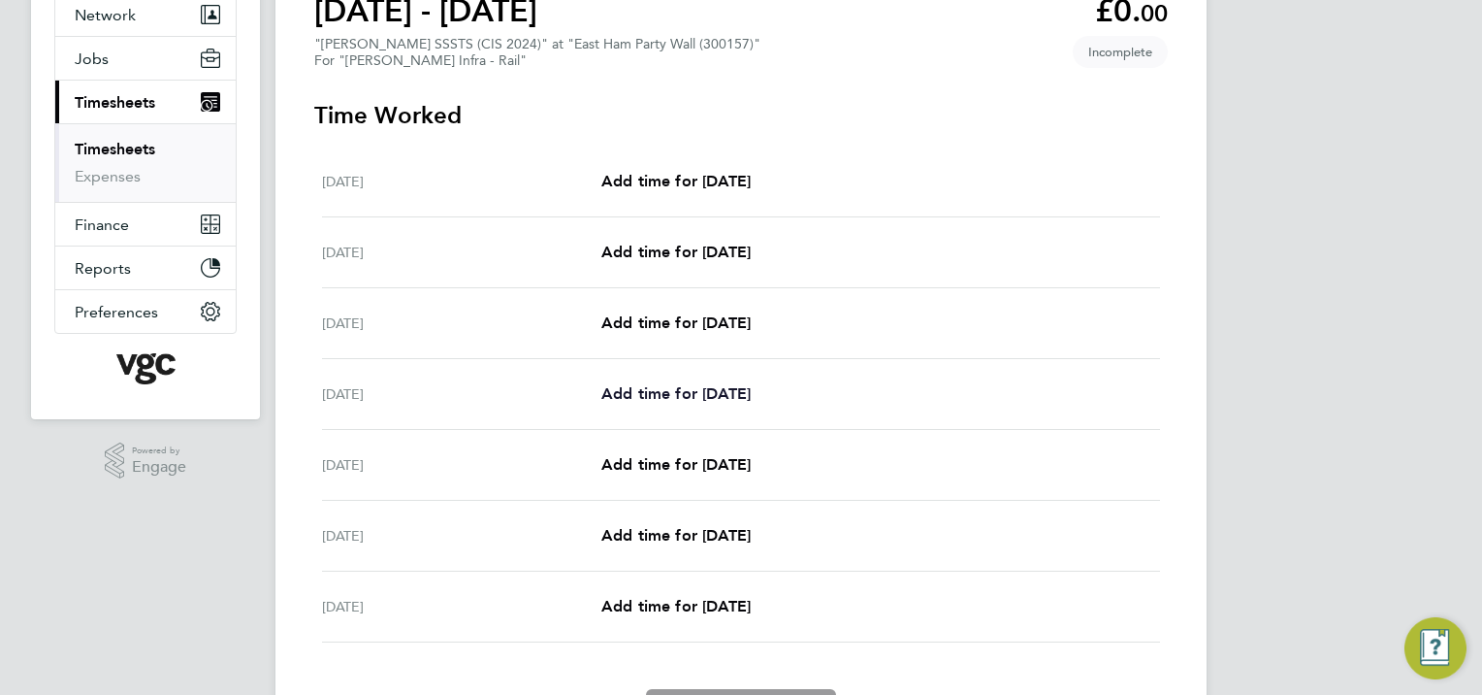
click at [666, 401] on span "Add time for [DATE]" at bounding box center [675, 393] width 149 height 18
select select "30"
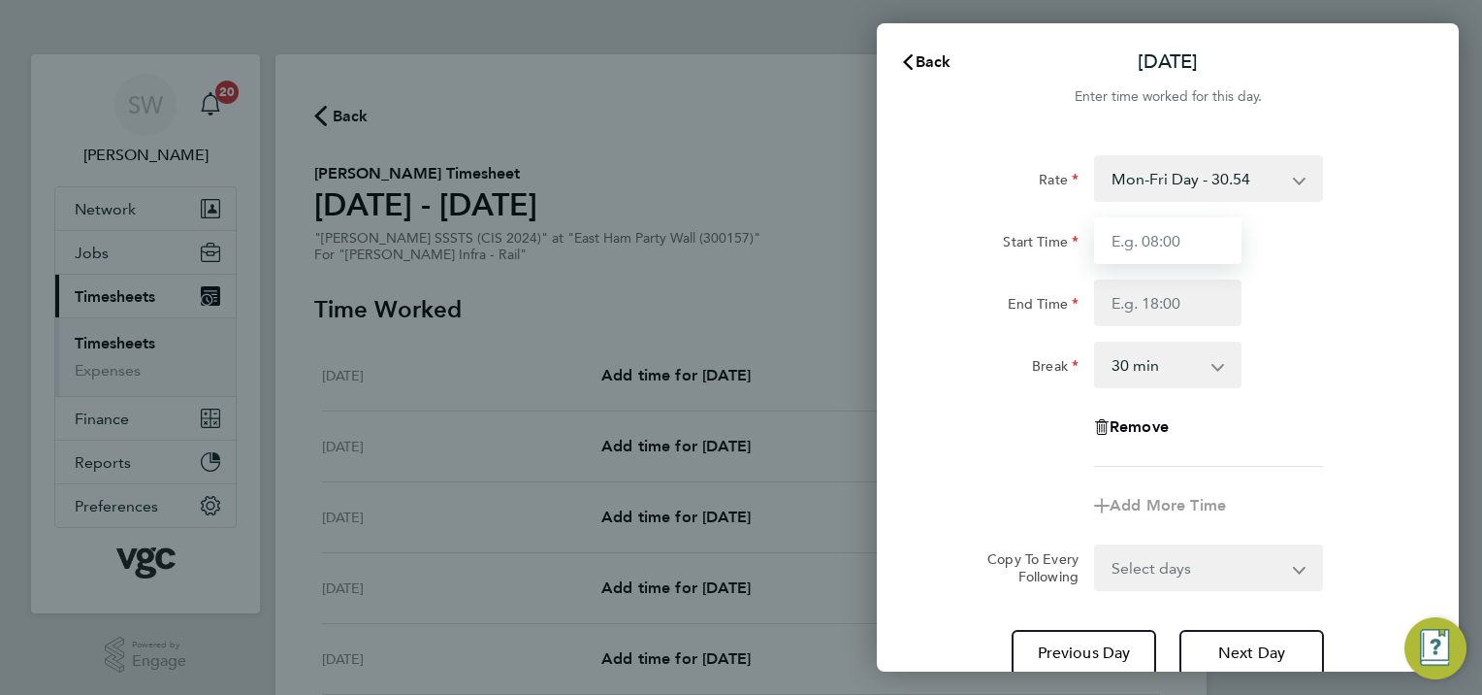
click at [1140, 237] on input "Start Time" at bounding box center [1167, 240] width 147 height 47
type input "07:00"
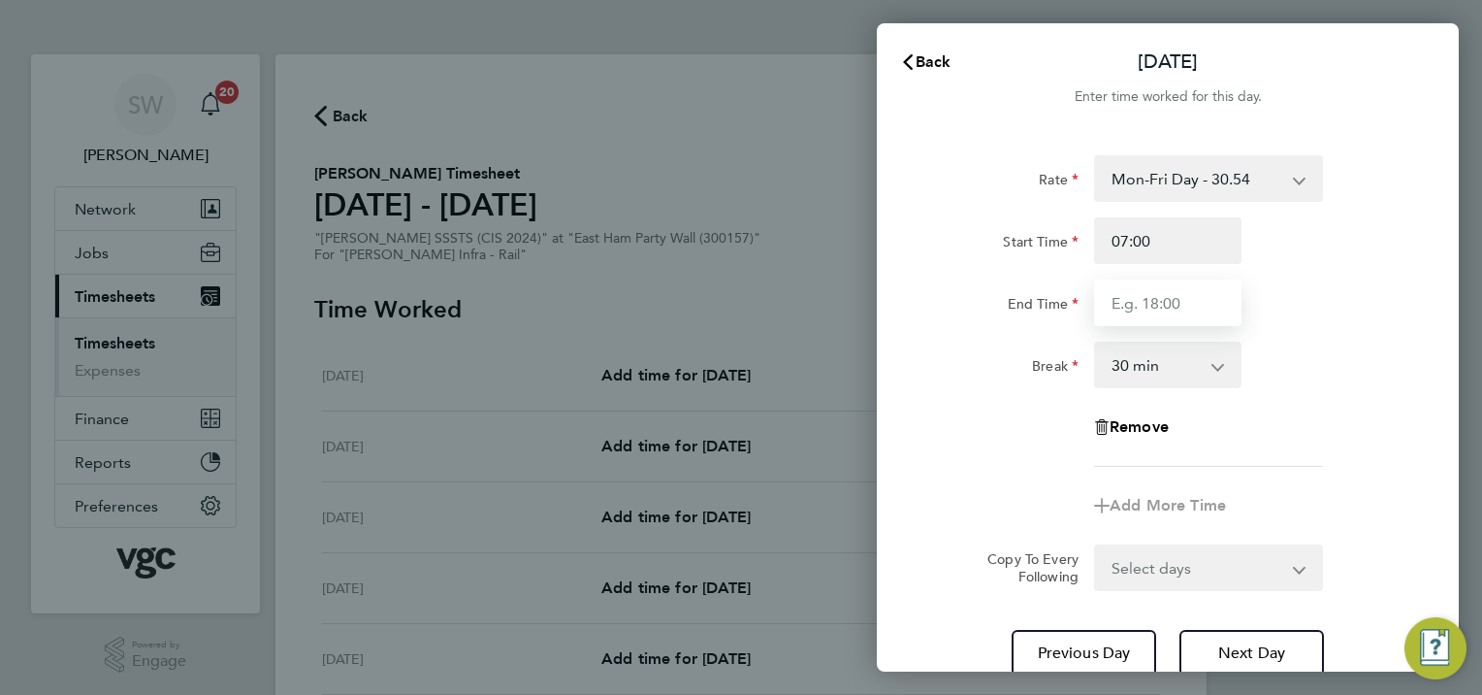
click at [1137, 313] on input "End Time" at bounding box center [1167, 302] width 147 height 47
type input "17:30"
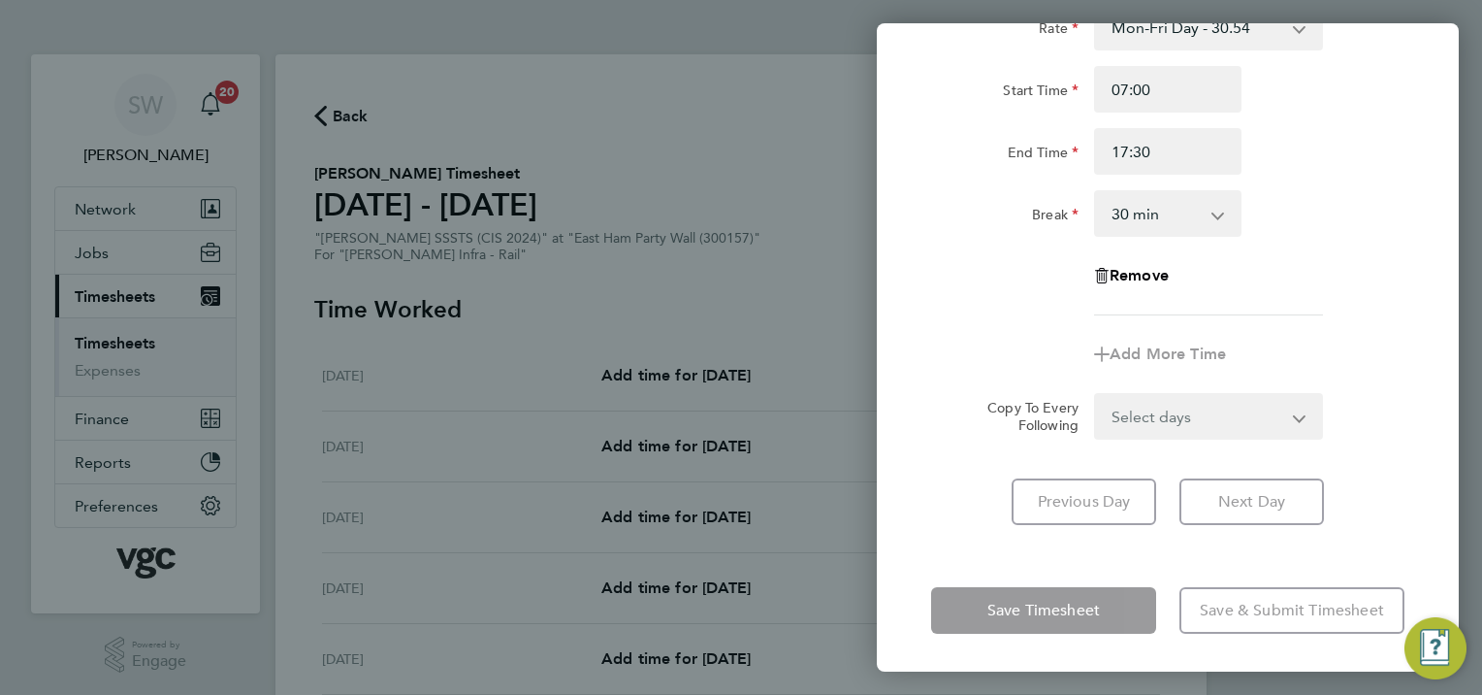
click at [1296, 417] on form "Rate Mon-Fri Day - 30.54 Weekend - 39.70 Xmas / [GEOGRAPHIC_DATA] - 61.08 Bank …" at bounding box center [1167, 222] width 473 height 436
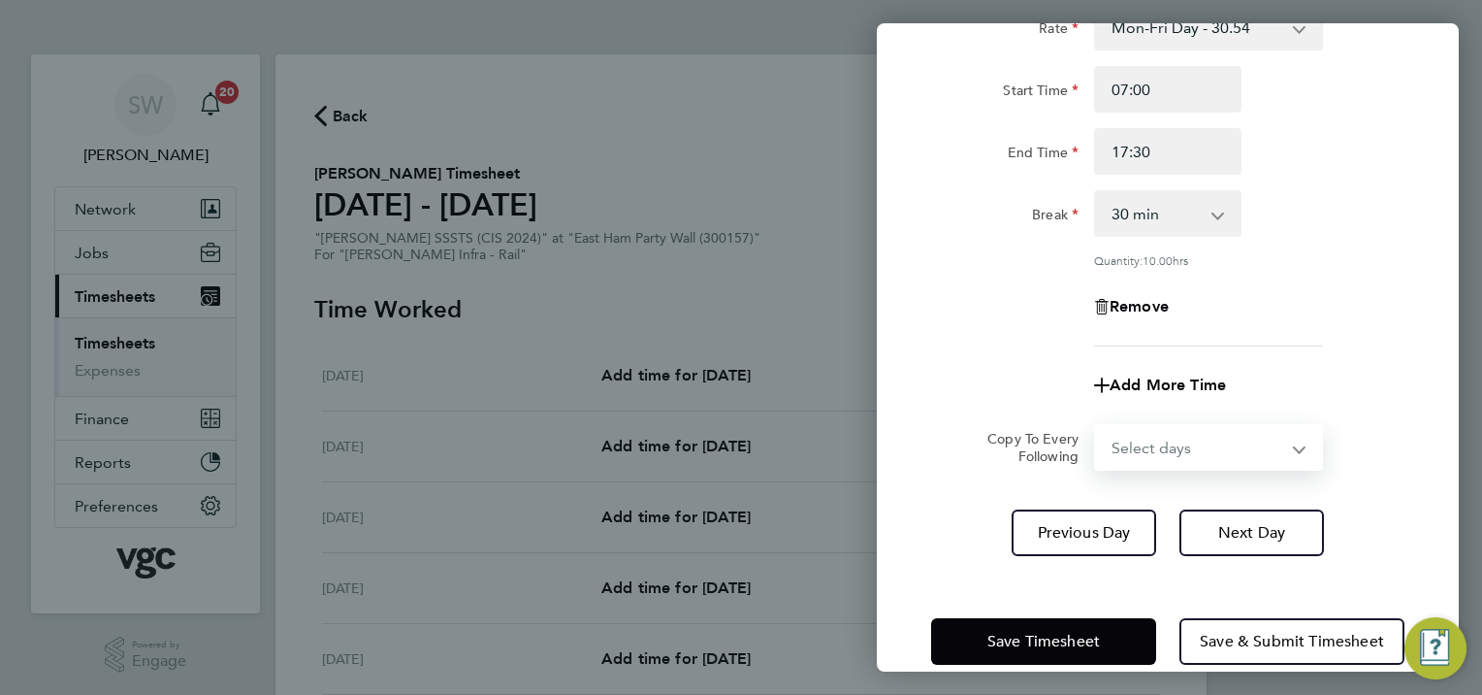
select select "WED"
click at [1096, 426] on select "Select days Day [DATE] [DATE] [DATE]" at bounding box center [1198, 447] width 204 height 43
select select "[DATE]"
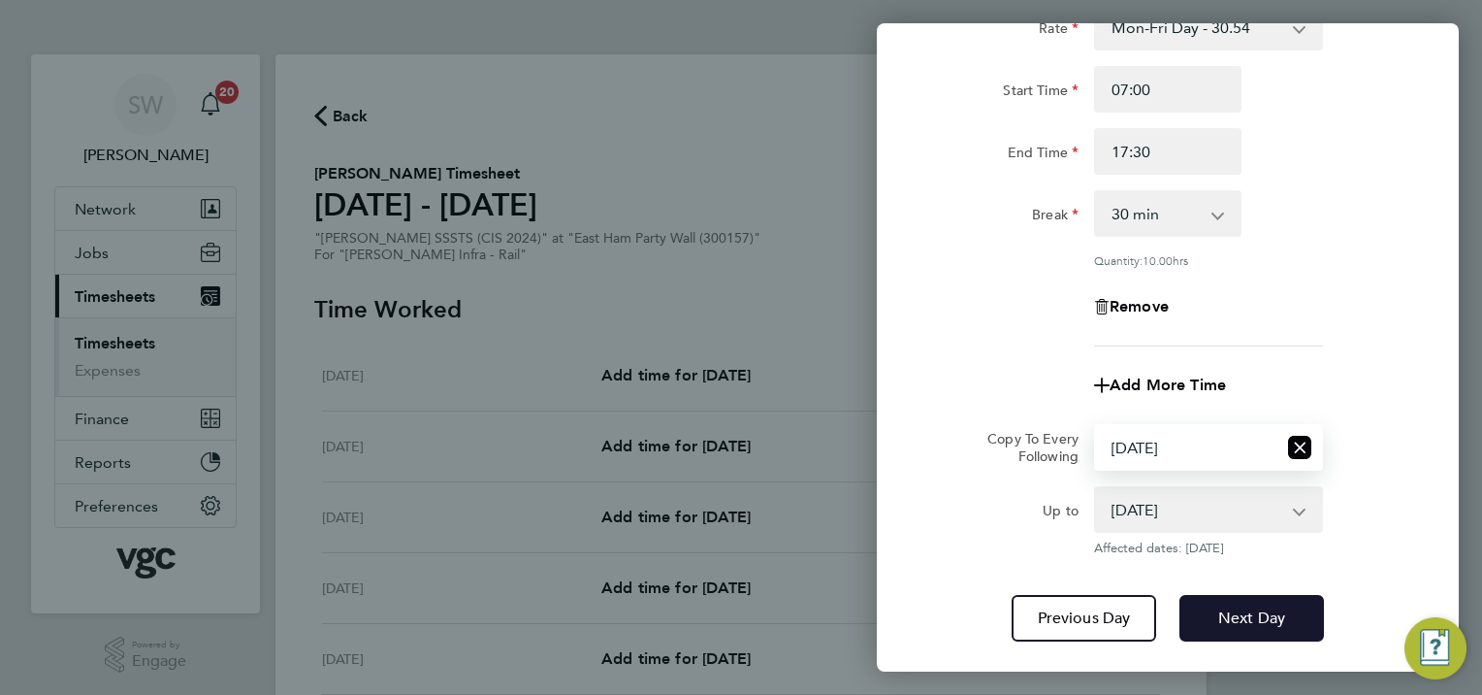
click at [1228, 623] on span "Next Day" at bounding box center [1251, 617] width 67 height 19
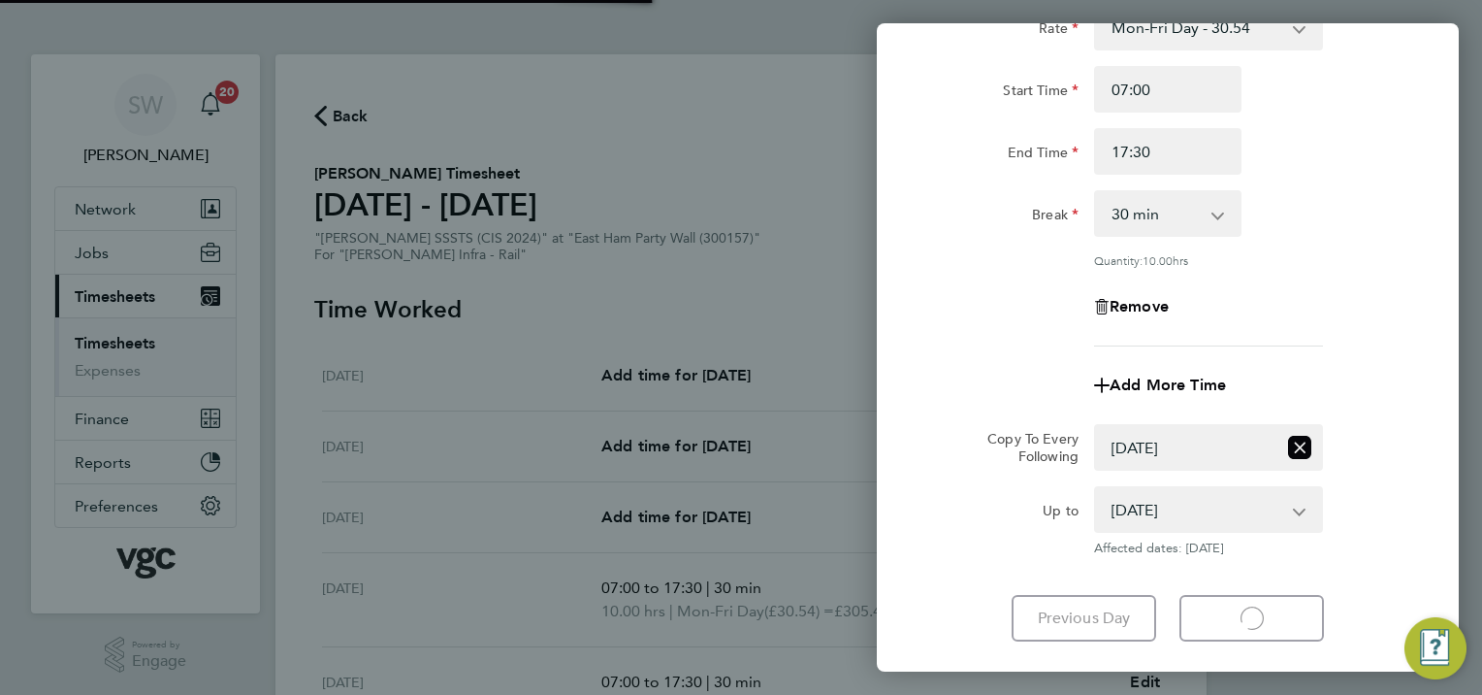
select select "30"
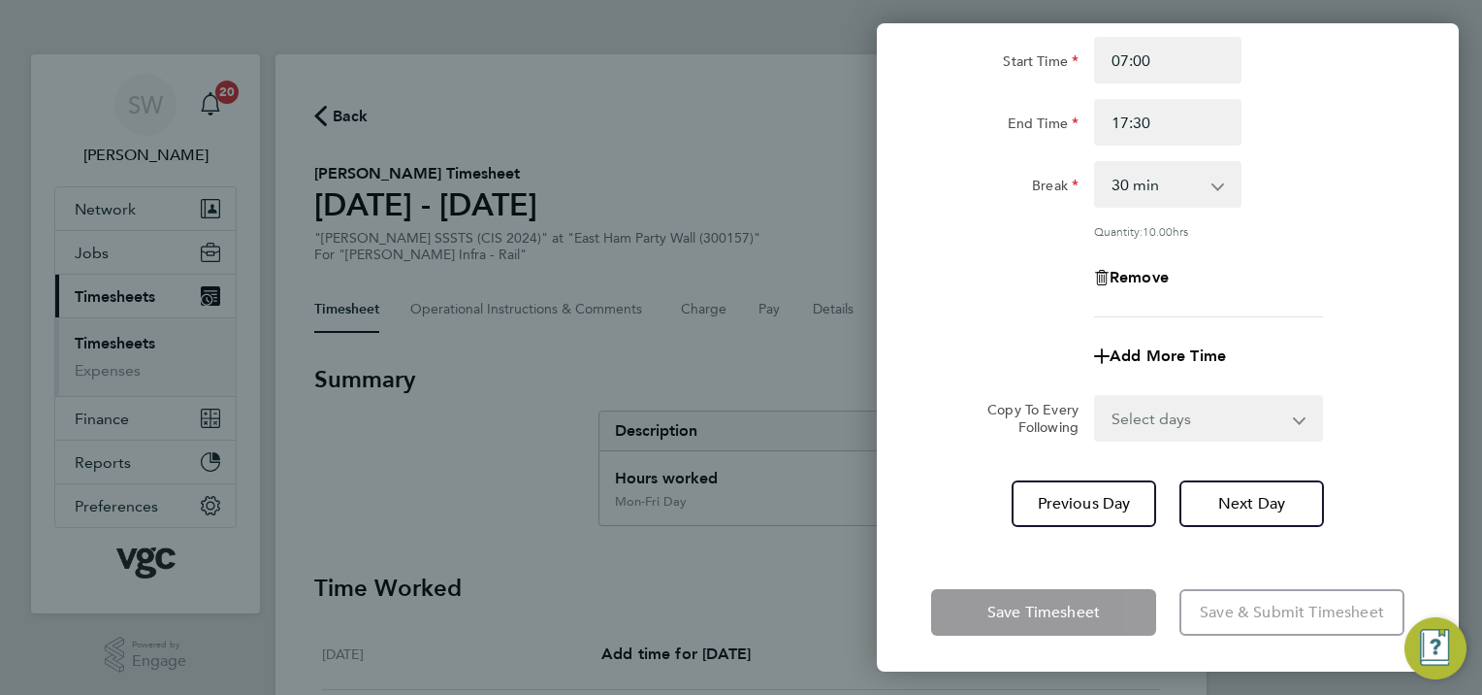
click at [1300, 421] on select "Select days Day [DATE] [DATE]" at bounding box center [1198, 418] width 204 height 43
select select "THU"
click at [1096, 397] on select "Select days Day [DATE] [DATE]" at bounding box center [1198, 418] width 204 height 43
select select "[DATE]"
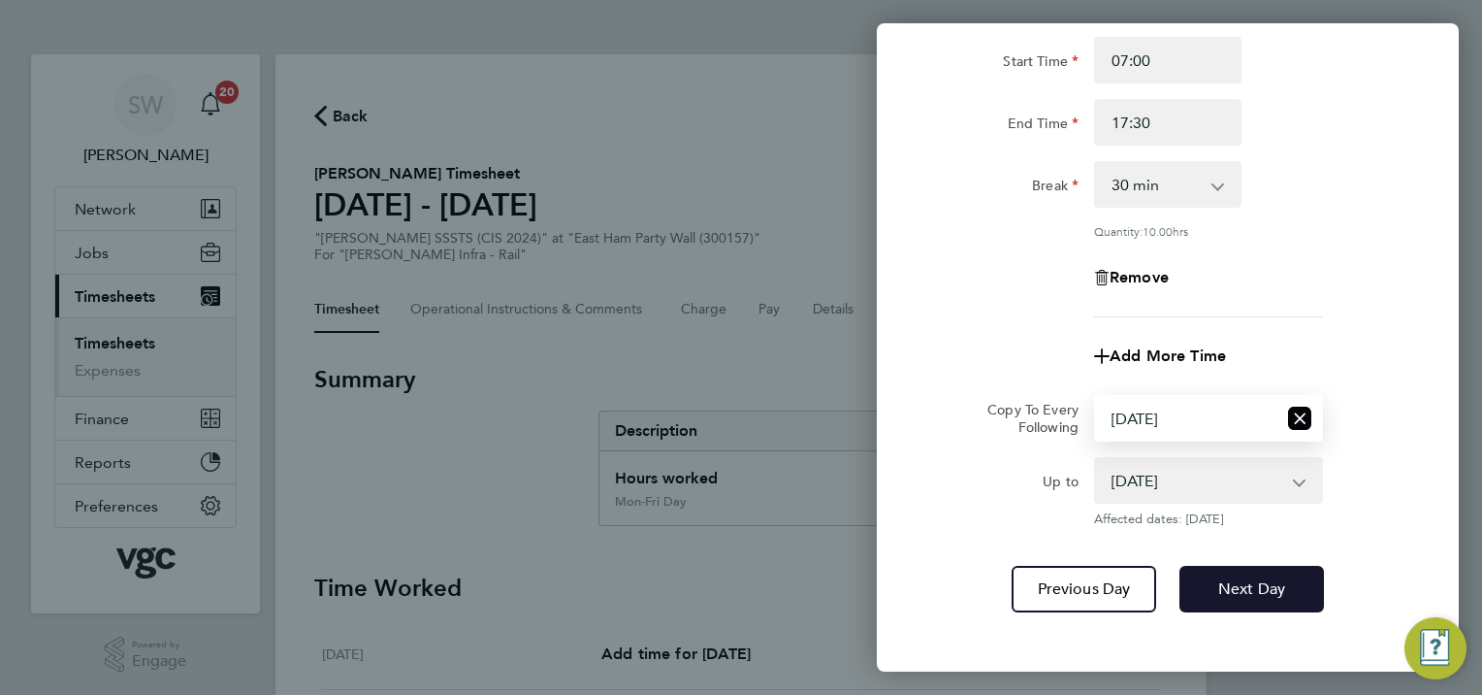
click at [1230, 569] on button "Next Day" at bounding box center [1252, 589] width 145 height 47
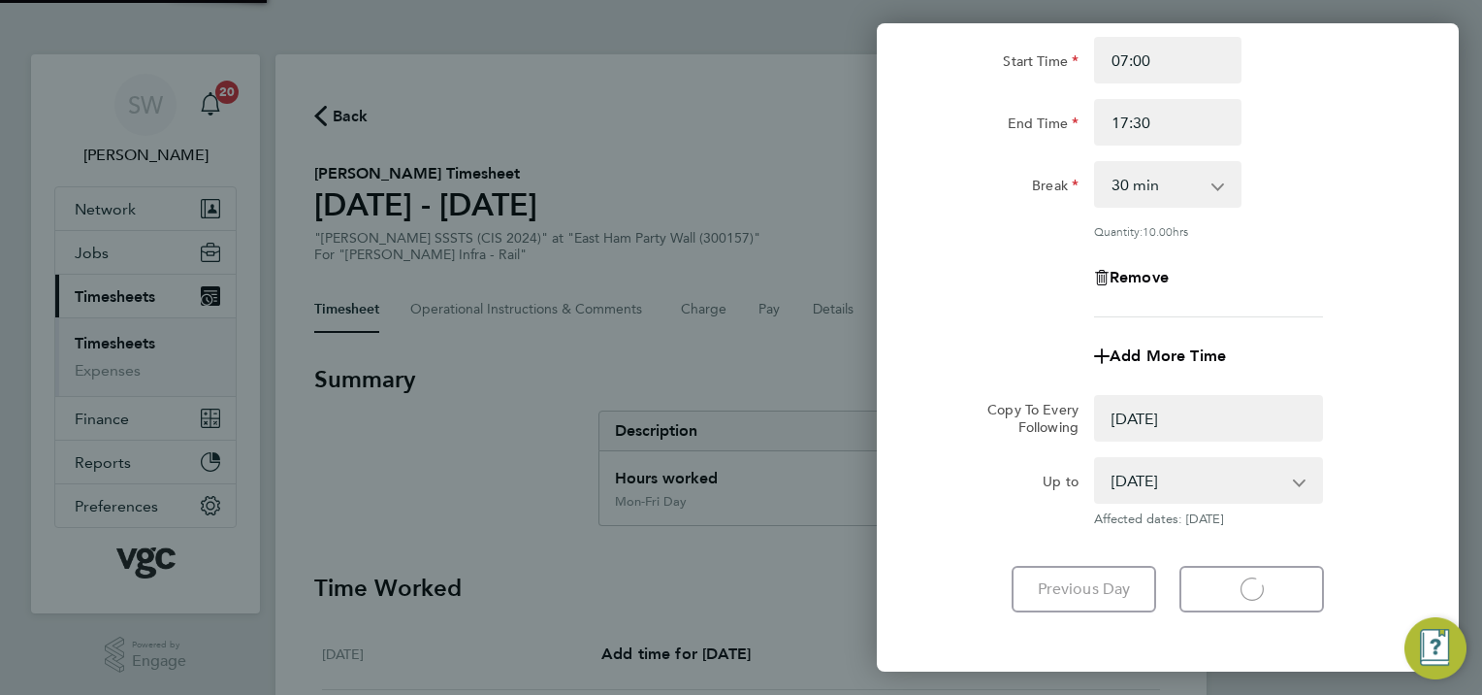
select select "0: null"
select select "30"
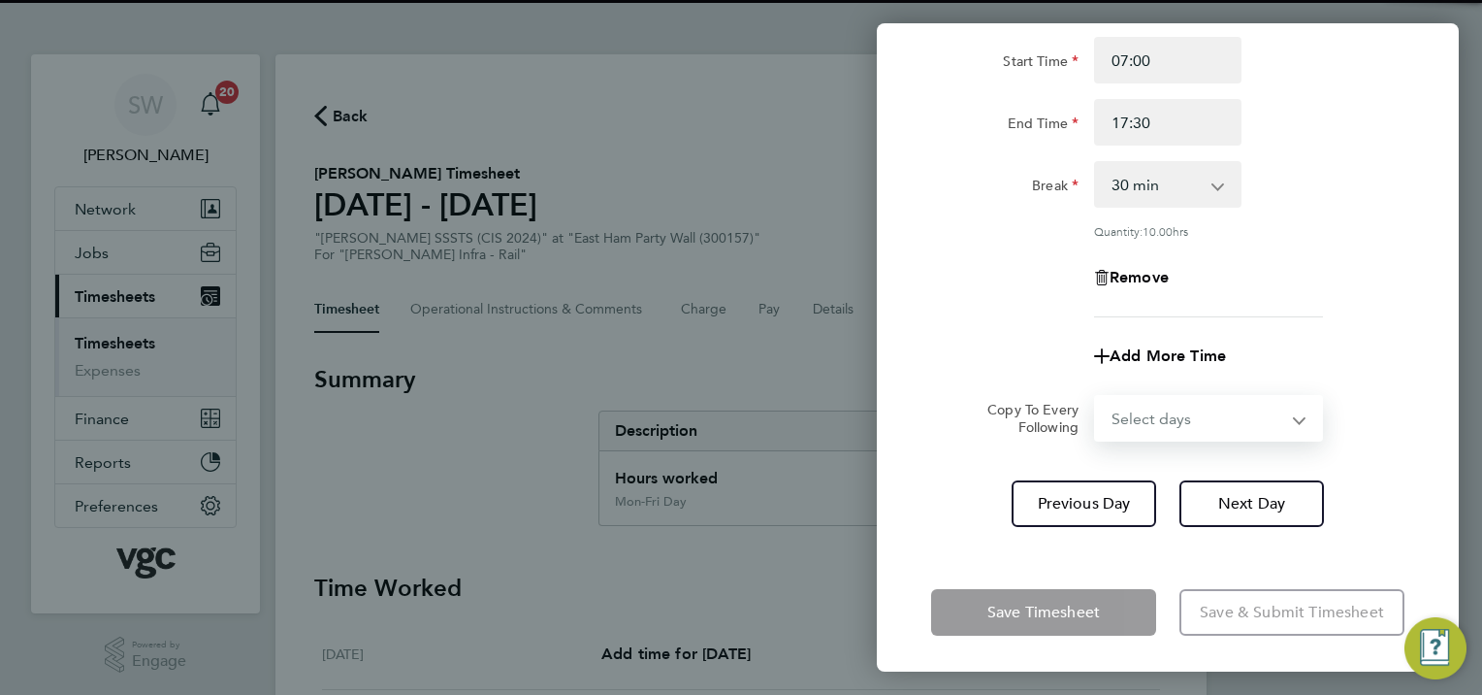
drag, startPoint x: 1292, startPoint y: 415, endPoint x: 1284, endPoint y: 422, distance: 10.3
click at [1292, 415] on select "Select days [DATE]" at bounding box center [1198, 418] width 204 height 43
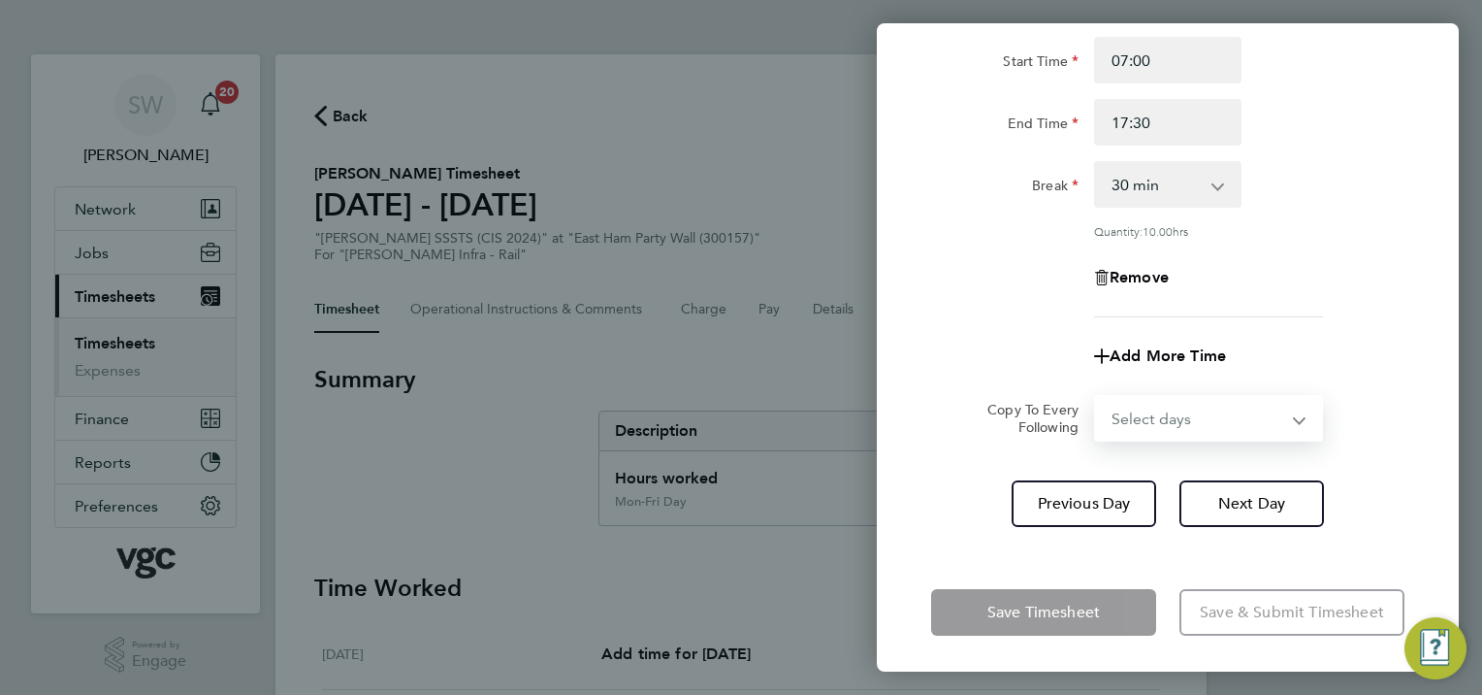
select select "FRI"
click at [1096, 397] on select "Select days [DATE]" at bounding box center [1198, 418] width 204 height 43
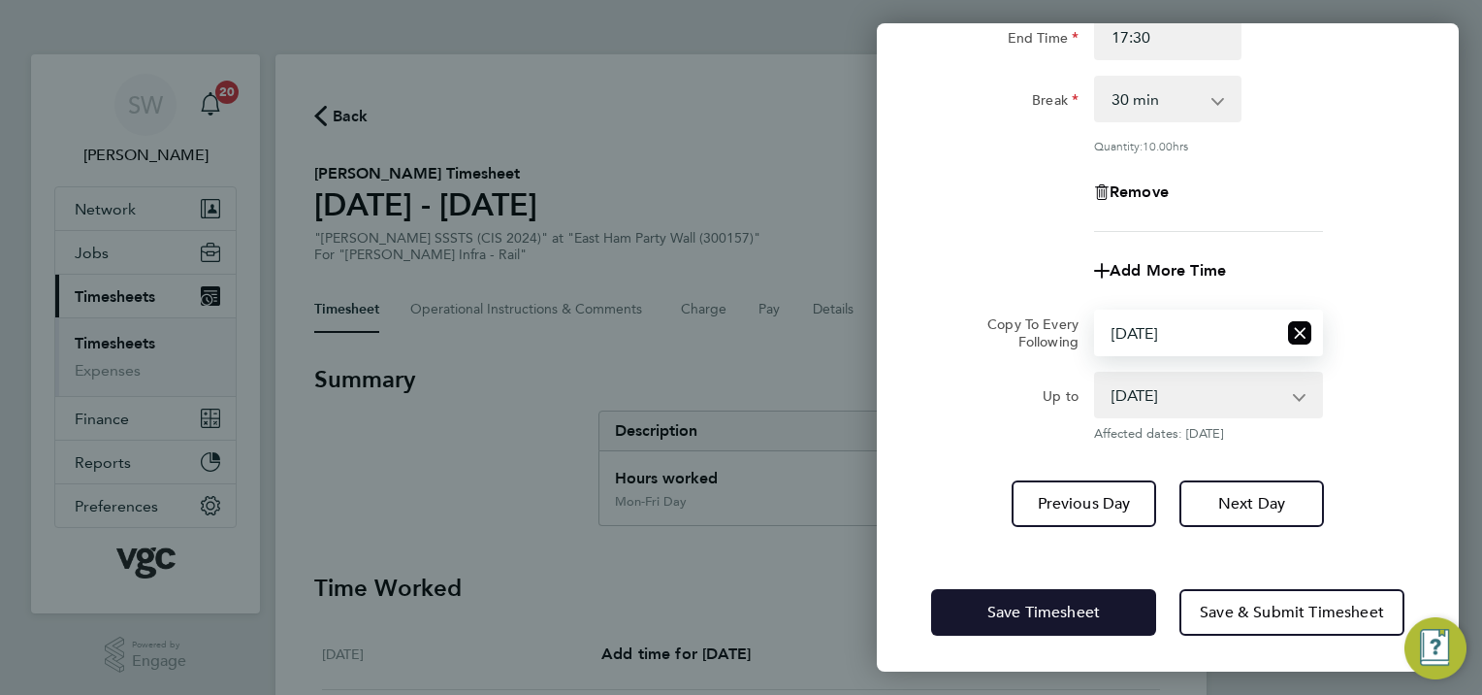
click at [1032, 610] on span "Save Timesheet" at bounding box center [1043, 611] width 113 height 19
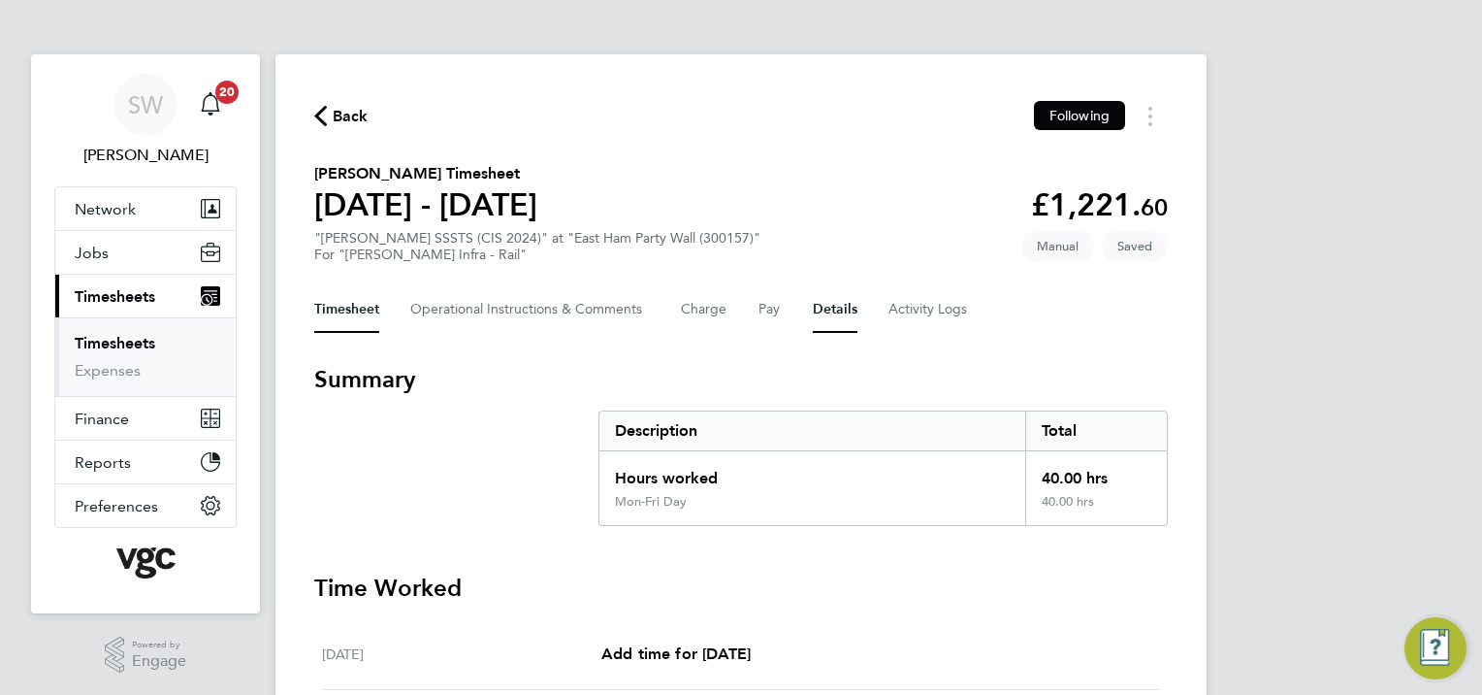
click at [828, 311] on button "Details" at bounding box center [835, 309] width 45 height 47
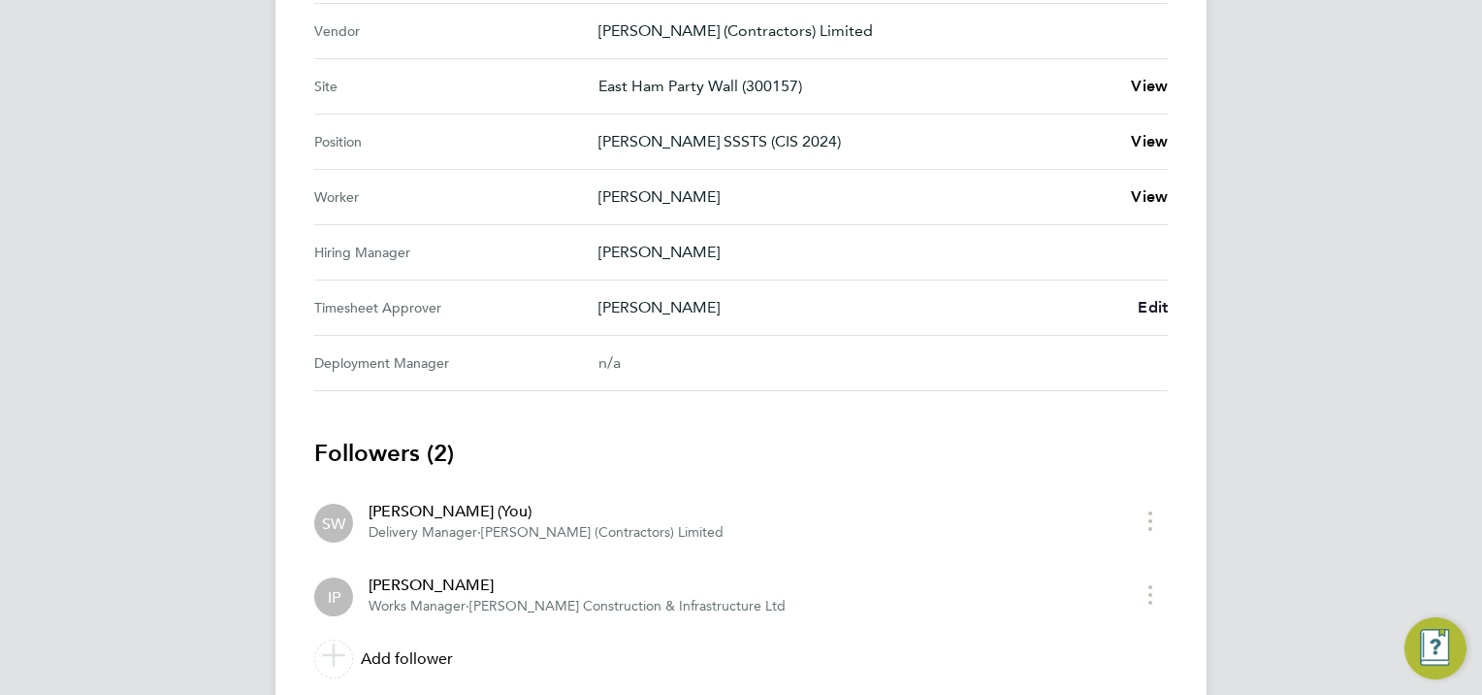
click at [1149, 311] on span "Edit" at bounding box center [1153, 307] width 30 height 18
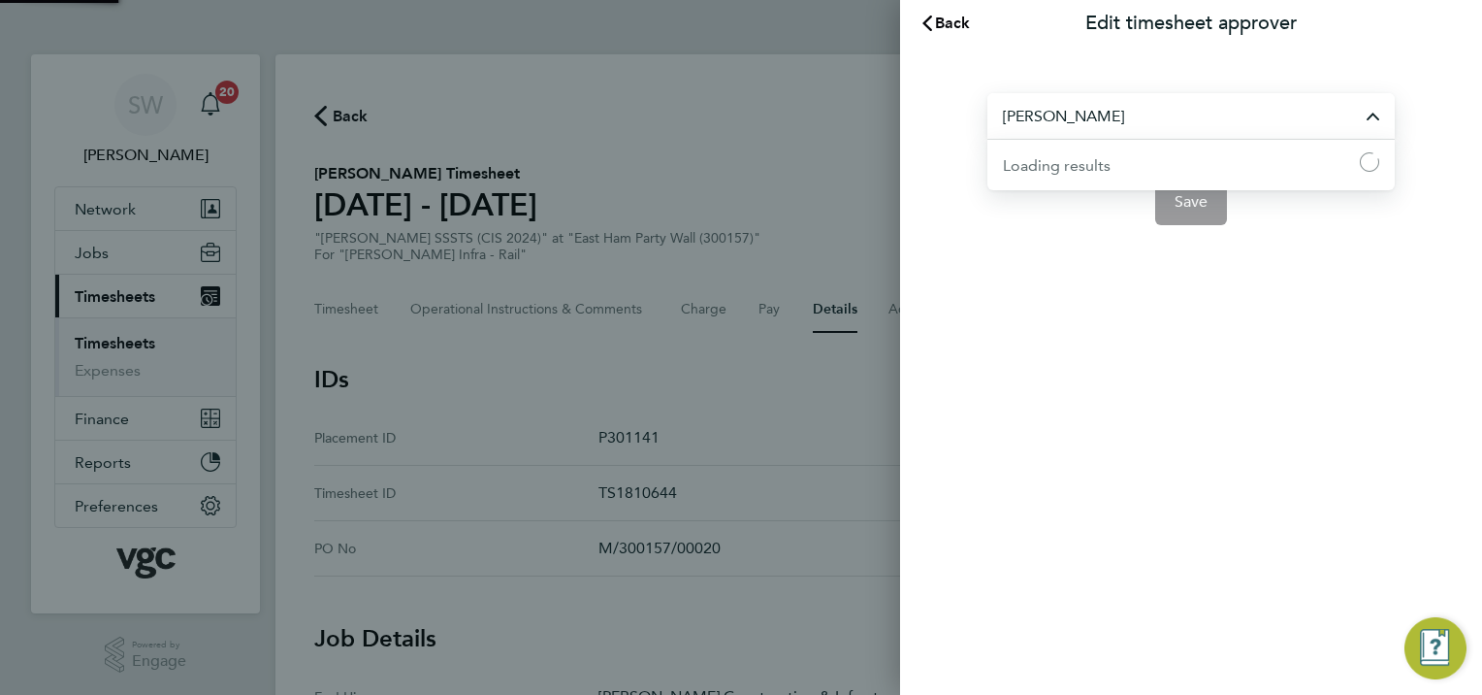
click at [1137, 122] on input "[PERSON_NAME]" at bounding box center [1190, 116] width 407 height 46
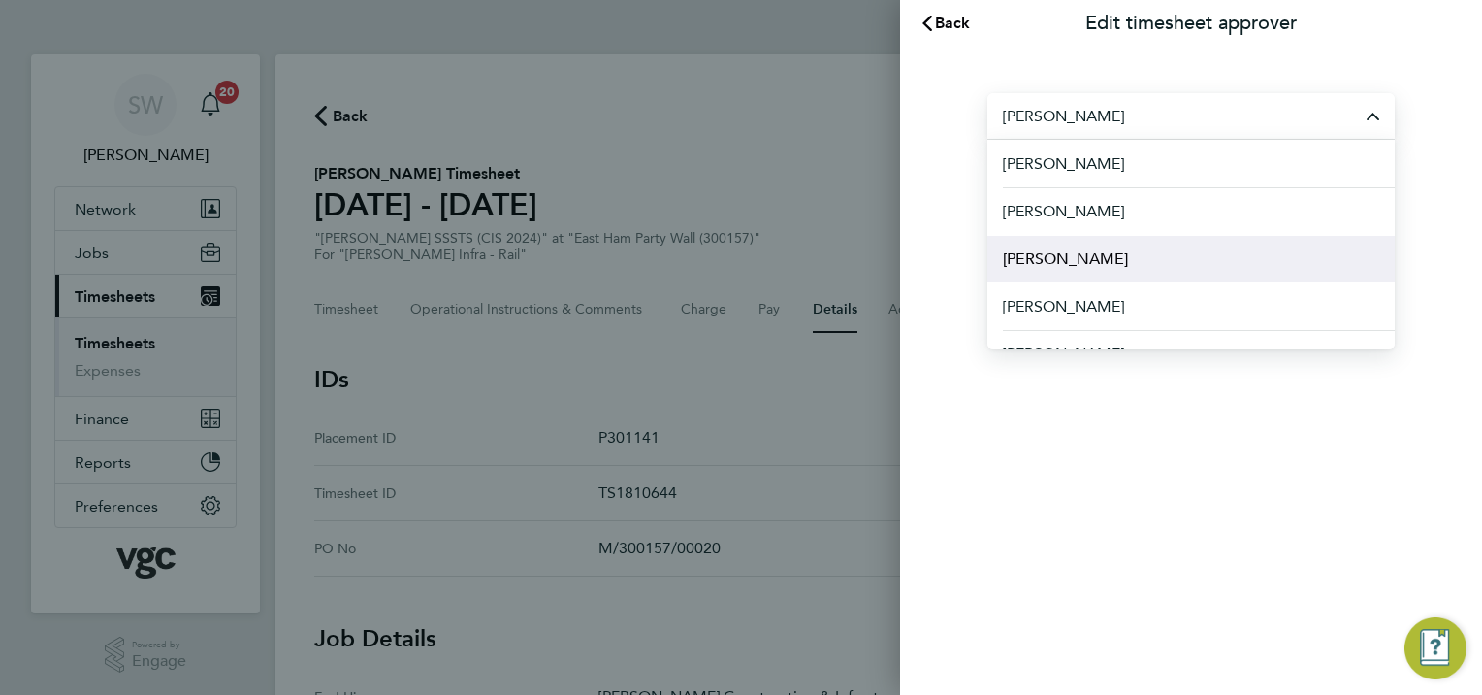
click at [1069, 249] on span "[PERSON_NAME]" at bounding box center [1065, 258] width 125 height 23
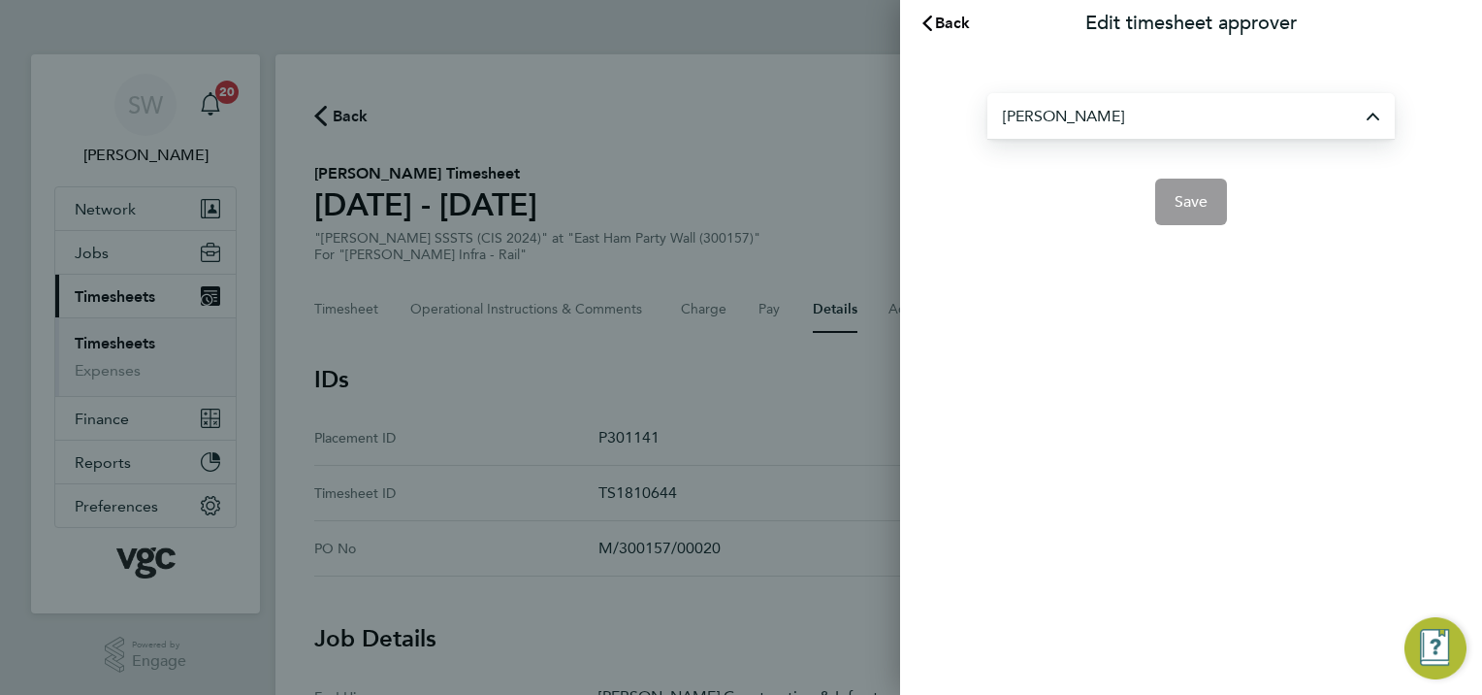
type input "[PERSON_NAME]"
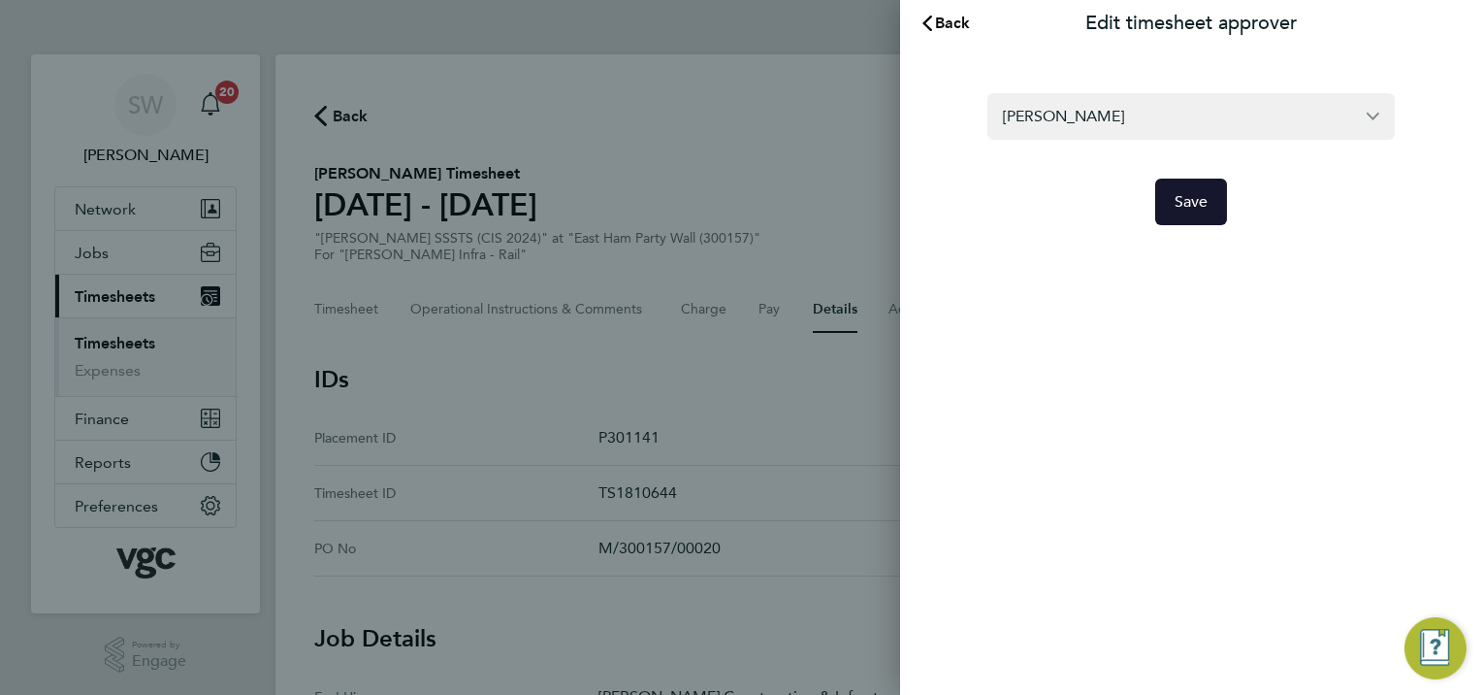
click at [1173, 194] on button "Save" at bounding box center [1191, 201] width 73 height 47
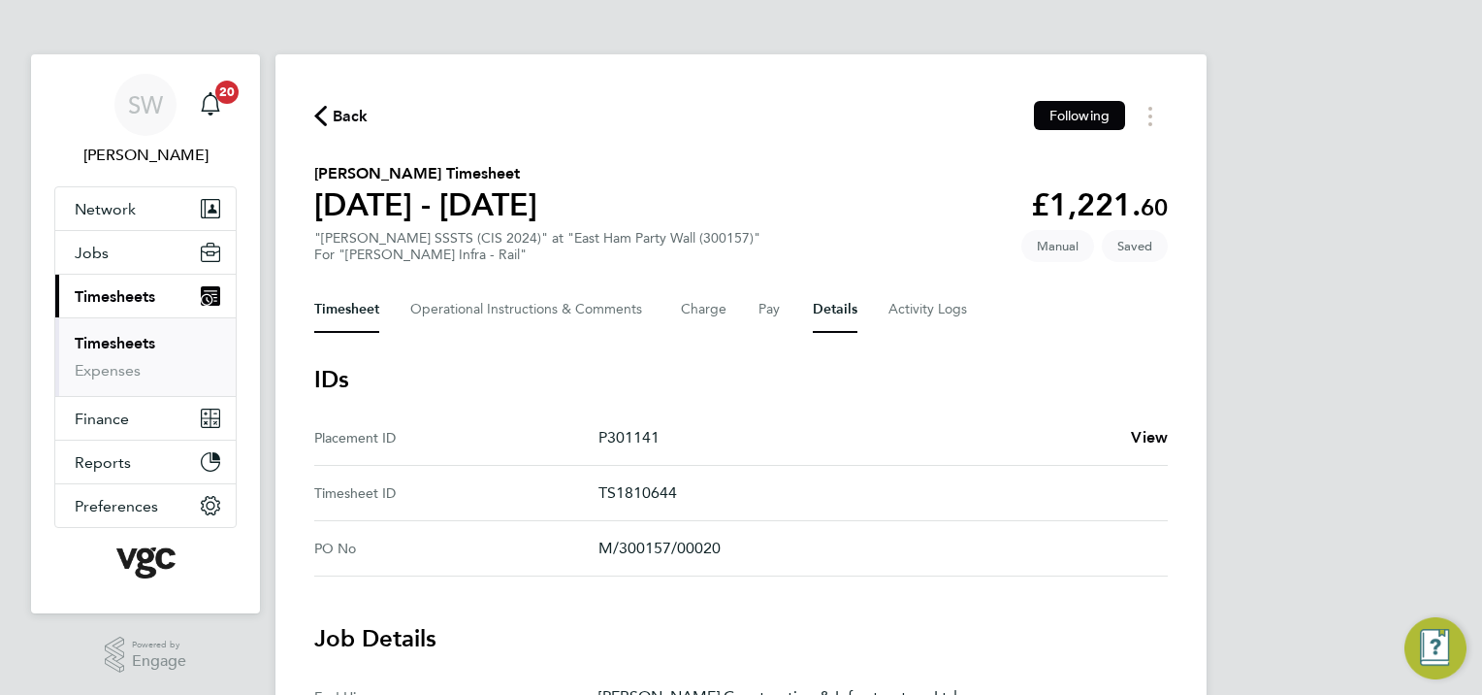
click at [365, 307] on button "Timesheet" at bounding box center [346, 309] width 65 height 47
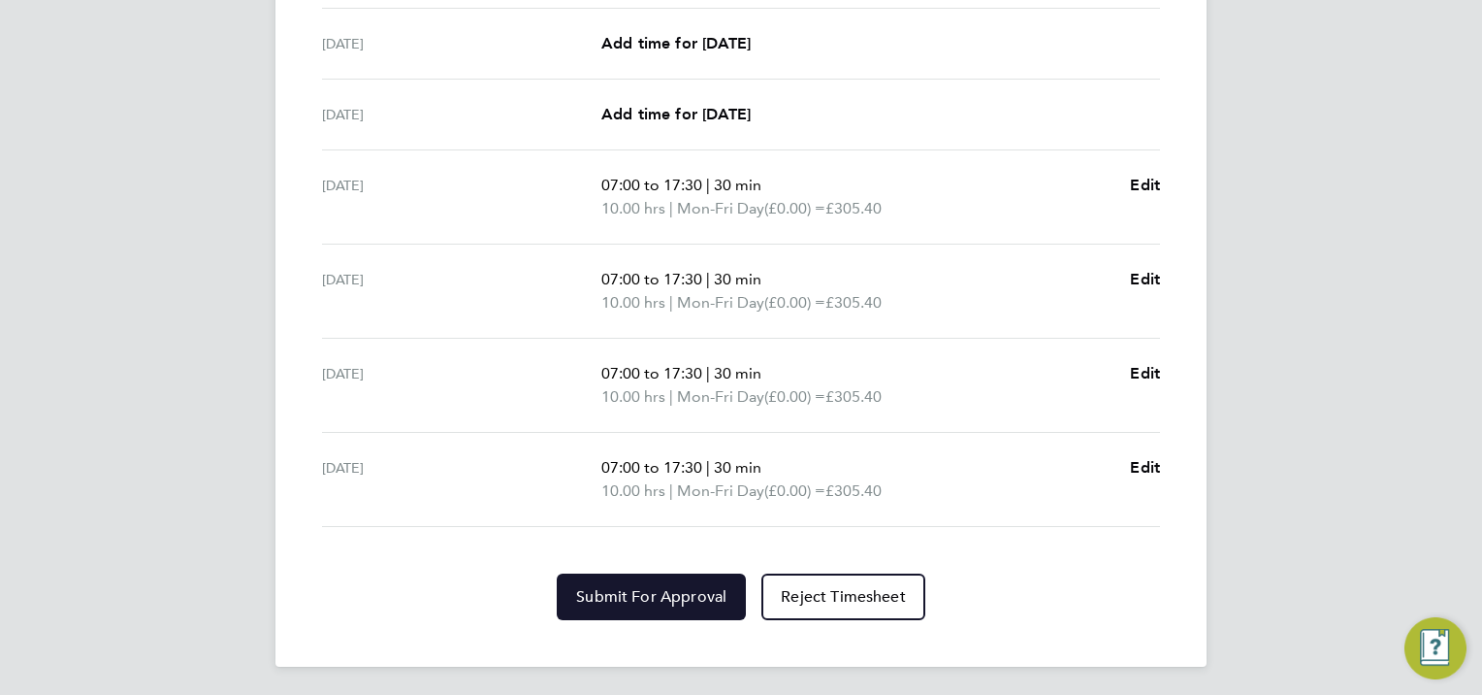
drag, startPoint x: 629, startPoint y: 590, endPoint x: 723, endPoint y: 547, distance: 103.3
click at [629, 588] on span "Submit For Approval" at bounding box center [651, 596] width 150 height 19
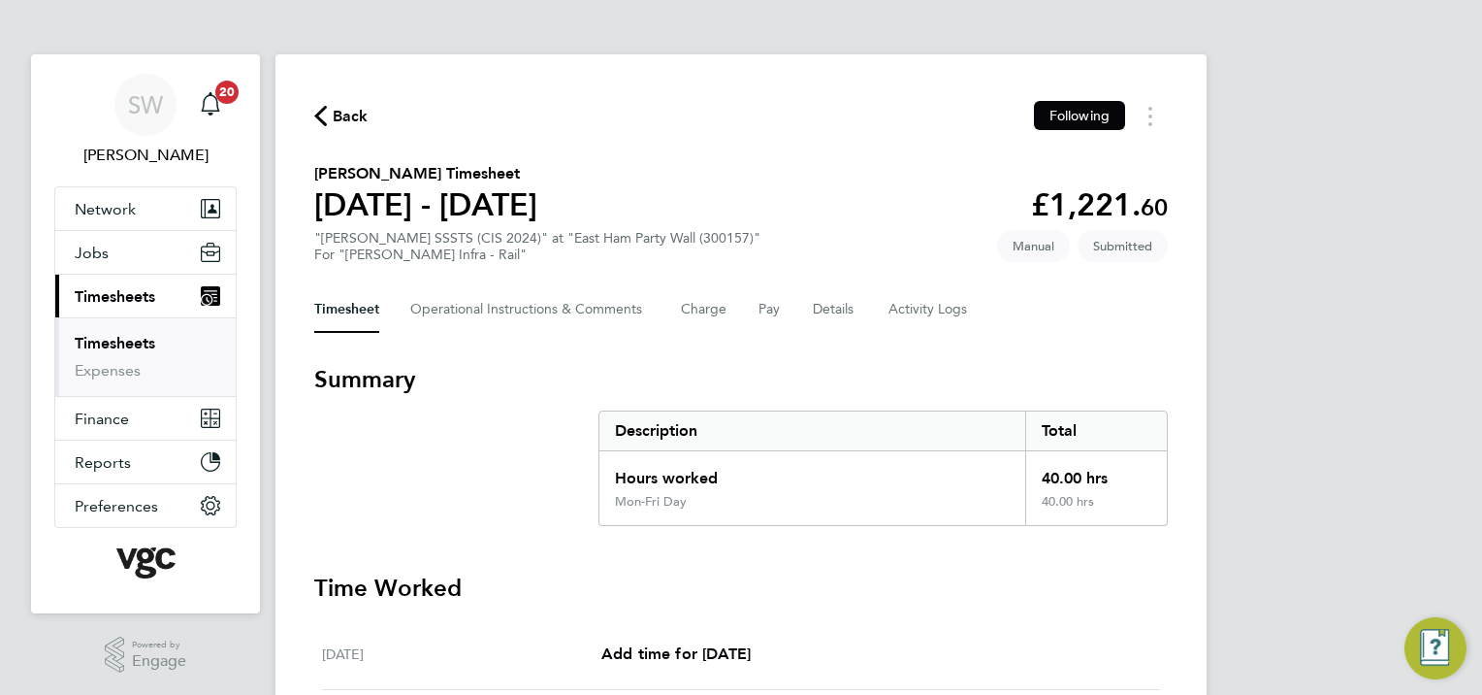
click at [100, 343] on link "Timesheets" at bounding box center [115, 343] width 81 height 18
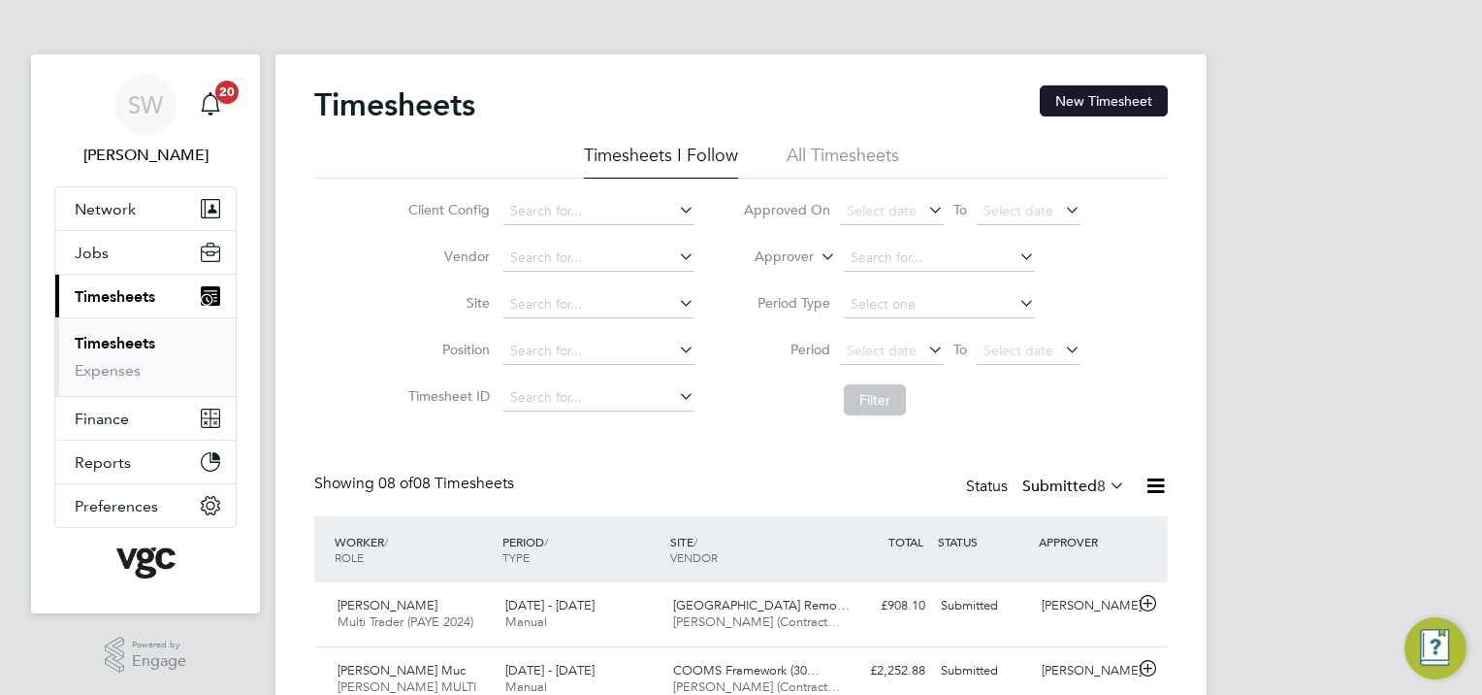
click at [1086, 91] on button "New Timesheet" at bounding box center [1104, 100] width 128 height 31
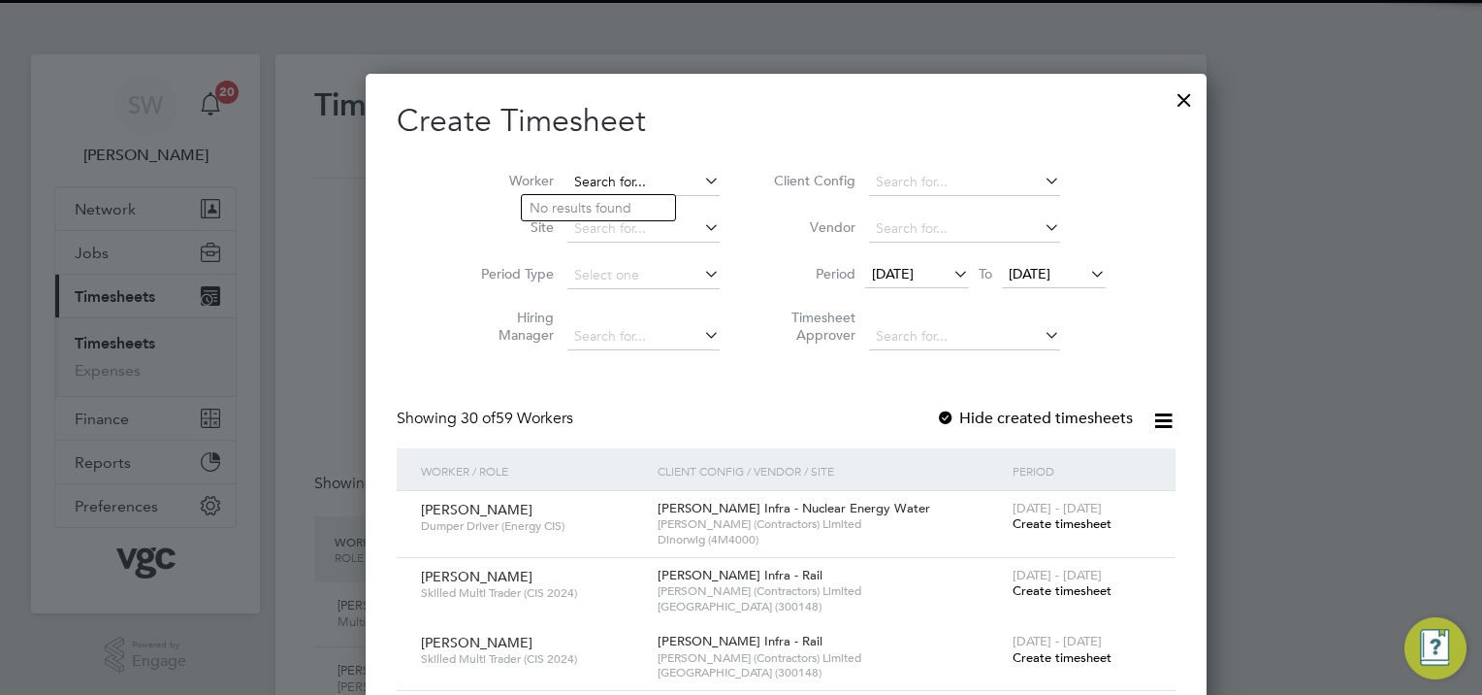
click at [580, 172] on input at bounding box center [643, 182] width 152 height 27
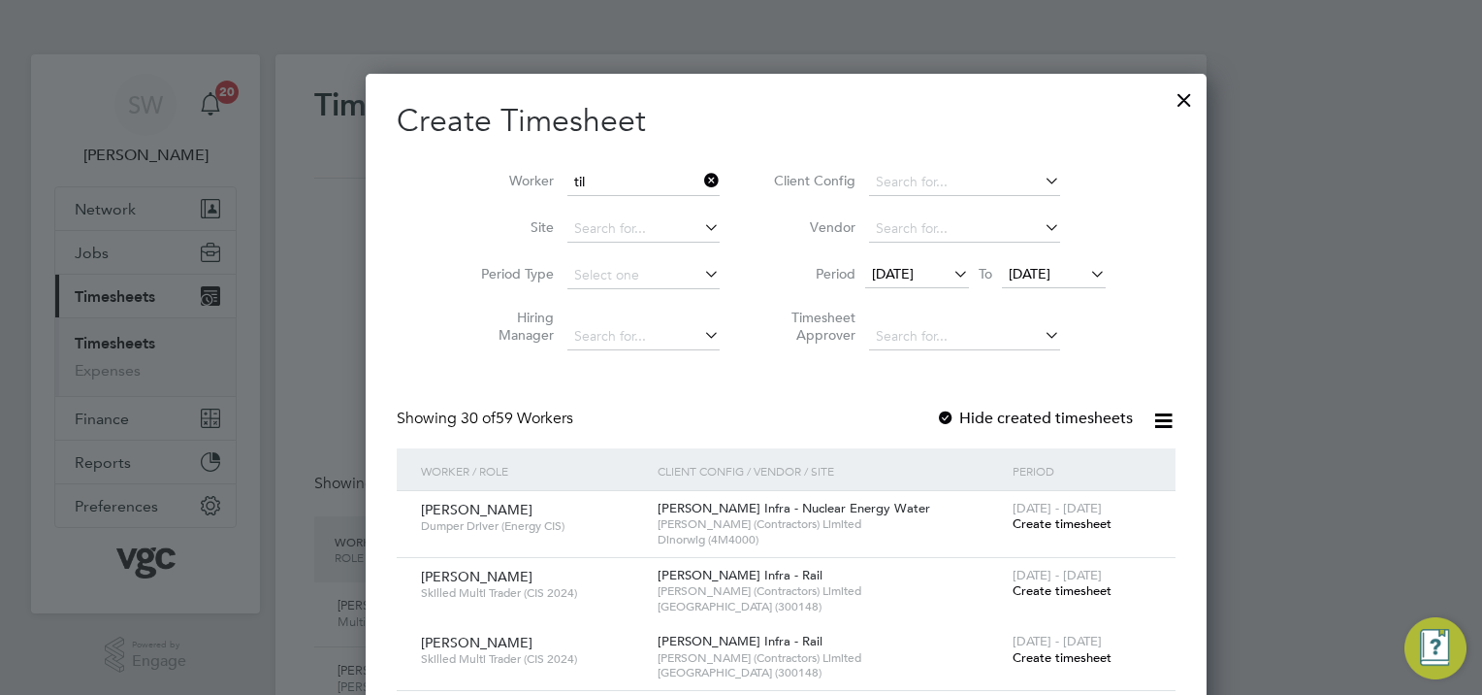
click at [581, 233] on li "Til ahun Ermago" at bounding box center [598, 234] width 153 height 26
type input "[PERSON_NAME]"
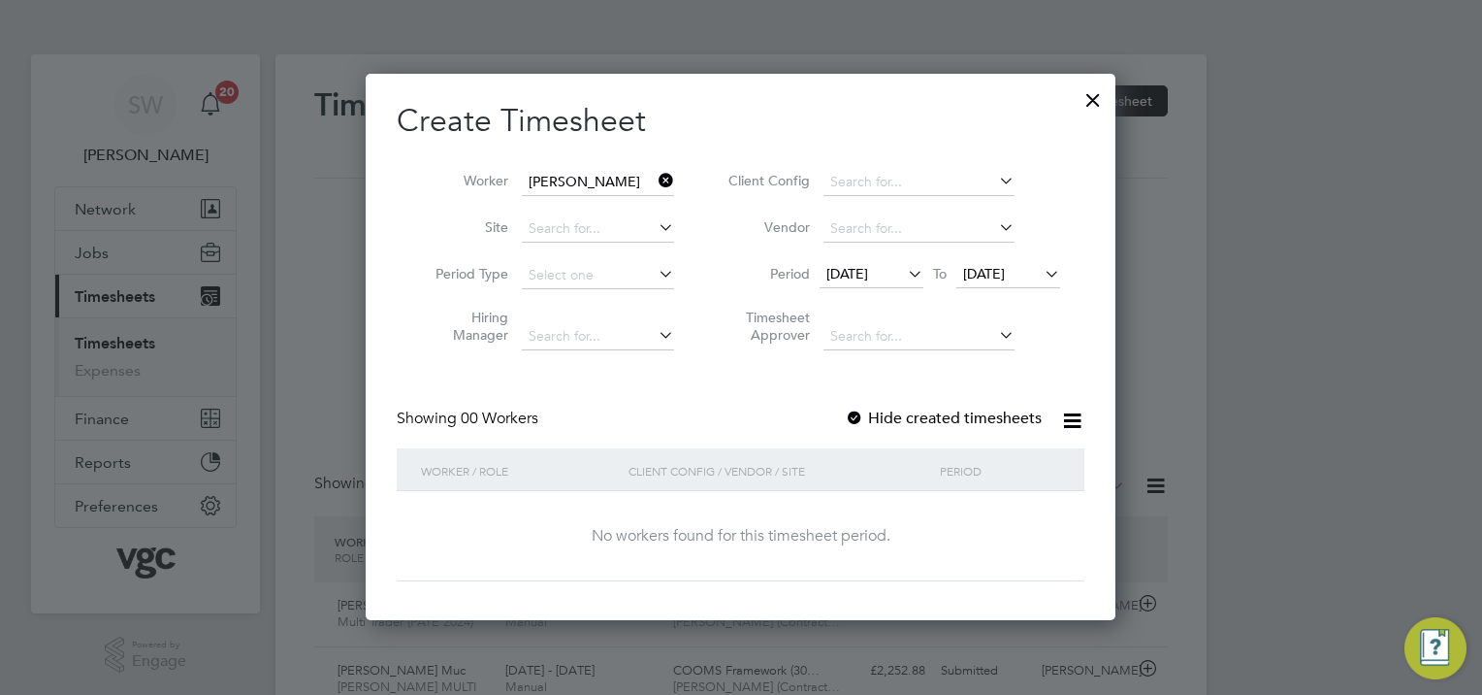
click at [1005, 275] on span "[DATE]" at bounding box center [984, 273] width 42 height 17
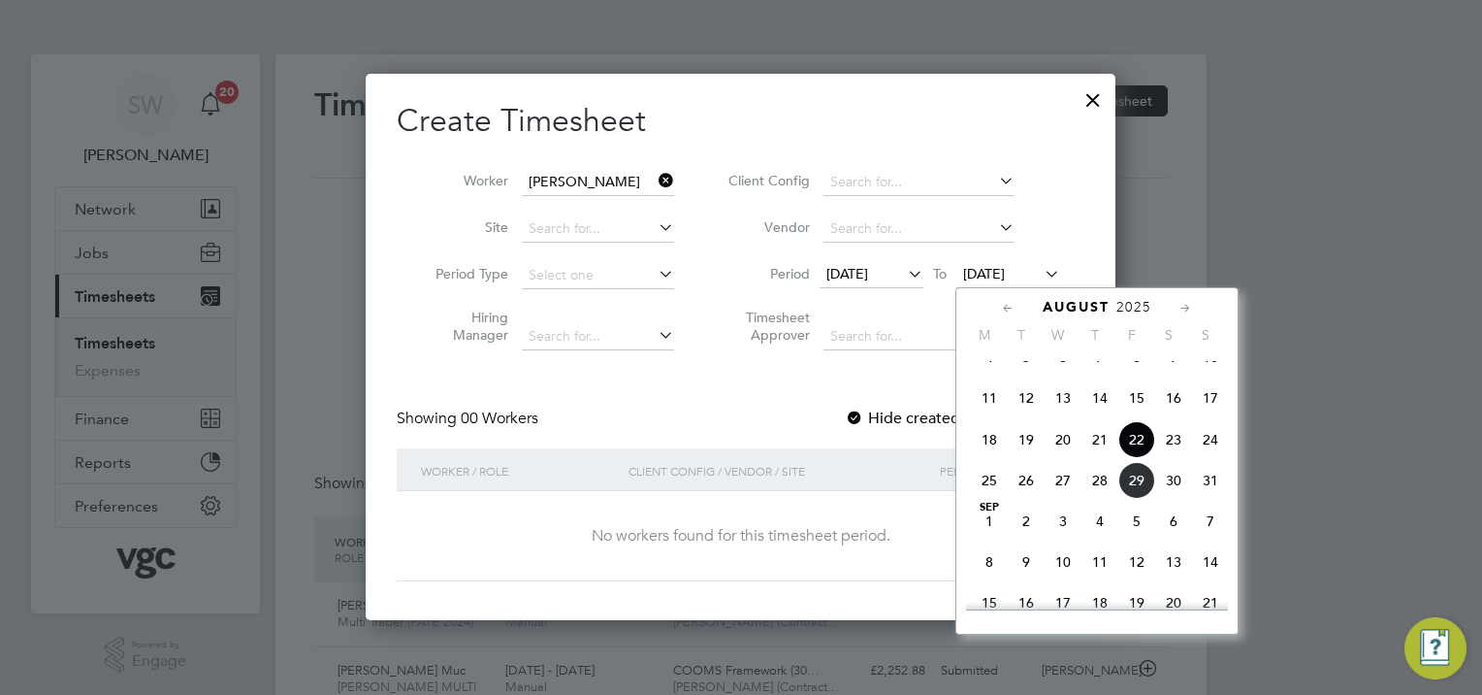
click at [1130, 497] on span "29" at bounding box center [1136, 480] width 37 height 37
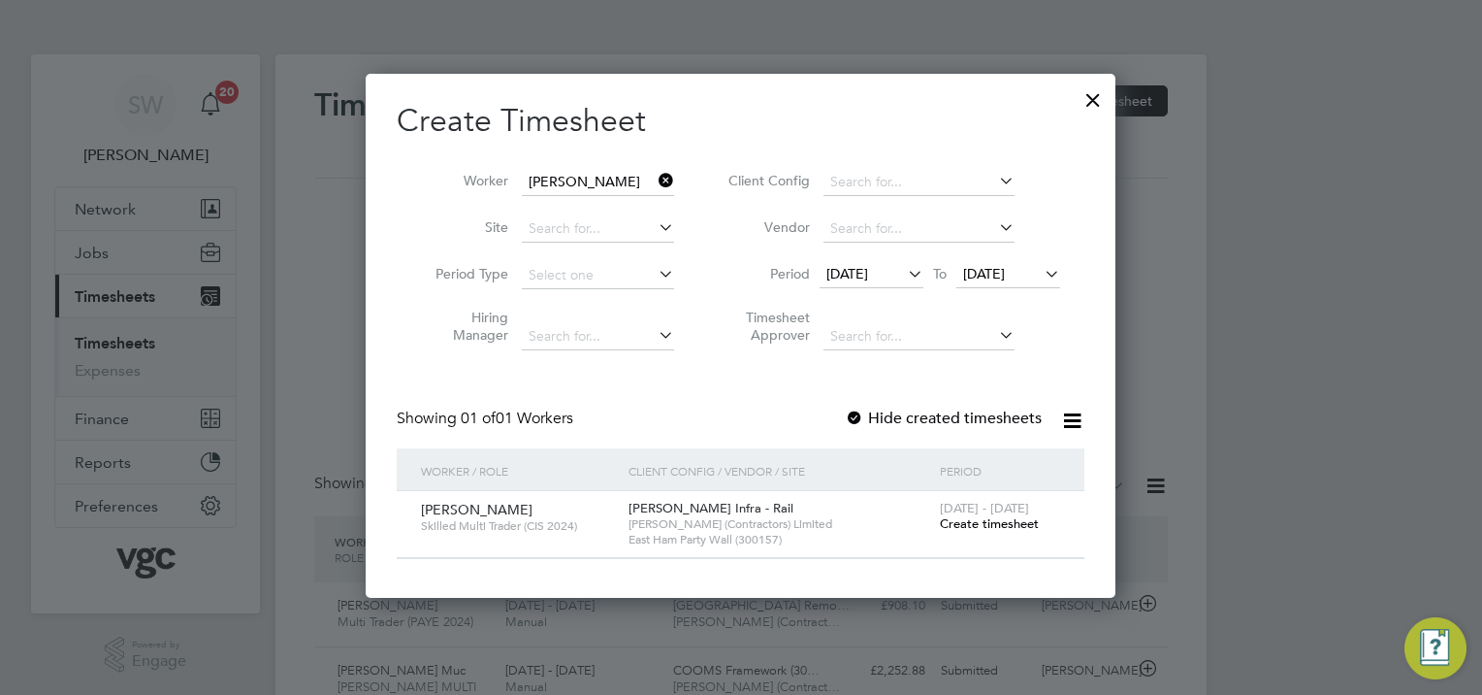
click at [973, 529] on span "Create timesheet" at bounding box center [989, 523] width 99 height 16
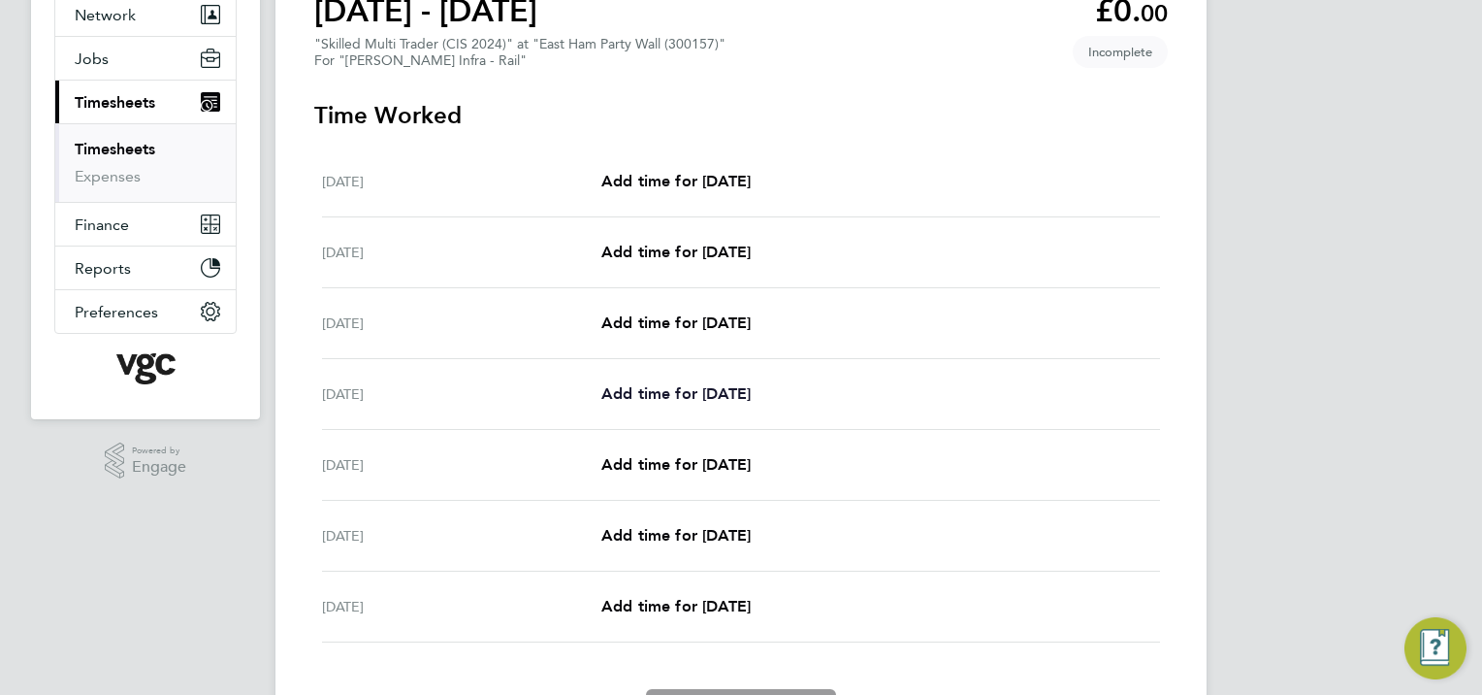
click at [728, 399] on span "Add time for [DATE]" at bounding box center [675, 393] width 149 height 18
select select "30"
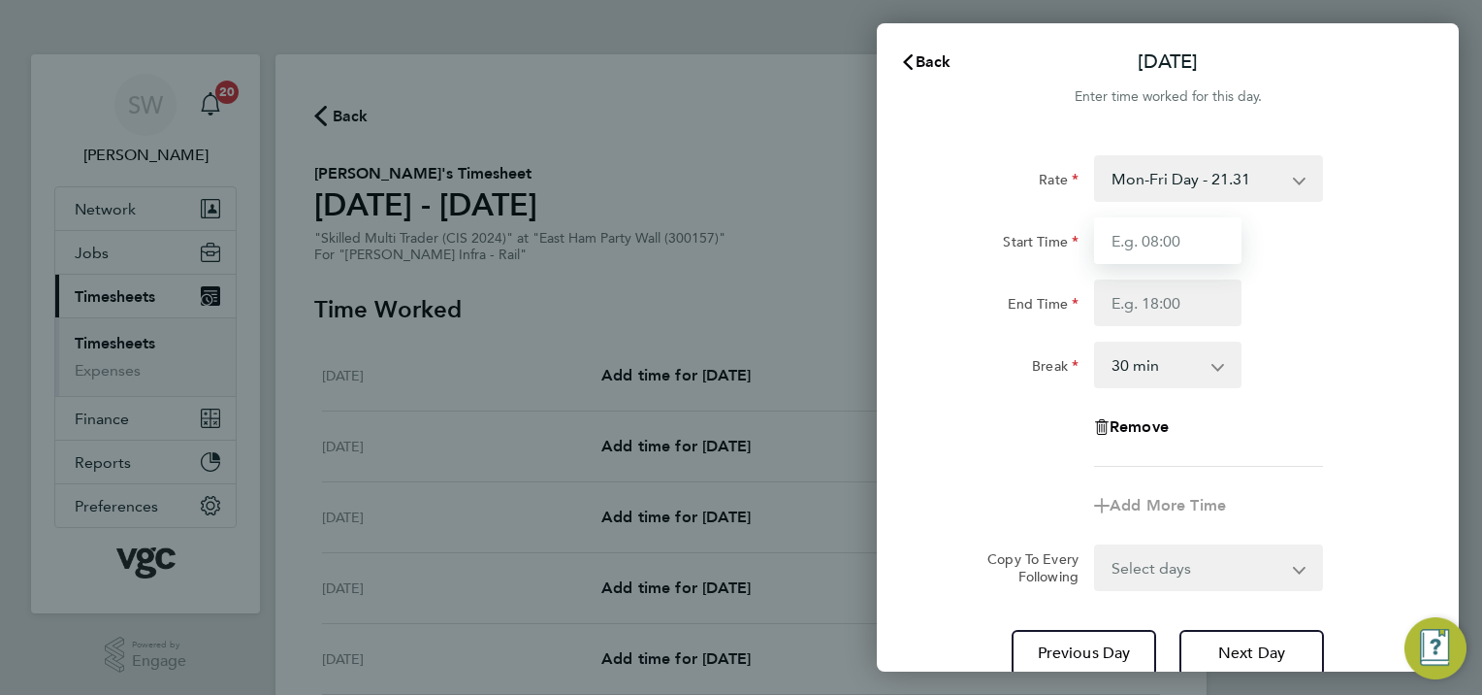
click at [1145, 239] on input "Start Time" at bounding box center [1167, 240] width 147 height 47
type input "07:00"
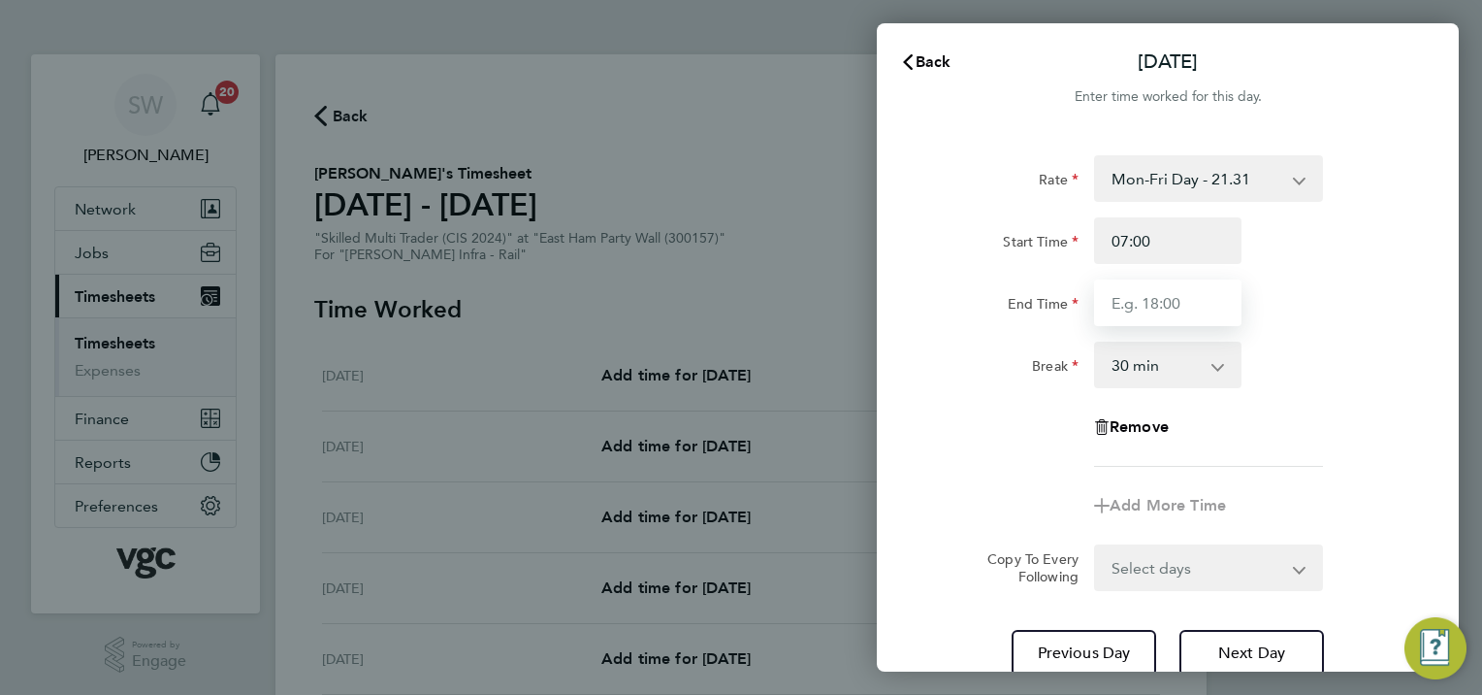
type input "17:30"
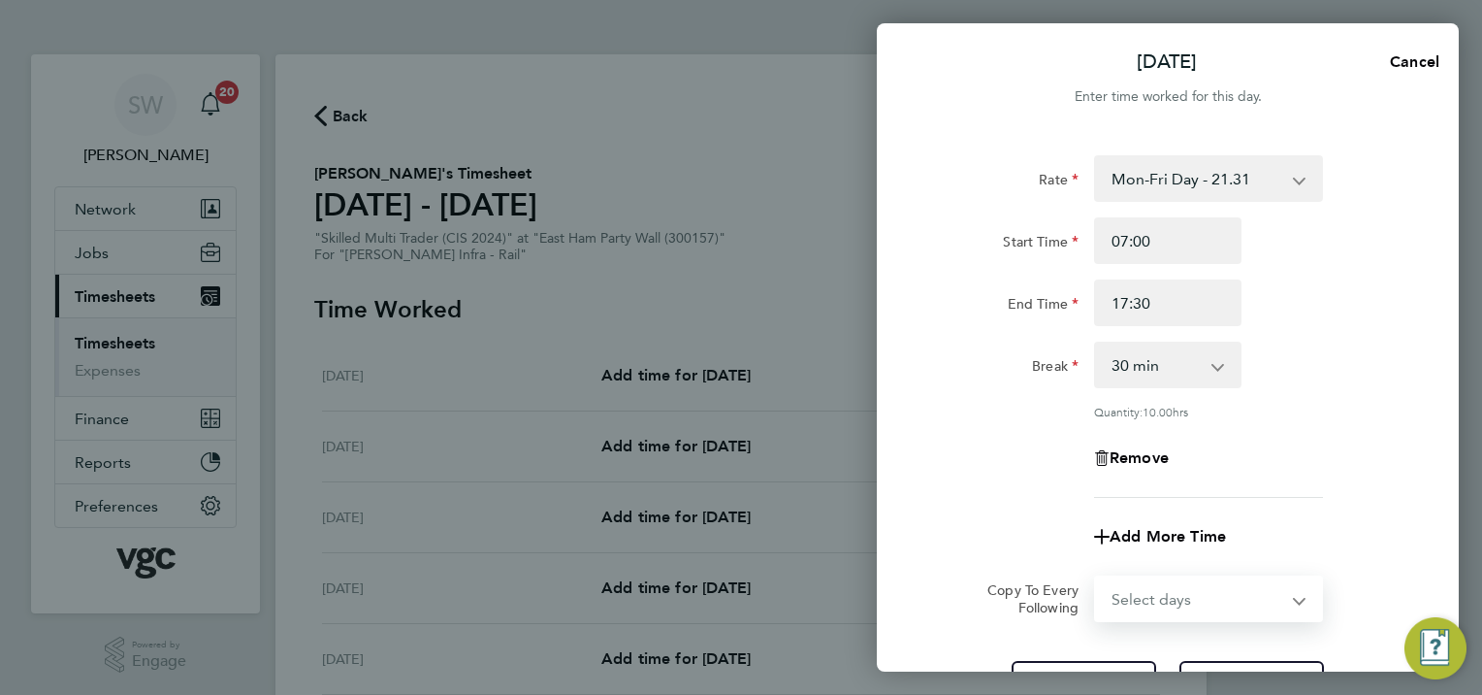
click at [1292, 590] on select "Select days Day [DATE] [DATE] [DATE]" at bounding box center [1198, 598] width 204 height 43
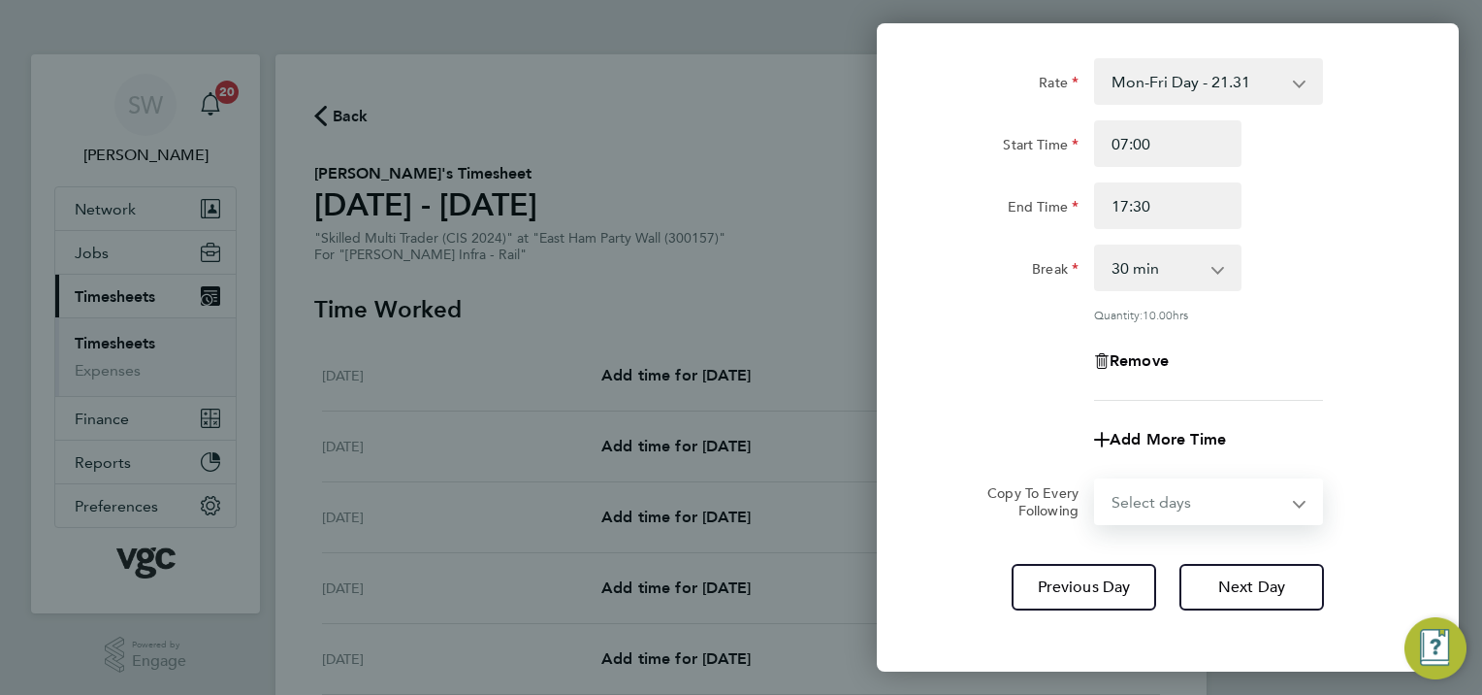
click at [1296, 500] on select "Select days Day [DATE] [DATE] [DATE]" at bounding box center [1198, 501] width 204 height 43
select select "WED"
click at [1096, 480] on select "Select days Day [DATE] [DATE] [DATE]" at bounding box center [1198, 501] width 204 height 43
select select "[DATE]"
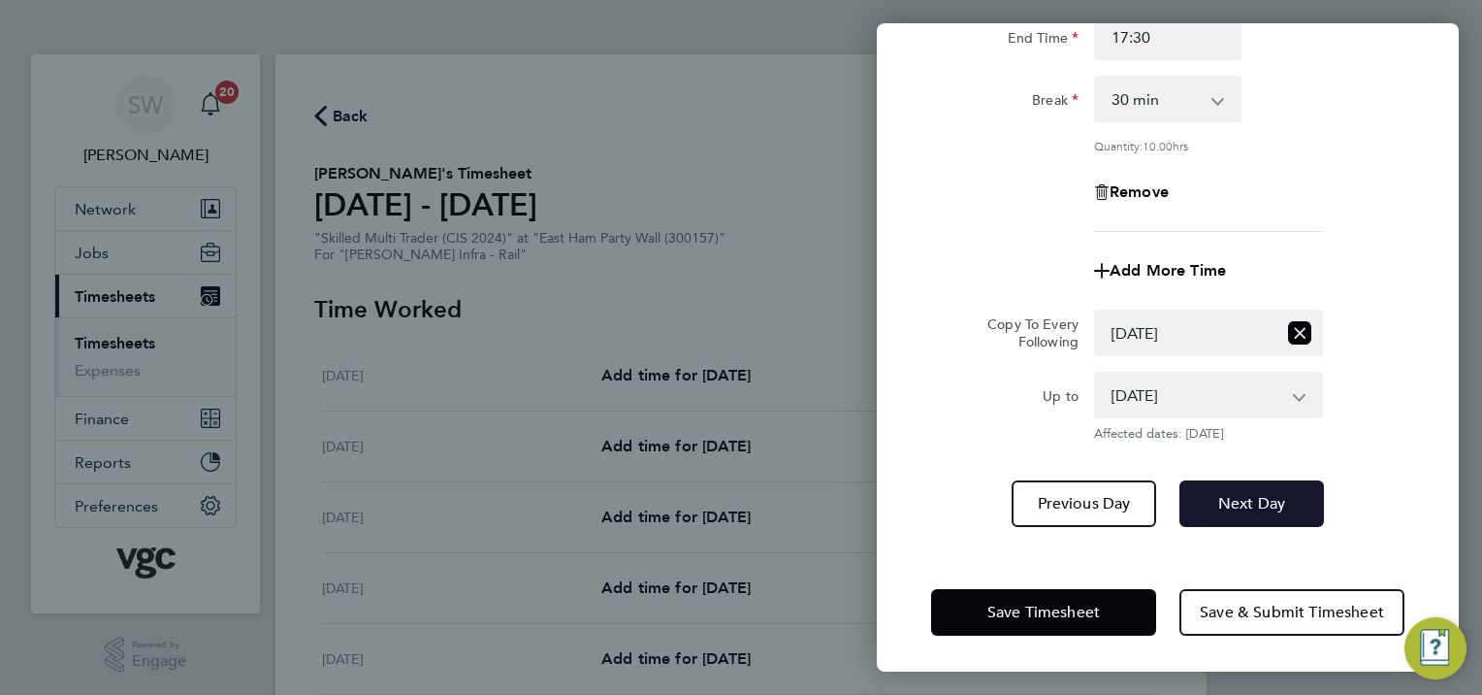
click at [1241, 499] on span "Next Day" at bounding box center [1251, 503] width 67 height 19
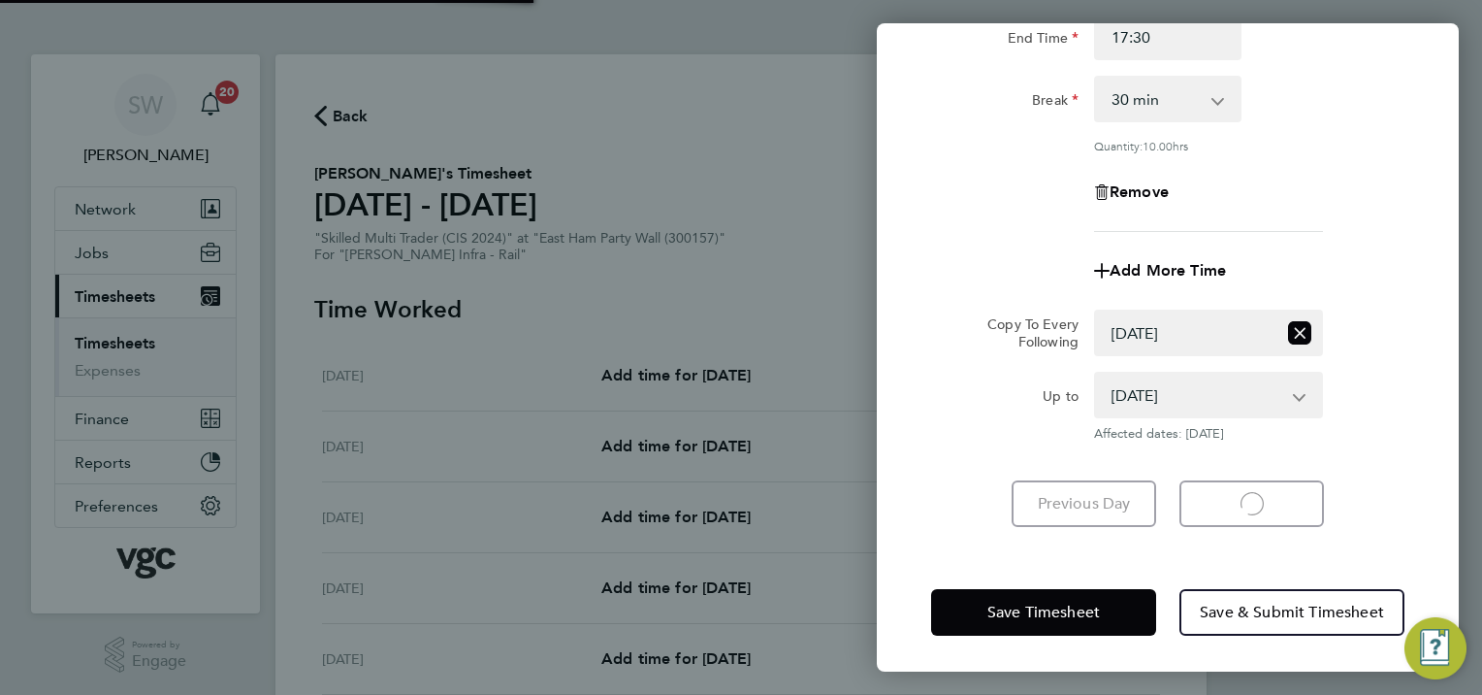
select select "30"
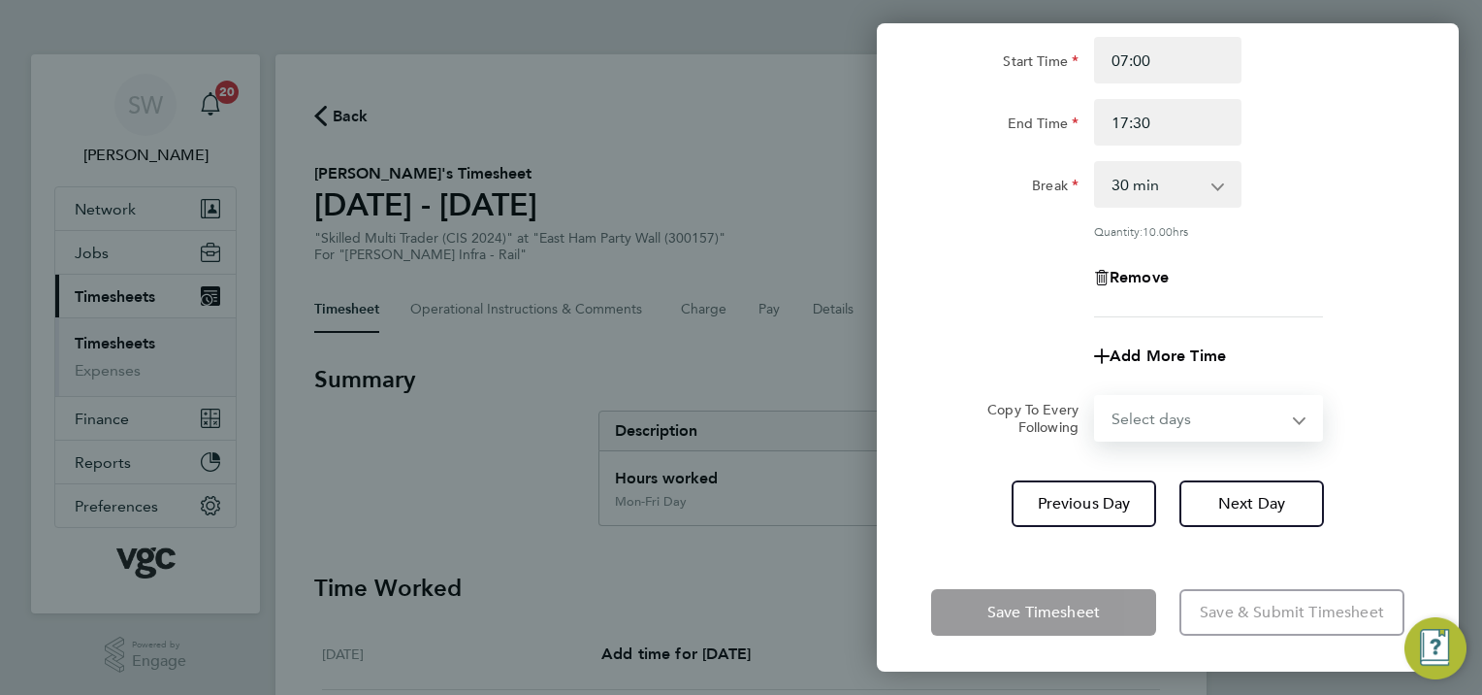
click at [1300, 415] on select "Select days Day [DATE] [DATE]" at bounding box center [1198, 418] width 204 height 43
select select "THU"
click at [1096, 397] on select "Select days Day [DATE] [DATE]" at bounding box center [1198, 418] width 204 height 43
select select "[DATE]"
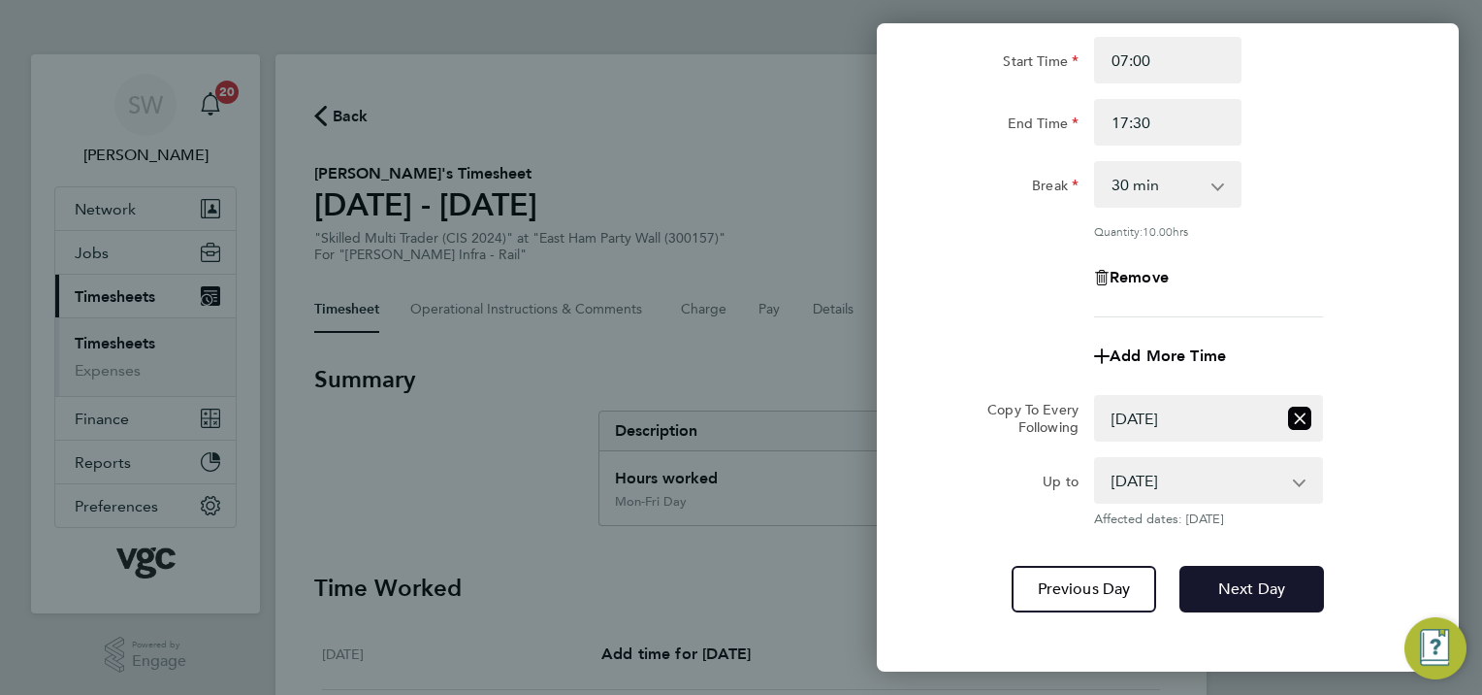
click at [1251, 579] on span "Next Day" at bounding box center [1251, 588] width 67 height 19
select select "0: null"
select select "30"
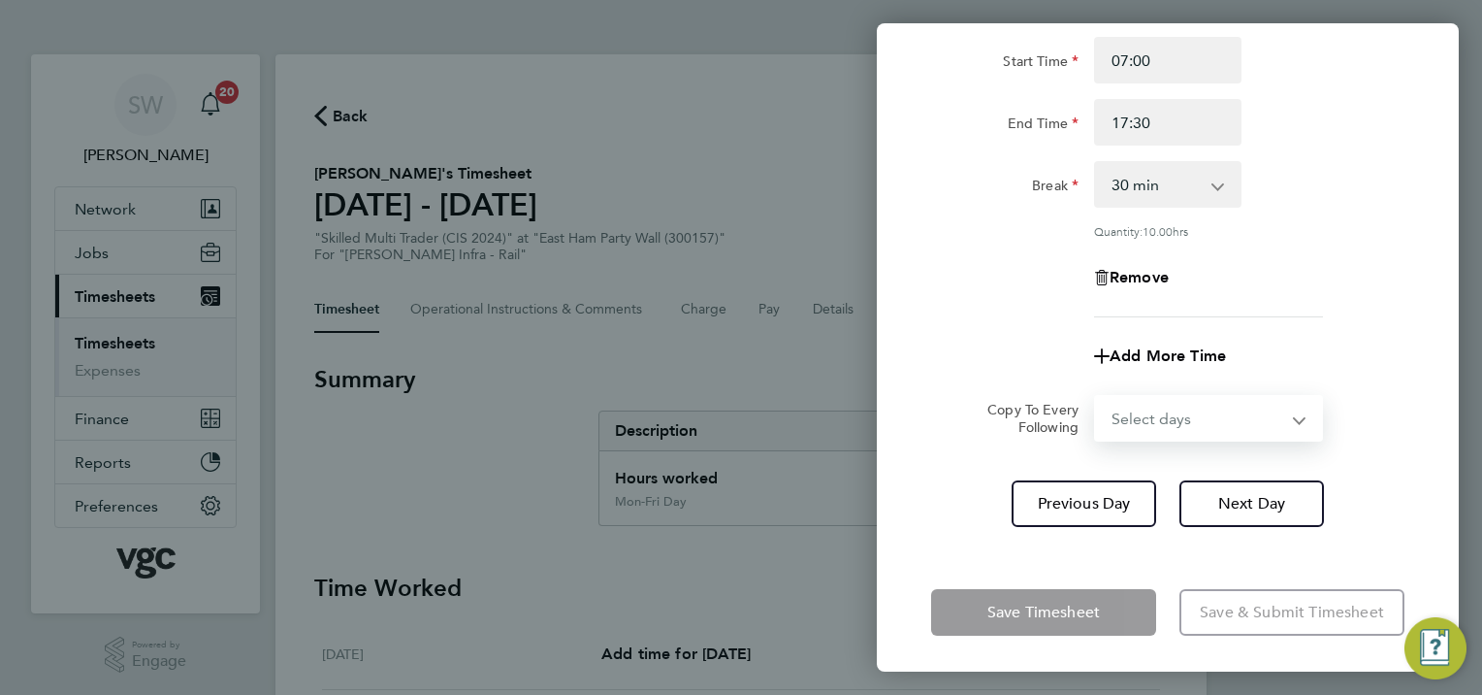
click at [1288, 419] on select "Select days [DATE]" at bounding box center [1198, 418] width 204 height 43
select select "FRI"
click at [1096, 397] on select "Select days [DATE]" at bounding box center [1198, 418] width 204 height 43
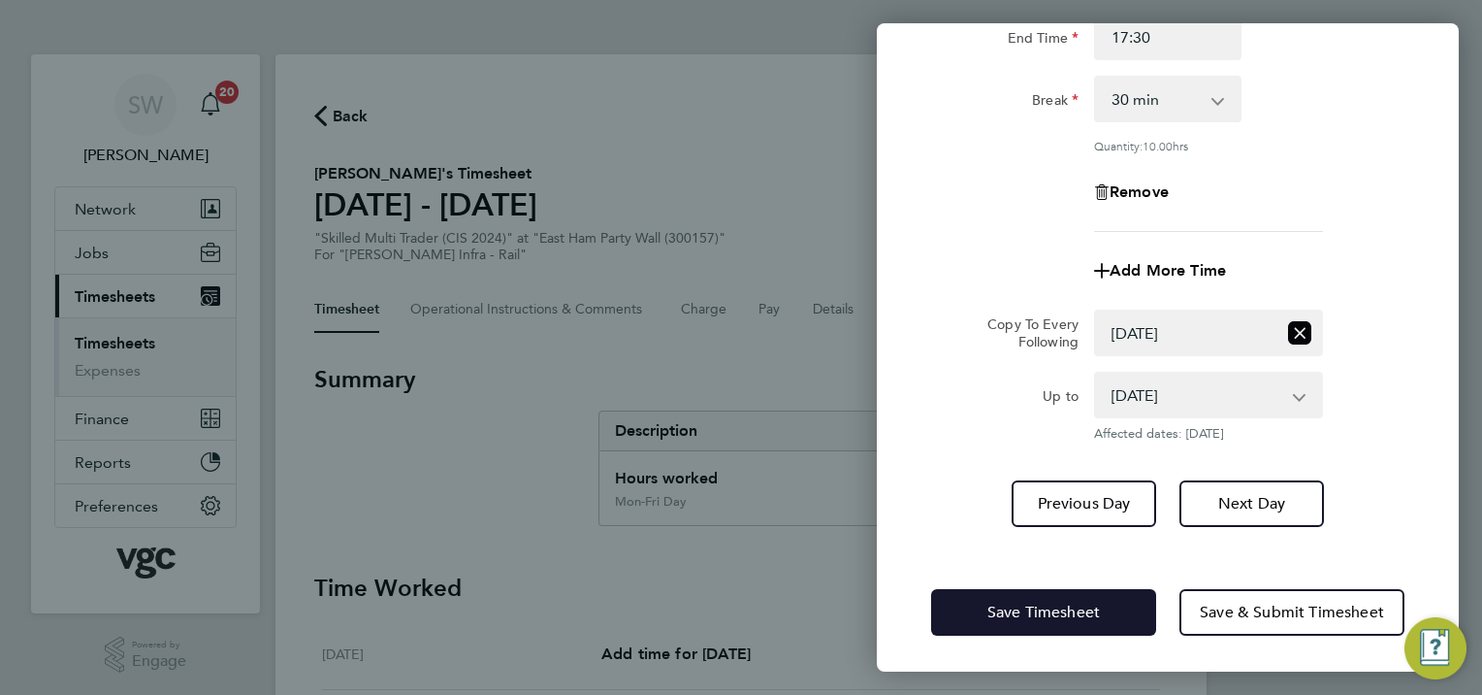
drag, startPoint x: 1021, startPoint y: 596, endPoint x: 964, endPoint y: 520, distance: 94.9
click at [1022, 594] on button "Save Timesheet" at bounding box center [1043, 612] width 225 height 47
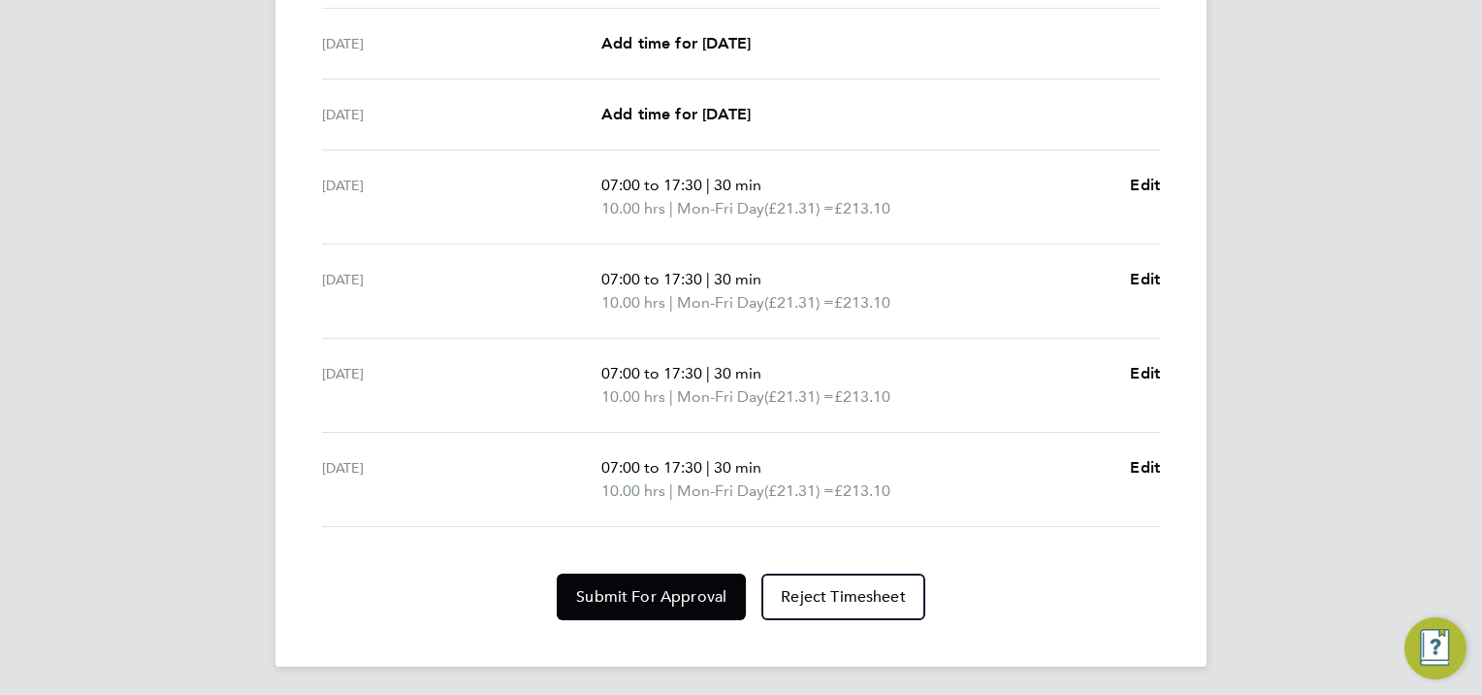
click at [671, 566] on section "Time Worked [DATE] Add time for [DATE] Add time for [DATE] [DATE] Add time for …" at bounding box center [741, 255] width 854 height 728
click at [677, 575] on button "Submit For Approval" at bounding box center [651, 596] width 189 height 47
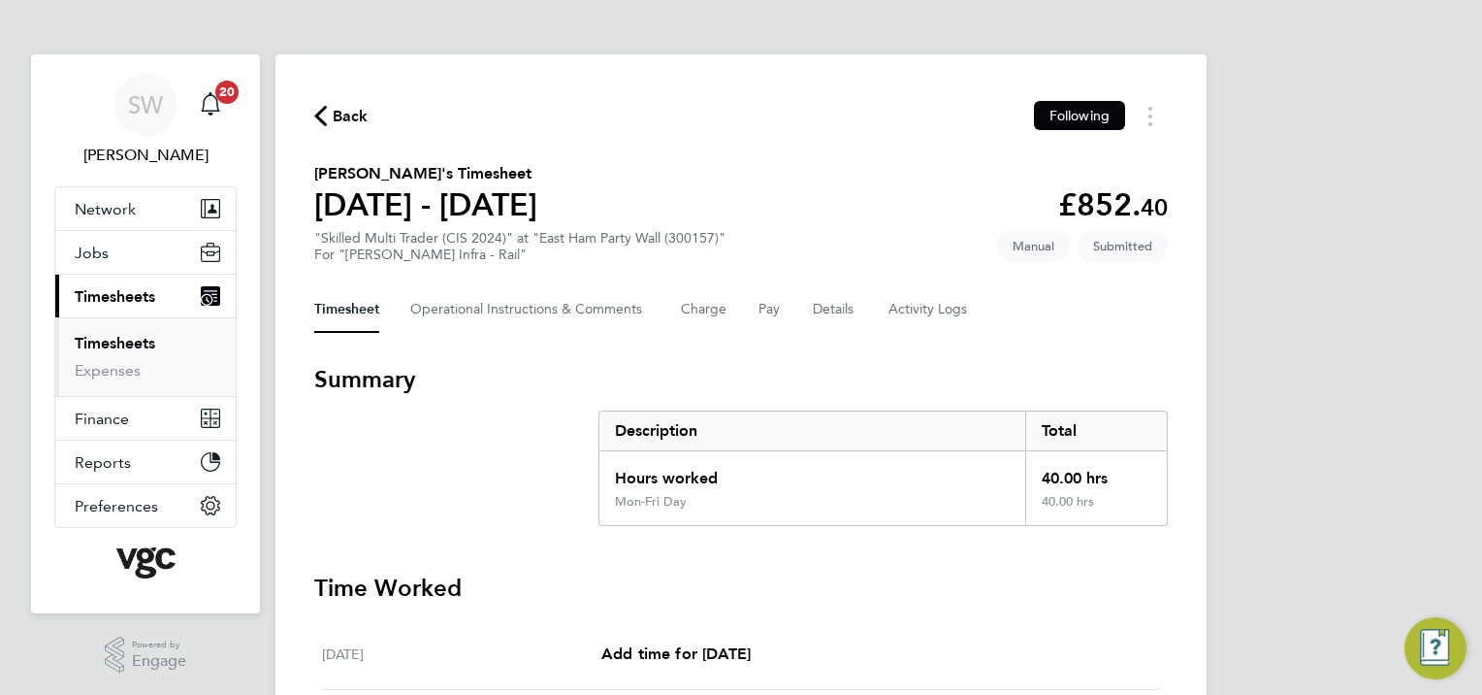
click at [128, 334] on link "Timesheets" at bounding box center [115, 343] width 81 height 18
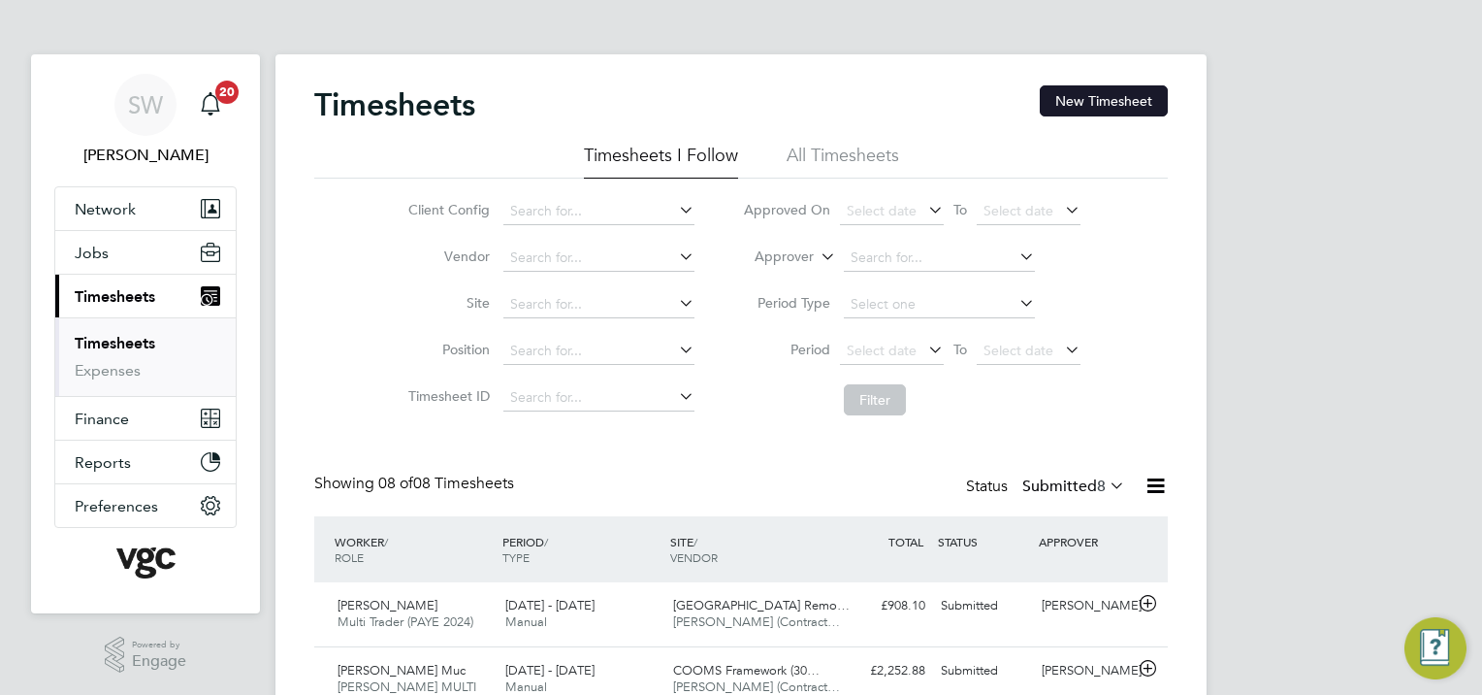
drag, startPoint x: 1089, startPoint y: 89, endPoint x: 977, endPoint y: 144, distance: 124.9
click at [1086, 92] on button "New Timesheet" at bounding box center [1104, 100] width 128 height 31
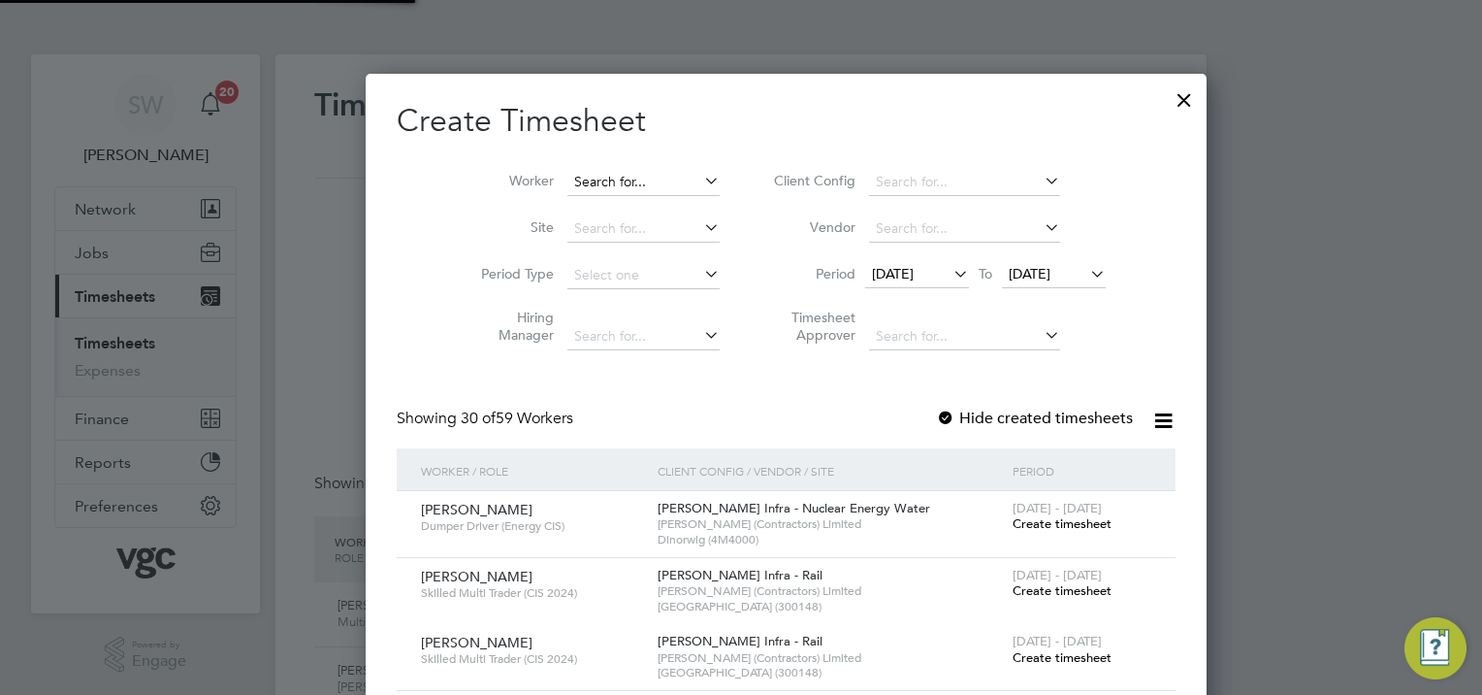
click at [587, 180] on input at bounding box center [643, 182] width 152 height 27
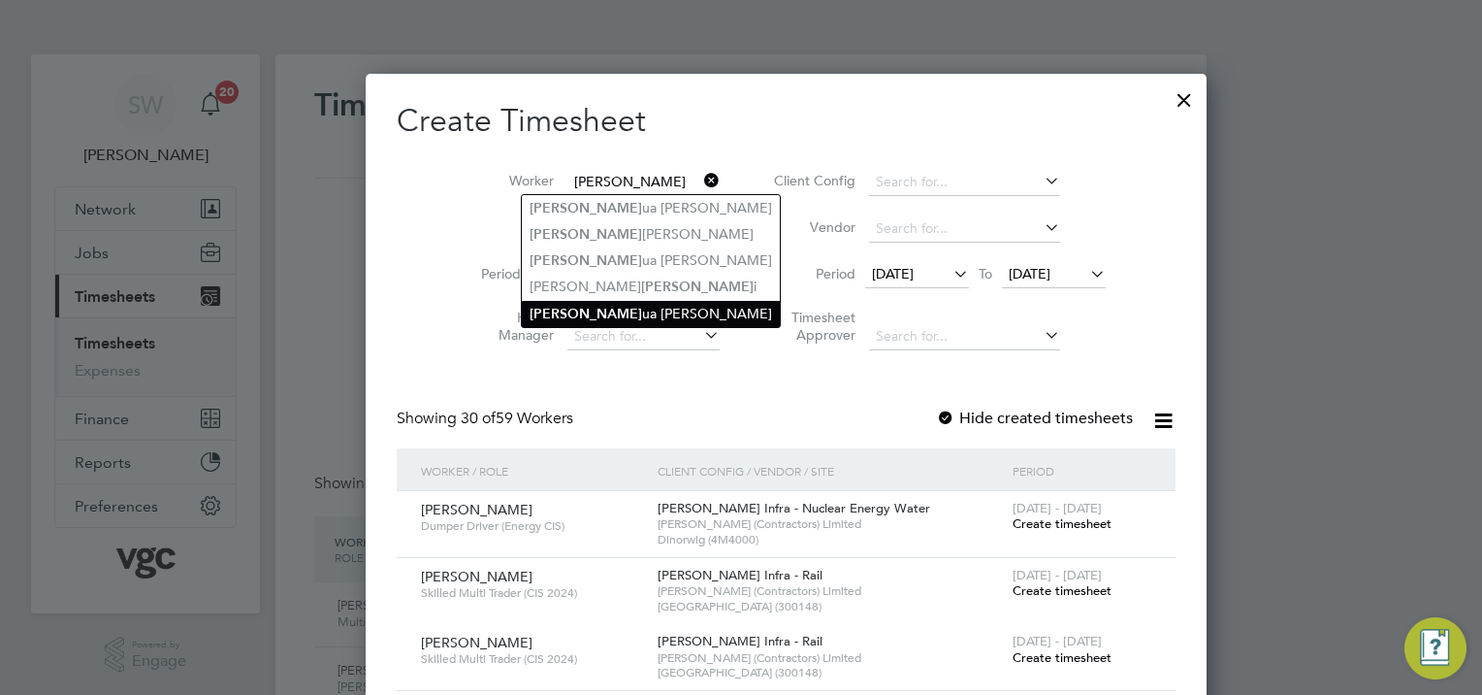
click at [573, 311] on li "[PERSON_NAME] ua [PERSON_NAME]" at bounding box center [651, 314] width 258 height 26
type input "[PERSON_NAME]"
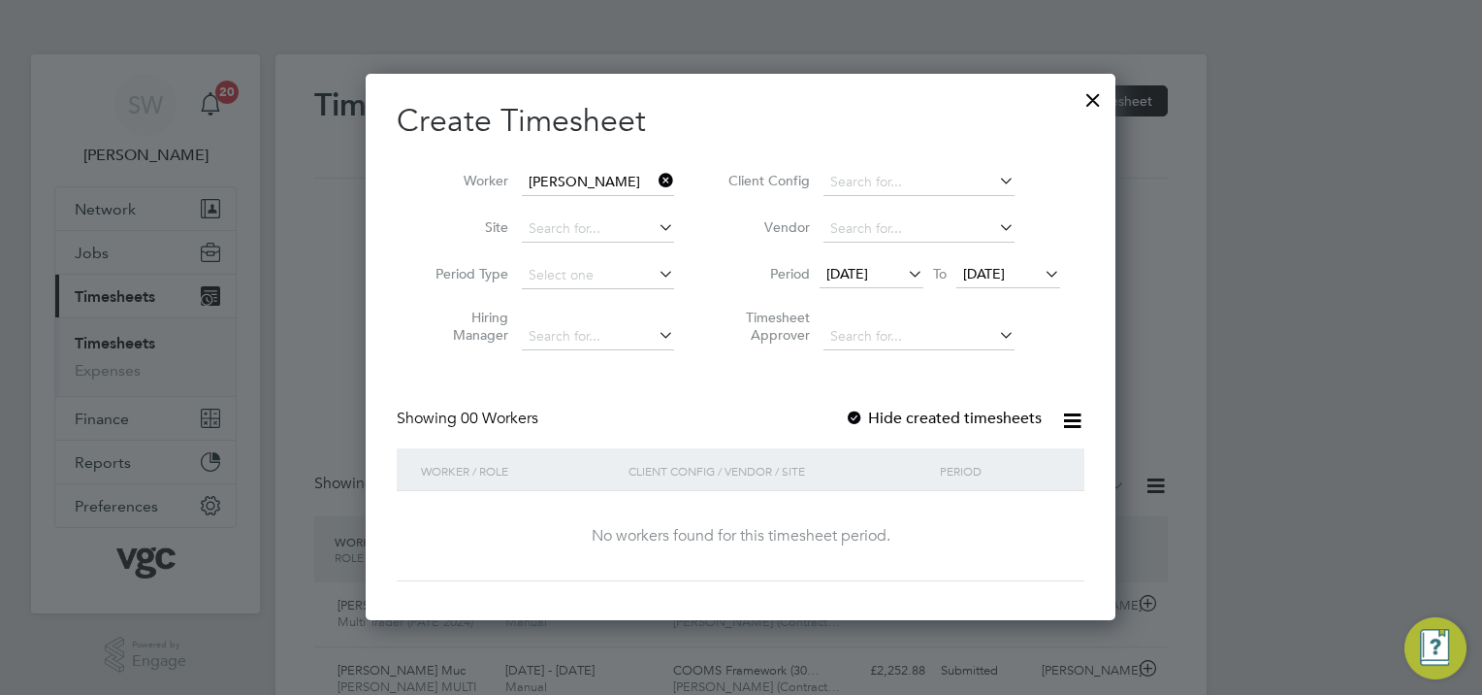
click at [998, 274] on span "[DATE]" at bounding box center [984, 273] width 42 height 17
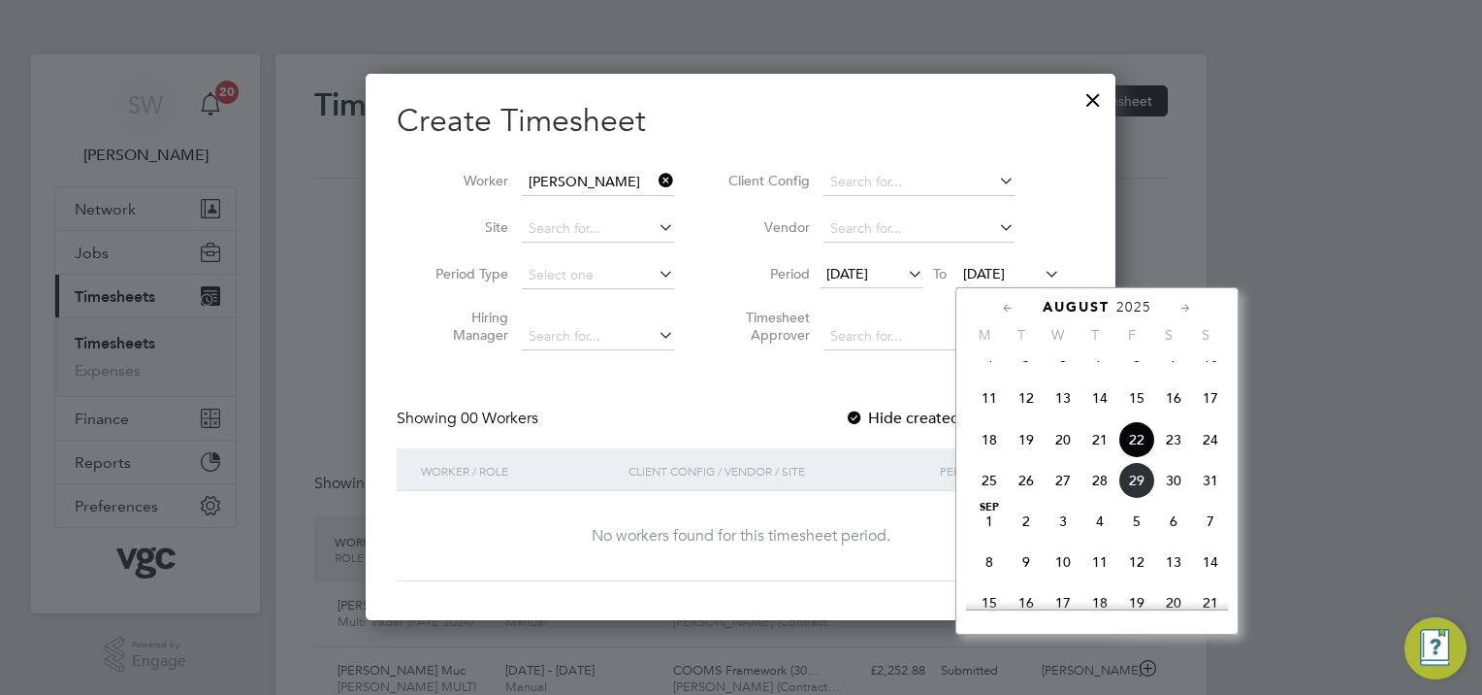
click at [1123, 499] on span "29" at bounding box center [1136, 480] width 37 height 37
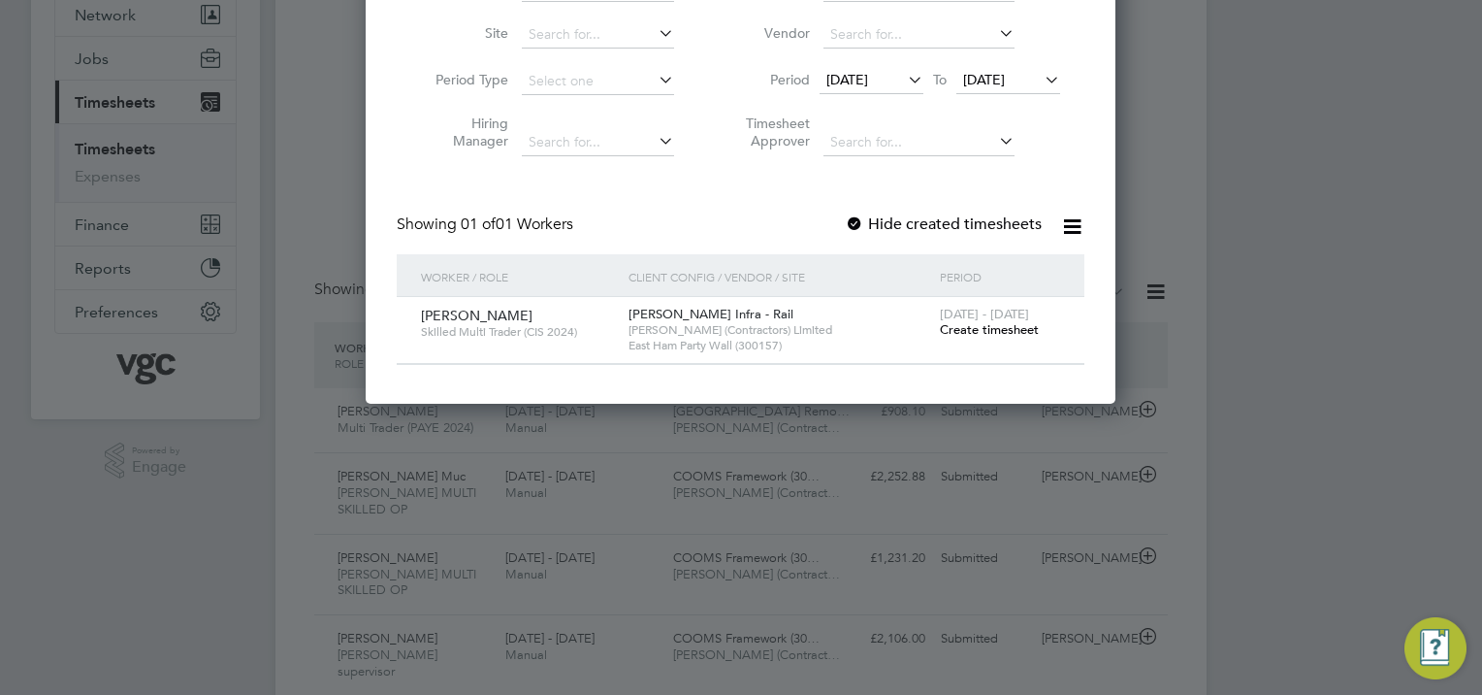
click at [970, 324] on span "Create timesheet" at bounding box center [989, 329] width 99 height 16
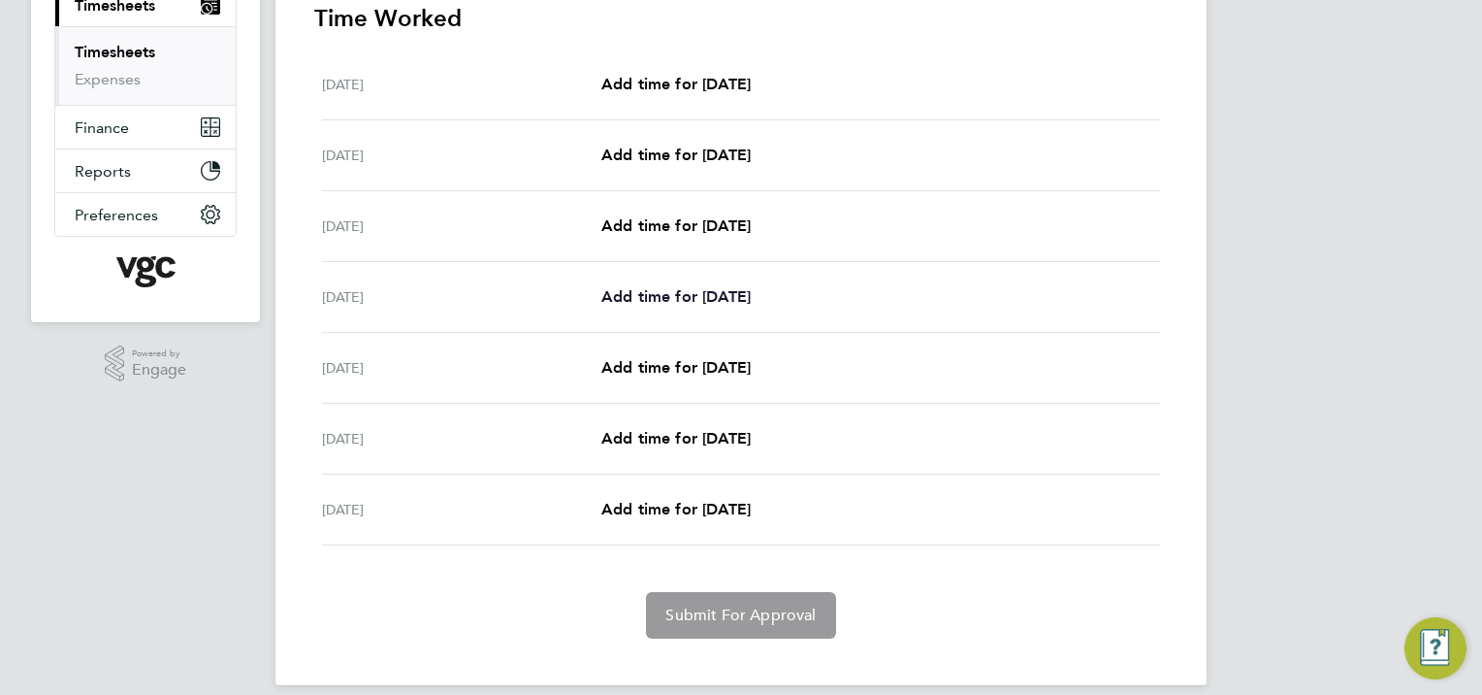
click at [652, 287] on span "Add time for [DATE]" at bounding box center [675, 296] width 149 height 18
select select "30"
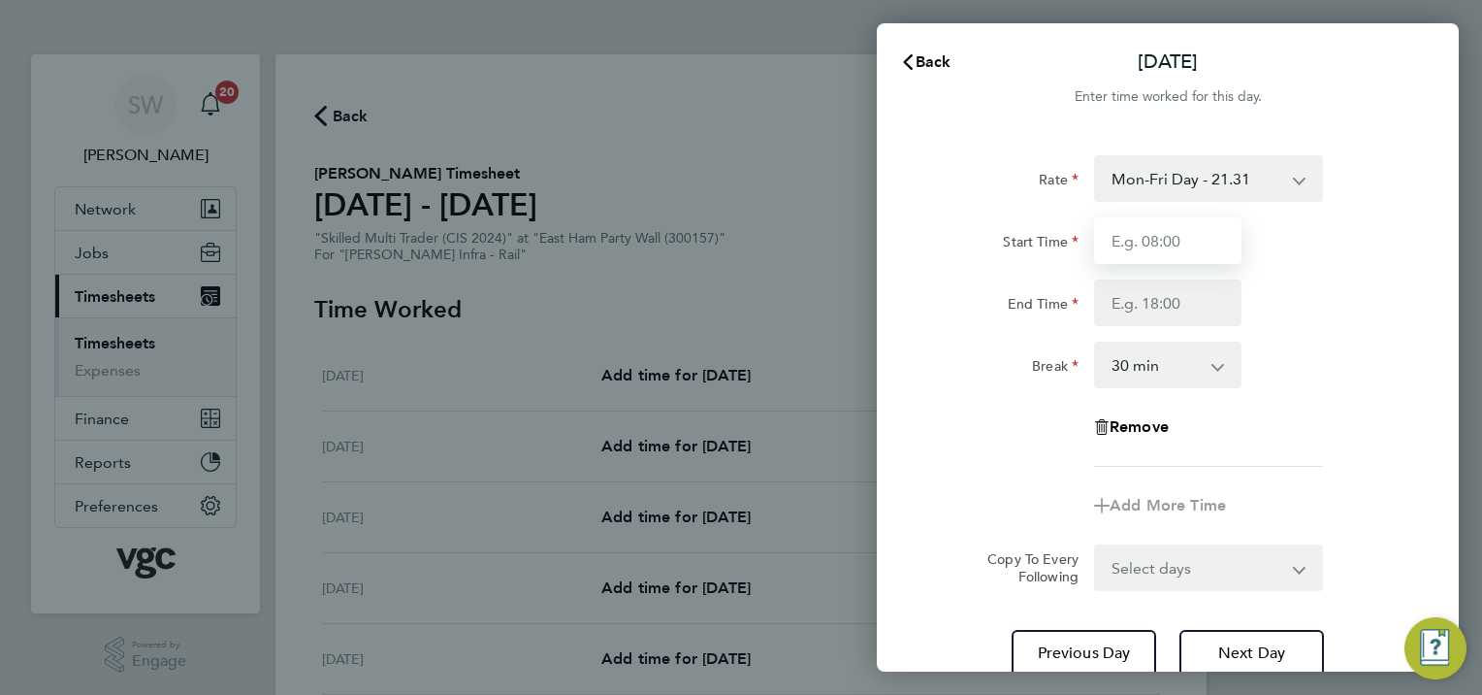
click at [1152, 242] on input "Start Time" at bounding box center [1167, 240] width 147 height 47
type input "07:00"
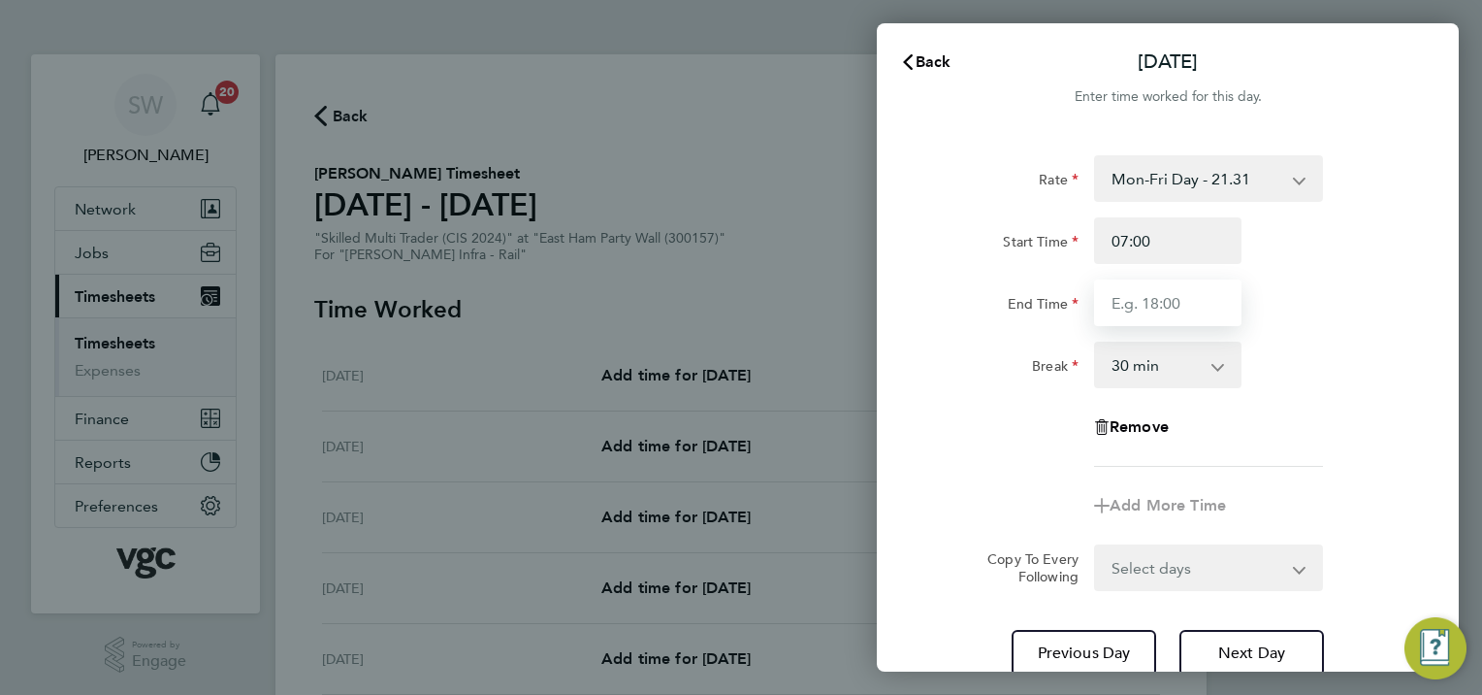
type input "17:30"
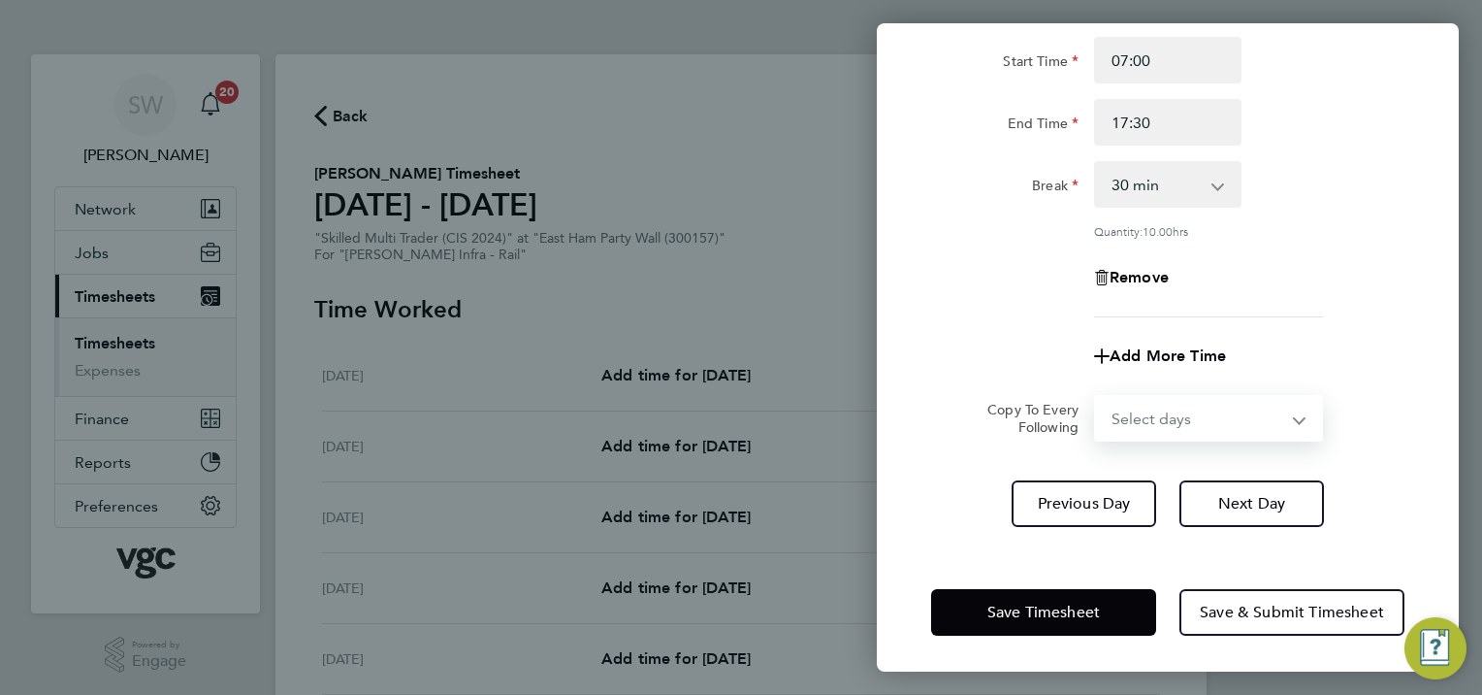
drag, startPoint x: 1296, startPoint y: 419, endPoint x: 1276, endPoint y: 418, distance: 20.4
click at [1296, 417] on select "Select days Day [DATE] [DATE] [DATE]" at bounding box center [1198, 418] width 204 height 43
select select "WED"
click at [1096, 397] on select "Select days Day [DATE] [DATE] [DATE]" at bounding box center [1198, 418] width 204 height 43
select select "[DATE]"
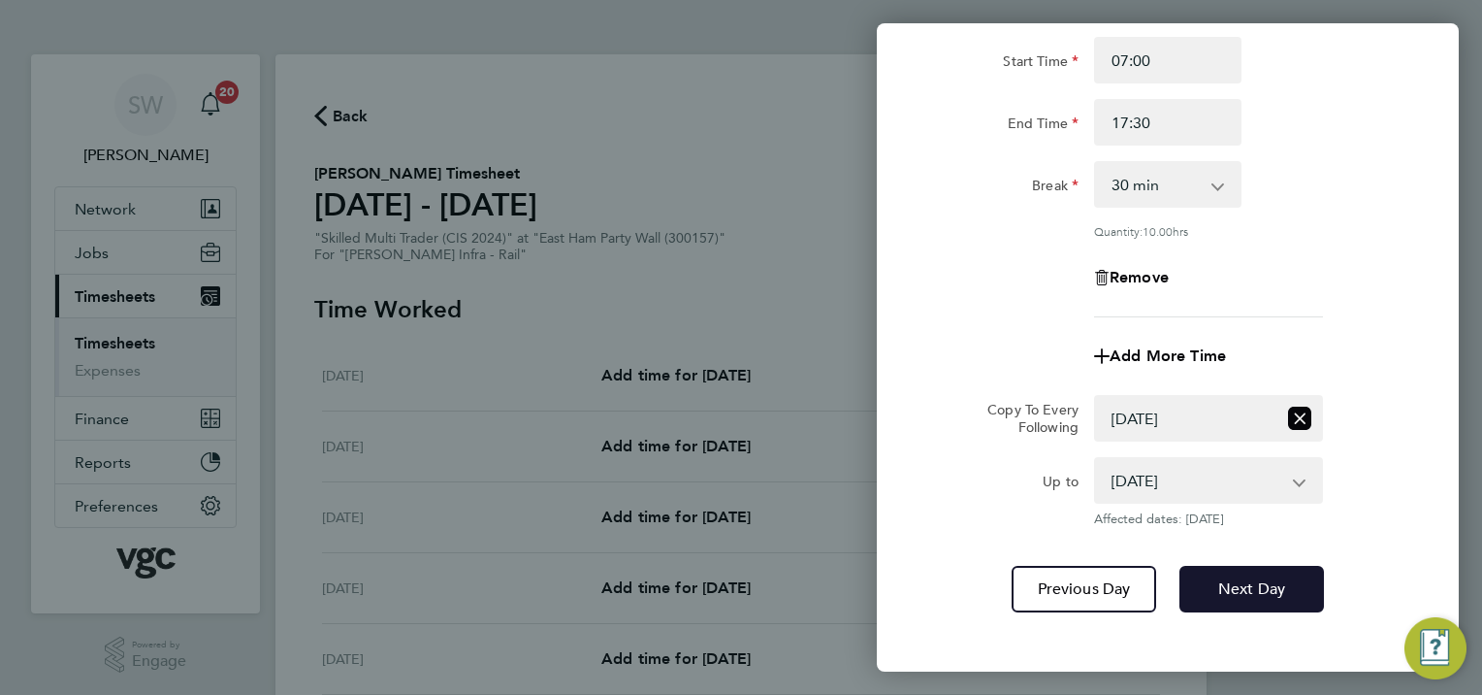
click at [1230, 591] on span "Next Day" at bounding box center [1251, 588] width 67 height 19
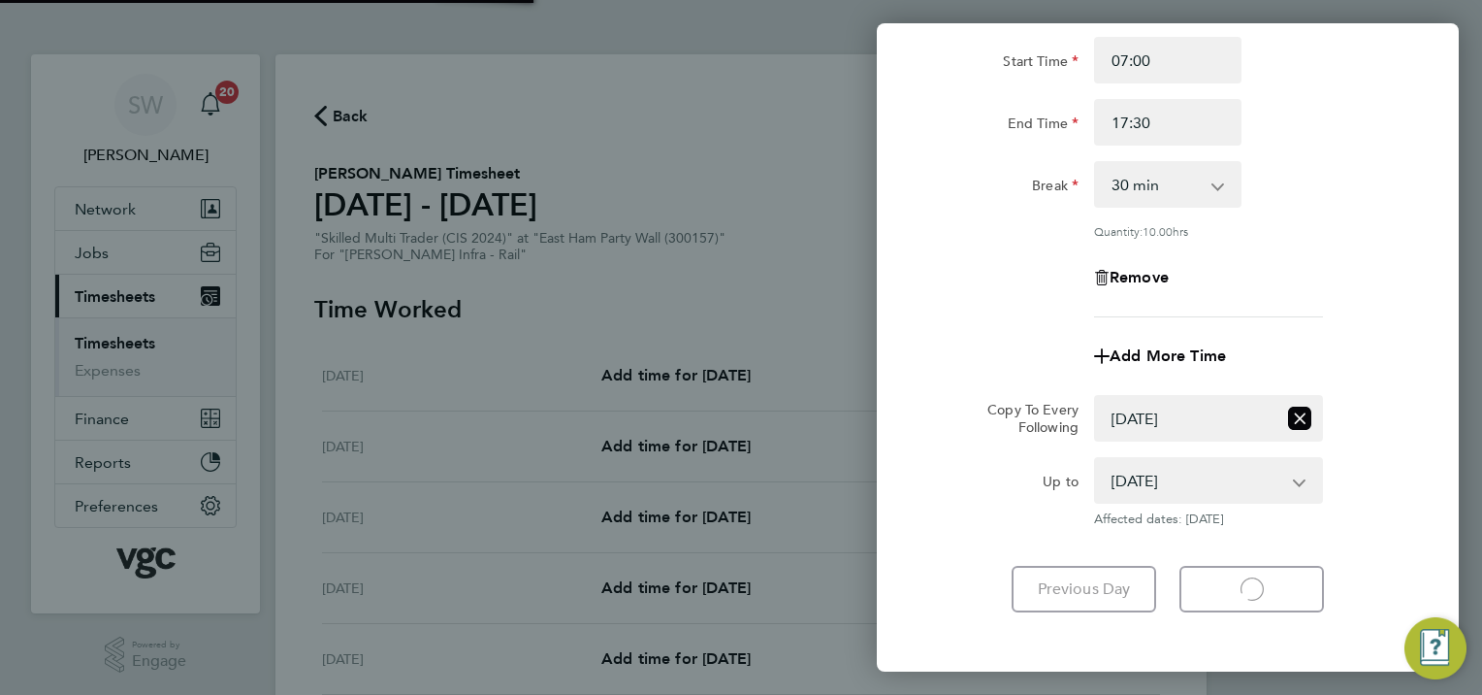
select select "30"
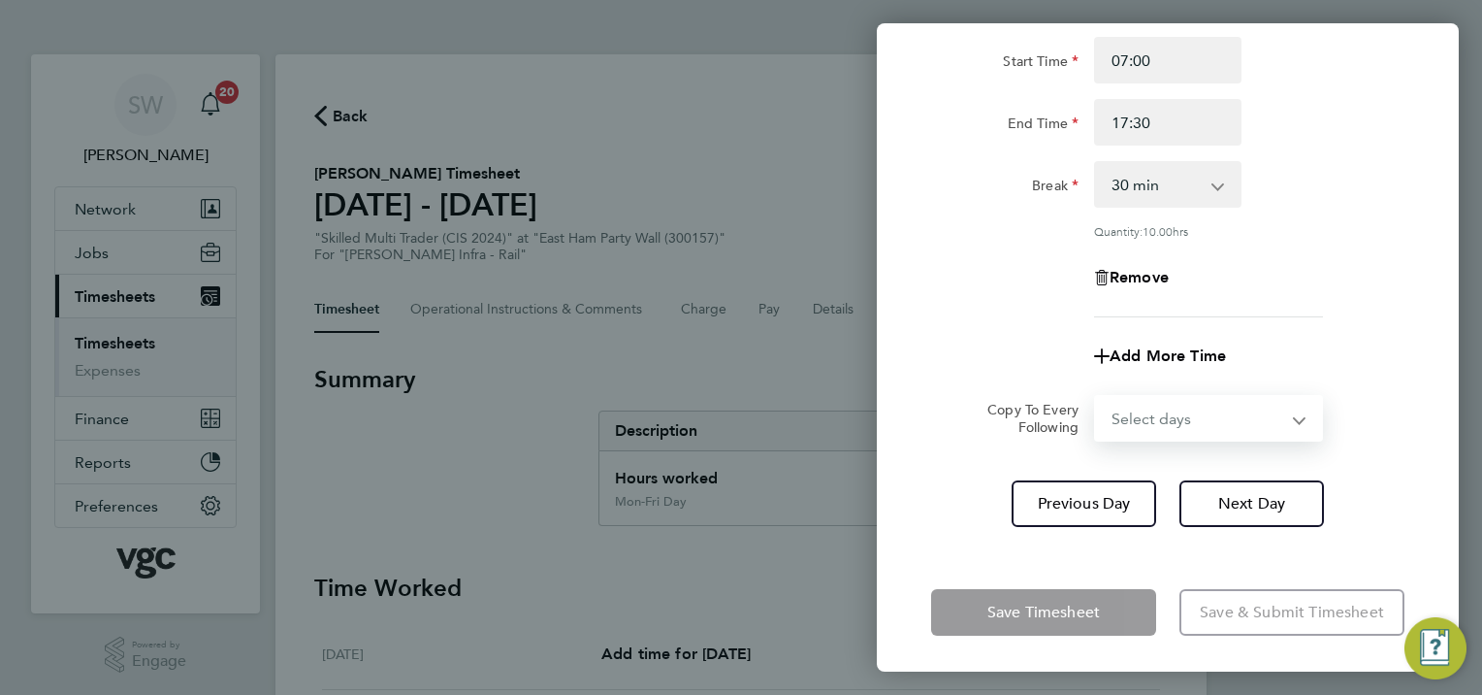
click at [1290, 414] on select "Select days Day [DATE] [DATE]" at bounding box center [1198, 418] width 204 height 43
select select "THU"
click at [1096, 397] on select "Select days Day [DATE] [DATE]" at bounding box center [1198, 418] width 204 height 43
select select "[DATE]"
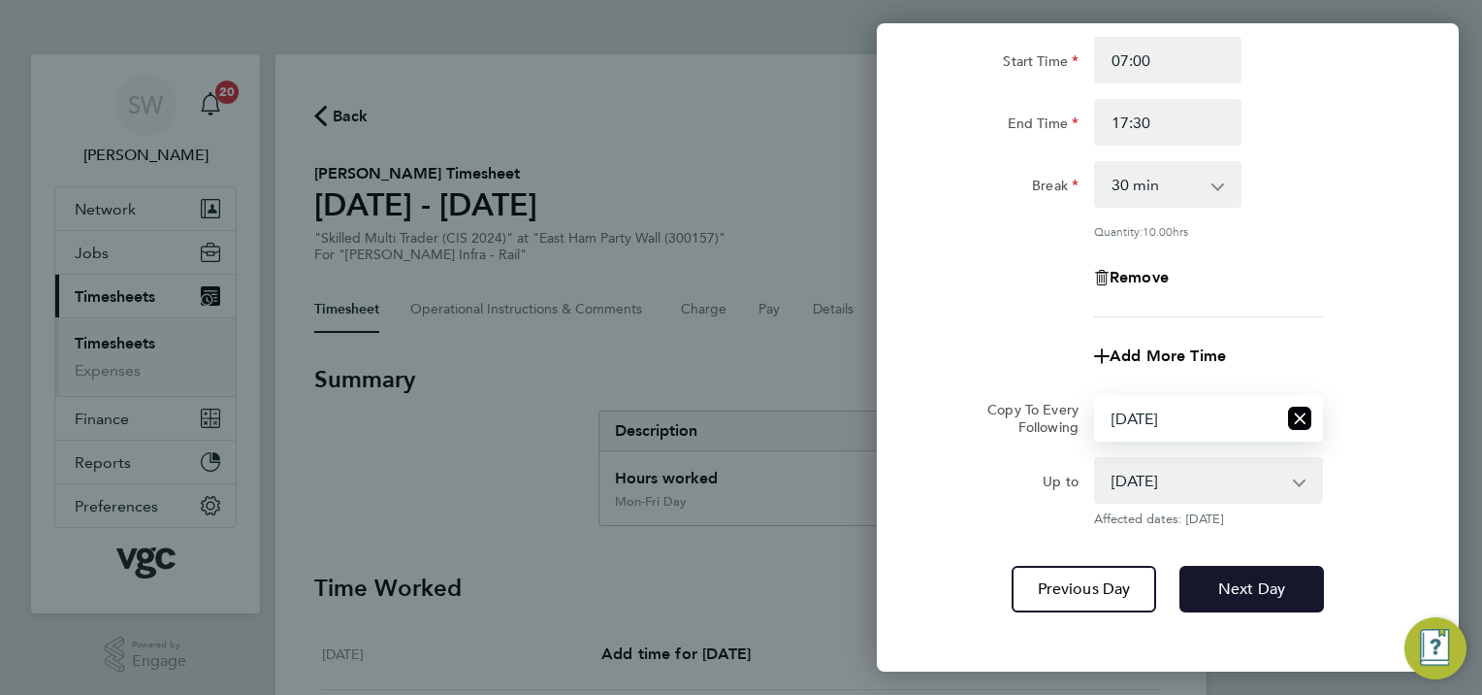
click at [1256, 582] on span "Next Day" at bounding box center [1251, 588] width 67 height 19
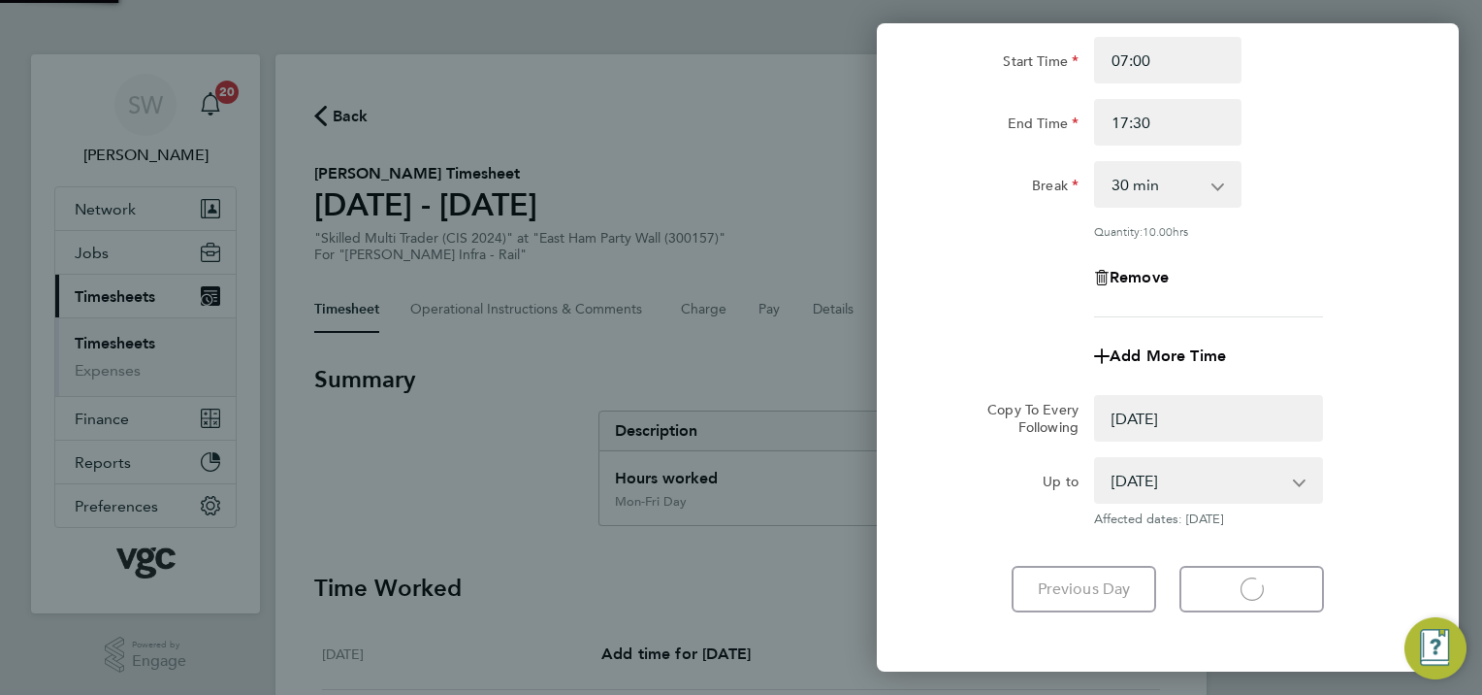
select select "0: null"
select select "30"
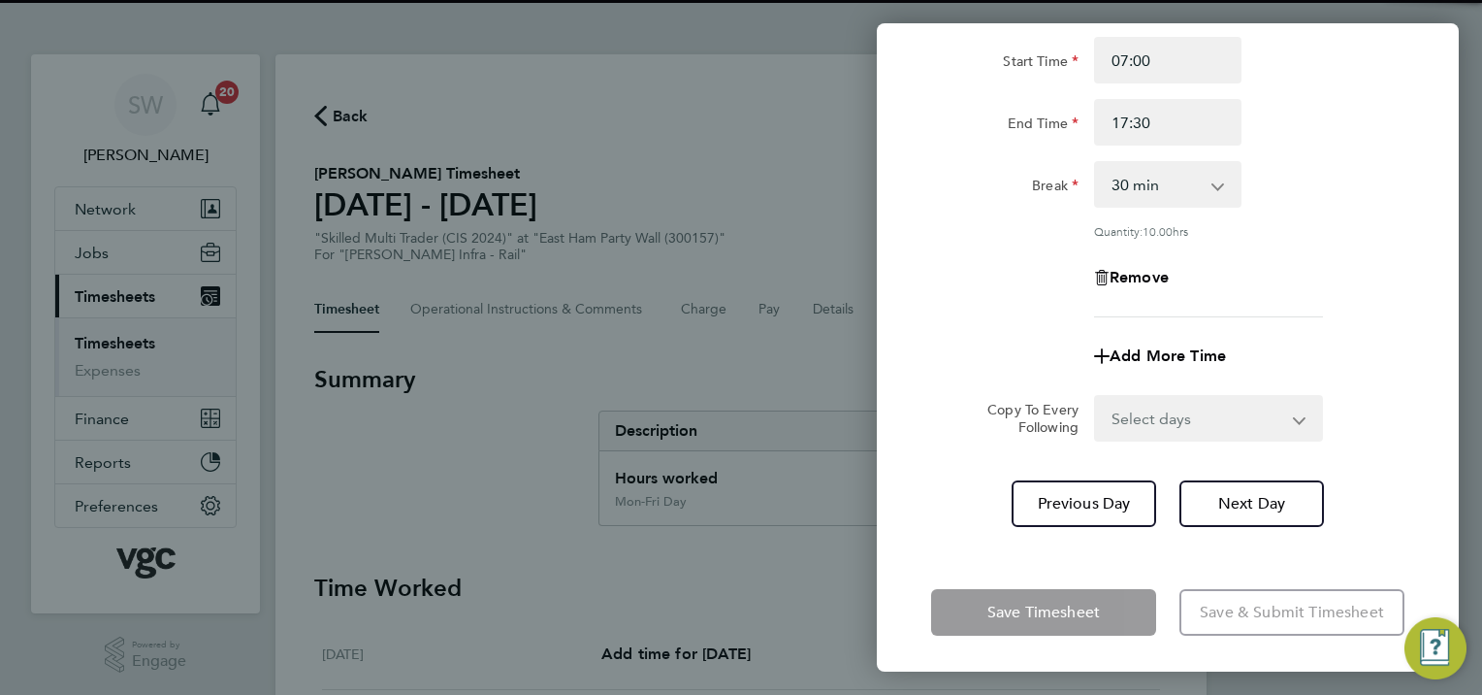
click at [1291, 411] on select "Select days [DATE]" at bounding box center [1198, 418] width 204 height 43
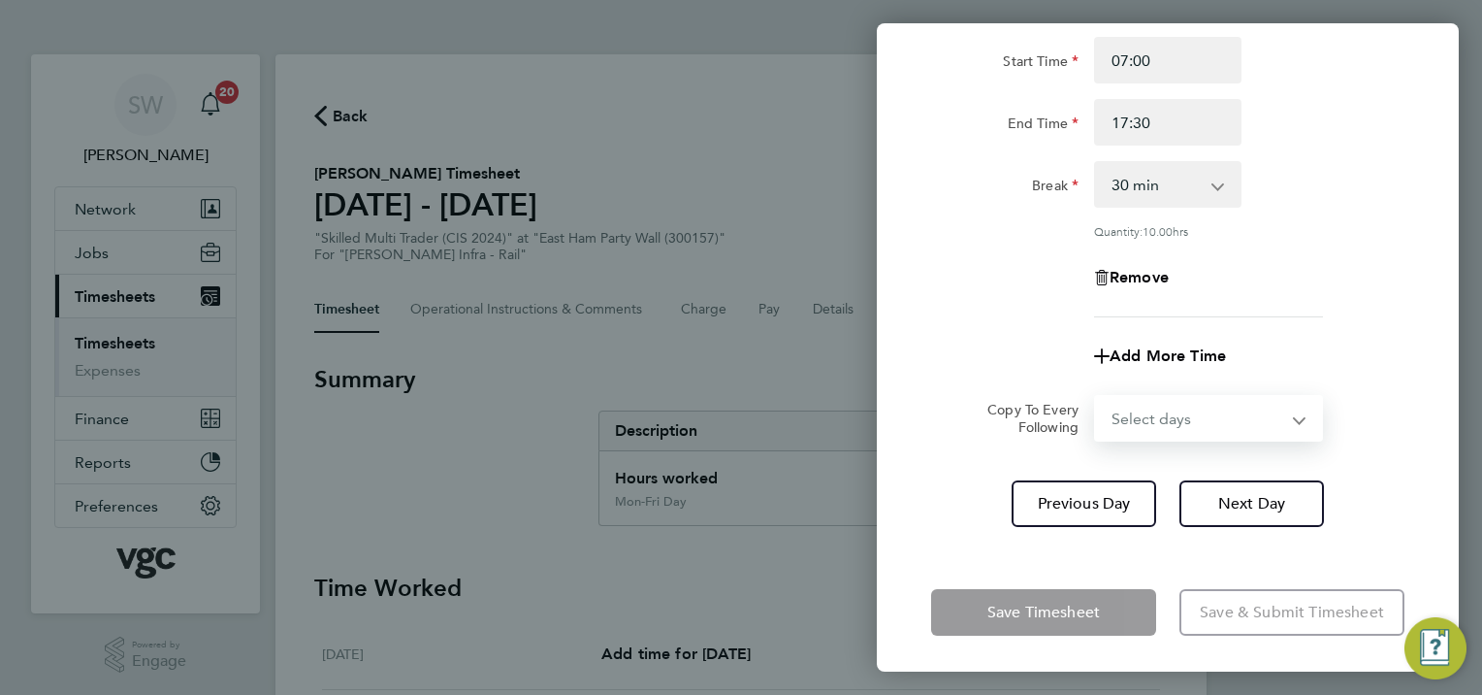
select select "FRI"
click at [1096, 397] on select "Select days [DATE]" at bounding box center [1198, 418] width 204 height 43
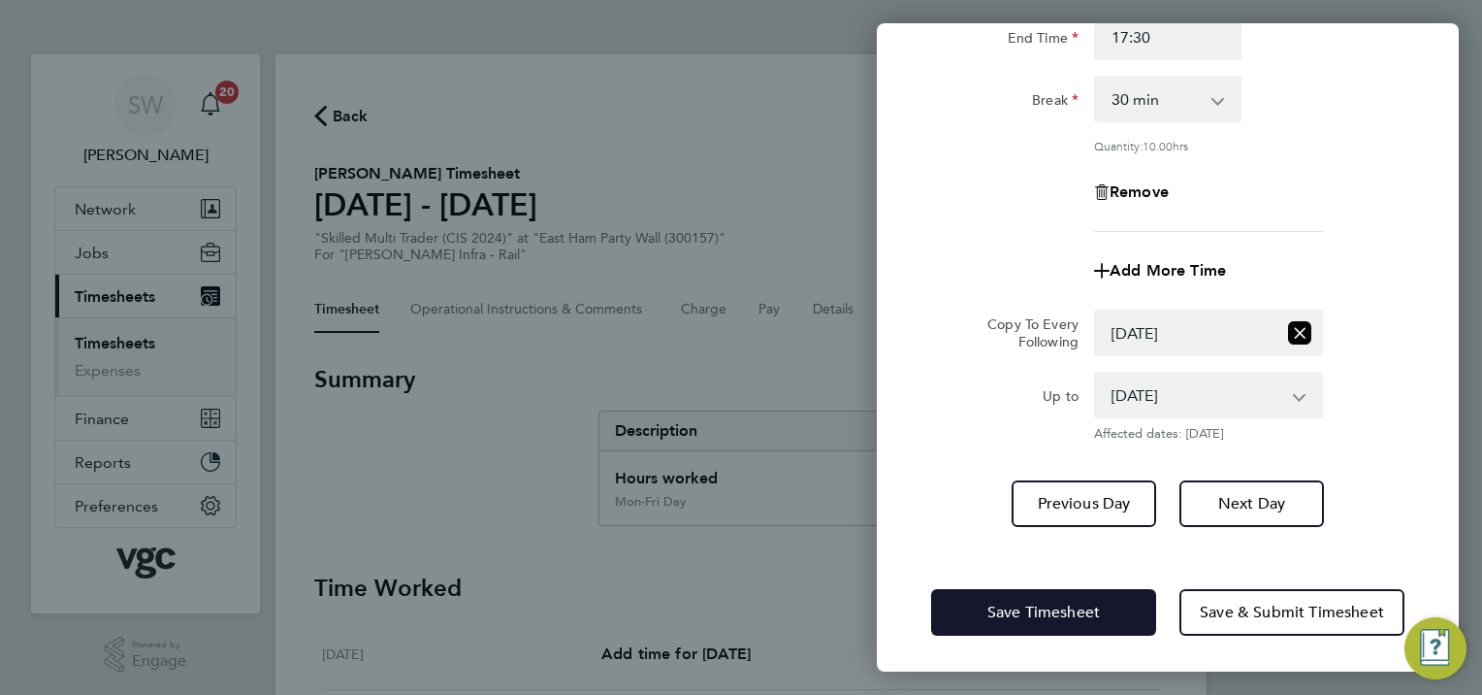
click at [1040, 598] on button "Save Timesheet" at bounding box center [1043, 612] width 225 height 47
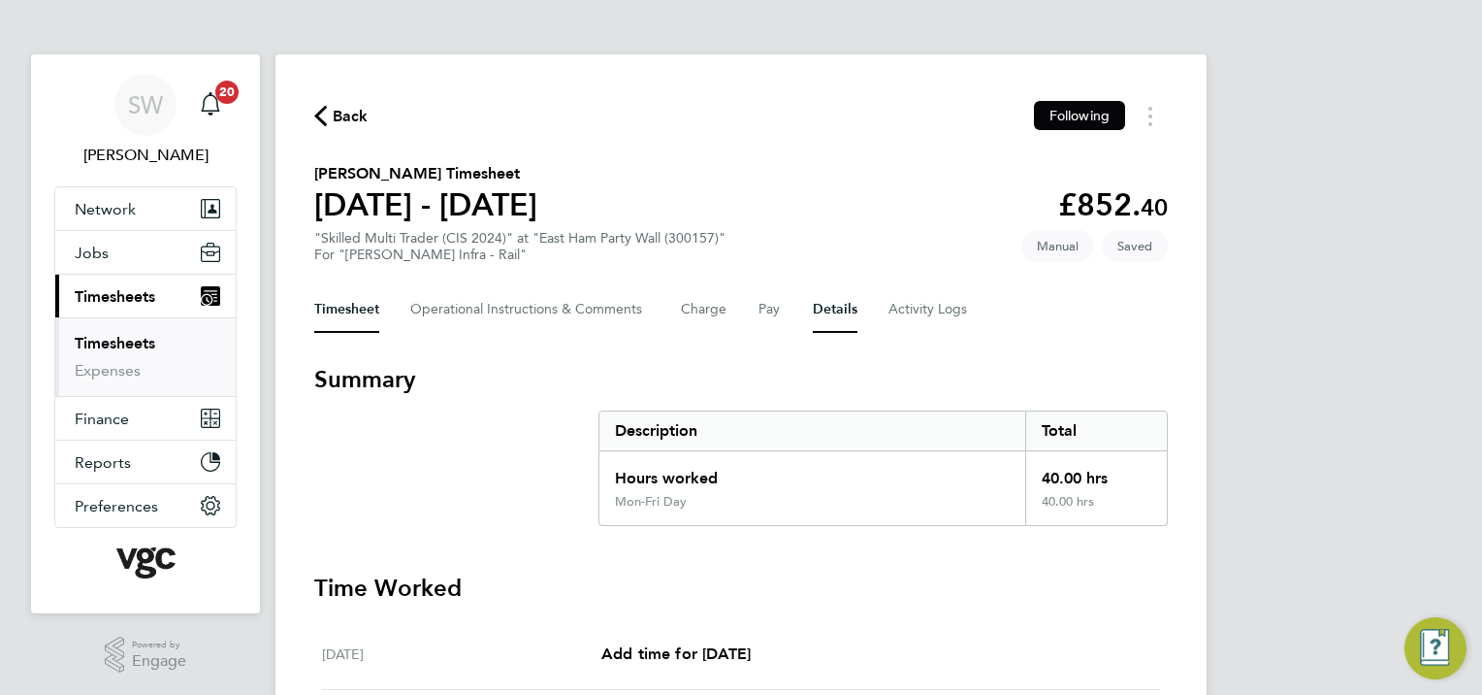
click at [824, 300] on button "Details" at bounding box center [835, 309] width 45 height 47
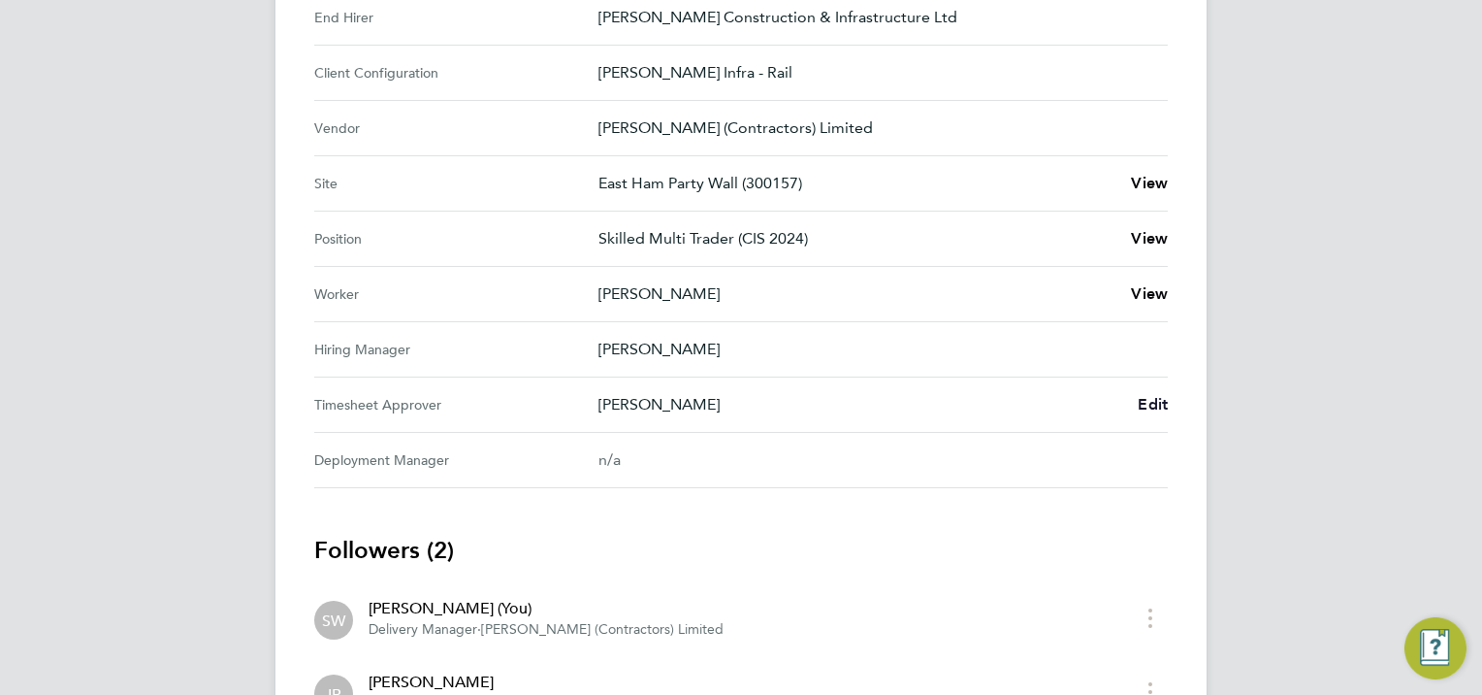
click at [1164, 407] on span "Edit" at bounding box center [1153, 404] width 30 height 18
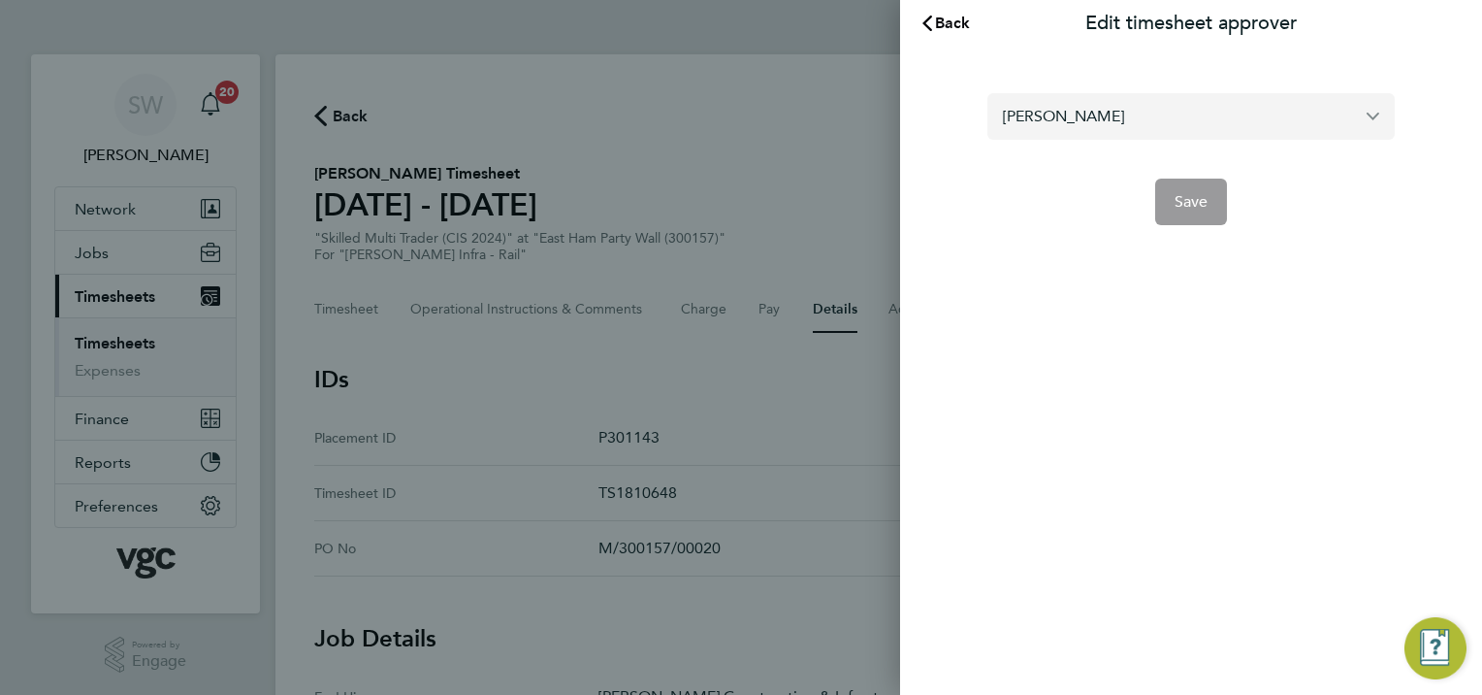
click at [1112, 109] on input "[PERSON_NAME]" at bounding box center [1190, 116] width 407 height 46
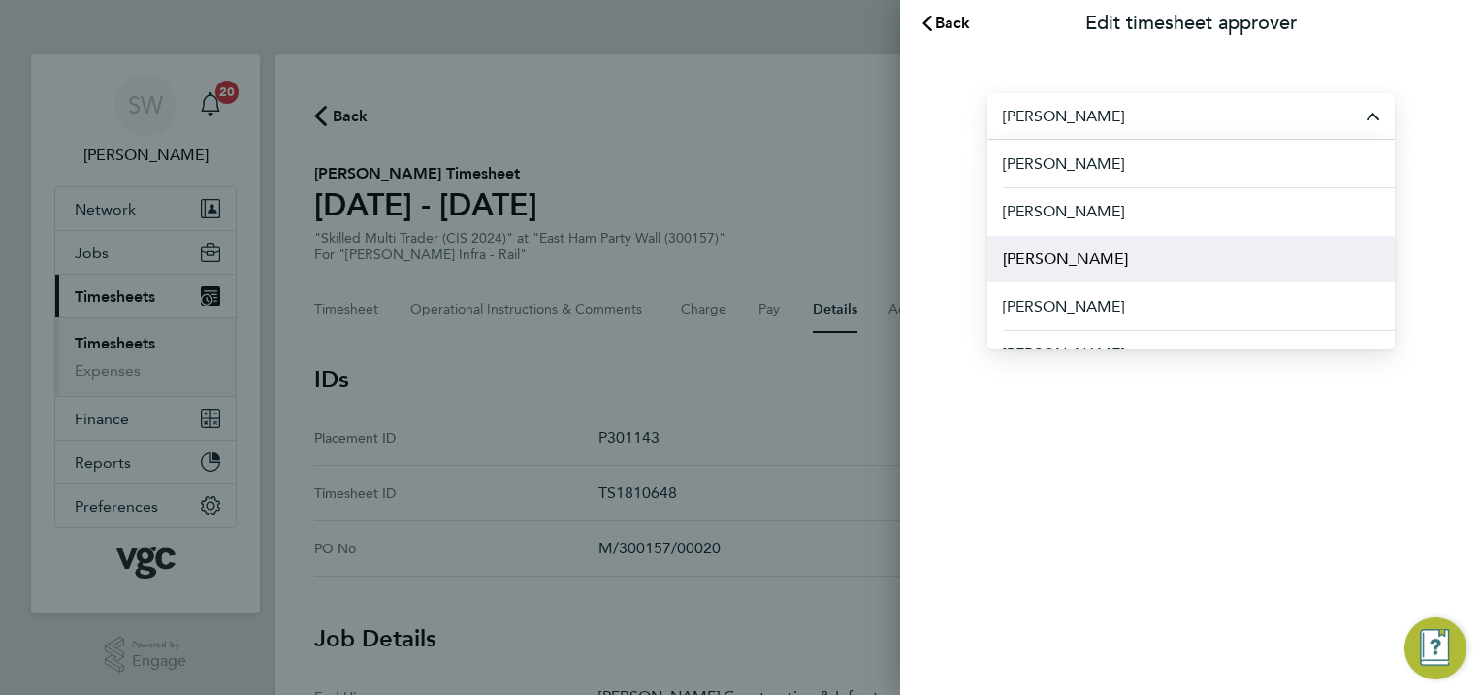
click at [1061, 261] on span "[PERSON_NAME]" at bounding box center [1065, 258] width 125 height 23
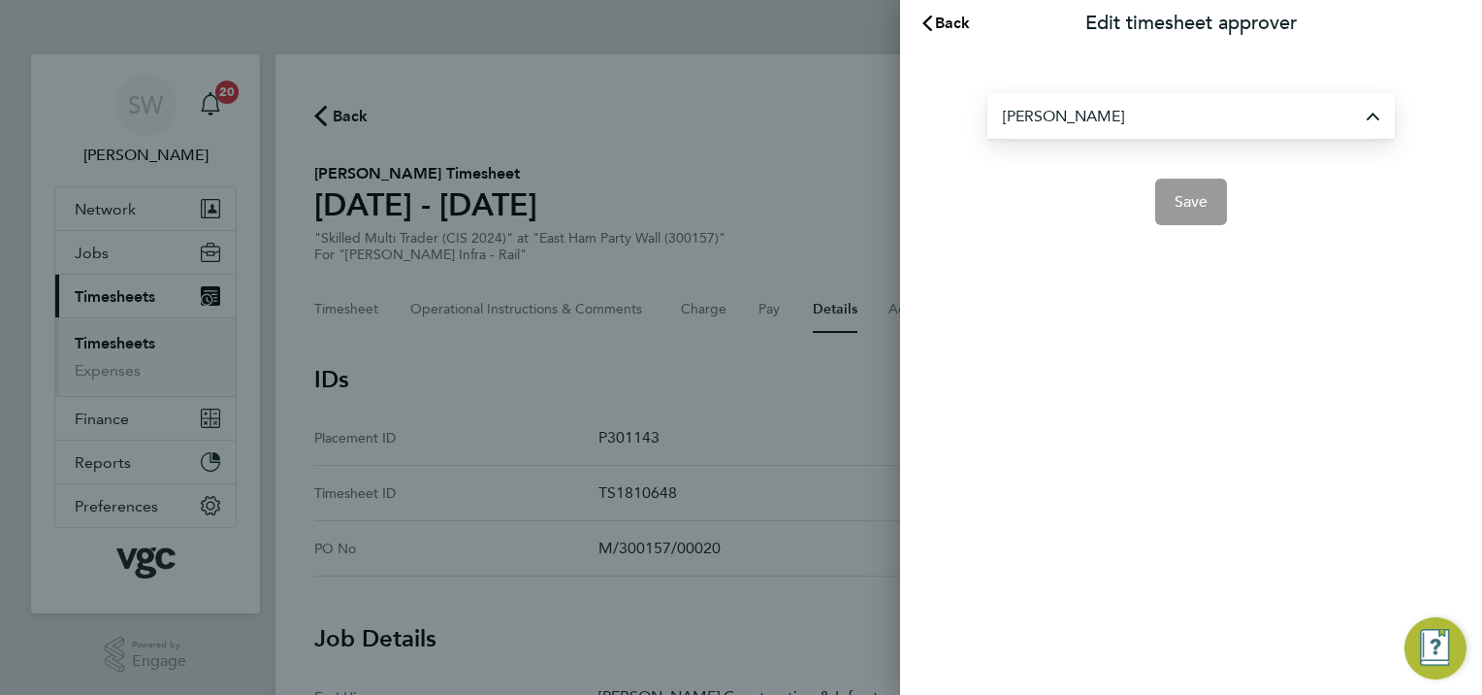
type input "[PERSON_NAME]"
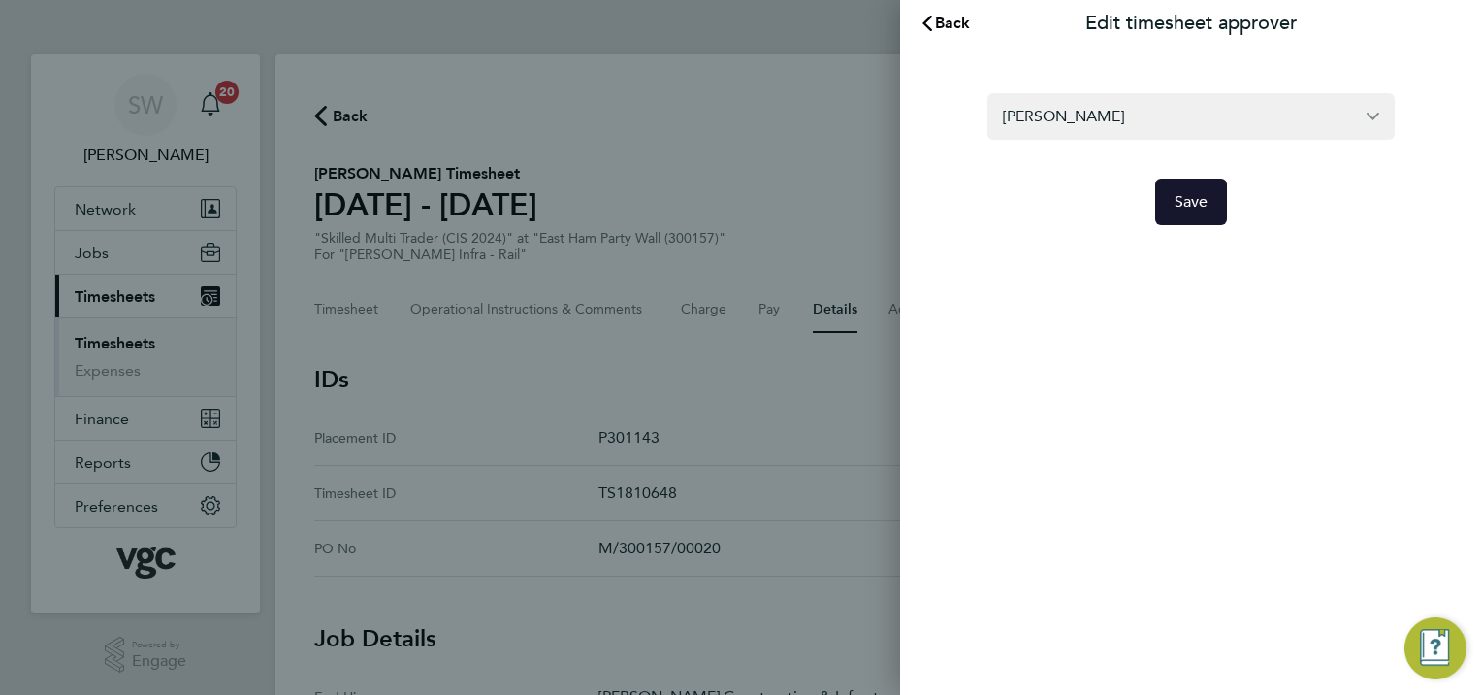
click at [1175, 201] on span "Save" at bounding box center [1192, 201] width 34 height 19
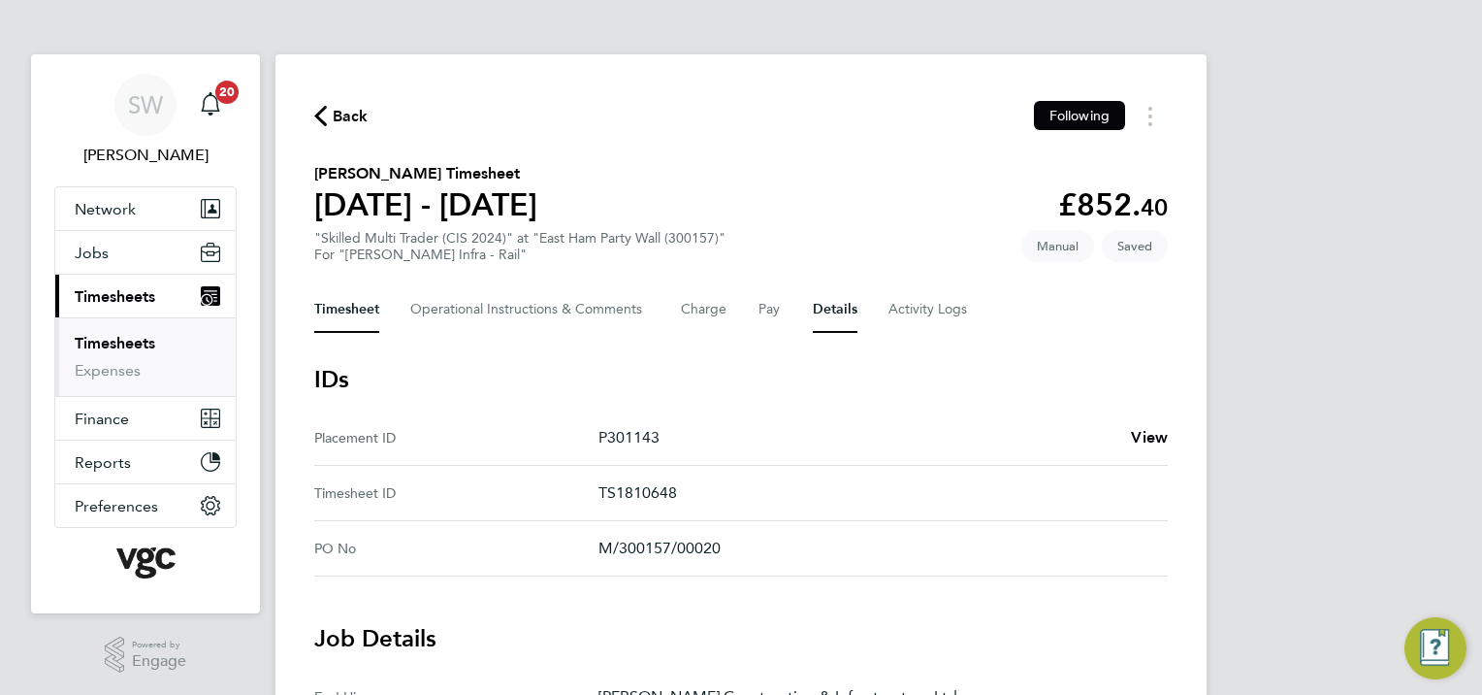
click at [345, 307] on button "Timesheet" at bounding box center [346, 309] width 65 height 47
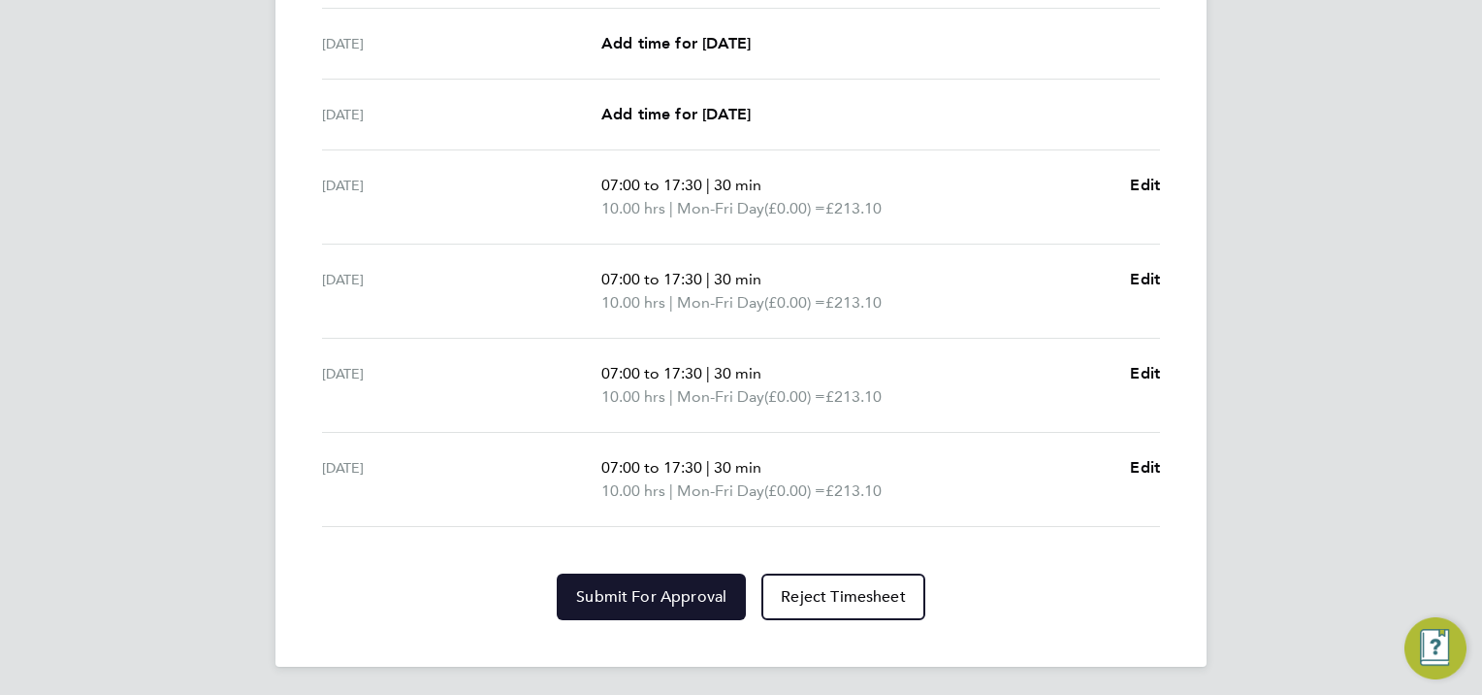
click at [609, 587] on span "Submit For Approval" at bounding box center [651, 596] width 150 height 19
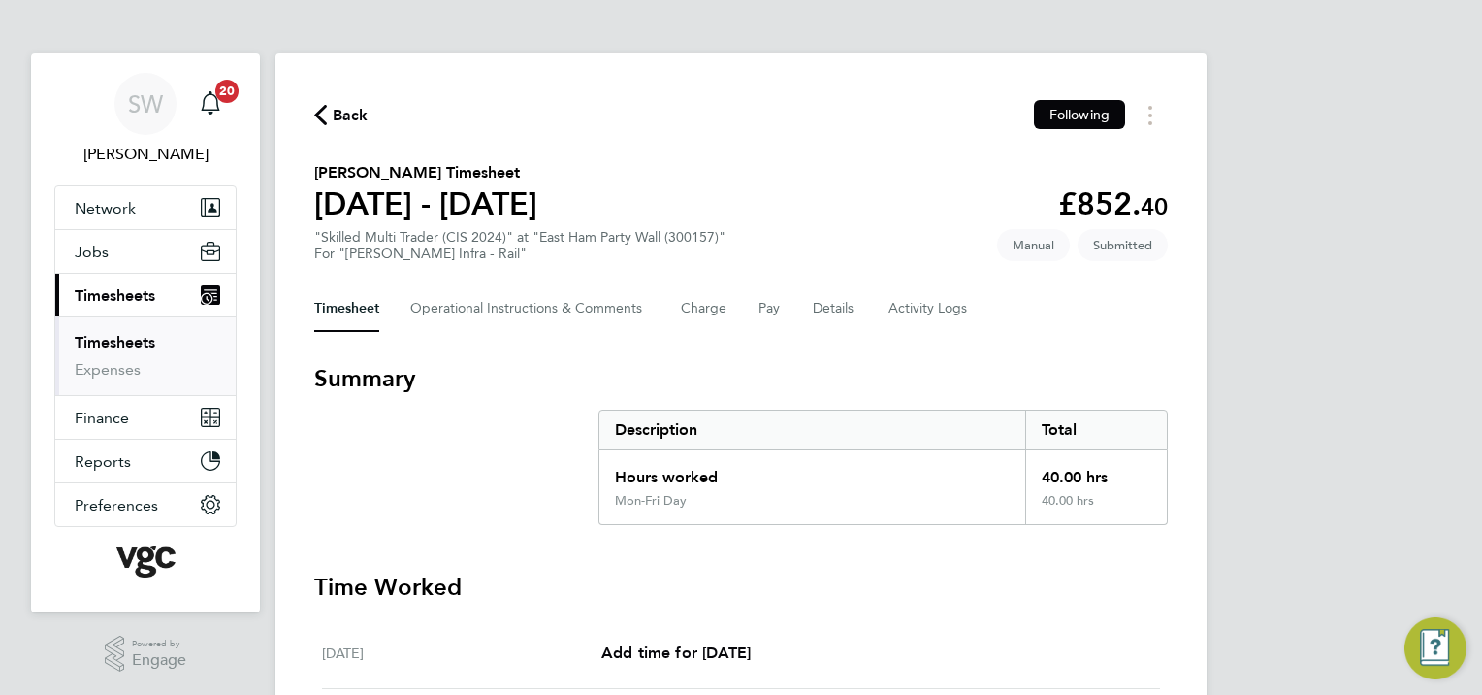
click at [114, 341] on link "Timesheets" at bounding box center [115, 342] width 81 height 18
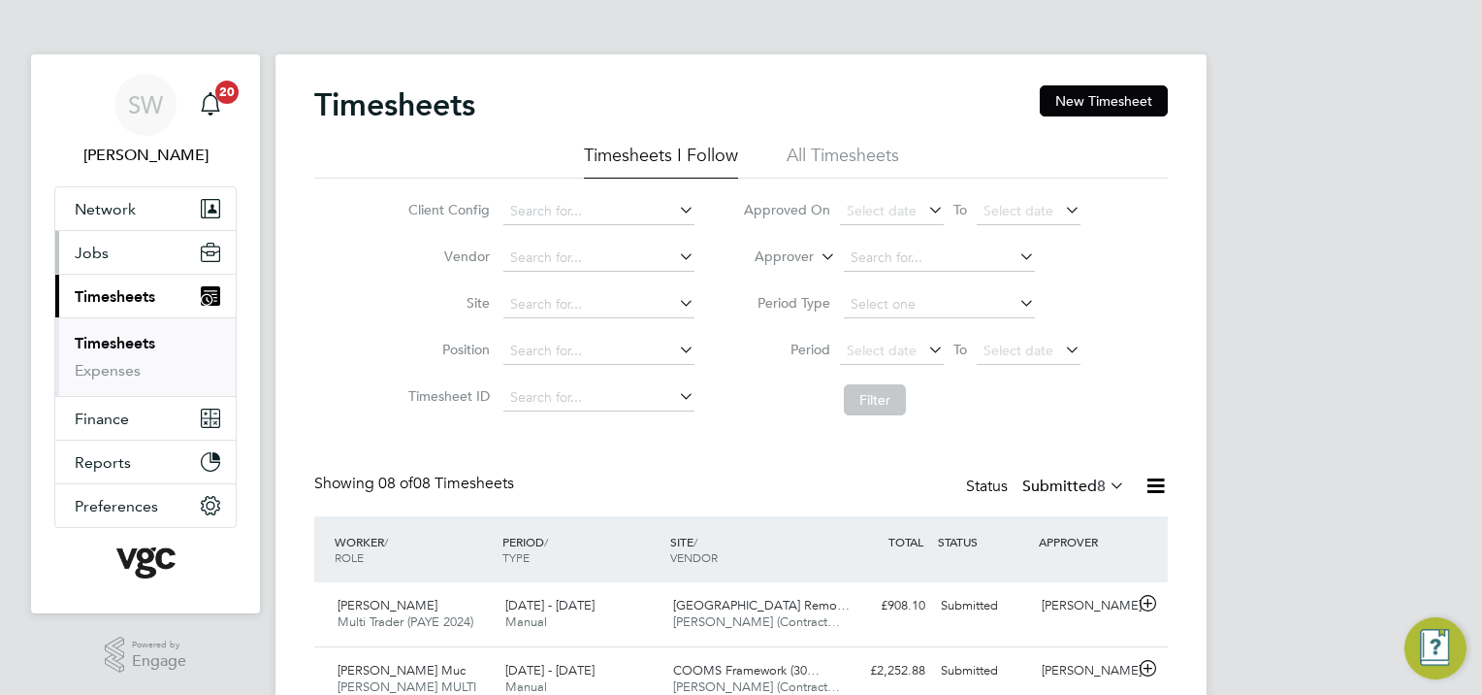
click at [102, 248] on span "Jobs" at bounding box center [92, 252] width 34 height 18
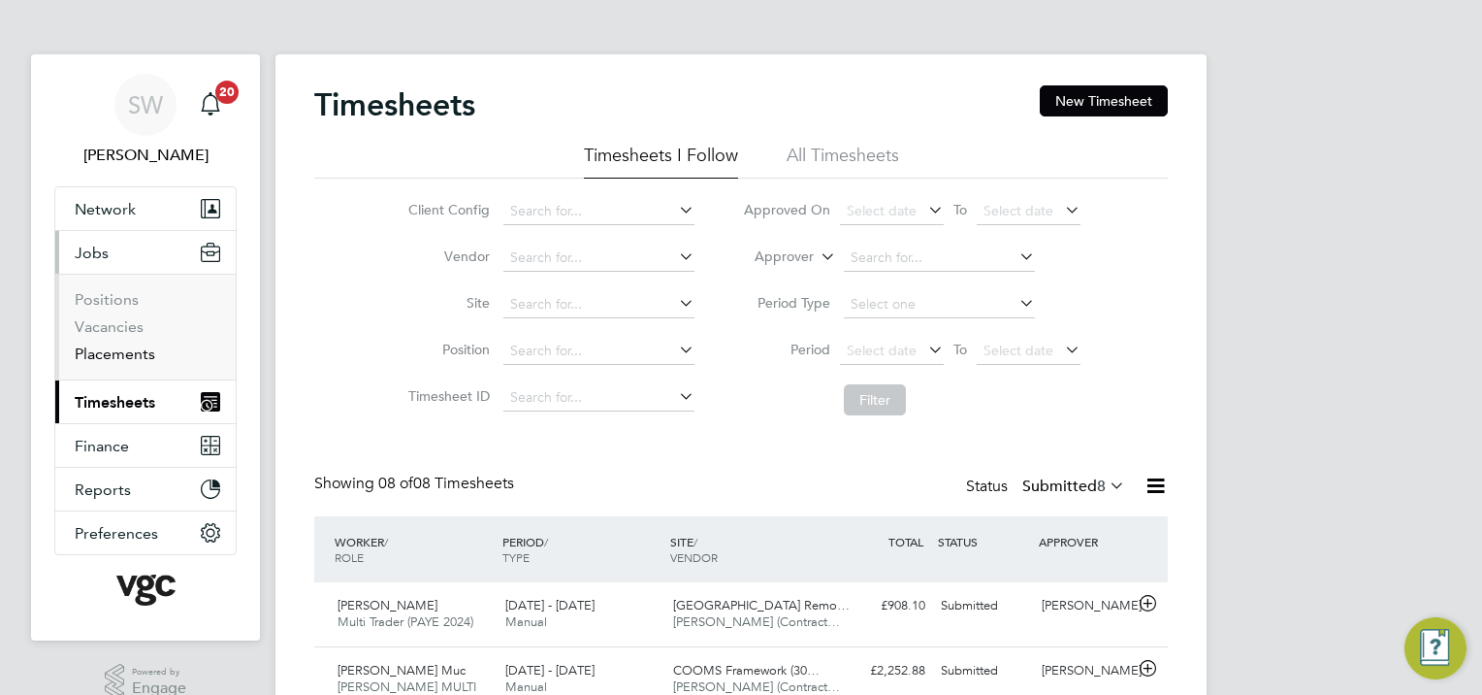
click at [143, 349] on link "Placements" at bounding box center [115, 353] width 81 height 18
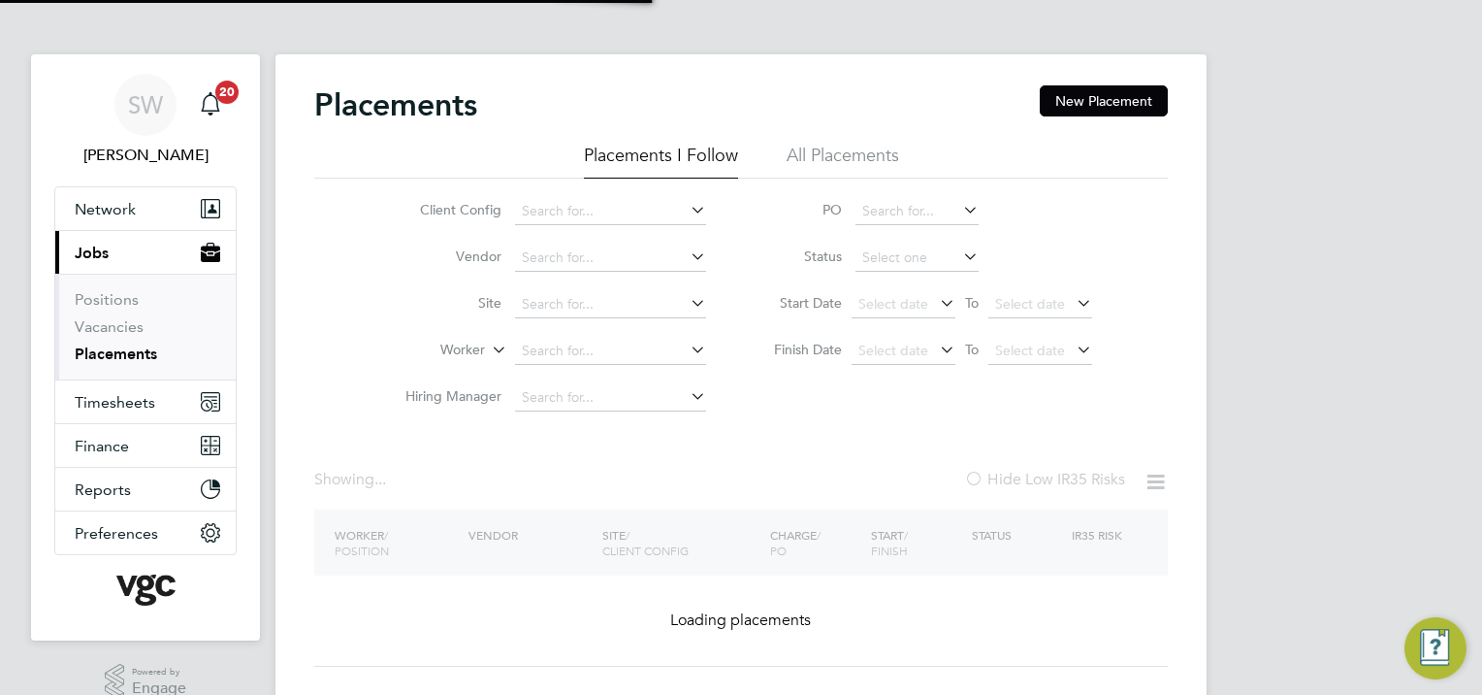
click at [95, 244] on span "Jobs" at bounding box center [92, 252] width 34 height 18
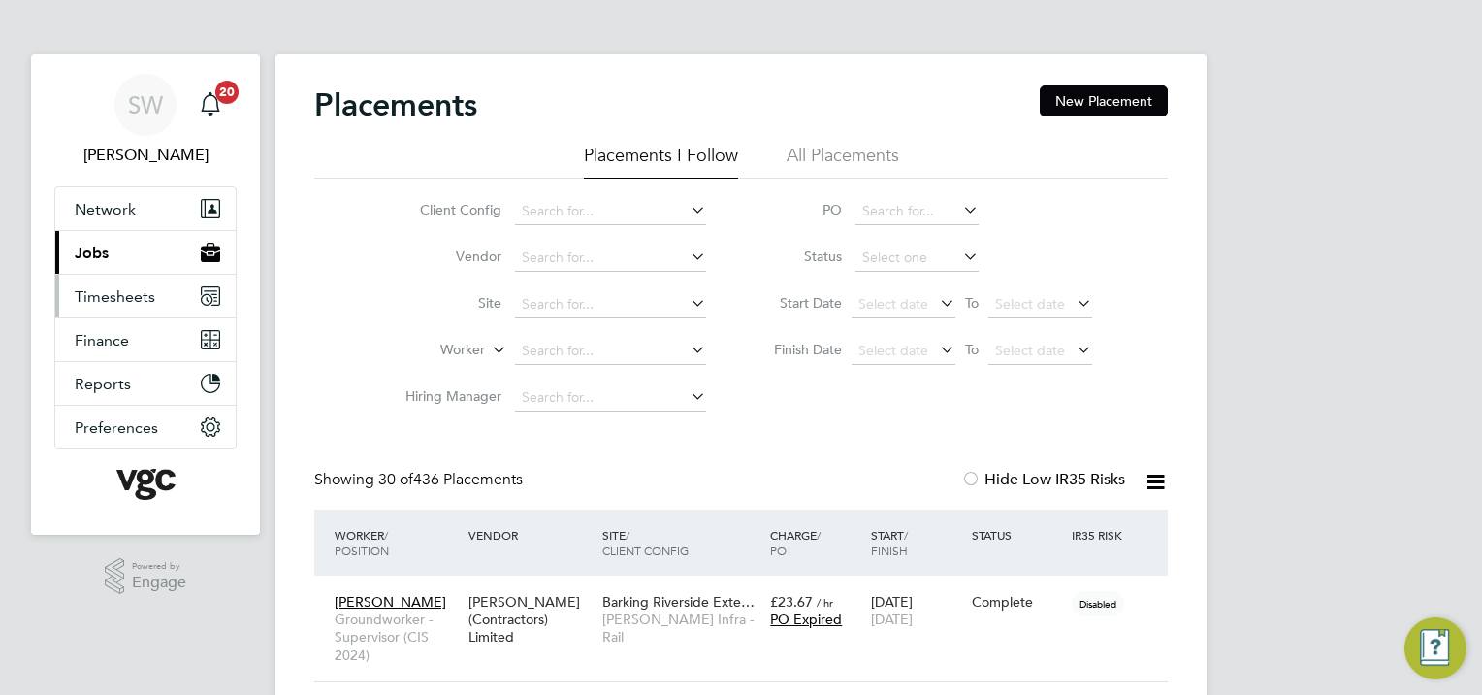
click at [113, 290] on span "Timesheets" at bounding box center [115, 296] width 81 height 18
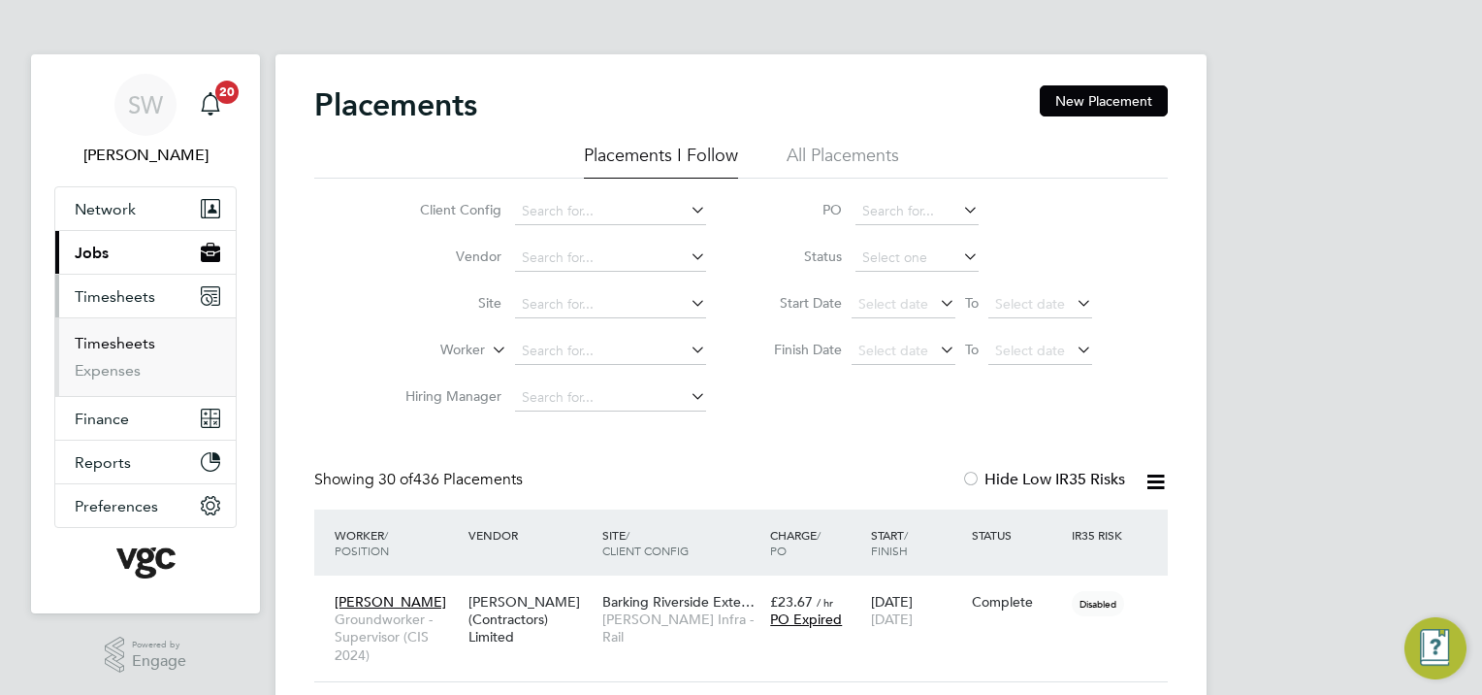
click at [128, 345] on link "Timesheets" at bounding box center [115, 343] width 81 height 18
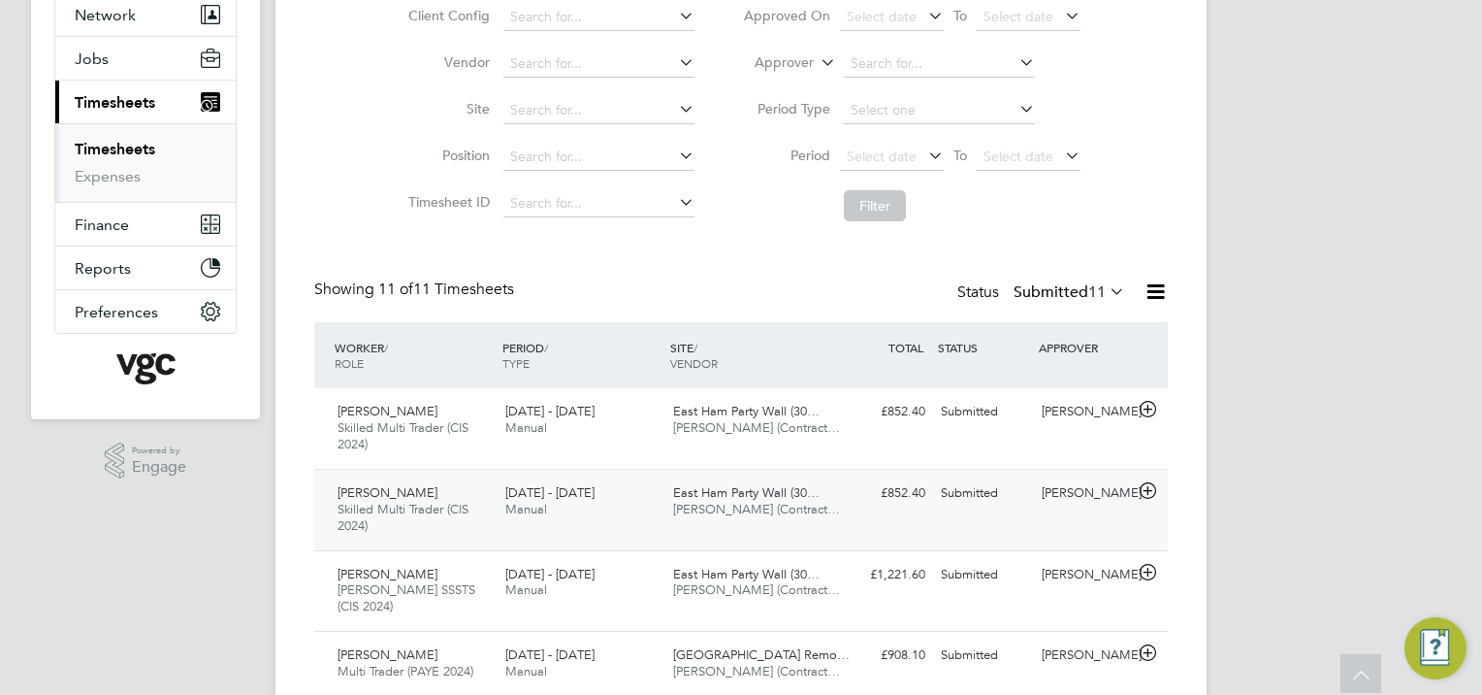
click at [951, 512] on div "[PERSON_NAME] Skilled Multi Trader (CIS 2024) [DATE] - [DATE] [DATE] - [DATE] M…" at bounding box center [741, 509] width 854 height 81
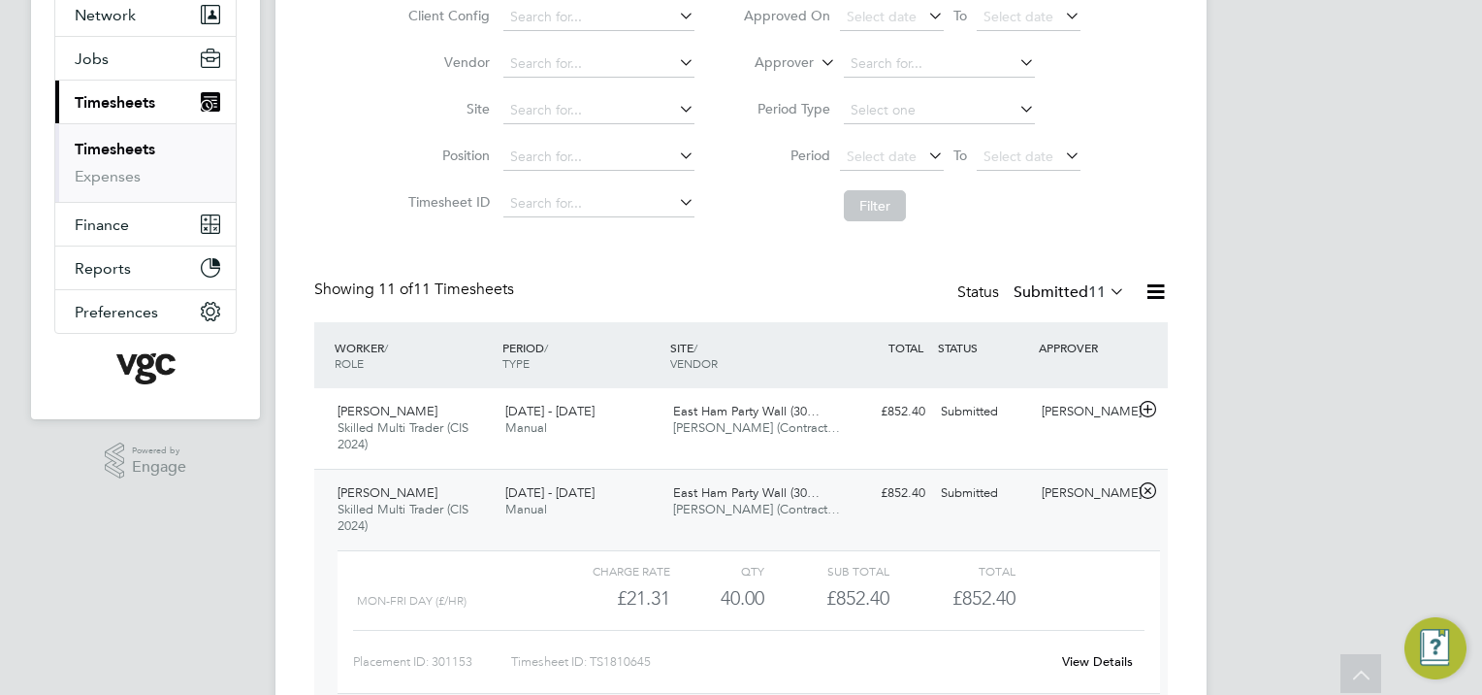
click at [1032, 584] on div "Mon-Fri Day (£/HR) £21.31 40 40.00 40 £852.40 £852.40" at bounding box center [749, 598] width 823 height 32
click at [1084, 574] on div "Charge rate QTY Sub Total Total" at bounding box center [749, 570] width 823 height 23
click at [1098, 648] on div "View Details" at bounding box center [1097, 661] width 95 height 31
click at [1094, 665] on link "View Details" at bounding box center [1097, 661] width 71 height 16
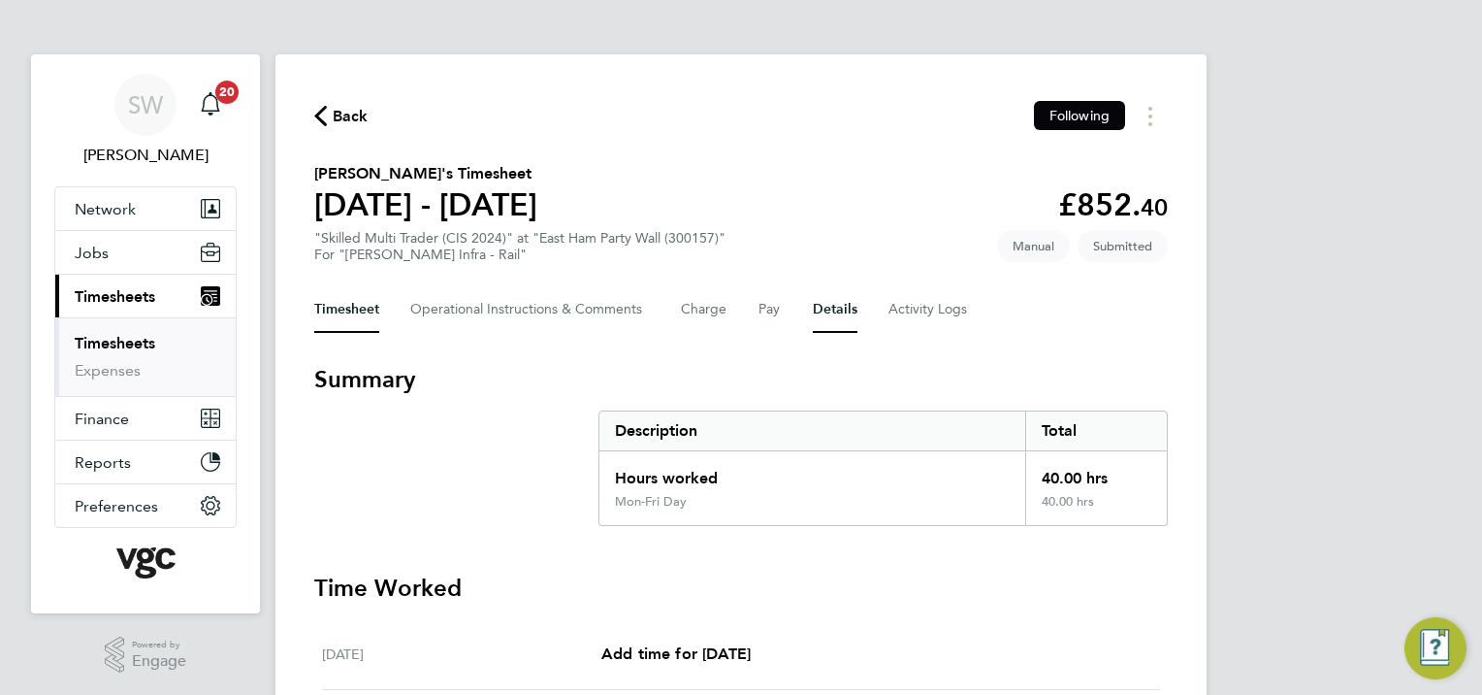
click at [846, 312] on button "Details" at bounding box center [835, 309] width 45 height 47
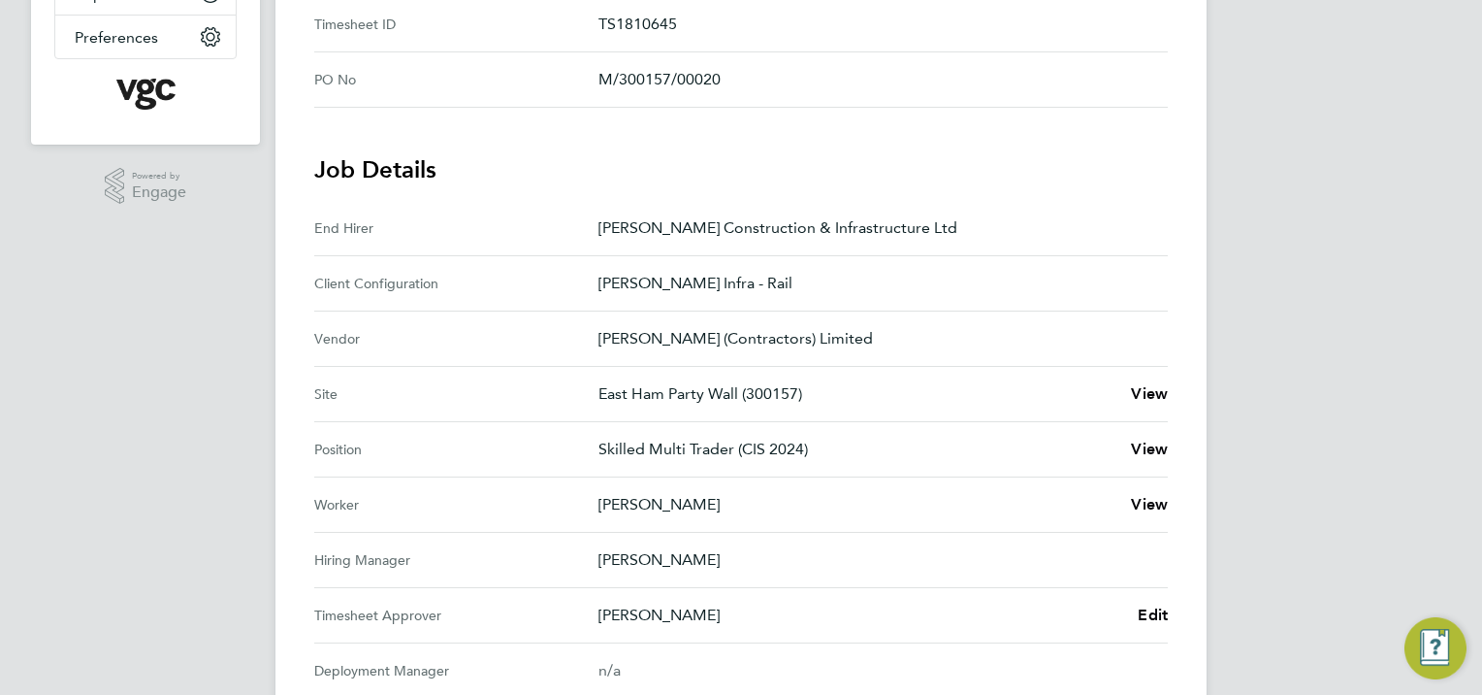
scroll to position [582, 0]
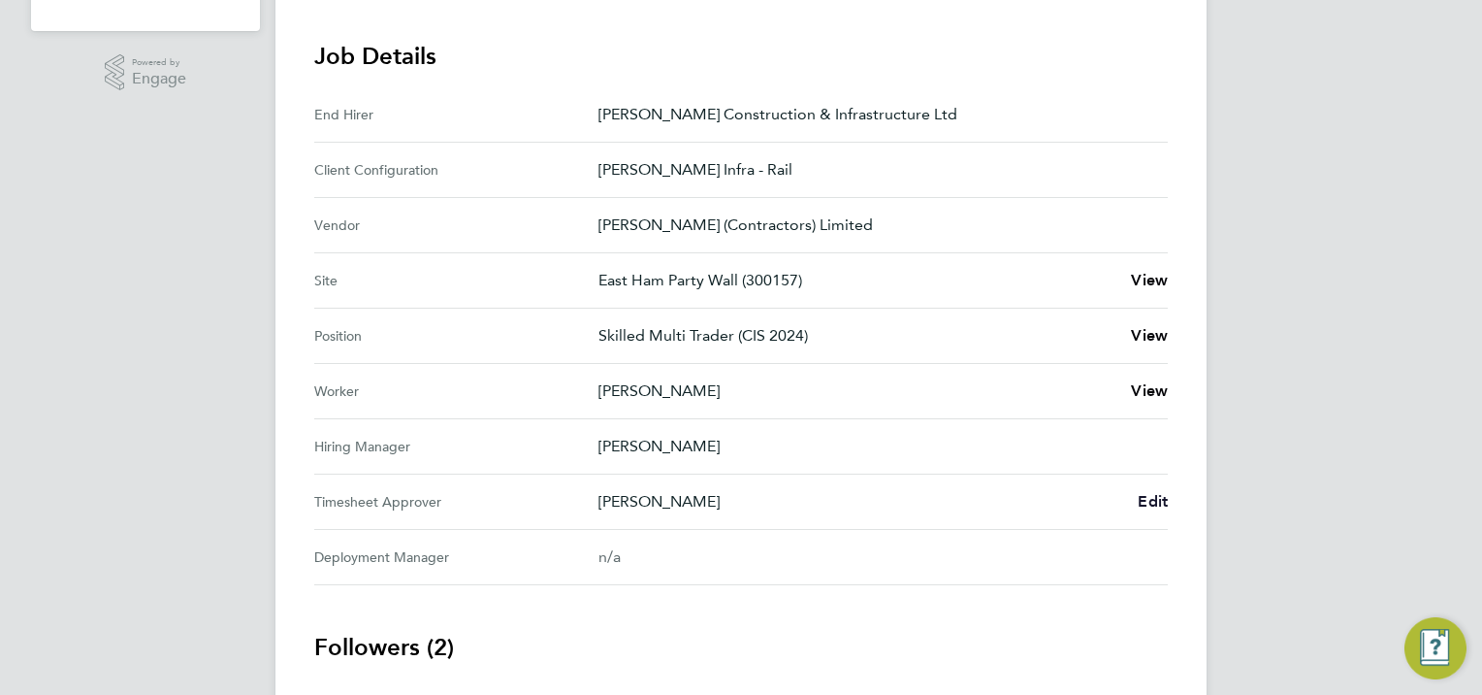
click at [1148, 499] on span "Edit" at bounding box center [1153, 501] width 30 height 18
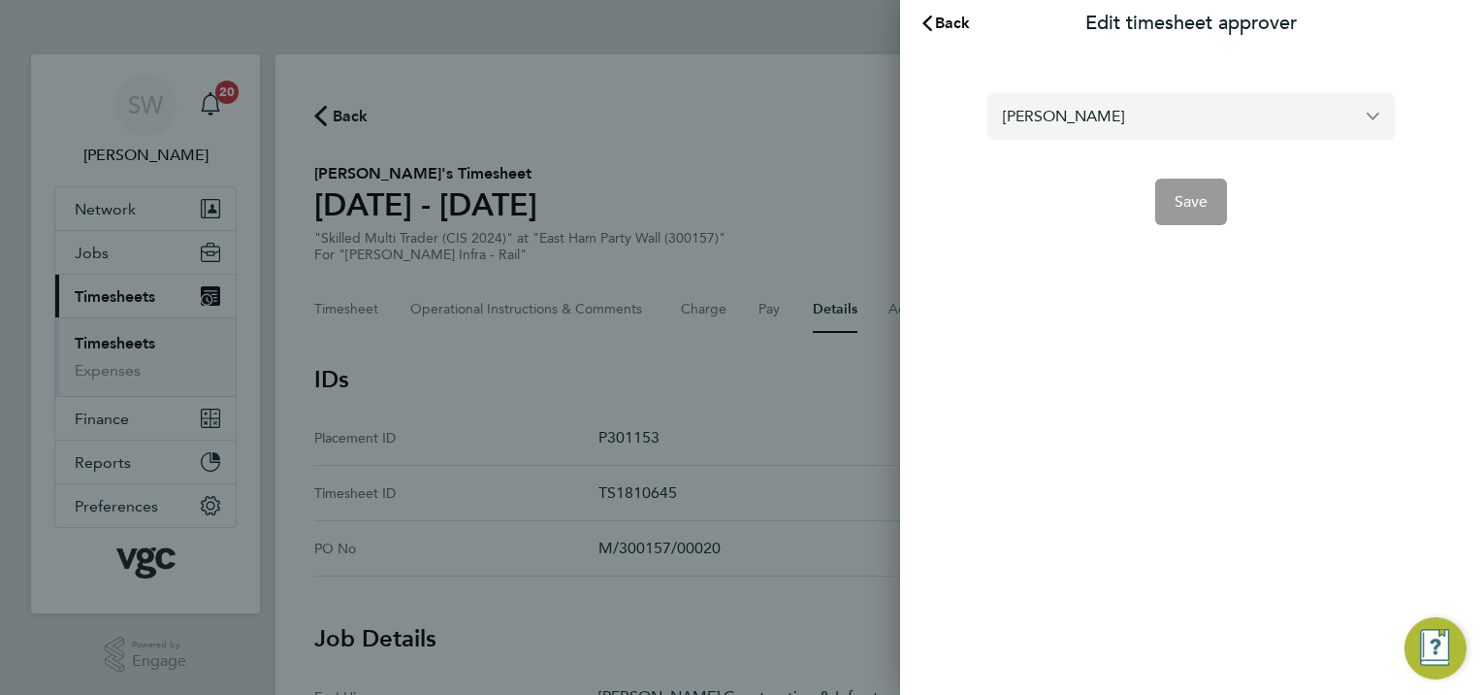
click at [1115, 118] on input "[PERSON_NAME]" at bounding box center [1190, 116] width 407 height 46
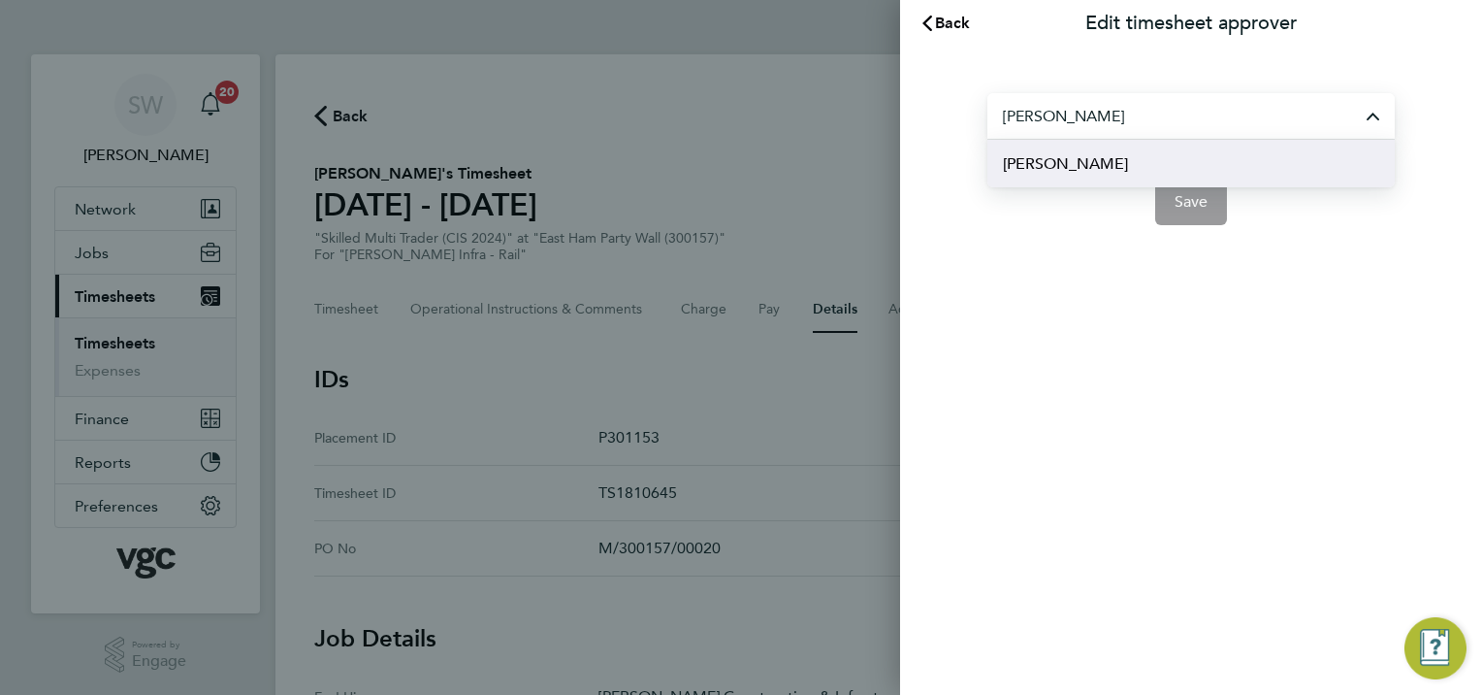
click at [1077, 170] on span "[PERSON_NAME]" at bounding box center [1065, 163] width 125 height 23
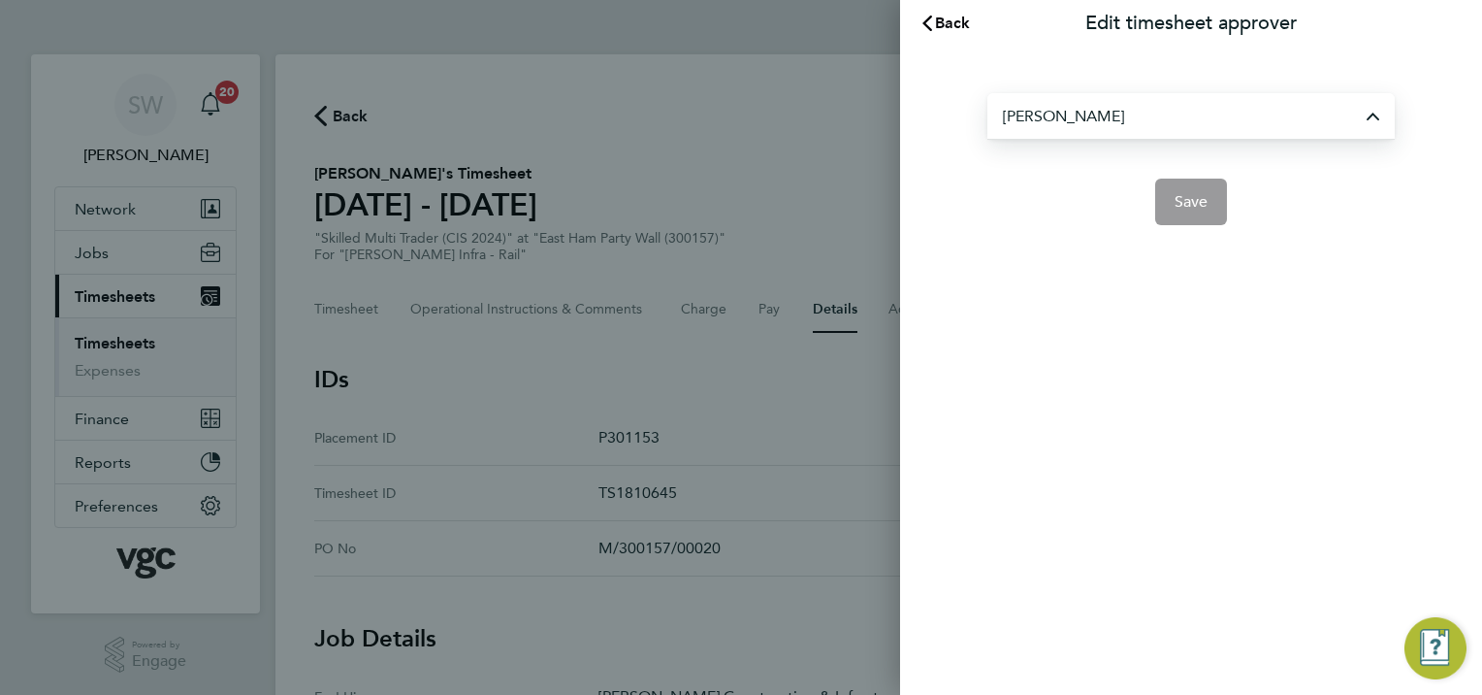
type input "[PERSON_NAME]"
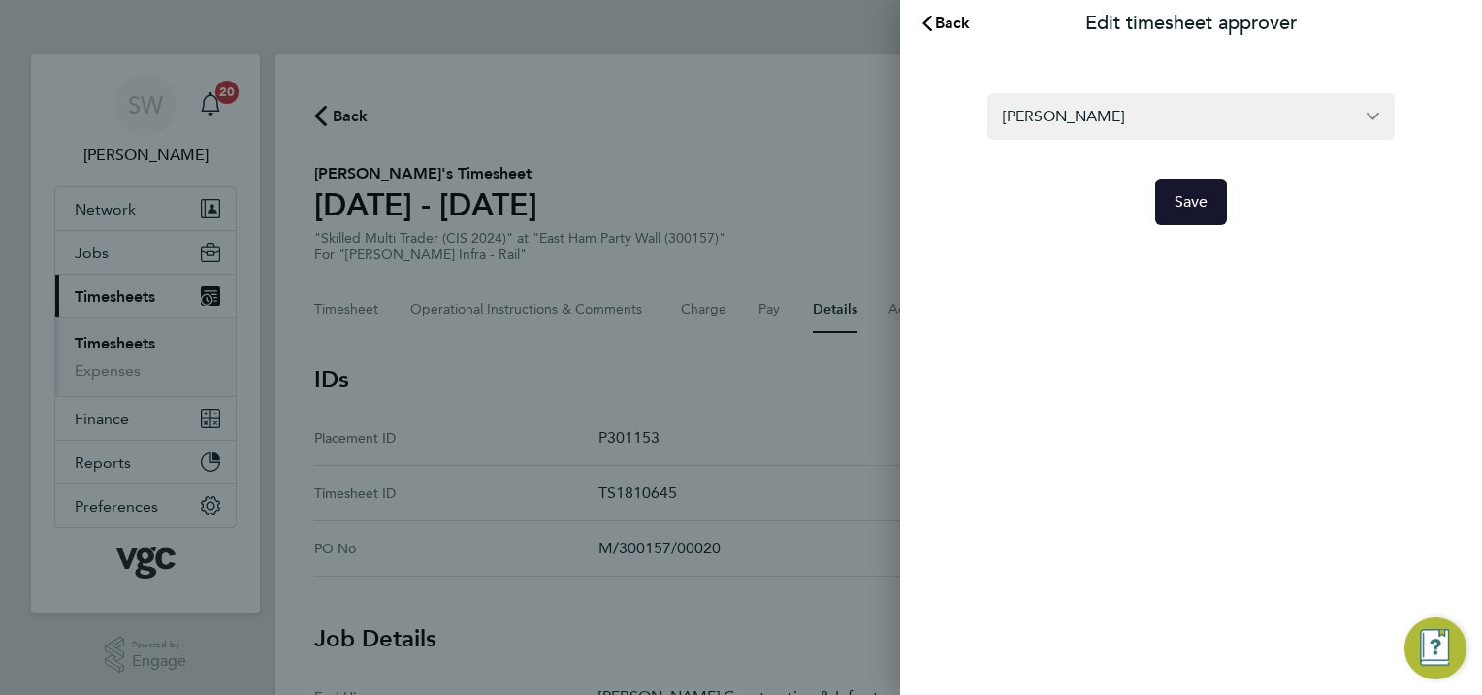
click at [1191, 218] on button "Save" at bounding box center [1191, 201] width 73 height 47
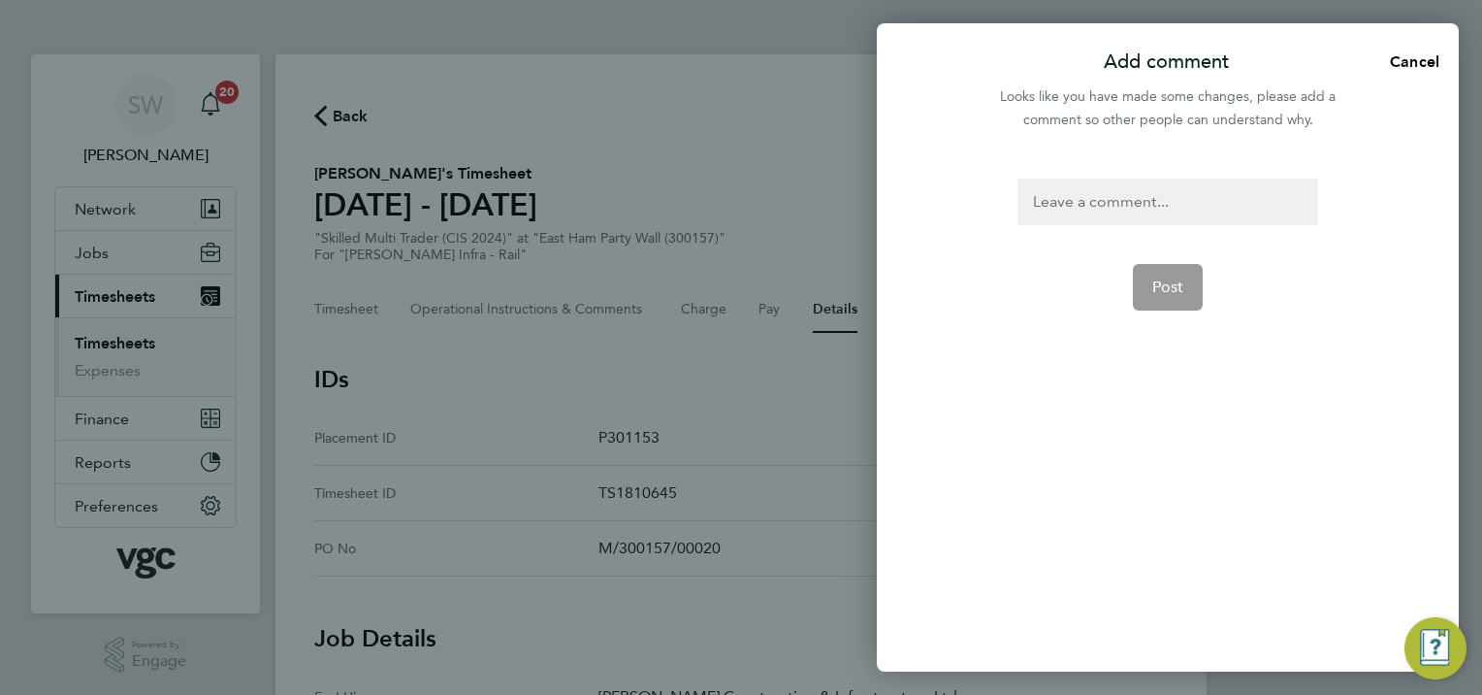
click at [1064, 205] on div at bounding box center [1168, 201] width 300 height 47
click at [1090, 239] on form "Post" at bounding box center [1167, 334] width 315 height 313
click at [1095, 208] on div at bounding box center [1168, 201] width 300 height 47
click at [1094, 205] on div at bounding box center [1168, 201] width 300 height 47
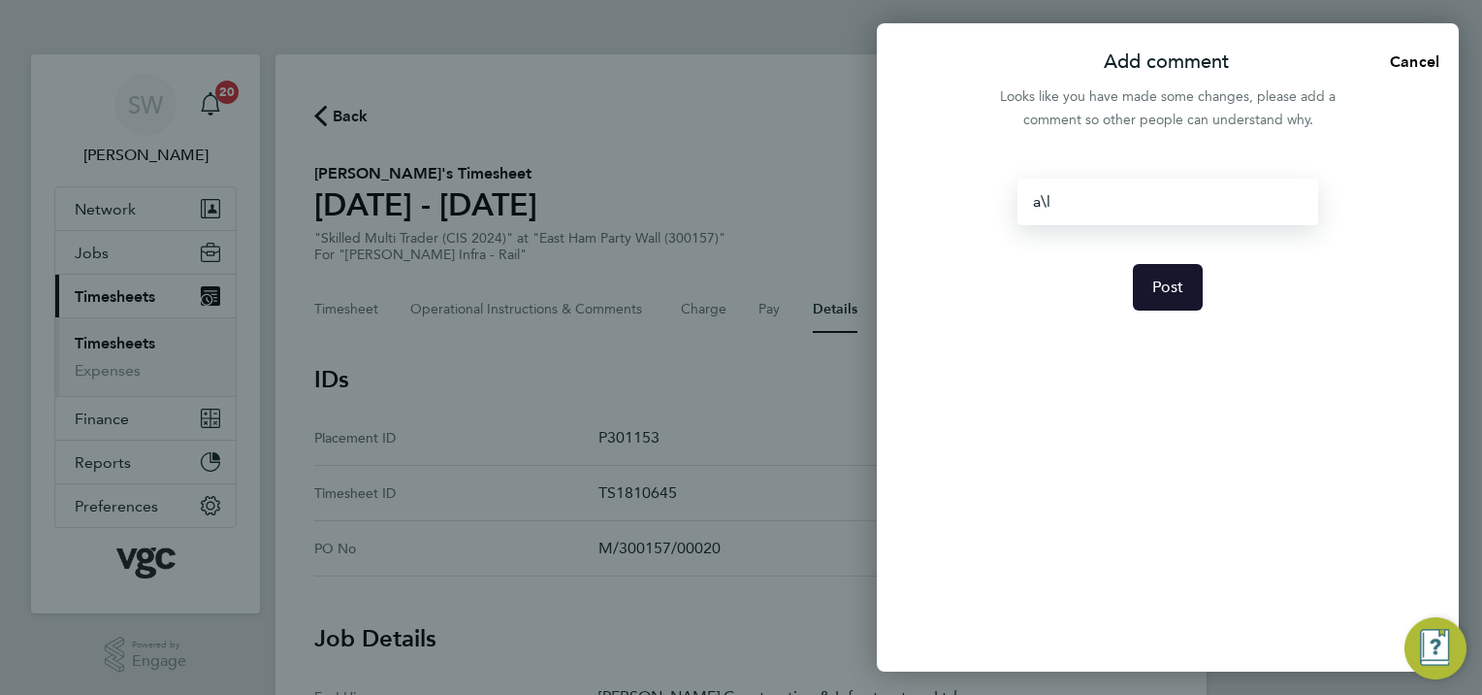
click at [1152, 276] on button "Post" at bounding box center [1168, 287] width 71 height 47
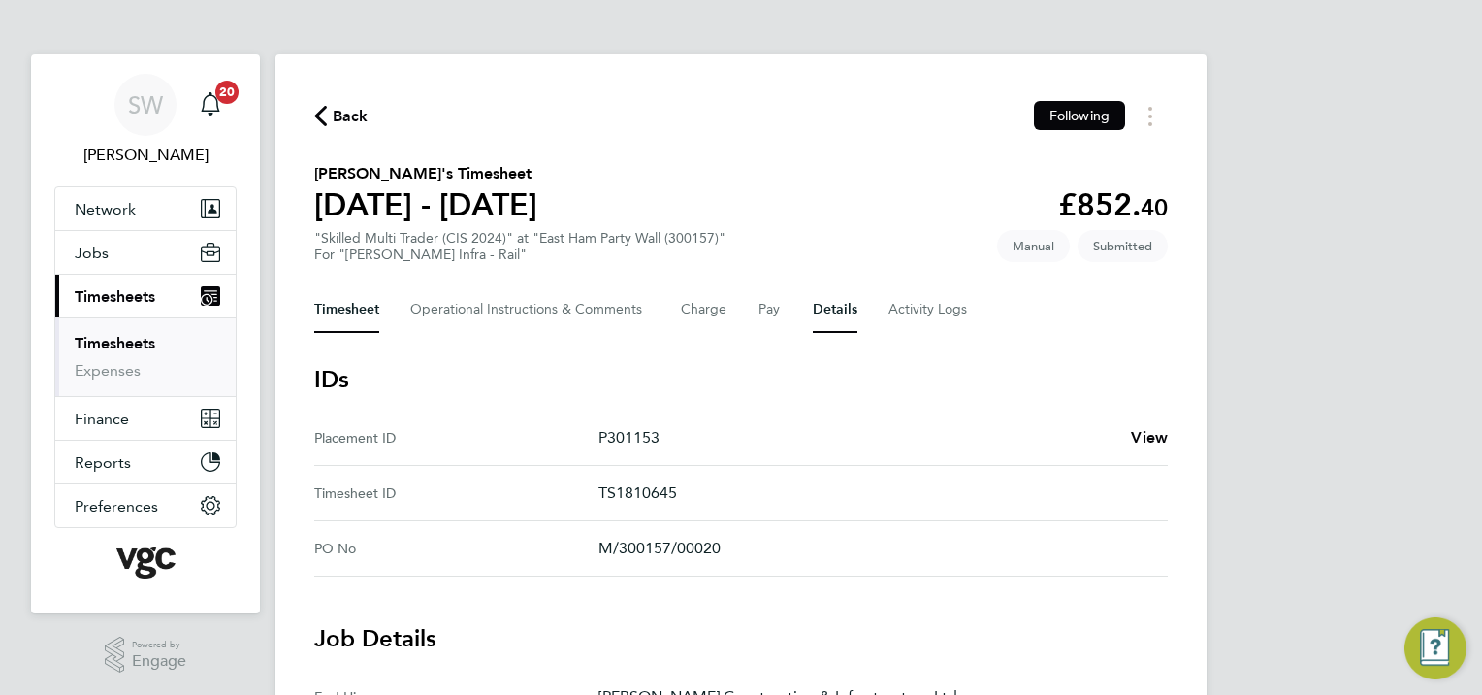
click at [360, 305] on button "Timesheet" at bounding box center [346, 309] width 65 height 47
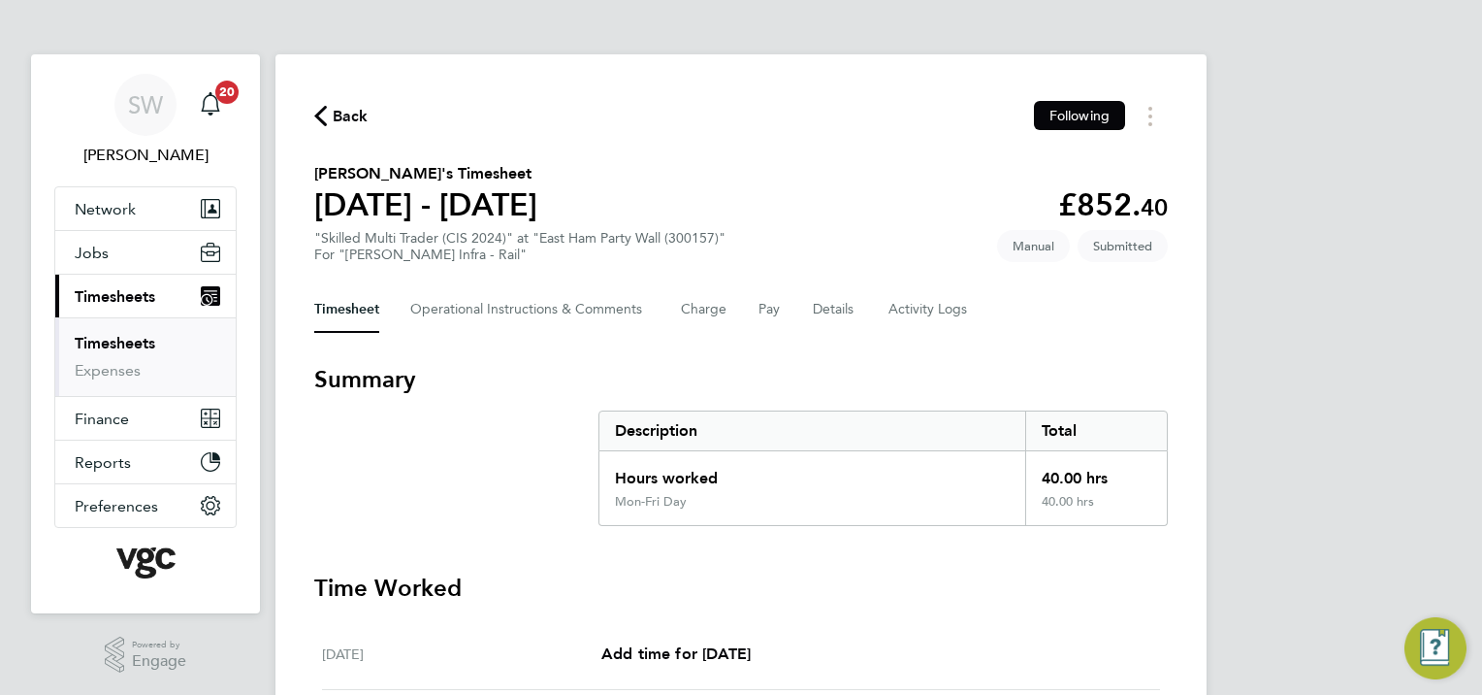
click at [108, 340] on link "Timesheets" at bounding box center [115, 343] width 81 height 18
